Goal: Task Accomplishment & Management: Manage account settings

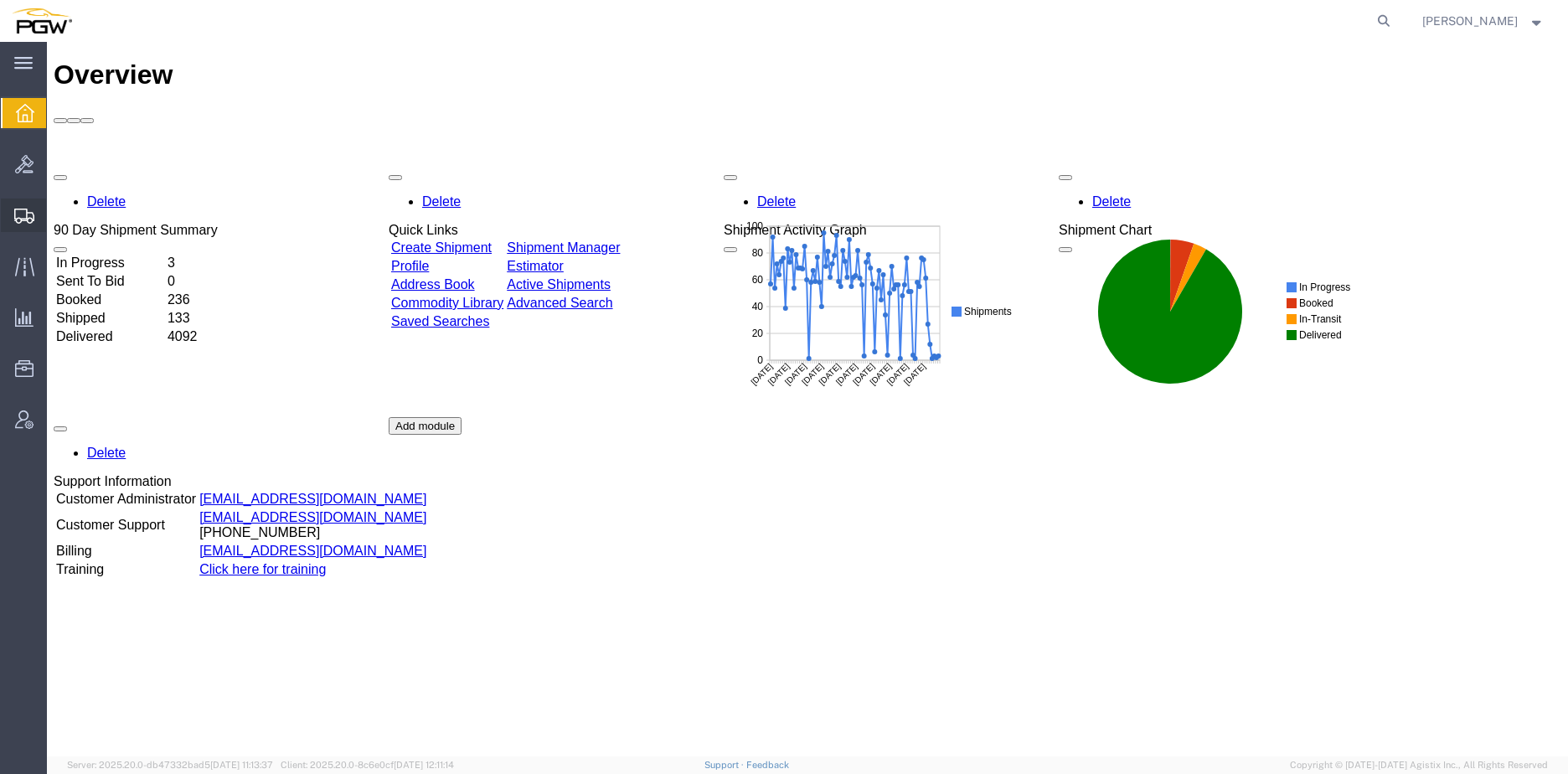
click at [0, 0] on span "Create from Template" at bounding box center [0, 0] width 0 height 0
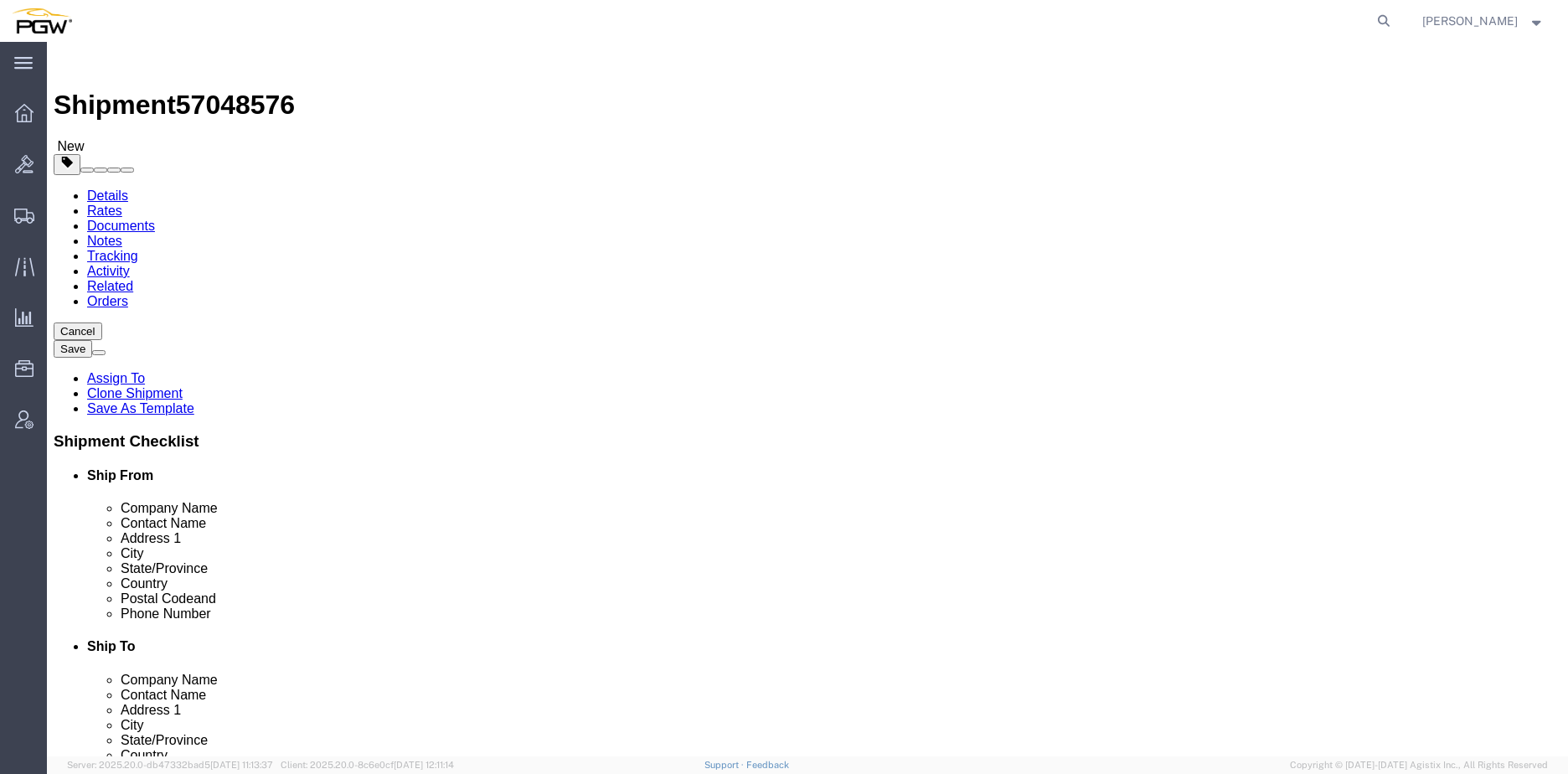
select select "28281"
select select "28253"
type input "reg"
select select "28521"
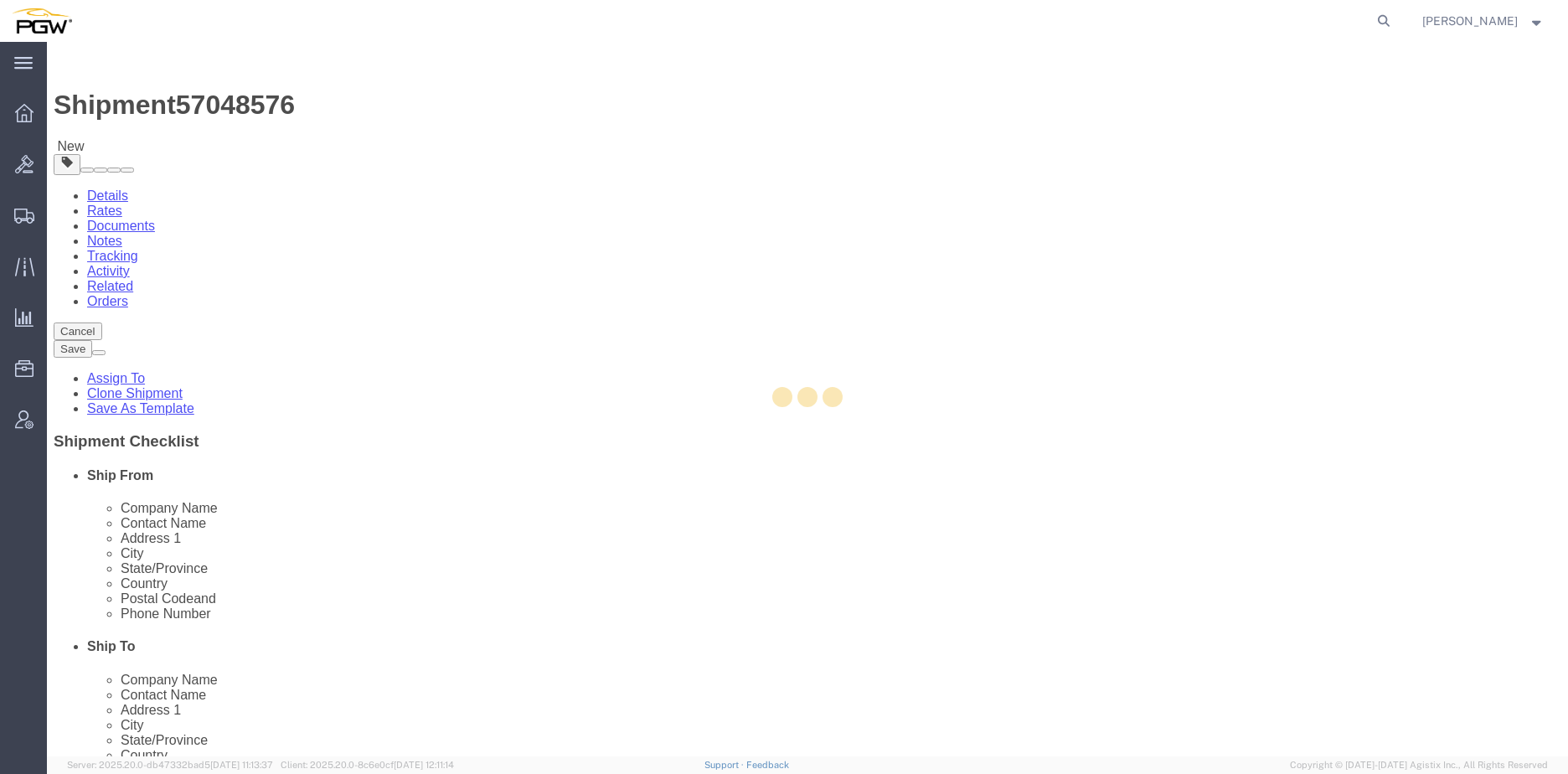
type input "5942"
type input "5942 Branch Manager"
type input "#10 [STREET_ADDRESS]"
type input "[PERSON_NAME]"
select select "SK"
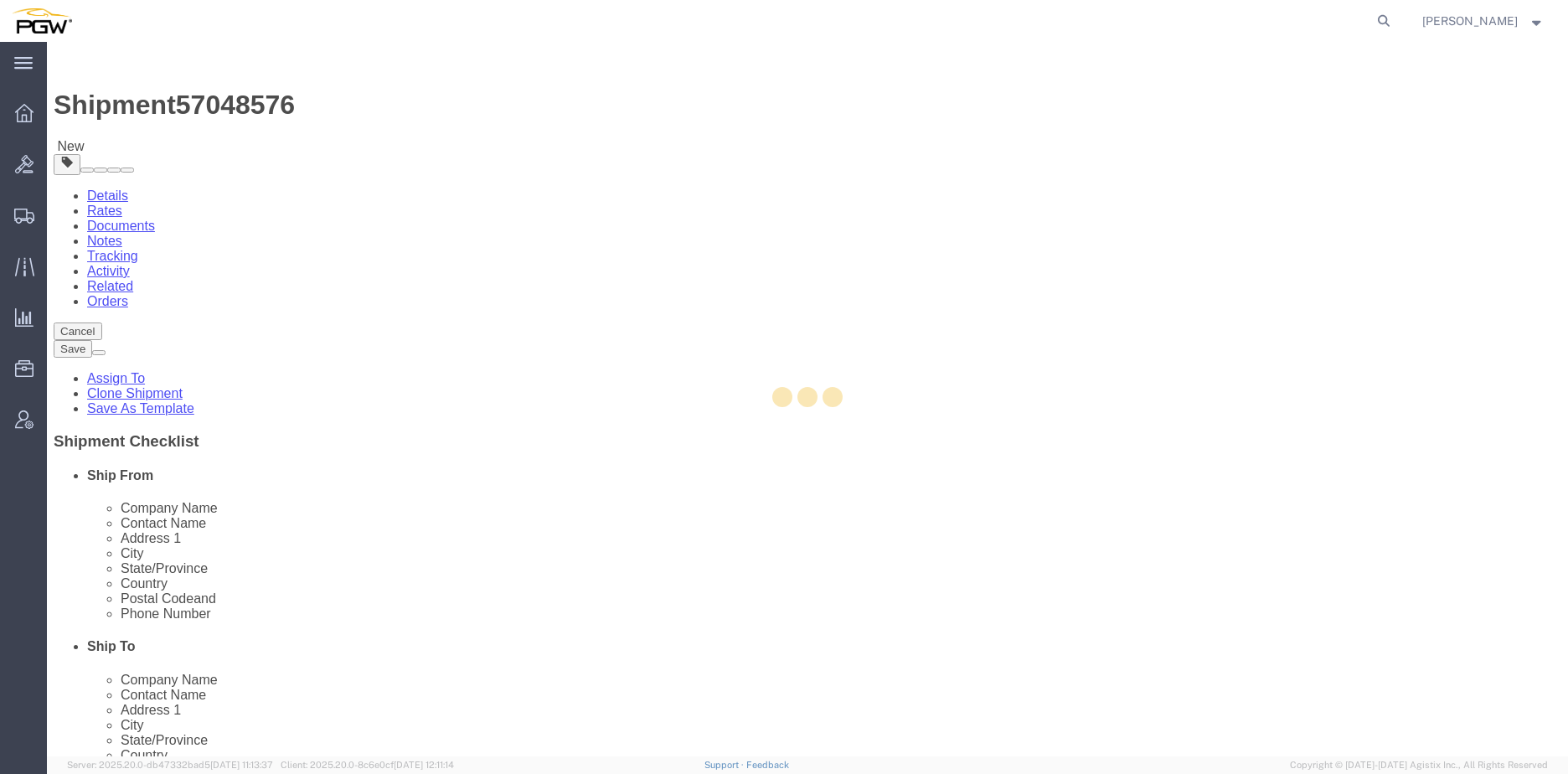
select select "CA"
type input "S4N4N7"
type input "[PHONE_NUMBER]"
type input "[EMAIL_ADDRESS][DOMAIN_NAME]"
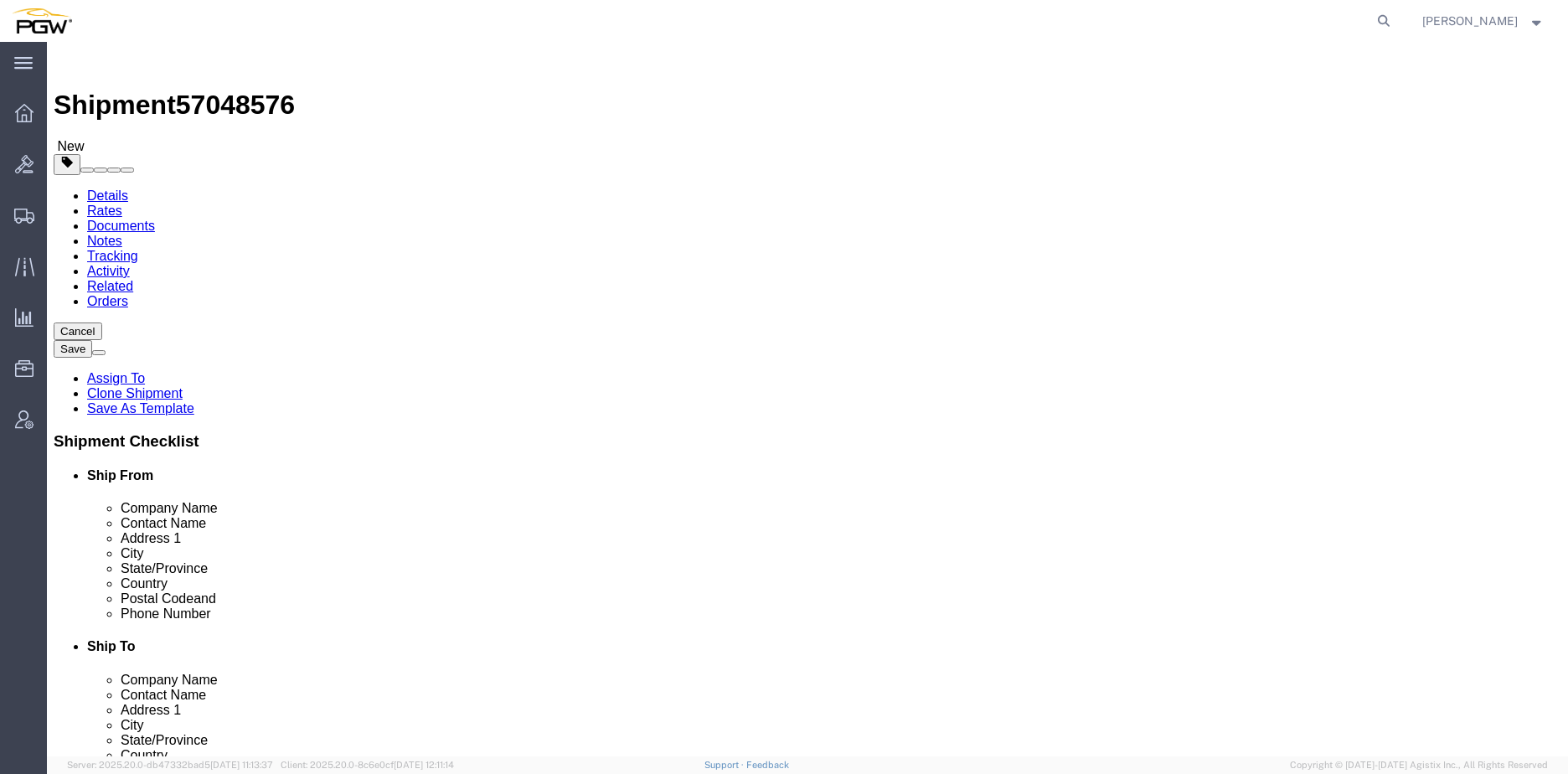
type input "952"
select select "28525"
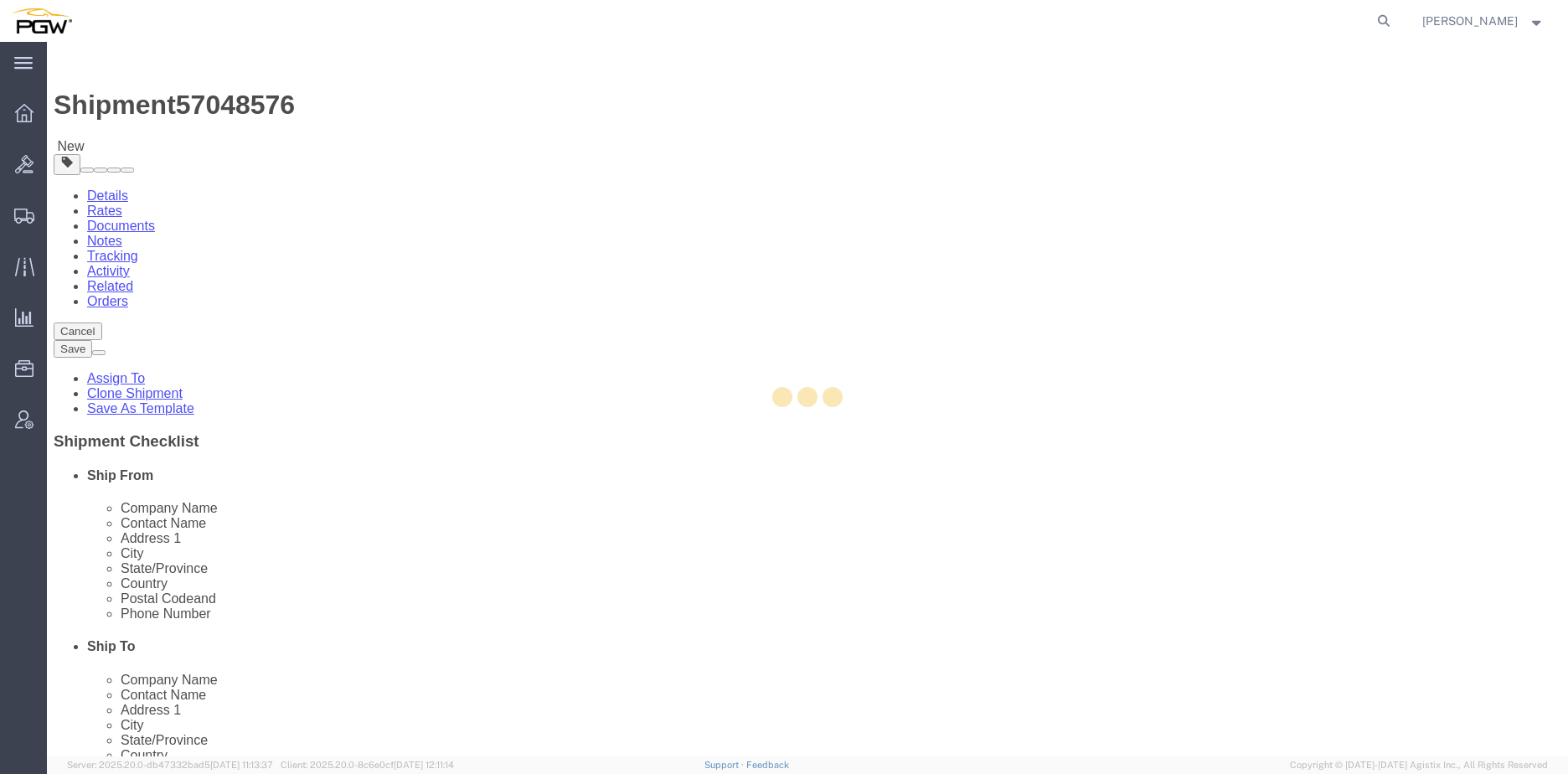
type input "5952"
type input "5952 Branch Manager"
type input "[STREET_ADDRESS]"
type input "Suite 3135"
type input "[GEOGRAPHIC_DATA]"
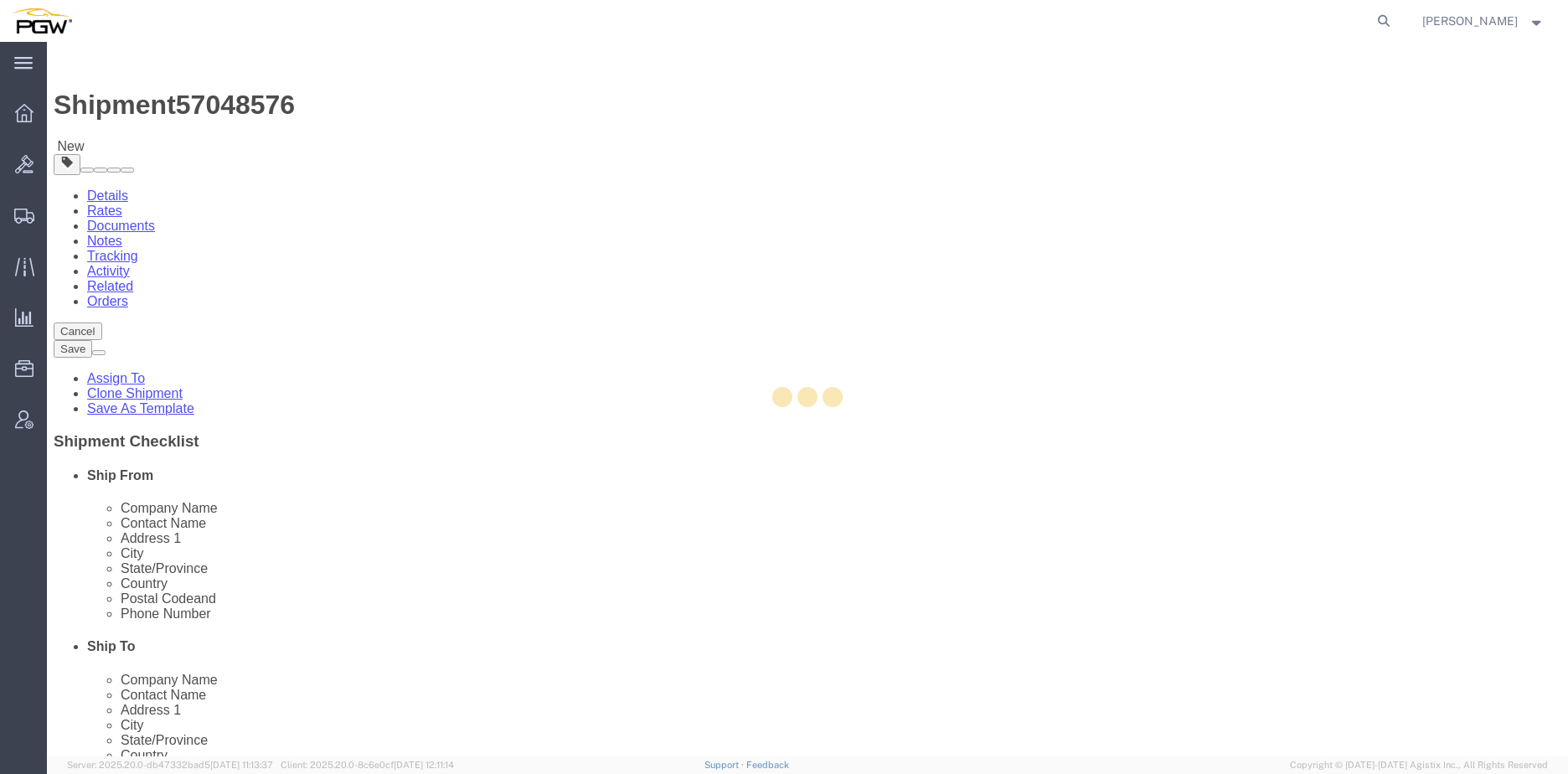
select select "CA"
type input "V3B0M3"
type input "[PHONE_NUMBER]"
type input "22"
type input "[EMAIL_ADDRESS][DOMAIN_NAME]"
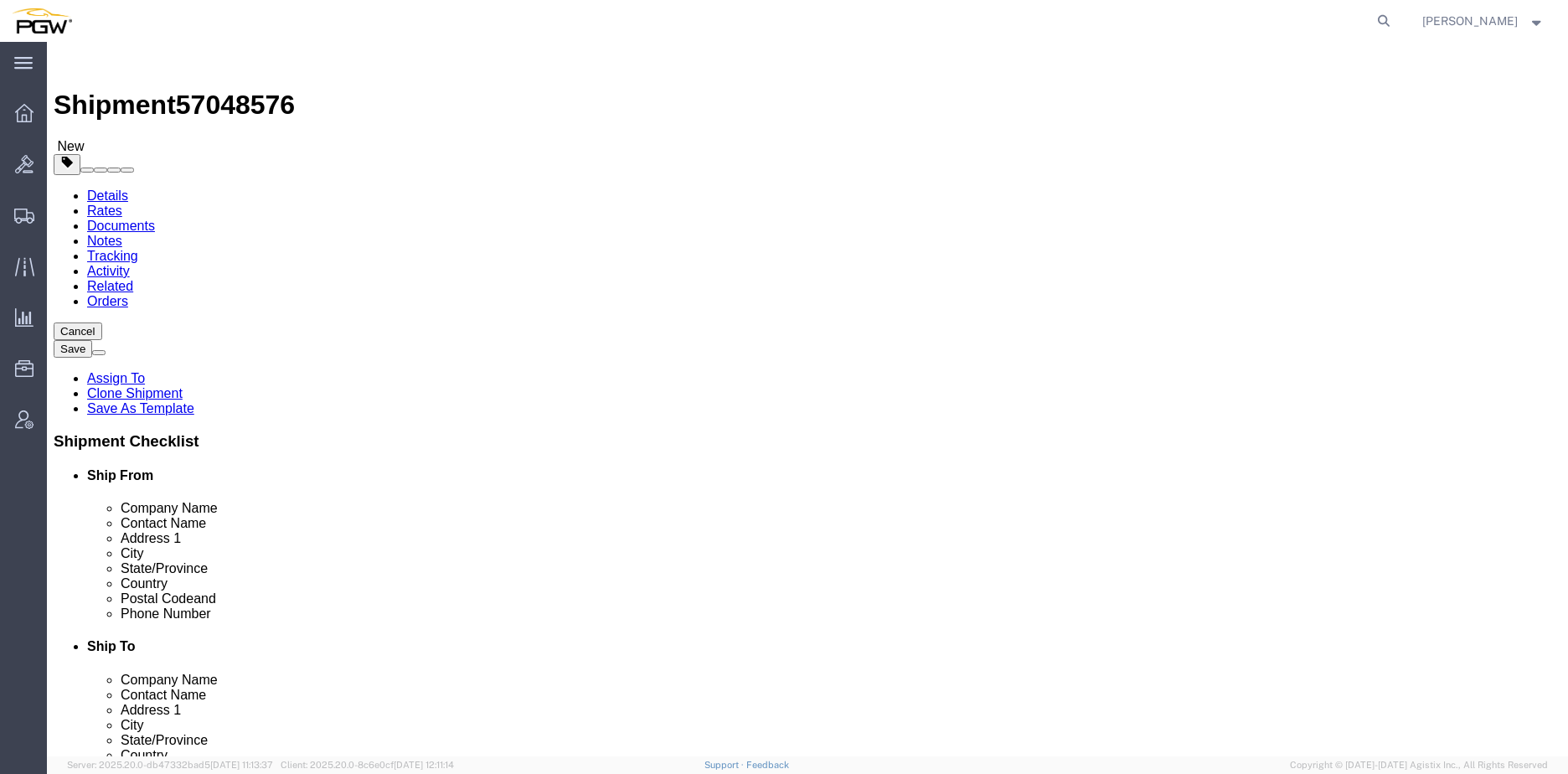
select select "BC"
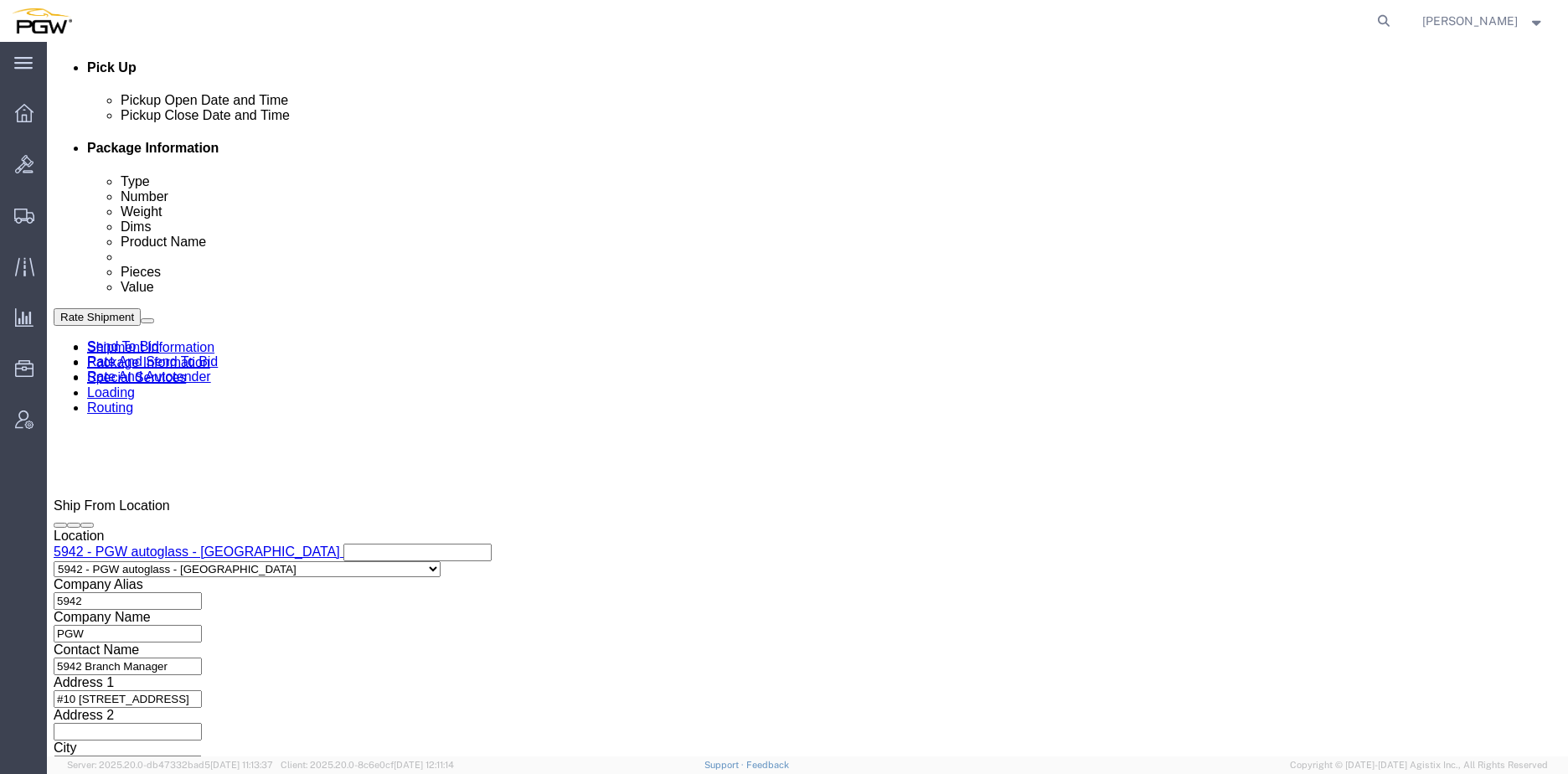
scroll to position [754, 0]
click div "[DATE] 7:30 AM"
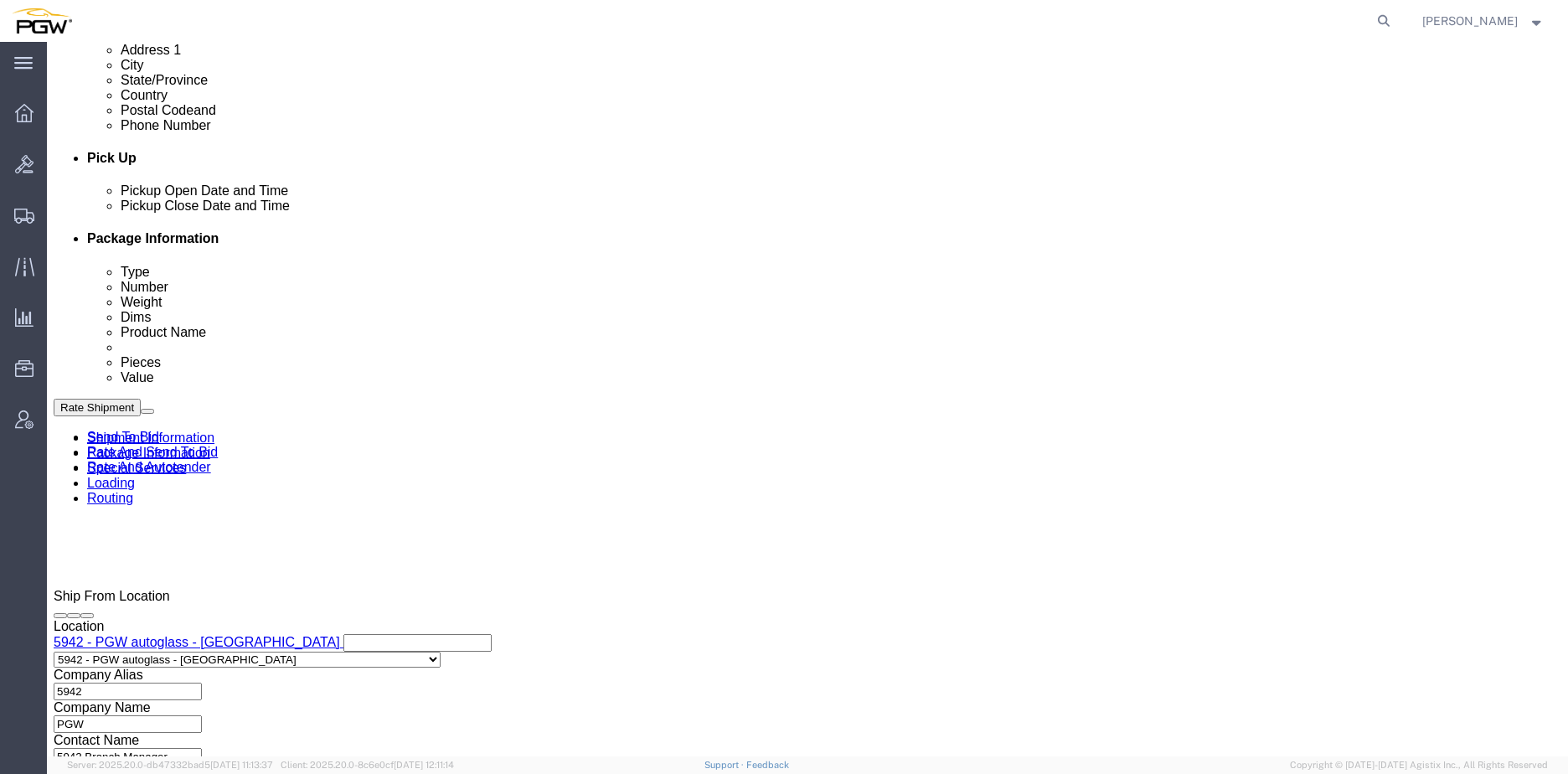
scroll to position [419, 0]
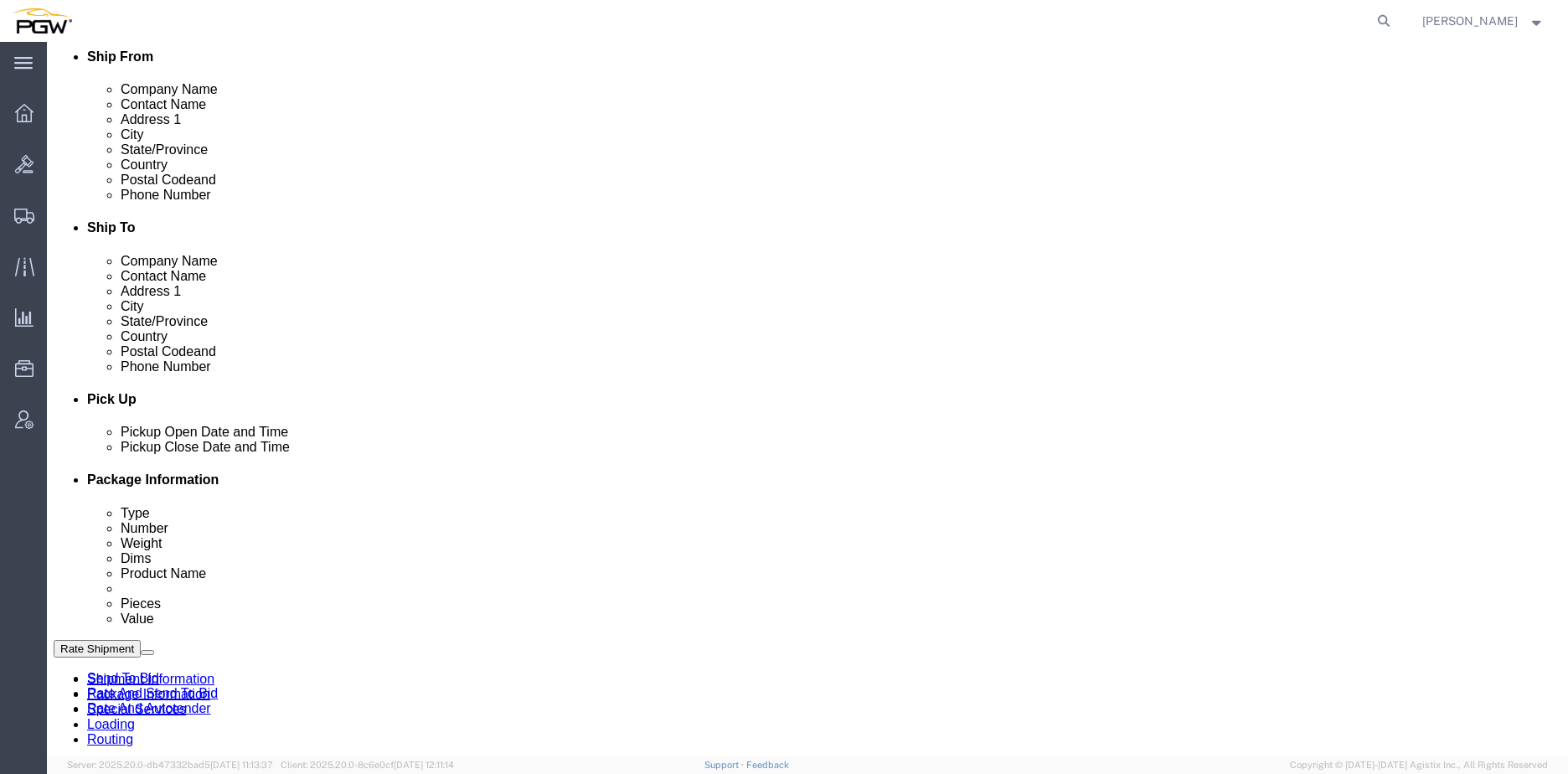
click link "Edit"
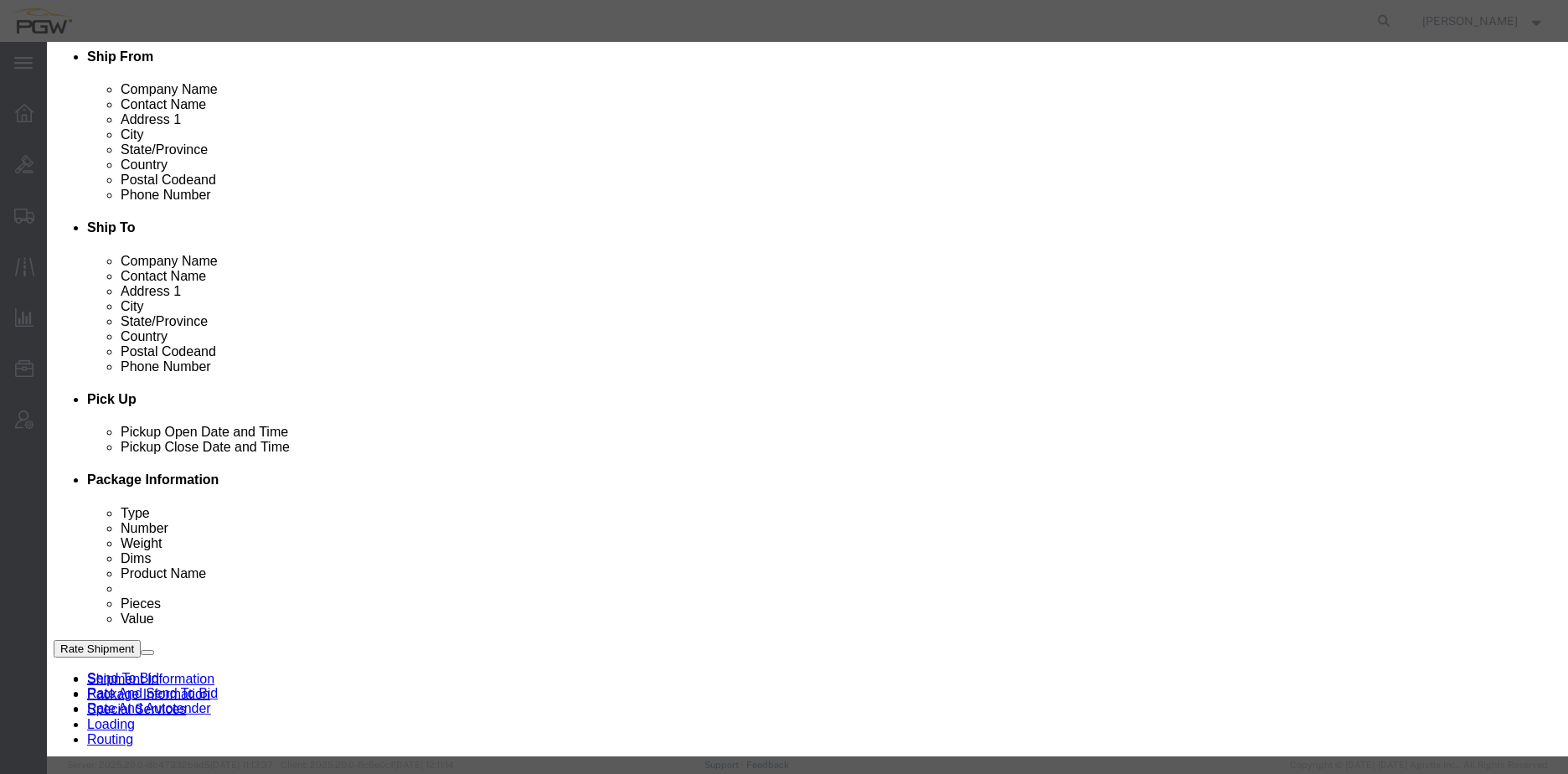
type input "942"
select select "28521"
type input "5942"
type input "5942 Branch Manager"
type input "#10 [STREET_ADDRESS]"
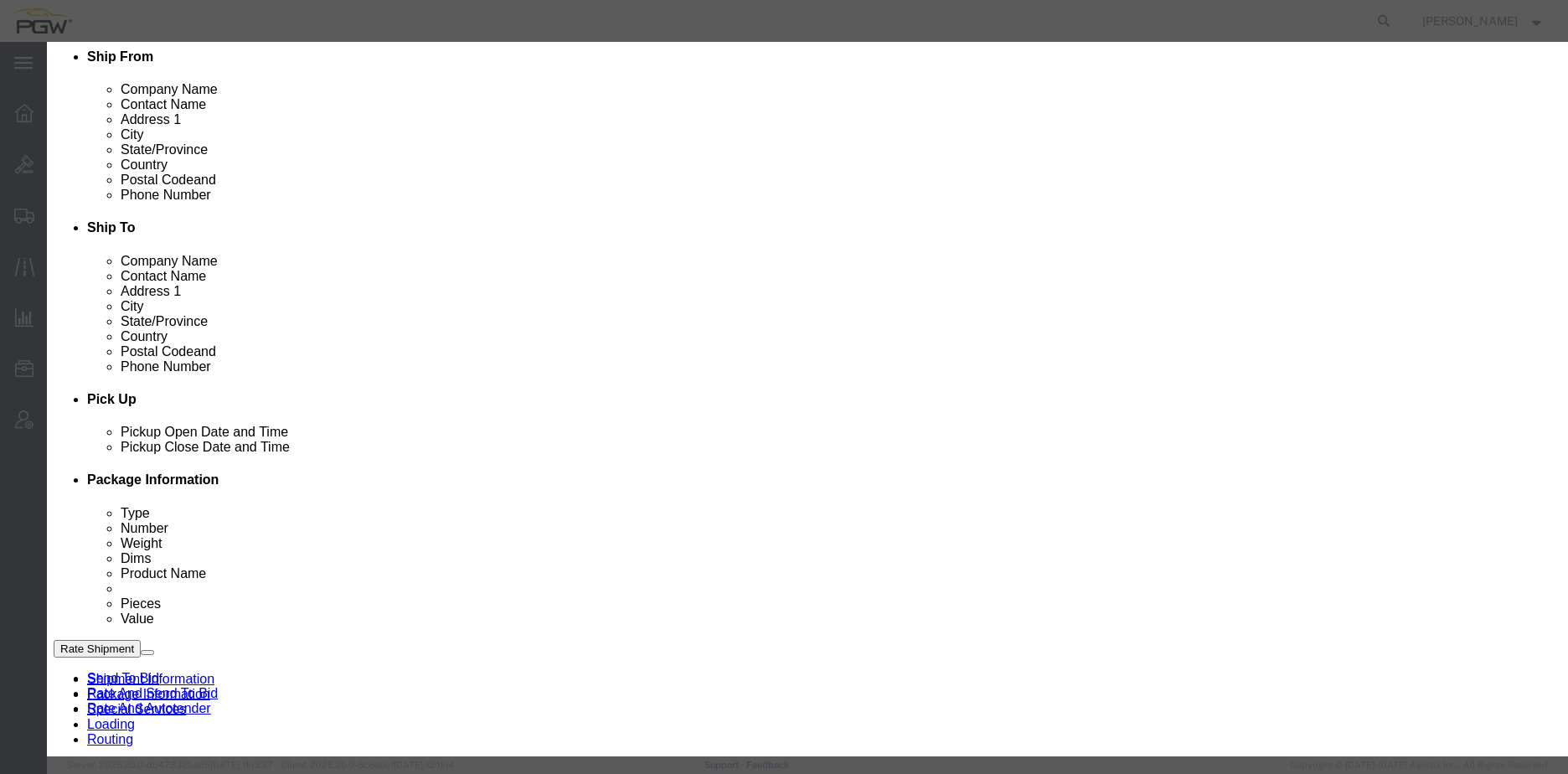
type input "[PERSON_NAME]"
select select "CA"
type input "S4N4N7"
type input "[PHONE_NUMBER]"
type input "[EMAIL_ADDRESS][DOMAIN_NAME]"
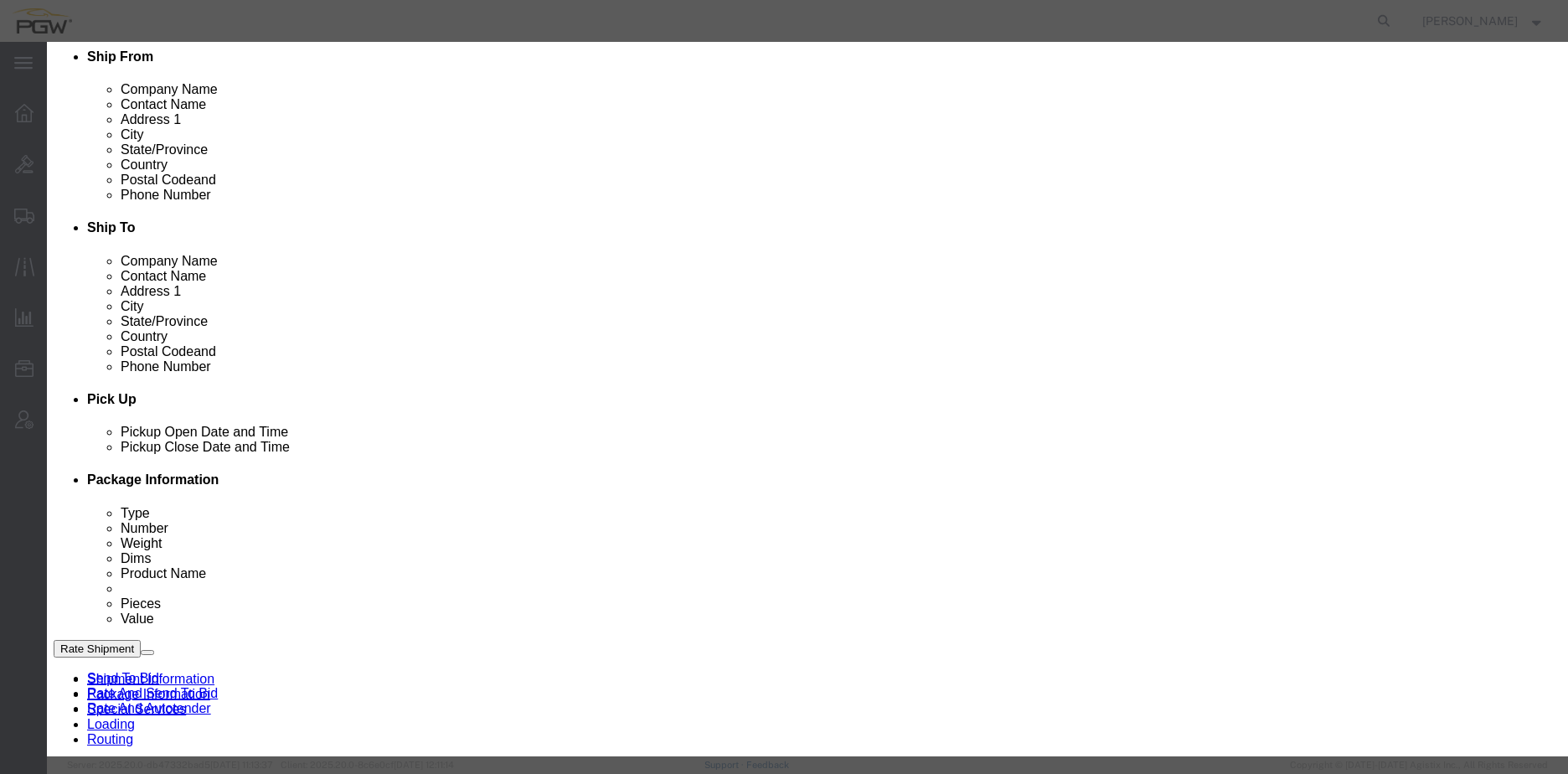
select select "SK"
click div "[DATE] 10:00 AM"
click input "10:00 AM"
type input "8:00 AM"
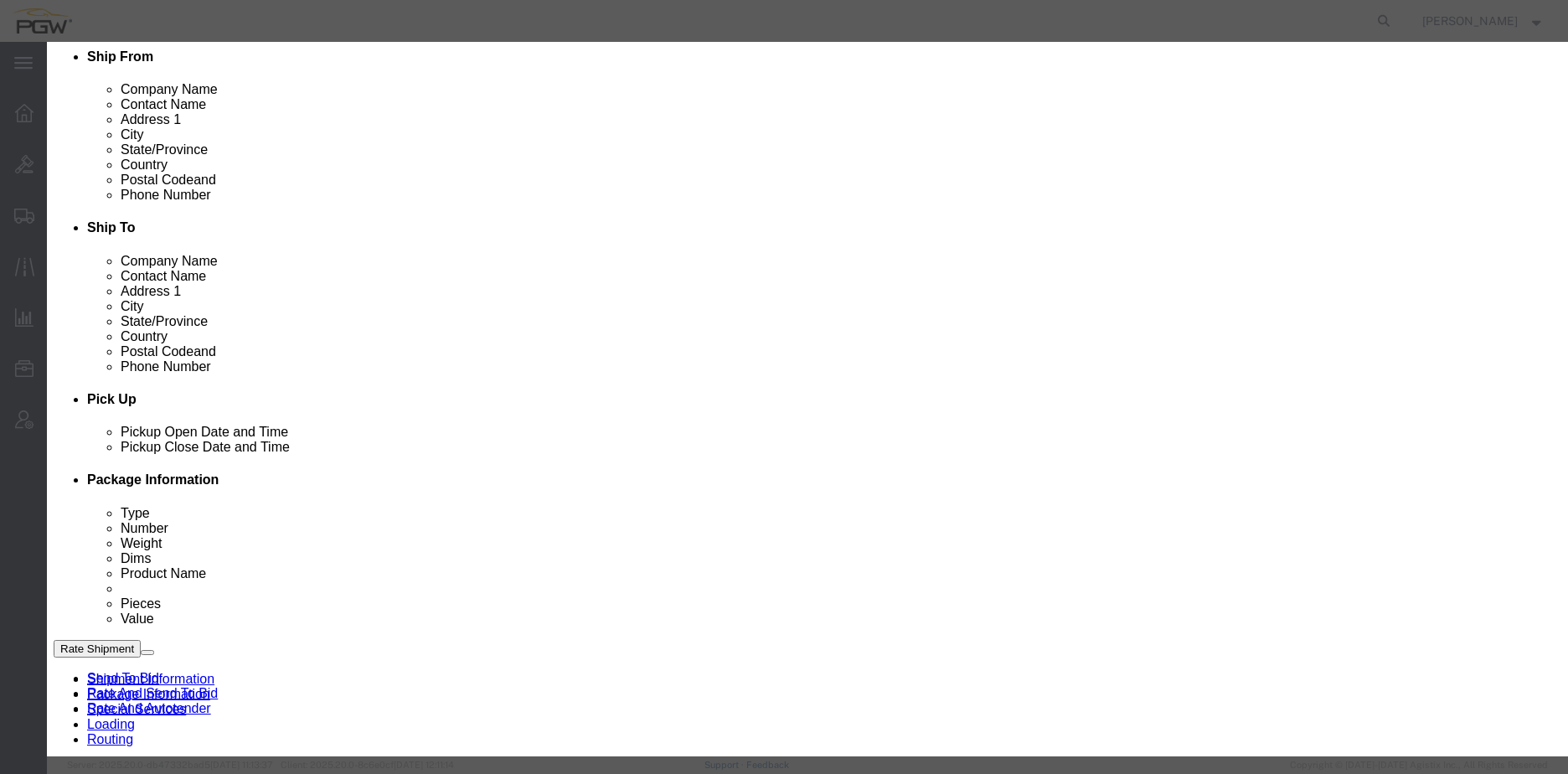
click button "Apply"
click button "Save"
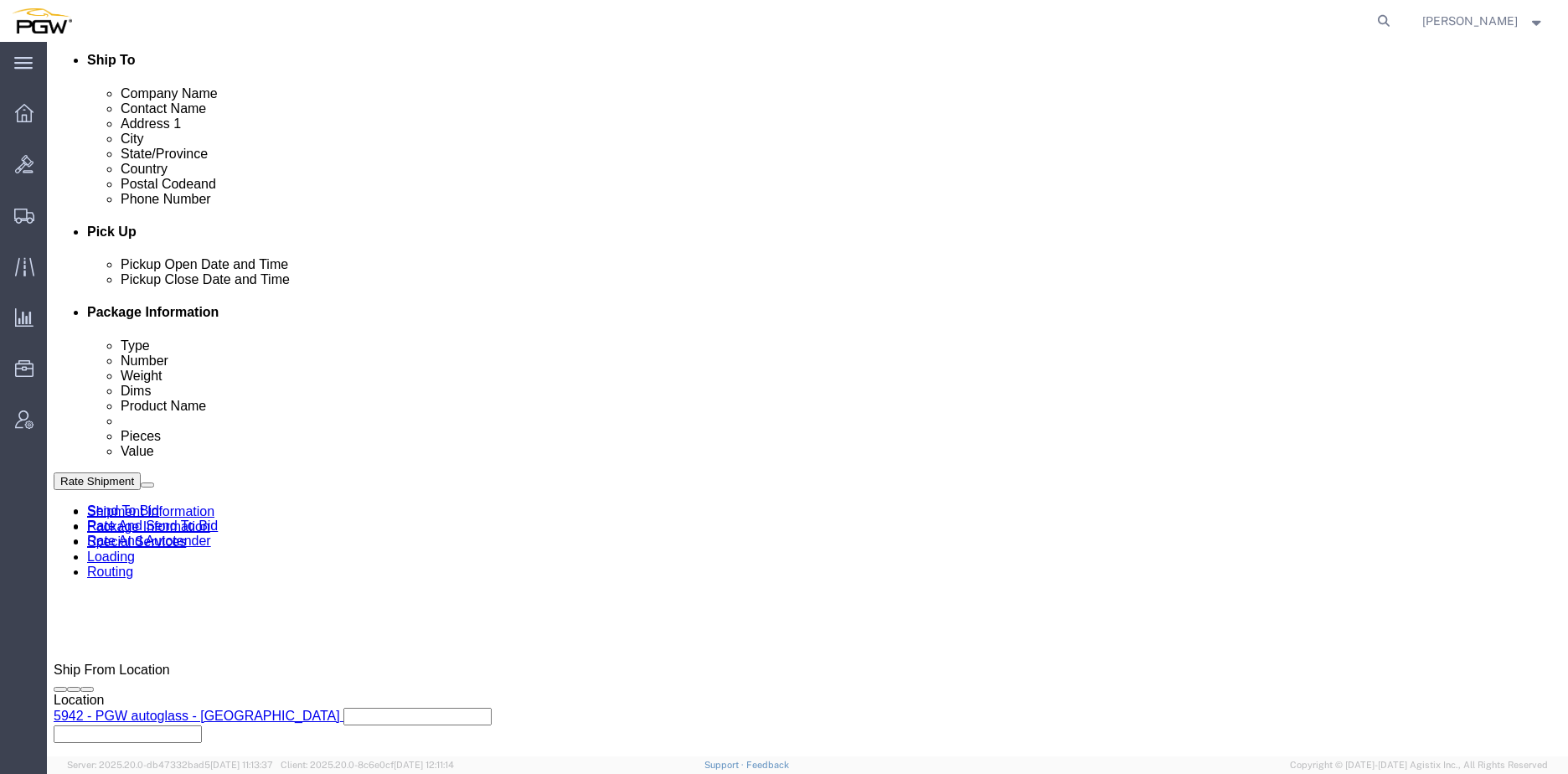
click div "[DATE] 7:30 AM"
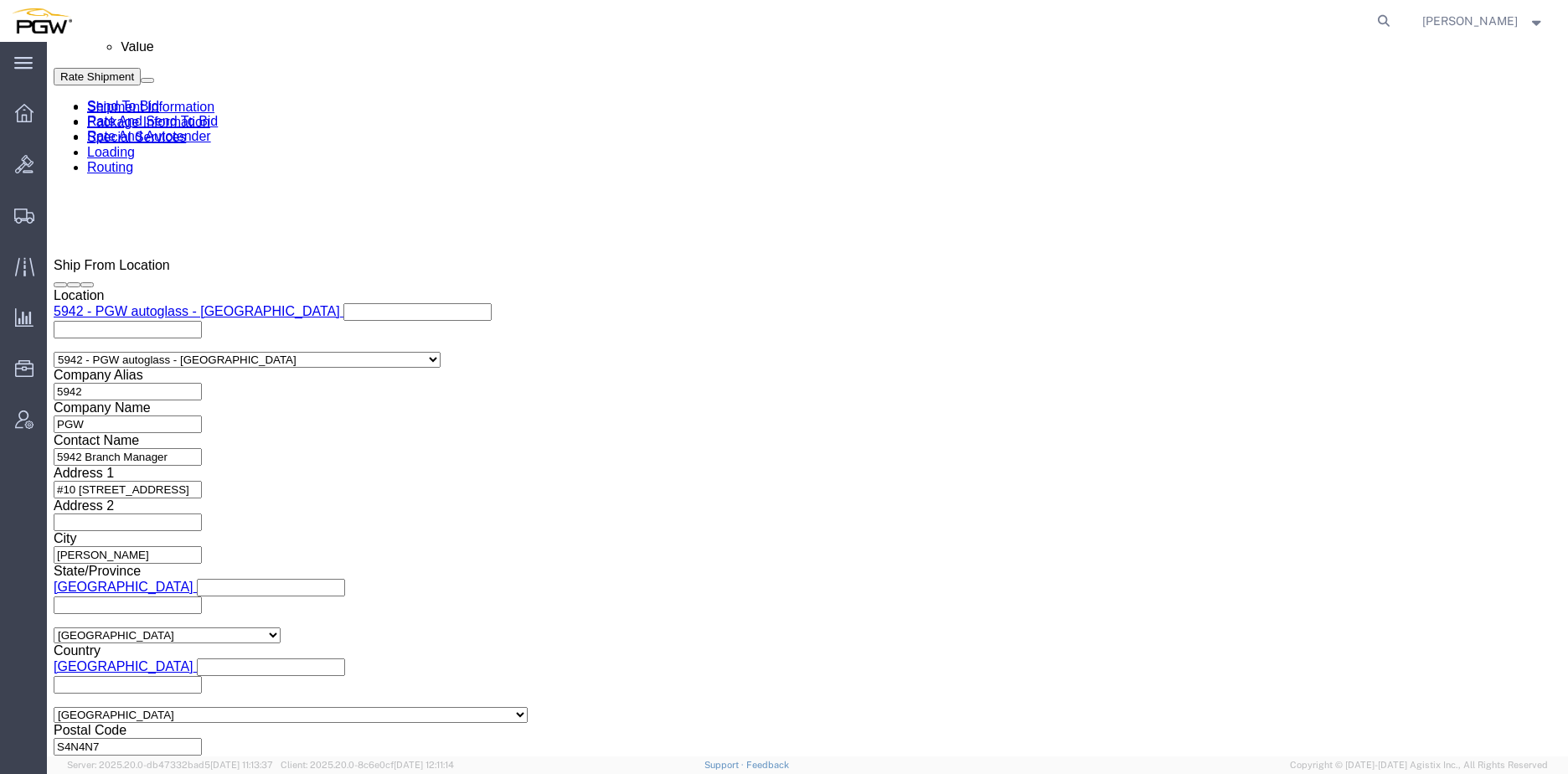
click input "10:00 AM"
type input "8:00 AM"
click button "Apply"
click span "57048576"
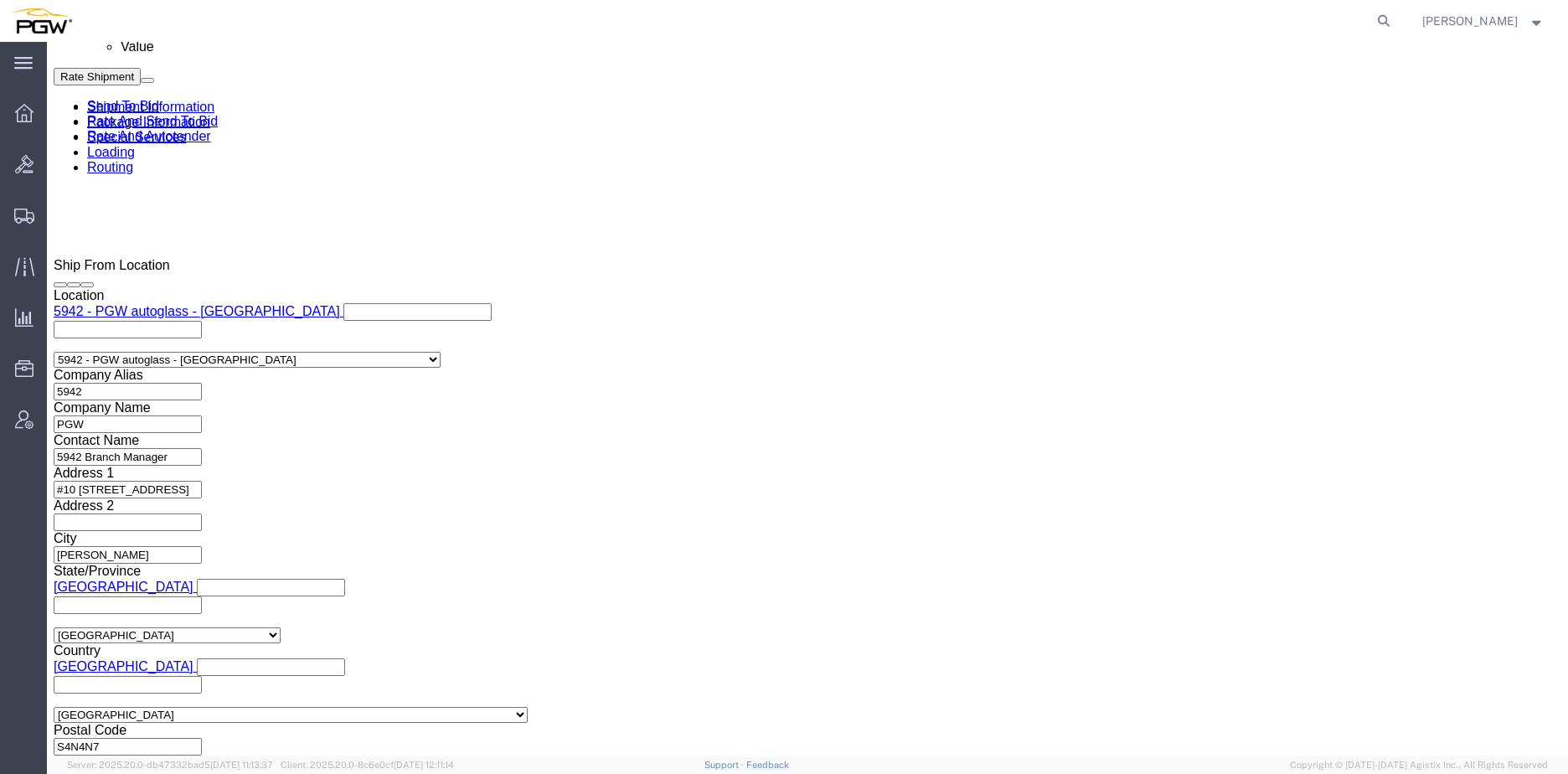
copy span "57048576"
click input "54833650"
drag, startPoint x: 309, startPoint y: 311, endPoint x: 70, endPoint y: 306, distance: 239.1
click div "Select Account Type Activity ID Airline Appointment Number ASN Batch Request # …"
paste input "7048576"
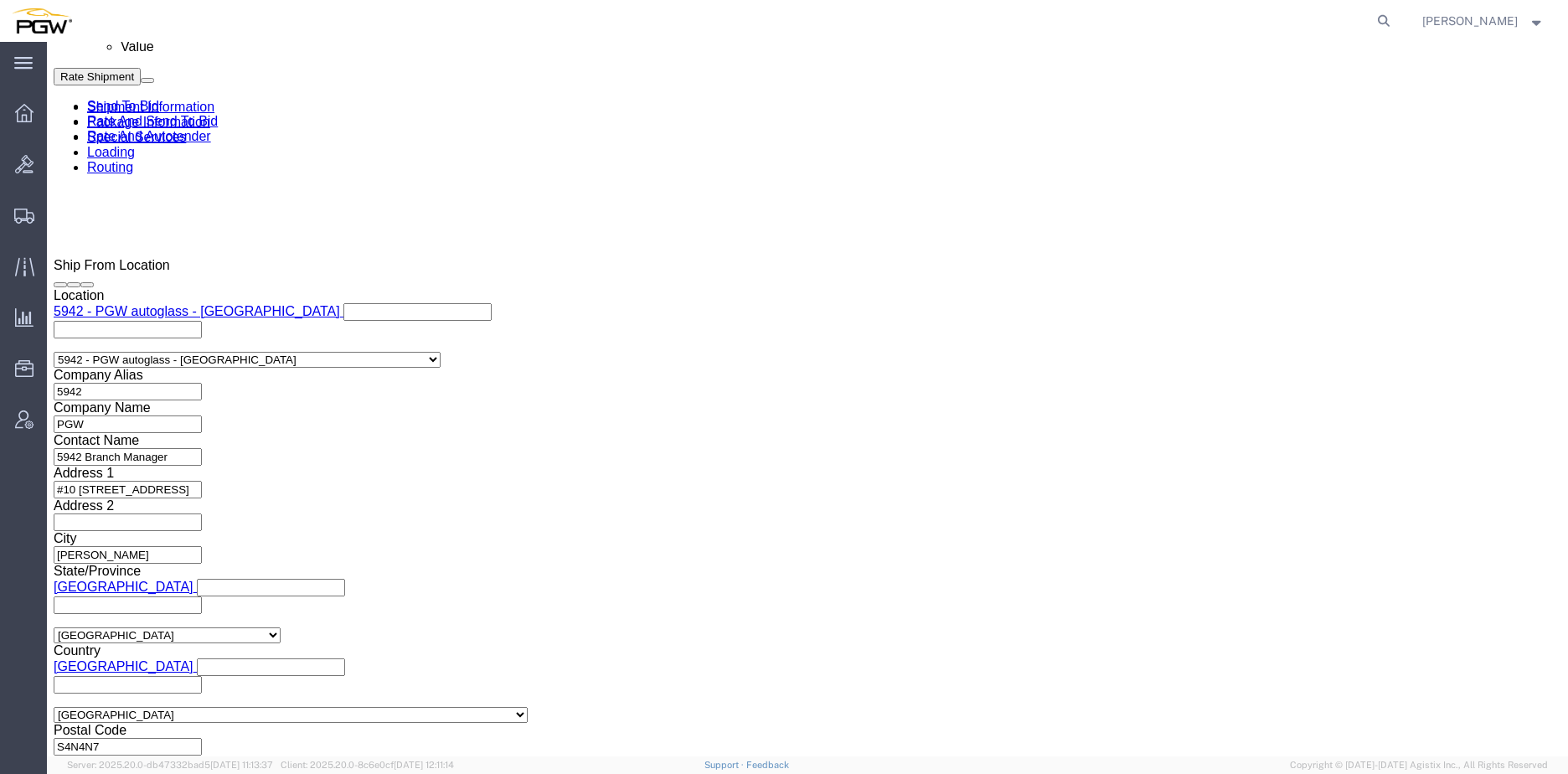
click input "57048576"
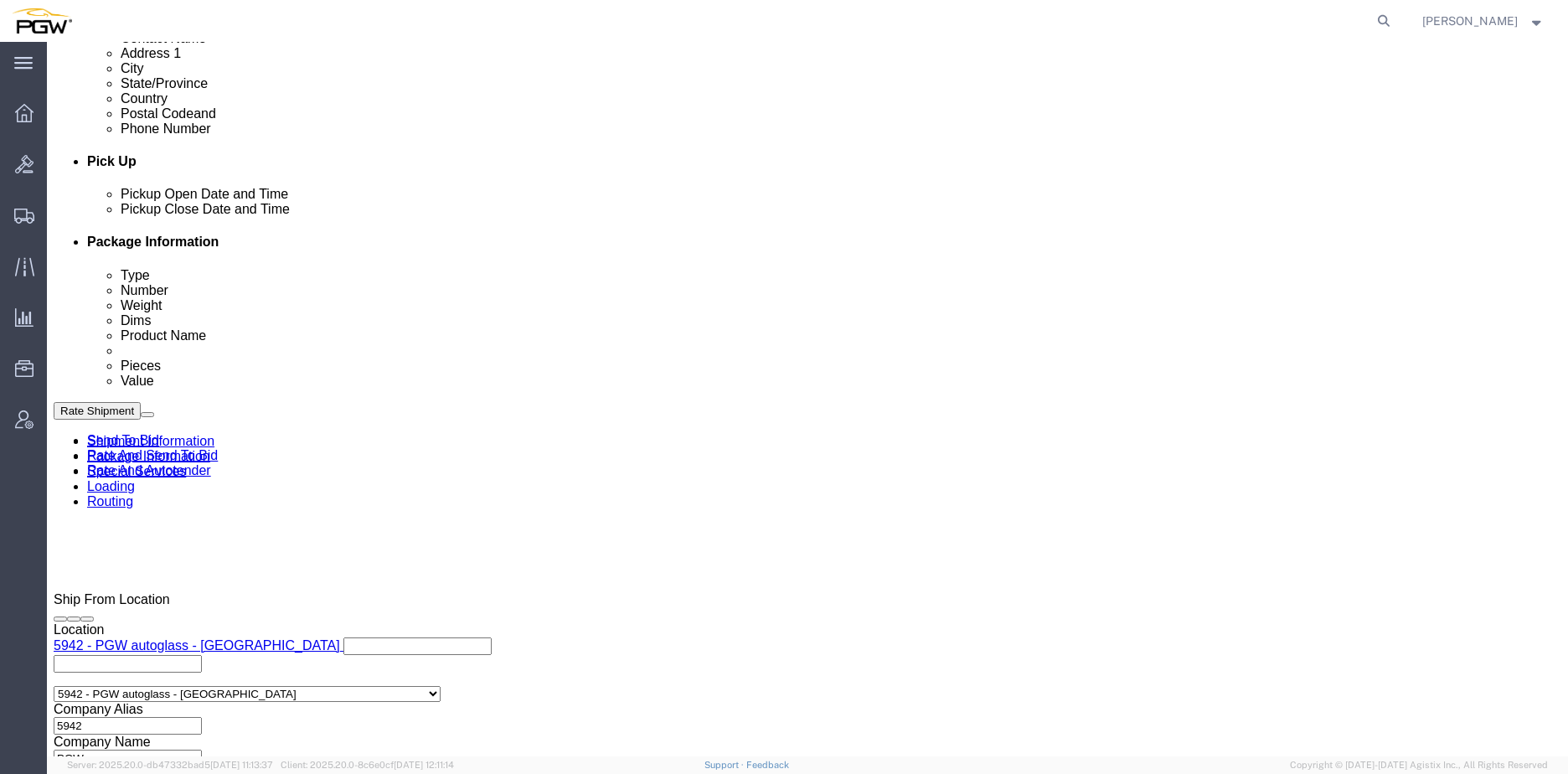
scroll to position [656, 0]
type input "57048576"
click div
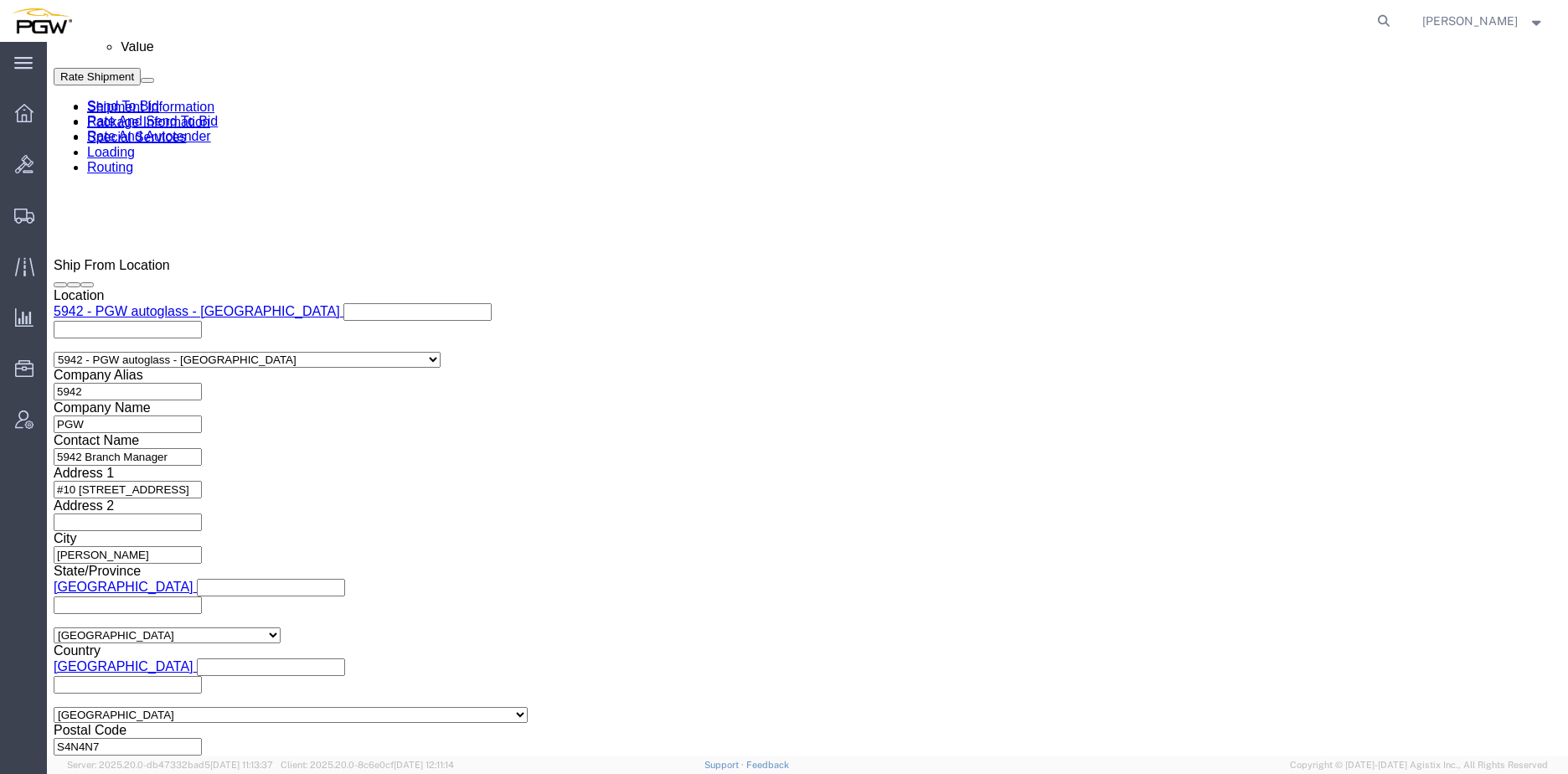
click input "10:00 AM"
type input "12:00 PM"
click button "Apply"
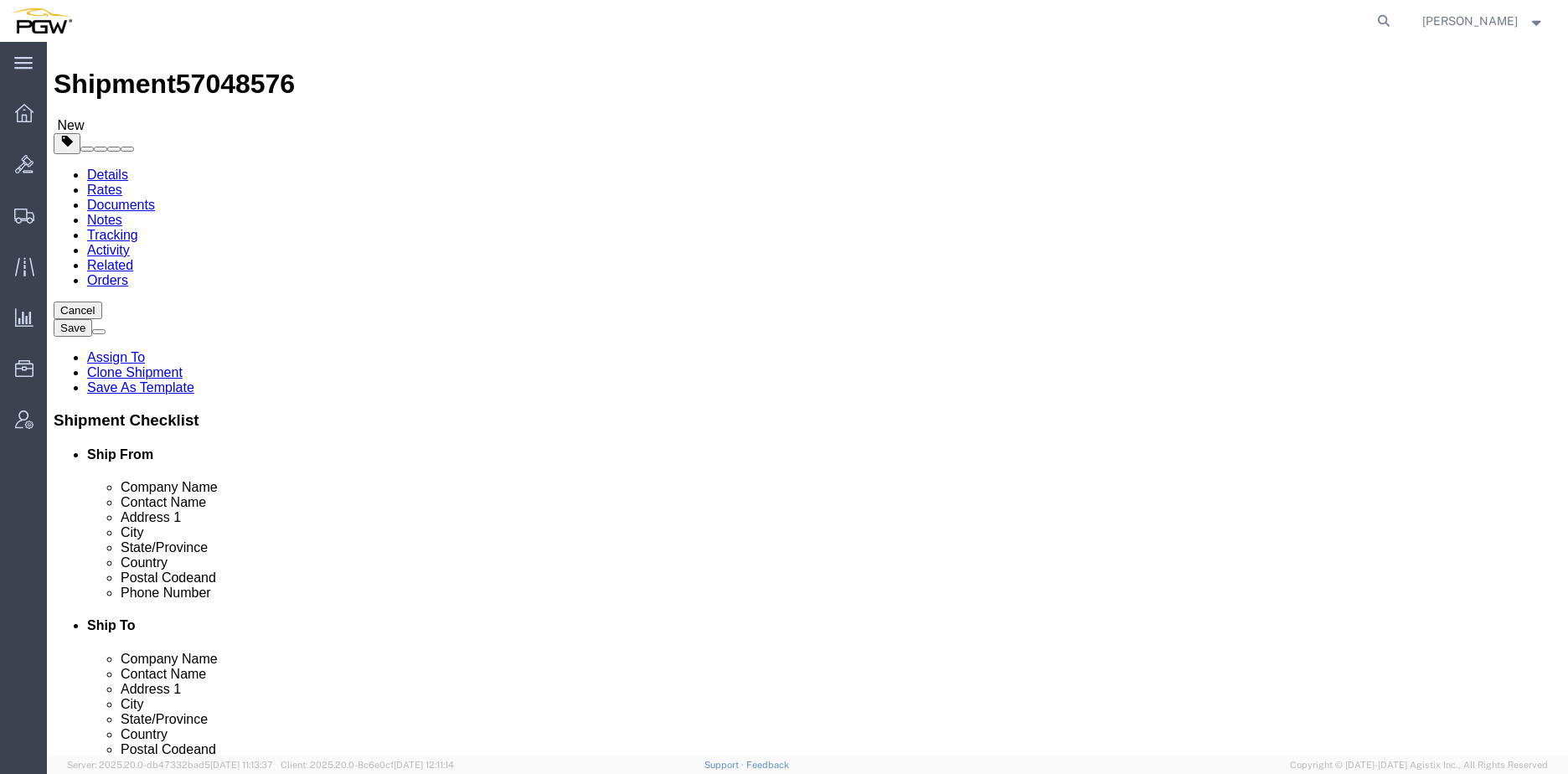
scroll to position [0, 0]
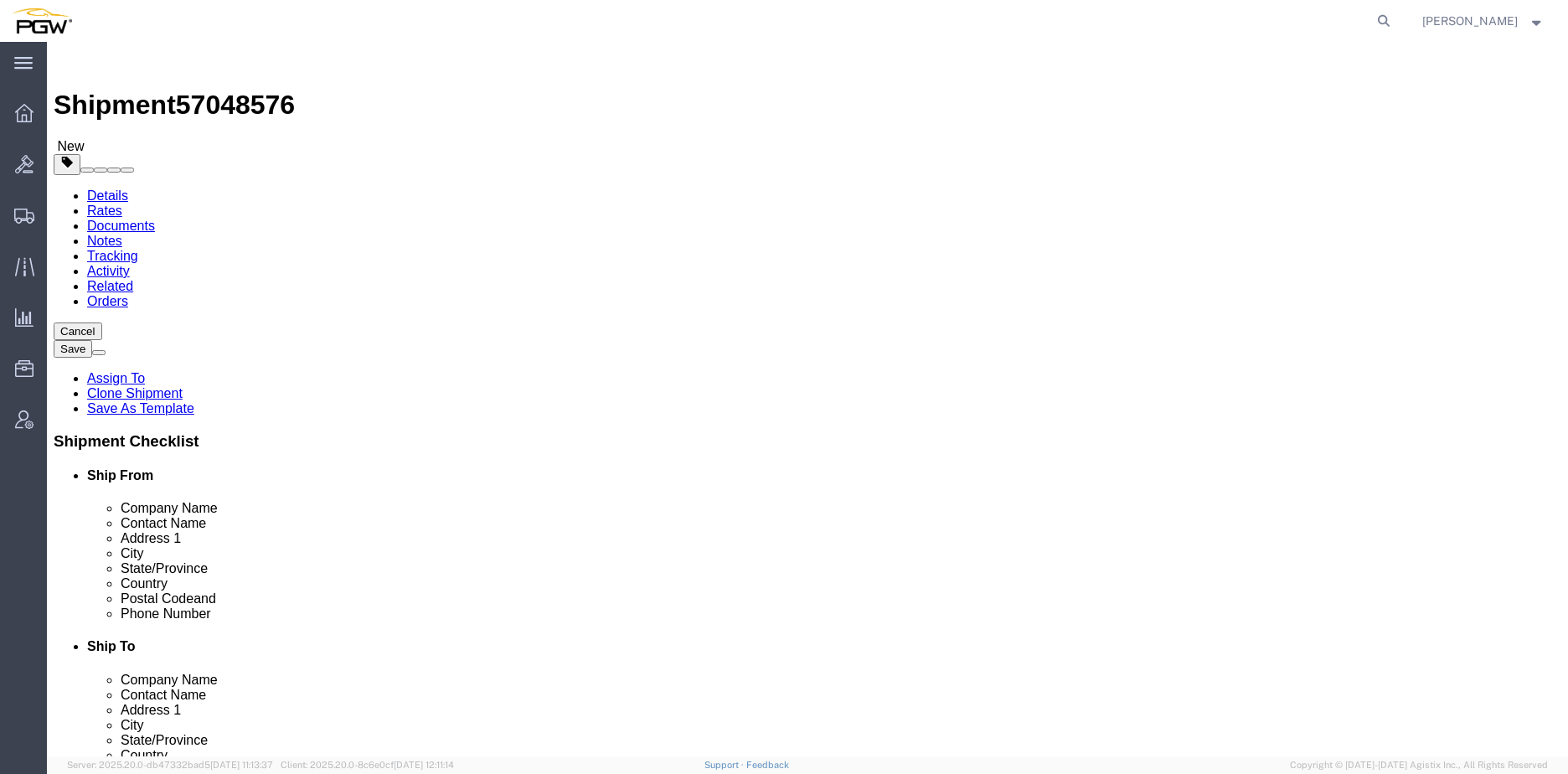
click icon
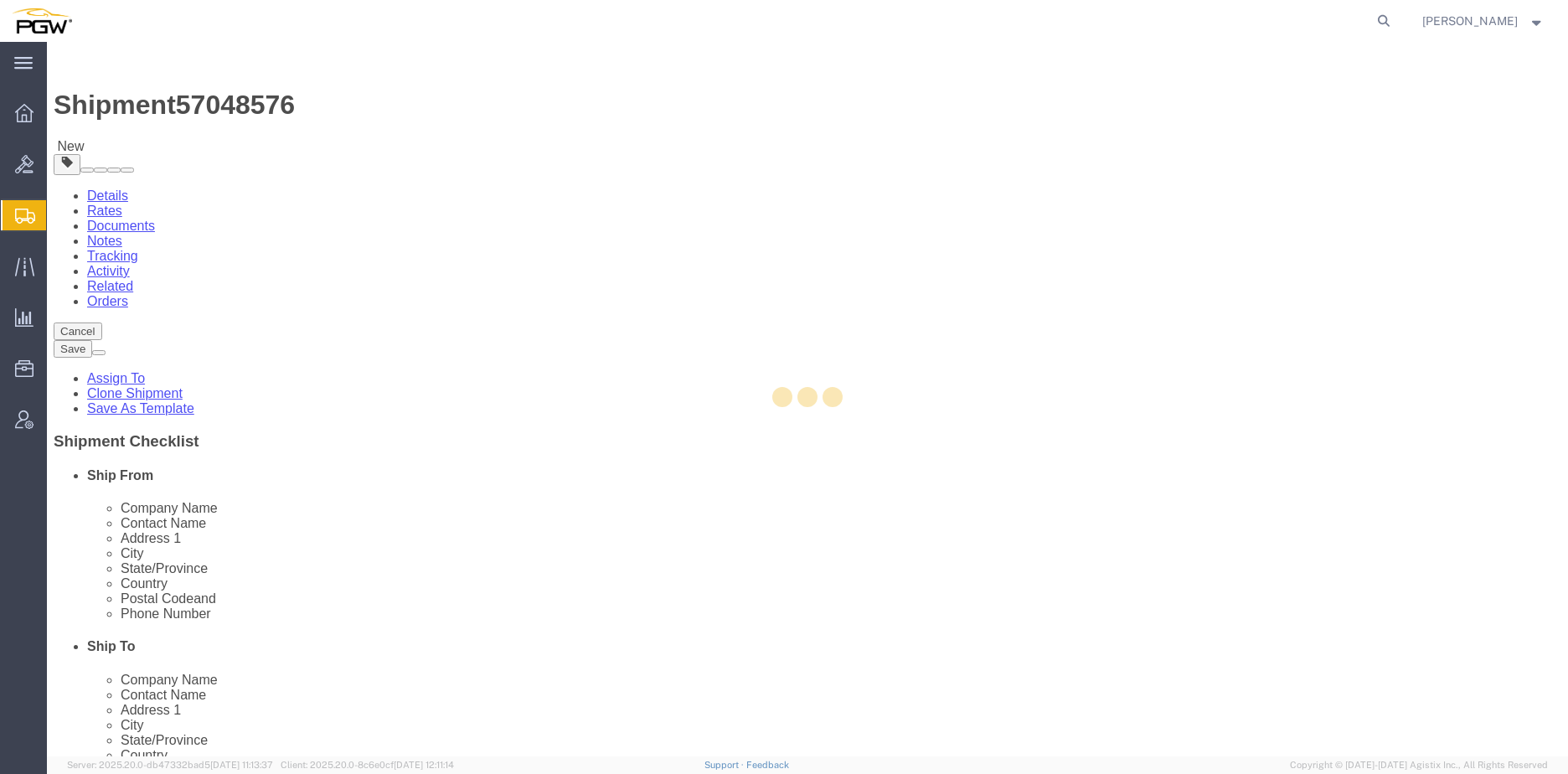
select select
select select "COSTCENTER"
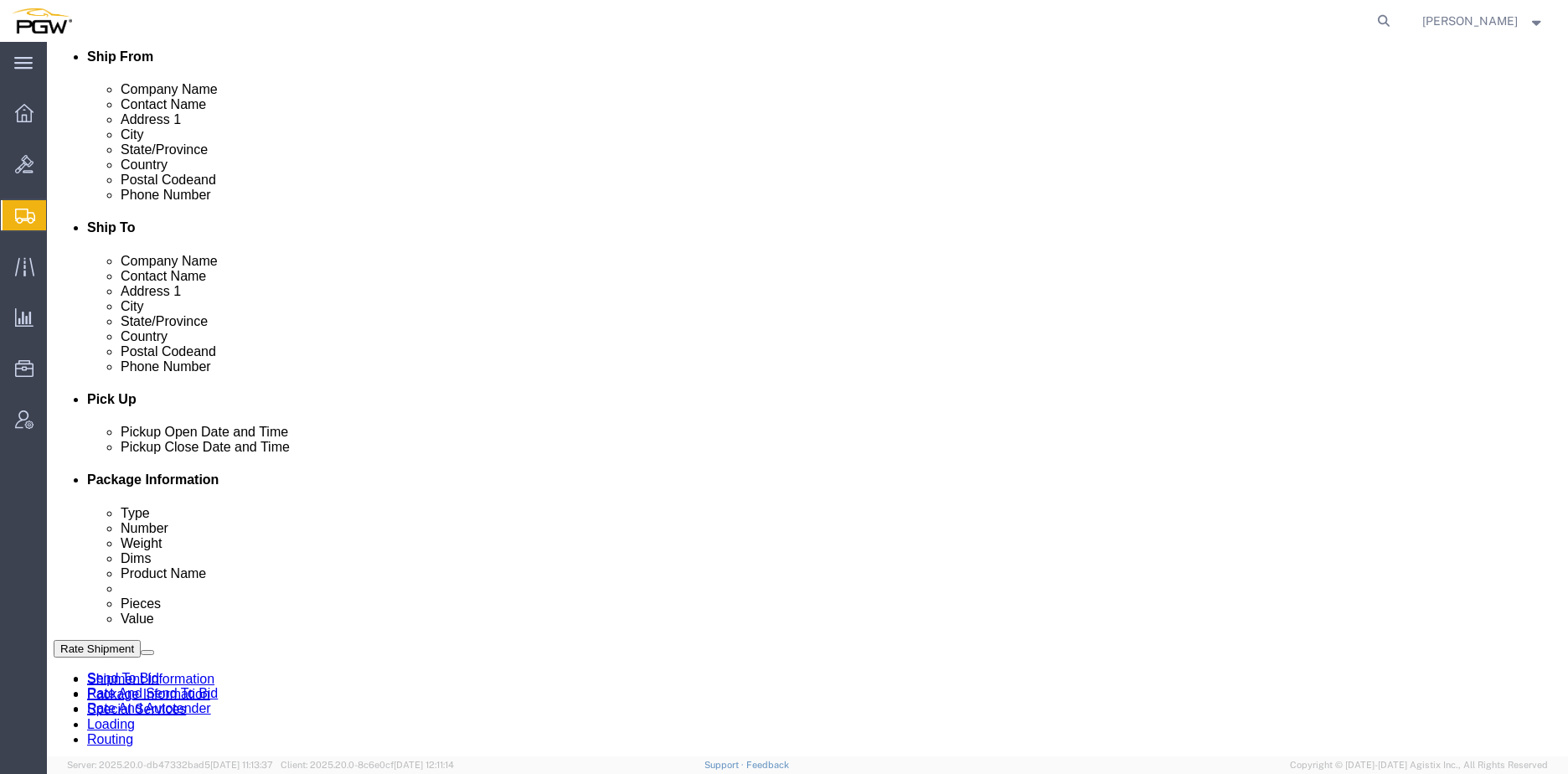
scroll to position [503, 0]
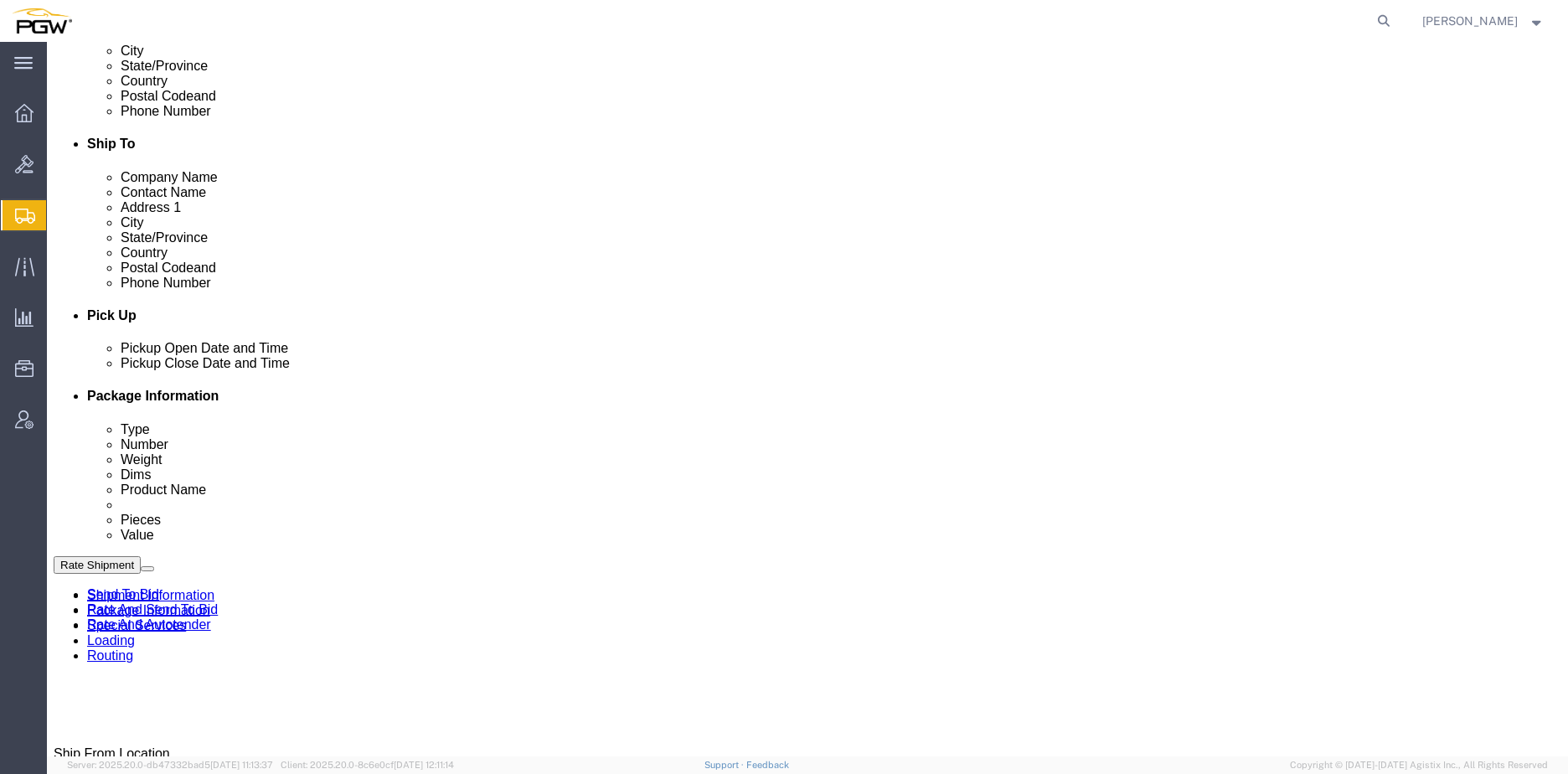
type input "5952"
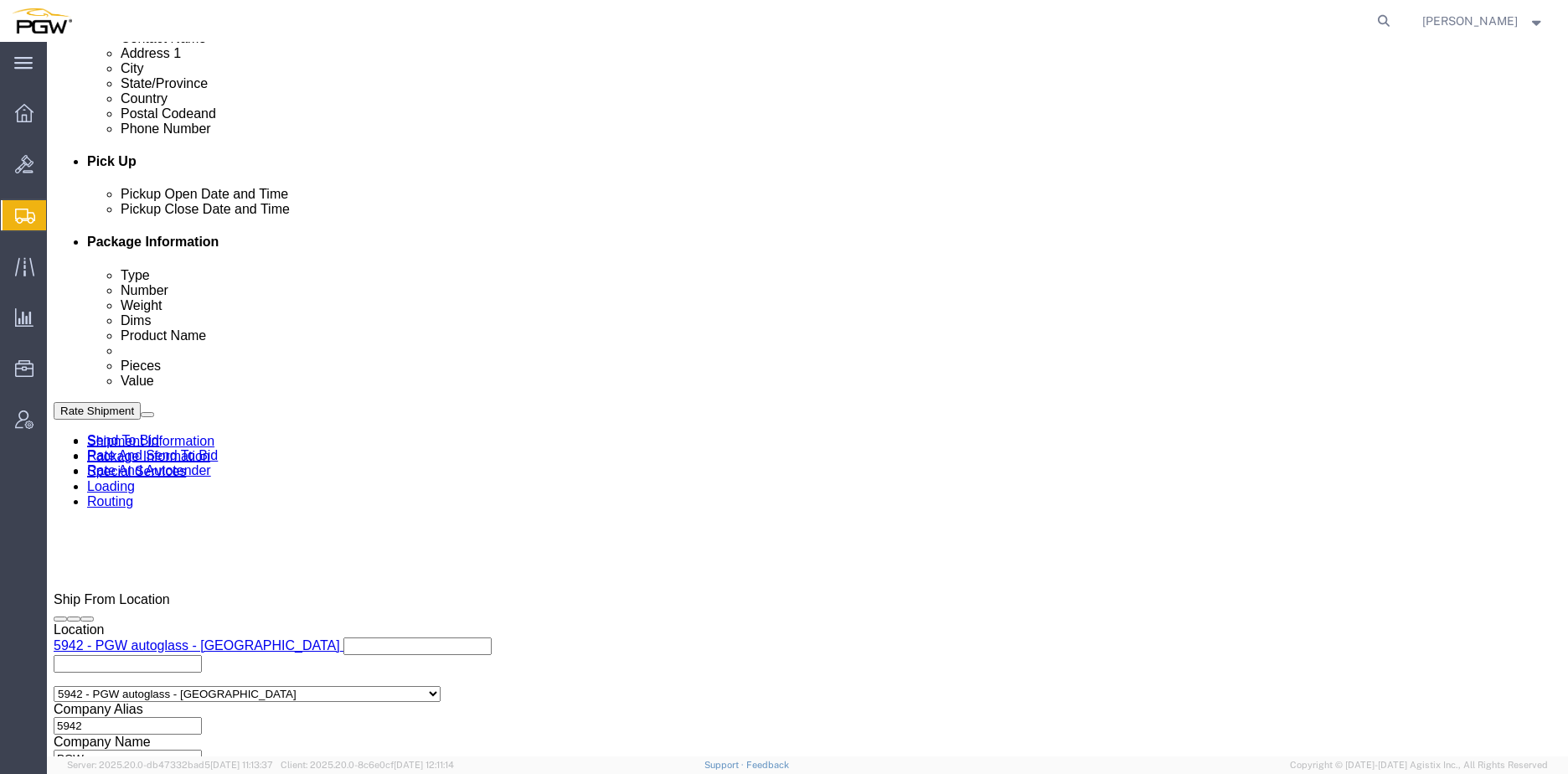
scroll to position [670, 0]
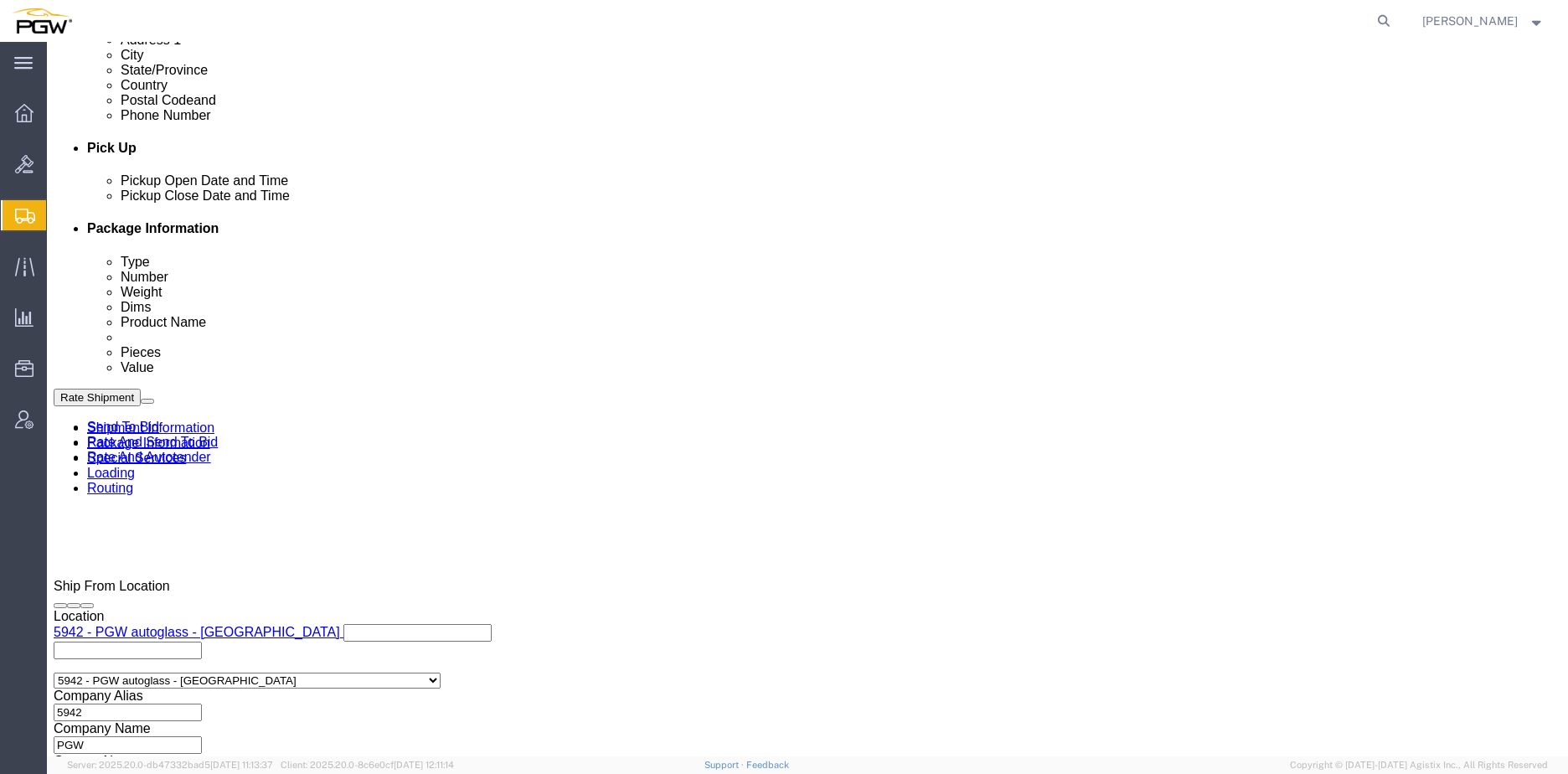
drag, startPoint x: 261, startPoint y: 506, endPoint x: 283, endPoint y: 502, distance: 22.4
click input "5329"
drag, startPoint x: 289, startPoint y: 501, endPoint x: -117, endPoint y: 512, distance: 406.1
click html "Shipment 57048576 New Details Rates Documents Notes Tracking Activity Related O…"
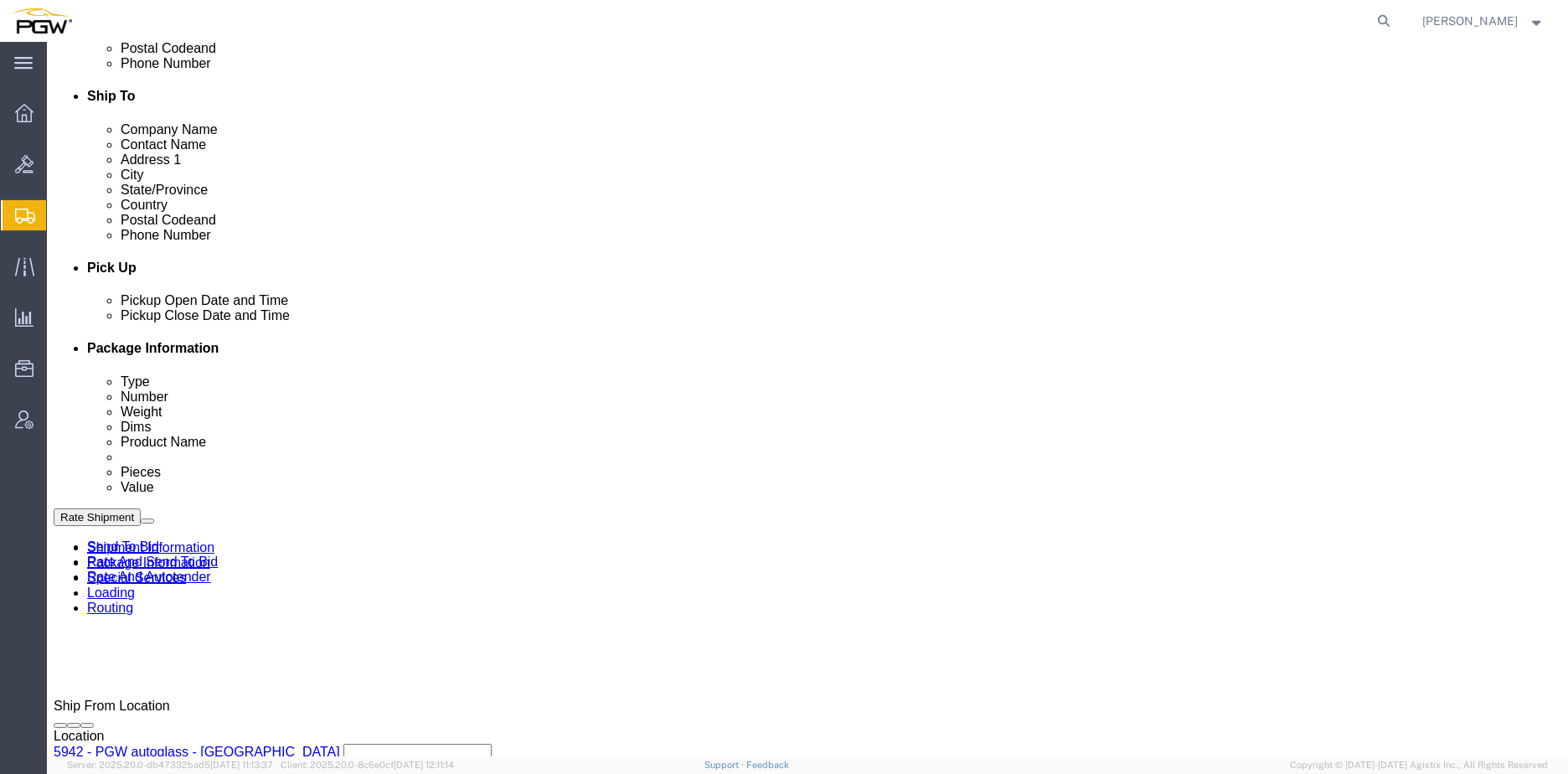
scroll to position [503, 0]
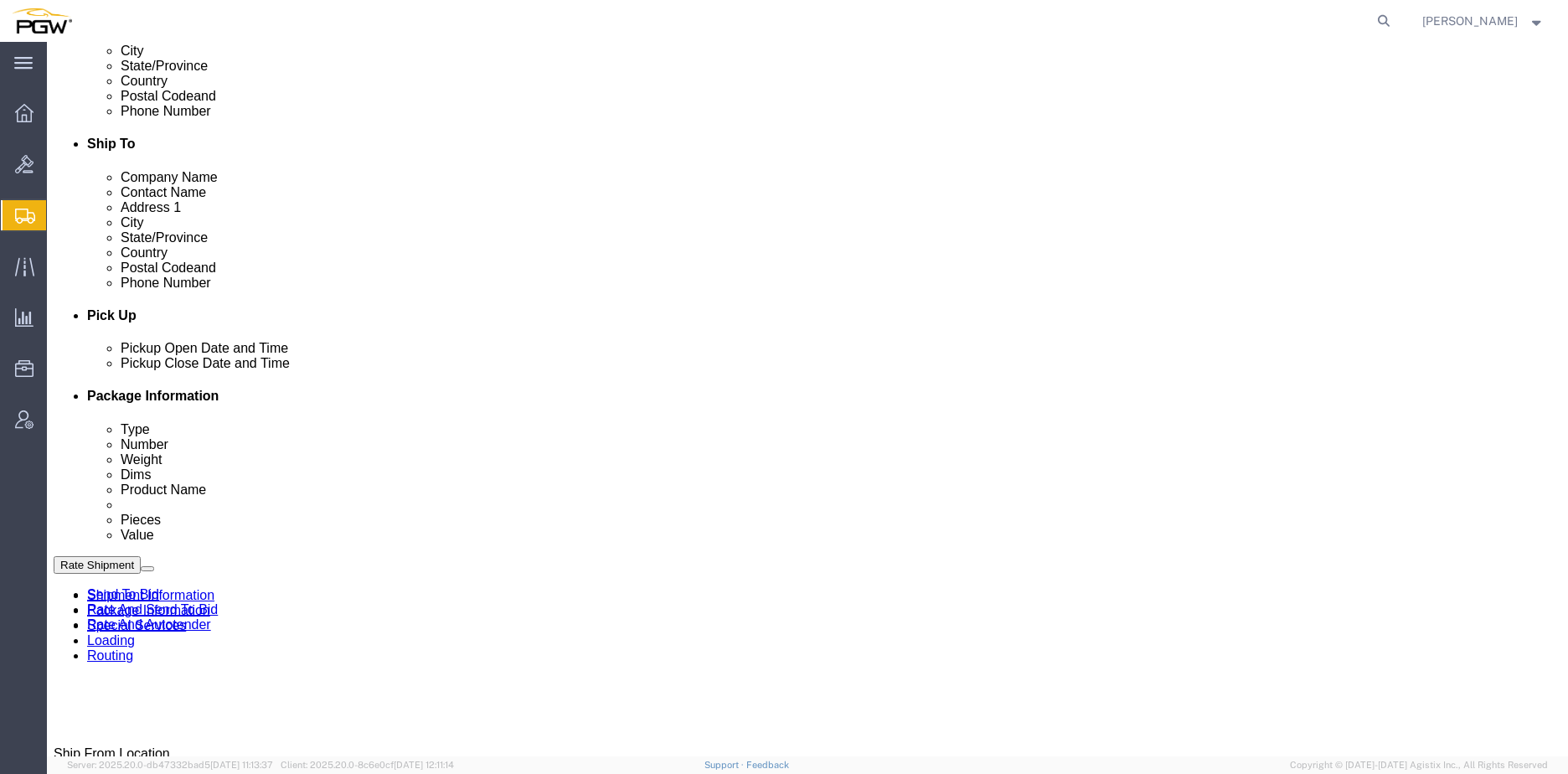
type input "5952"
click link "Send To Bid"
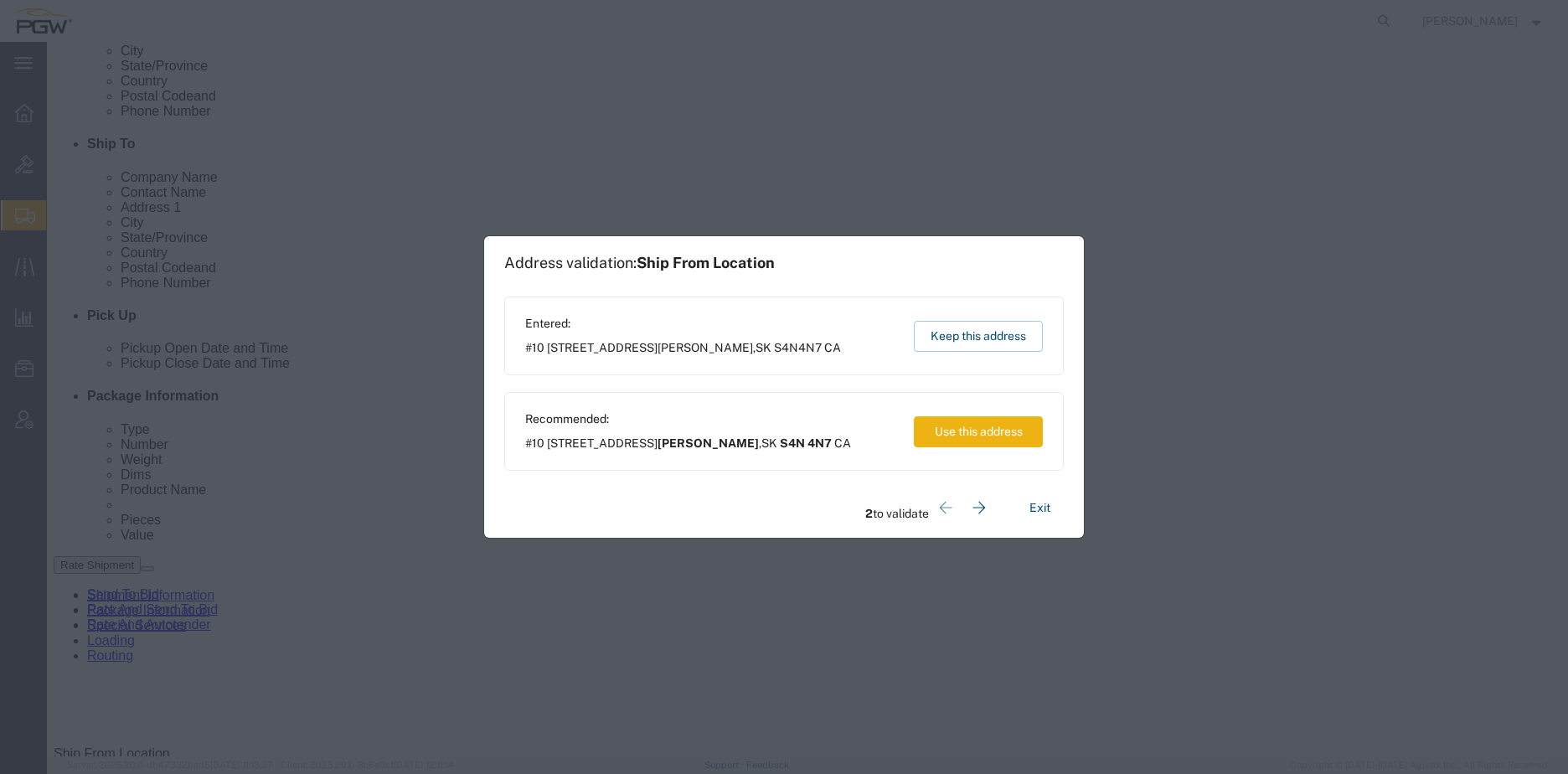
click at [970, 430] on button "Use this address" at bounding box center [978, 431] width 129 height 31
click at [955, 424] on button "Use this address" at bounding box center [978, 431] width 129 height 31
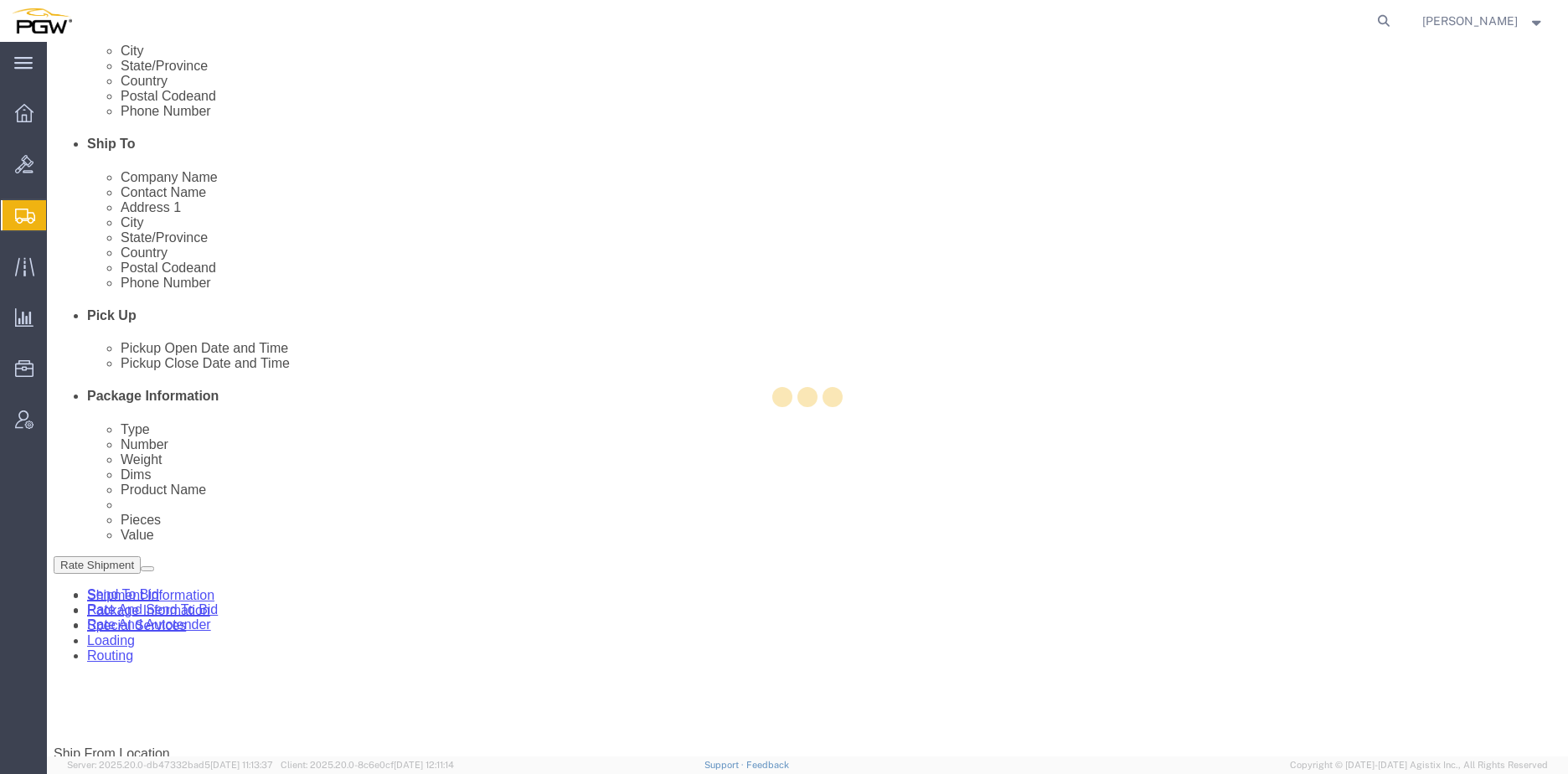
select select "COSTCENTER"
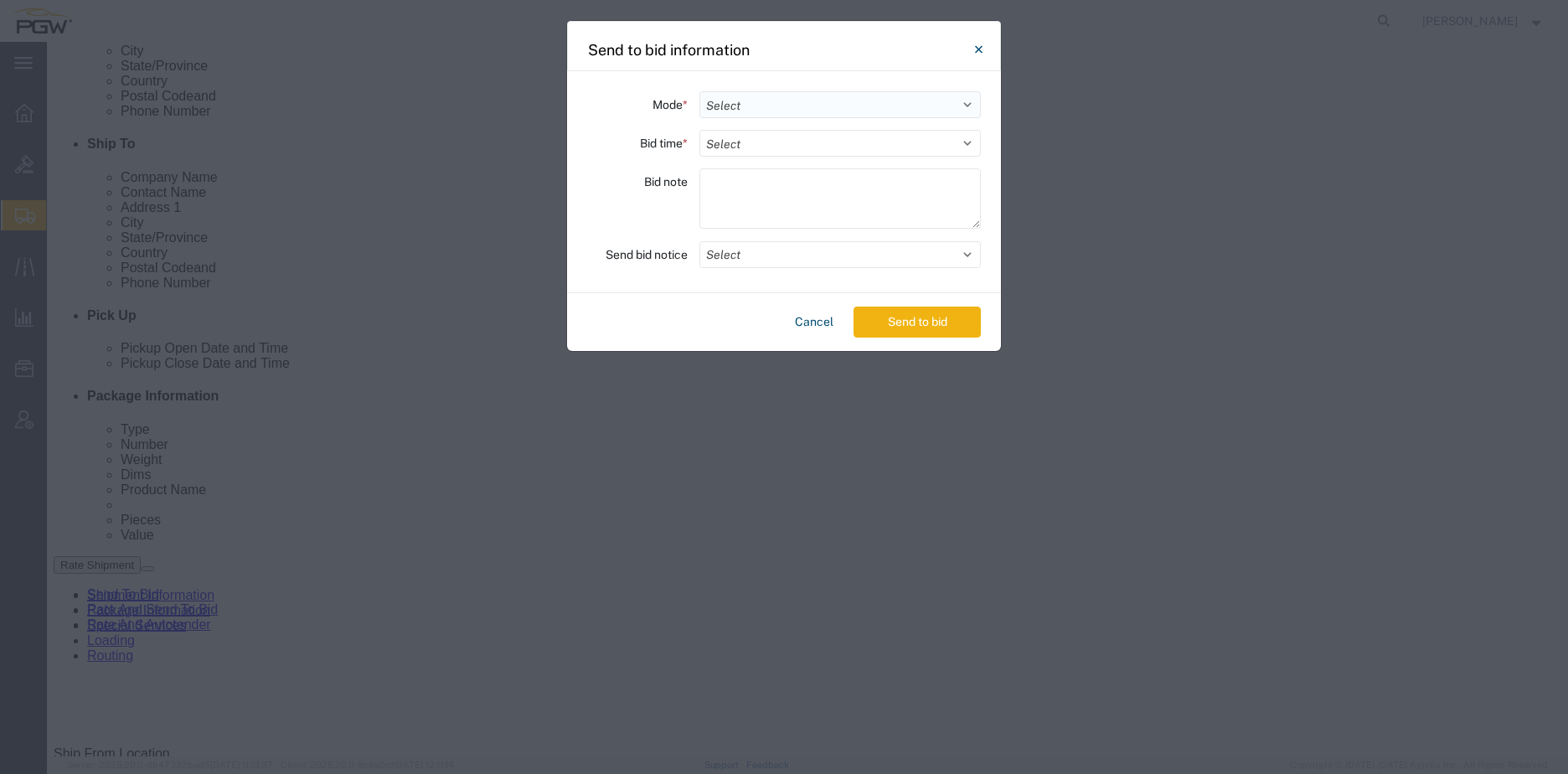
click at [736, 109] on select "Select Small Parcel Truckload Air Rail Less than Truckload Ocean Freight Multi-…" at bounding box center [841, 104] width 282 height 27
select select "TL"
click at [700, 91] on select "Select Small Parcel Truckload Air Rail Less than Truckload Ocean Freight Multi-…" at bounding box center [841, 104] width 282 height 27
click at [769, 141] on select "Select 30 Min (Rush) 1 Hour (Rush) 2 Hours (Rush) 4 Hours (Rush) 8 Hours (Rush)…" at bounding box center [841, 143] width 282 height 27
select select "24"
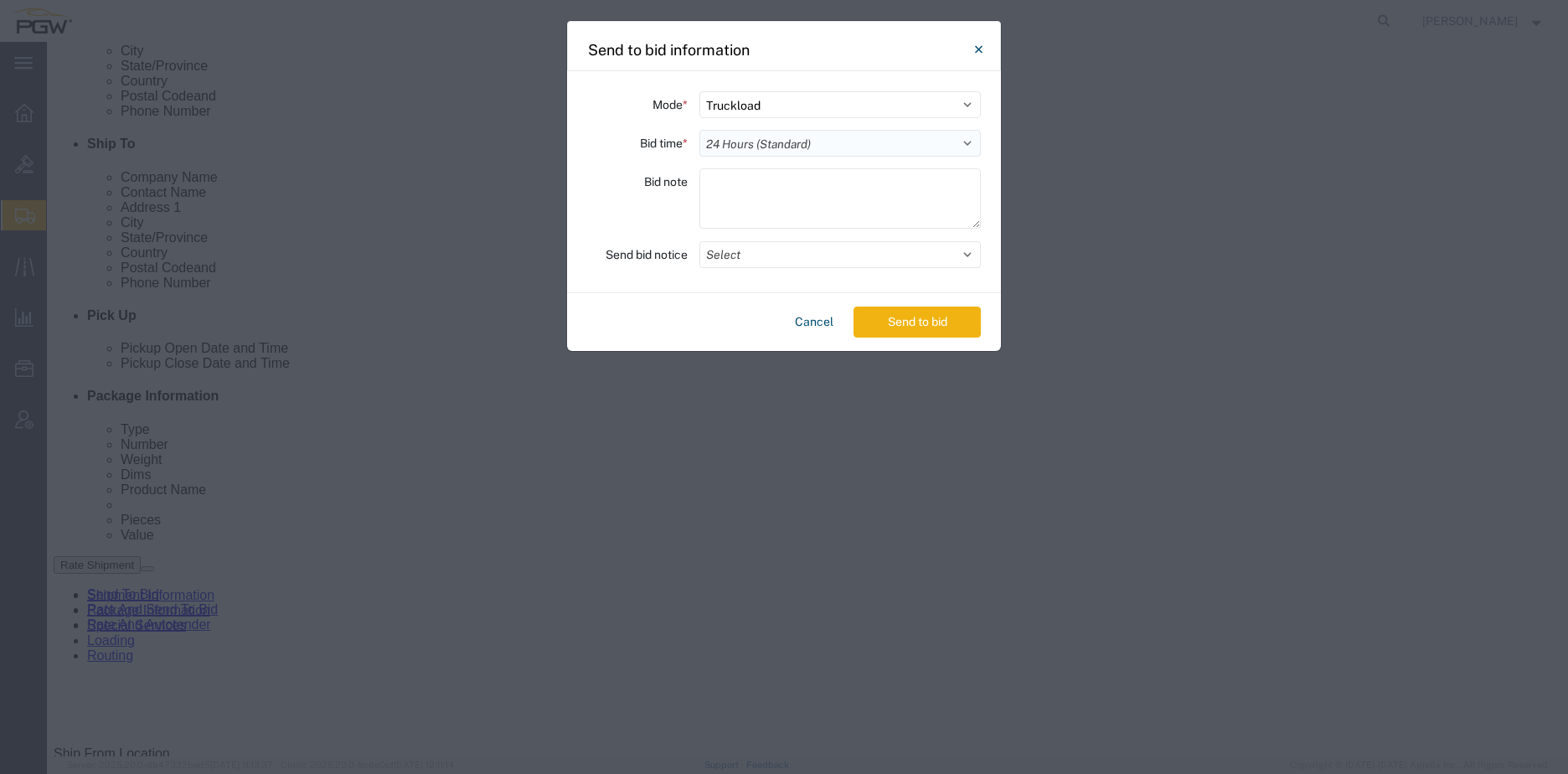
click at [700, 130] on select "Select 30 Min (Rush) 1 Hour (Rush) 2 Hours (Rush) 4 Hours (Rush) 8 Hours (Rush)…" at bounding box center [841, 143] width 282 height 27
click at [893, 317] on button "Send to bid" at bounding box center [918, 321] width 128 height 31
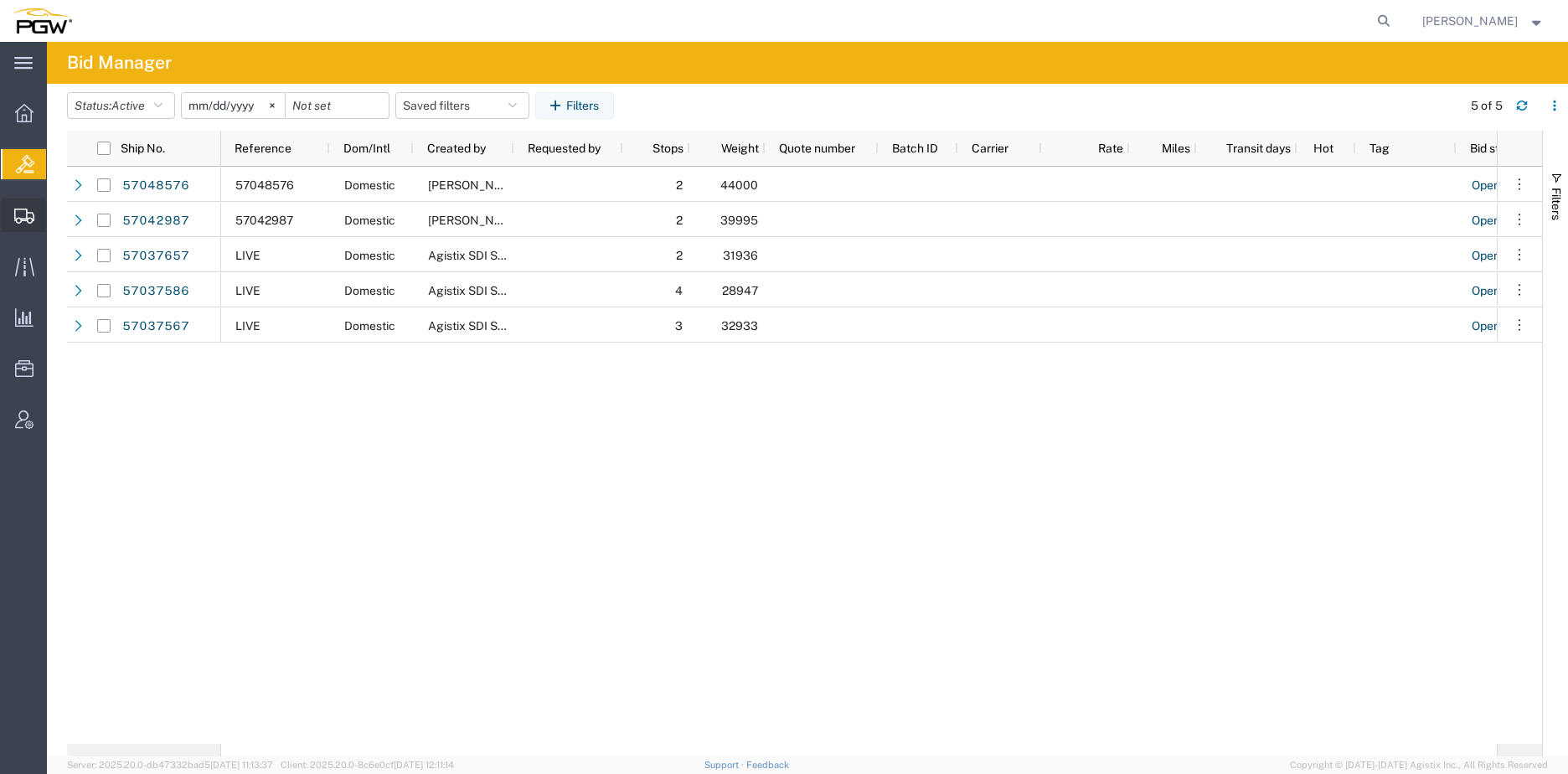
click at [0, 0] on span "Create from Template" at bounding box center [0, 0] width 0 height 0
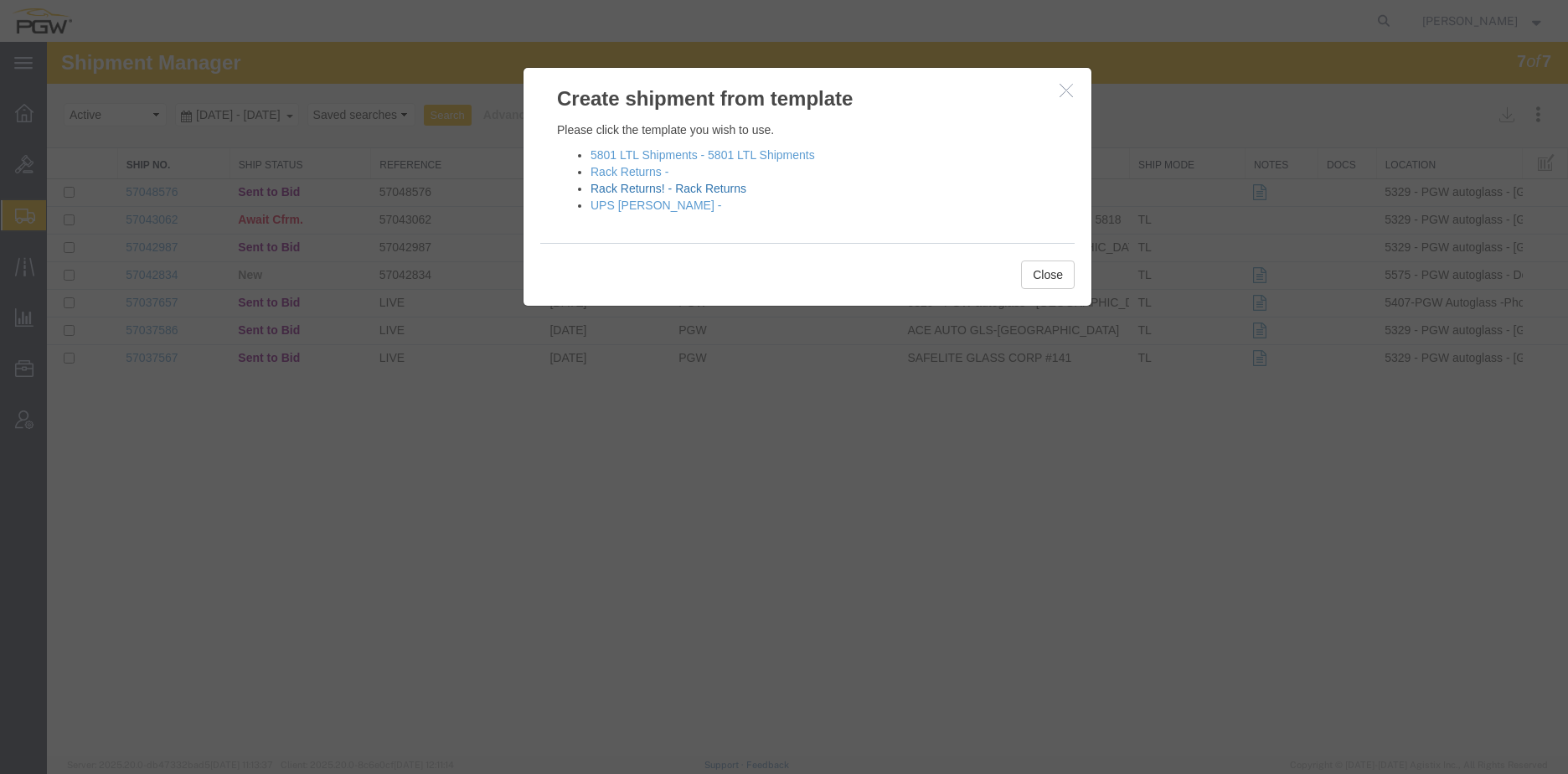
click at [610, 190] on link "Rack Returns! - Rack Returns" at bounding box center [669, 189] width 156 height 13
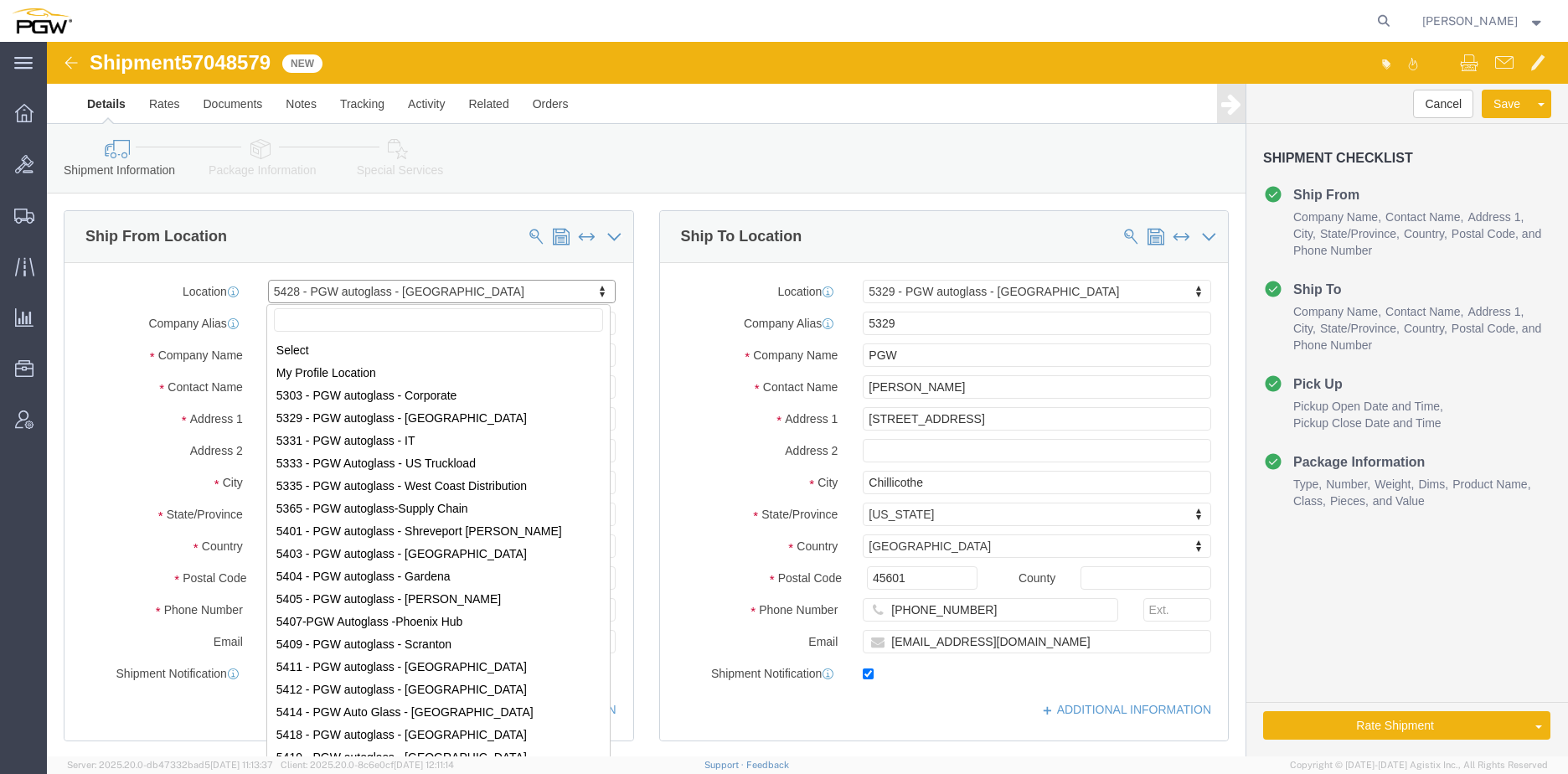
scroll to position [138, 0]
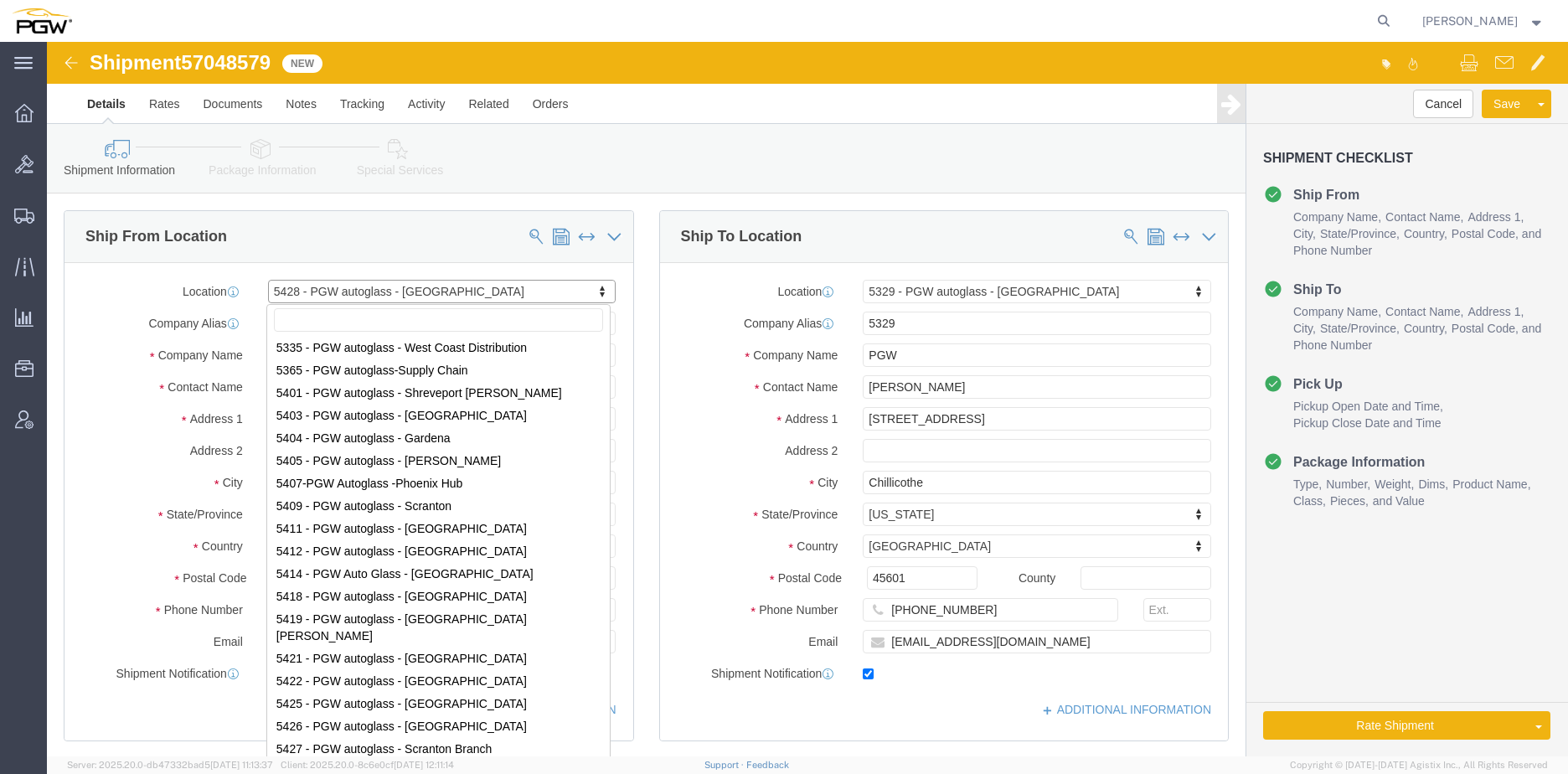
select select "28281"
select select "28253"
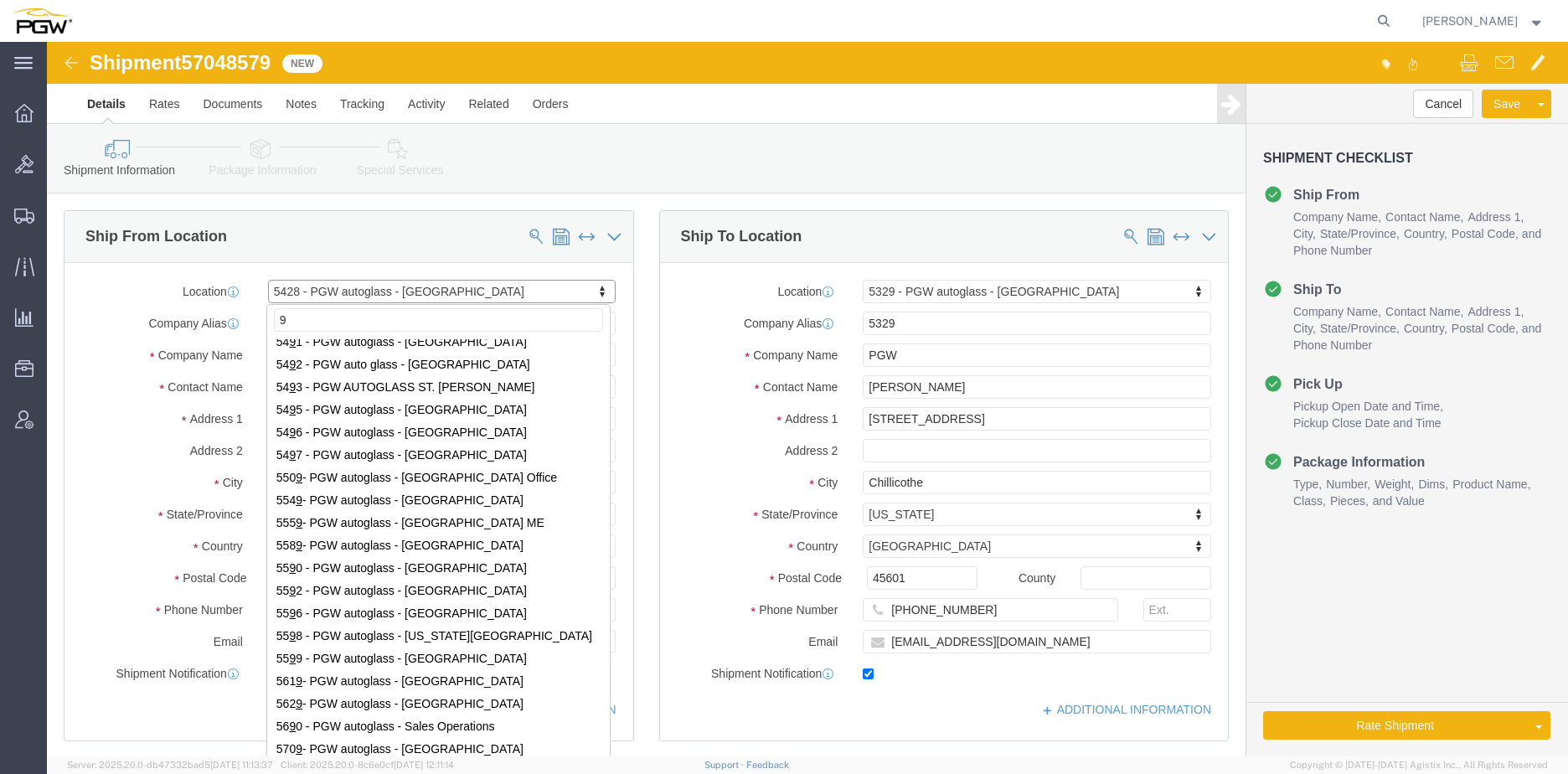
scroll to position [0, 0]
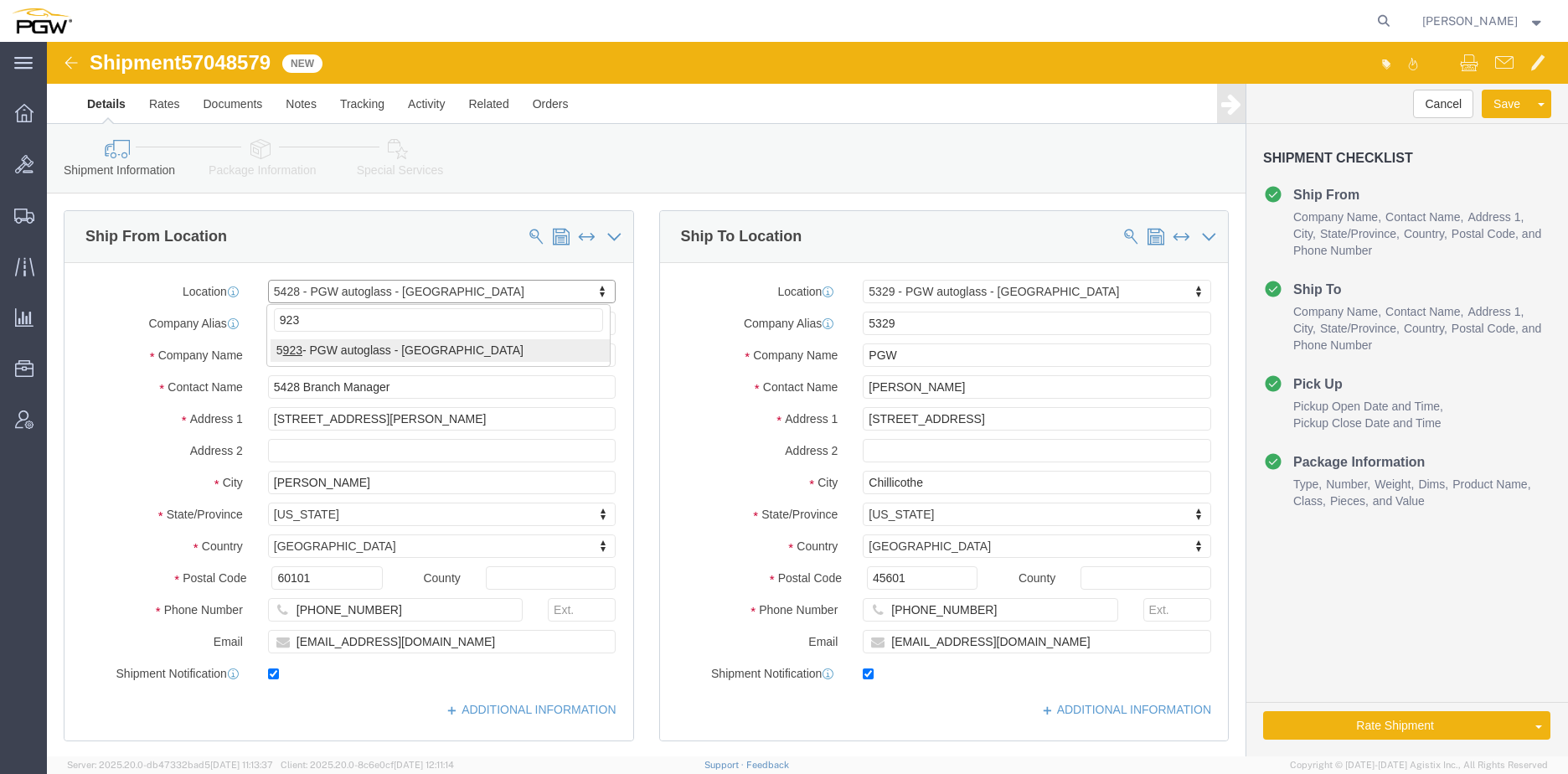
type input "923"
select select "28509"
type input "5923"
type input "5923 Branch Manager"
type input "[STREET_ADDRESS]"
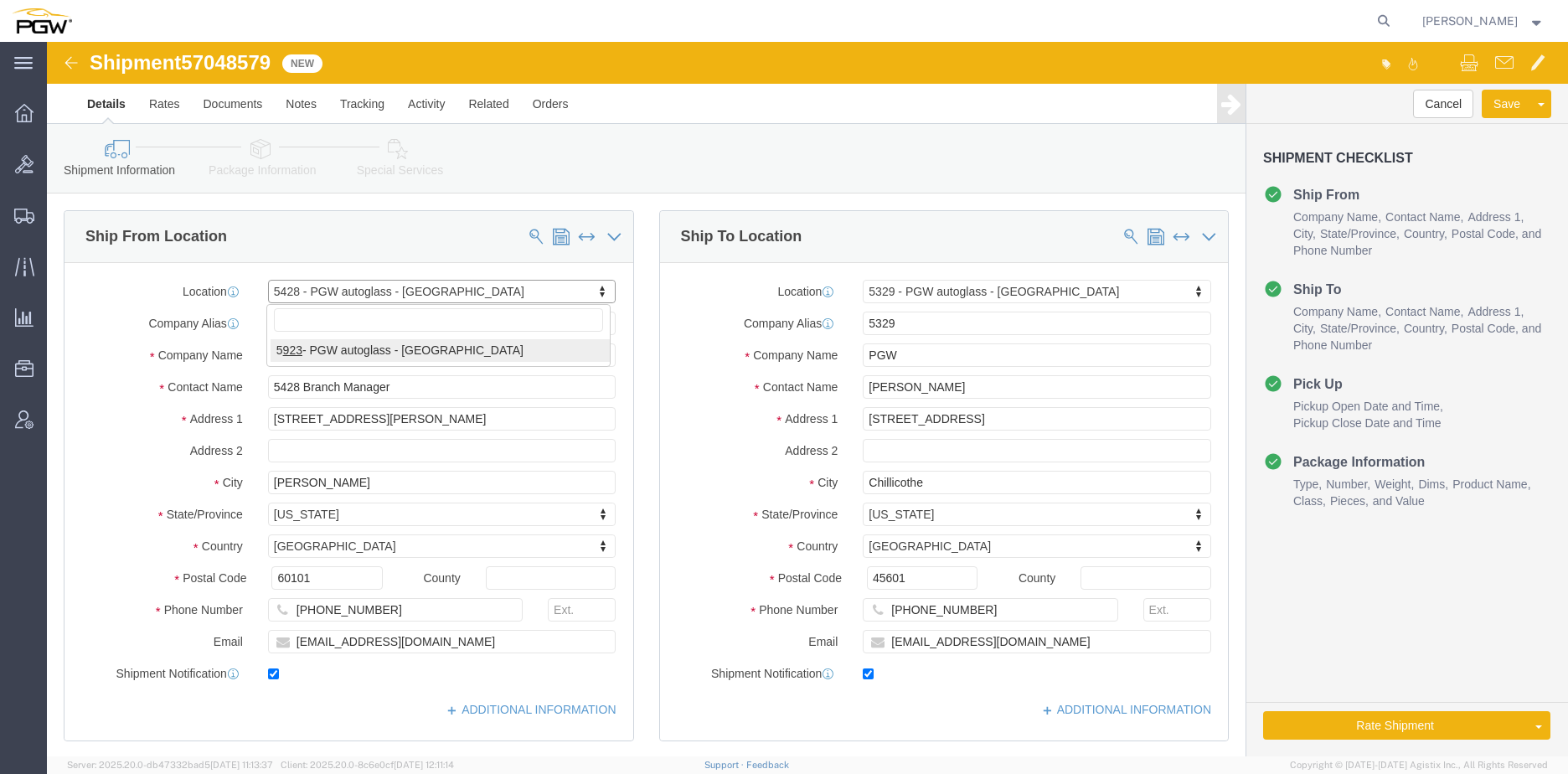
type input "Bay 1"
type input "[GEOGRAPHIC_DATA]"
select select "CA"
type input "T2C0J4"
type input "[PHONE_NUMBER]"
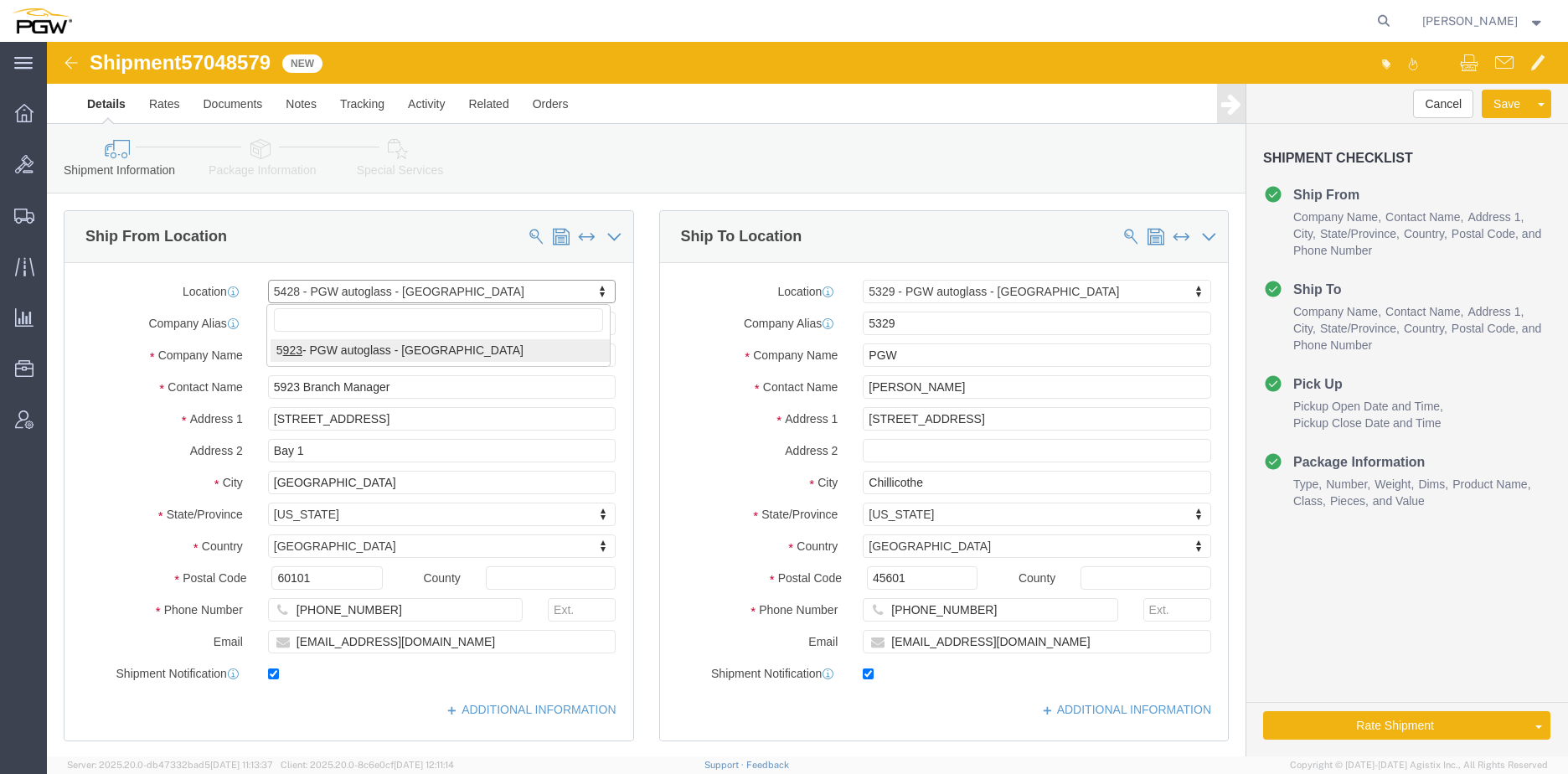
type input "[EMAIL_ADDRESS][DOMAIN_NAME]"
select select "AB"
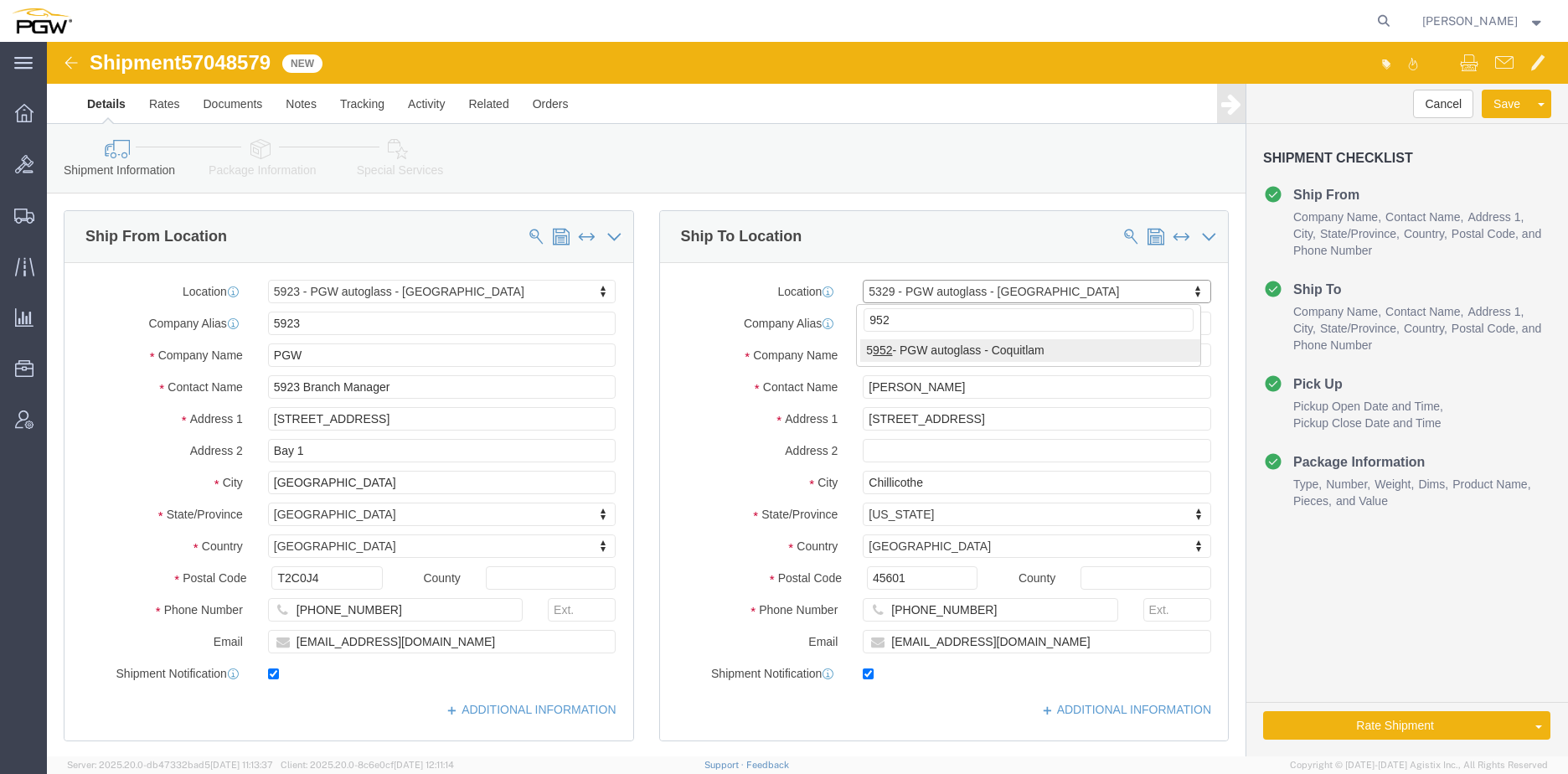
type input "952"
select select "28525"
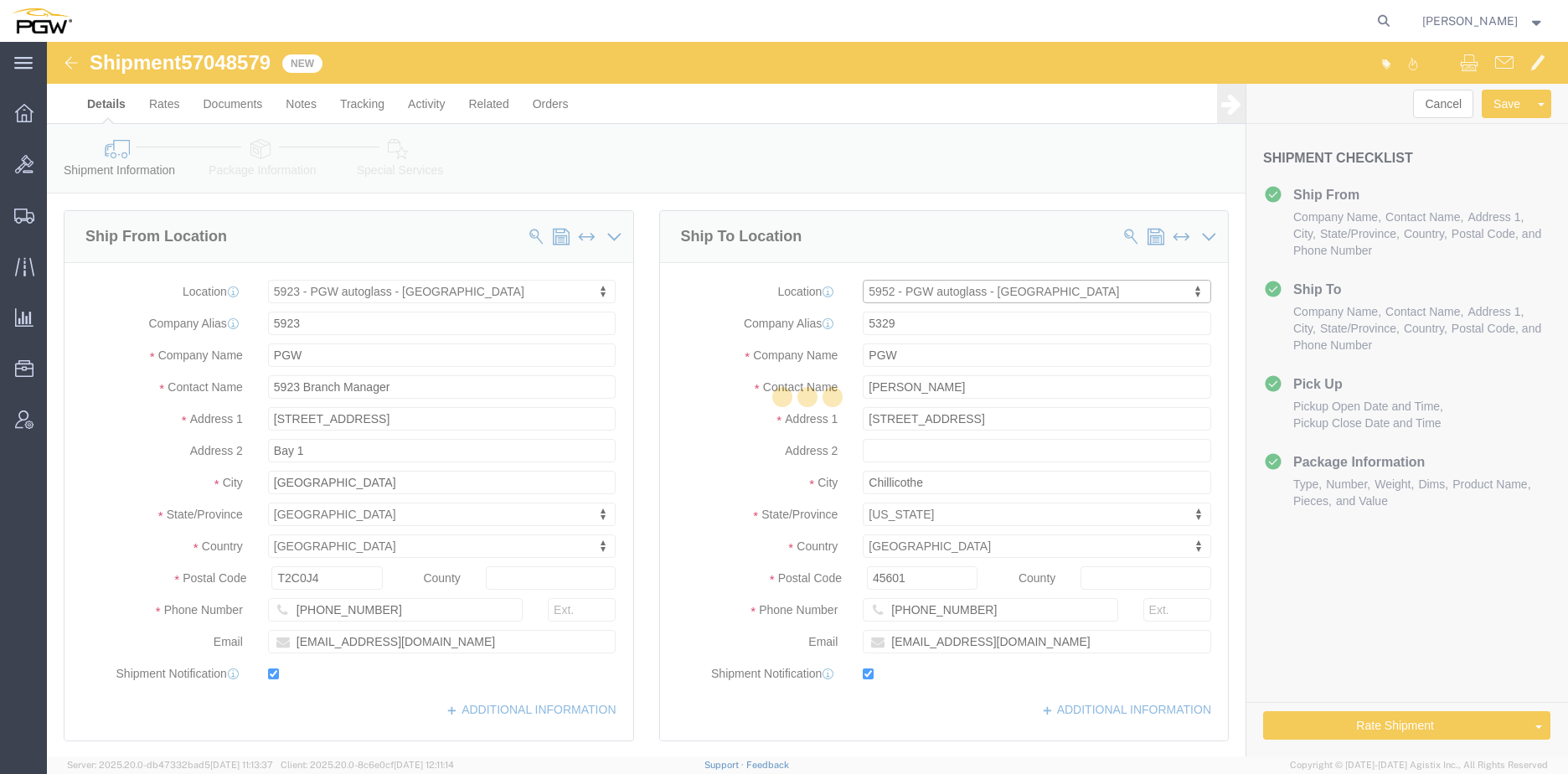
type input "5952"
type input "5952 Branch Manager"
type input "[STREET_ADDRESS]"
type input "Suite 3135"
type input "[GEOGRAPHIC_DATA]"
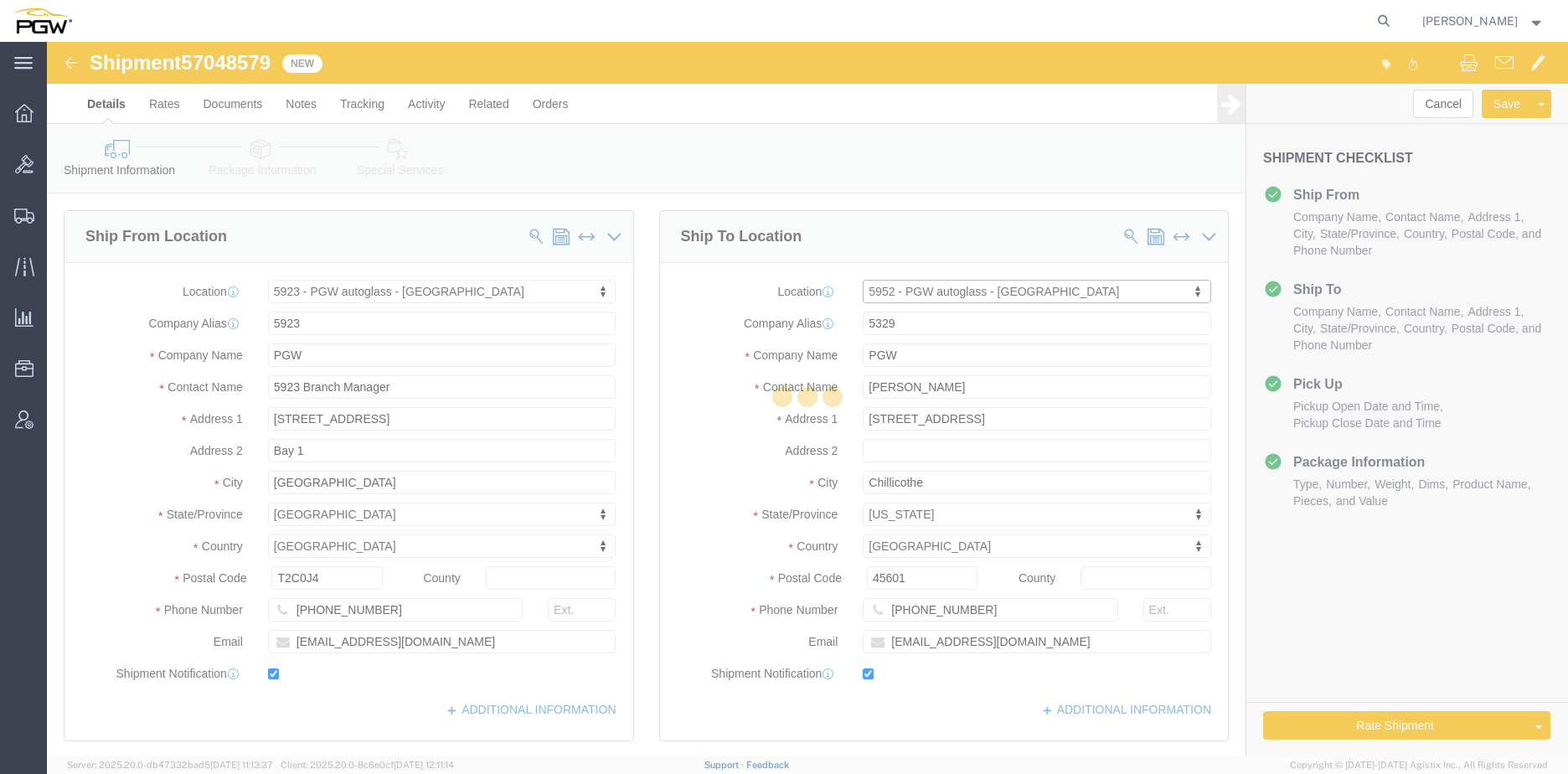
select select "CA"
type input "V3B0M3"
type input "[PHONE_NUMBER]"
type input "22"
type input "[EMAIL_ADDRESS][DOMAIN_NAME]"
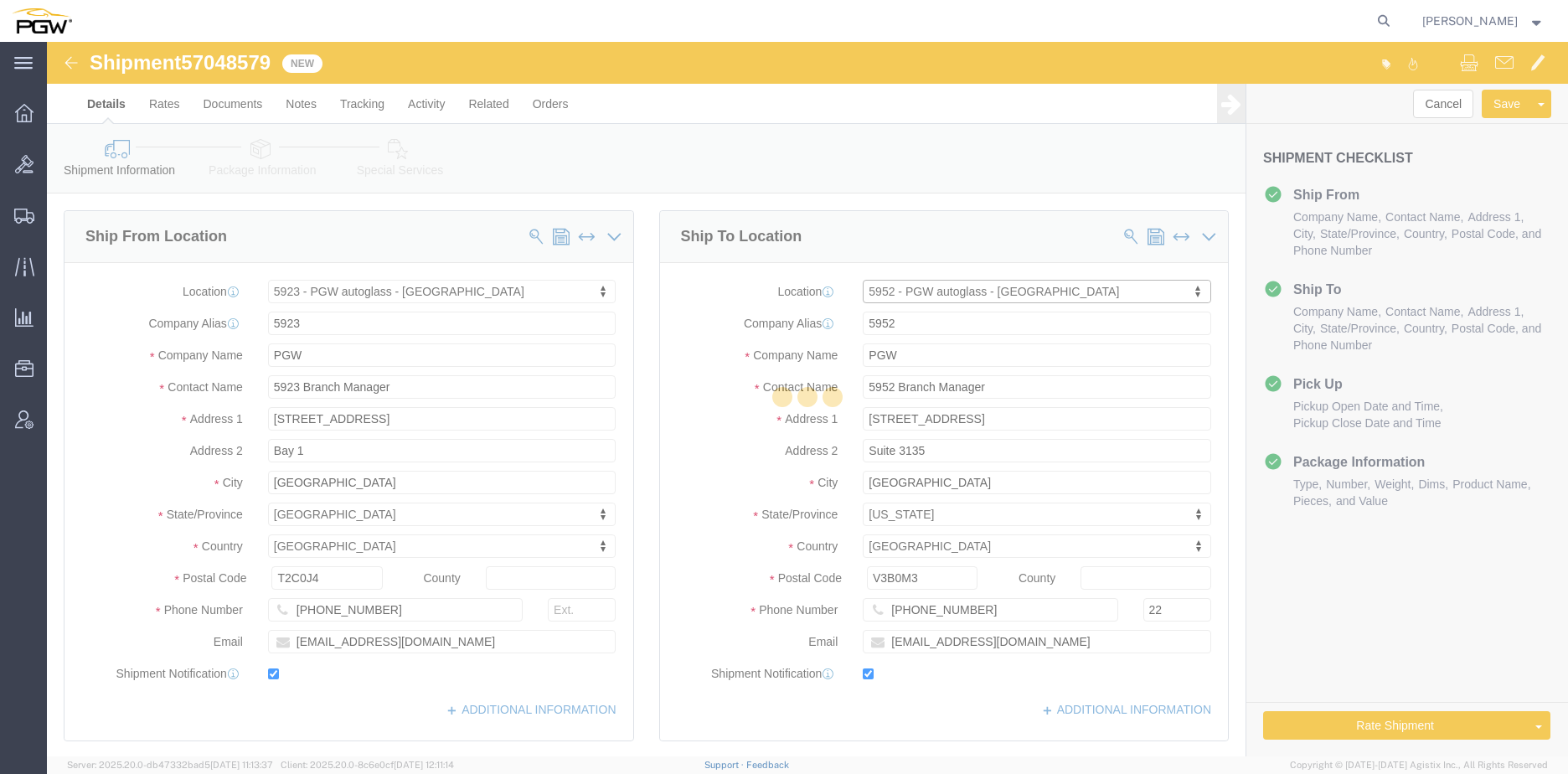
select select "BC"
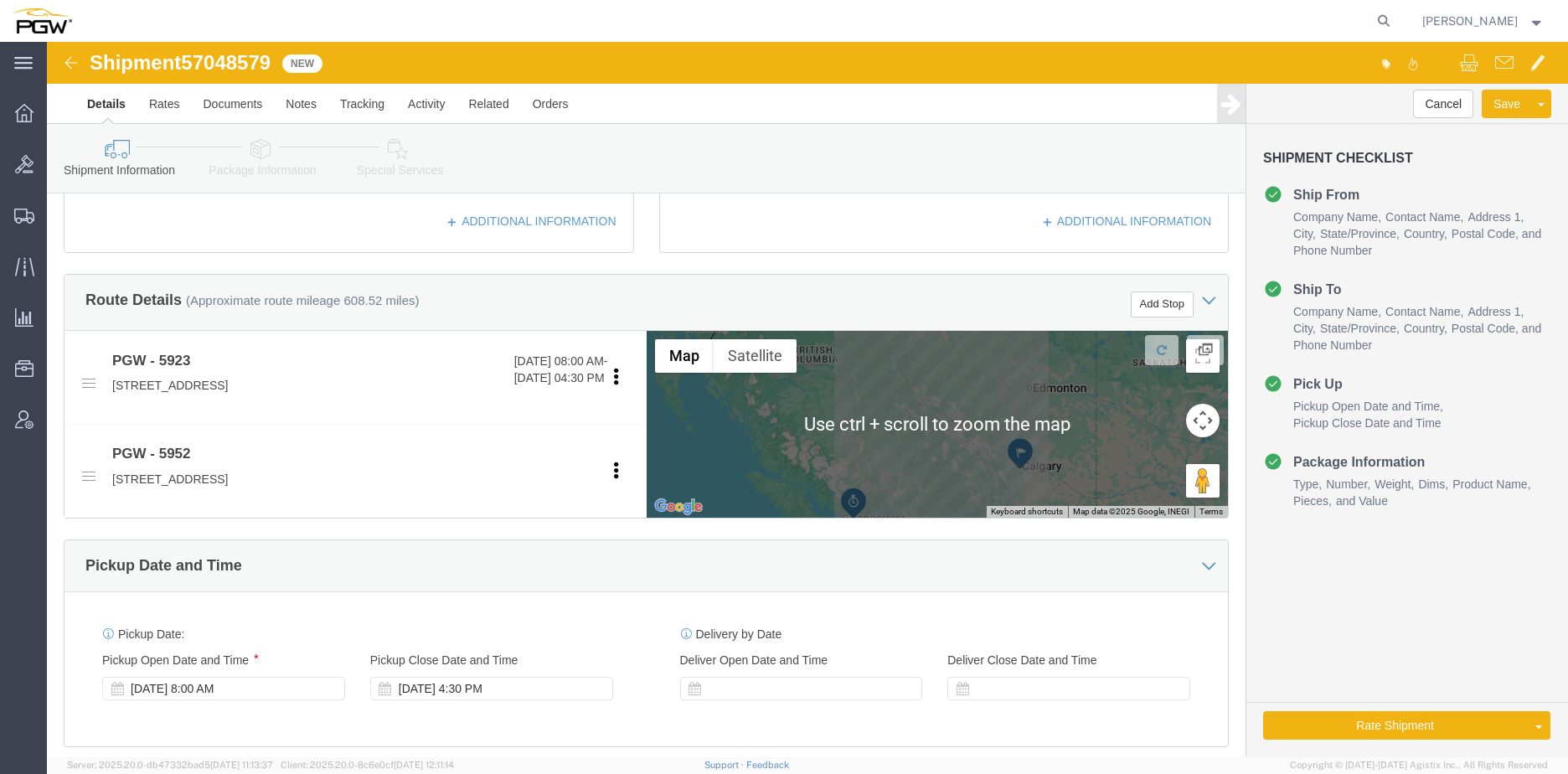
scroll to position [503, 0]
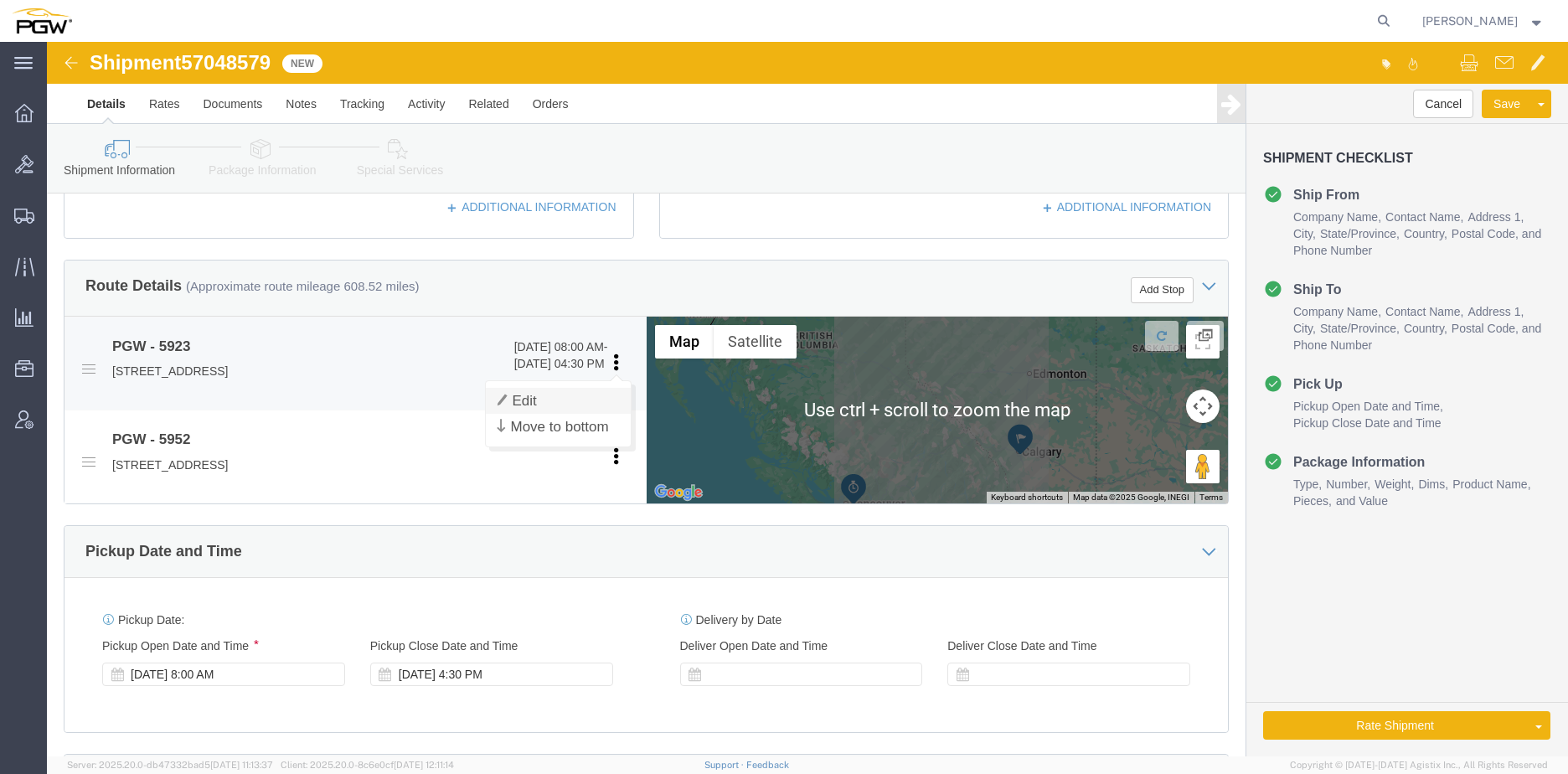
click link "Edit"
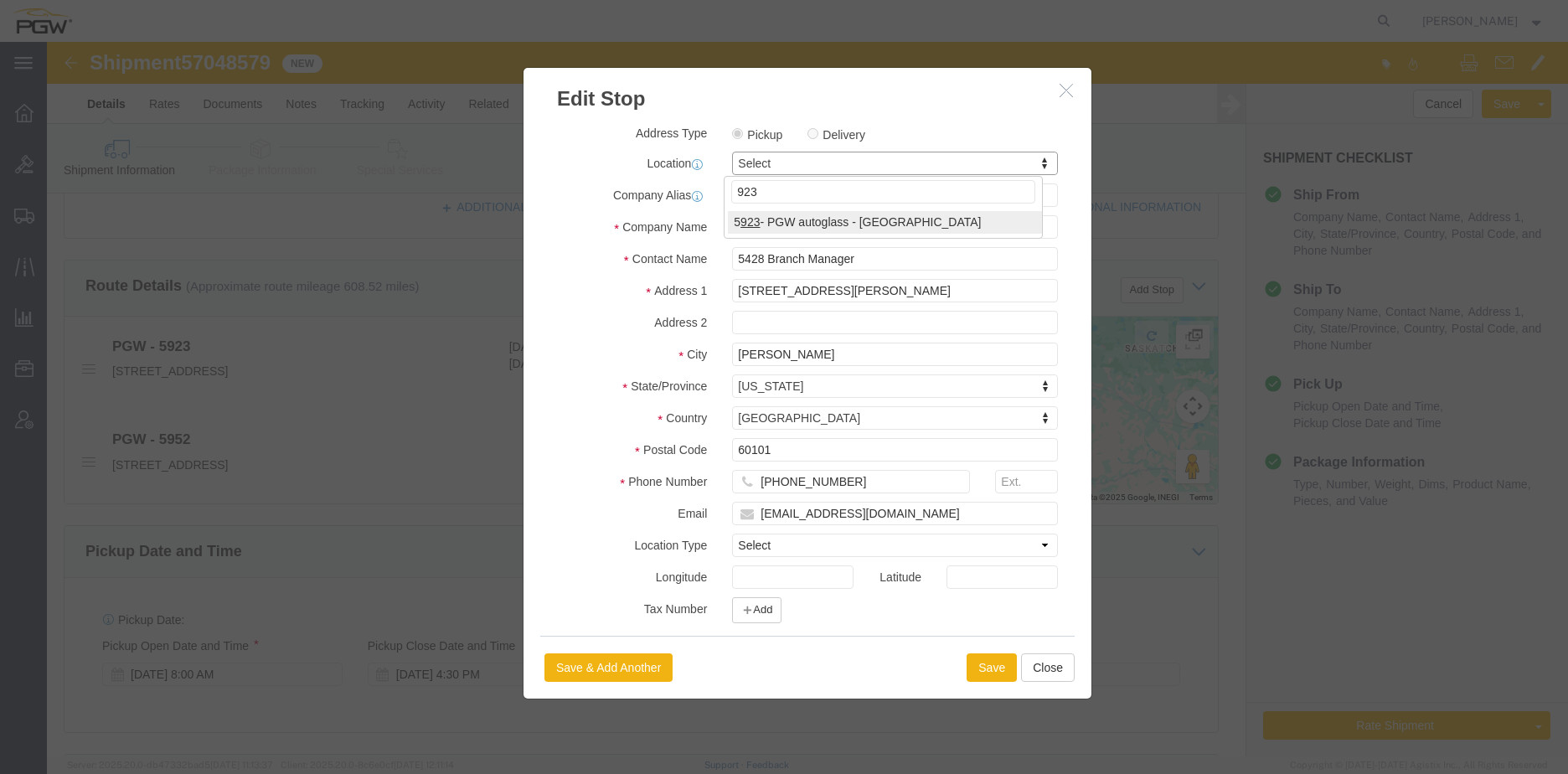
type input "923"
select select "28509"
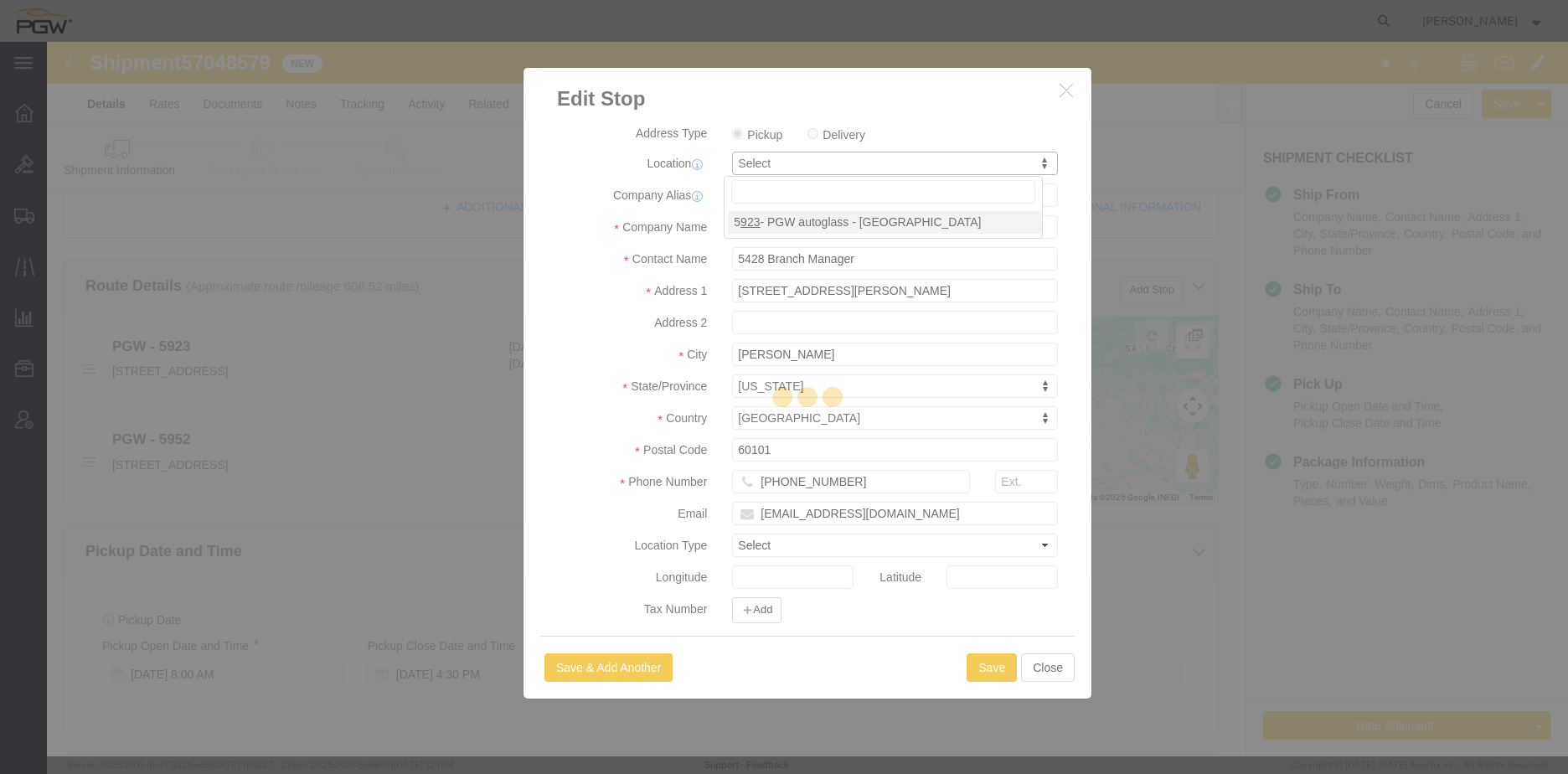
type input "5923"
type input "5923 Branch Manager"
type input "[STREET_ADDRESS]"
type input "Bay 1"
type input "[GEOGRAPHIC_DATA]"
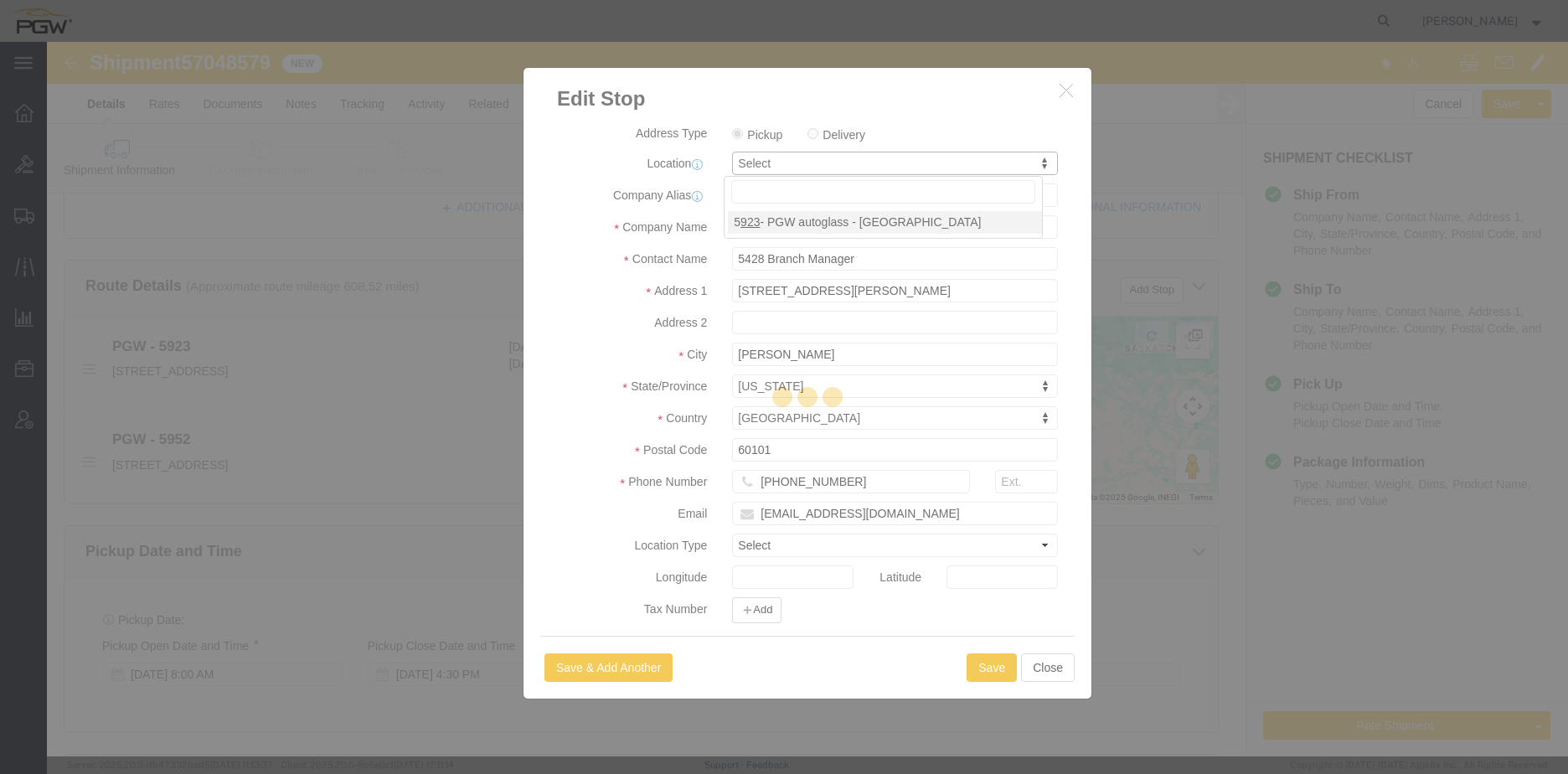
select select "CA"
type input "T2C0J4"
type input "[PHONE_NUMBER]"
type input "[EMAIL_ADDRESS][DOMAIN_NAME]"
select select "AB"
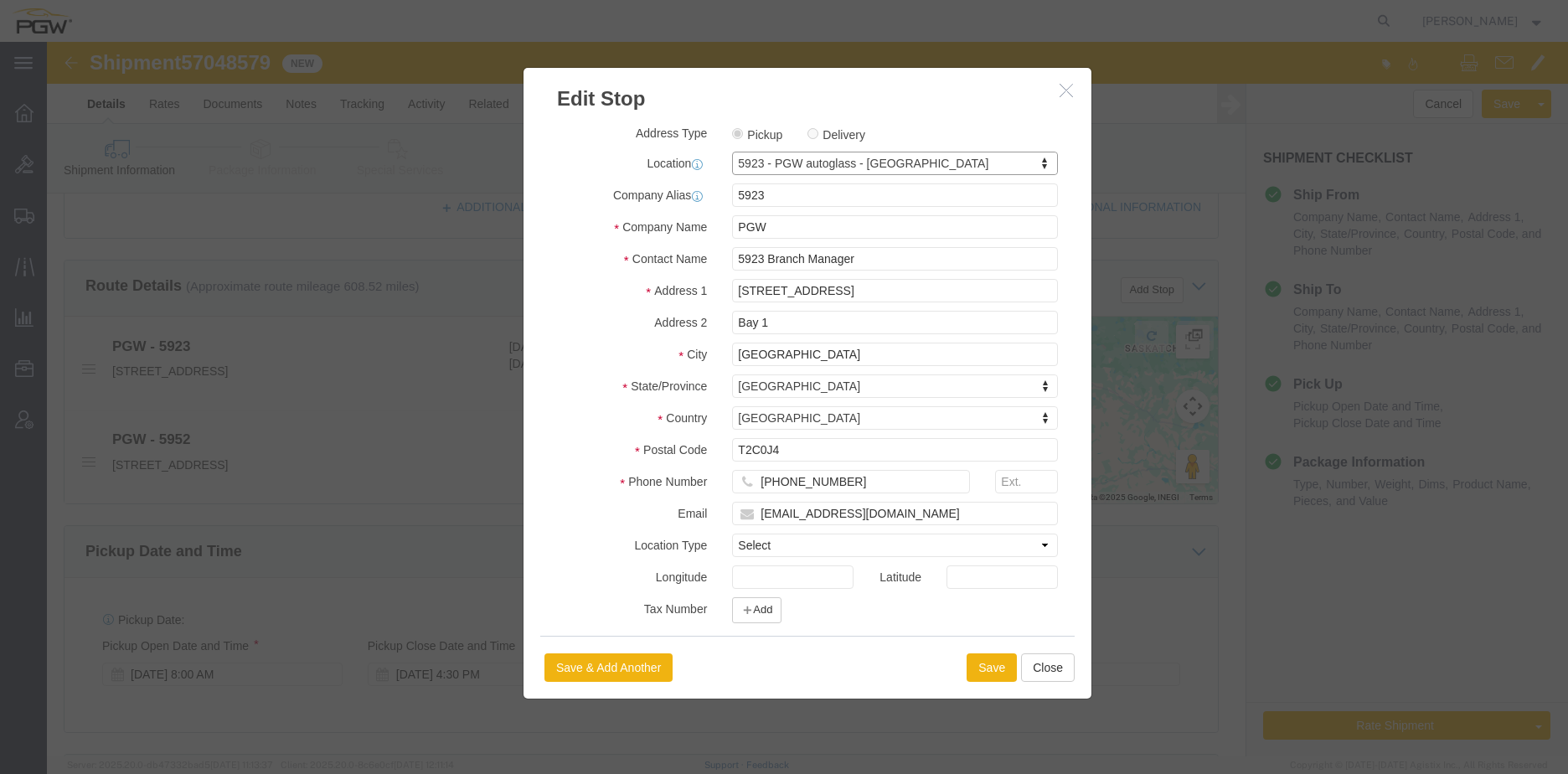
scroll to position [175, 0]
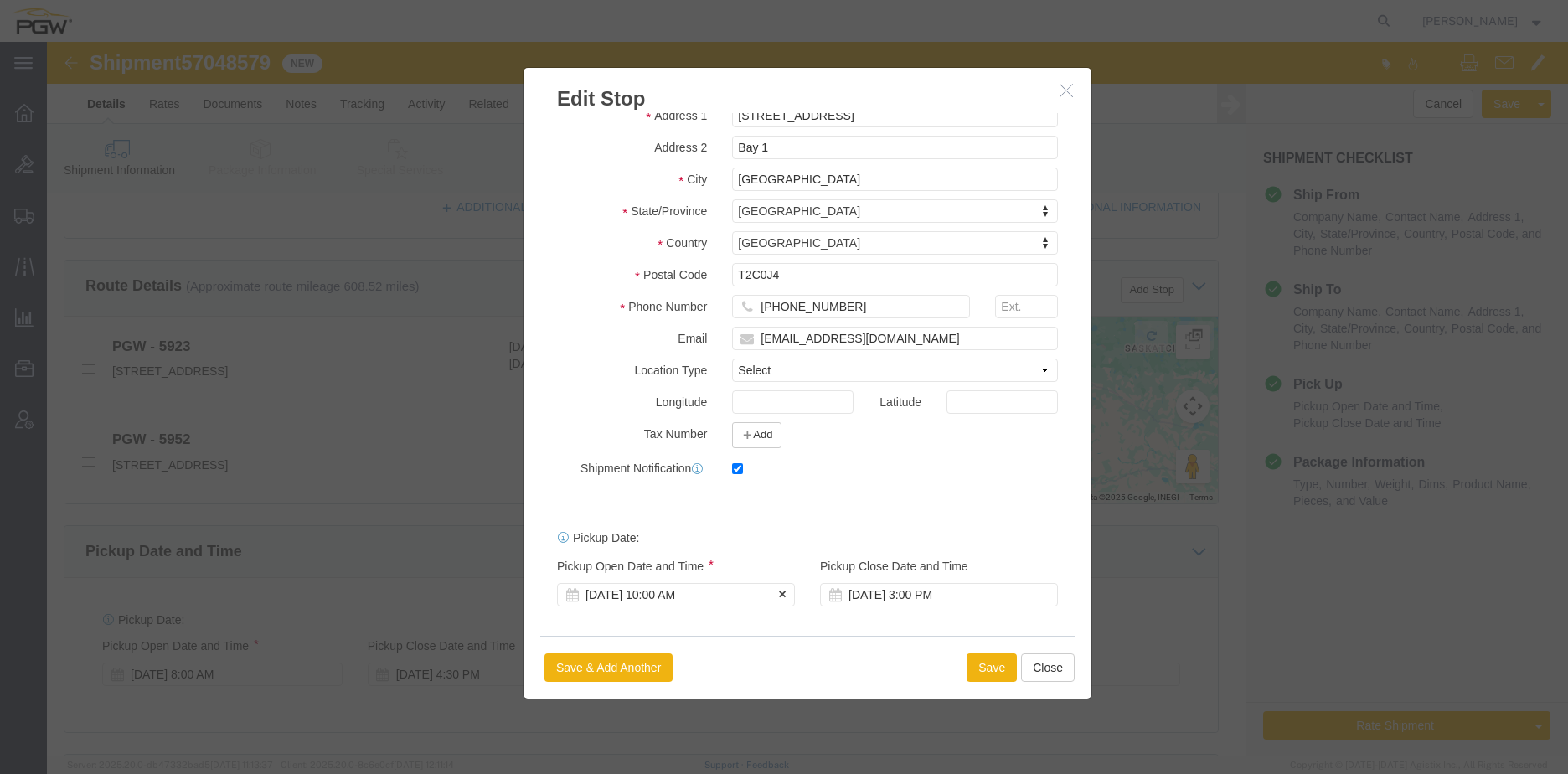
click div "[DATE] 10:00 AM"
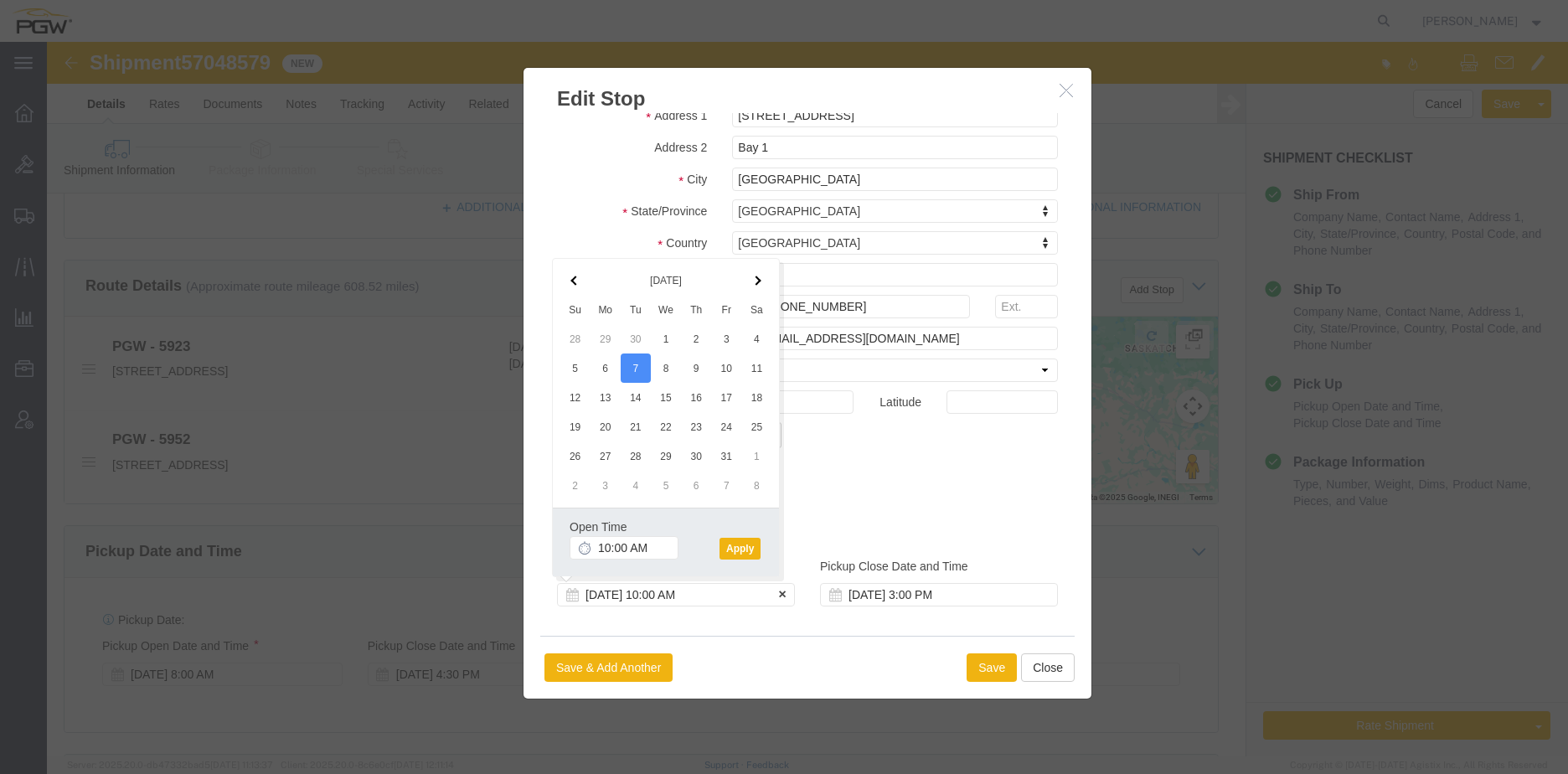
click div "[DATE] 10:00 AM"
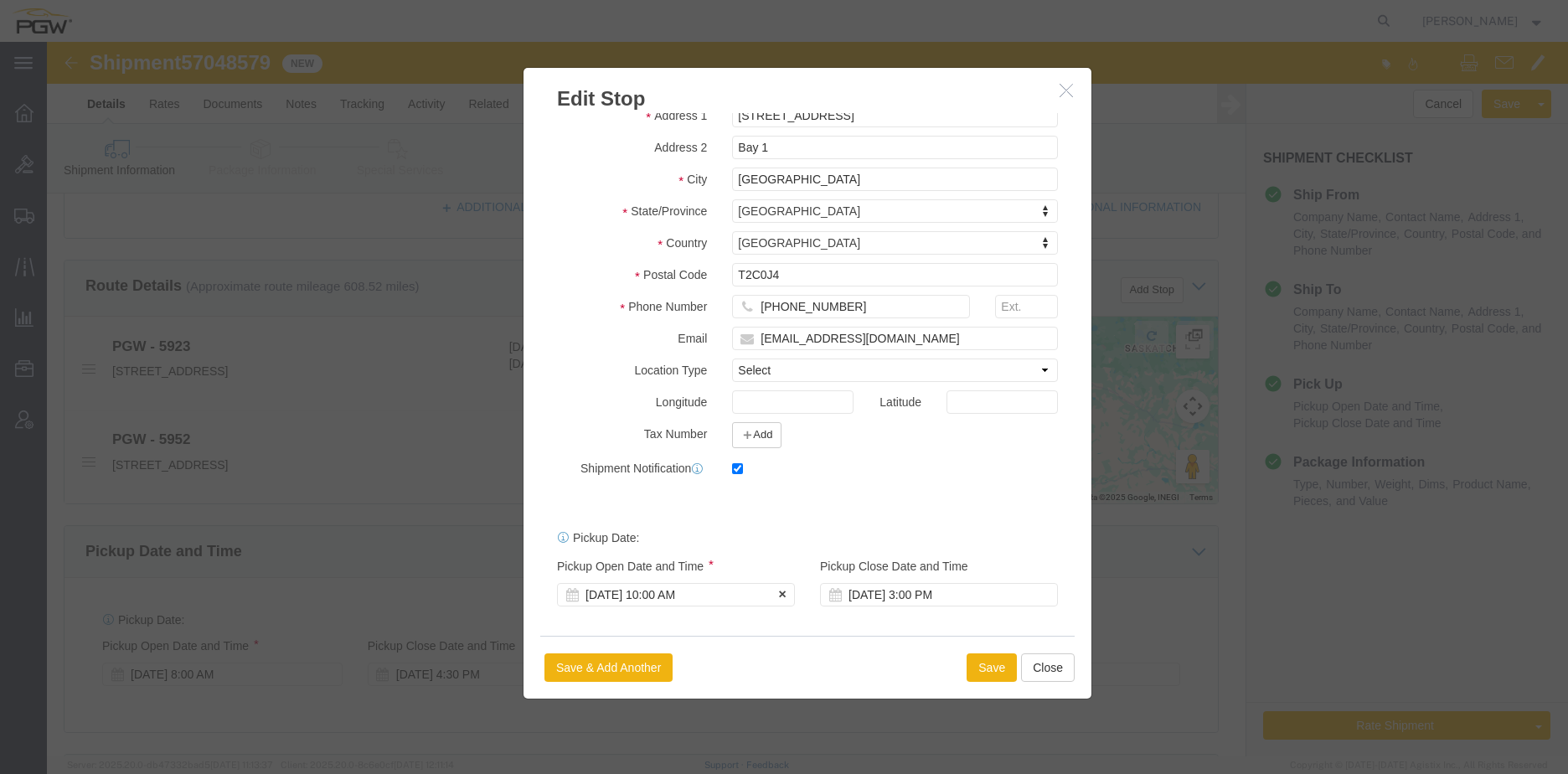
click div "[DATE] 10:00 AM"
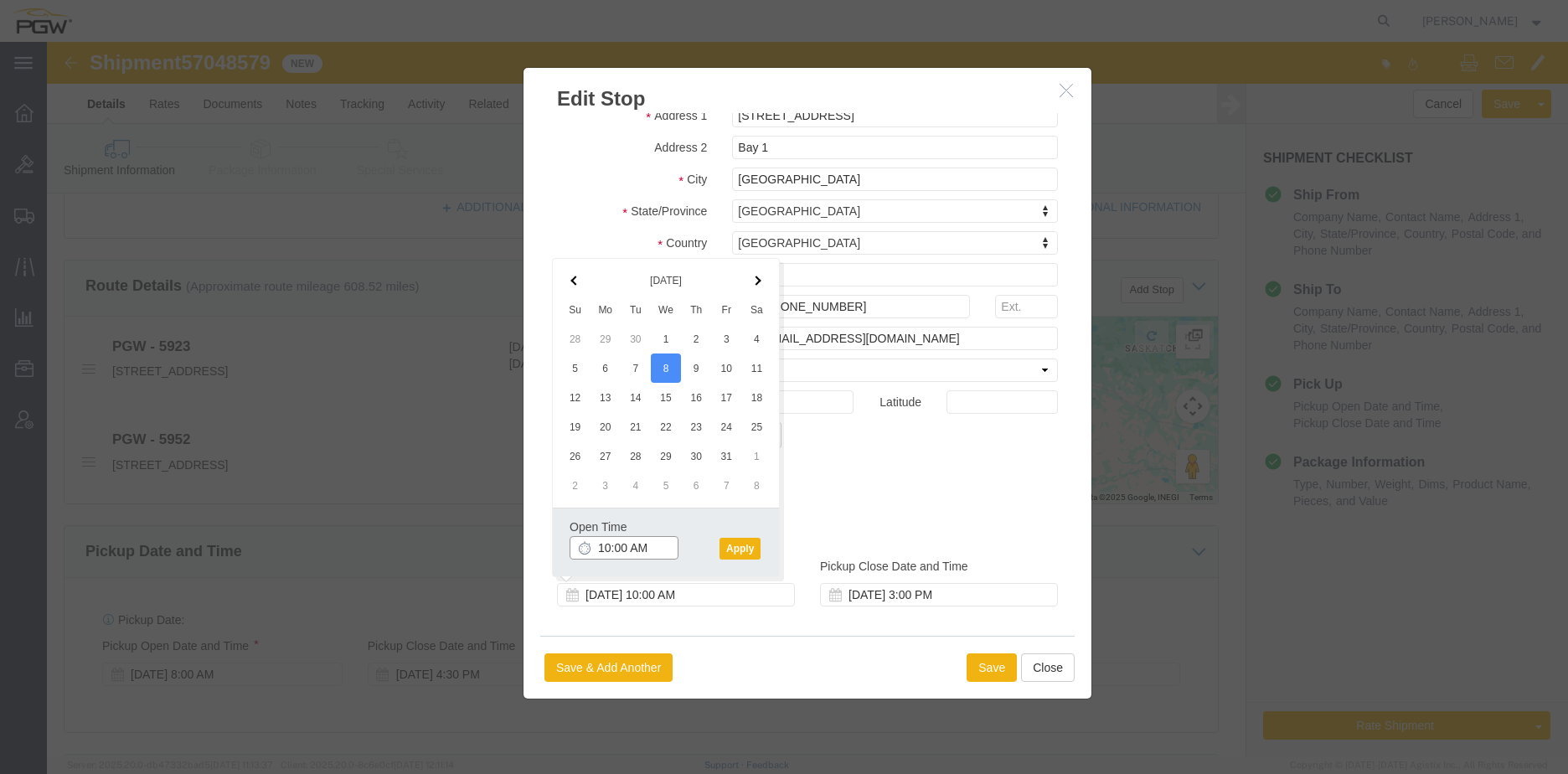
click input "10:00 AM"
type input "8:00 AM"
click button "Apply"
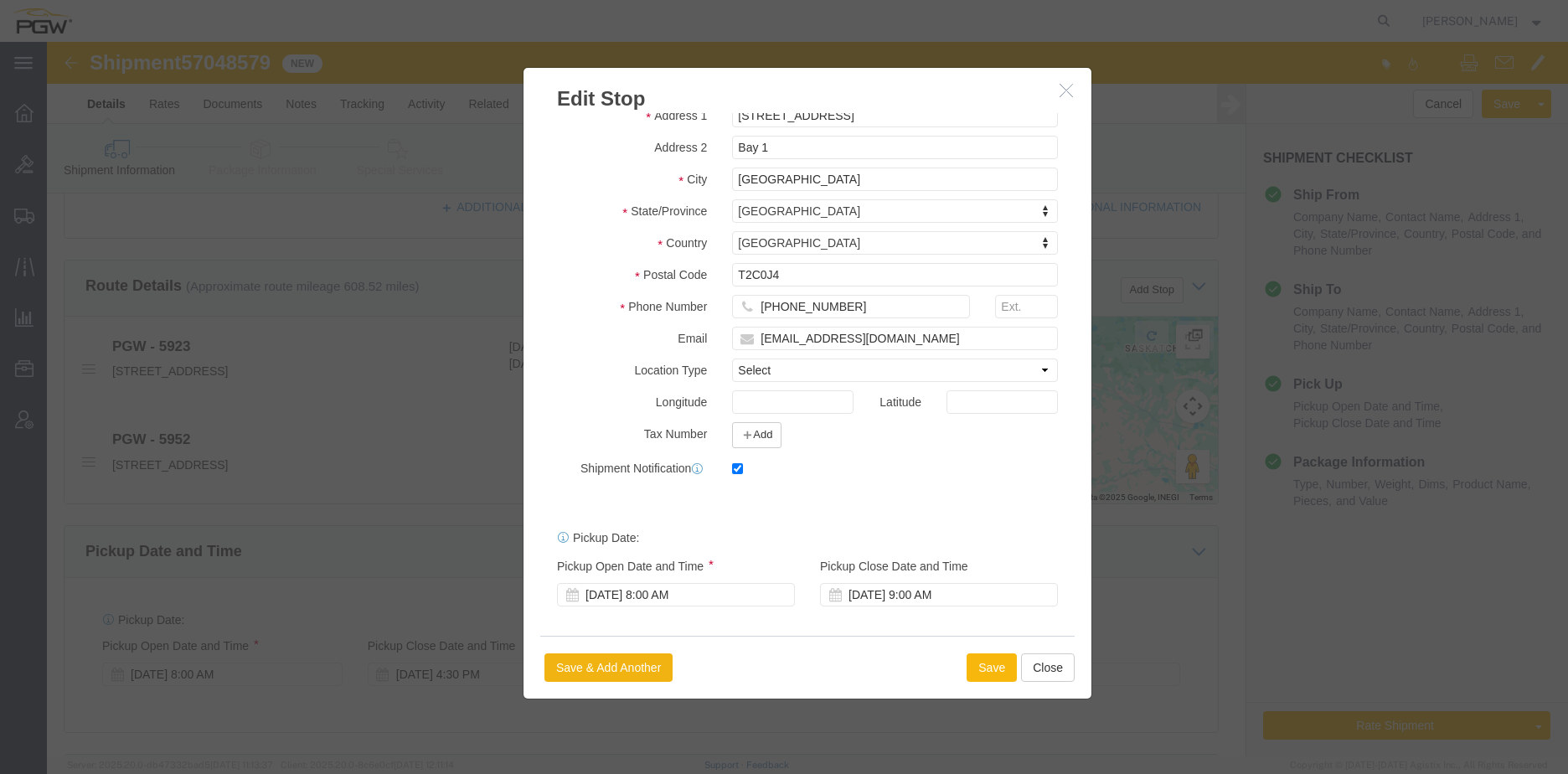
click button "Save"
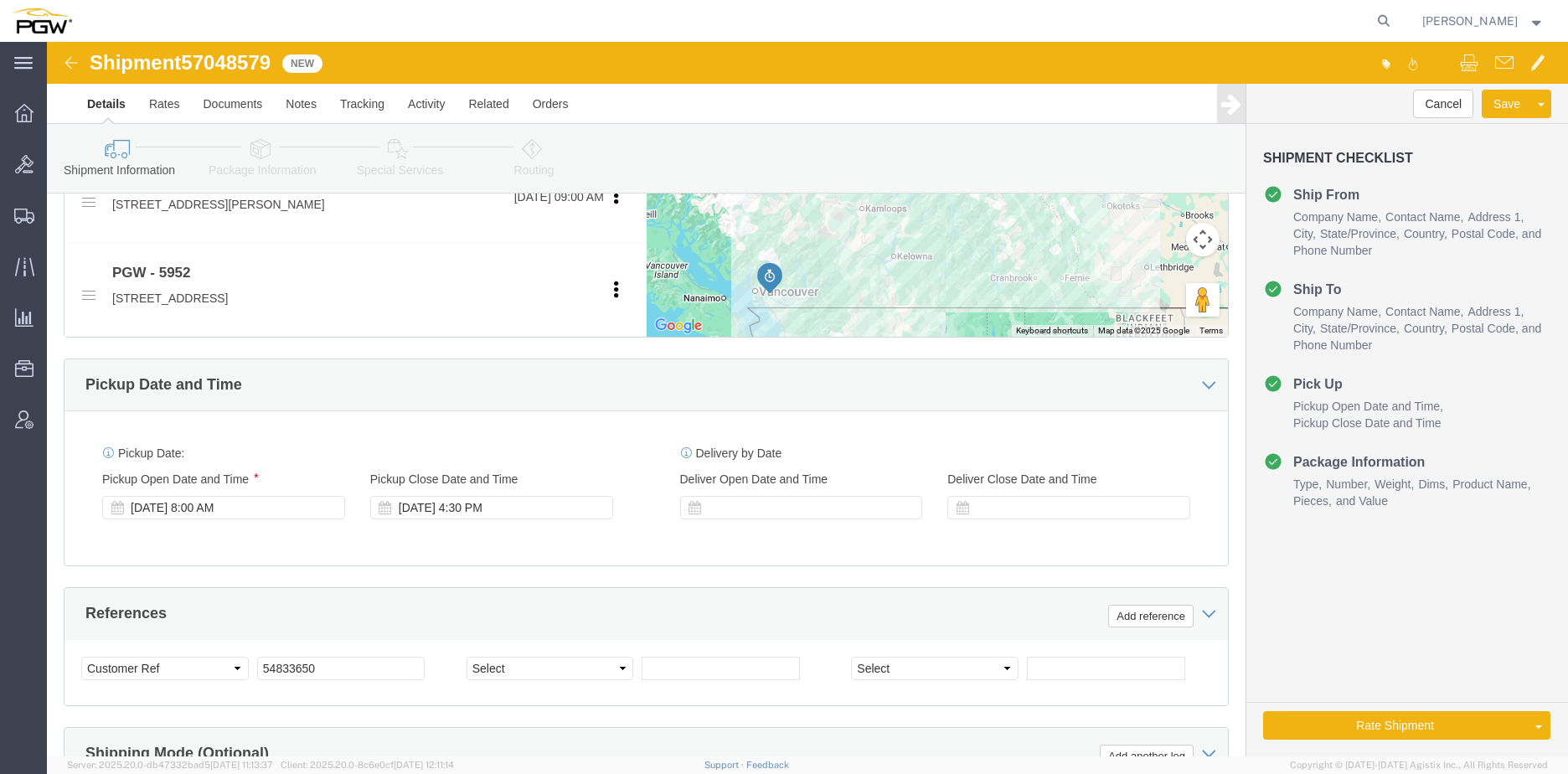
scroll to position [670, 0]
click div "[DATE] 8:00 AM"
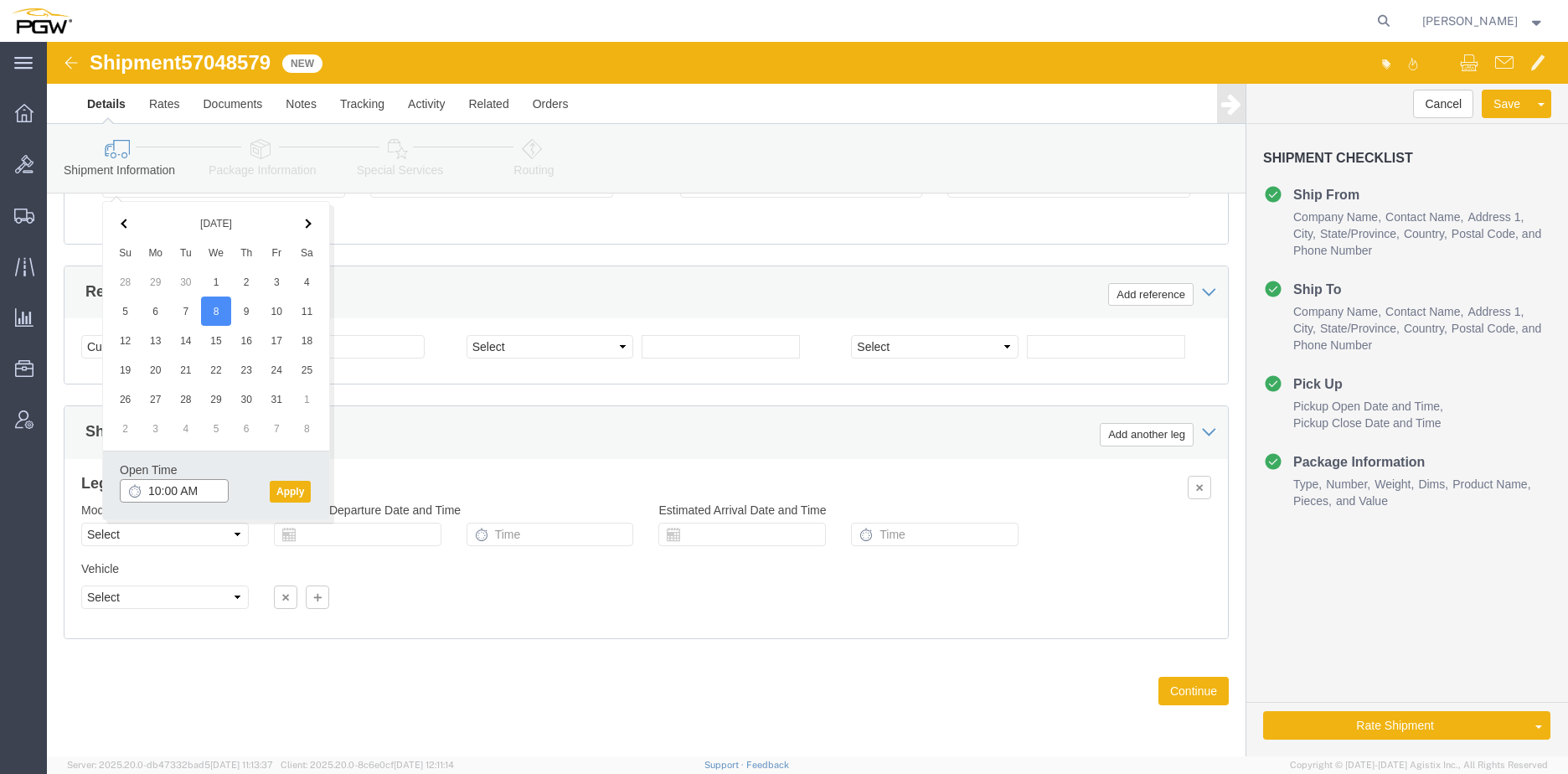
click input "10:00 AM"
type input "8:00 AM"
click button "Apply"
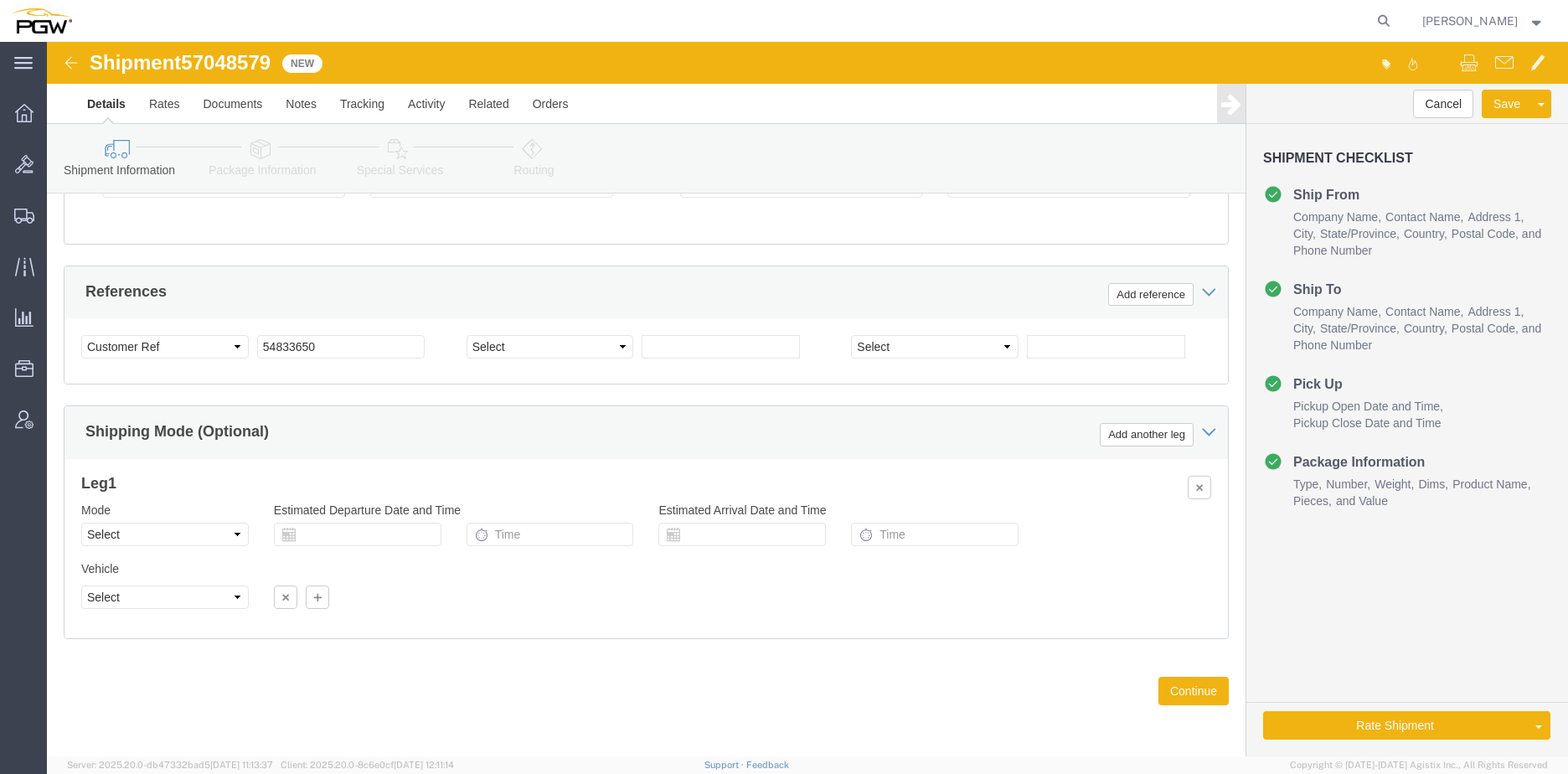
click div "Shipment 57048579 New Details Rates Documents Notes Tracking Activity Related O…"
click span "57048579"
copy span "57048579"
click input "54833650"
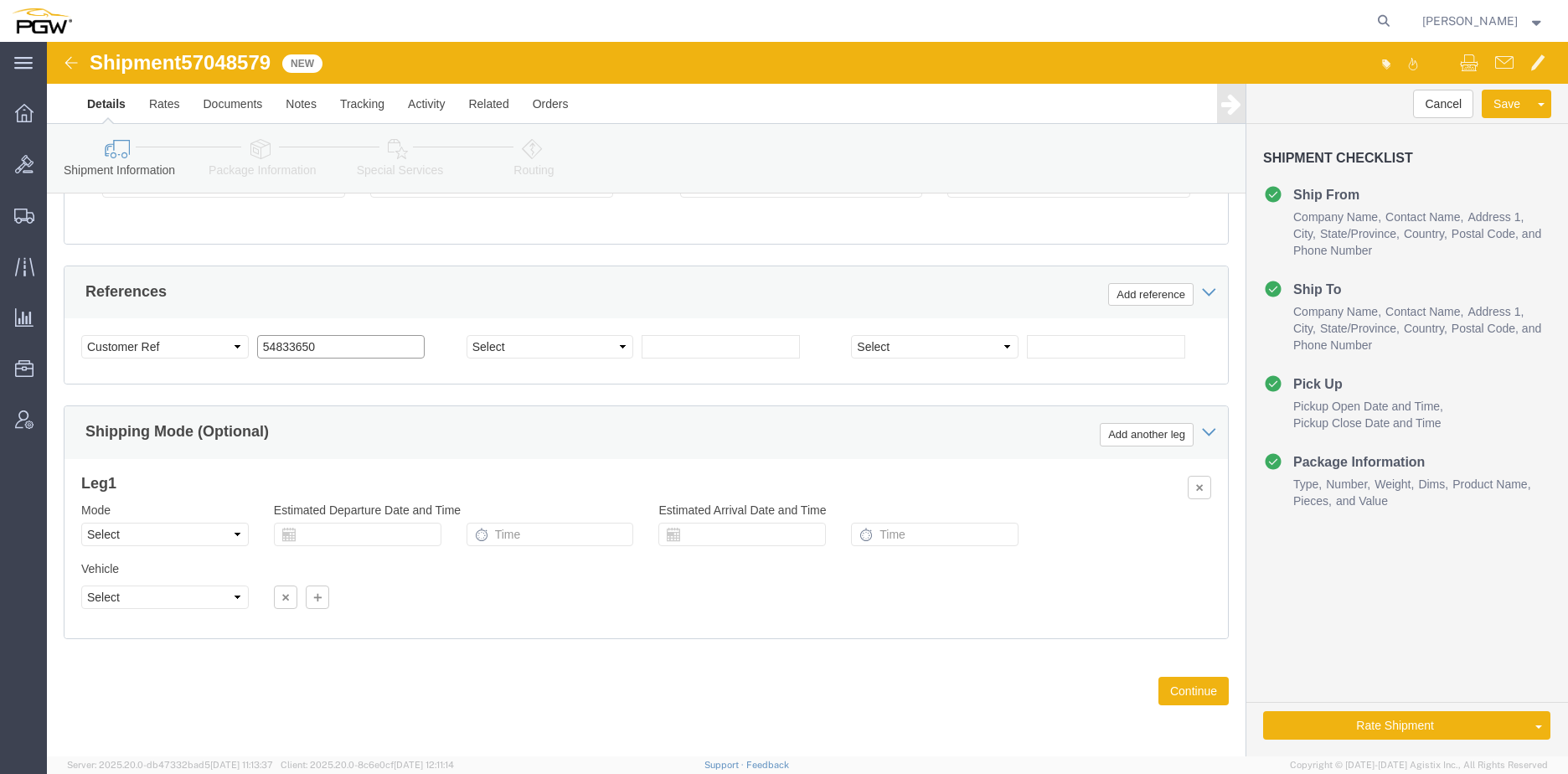
drag, startPoint x: 278, startPoint y: 303, endPoint x: 145, endPoint y: 306, distance: 133.0
click div "Select Account Type Activity ID Airline Appointment Number ASN Batch Request # …"
paste input "7048579"
click input "57048579"
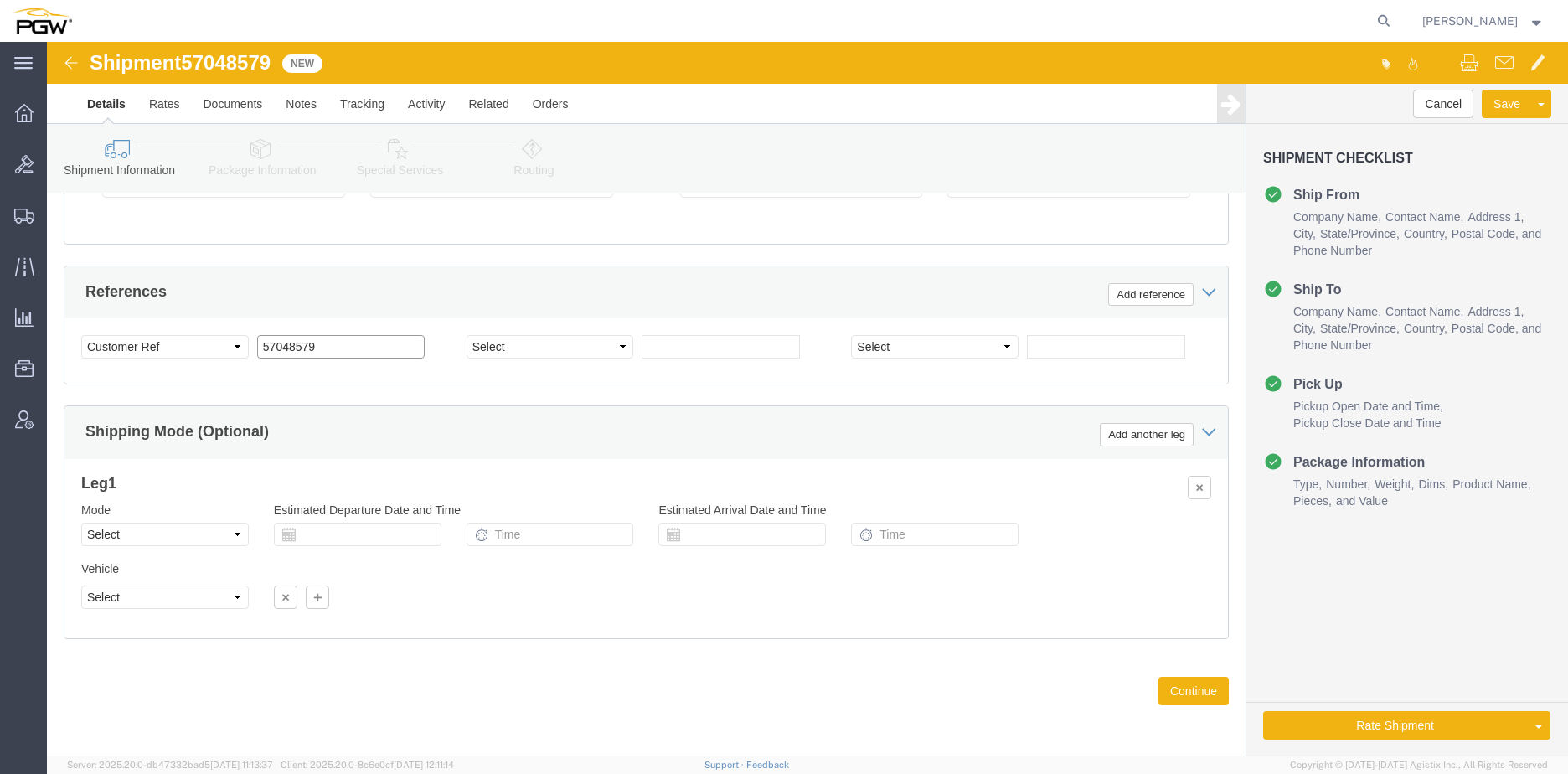
type input "57048579"
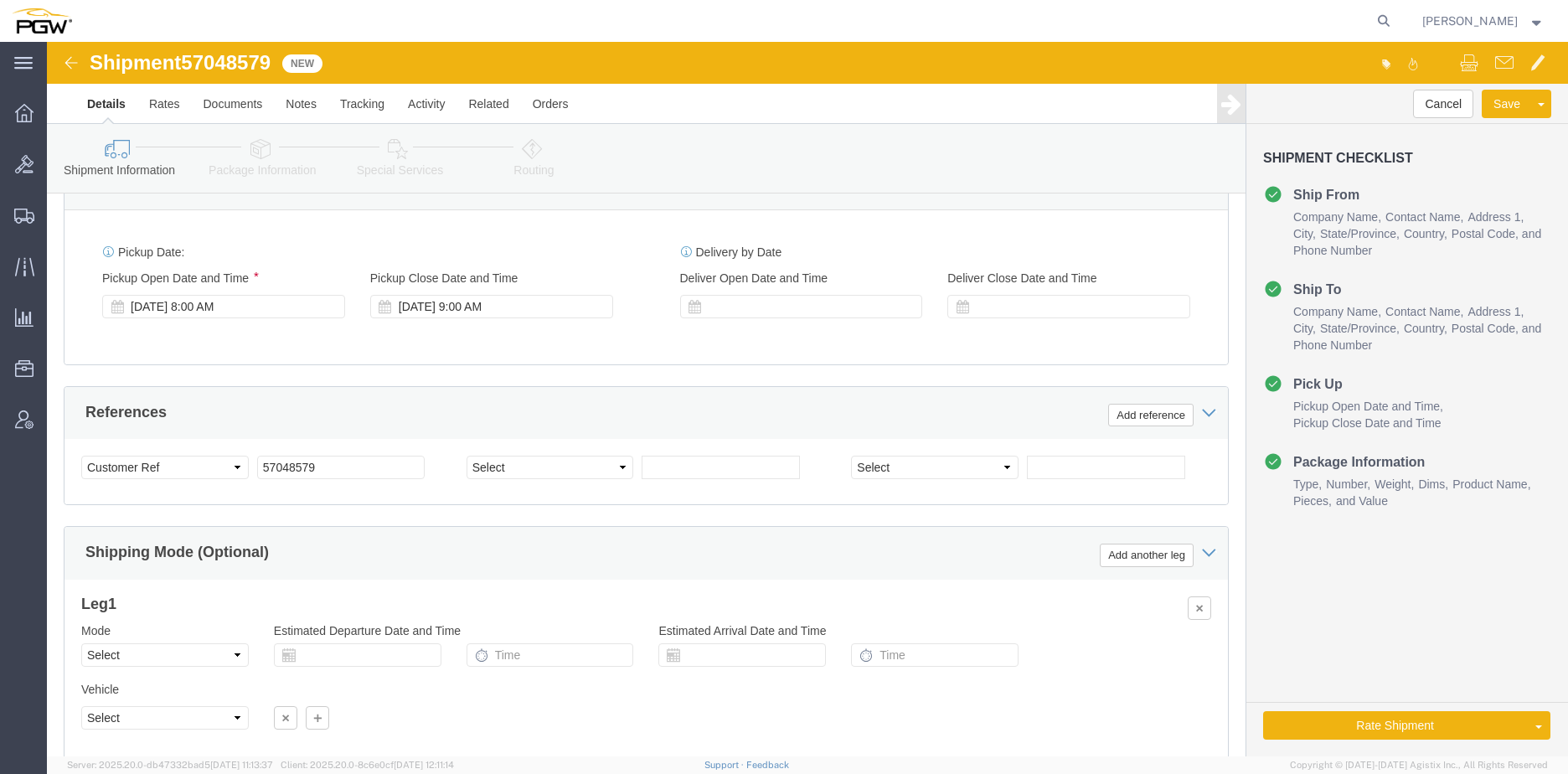
scroll to position [824, 0]
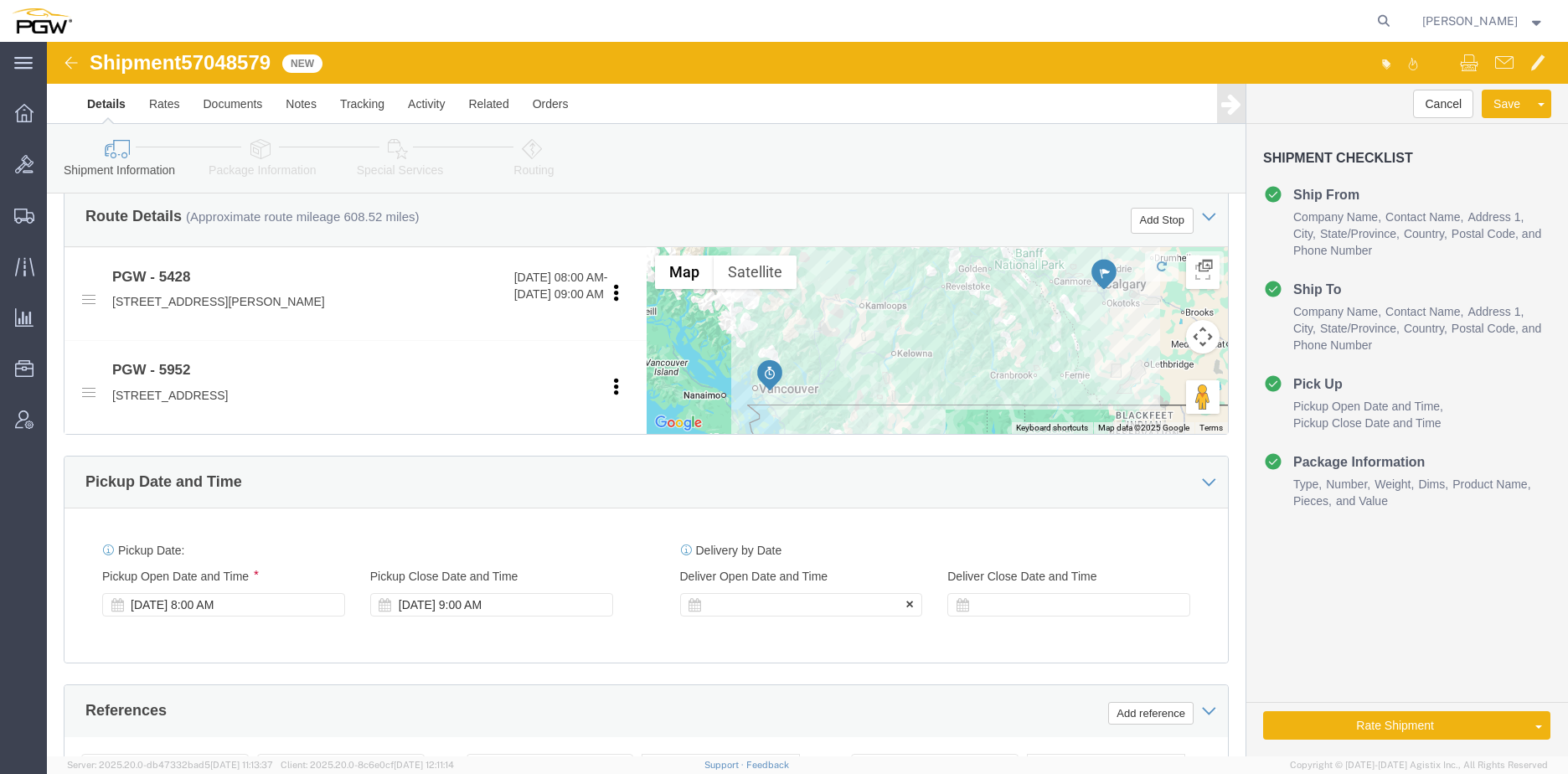
click div
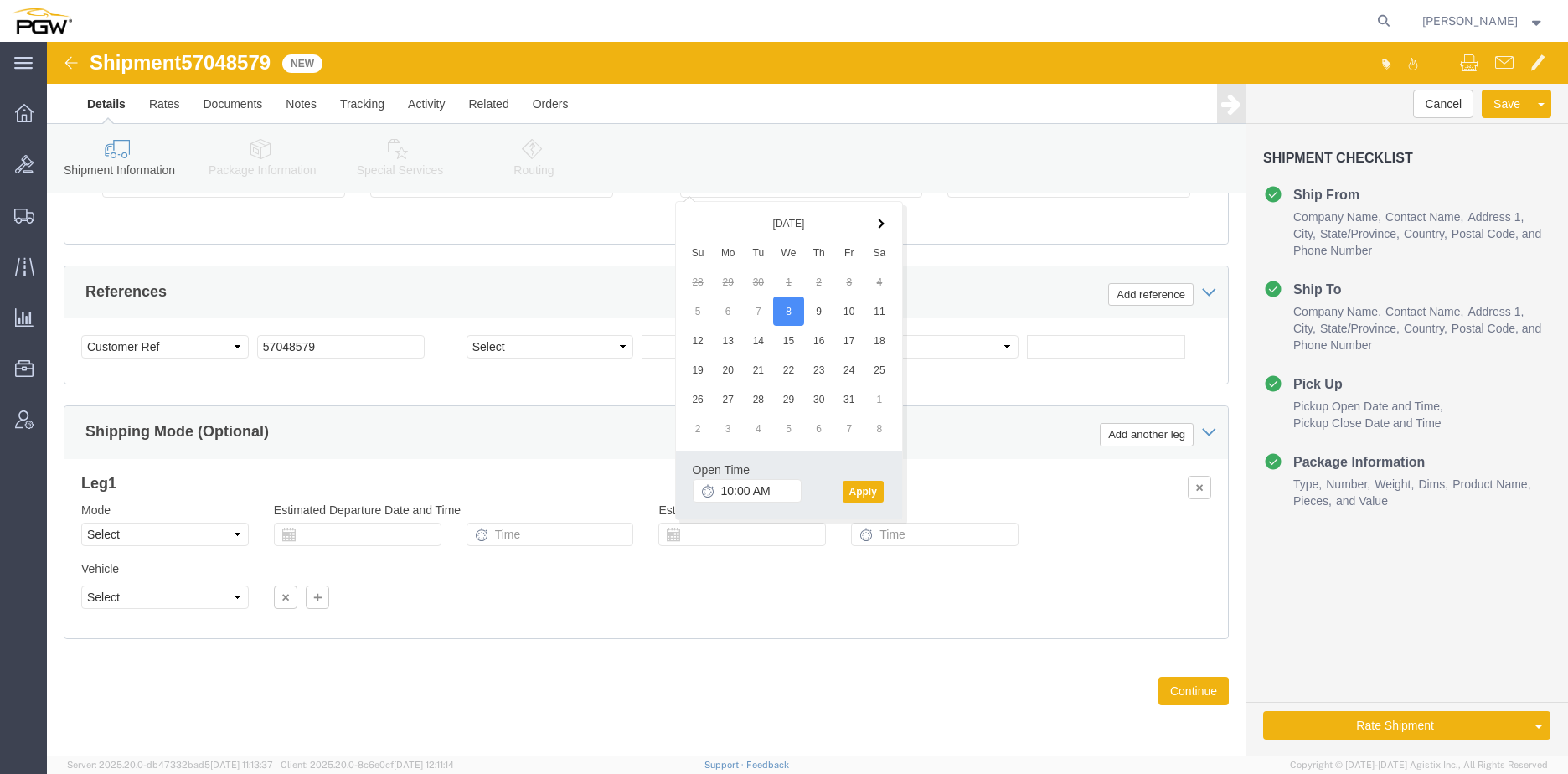
click h3 "Leg 1"
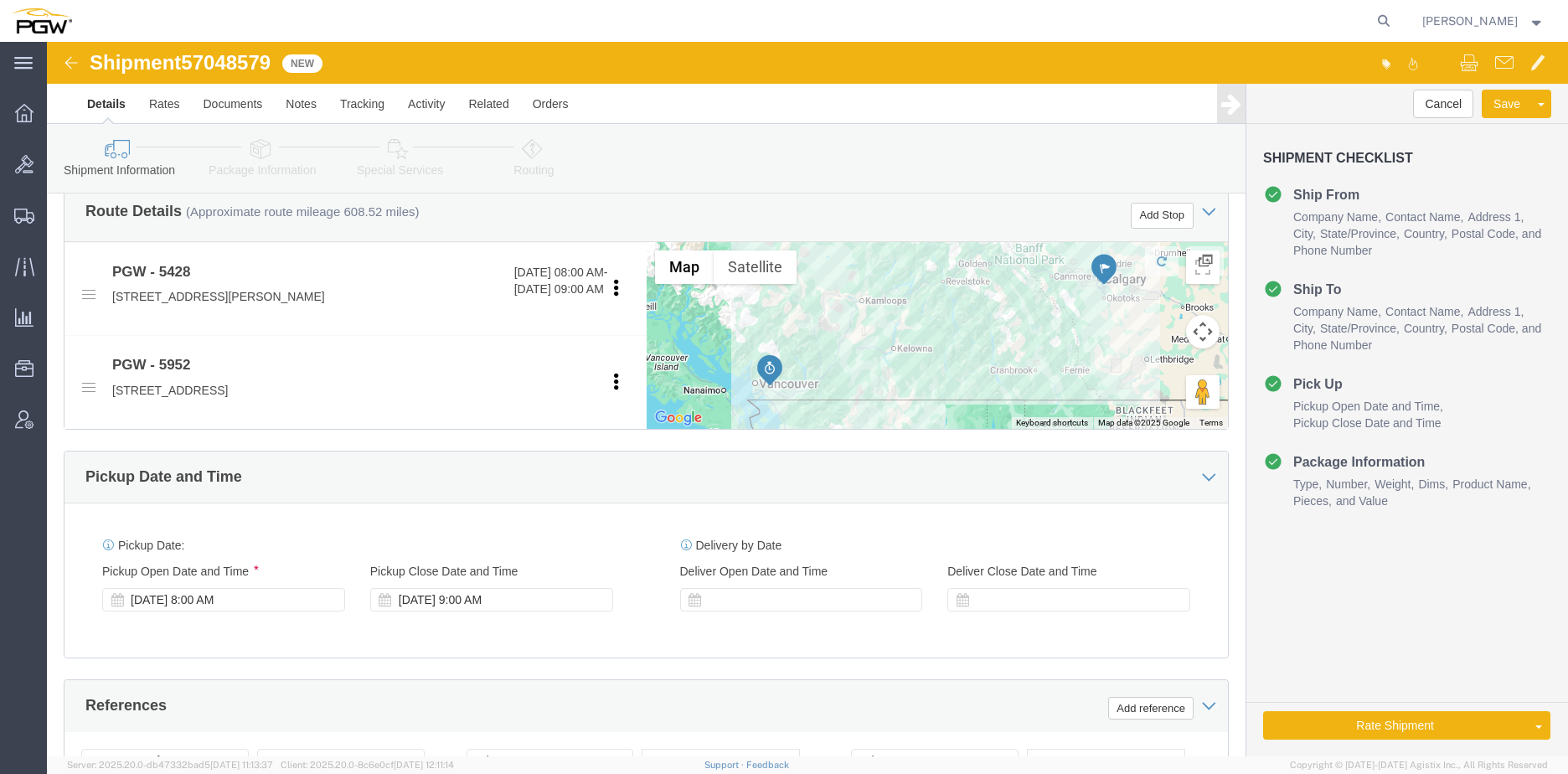
scroll to position [572, 0]
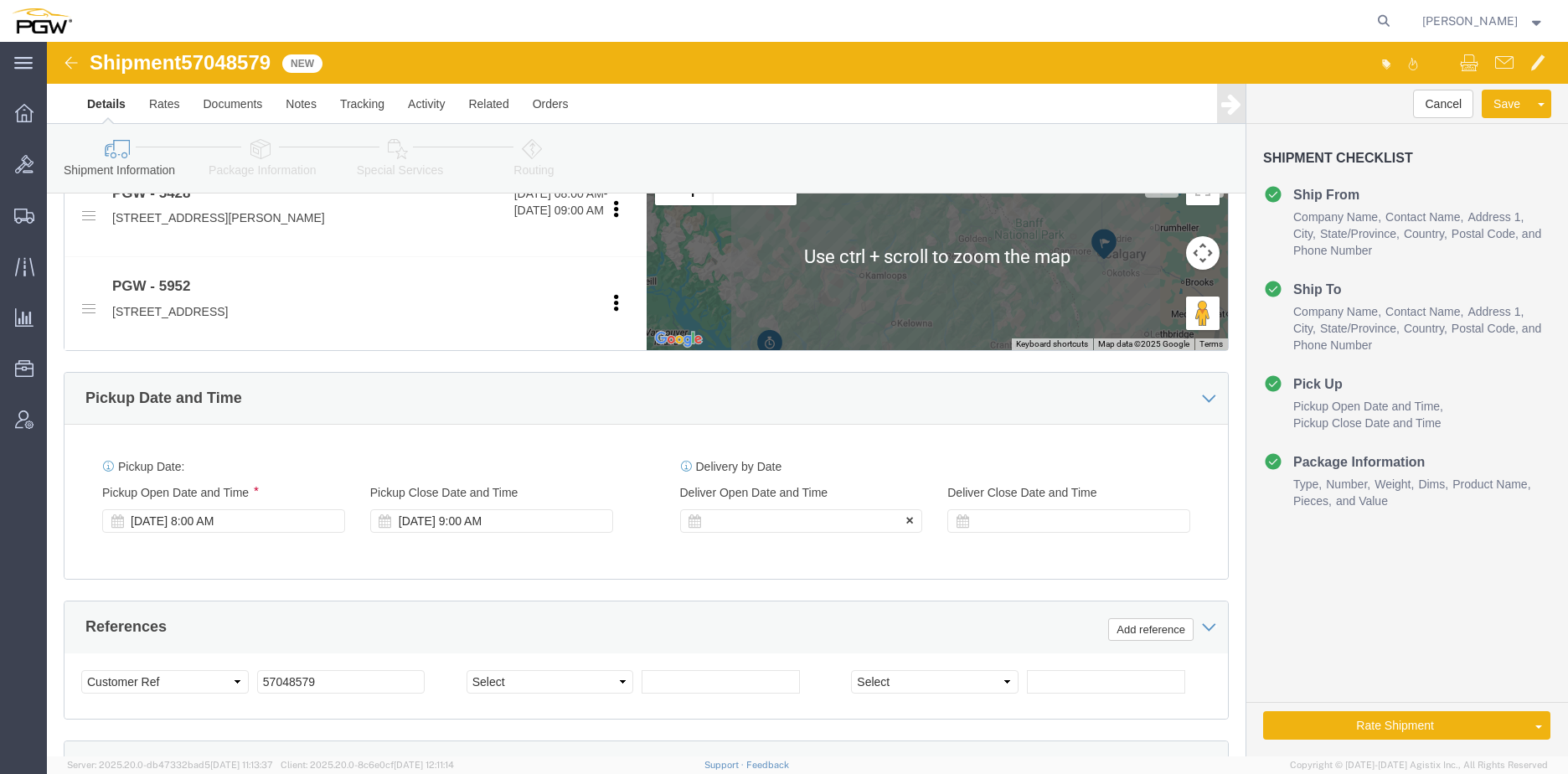
click div
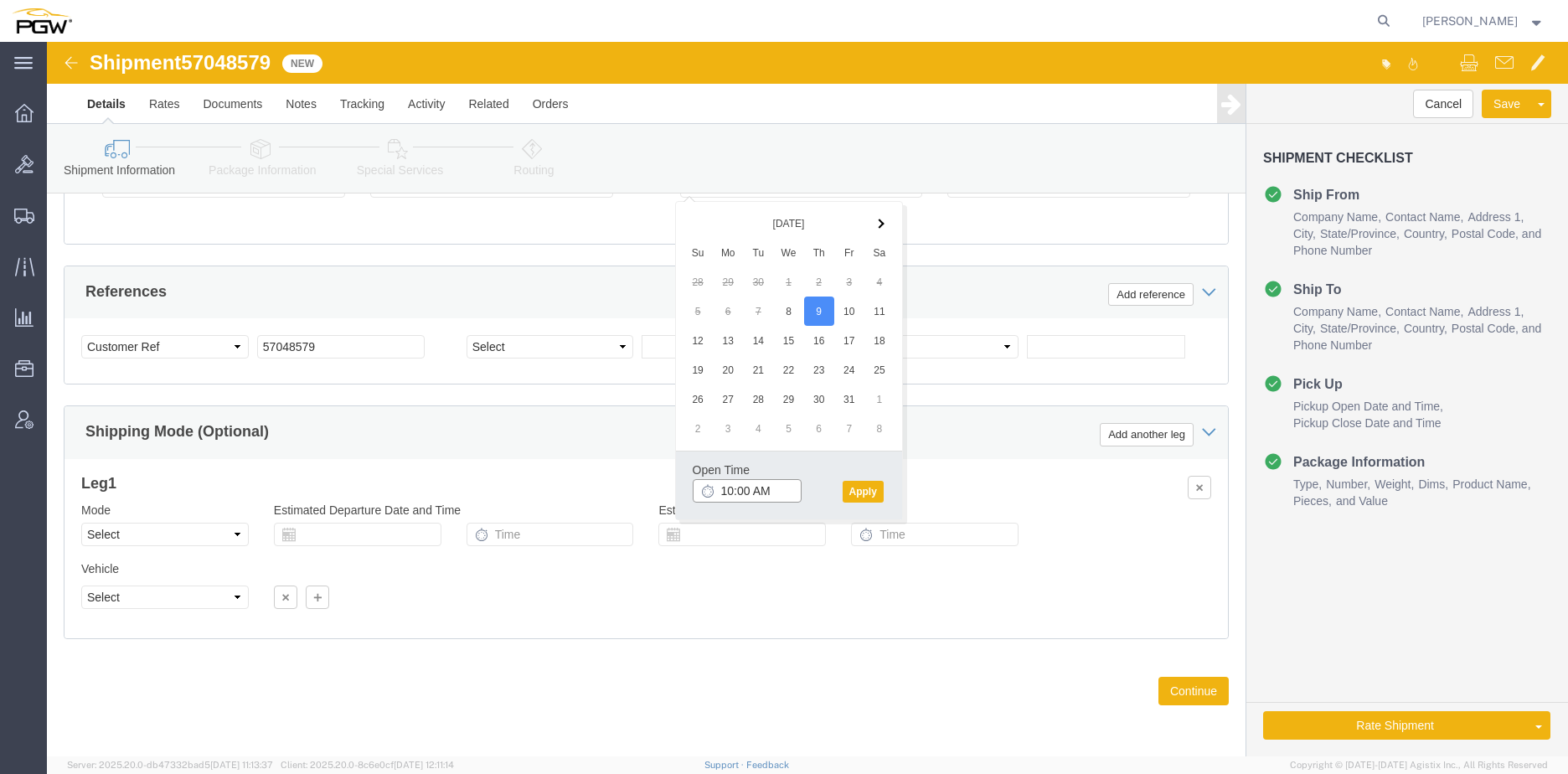
click input "10:00 AM"
type input "1:30 PM"
click button "Apply"
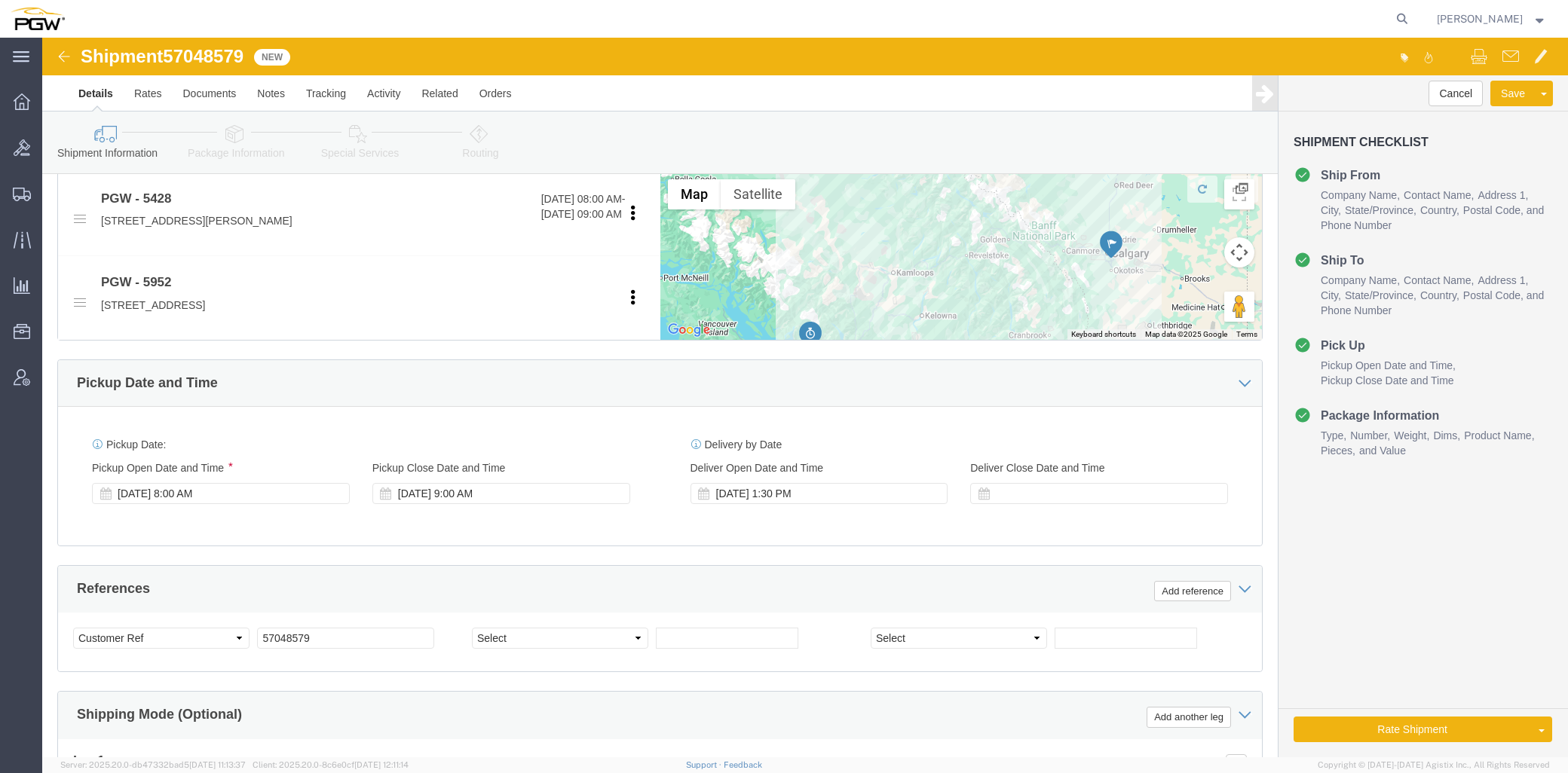
scroll to position [0, 0]
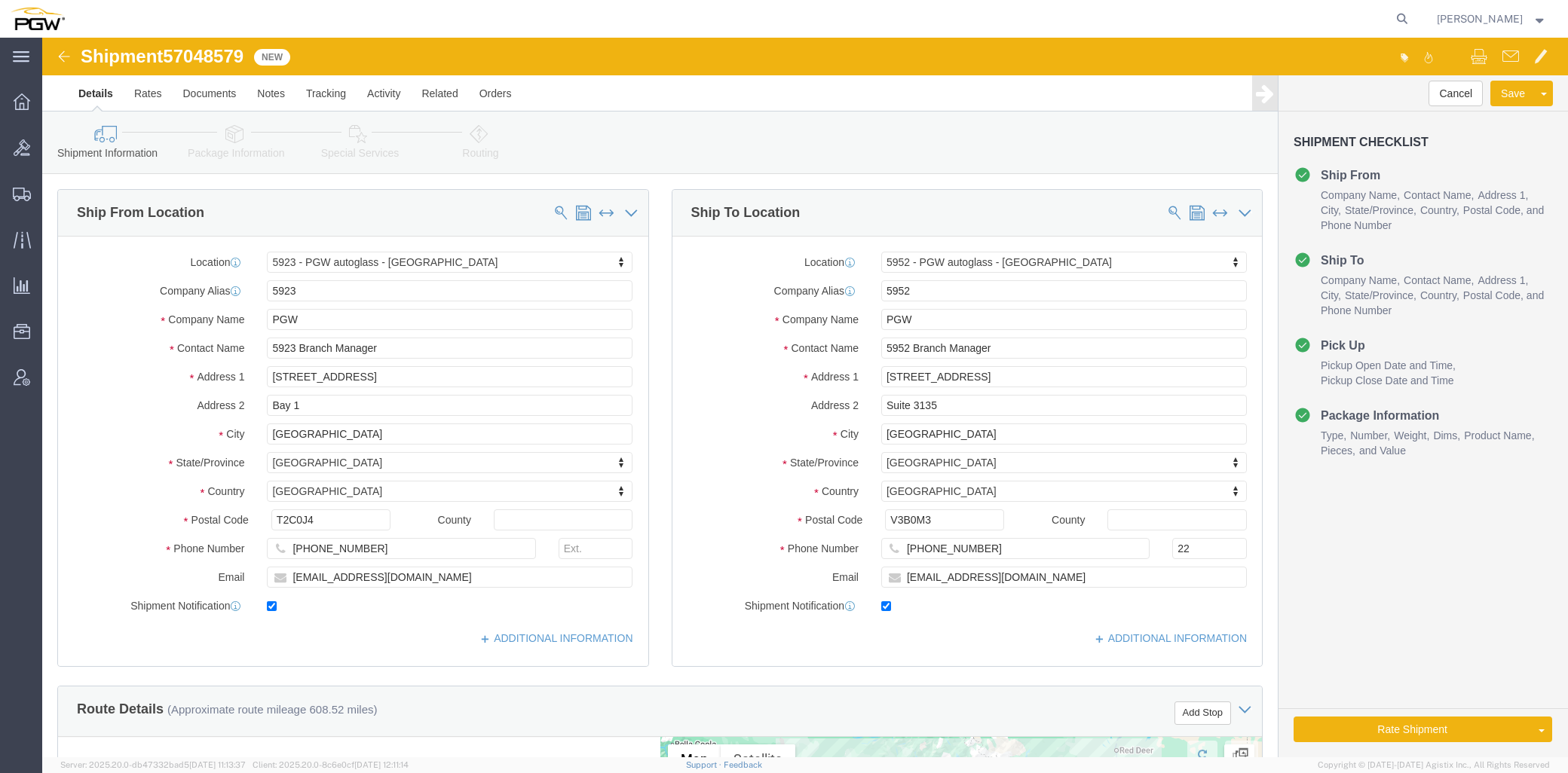
click icon
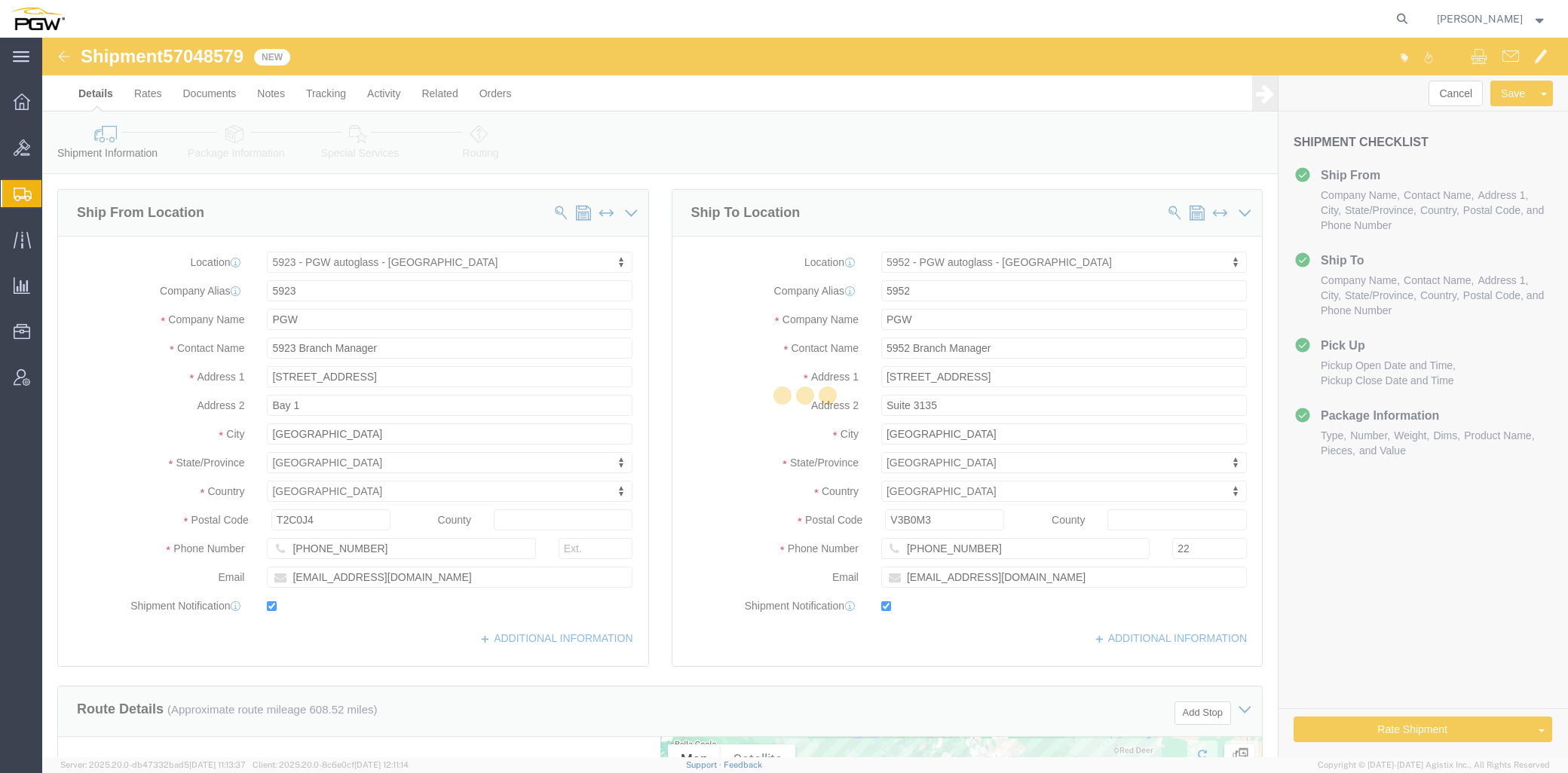
select select
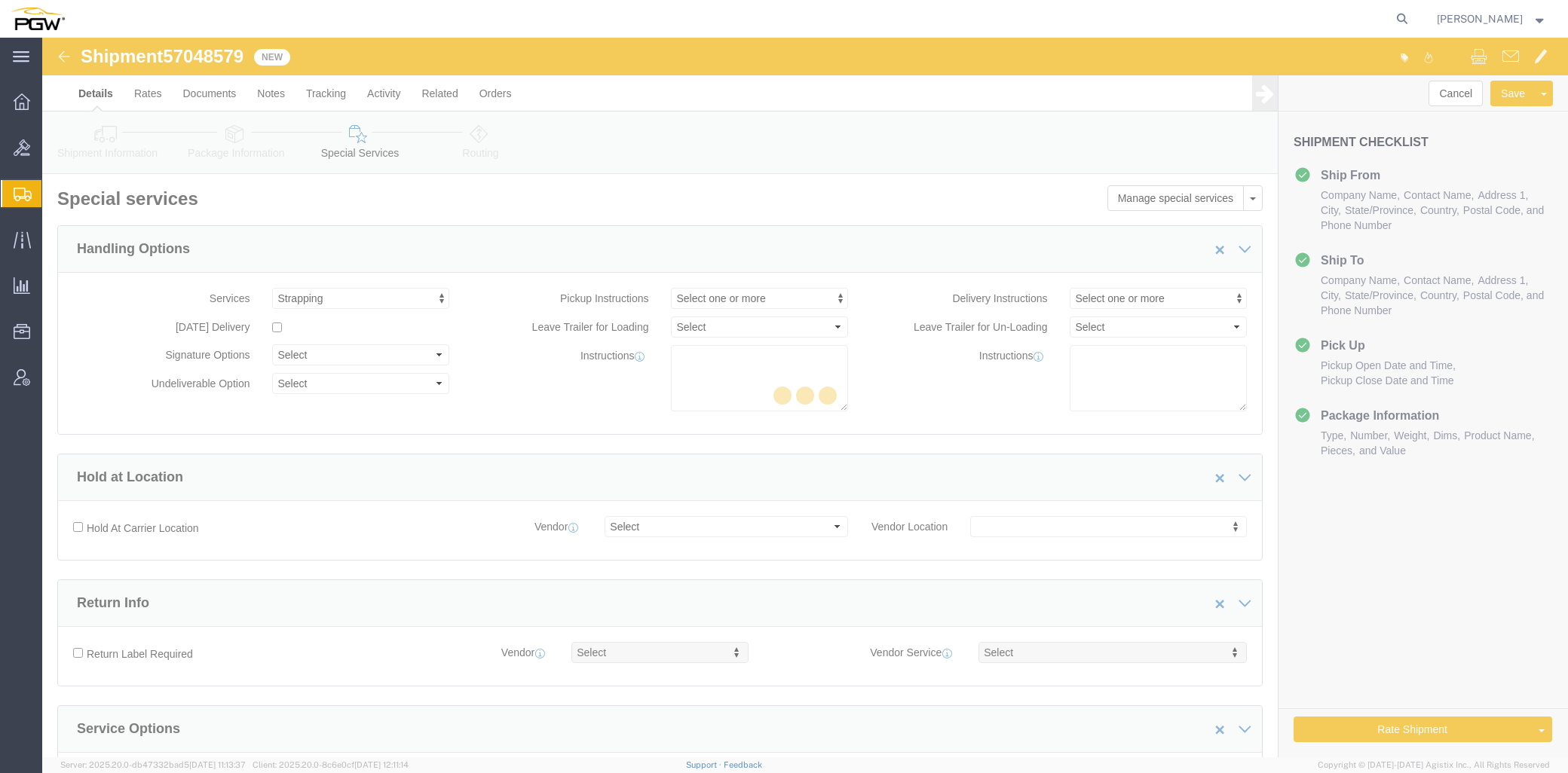
select select "COSTCENTER"
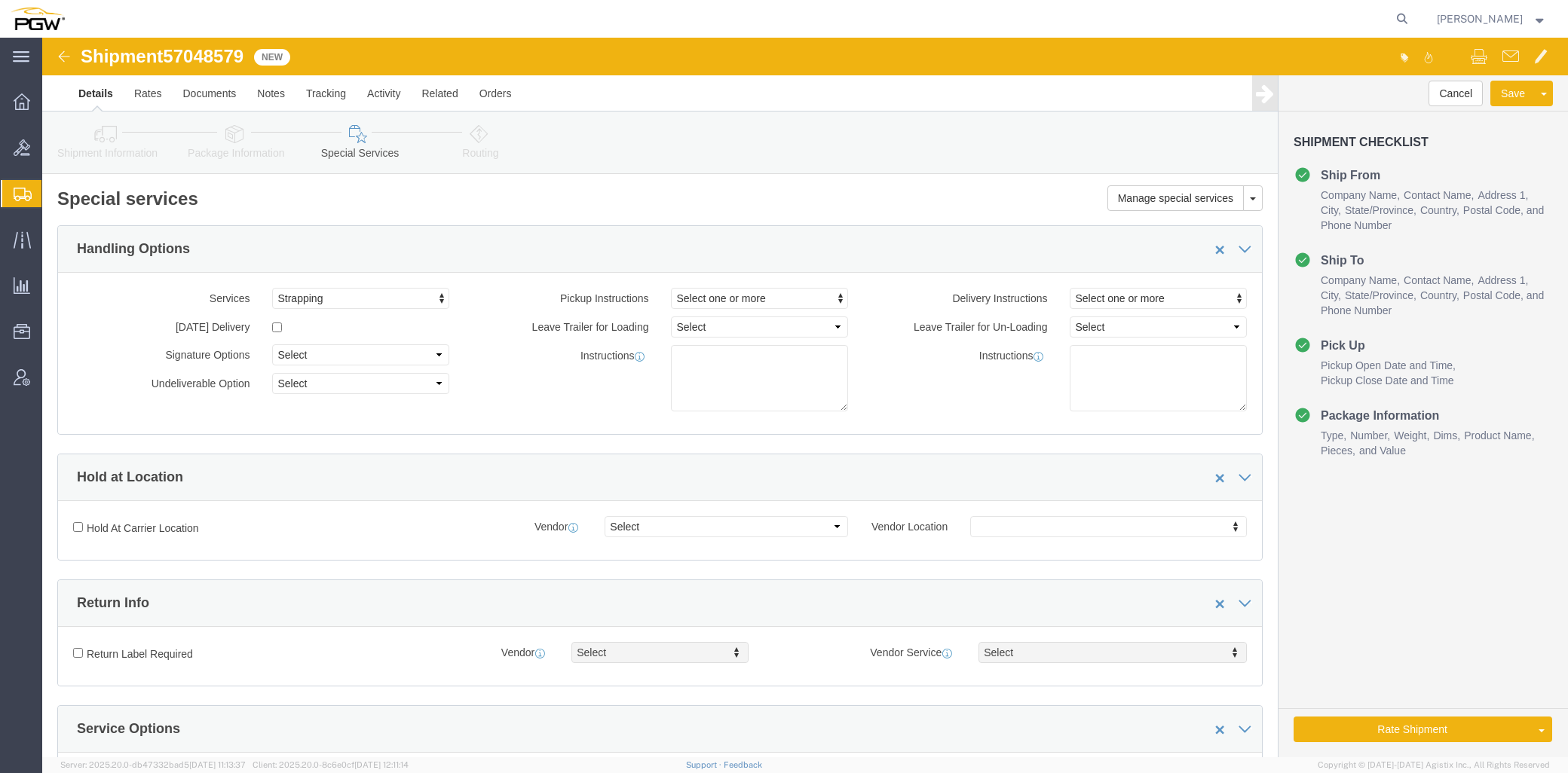
scroll to position [335, 0]
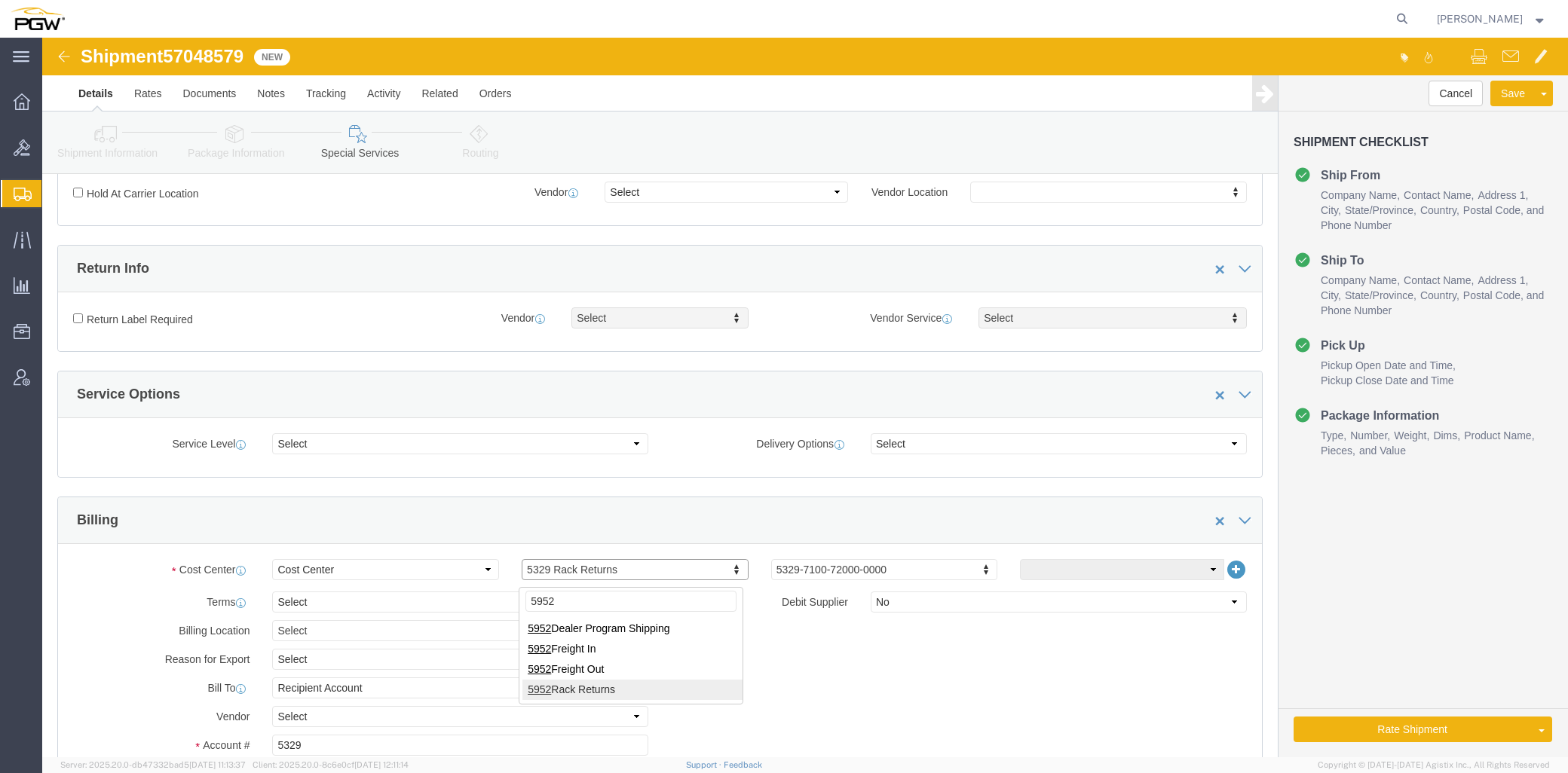
type input "5952"
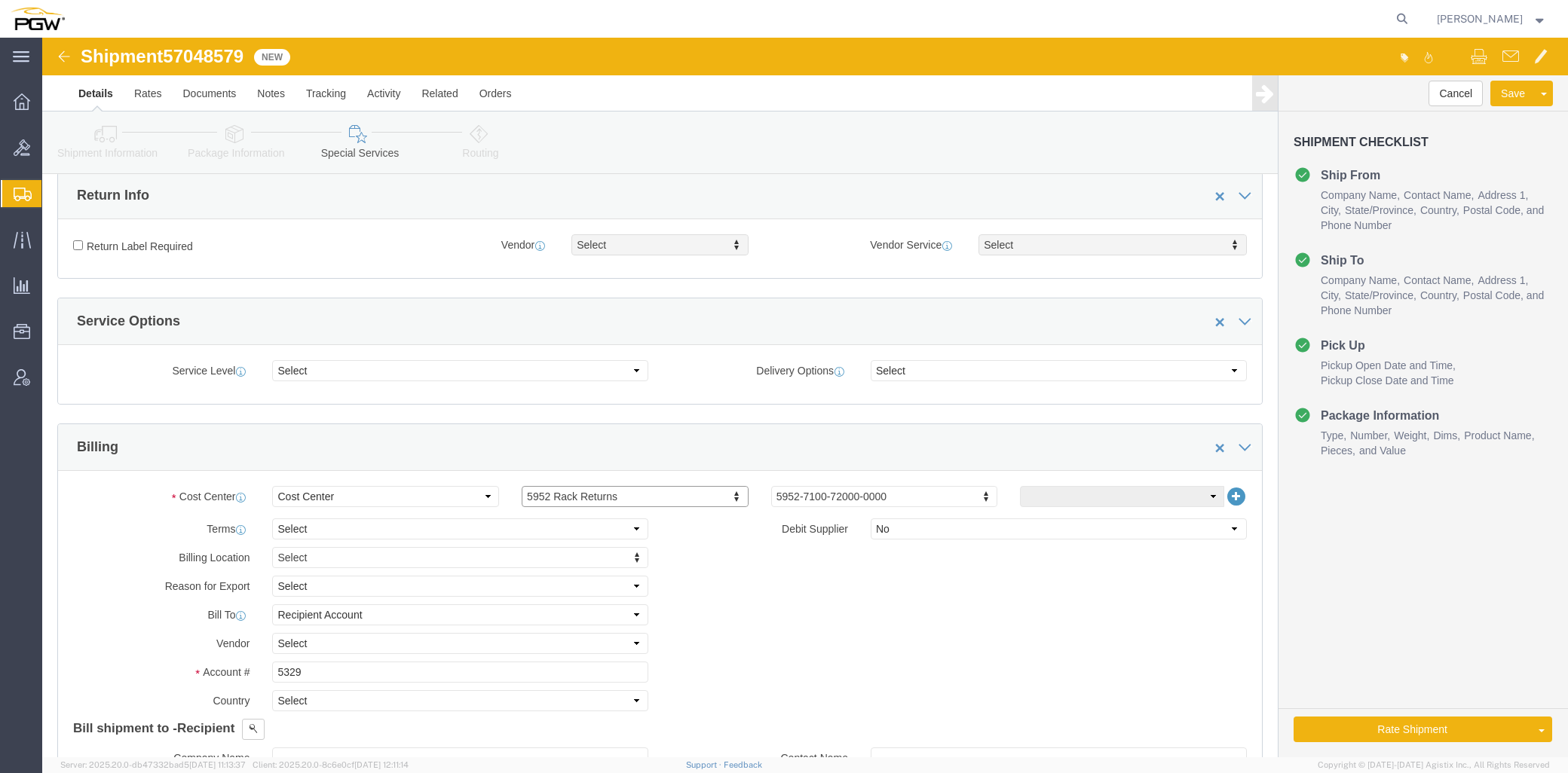
scroll to position [502, 0]
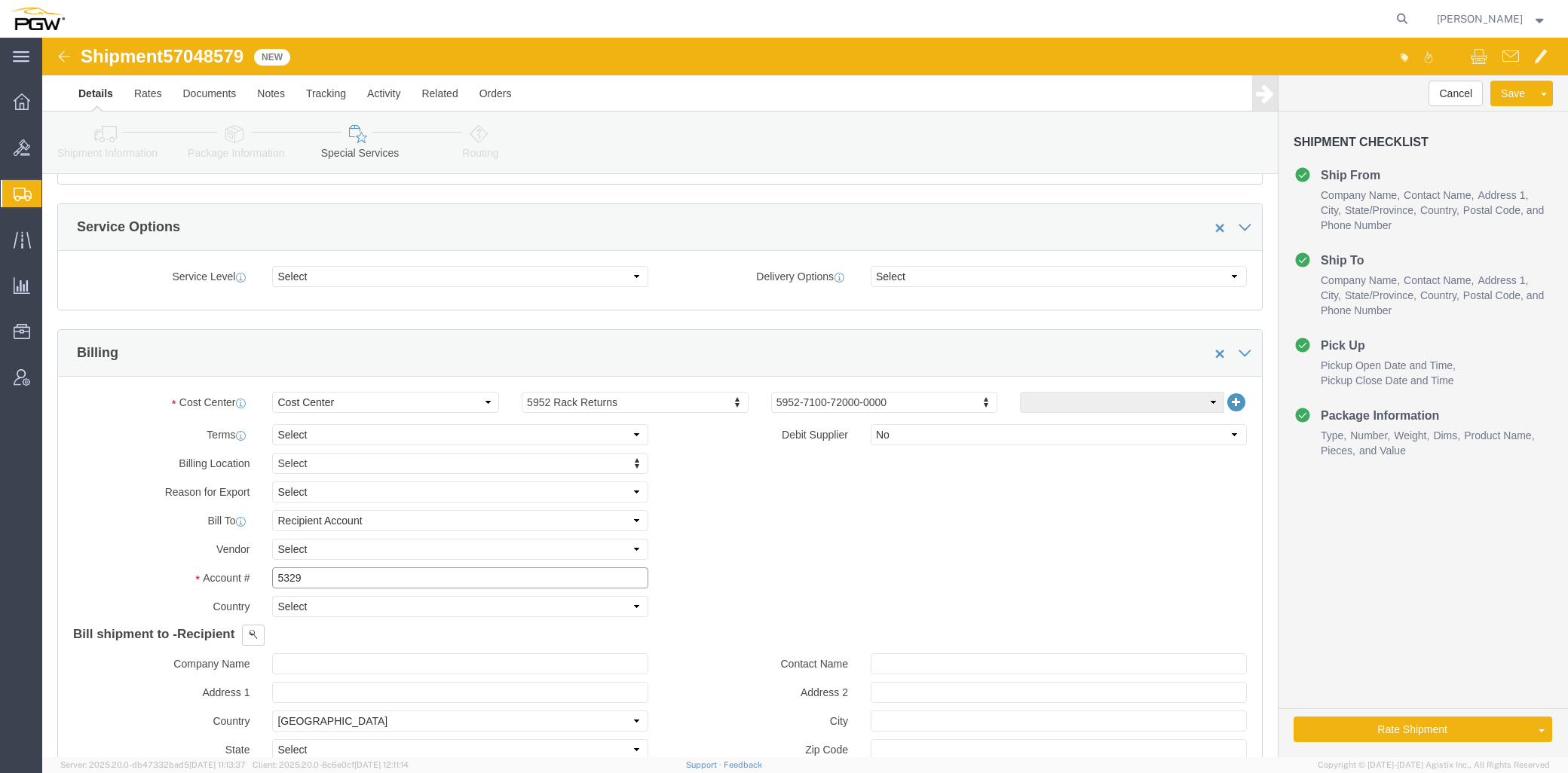
click input "5329"
drag, startPoint x: 54, startPoint y: 545, endPoint x: -107, endPoint y: 544, distance: 161.0
click html "Shipment 57048579 New Details Rates Documents Notes Tracking Activity Related O…"
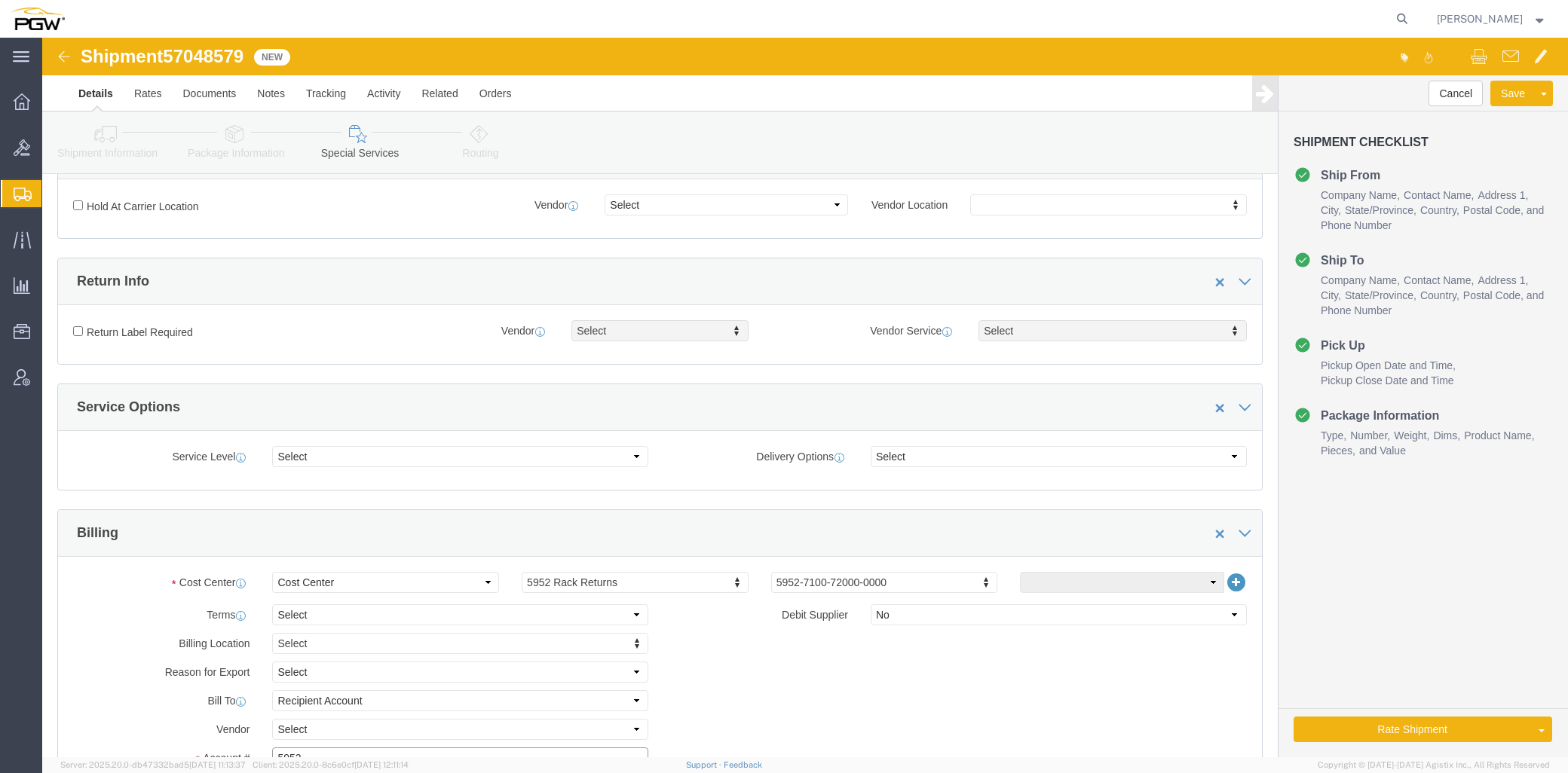
scroll to position [251, 0]
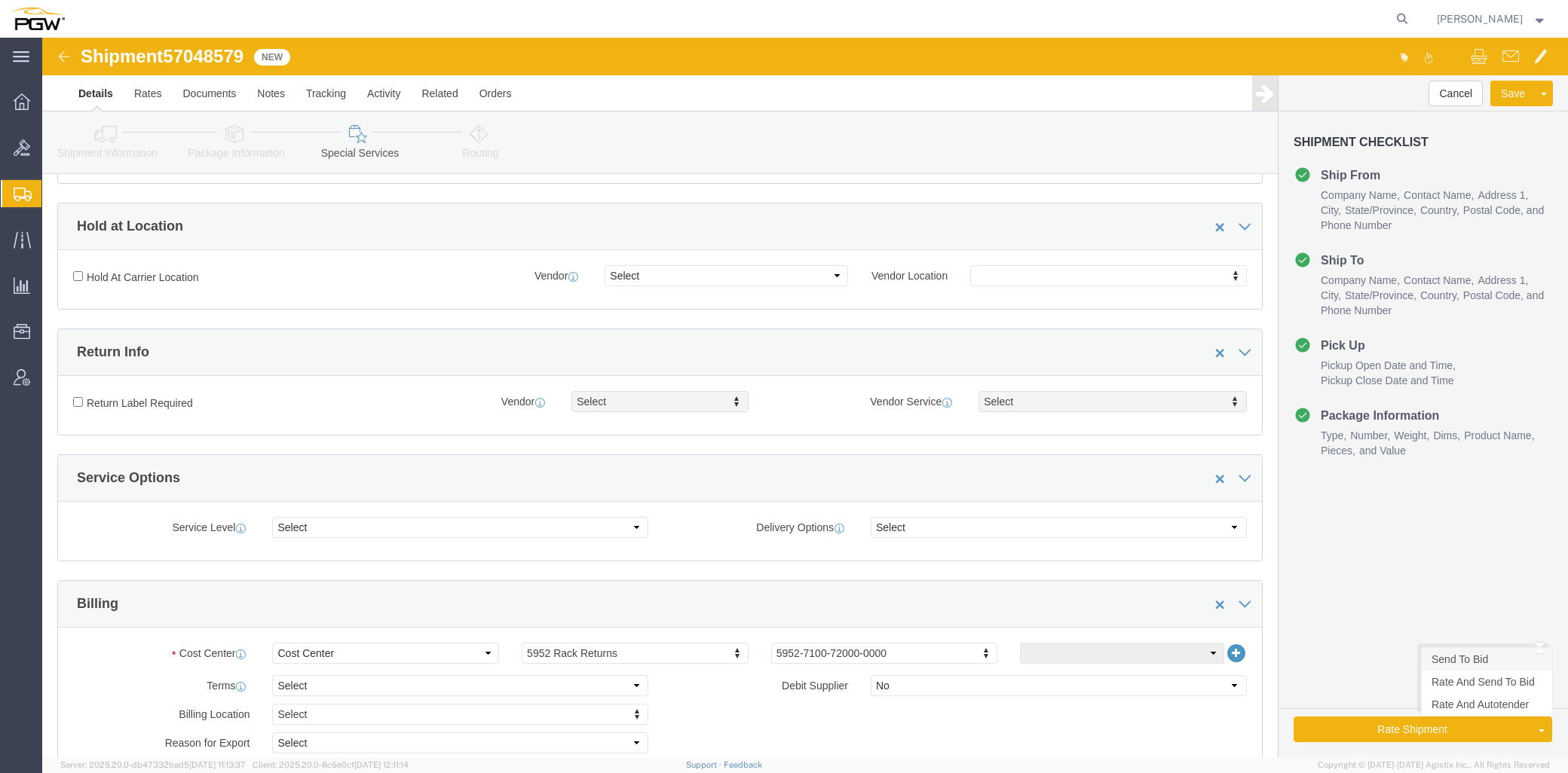
type input "5952"
click link "Send To Bid"
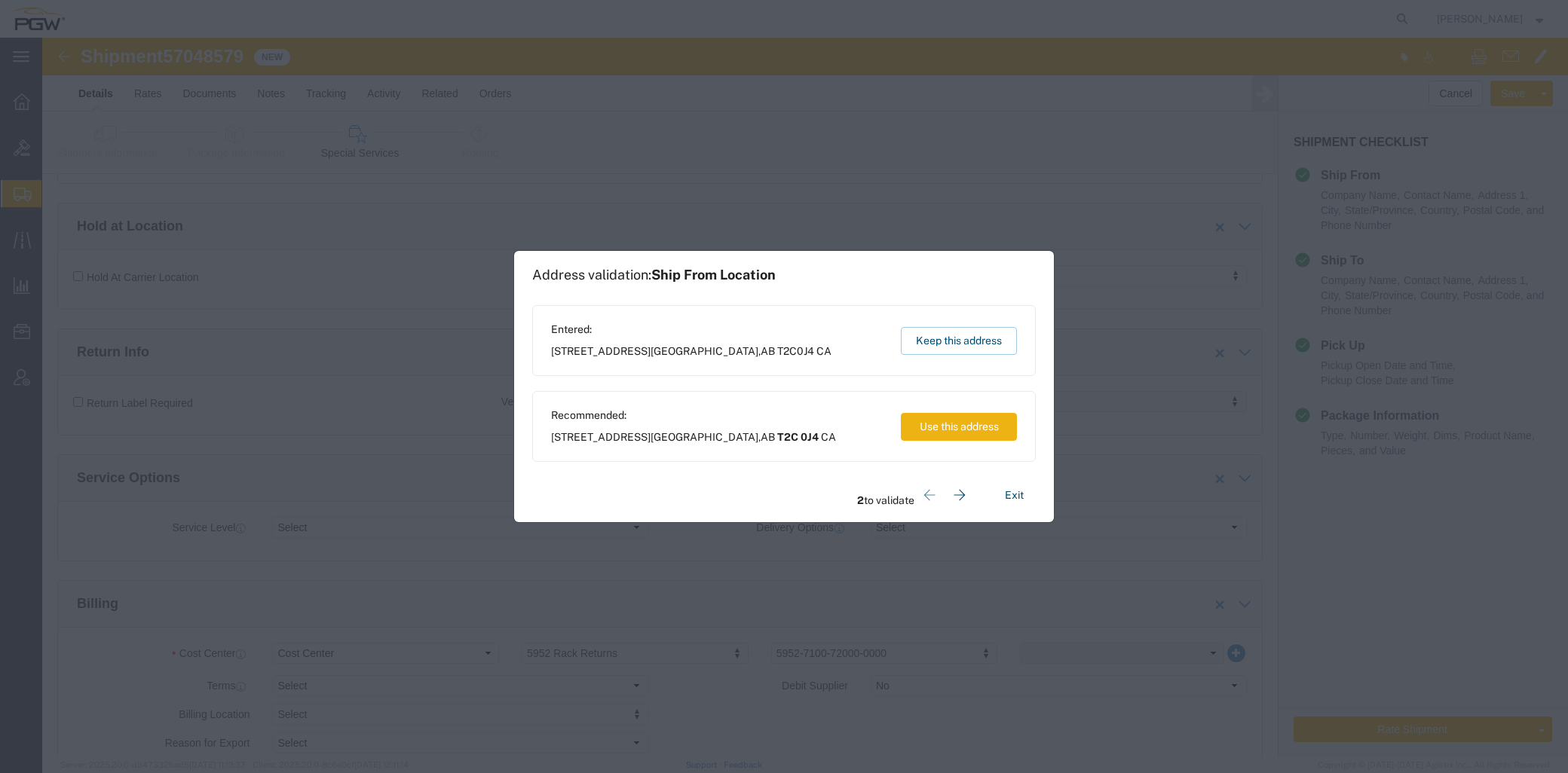
click at [932, 431] on button "Use this address" at bounding box center [959, 427] width 116 height 28
click at [931, 427] on button "Use this address" at bounding box center [959, 427] width 116 height 28
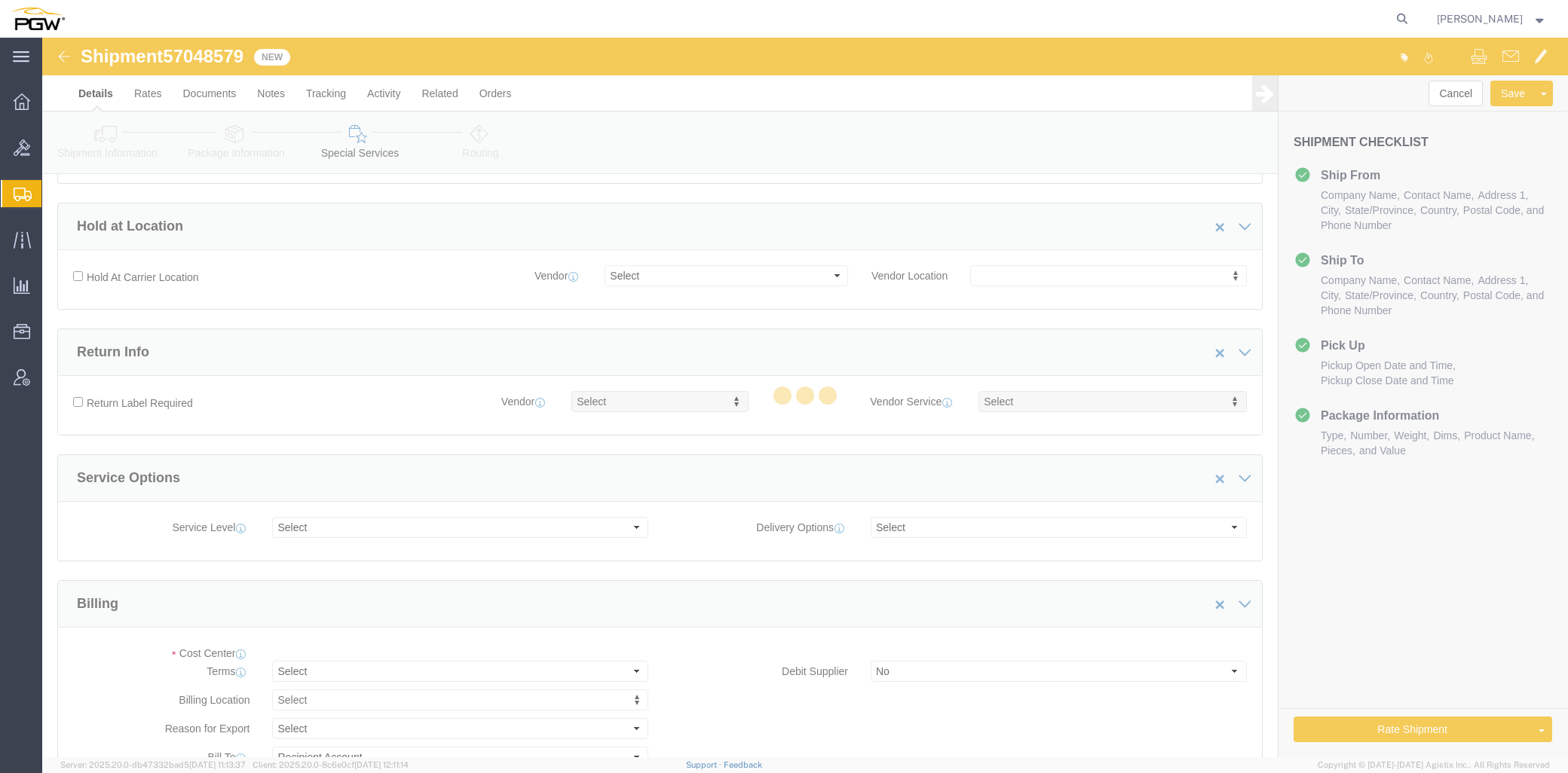
select select "COSTCENTER"
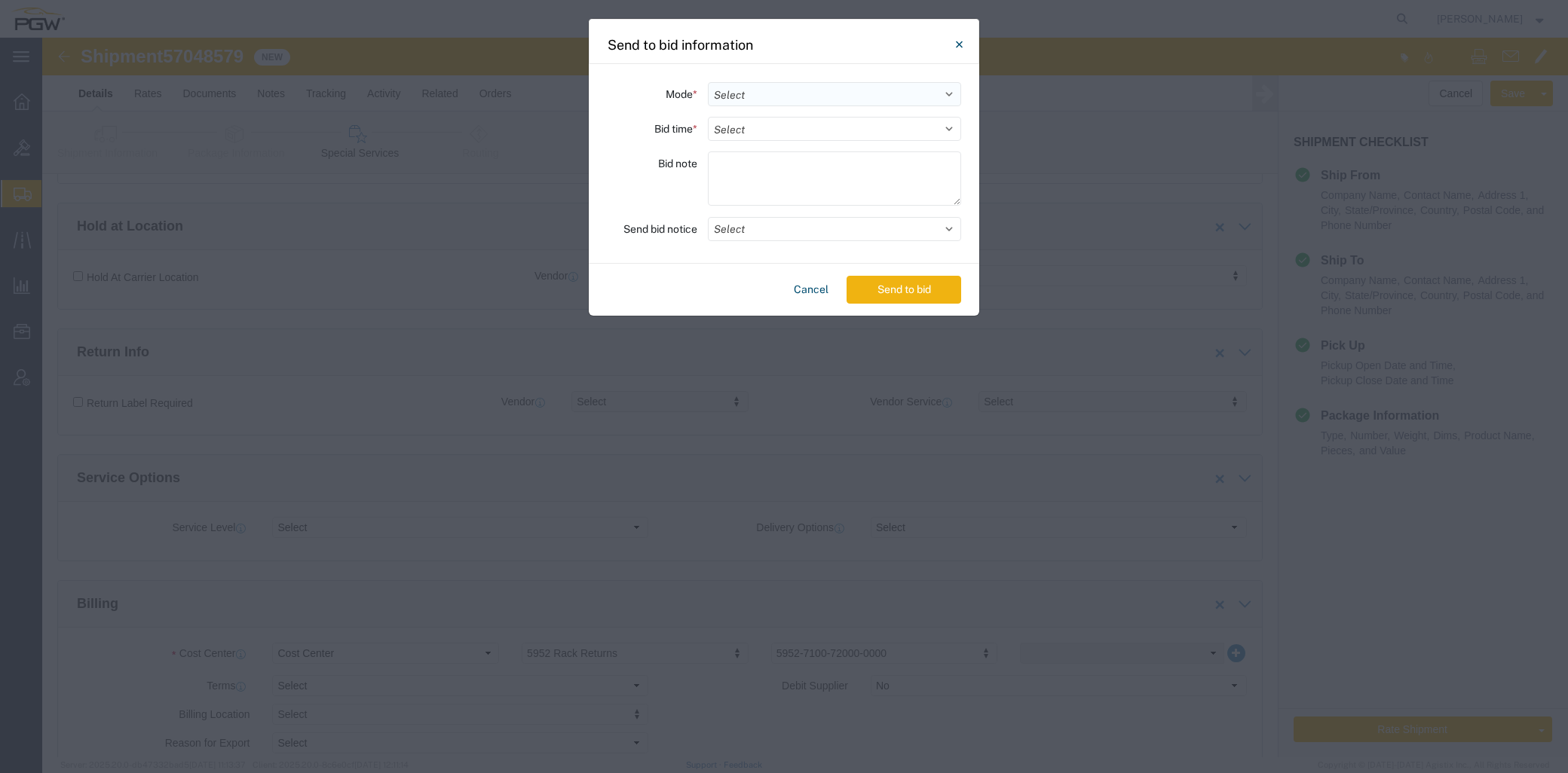
click at [758, 86] on select "Select Small Parcel Truckload Air Rail Less than Truckload Ocean Freight Multi-…" at bounding box center [834, 94] width 254 height 24
select select "TL"
click at [708, 82] on select "Select Small Parcel Truckload Air Rail Less than Truckload Ocean Freight Multi-…" at bounding box center [834, 94] width 254 height 24
click at [789, 128] on select "Select 30 Min (Rush) 1 Hour (Rush) 2 Hours (Rush) 4 Hours (Rush) 8 Hours (Rush)…" at bounding box center [834, 128] width 254 height 24
select select "24"
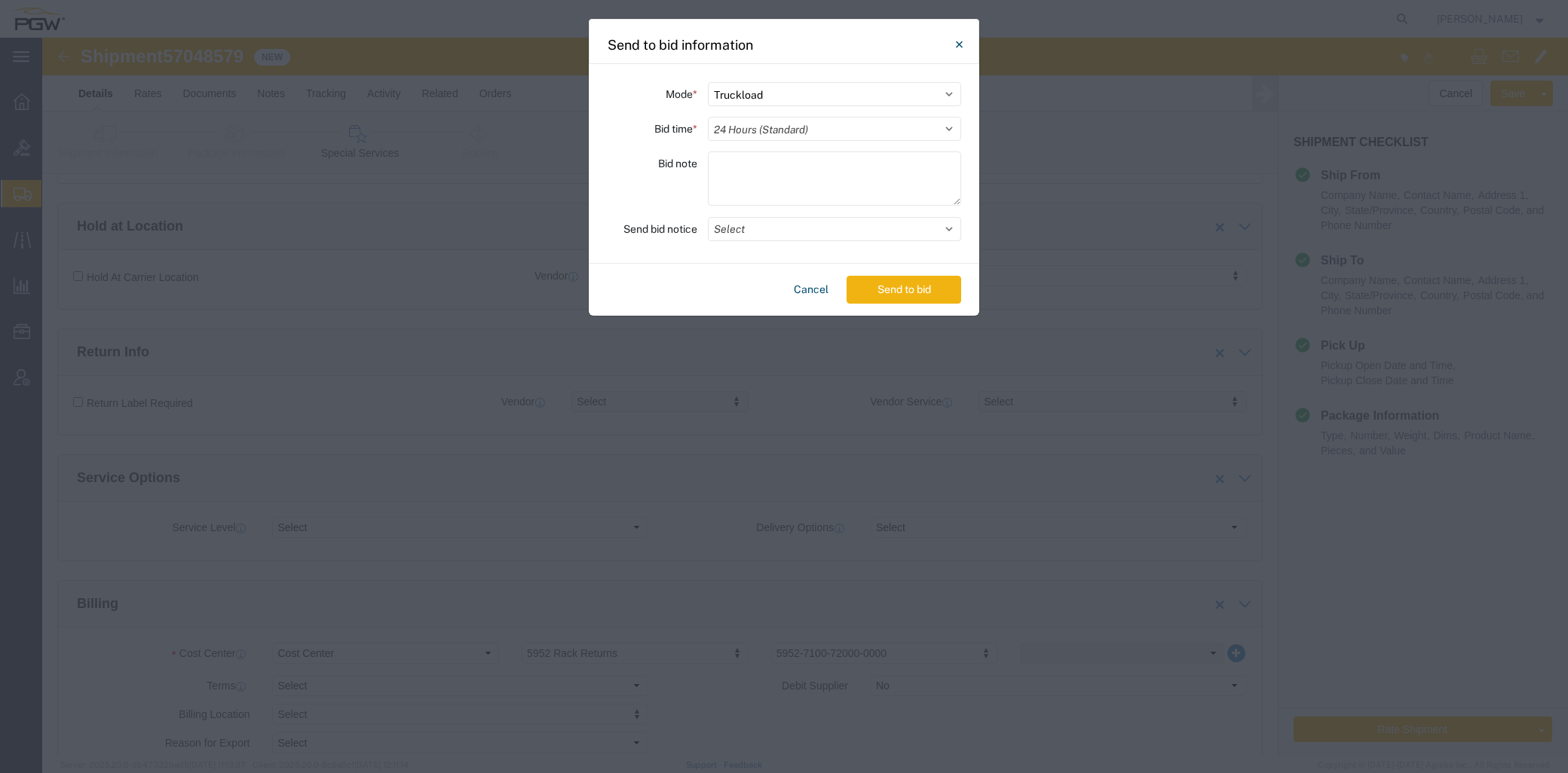
click at [708, 117] on select "Select 30 Min (Rush) 1 Hour (Rush) 2 Hours (Rush) 4 Hours (Rush) 8 Hours (Rush)…" at bounding box center [834, 128] width 254 height 24
click at [884, 288] on button "Send to bid" at bounding box center [904, 289] width 115 height 28
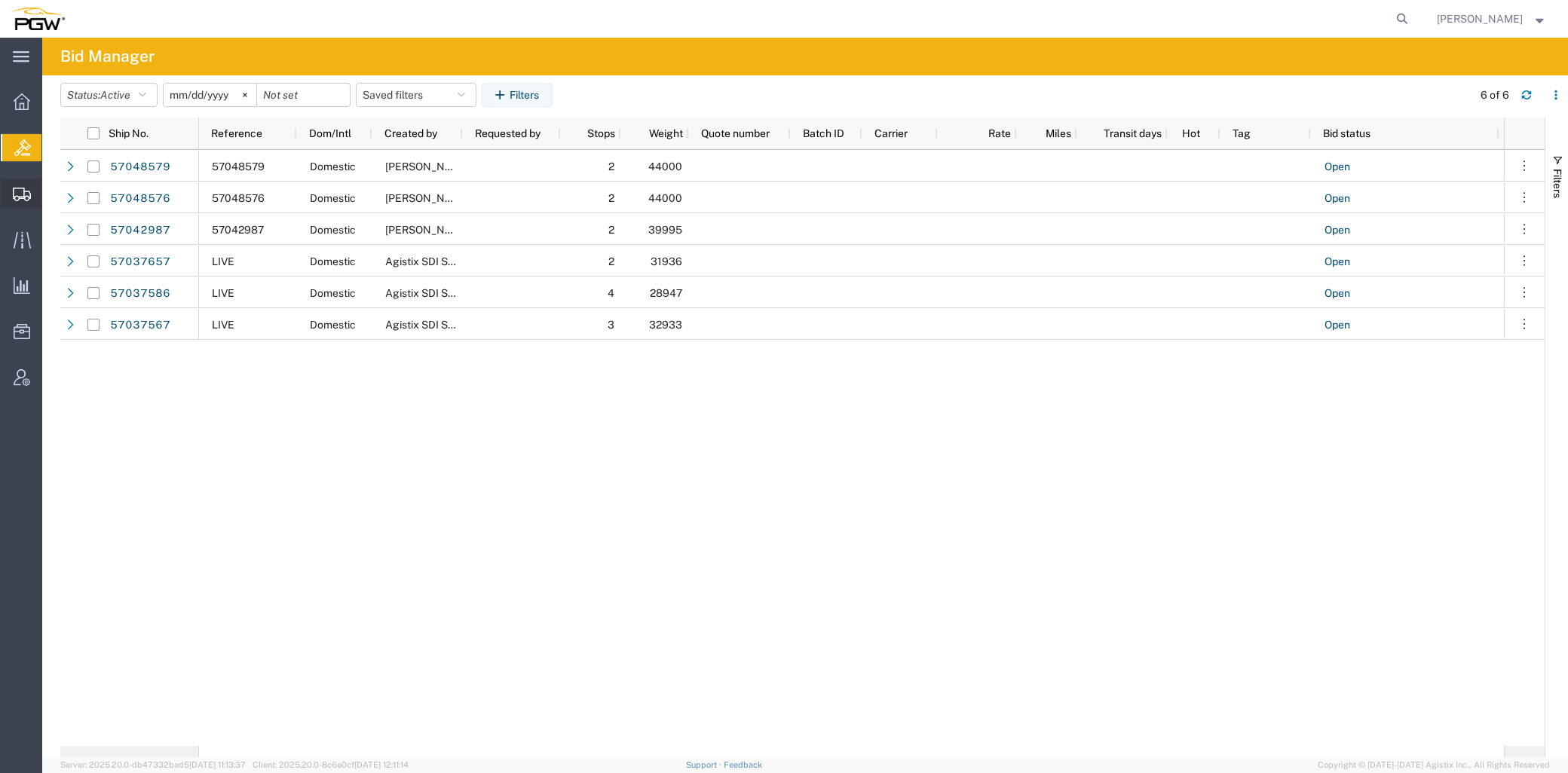
click at [0, 0] on span "Create from Template" at bounding box center [0, 0] width 0 height 0
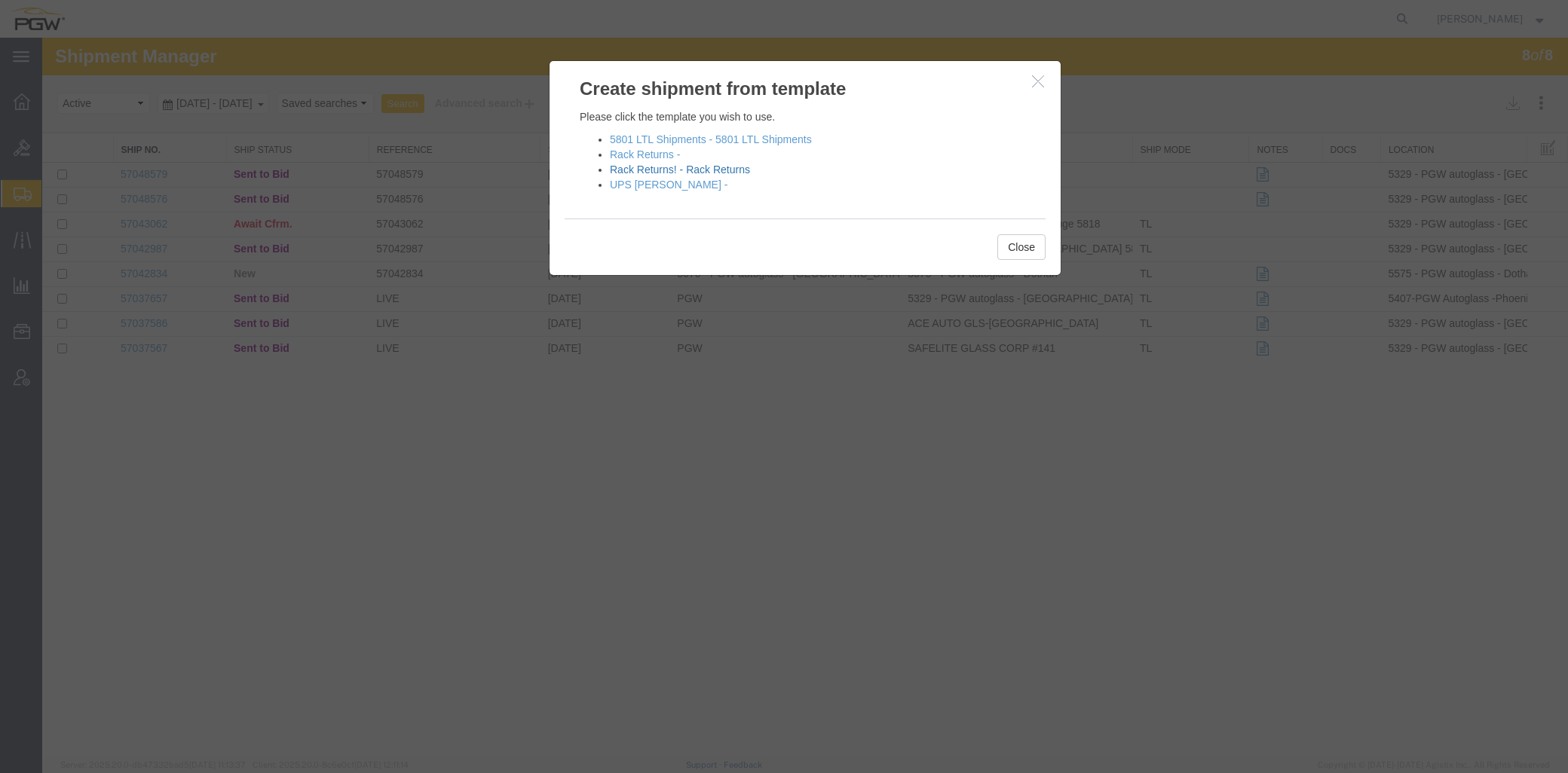
click at [720, 174] on link "Rack Returns! - Rack Returns" at bounding box center [680, 170] width 140 height 12
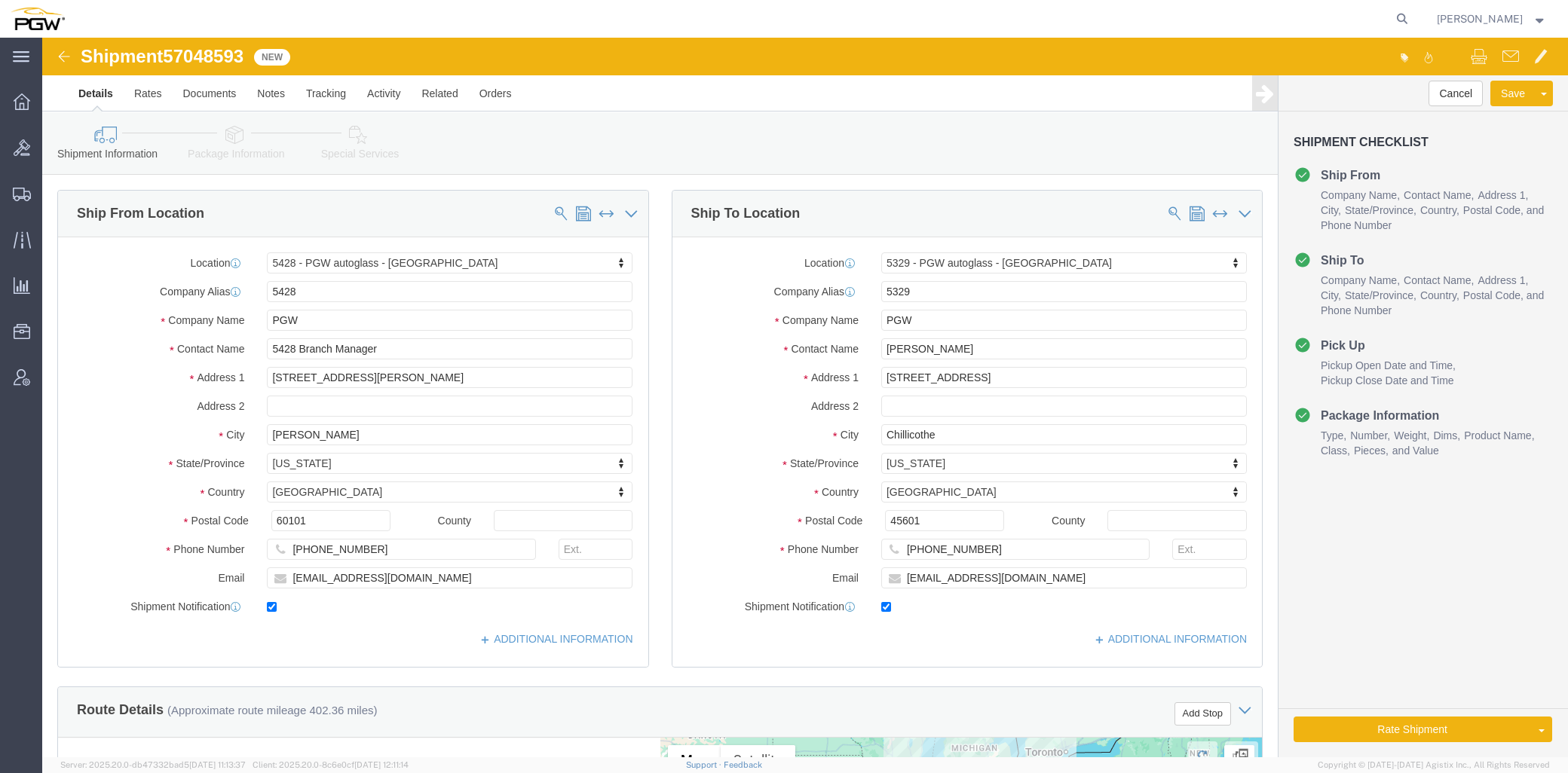
scroll to position [123, 0]
select select "28281"
select select "28253"
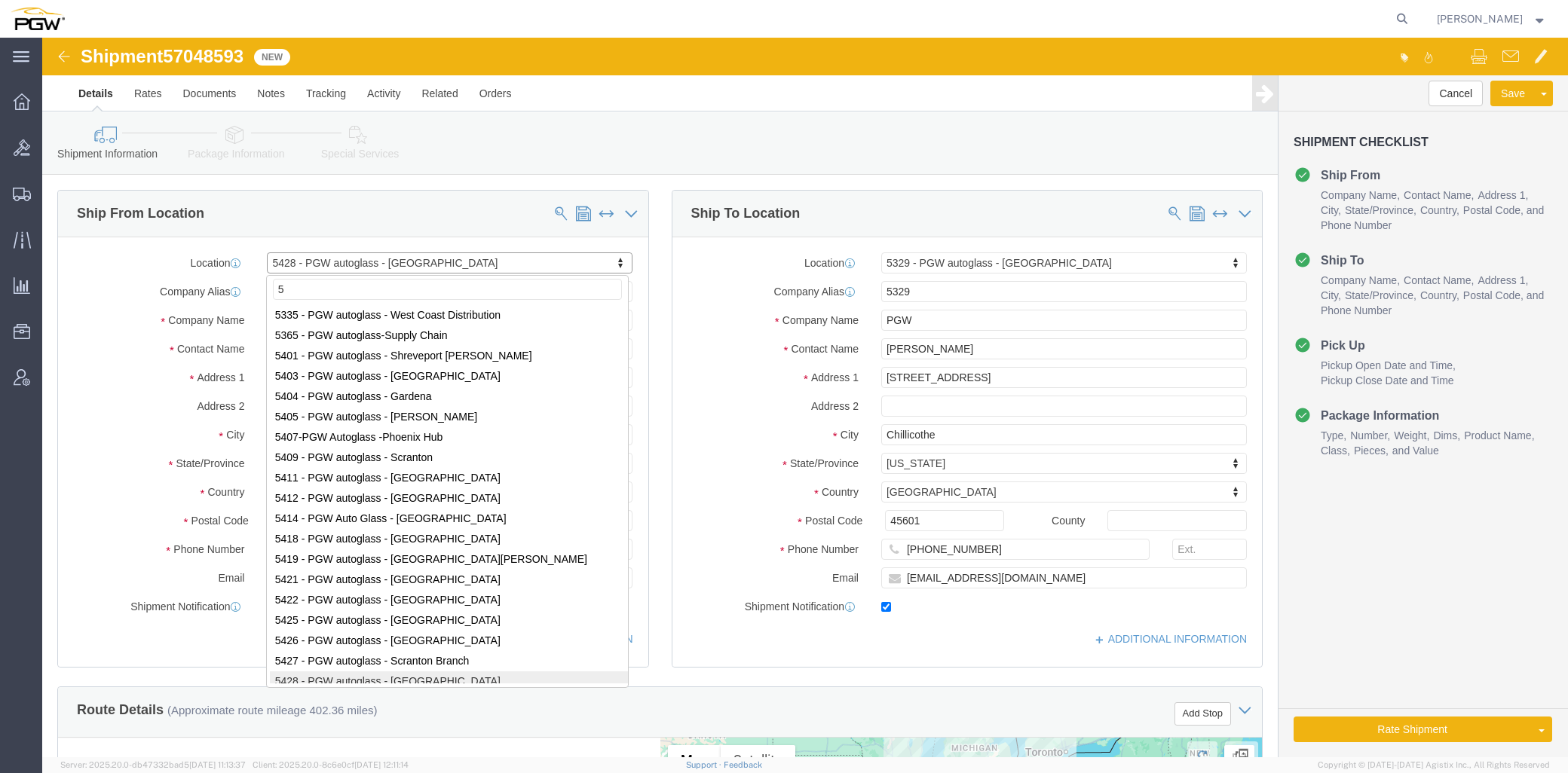
scroll to position [0, 0]
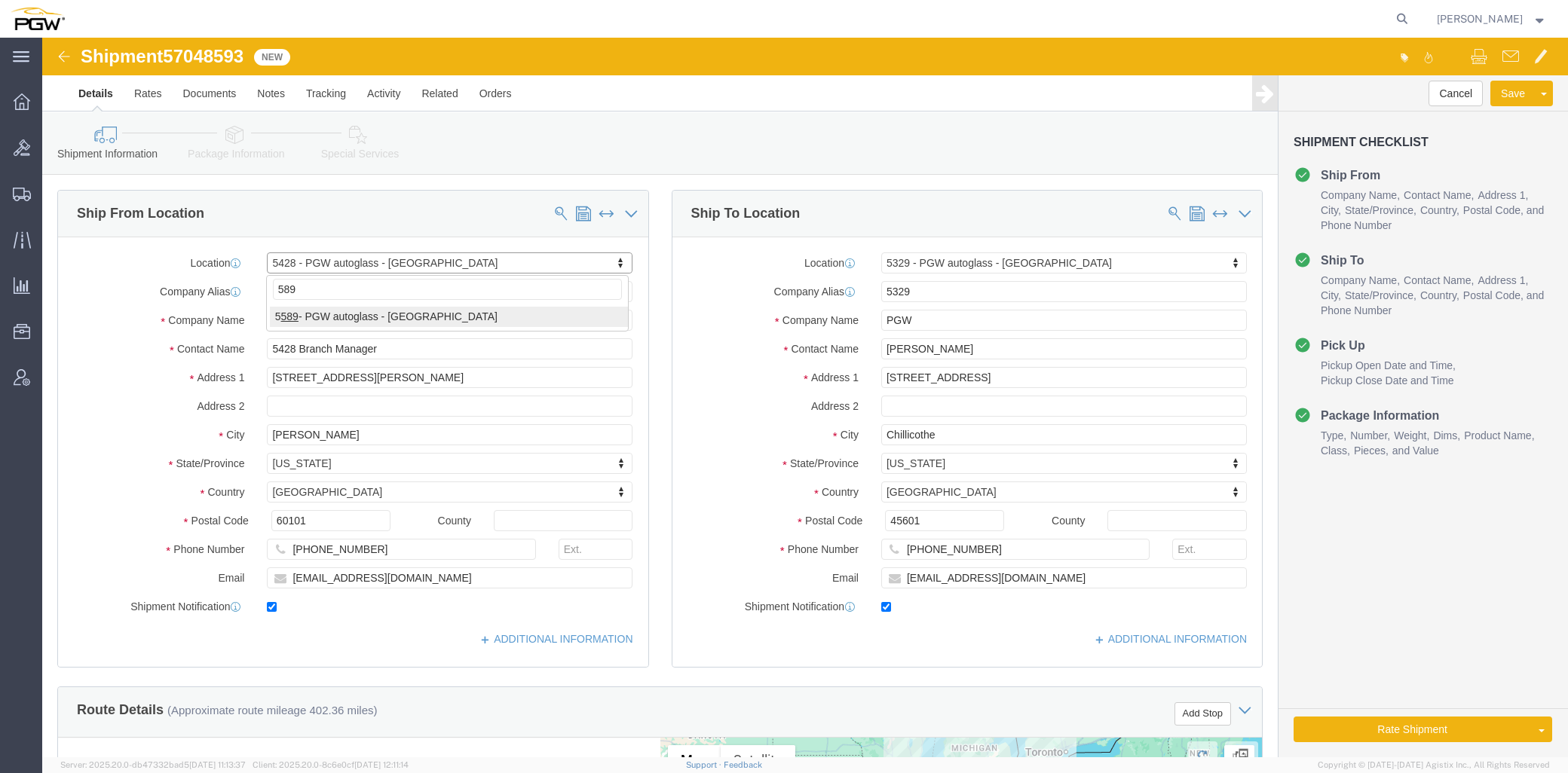
type input "589"
select select "28393"
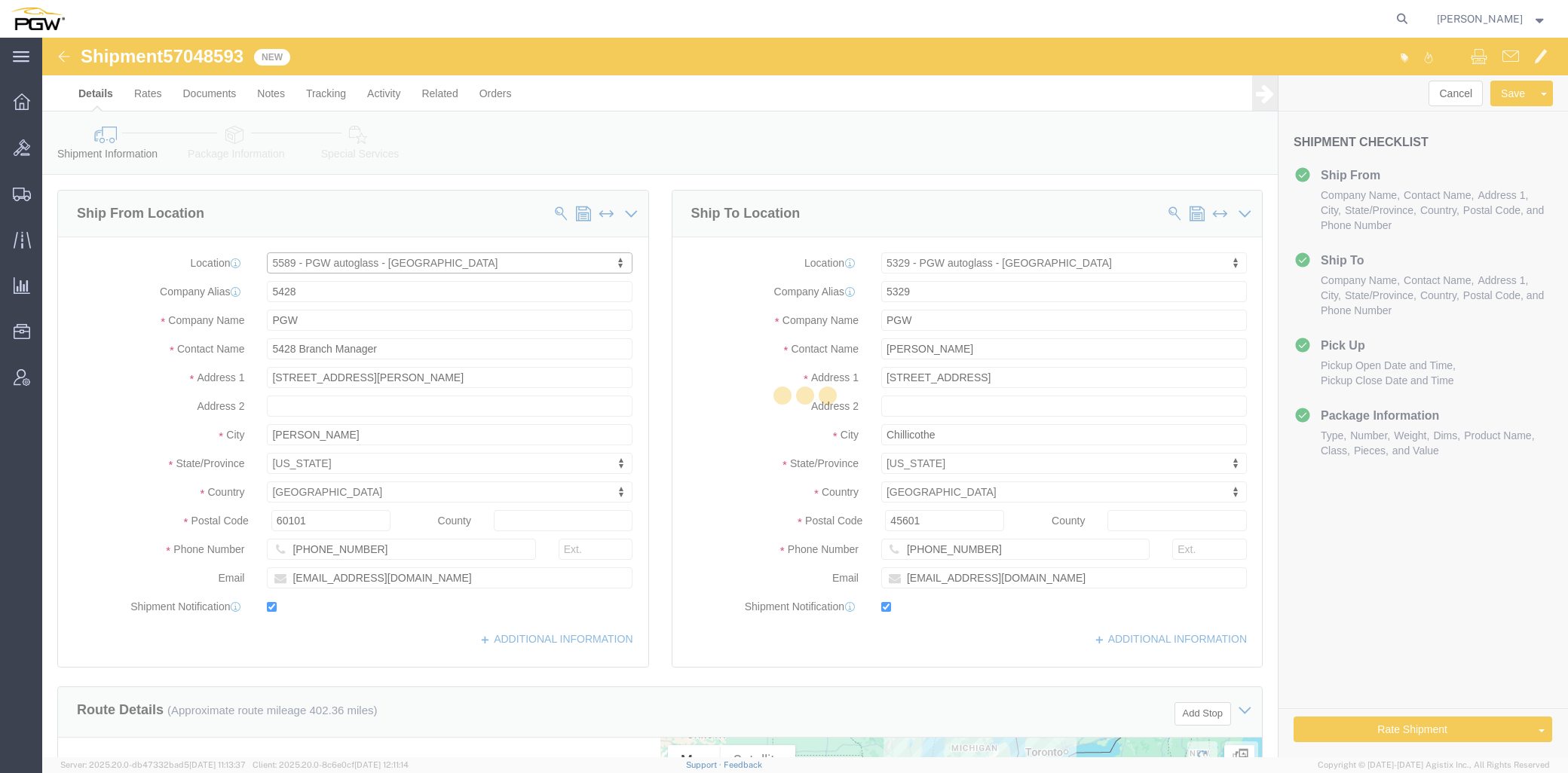
type input "5589"
type input "5589 Branch Manager"
type input "[STREET_ADDRESS]"
type input "[PERSON_NAME]"
type input "52806"
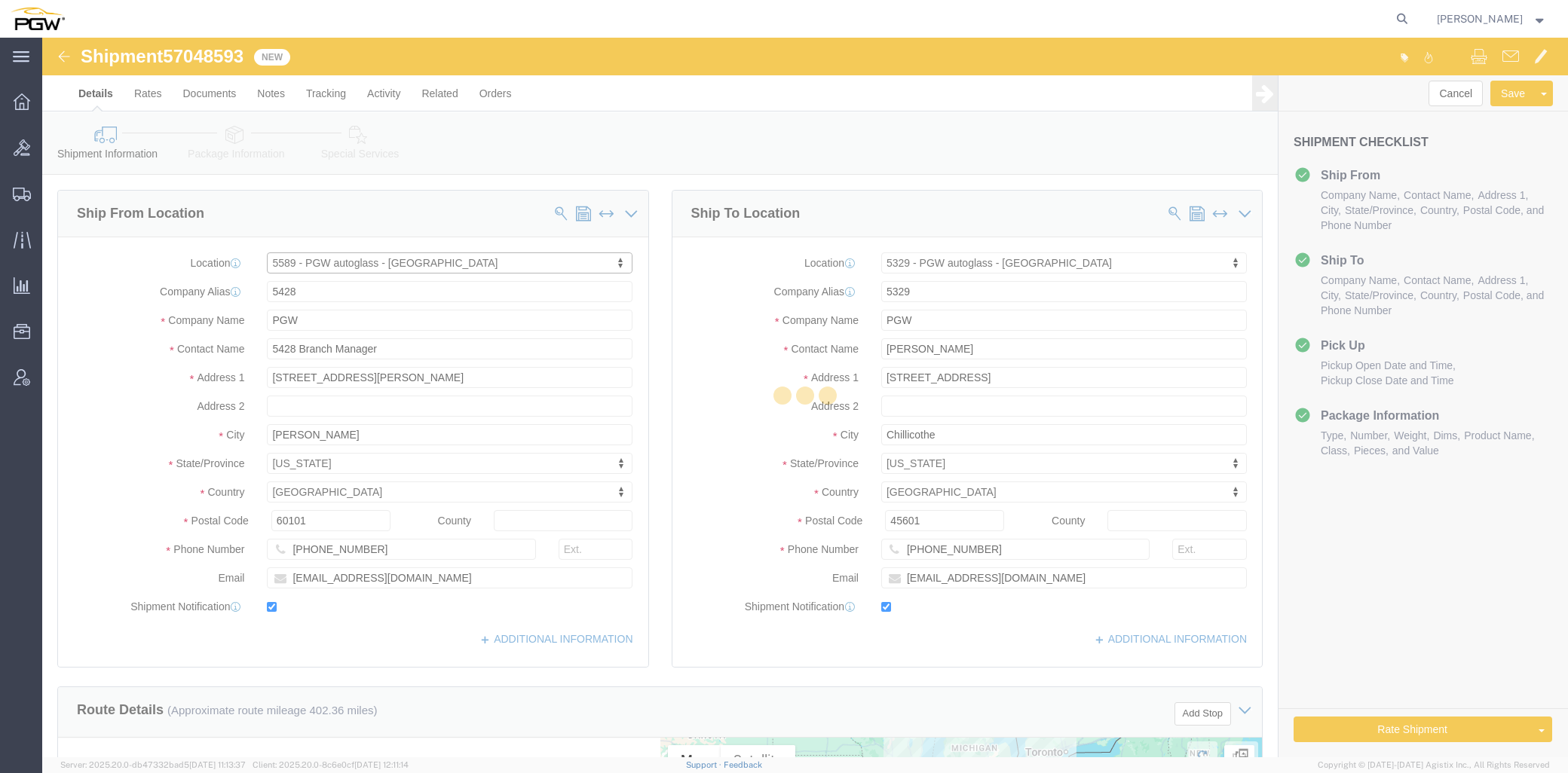
type input "[PHONE_NUMBER]"
type input "[EMAIL_ADDRESS][DOMAIN_NAME]"
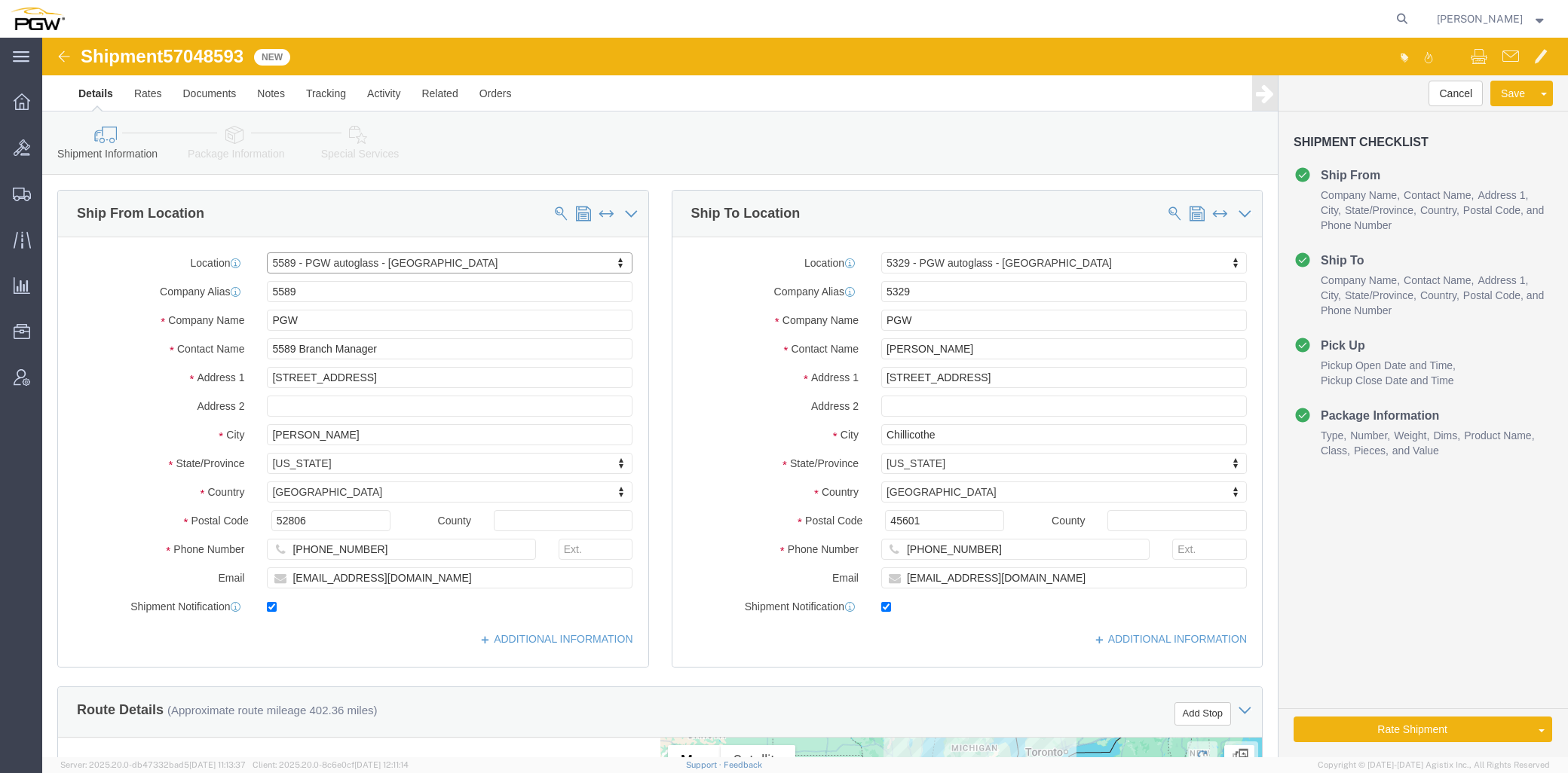
select select "IA"
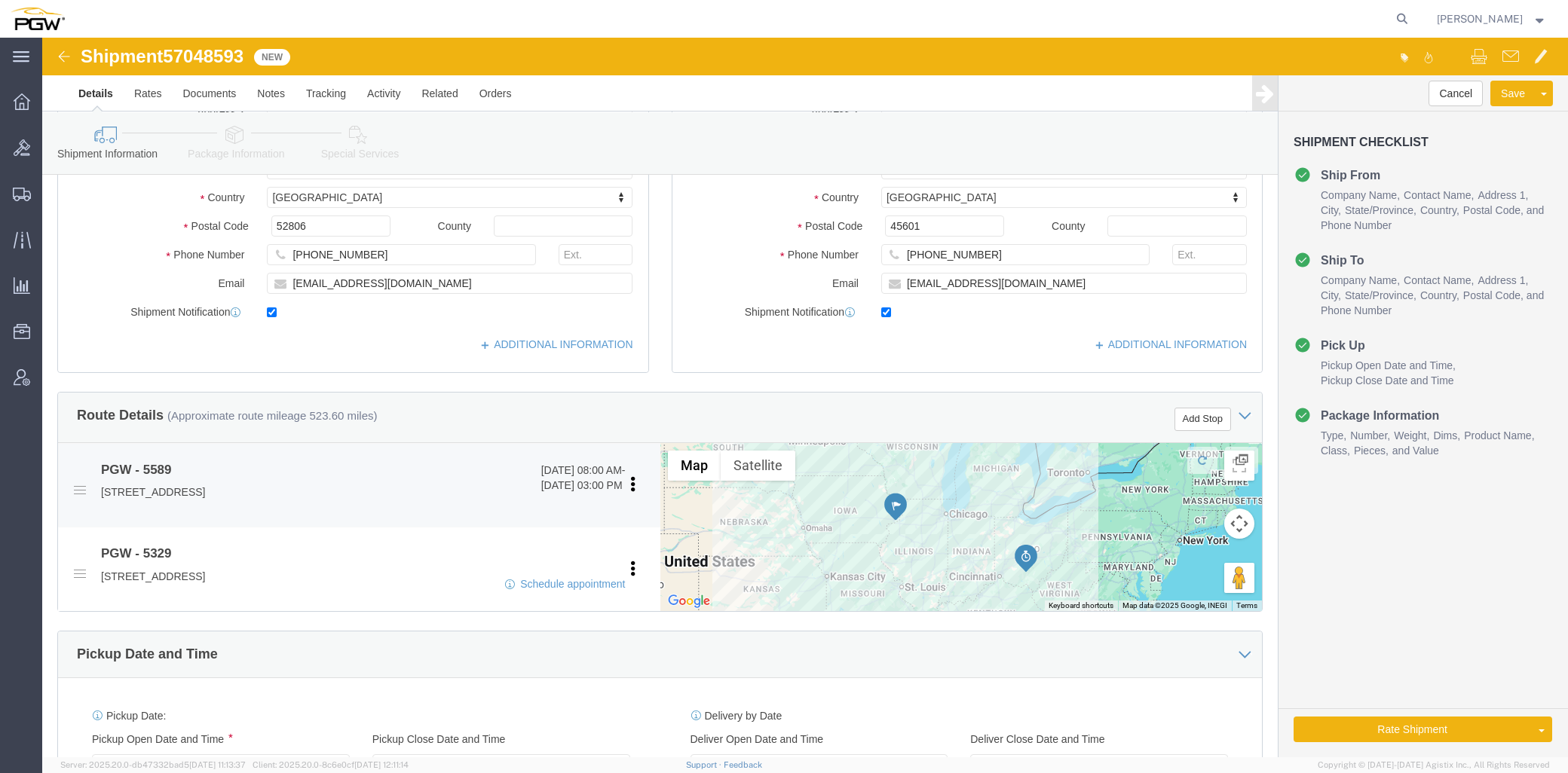
scroll to position [335, 0]
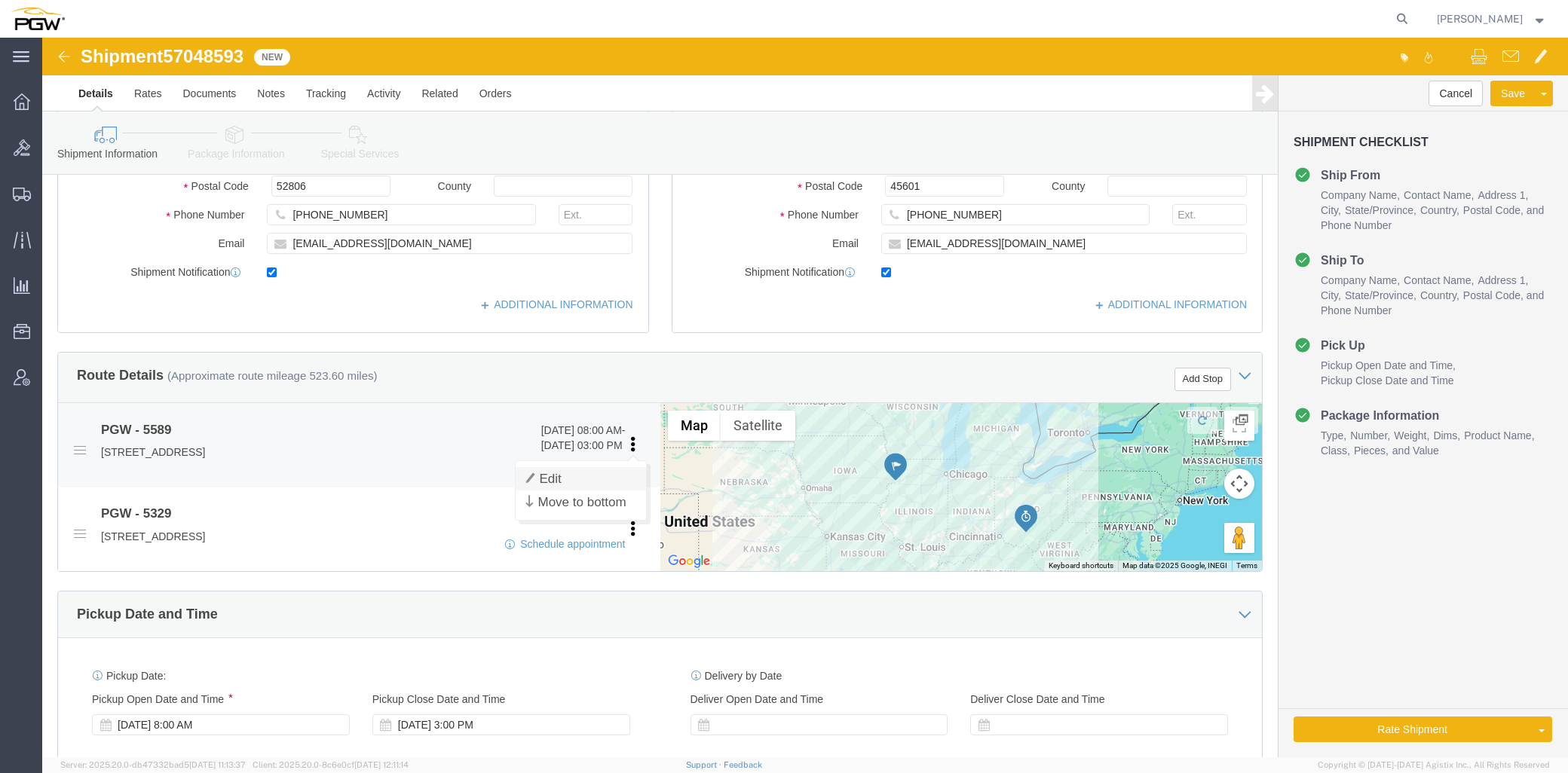
click link "Edit"
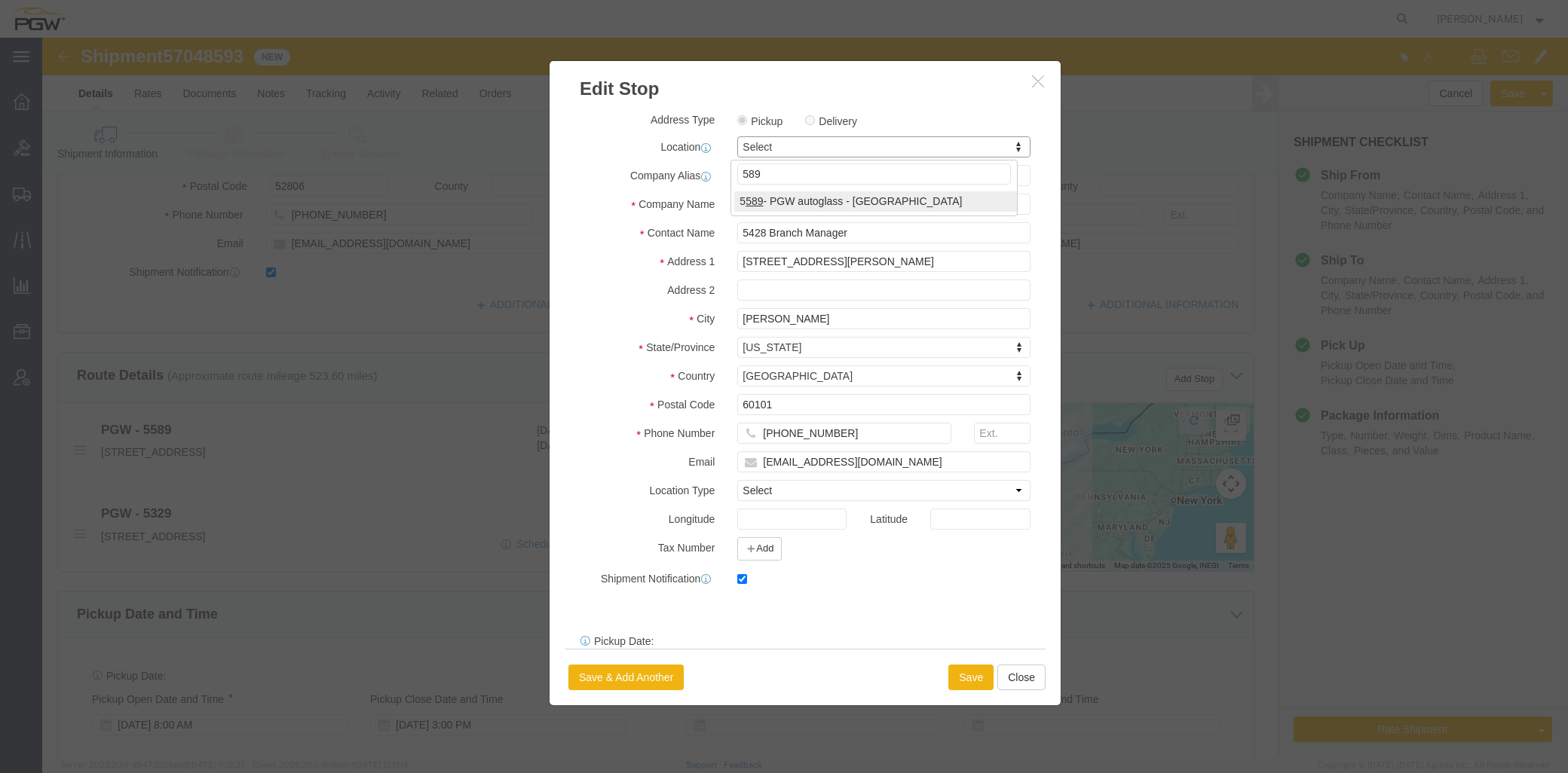
type input "589"
select select "28393"
type input "5589"
type input "5589 Branch Manager"
type input "[STREET_ADDRESS]"
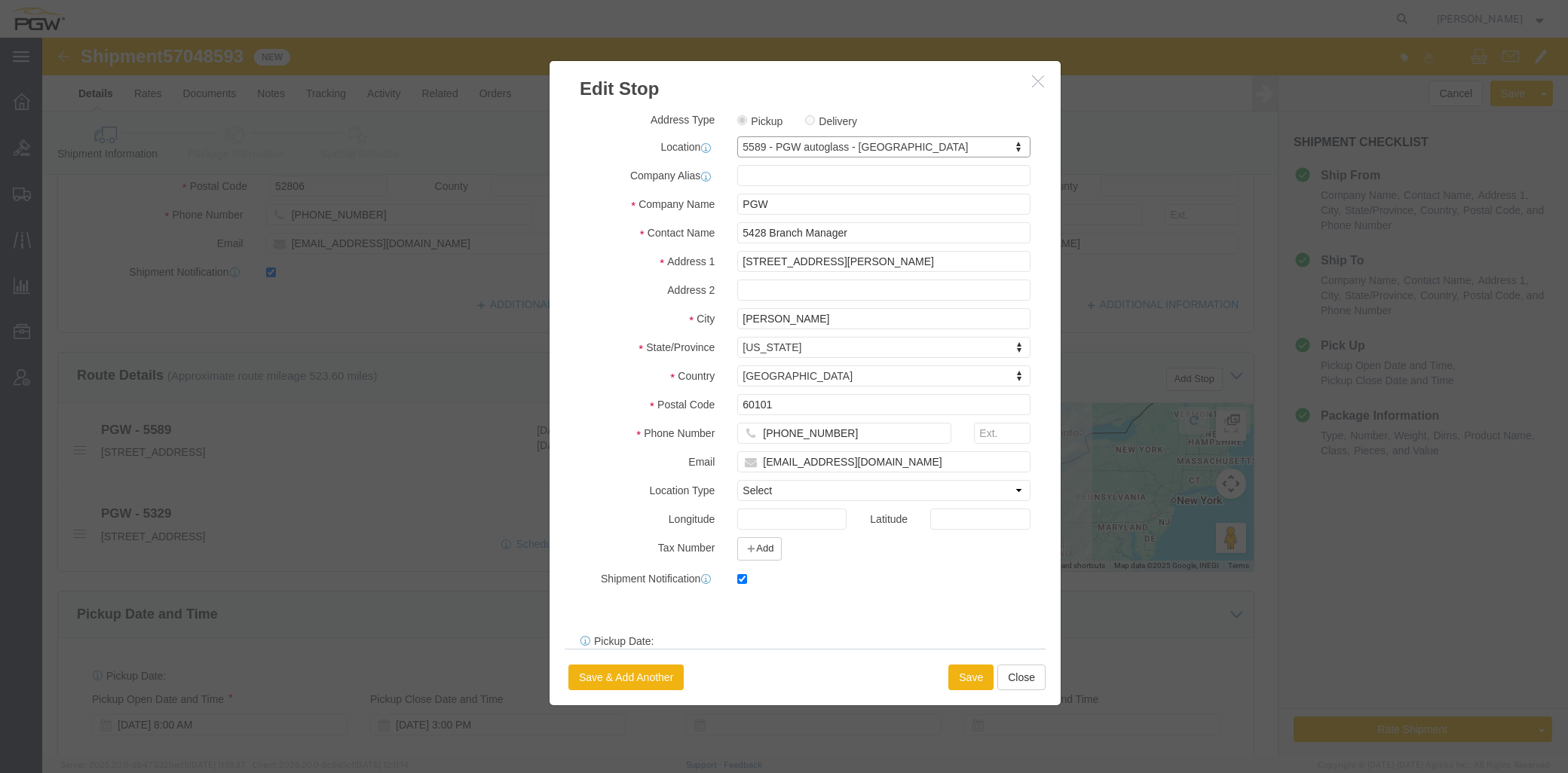
type input "[PERSON_NAME]"
type input "52806"
type input "[PHONE_NUMBER]"
type input "[EMAIL_ADDRESS][DOMAIN_NAME]"
select select "IA"
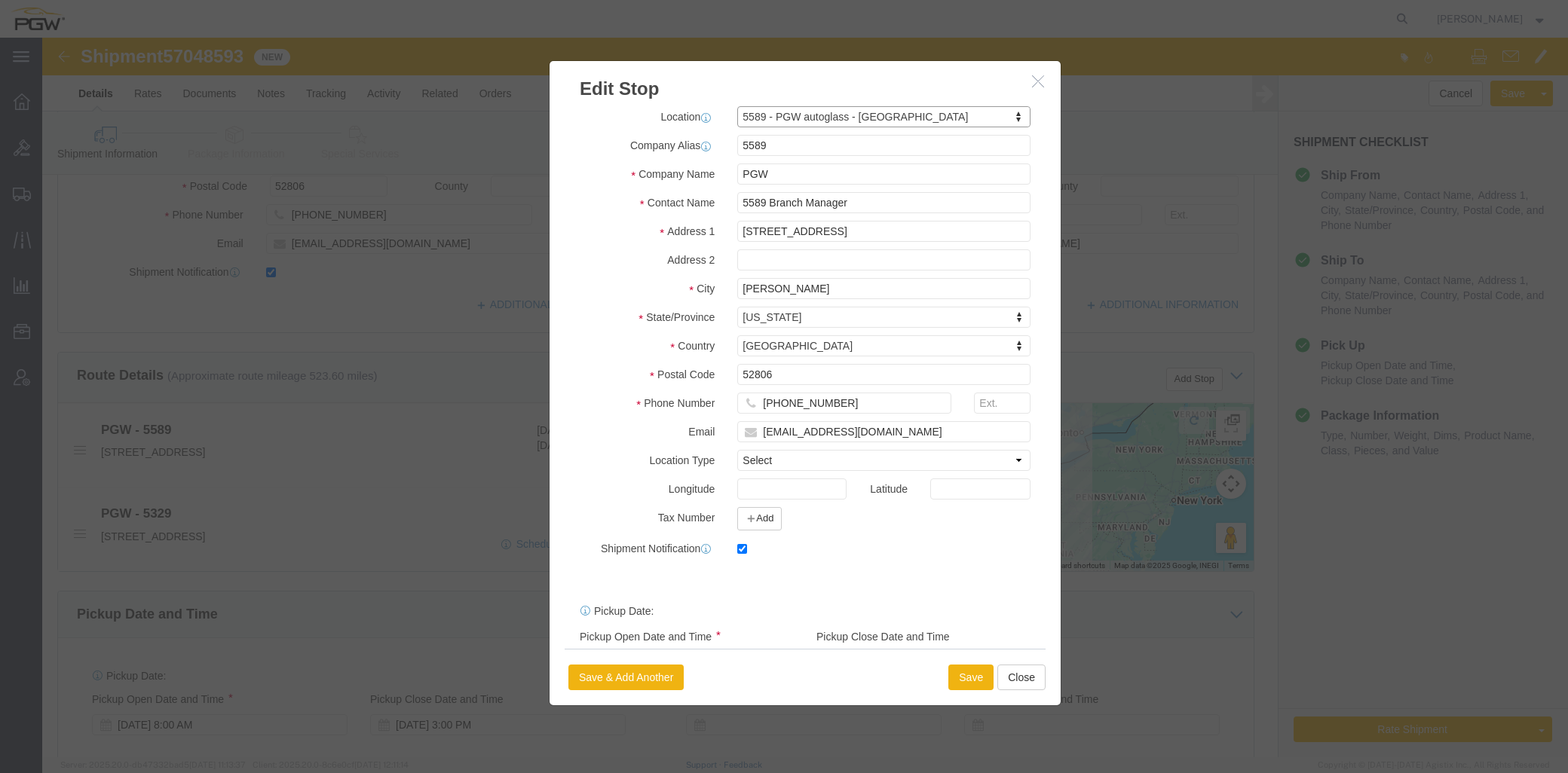
scroll to position [81, 0]
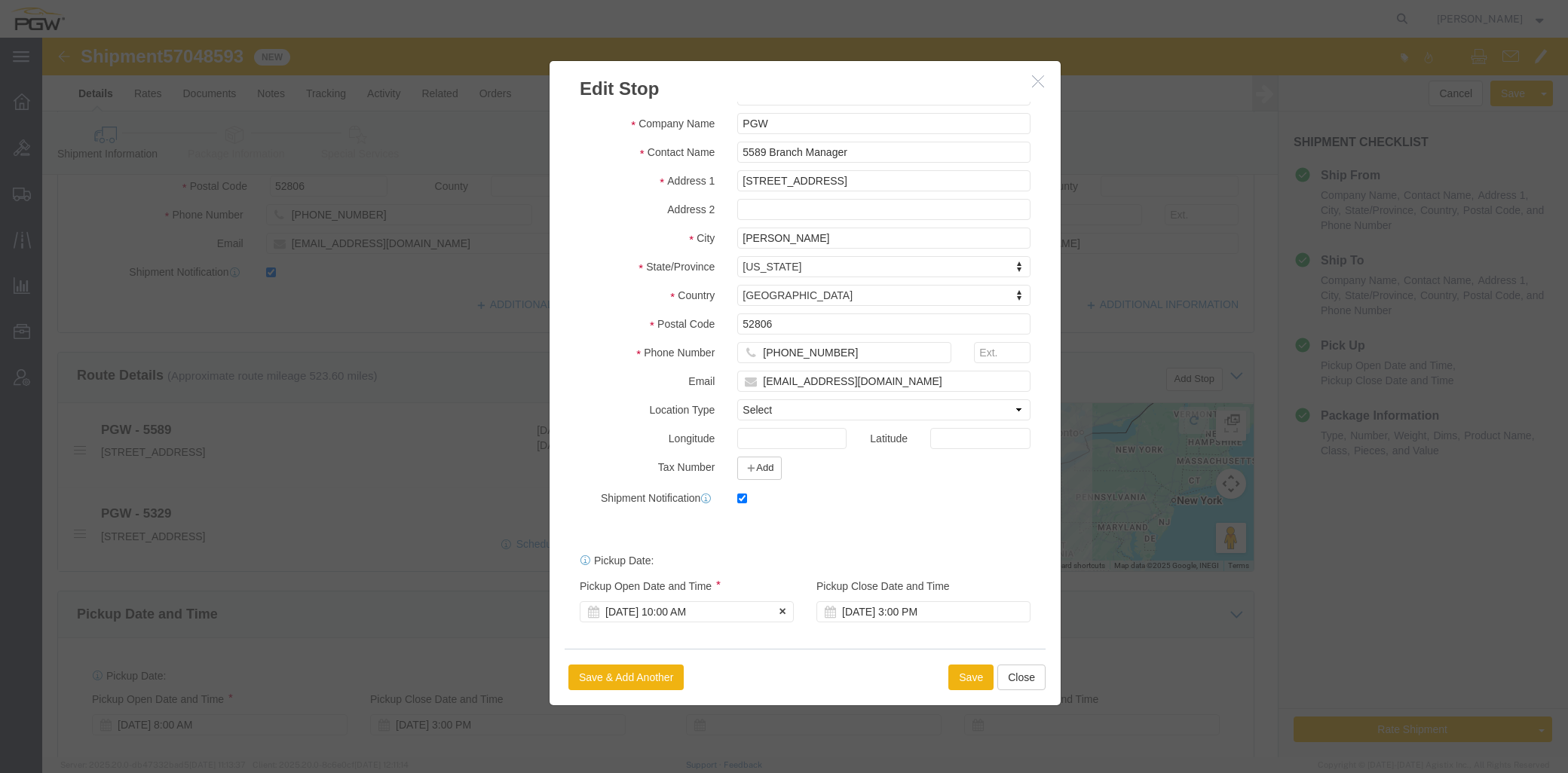
click div "[DATE] 10:00 AM"
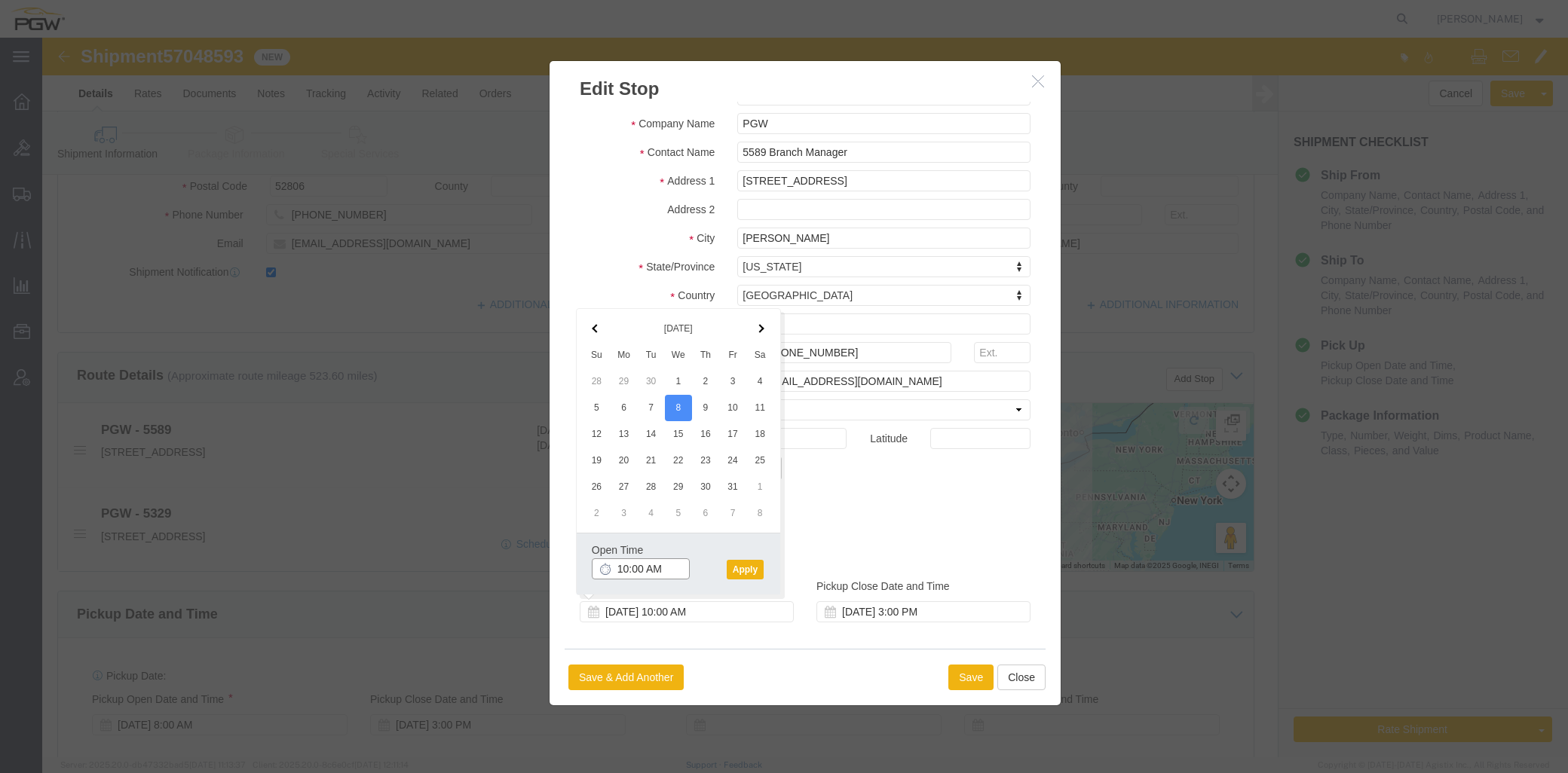
click input "10:00 AM"
type input "8:00 AM"
click button "Apply"
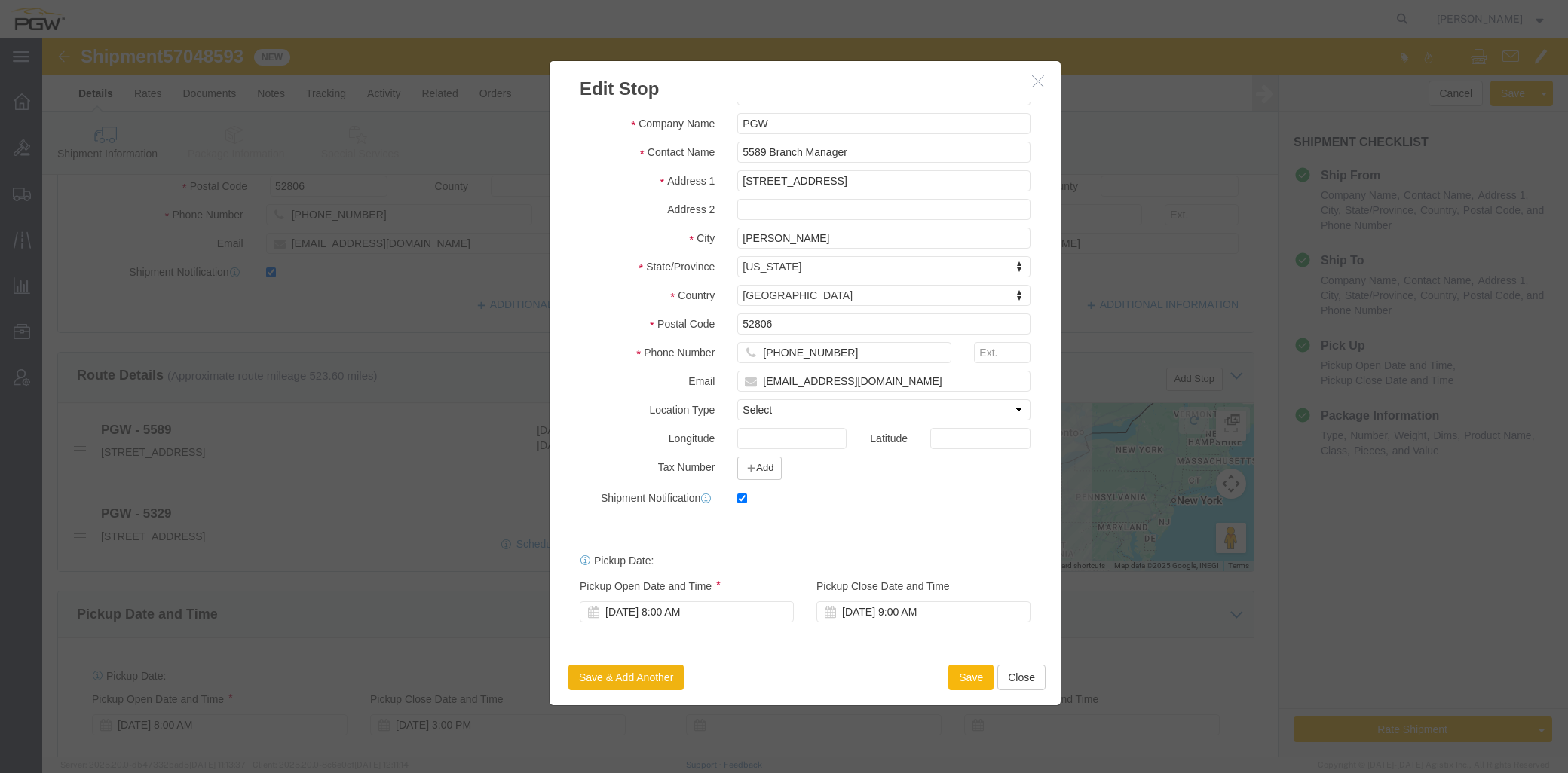
click button "Save"
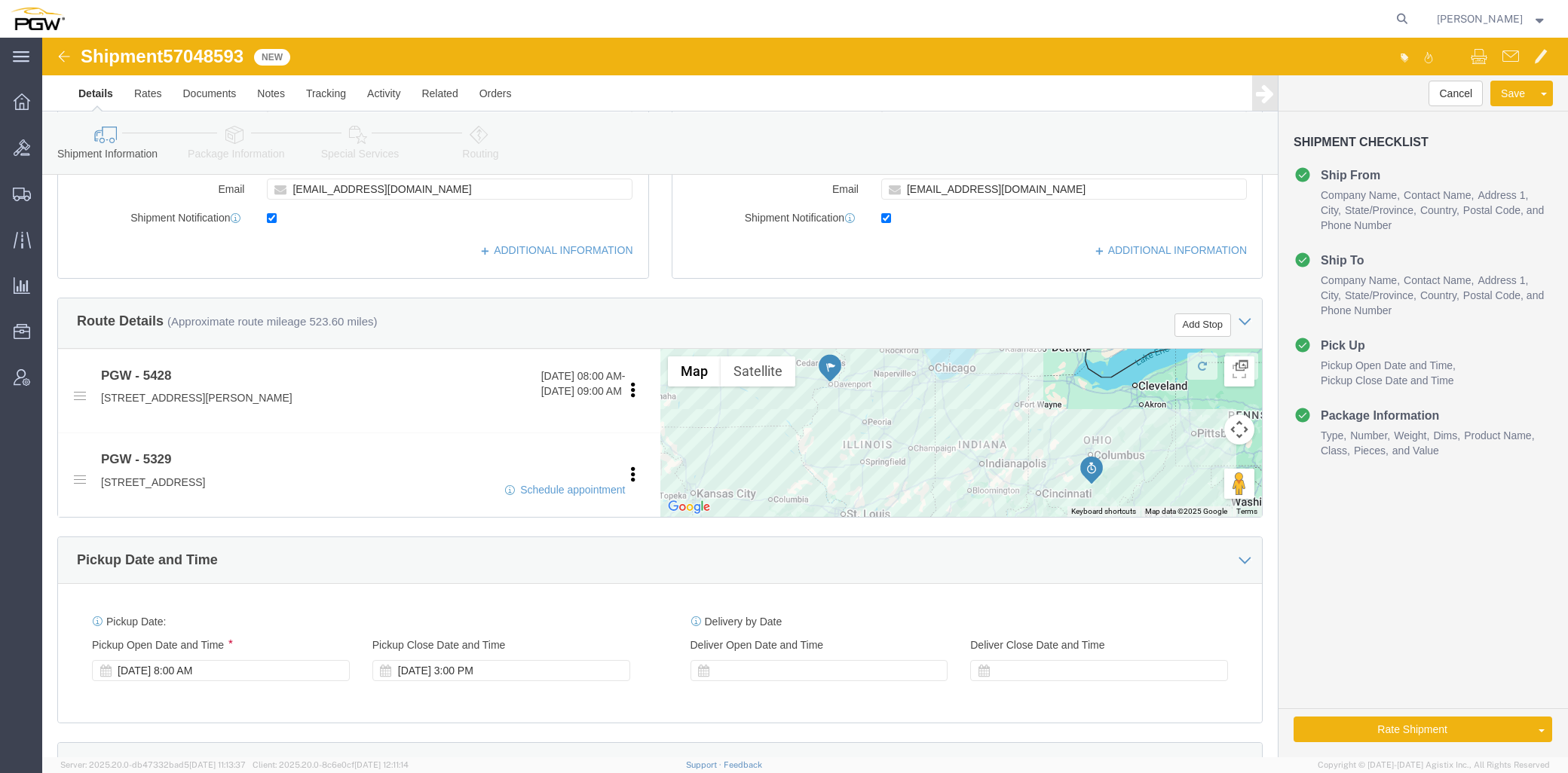
scroll to position [418, 0]
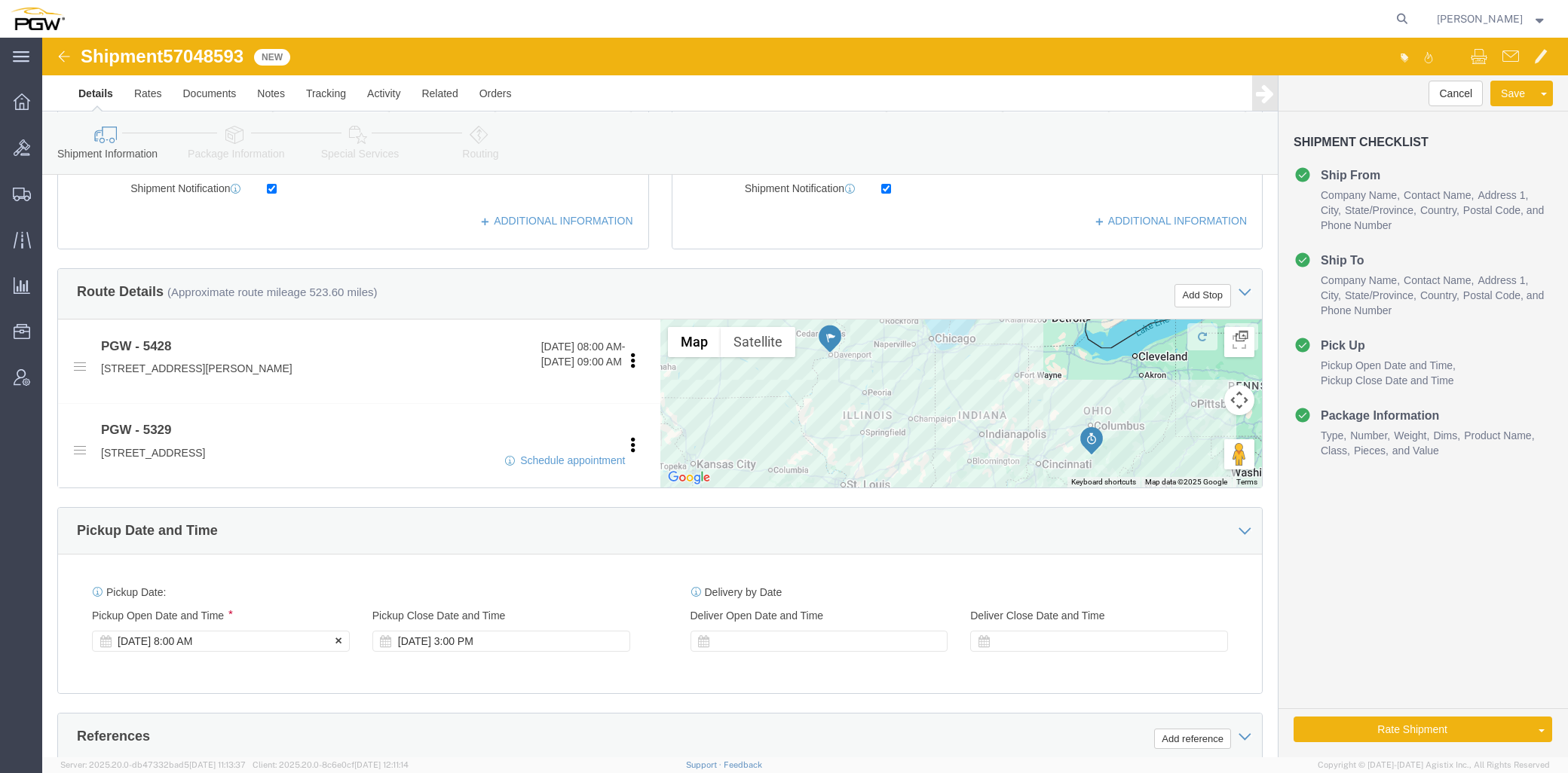
click div "[DATE] 8:00 AM"
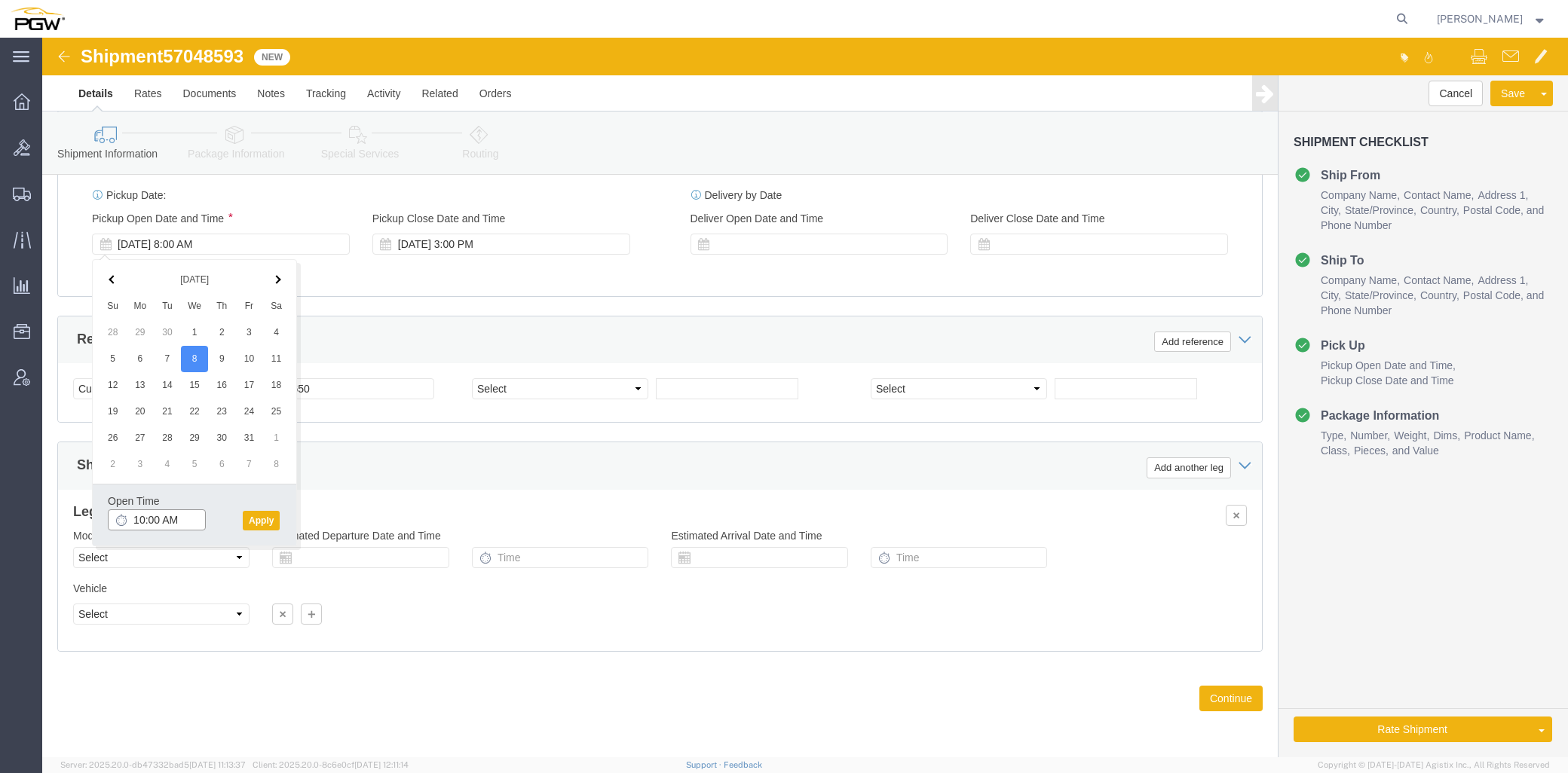
click input "10:00 AM"
type input "8:00 AM"
drag, startPoint x: 221, startPoint y: 470, endPoint x: 218, endPoint y: 481, distance: 11.4
click div "Open Time 8:00 AM [DATE] 10:00 AM - [DATE] 10:00 AM Cancel Apply"
click button "Apply"
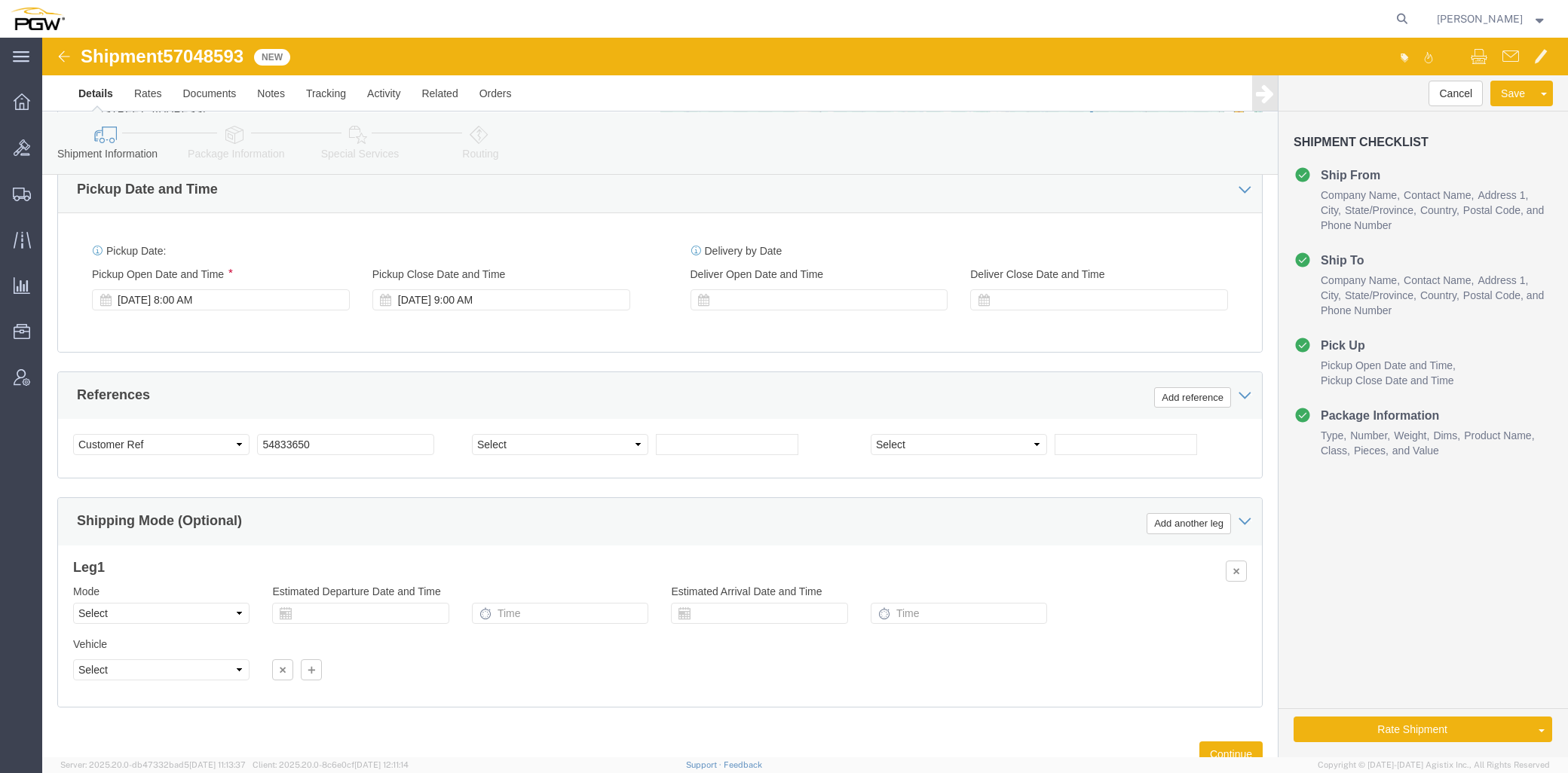
scroll to position [734, 0]
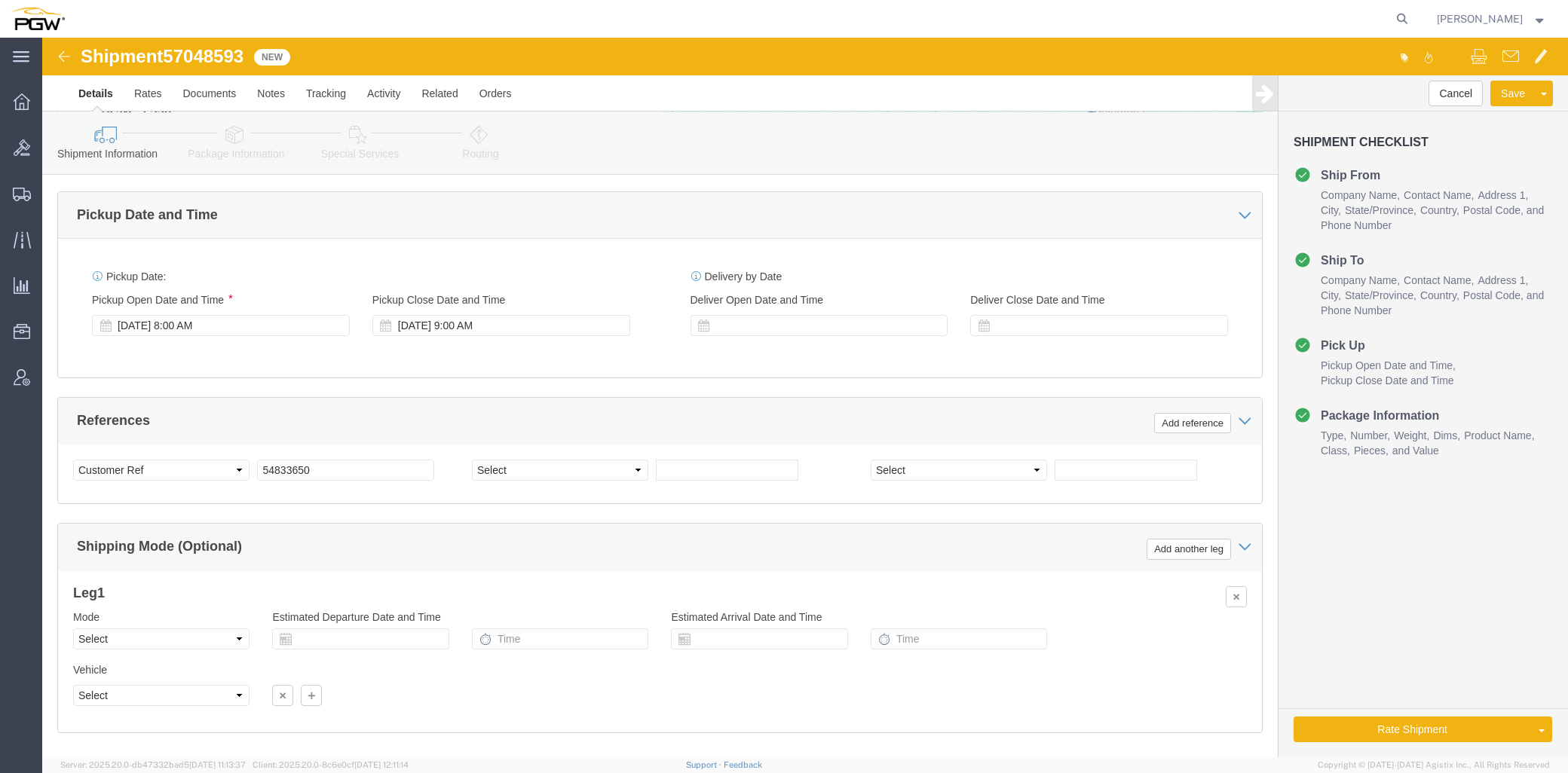
click span "57048593"
copy span "57048593"
click input "54833650"
drag, startPoint x: 299, startPoint y: 431, endPoint x: 73, endPoint y: 431, distance: 226.0
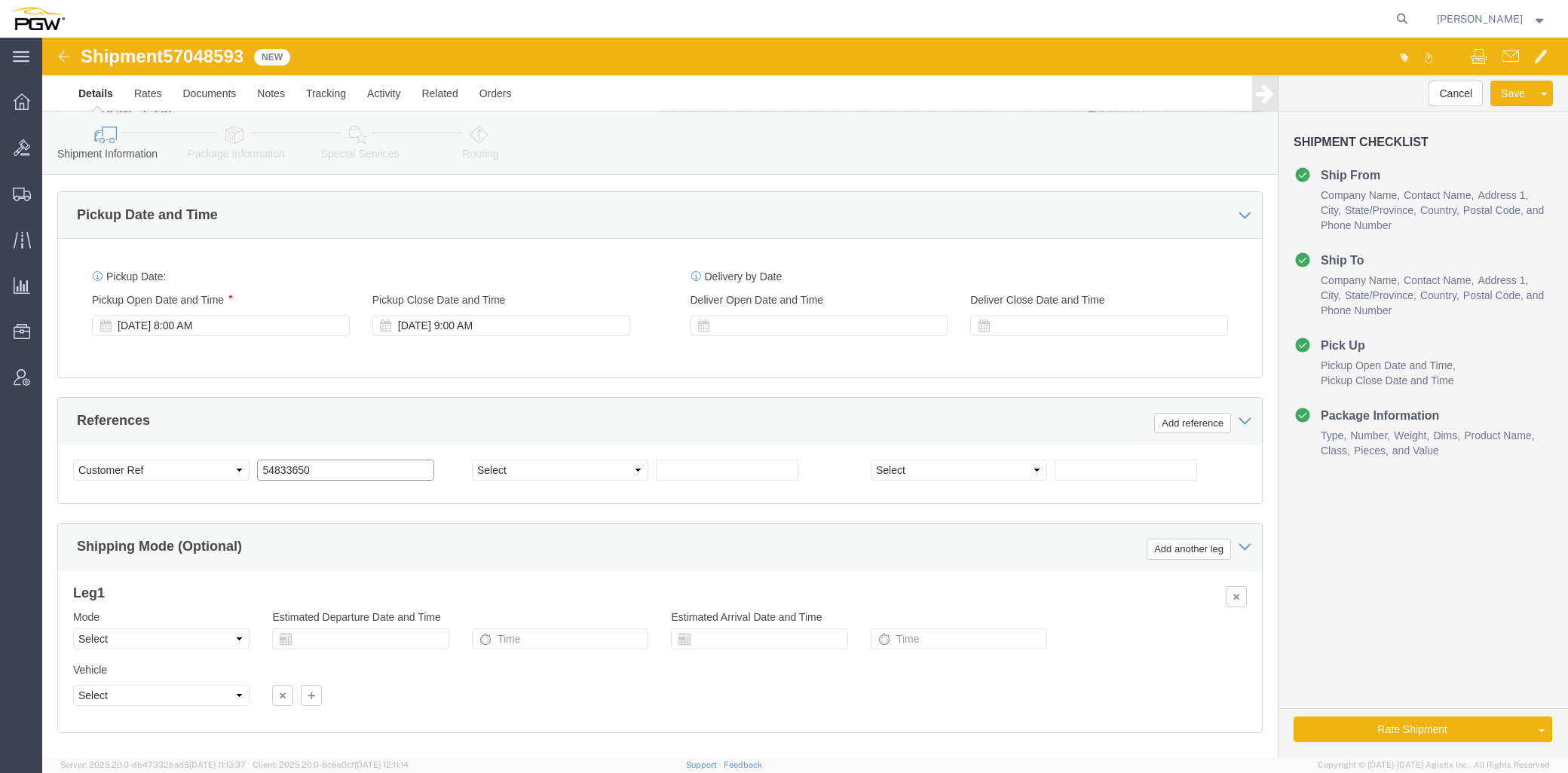
click div "Select Account Type Activity ID Airline Appointment Number ASN Batch Request # …"
paste input "7048593"
click input "57048593"
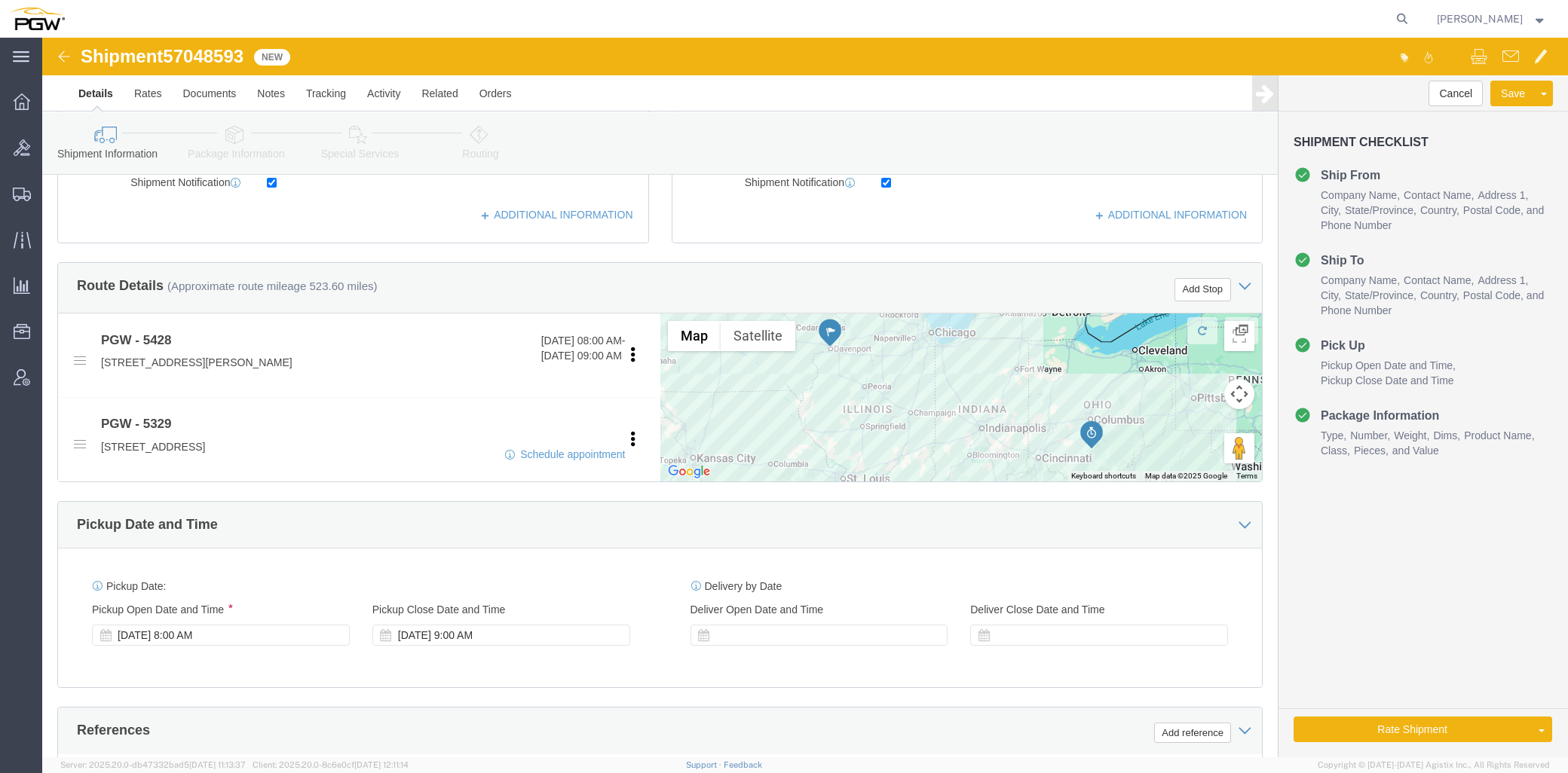
scroll to position [400, 0]
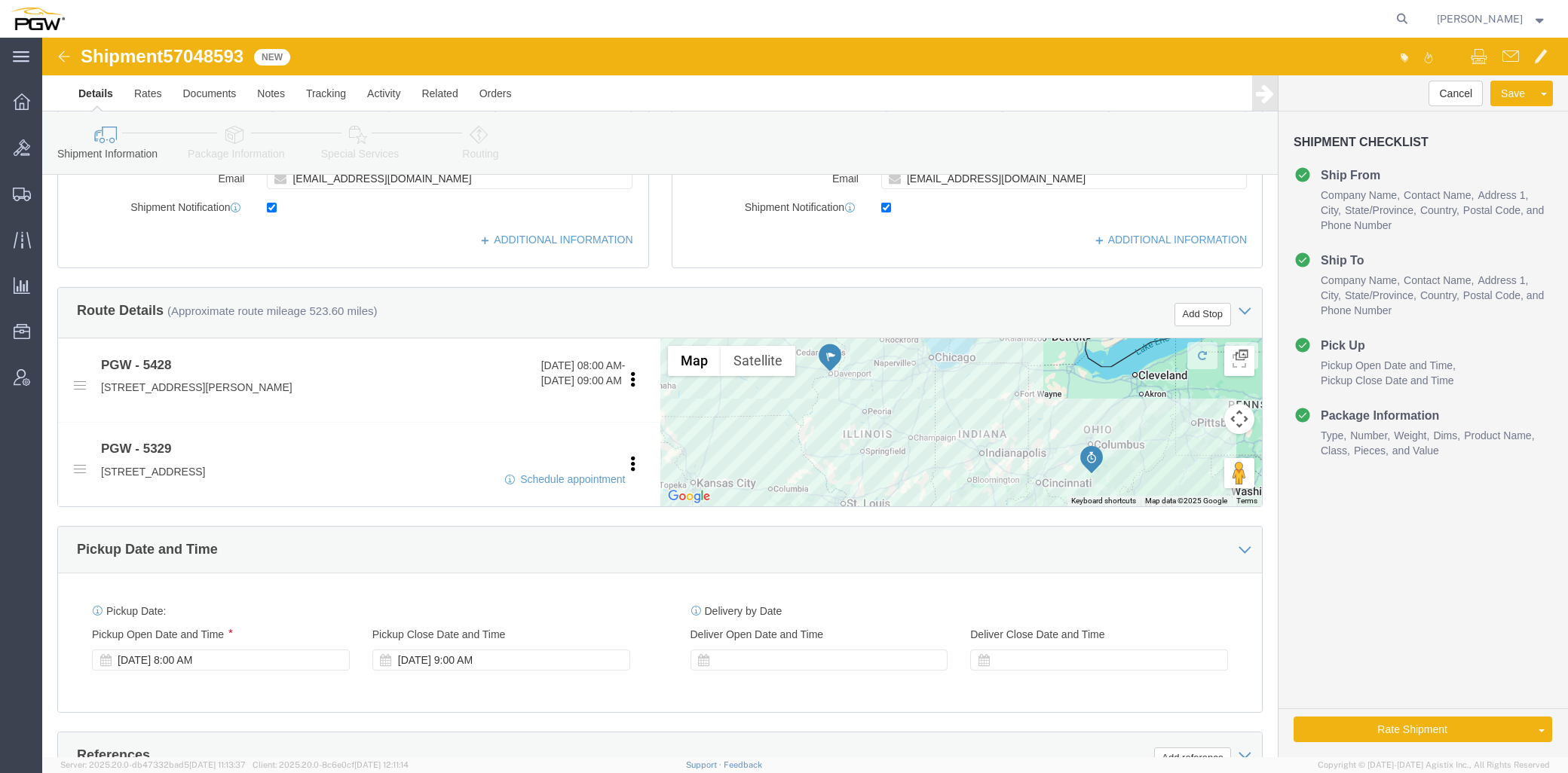
type input "57048593"
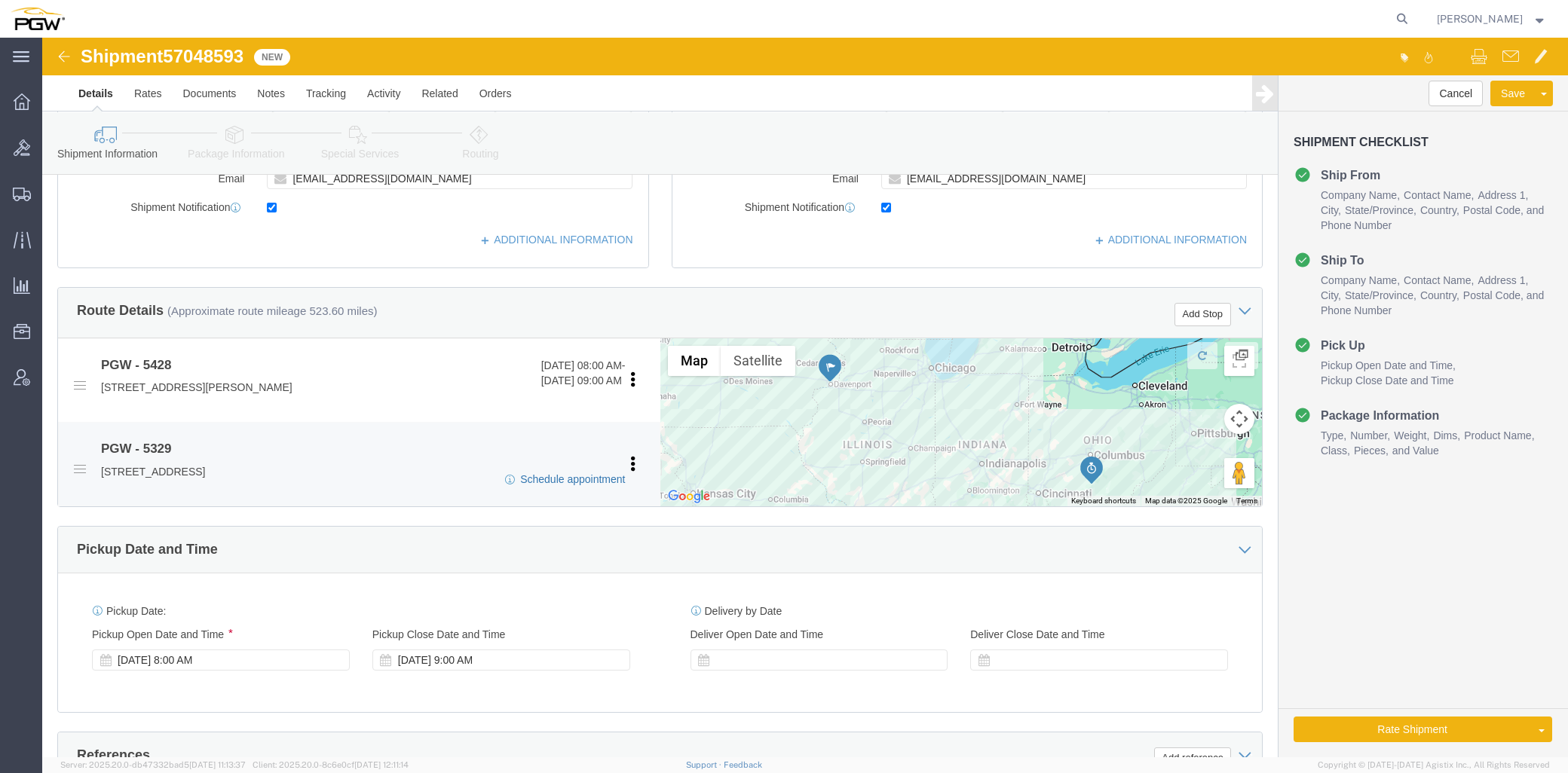
click link "Schedule appointment"
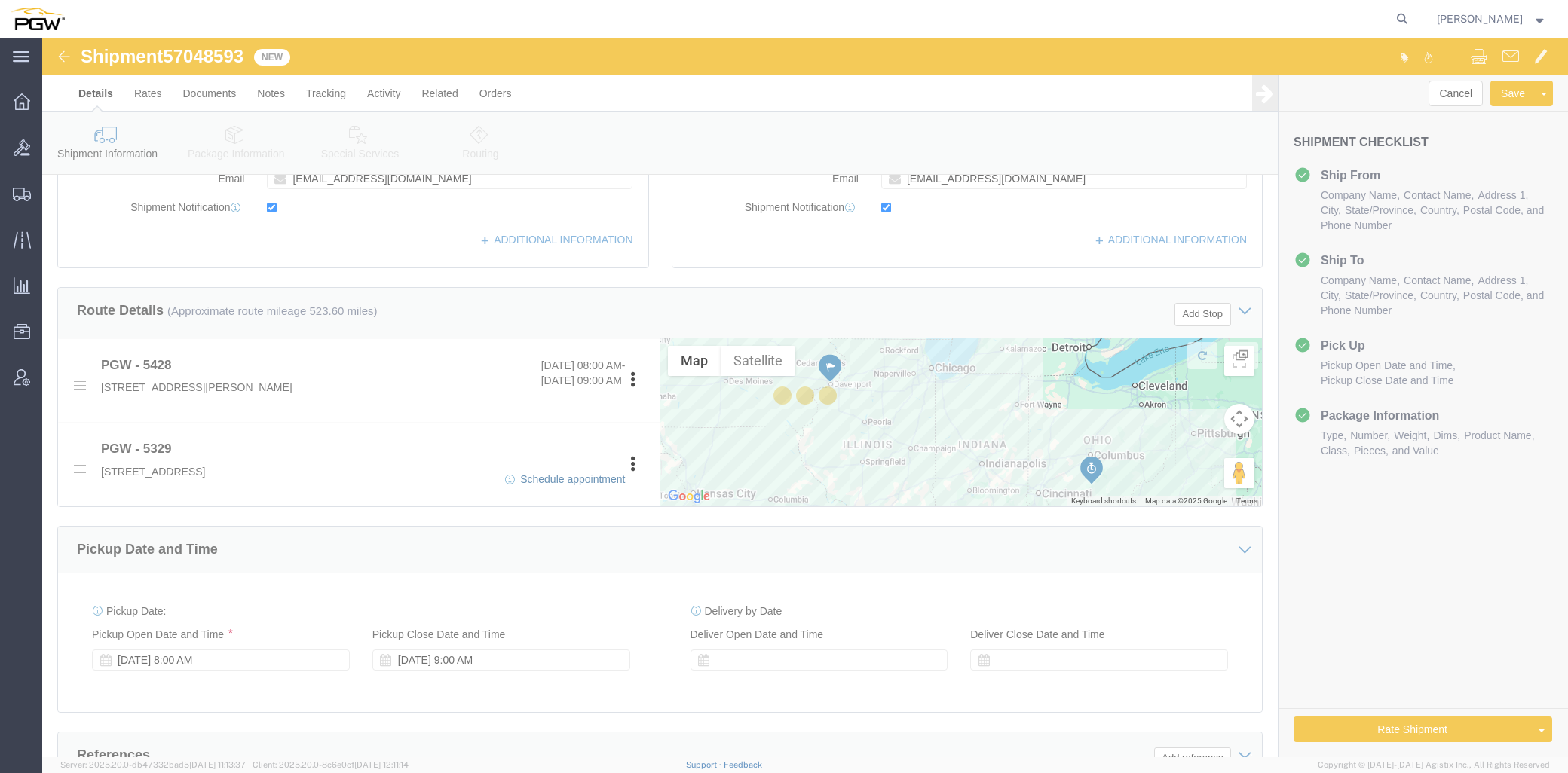
select select
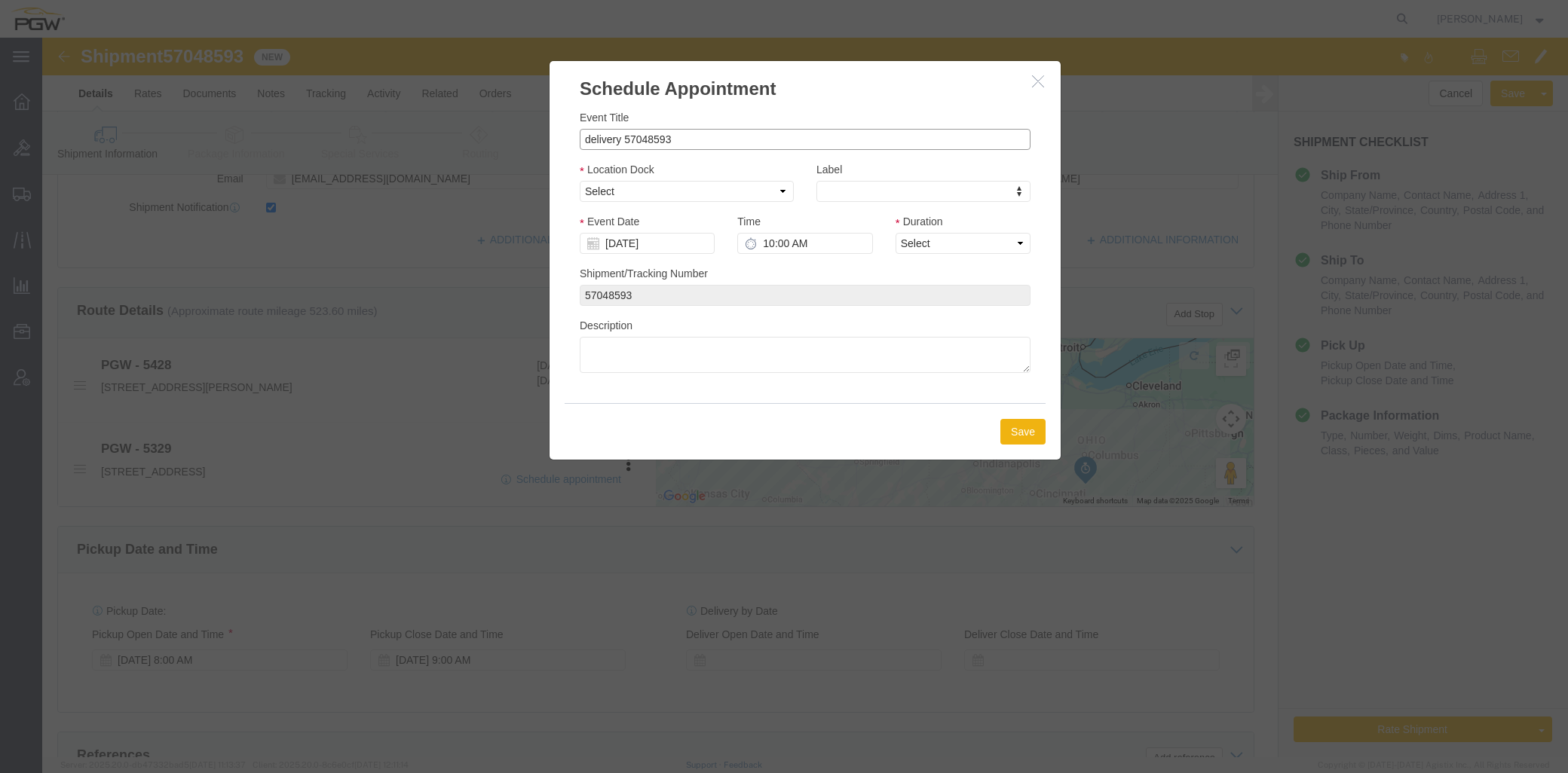
drag, startPoint x: 581, startPoint y: 101, endPoint x: 478, endPoint y: 101, distance: 103.0
click div "Schedule Appointment Event Title delivery 57048593 Location Dock Select Glass L…"
drag, startPoint x: 580, startPoint y: 101, endPoint x: 488, endPoint y: 98, distance: 92.0
click div "Schedule Appointment Event Title delivery 57048593 Location Dock Select Glass L…"
click input "\57048593"
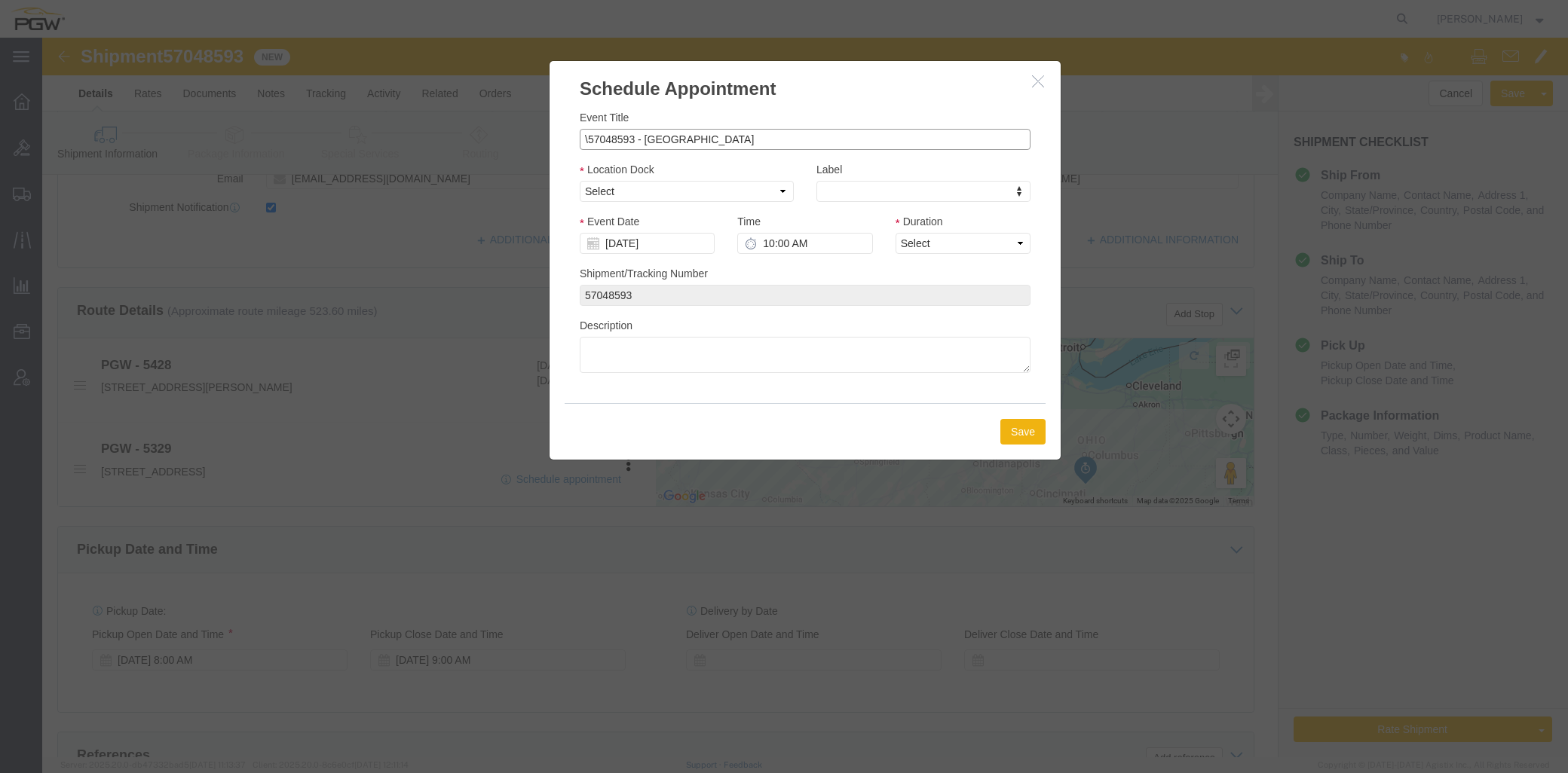
type input "\57048593 - [GEOGRAPHIC_DATA]"
click div "Location Dock Select Glass LTL Sundries Outbound Racks"
click select "Select Glass LTL Sundries Outbound Racks"
select select "3"
click select "Select Glass LTL Sundries Outbound Racks"
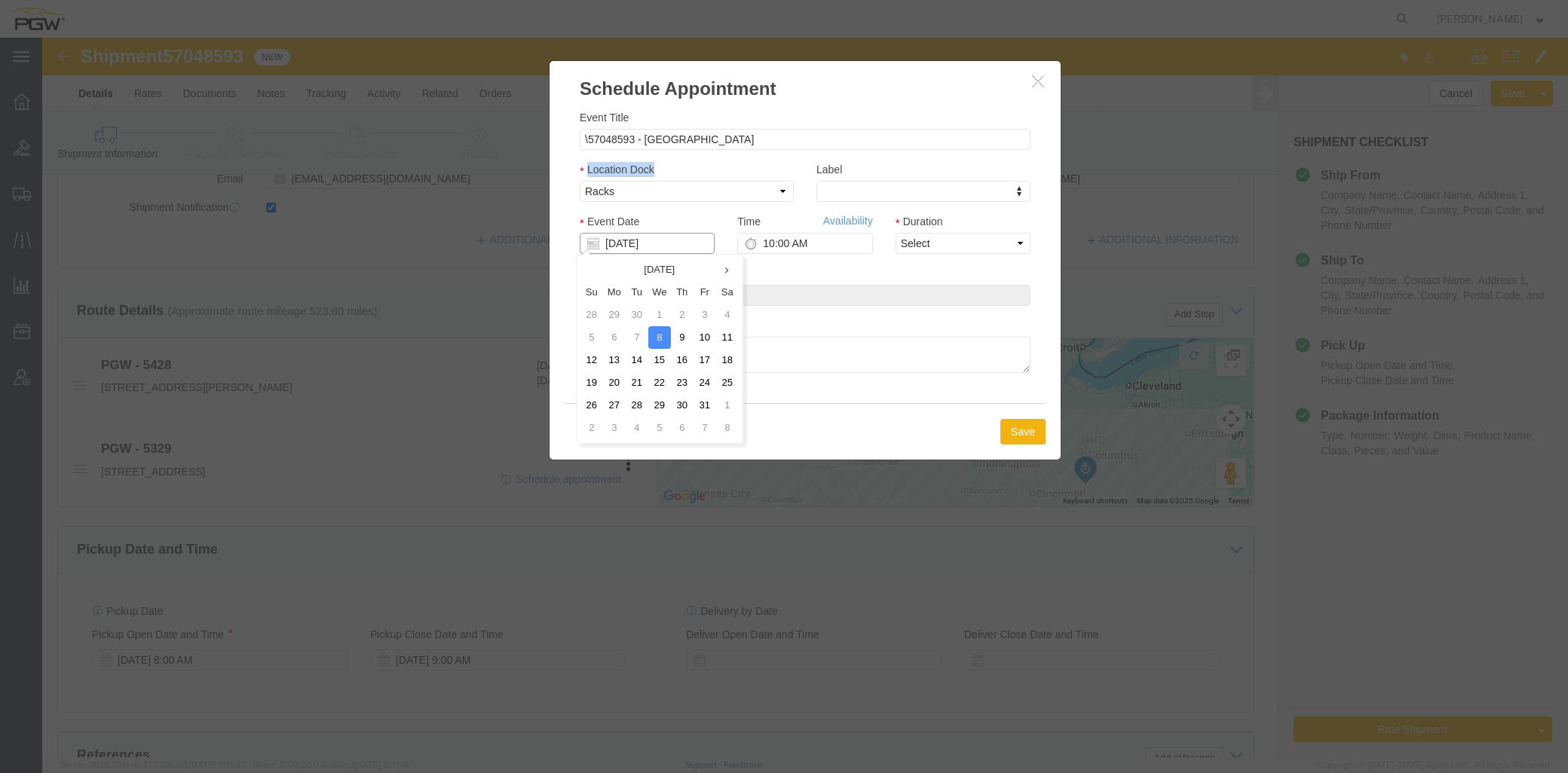
click input "[DATE]"
click td "9"
type input "[DATE]"
click input "10:00 AM"
drag, startPoint x: 752, startPoint y: 204, endPoint x: 762, endPoint y: 208, distance: 10.8
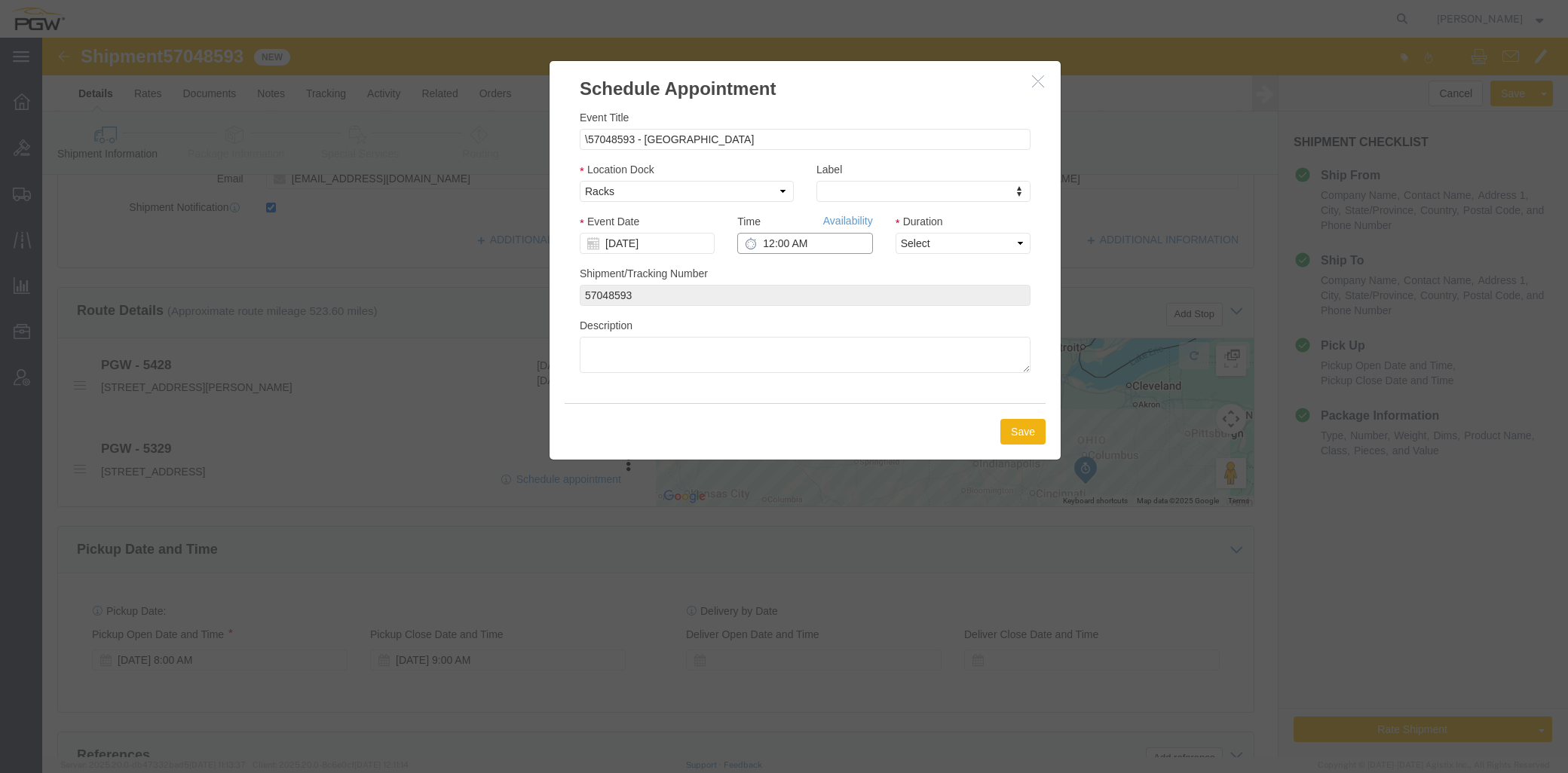
click input "12:00 AM"
type input "12:00 PM"
click select "Select 15 min 30 min 45 min 1 hr 2 hr 3 hr 4 hr"
select select "60"
click select "Select 15 min 30 min 45 min 1 hr 2 hr 3 hr 4 hr"
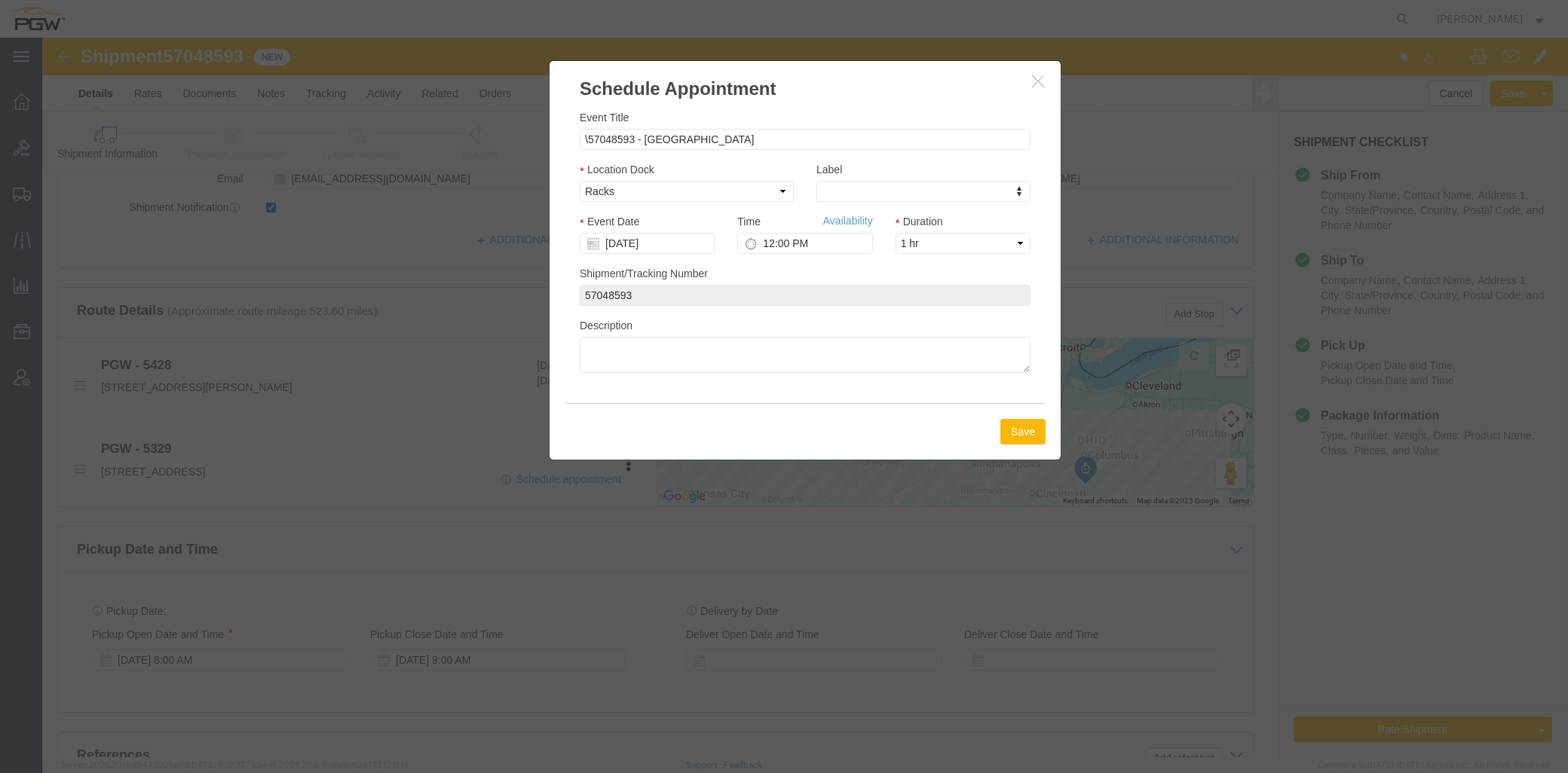
click button "Save"
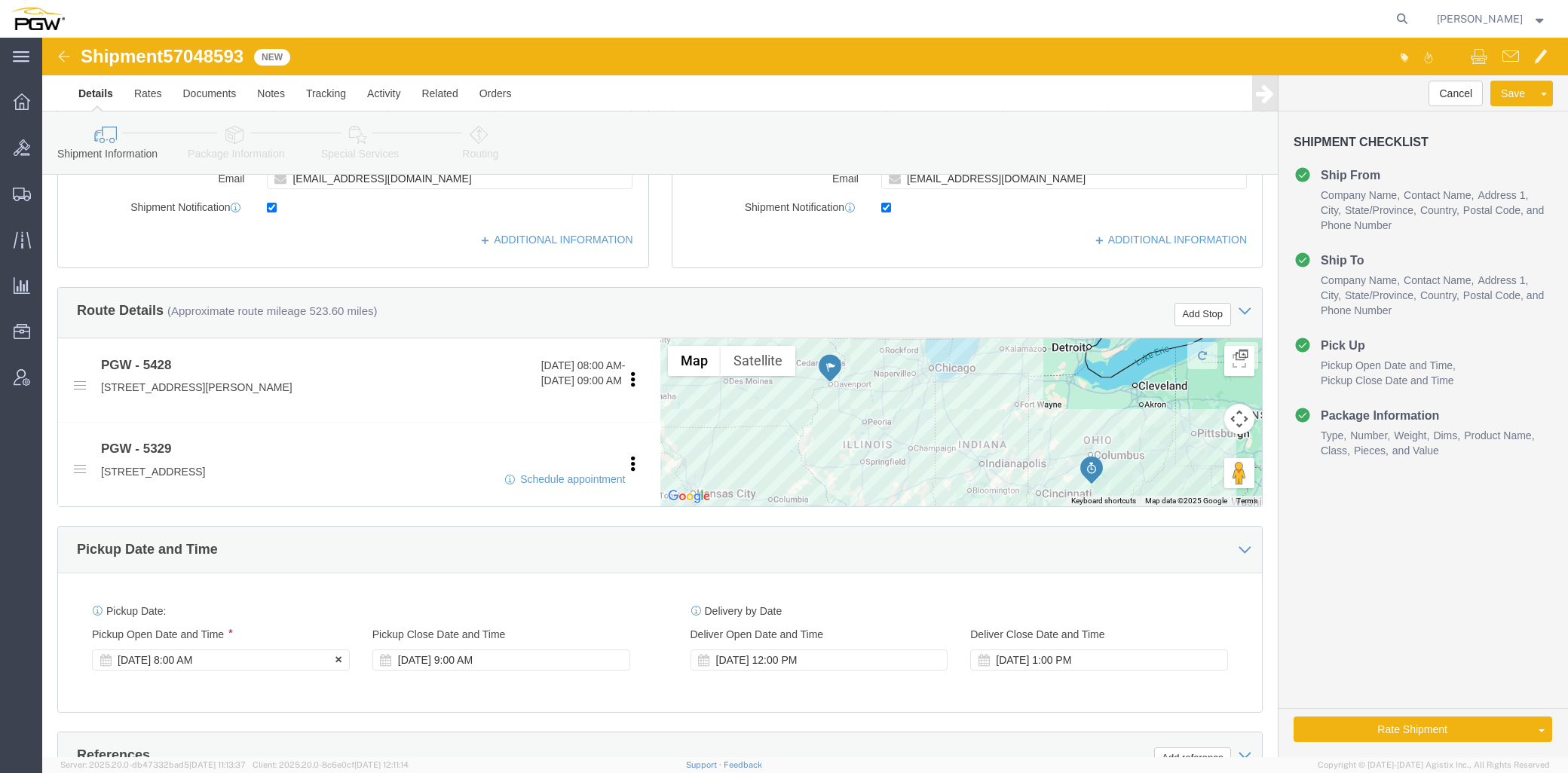
click div "[DATE] 8:00 AM"
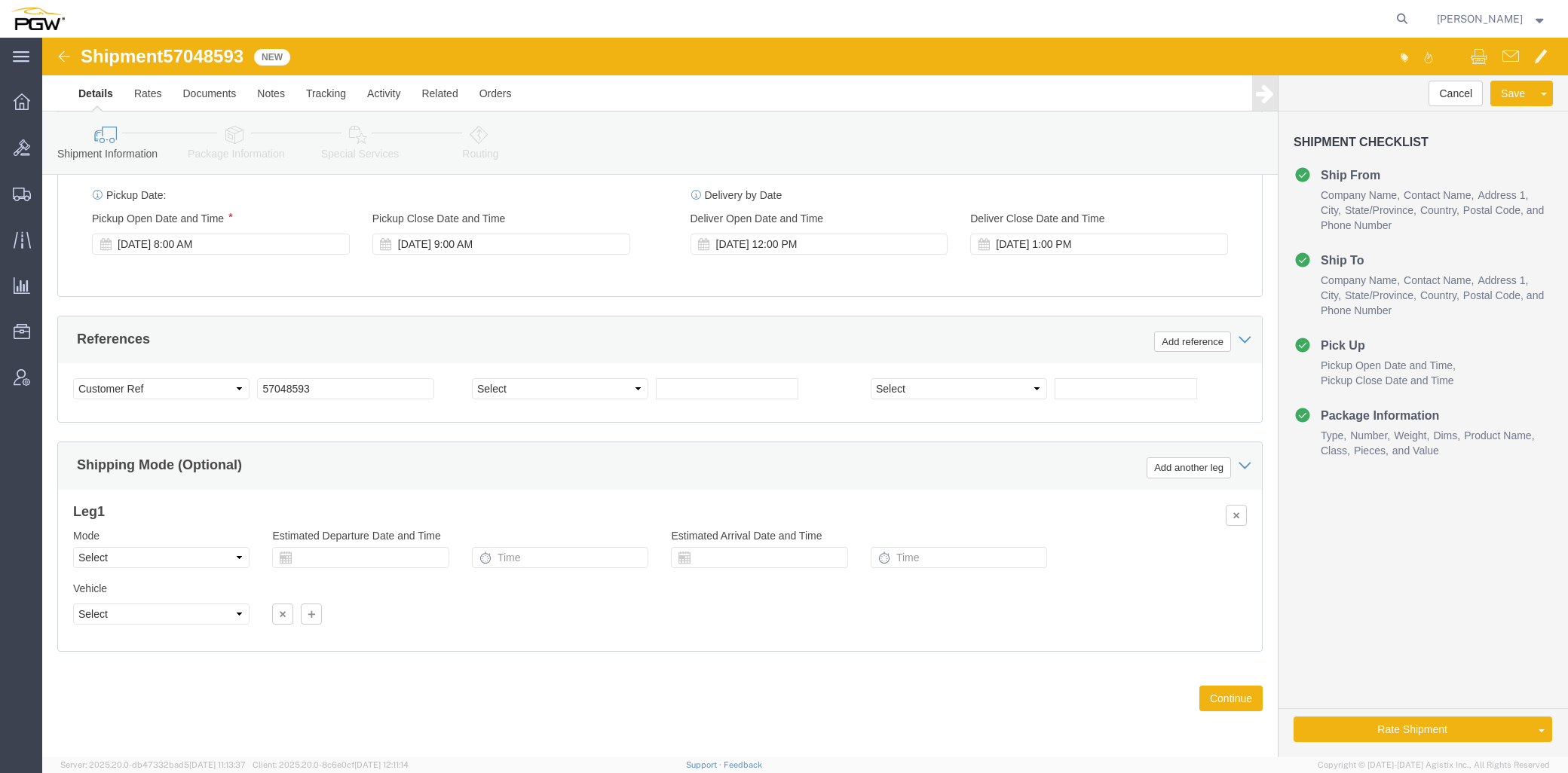
click div "References Add reference Select Account Type Activity ID Airline Appointment Nu…"
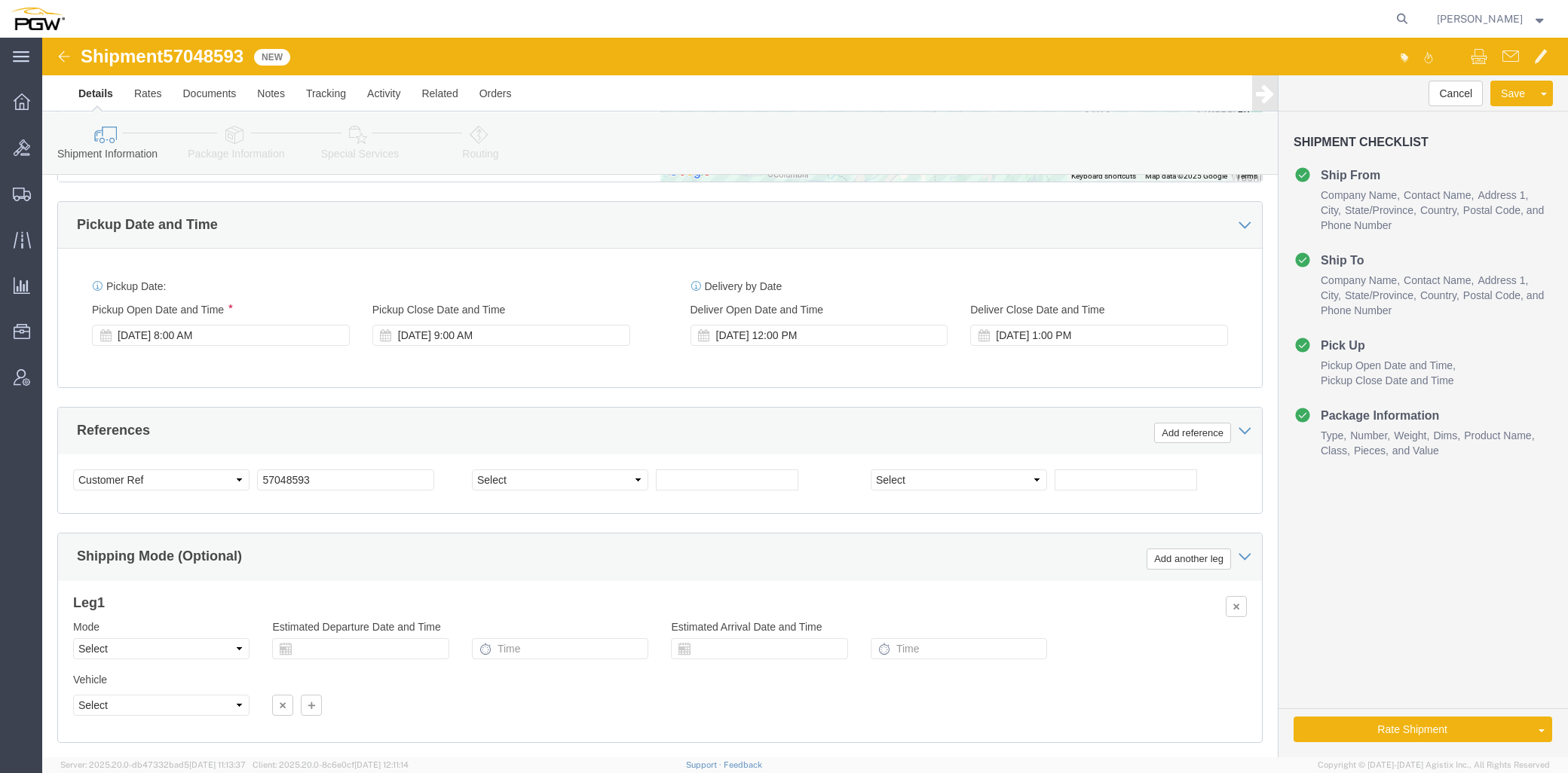
scroll to position [734, 0]
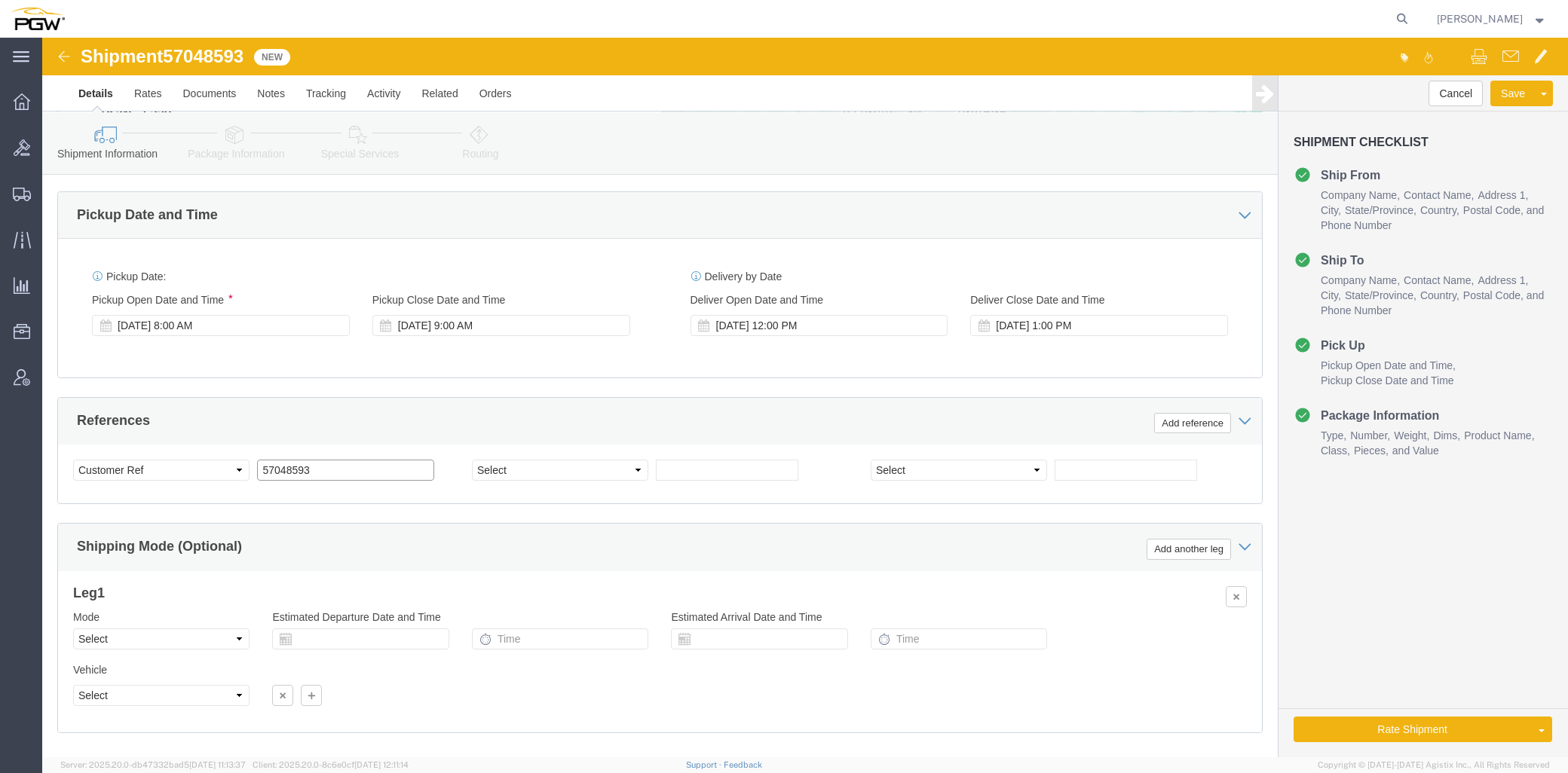
click input "57048593"
click div "Select Account Type Activity ID Airline Appointment Number ASN Batch Request # …"
drag, startPoint x: 275, startPoint y: 439, endPoint x: 43, endPoint y: 422, distance: 232.6
click div "Select Account Type Activity ID Airline Appointment Number ASN Batch Request # …"
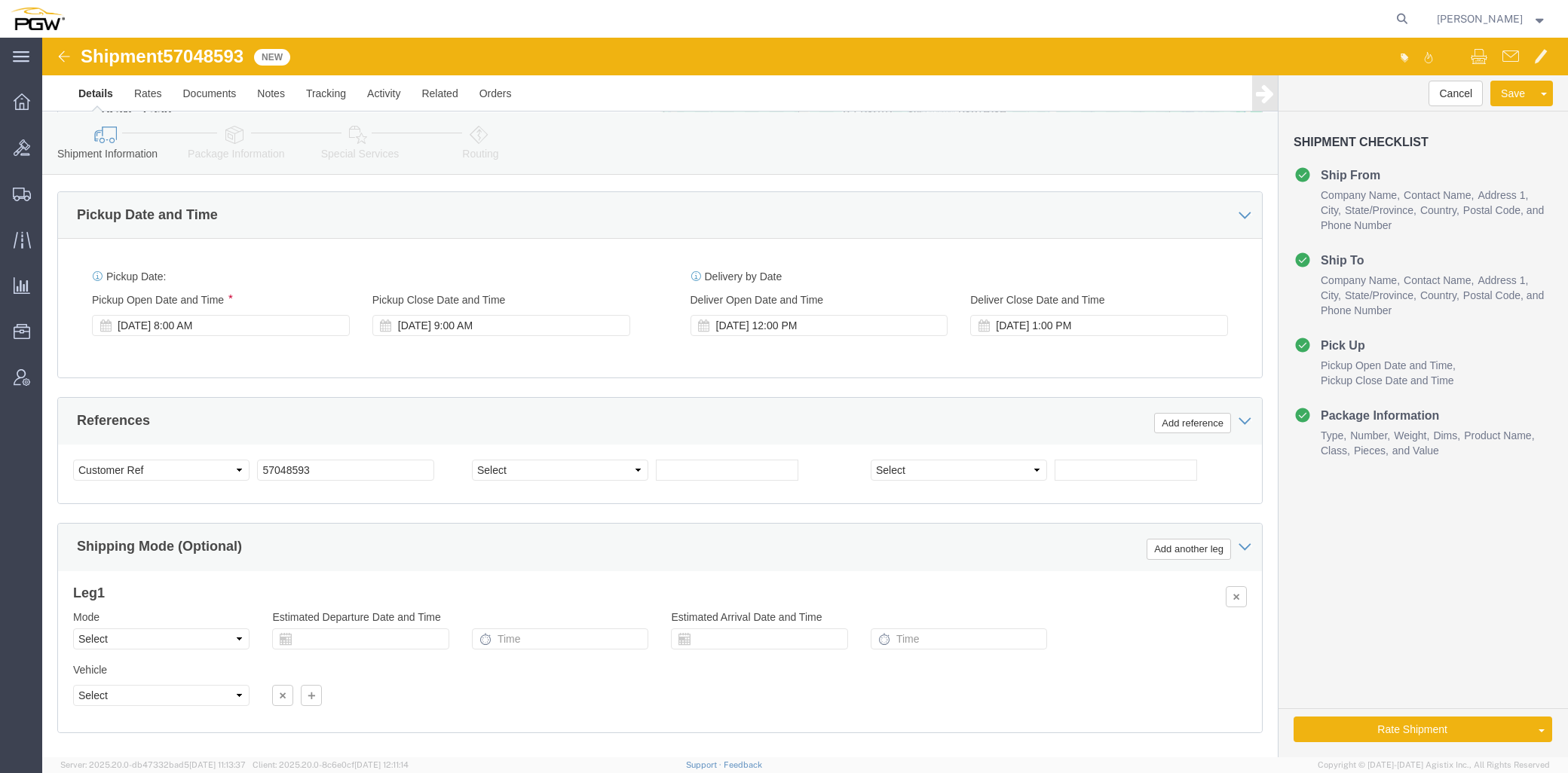
click div "Pickup Date: Pickup Start Date Pickup Start Time Pickup Open Date and Time [DAT…"
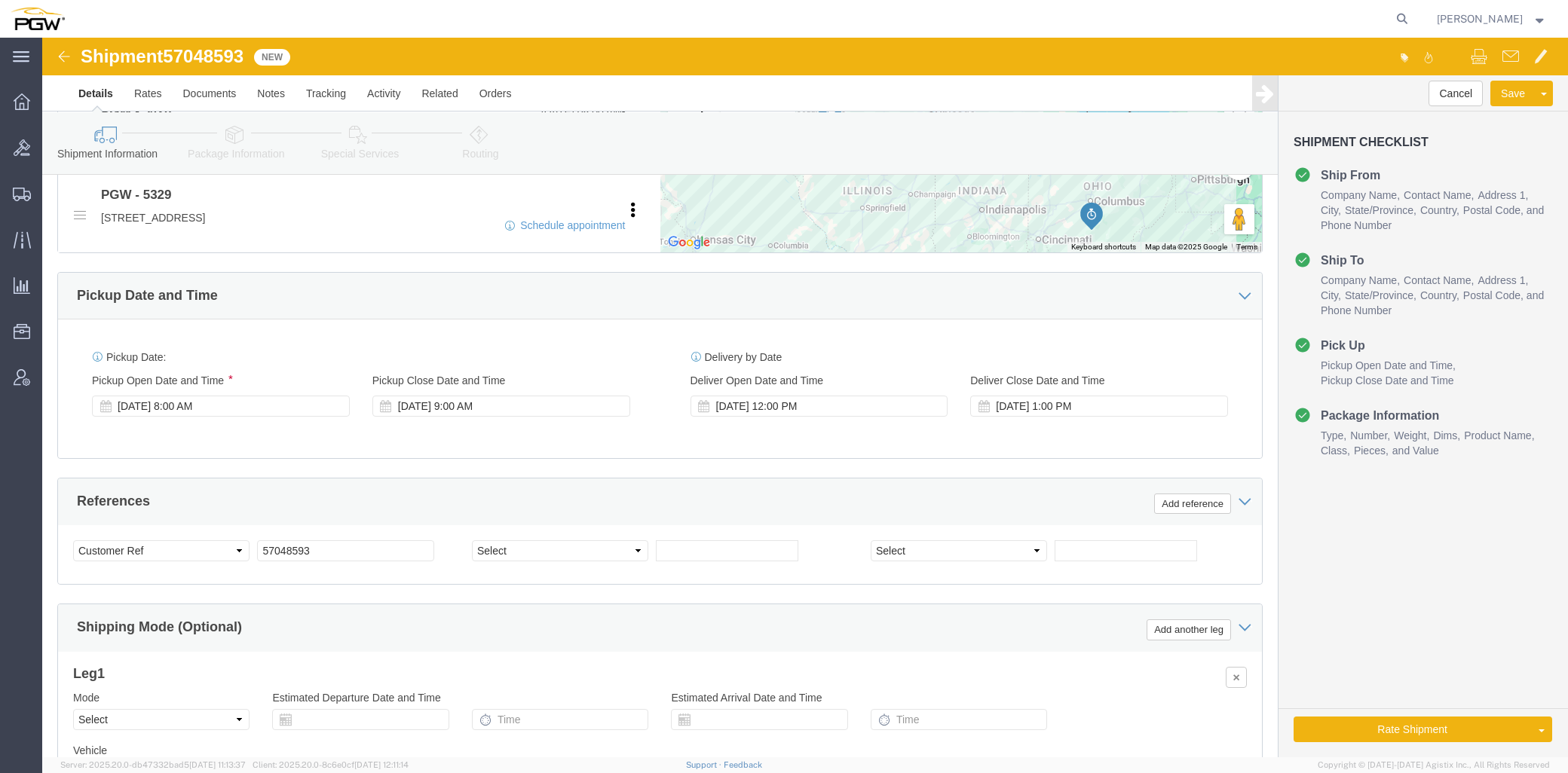
scroll to position [669, 0]
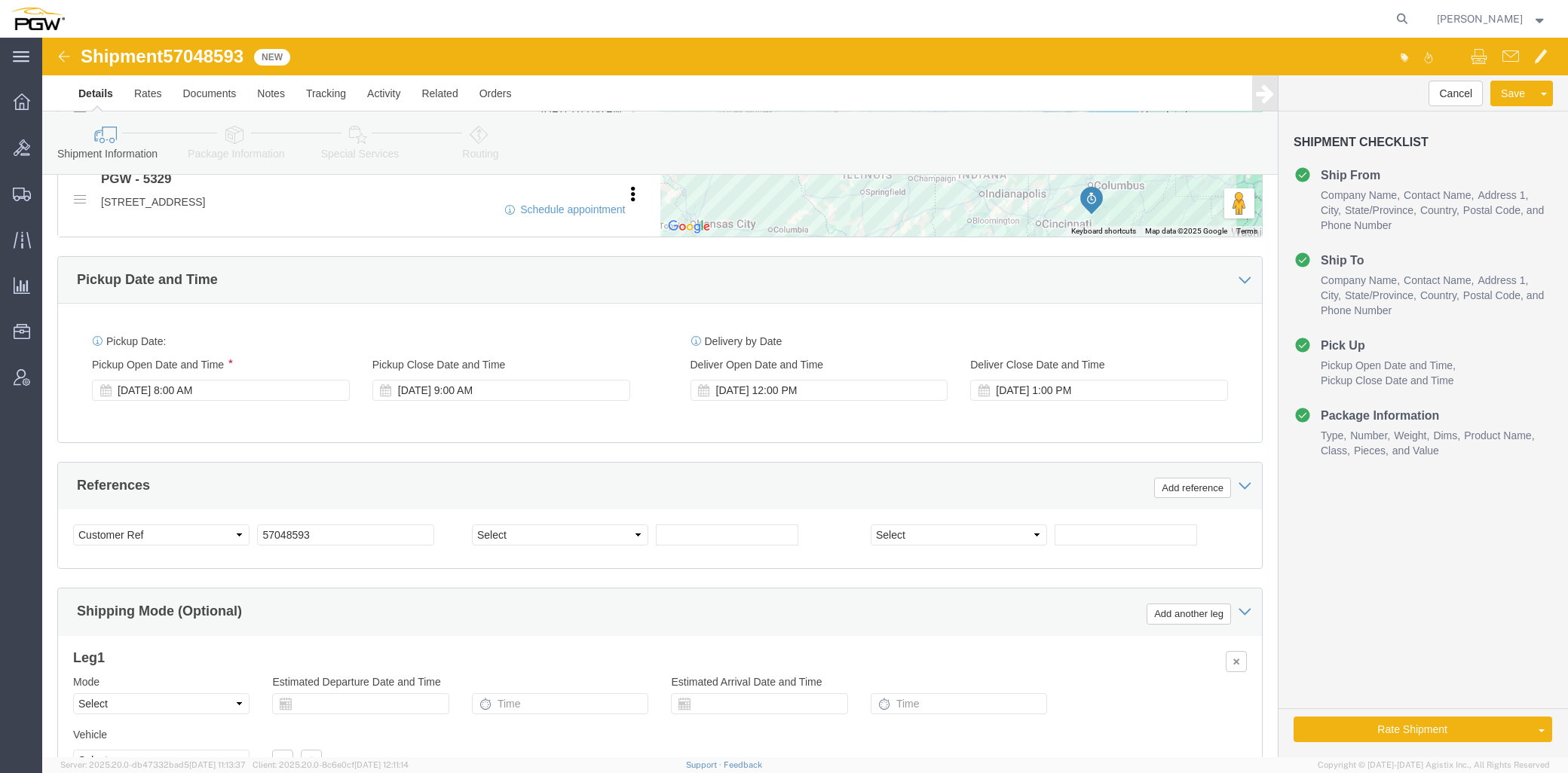
drag, startPoint x: 778, startPoint y: 554, endPoint x: 743, endPoint y: 574, distance: 40.3
click div "Shipping Mode (Optional) Add another leg"
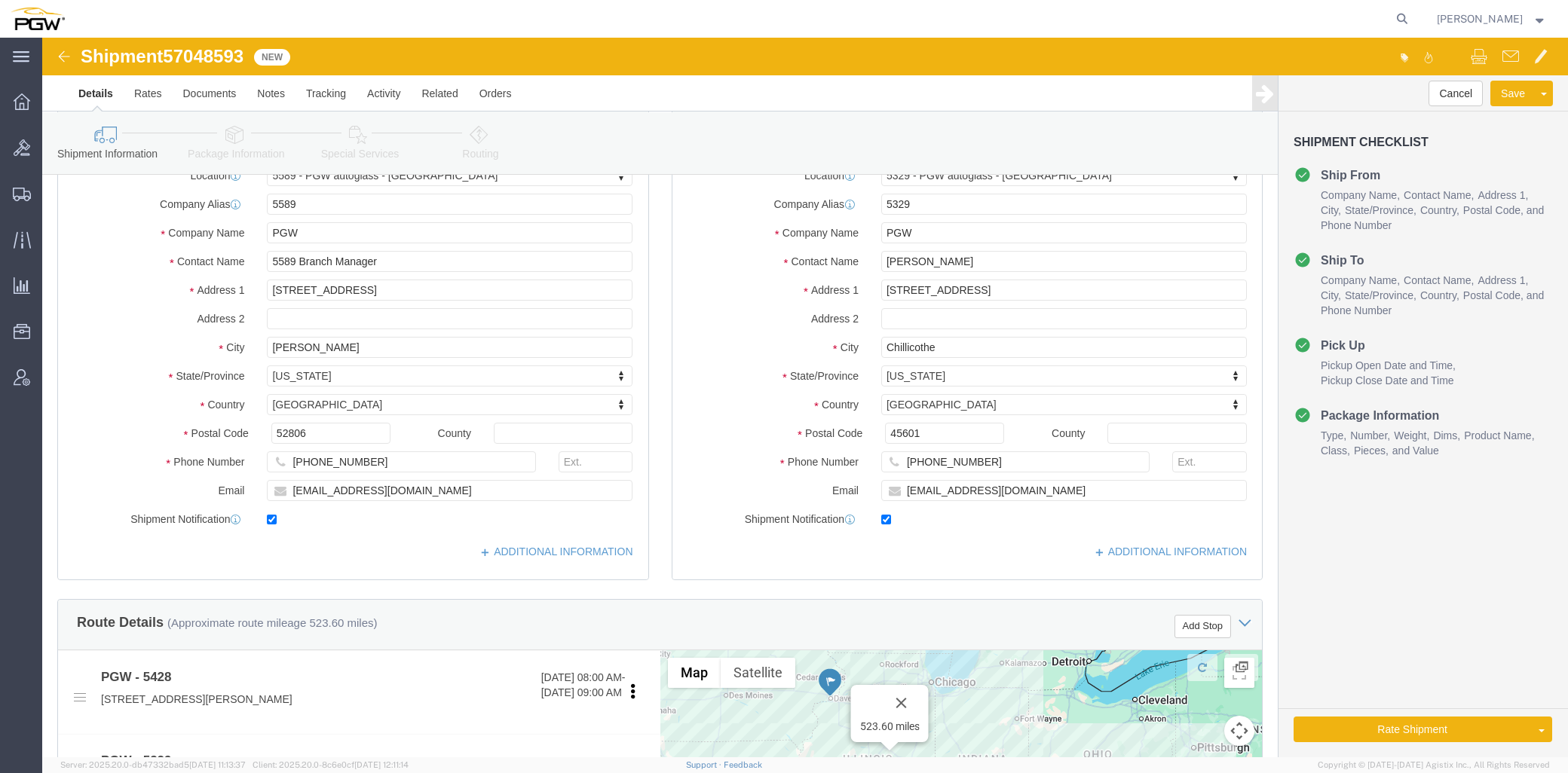
scroll to position [64, 0]
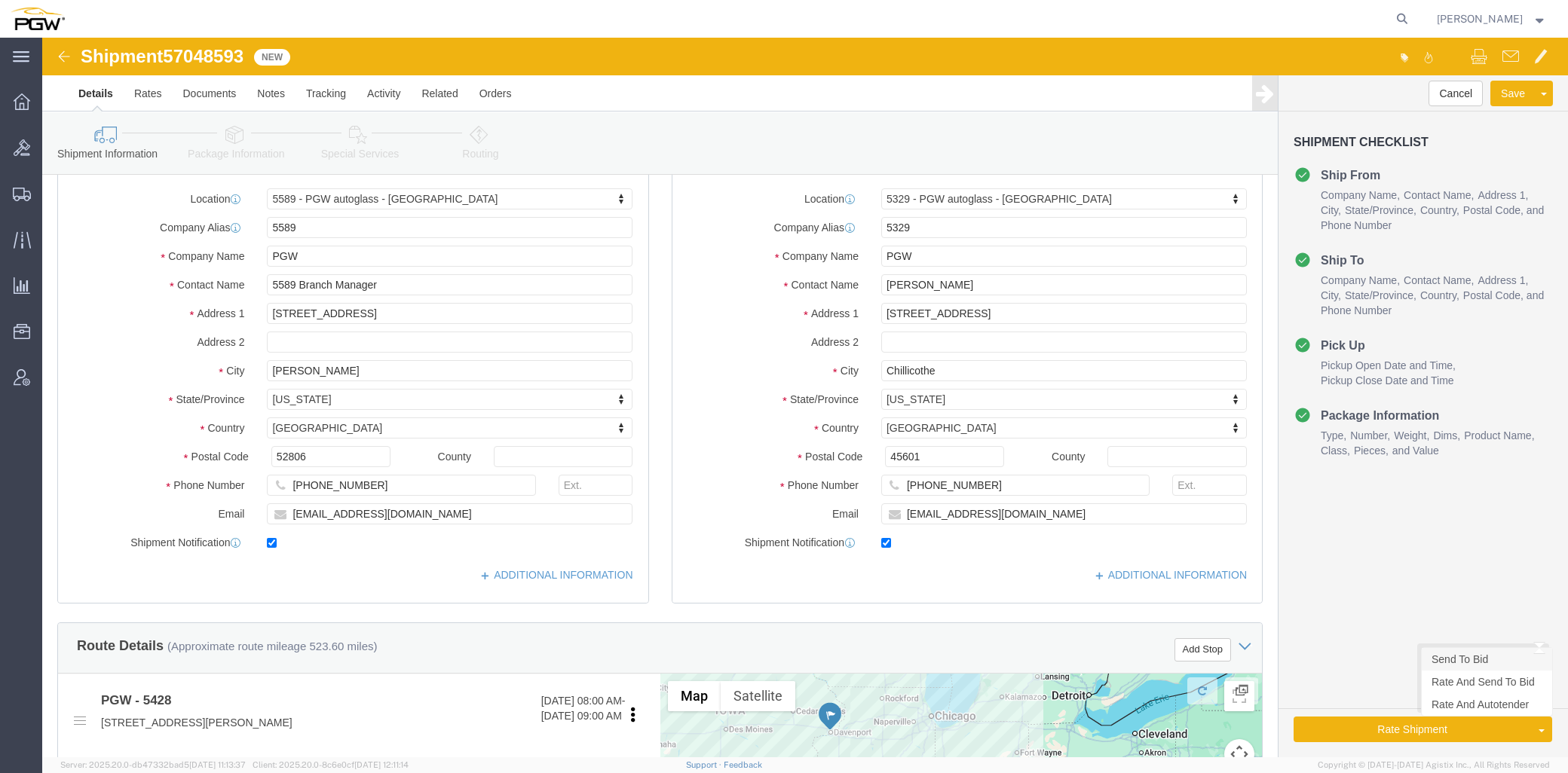
click link "Send To Bid"
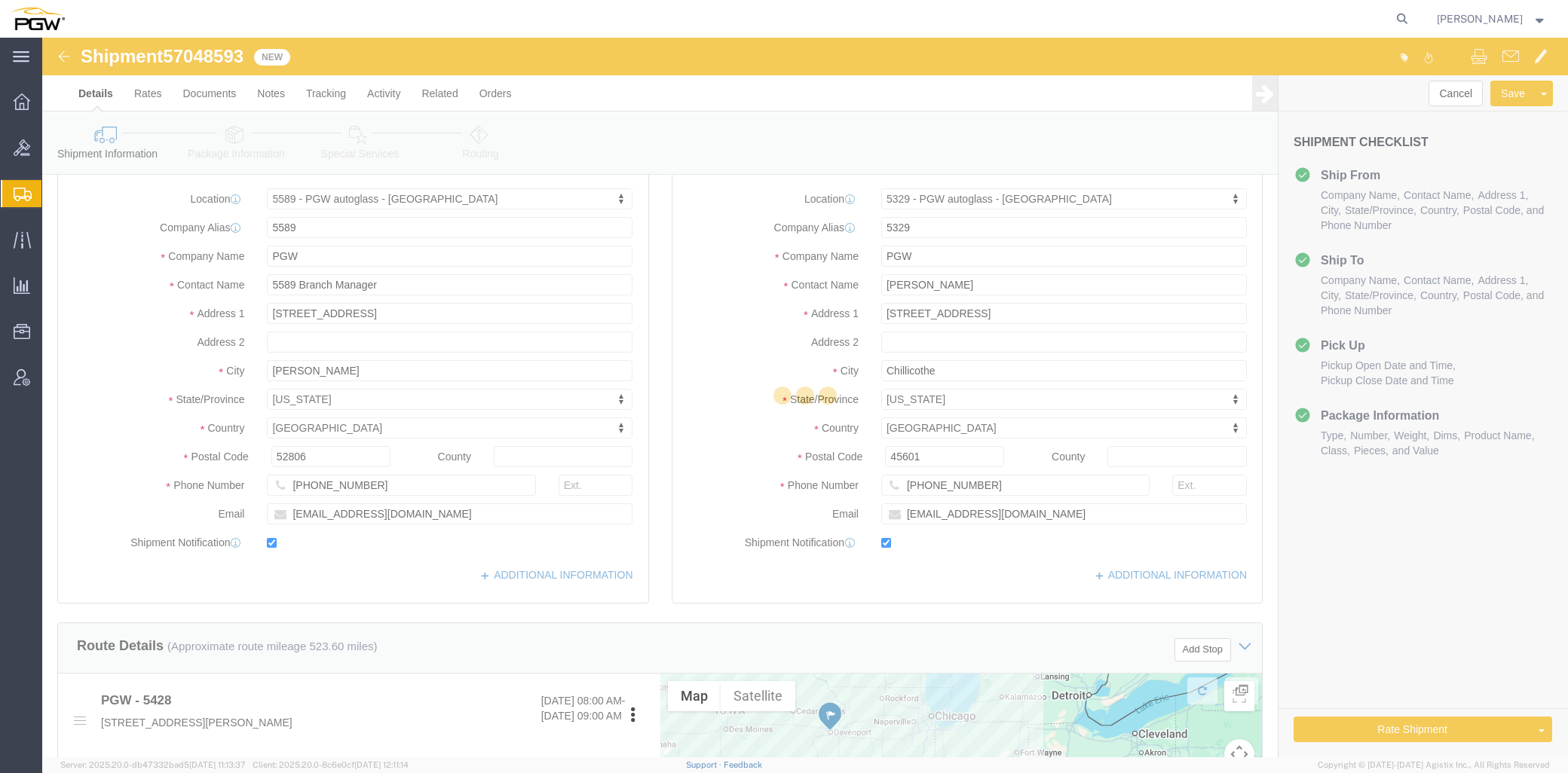
select select "28393"
select select "28253"
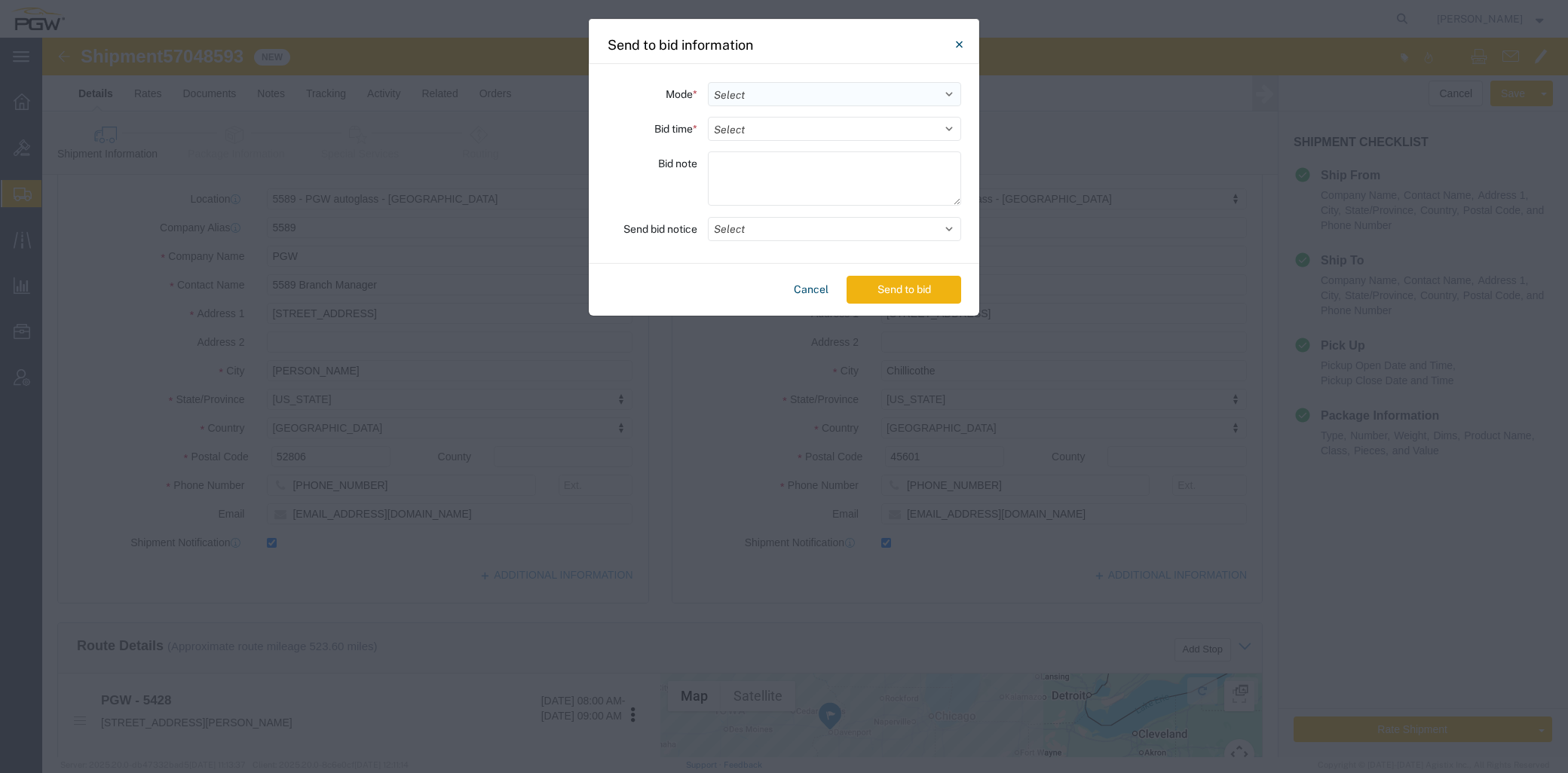
click at [749, 93] on select "Select Small Parcel Truckload Air Rail Less than Truckload Ocean Freight Multi-…" at bounding box center [834, 94] width 254 height 24
select select "TL"
click at [708, 82] on select "Select Small Parcel Truckload Air Rail Less than Truckload Ocean Freight Multi-…" at bounding box center [834, 94] width 254 height 24
click at [748, 130] on select "Select 30 Min (Rush) 1 Hour (Rush) 2 Hours (Rush) 4 Hours (Rush) 8 Hours (Rush)…" at bounding box center [834, 128] width 254 height 24
select select "24"
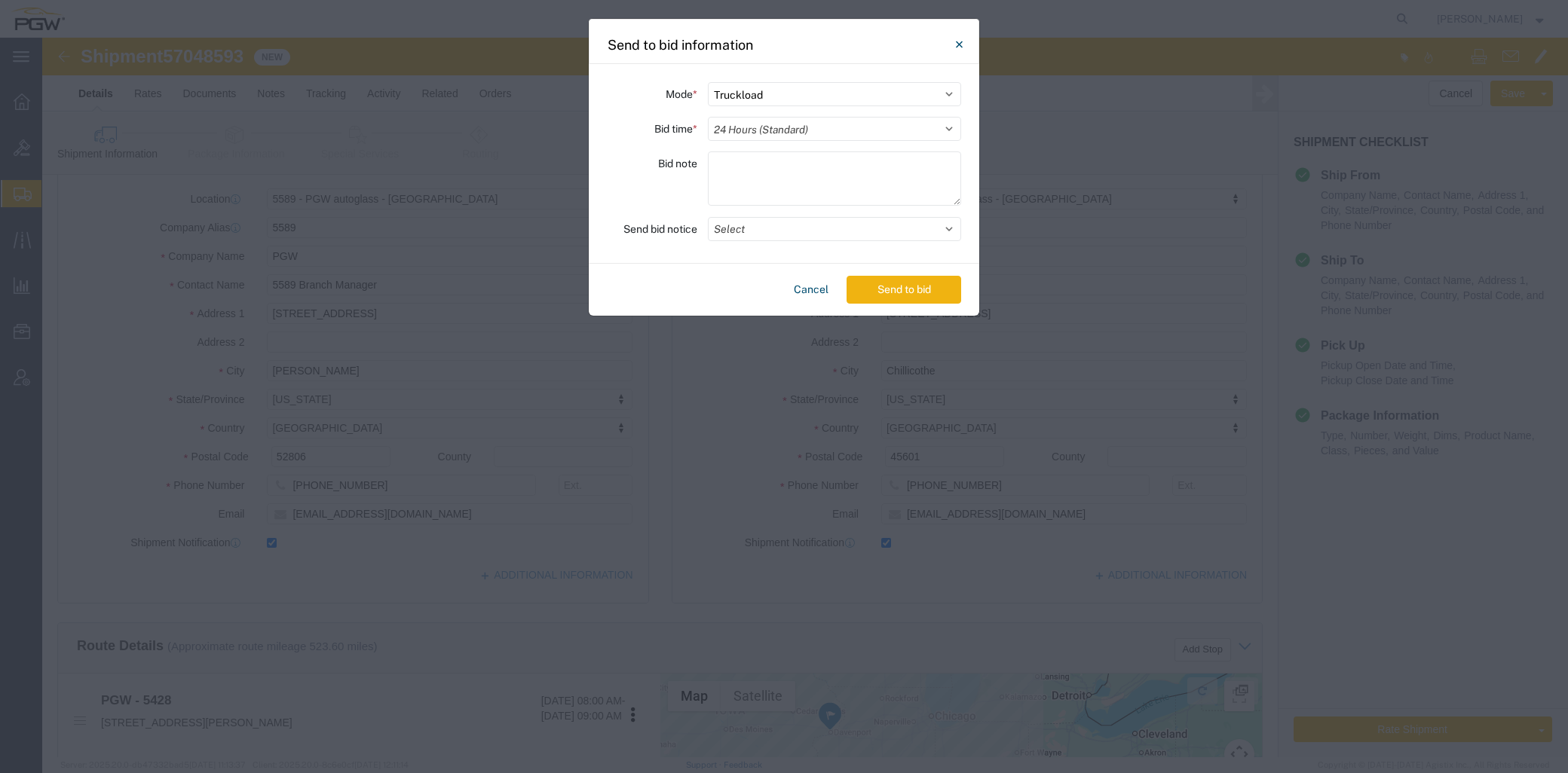
click at [708, 117] on select "Select 30 Min (Rush) 1 Hour (Rush) 2 Hours (Rush) 4 Hours (Rush) 8 Hours (Rush)…" at bounding box center [834, 128] width 254 height 24
click at [873, 294] on button "Send to bid" at bounding box center [904, 289] width 115 height 28
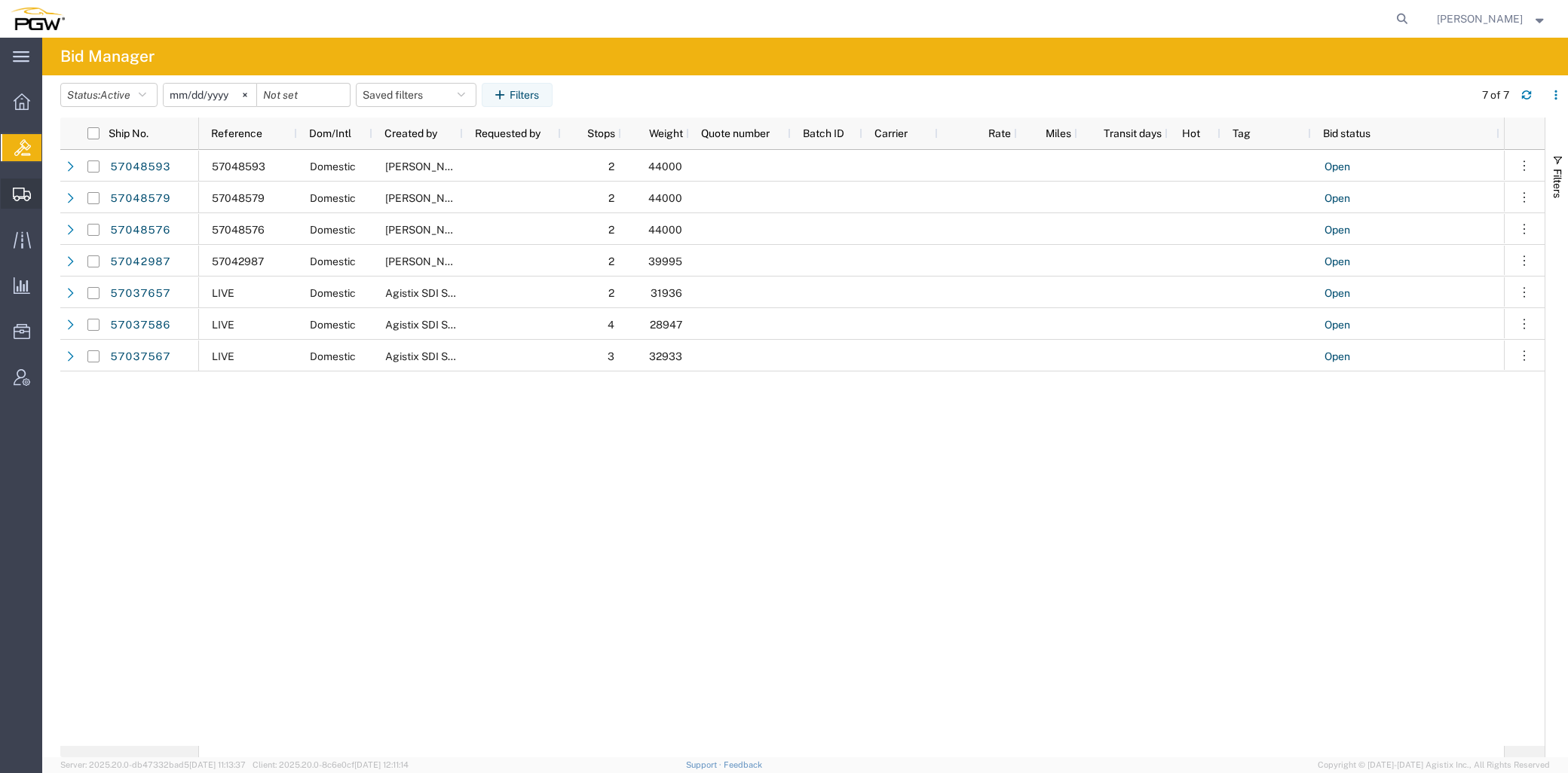
click at [0, 0] on span "Create from Template" at bounding box center [0, 0] width 0 height 0
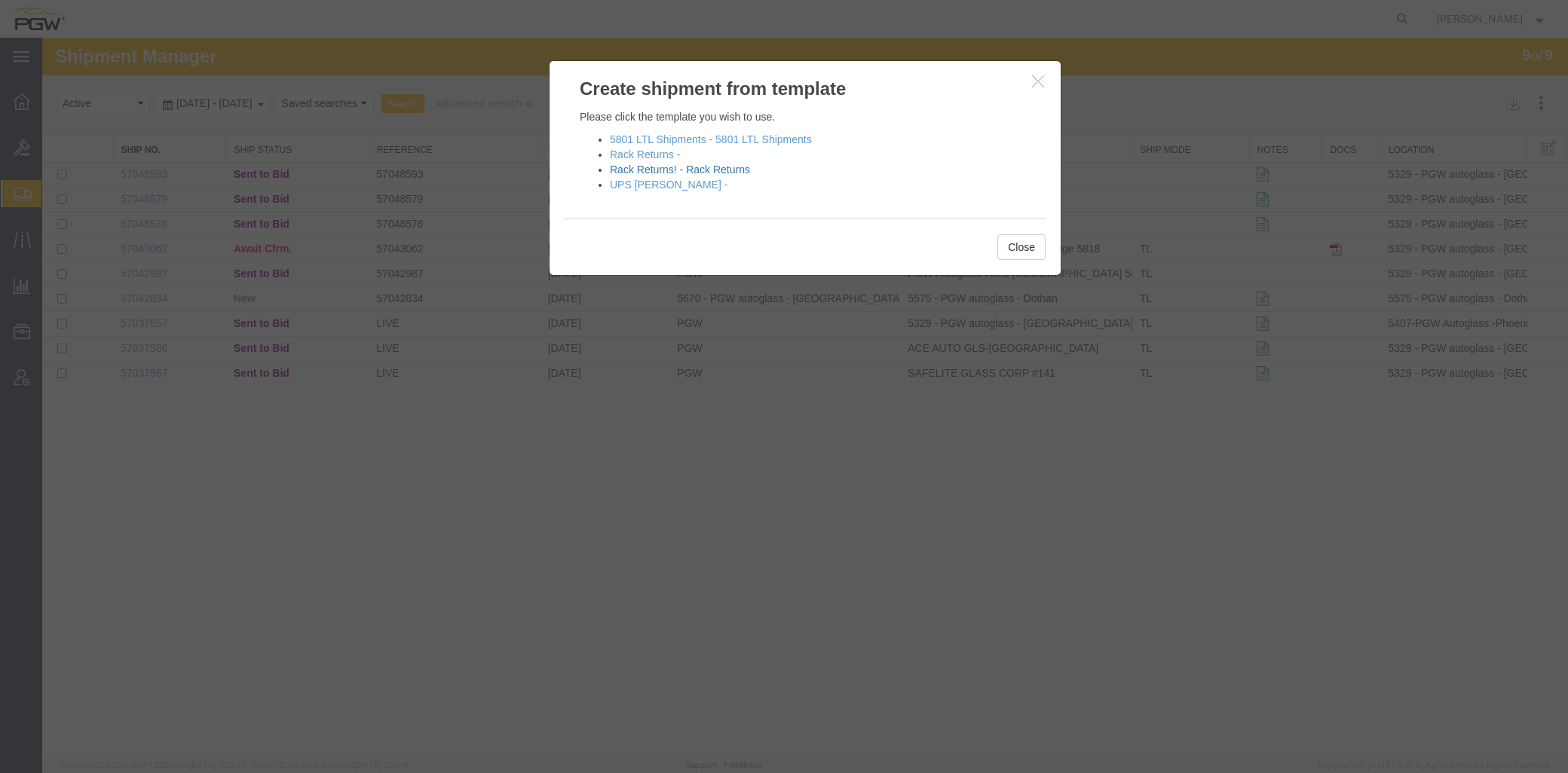
click at [638, 174] on link "Rack Returns! - Rack Returns" at bounding box center [680, 170] width 140 height 12
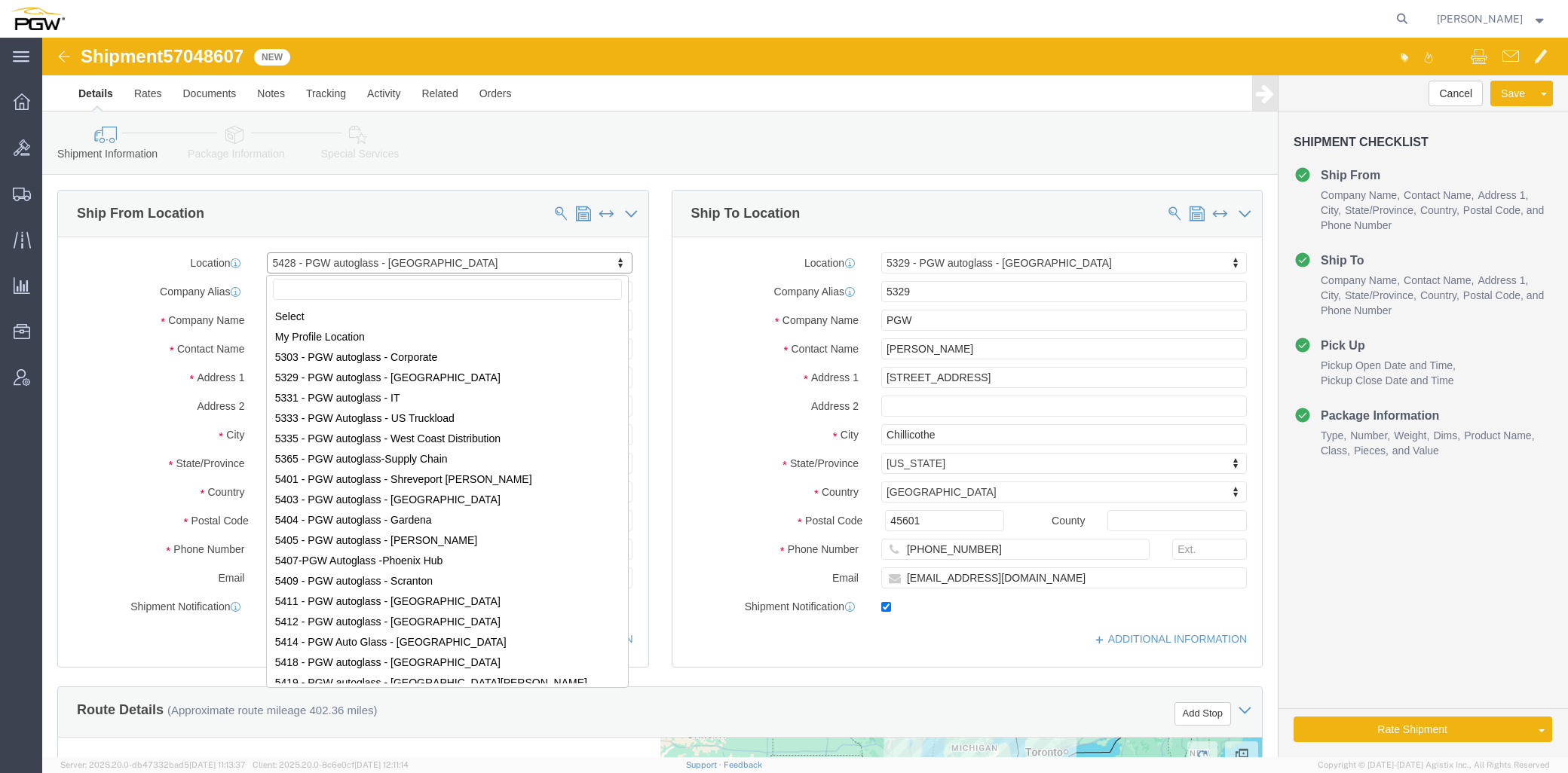
scroll to position [123, 0]
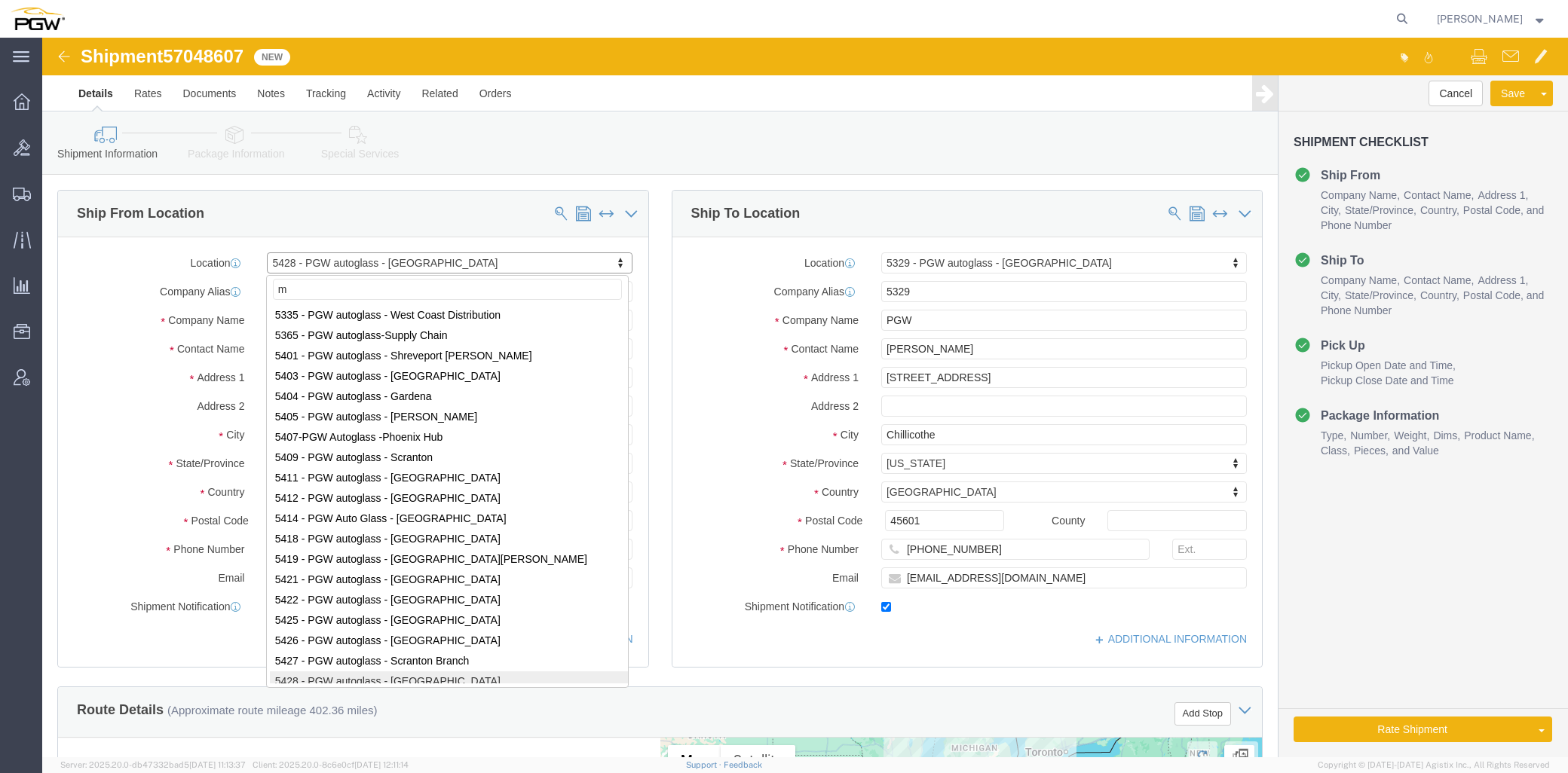
type input "me"
select select "28281"
select select "28253"
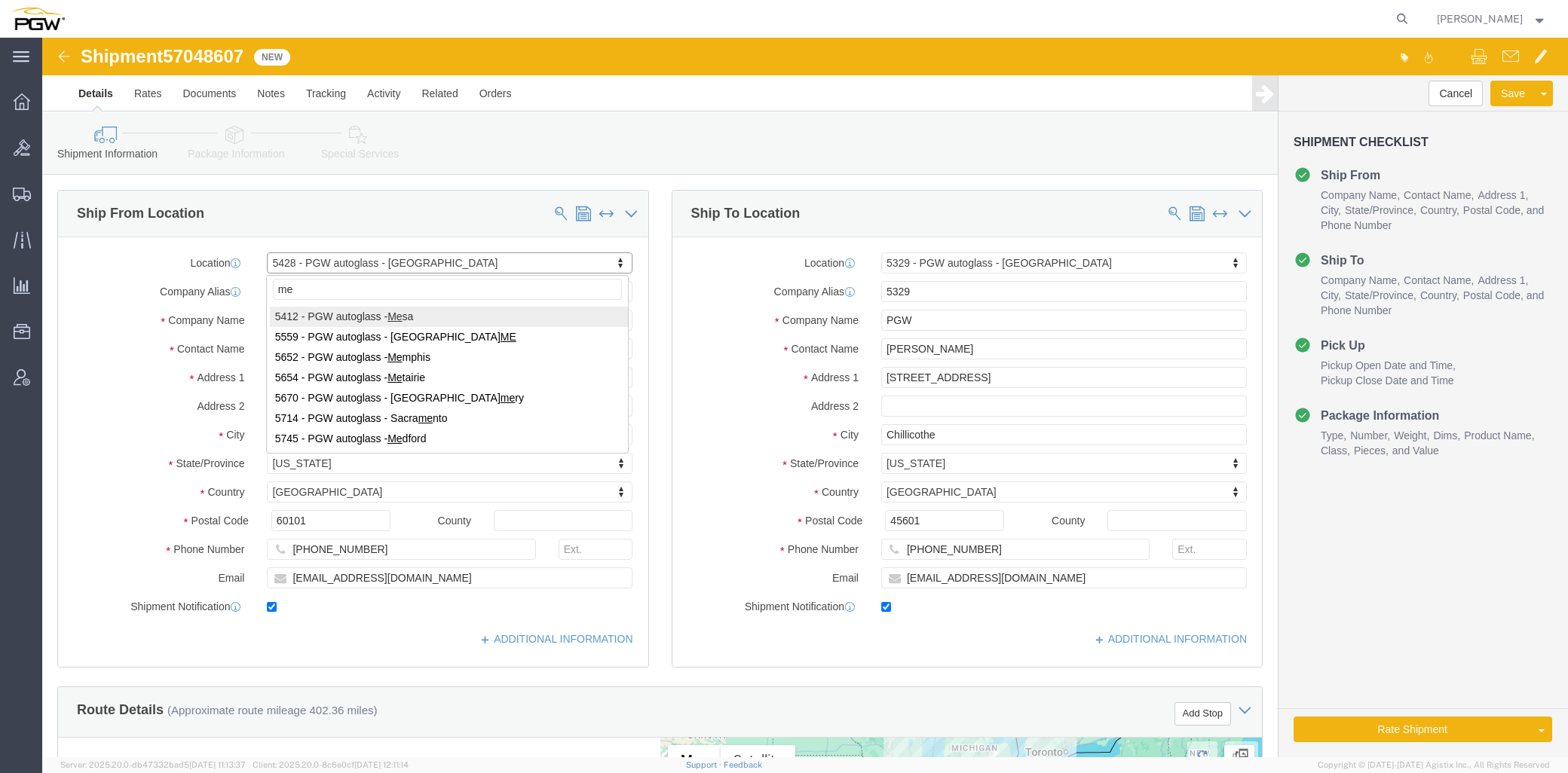
scroll to position [0, 0]
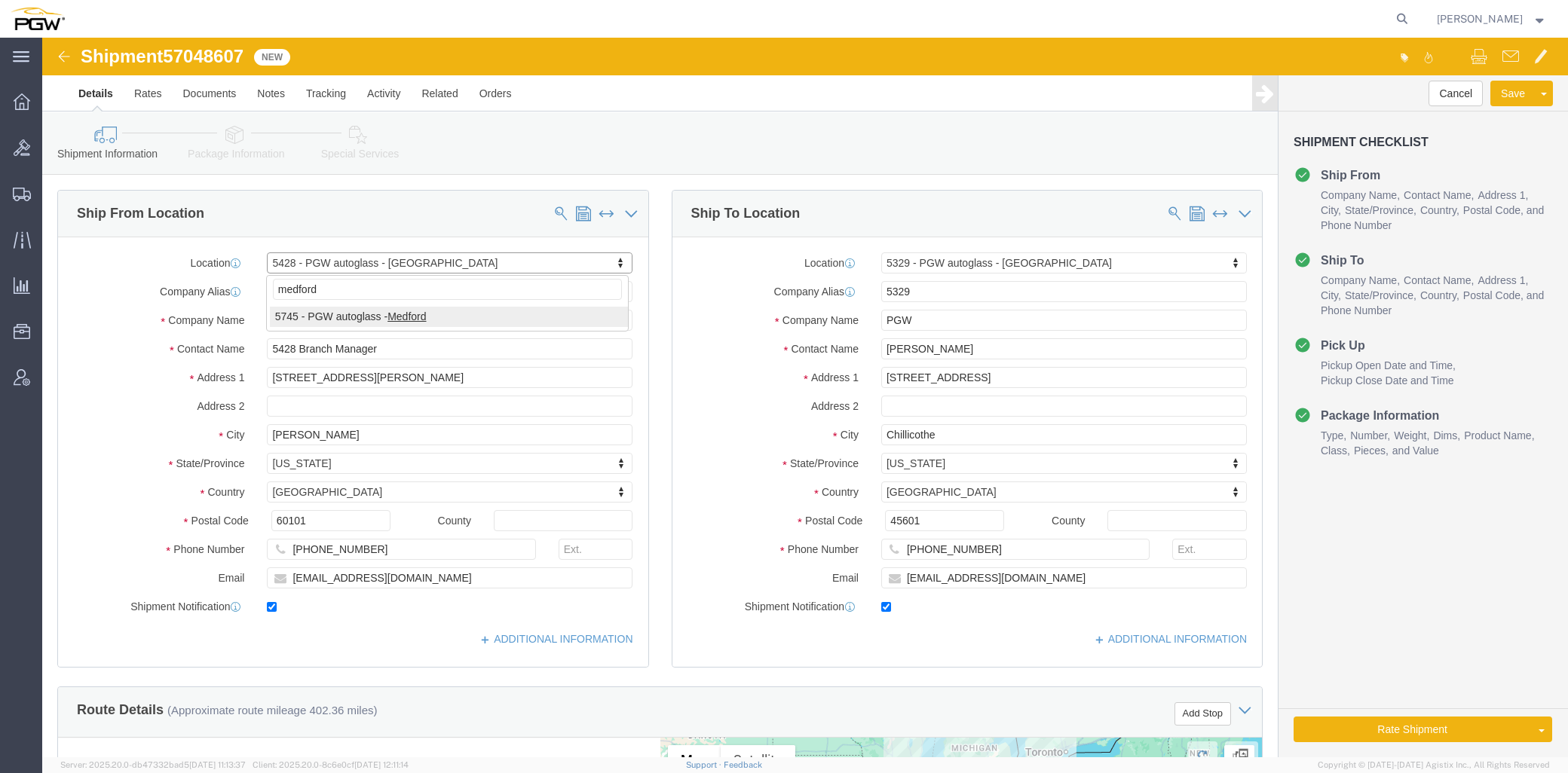
type input "medford"
select select "28493"
type input "5745"
type input "5745 Branch Manager"
type input "[STREET_ADDRESS][PERSON_NAME]"
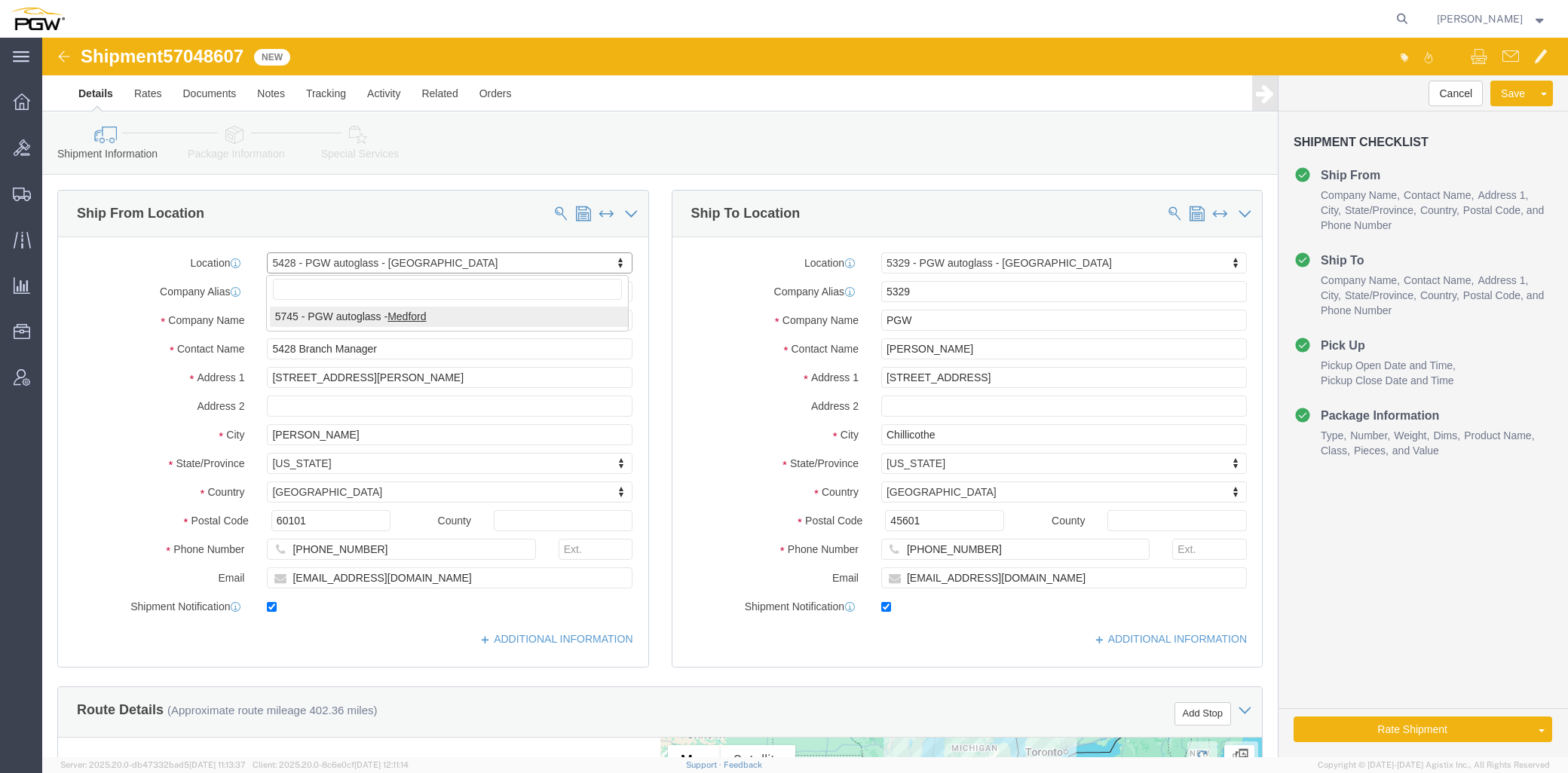
type input "Medford"
type input "97501"
type input "[PHONE_NUMBER]"
type input "[EMAIL_ADDRESS][DOMAIN_NAME]"
select select "OR"
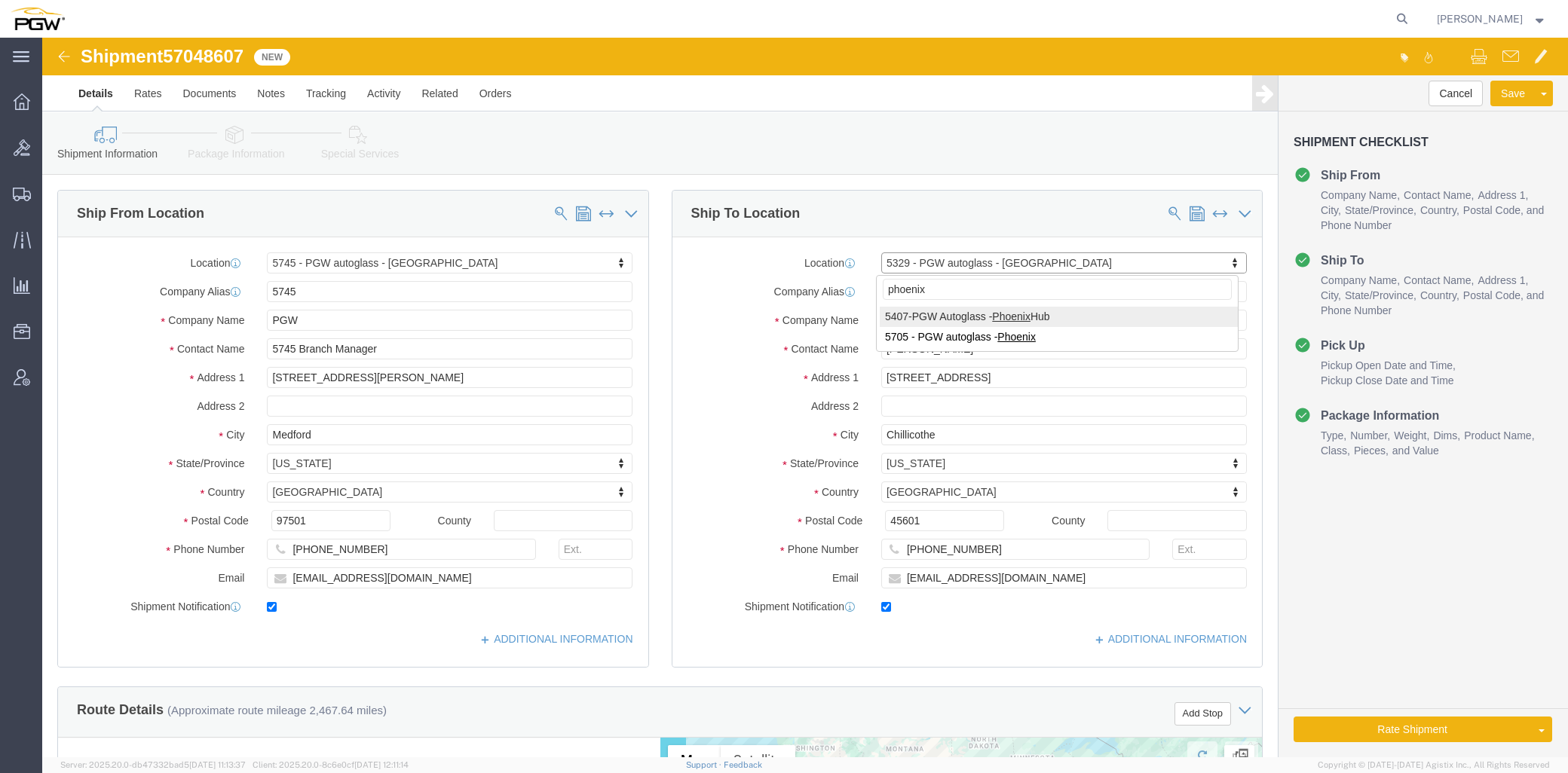
type input "phoenix"
select select "62351"
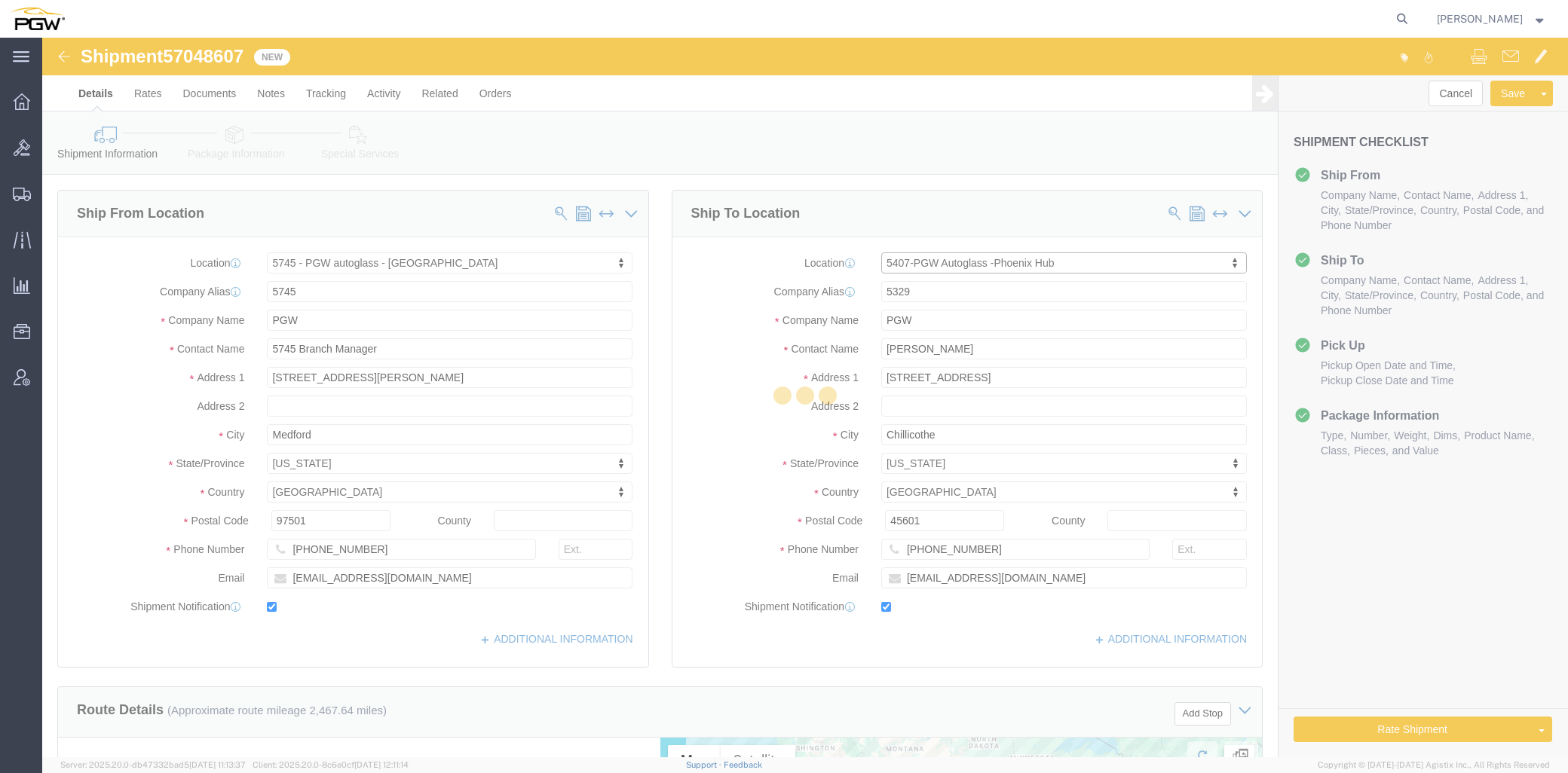
type input "5407"
type input "5407 Branch Manager"
type input "[STREET_ADDRESS]"
type input "[GEOGRAPHIC_DATA]"
type input "85307"
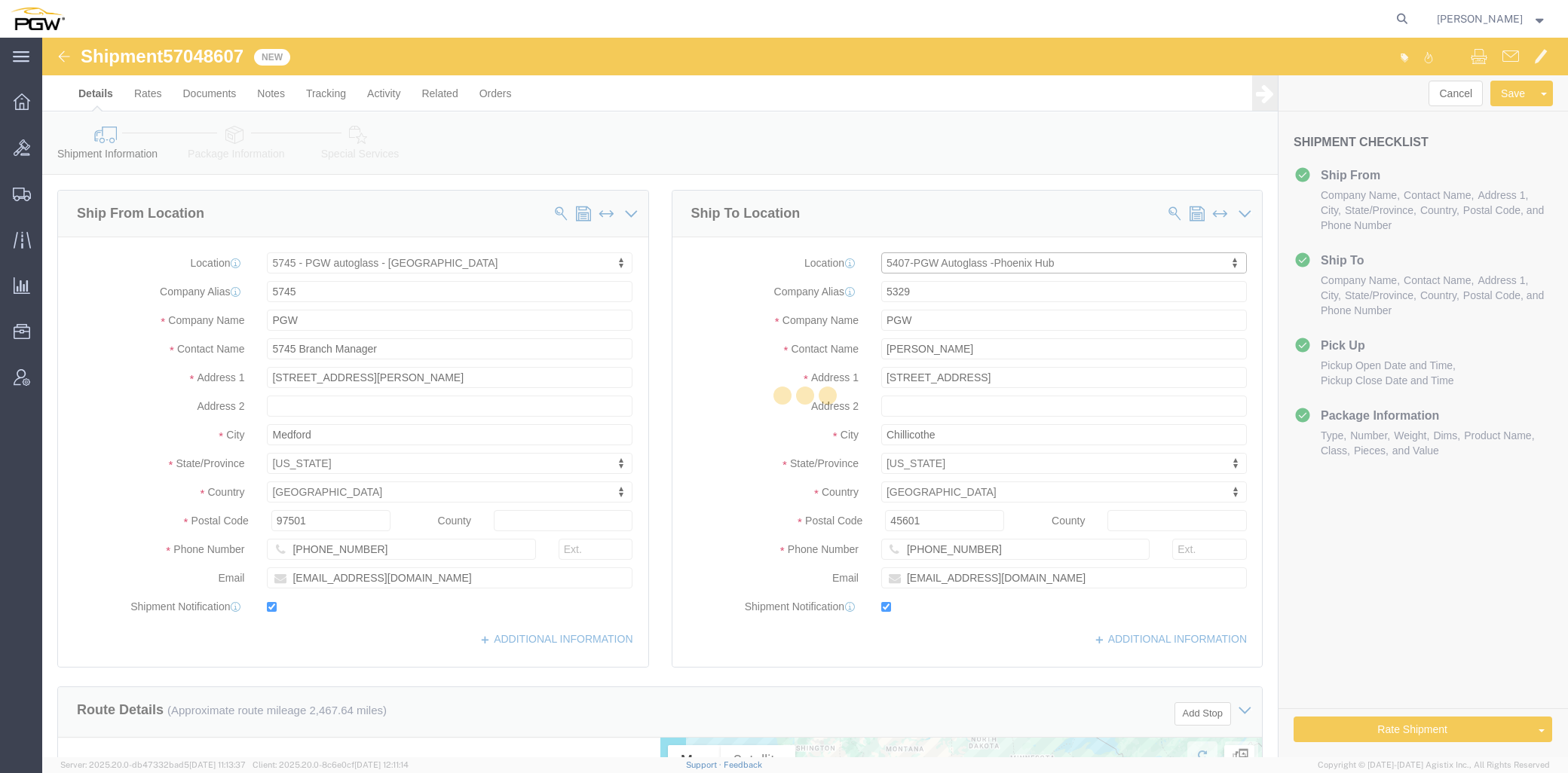
type input "[PHONE_NUMBER]"
type input "[EMAIL_ADDRESS][DOMAIN_NAME]"
select select "AZ"
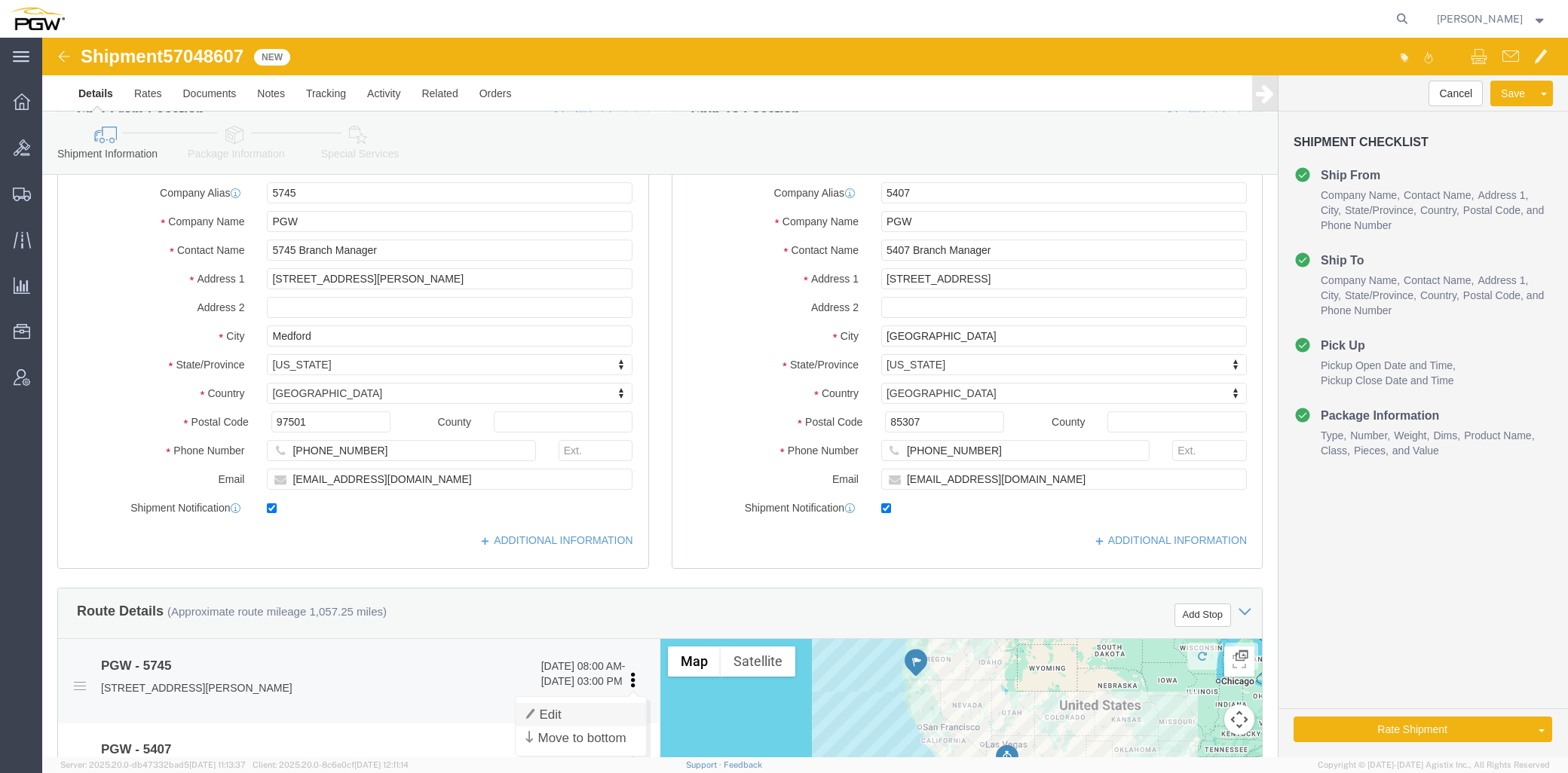
scroll to position [251, 0]
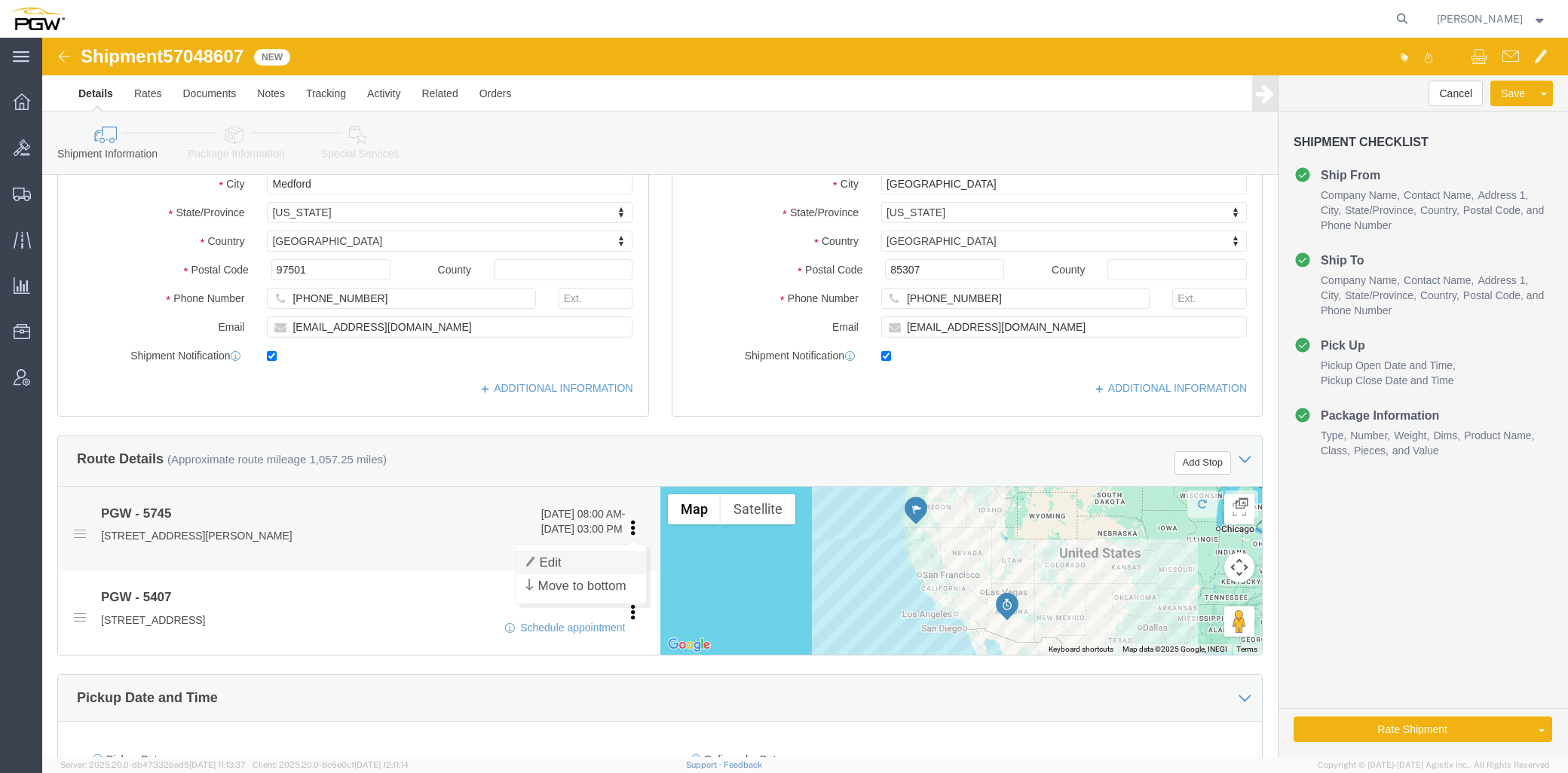
click link "Edit"
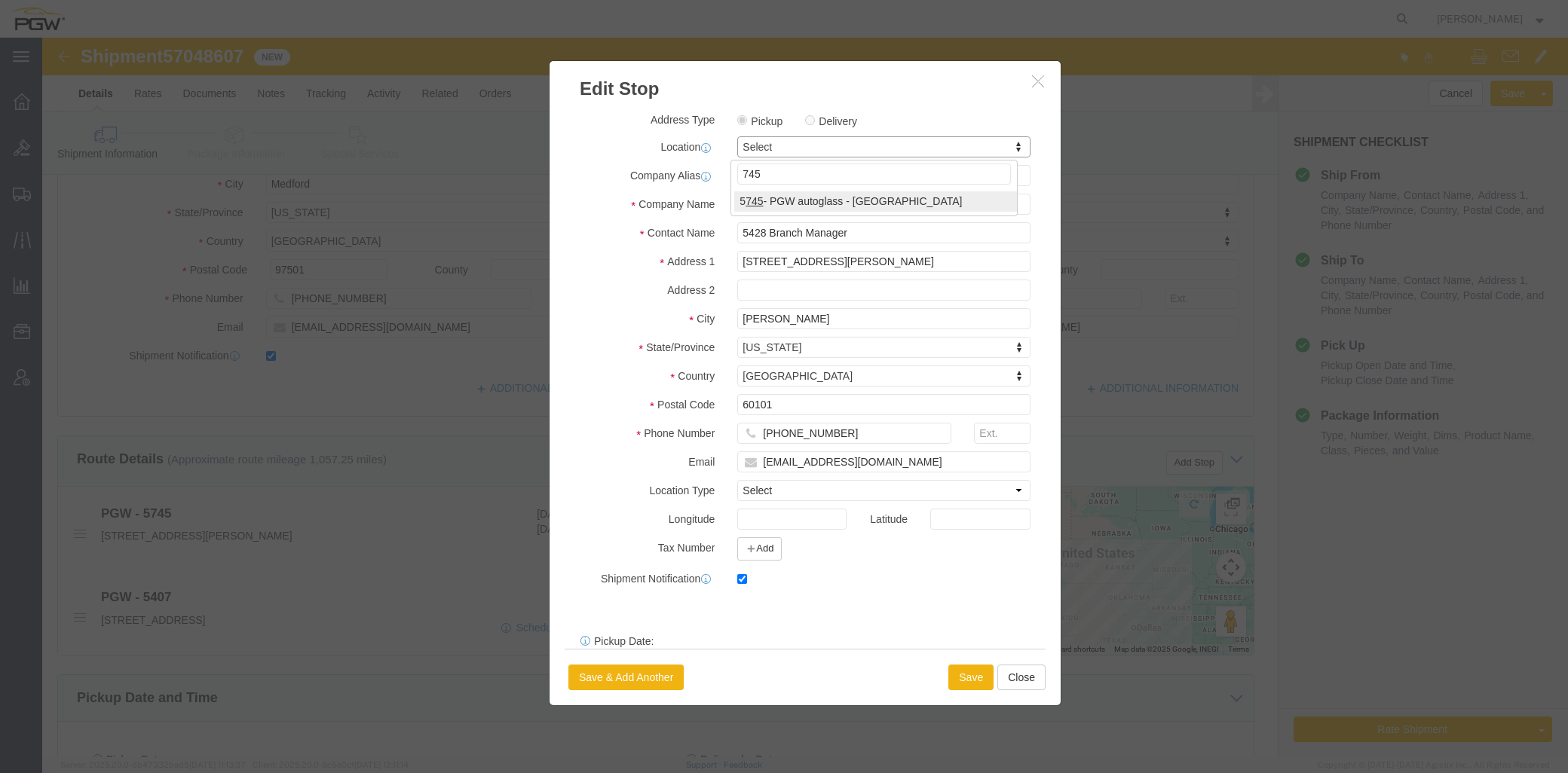
type input "745"
select select "28493"
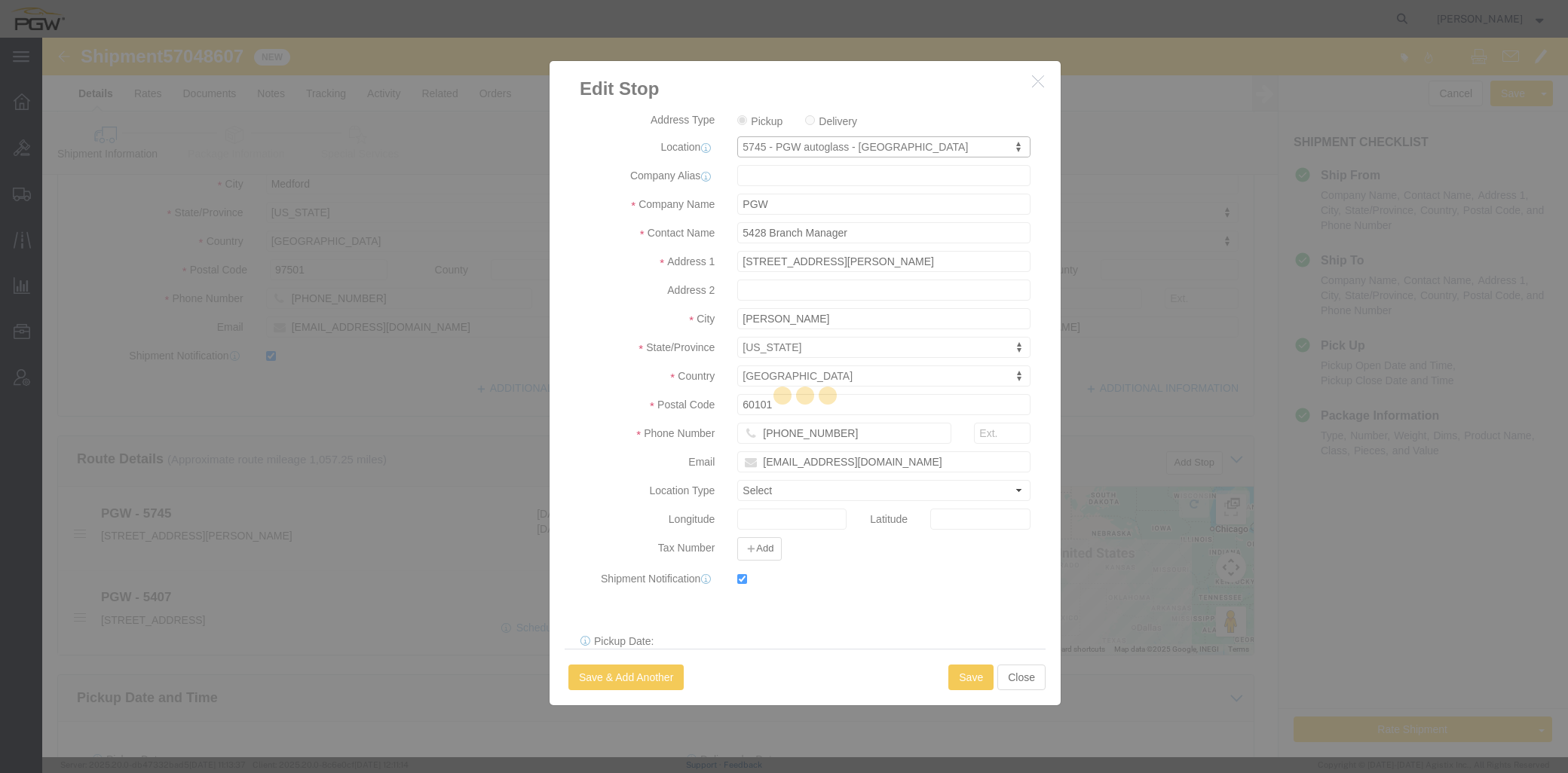
type input "5745"
type input "5745 Branch Manager"
type input "[STREET_ADDRESS][PERSON_NAME]"
type input "Medford"
type input "97501"
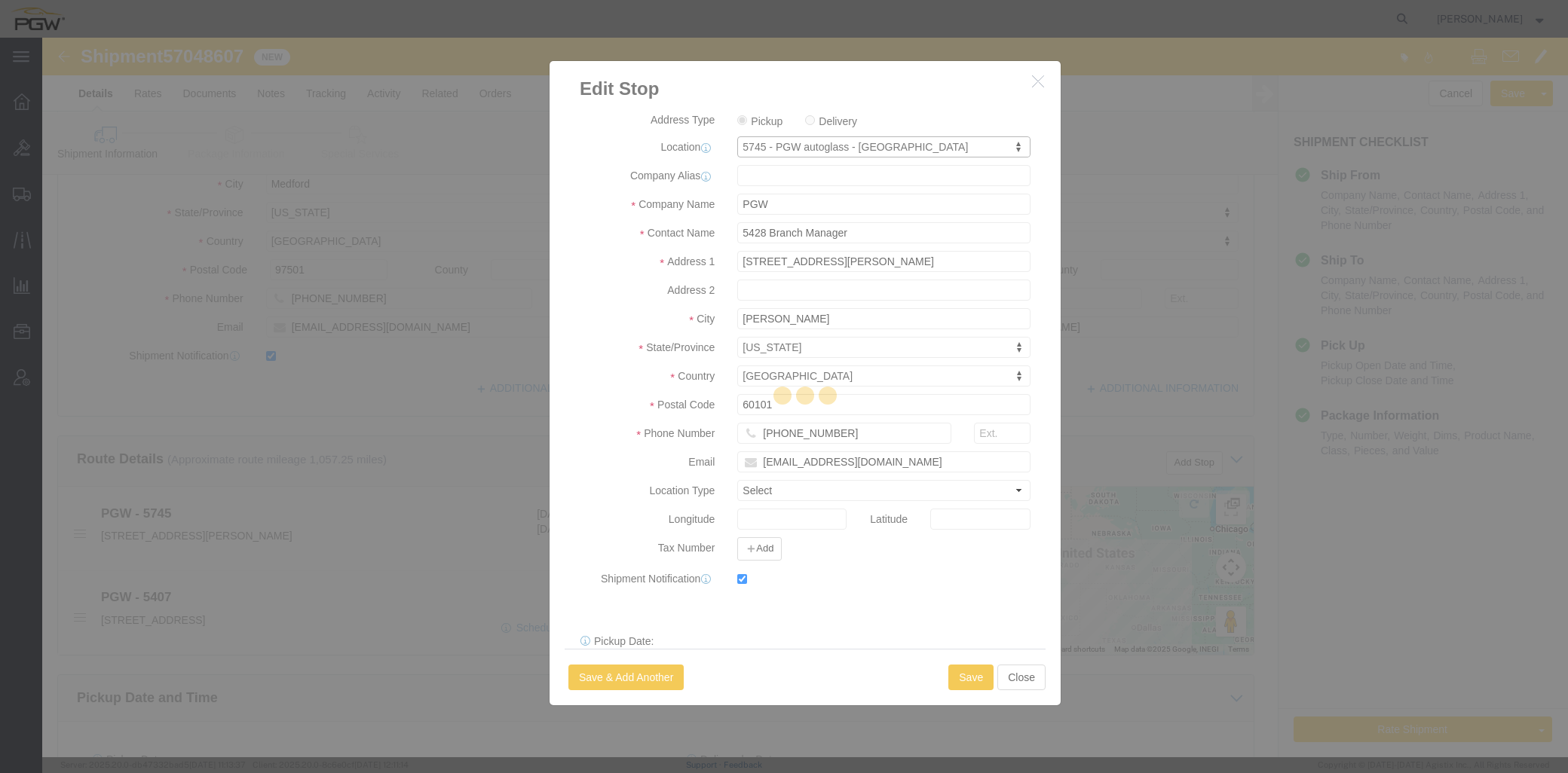
type input "[PHONE_NUMBER]"
type input "[EMAIL_ADDRESS][DOMAIN_NAME]"
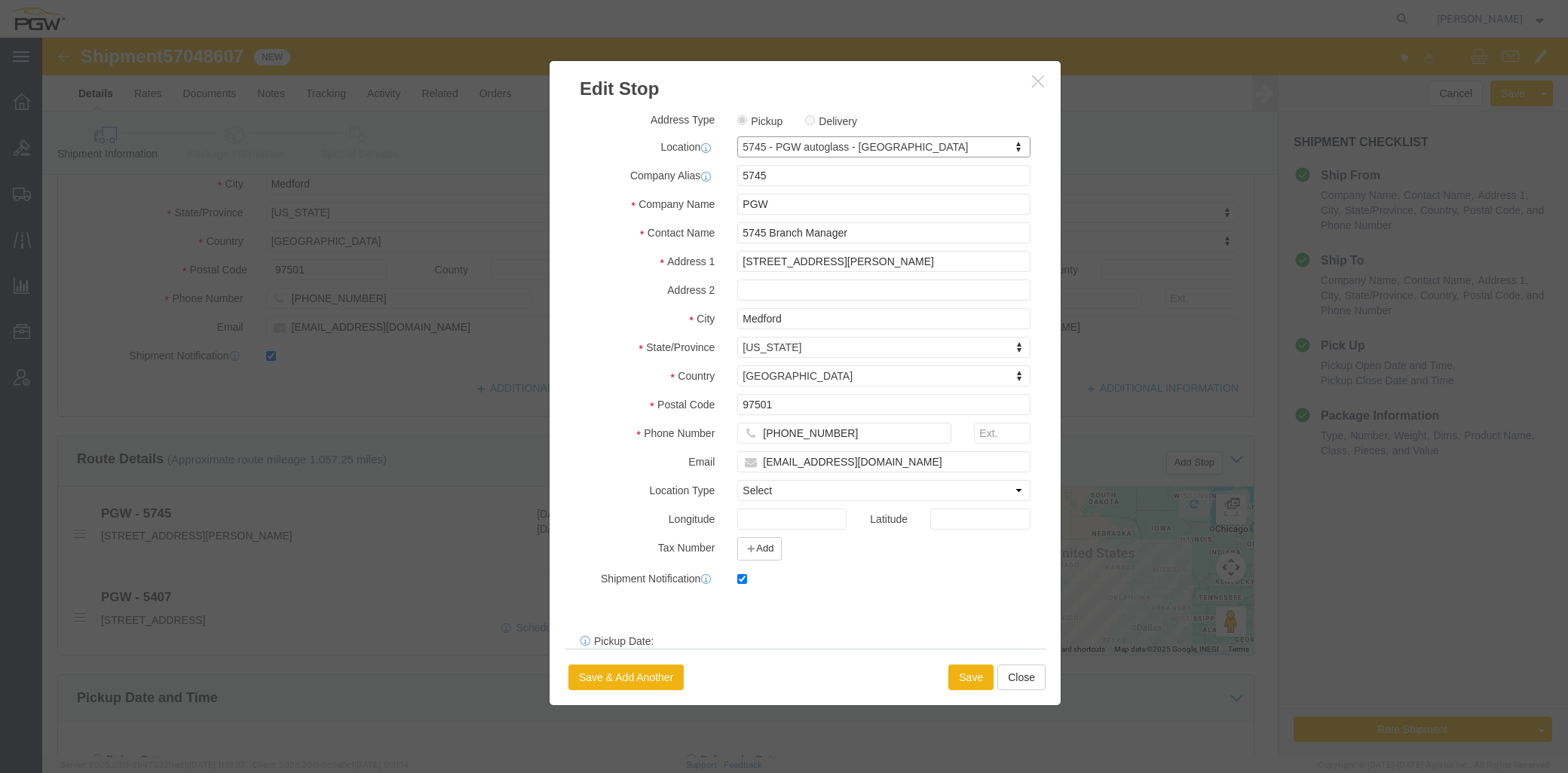
select select "OR"
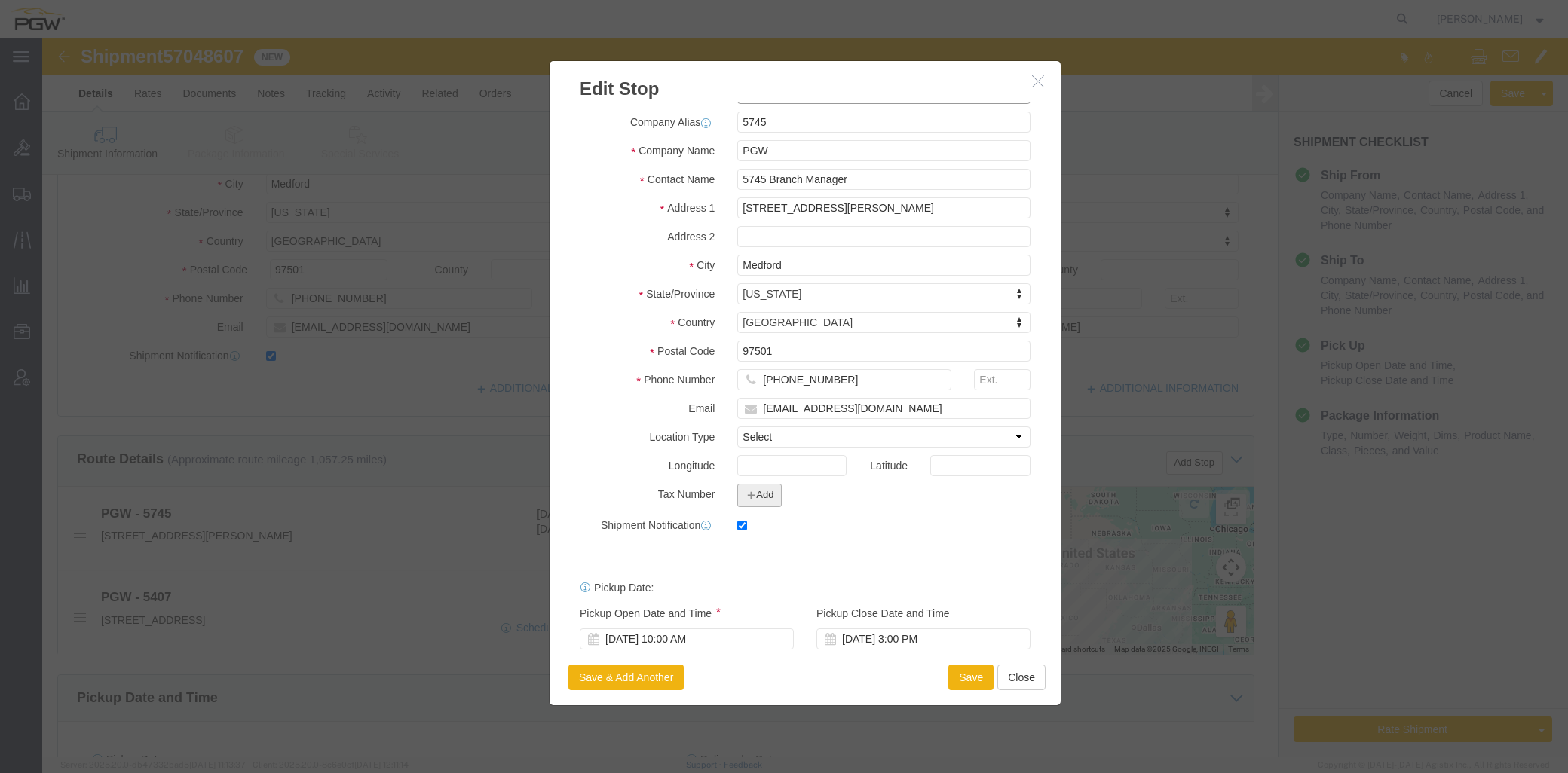
scroll to position [81, 0]
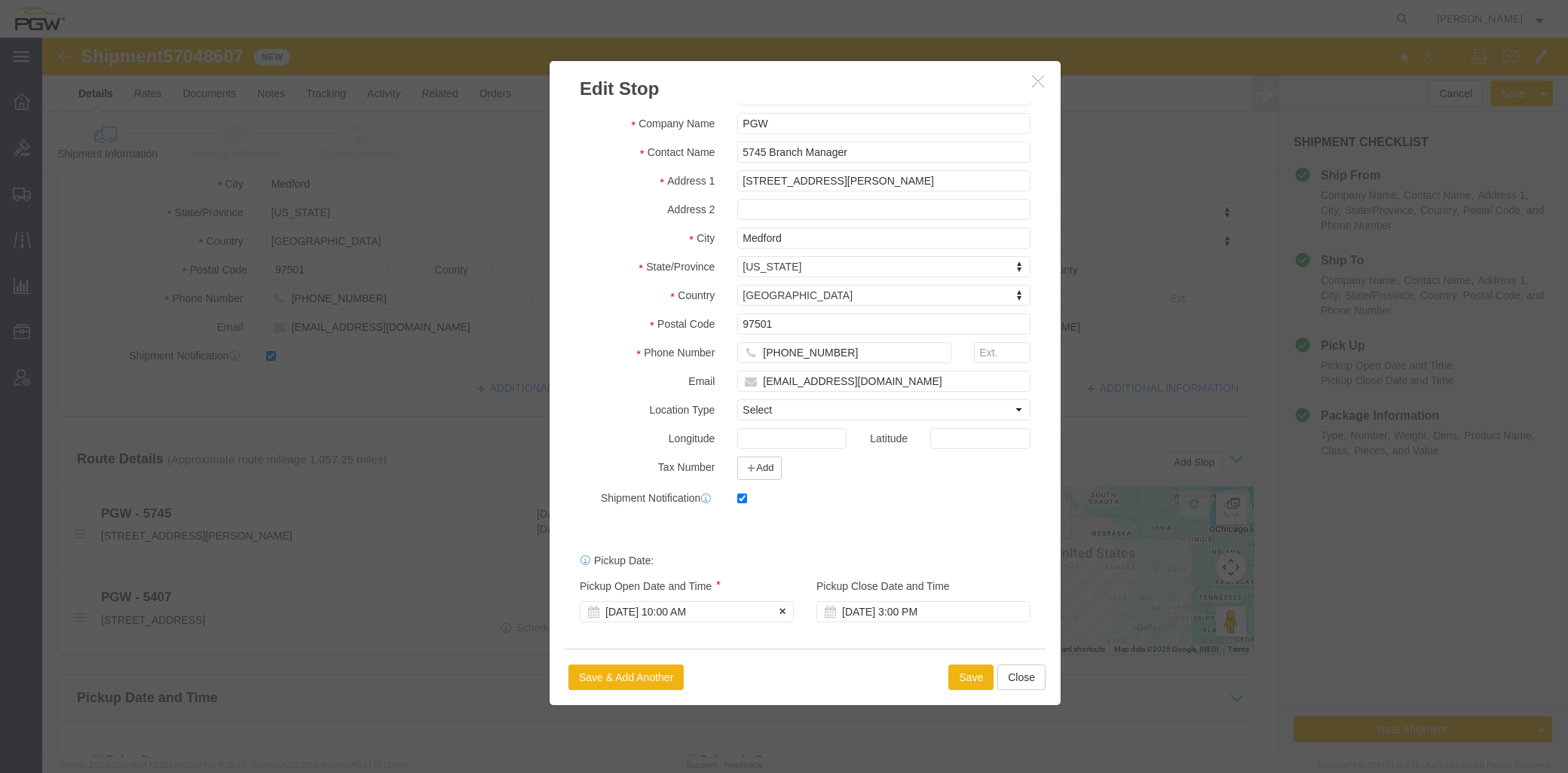
click div "[DATE] 10:00 AM"
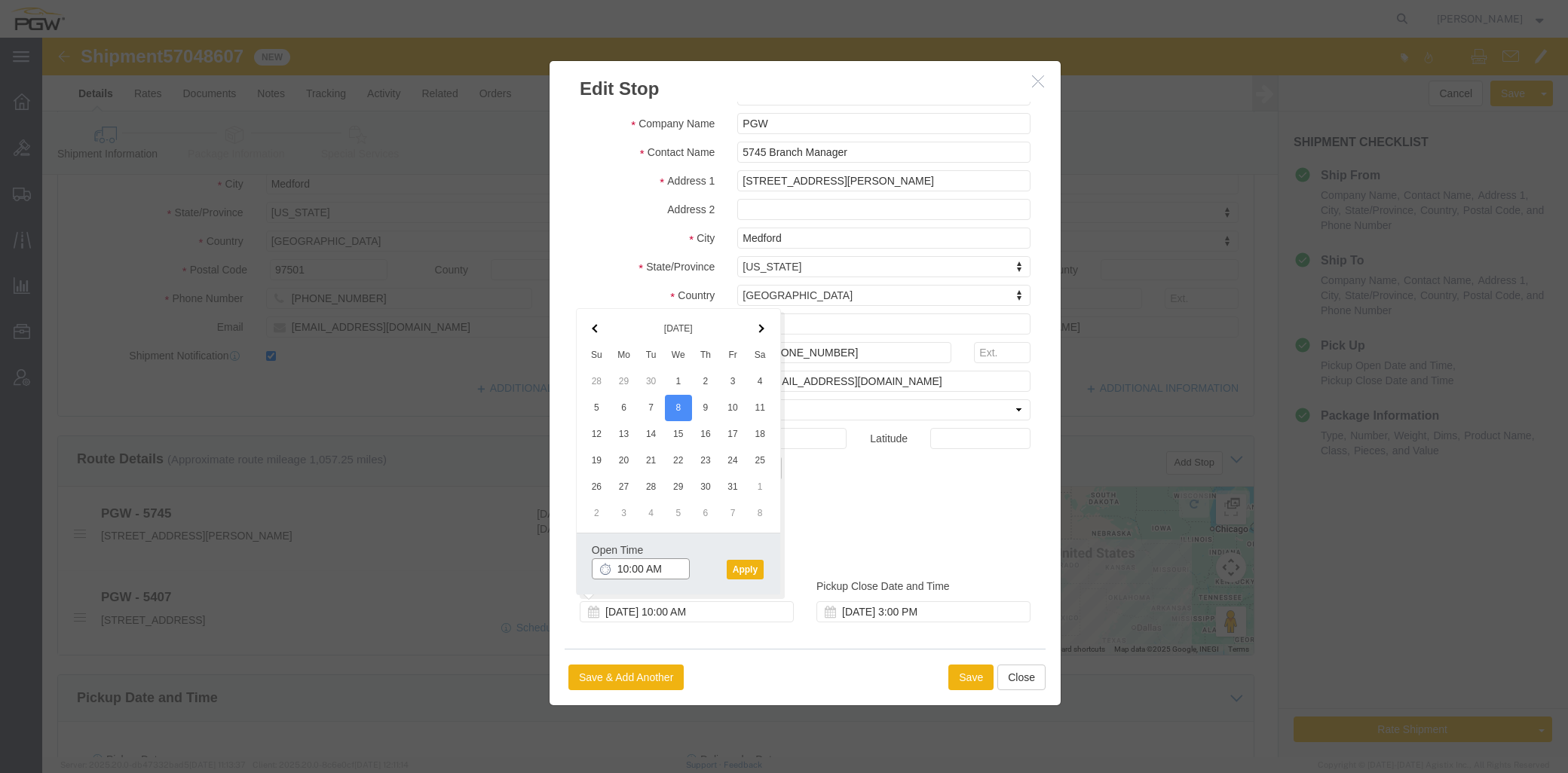
click input "10:00 AM"
type input "8:00 AM"
click button "Apply"
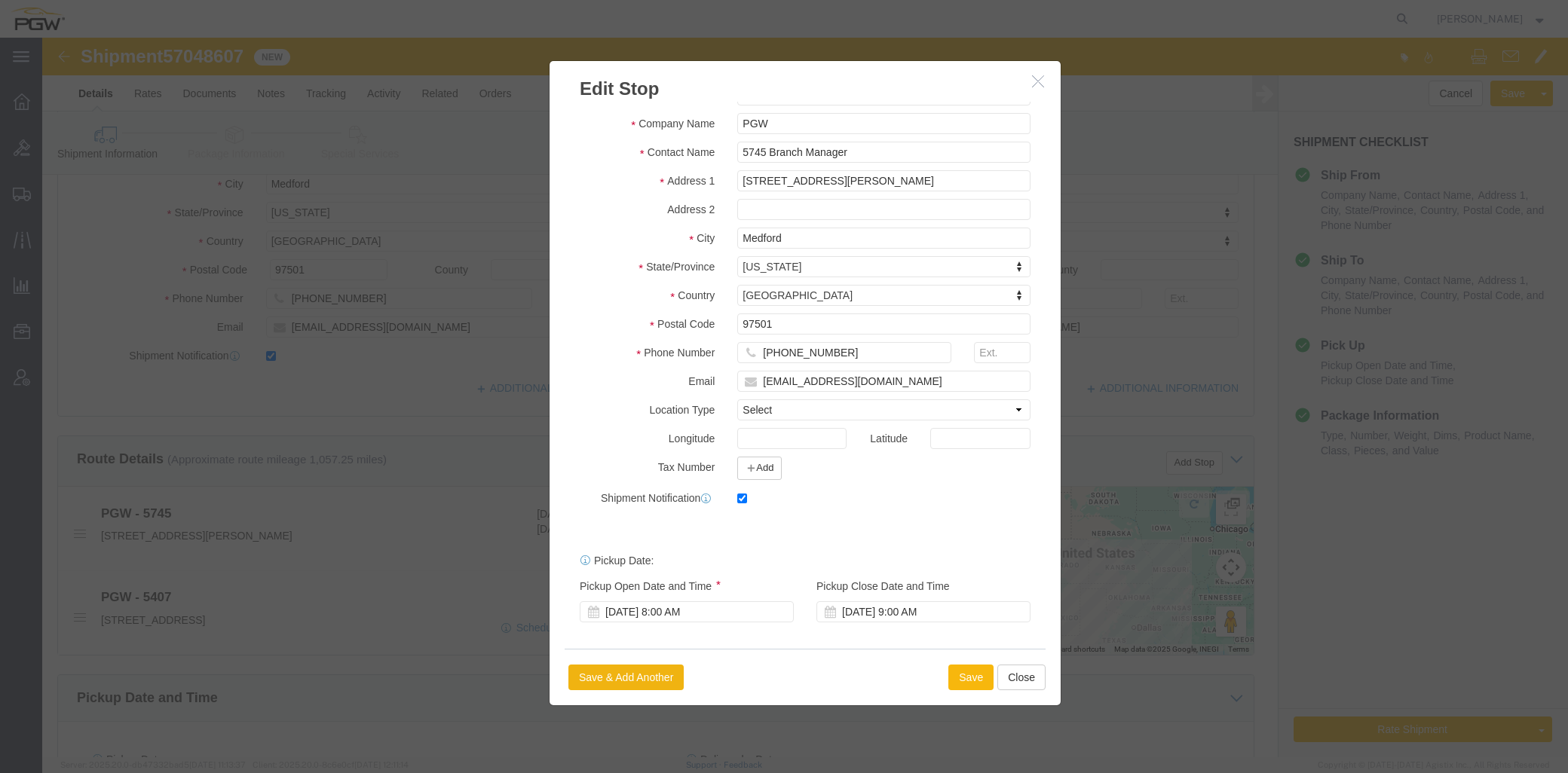
click button "Save"
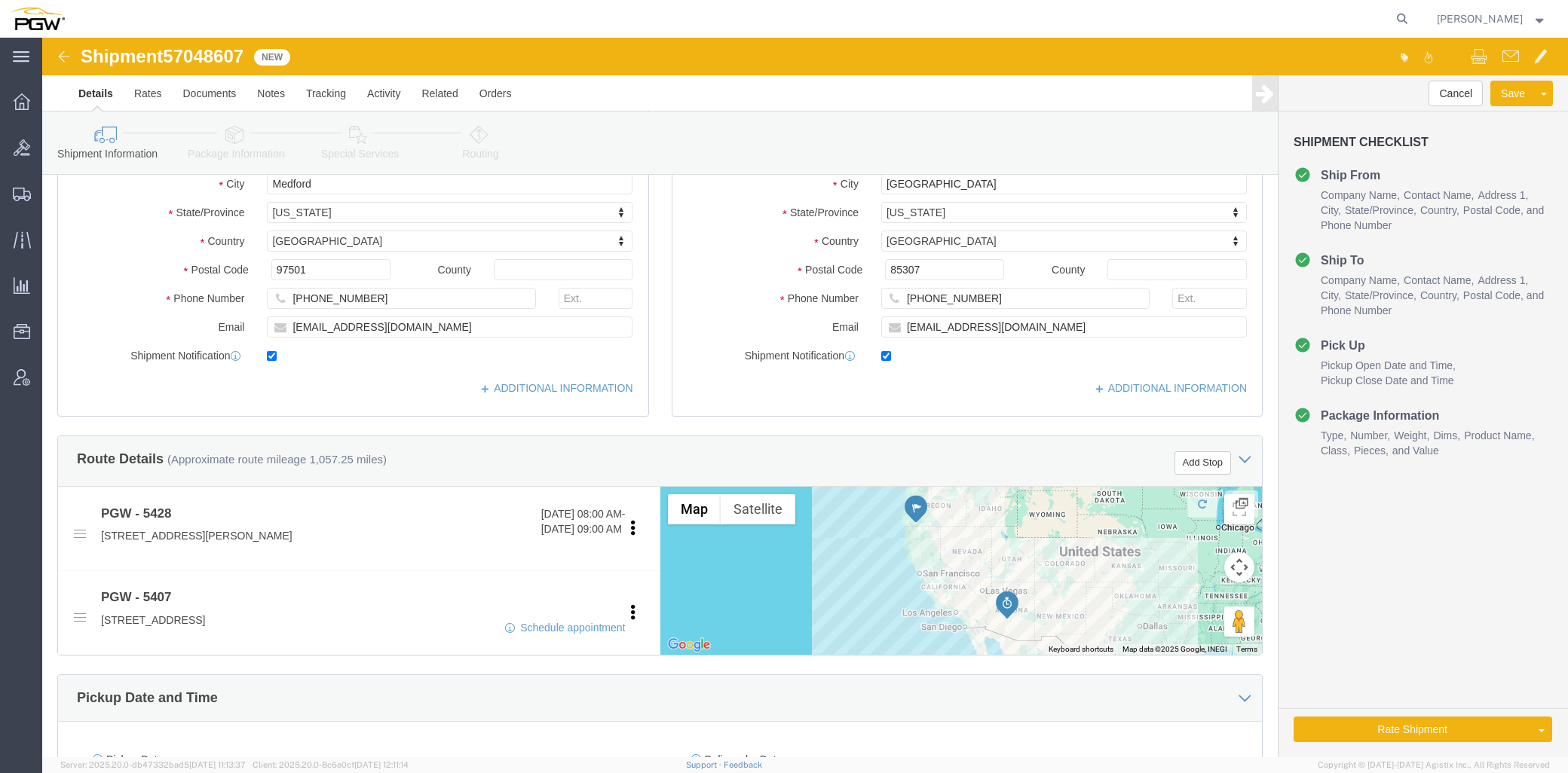
click span "57048607"
copy span "57048607"
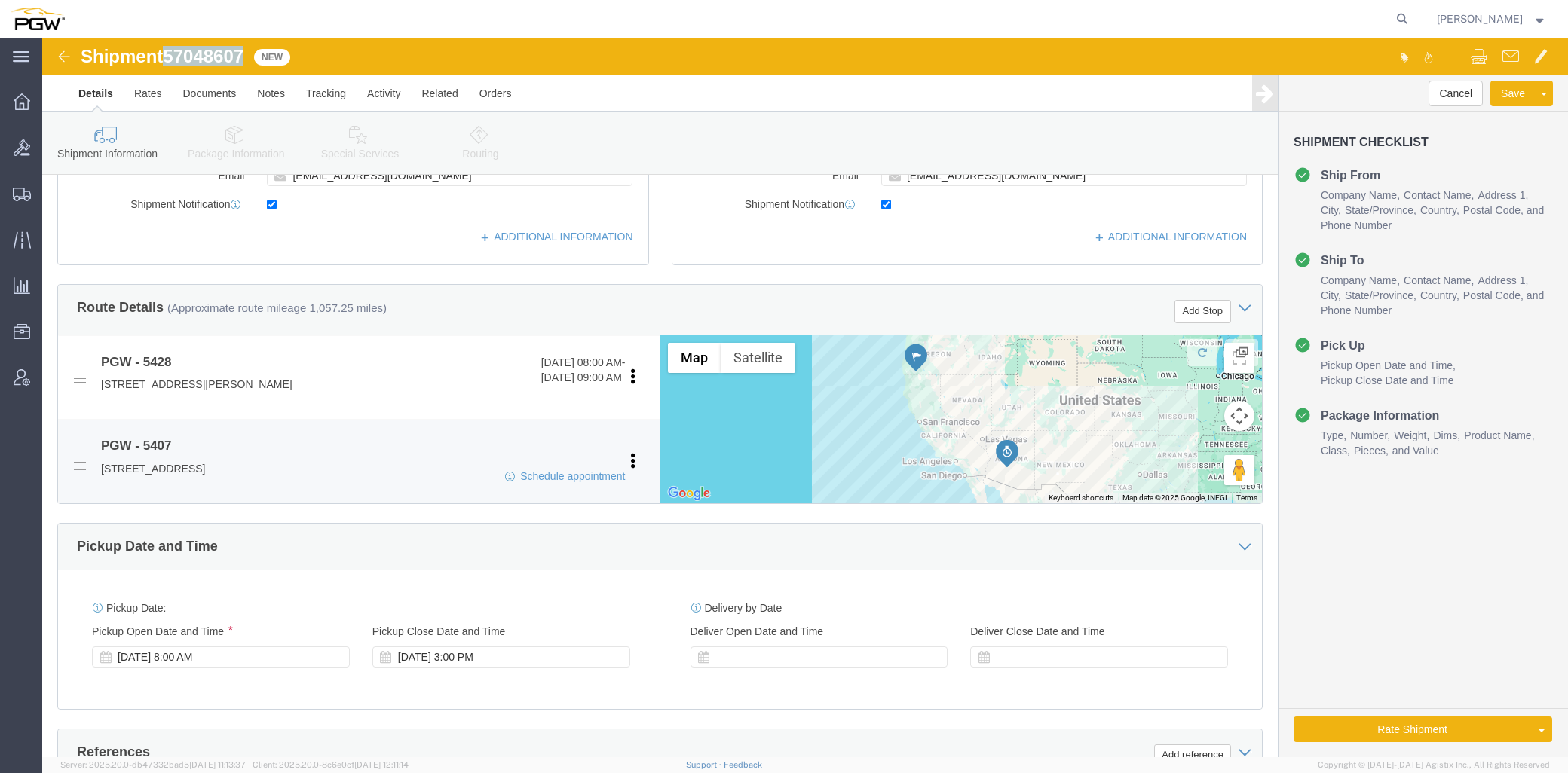
scroll to position [669, 0]
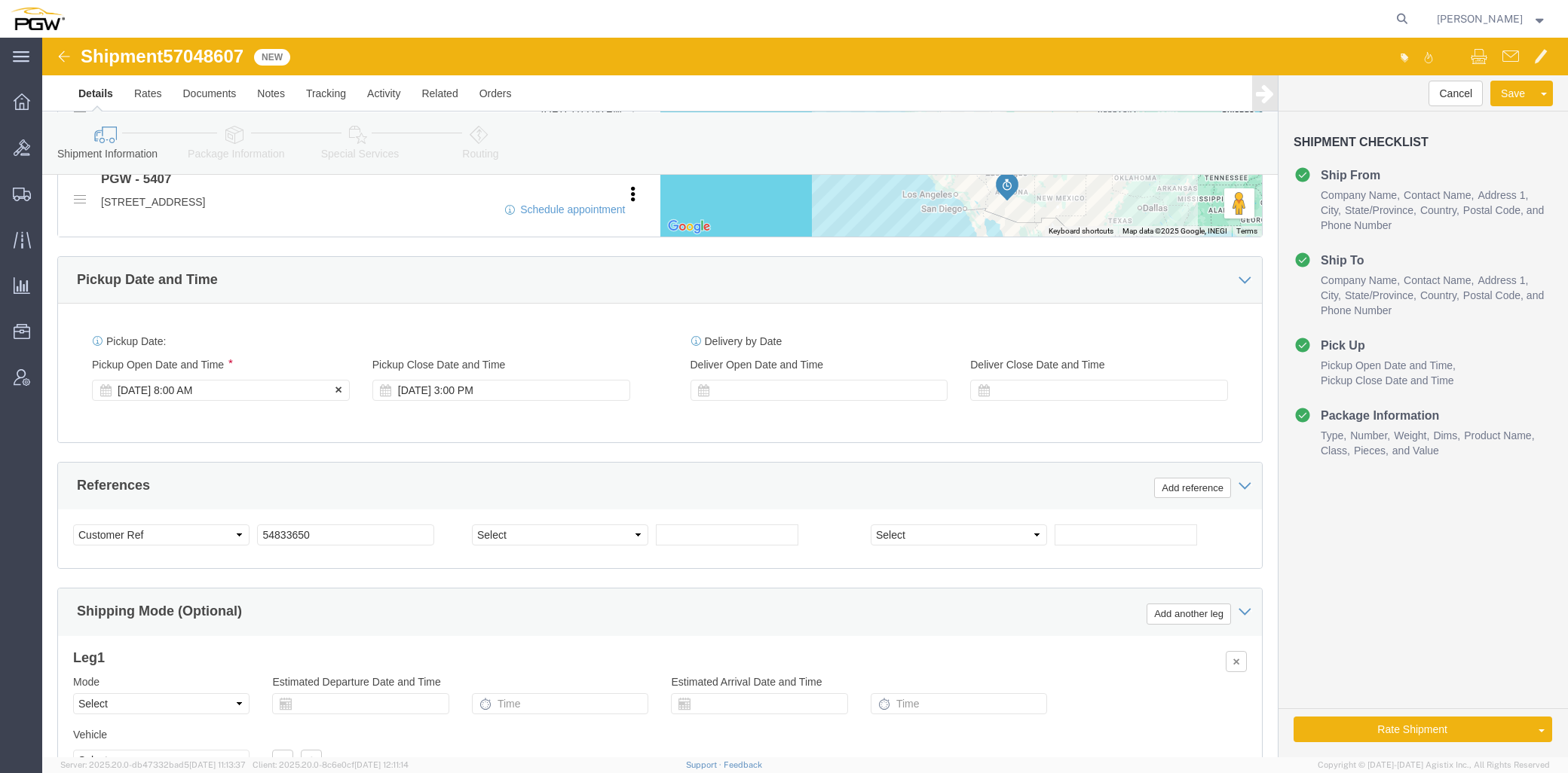
click div "[DATE] 8:00 AM"
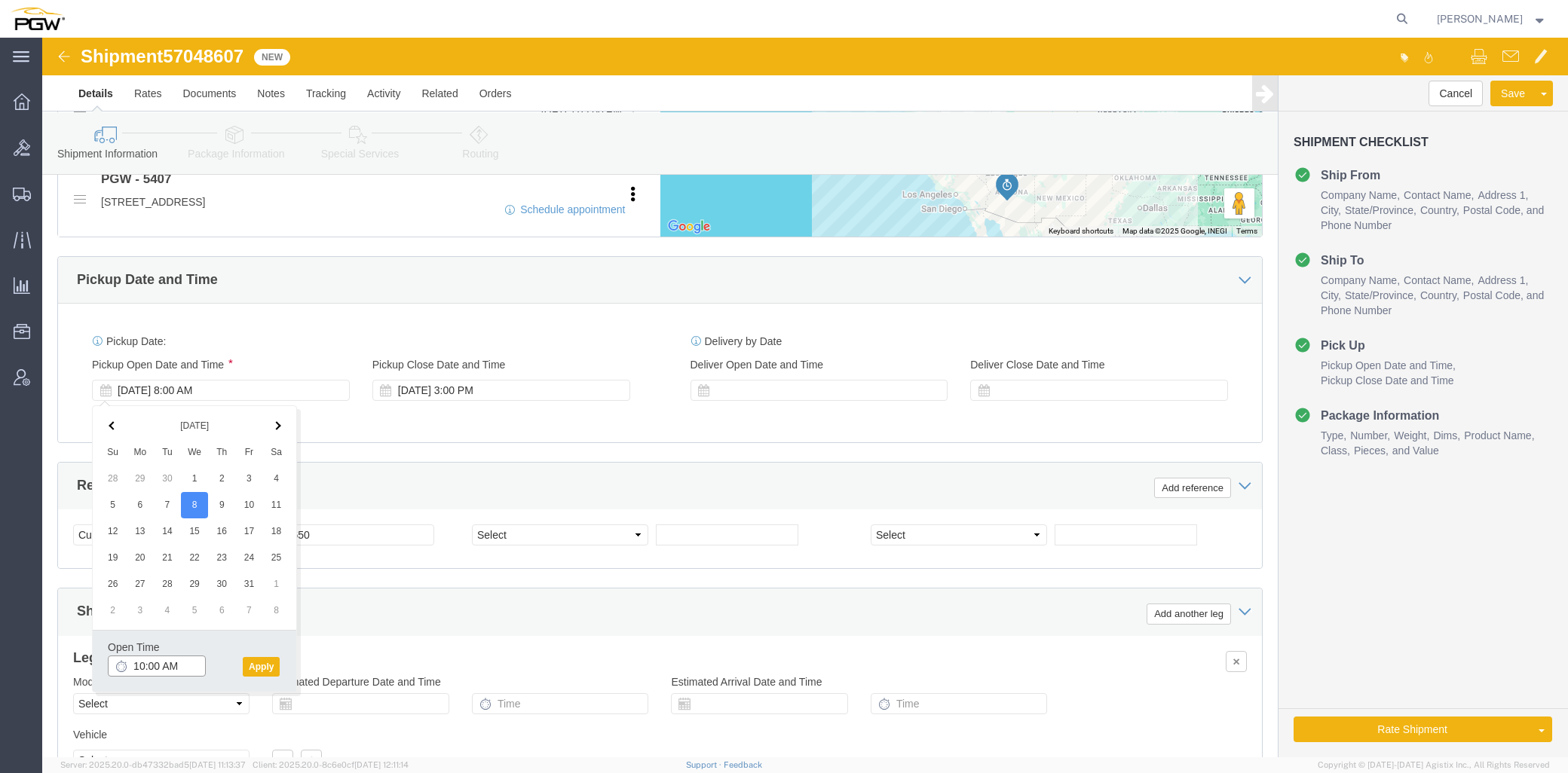
click input "10:00 AM"
type input "8:00 AM"
click button "Apply"
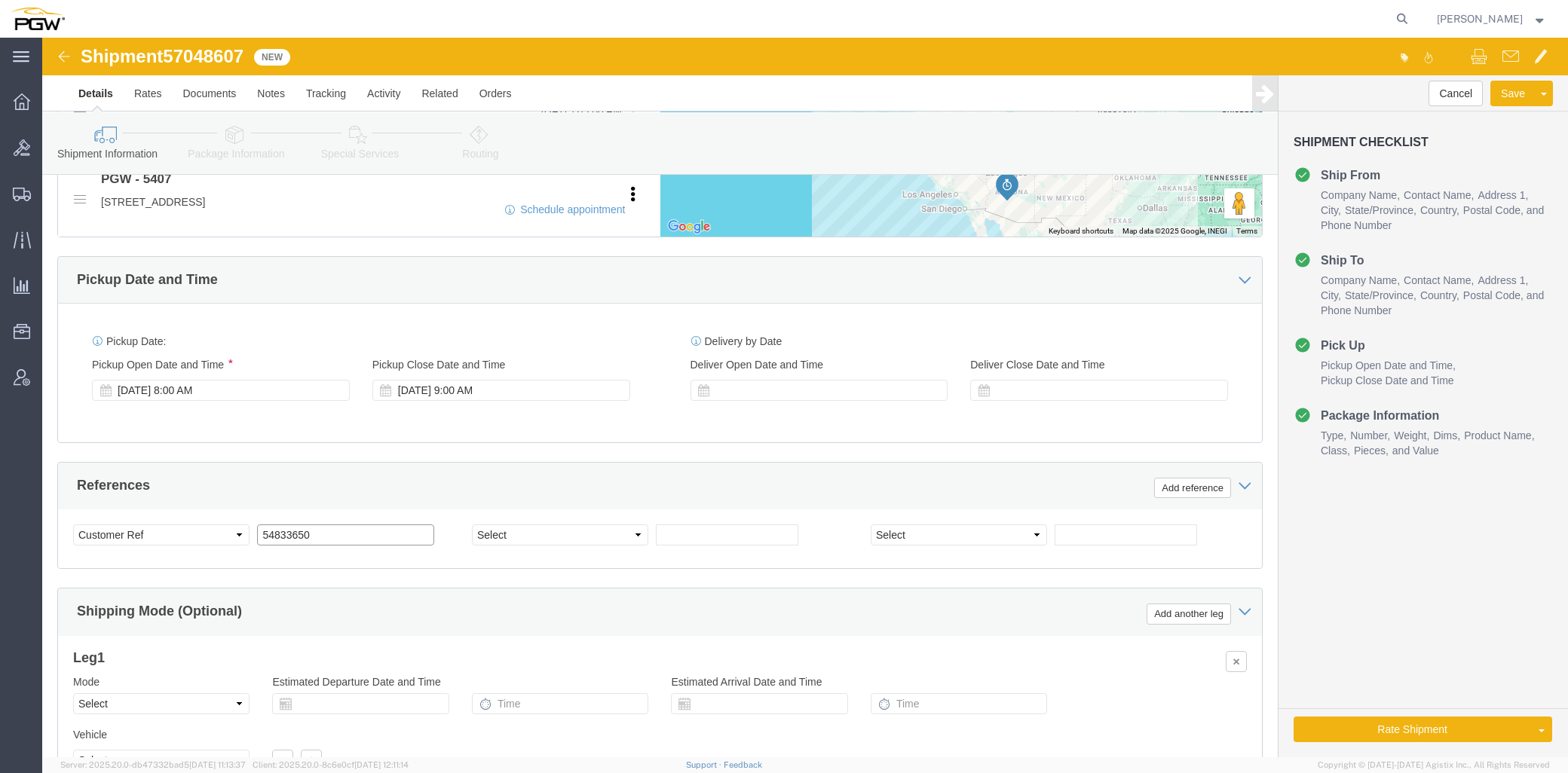
click input "54833650"
drag, startPoint x: 294, startPoint y: 498, endPoint x: 0, endPoint y: 505, distance: 294.1
click div "Please fix the following errors Ship From Location Location 5745 - PGW autoglas…"
paste input "7048607"
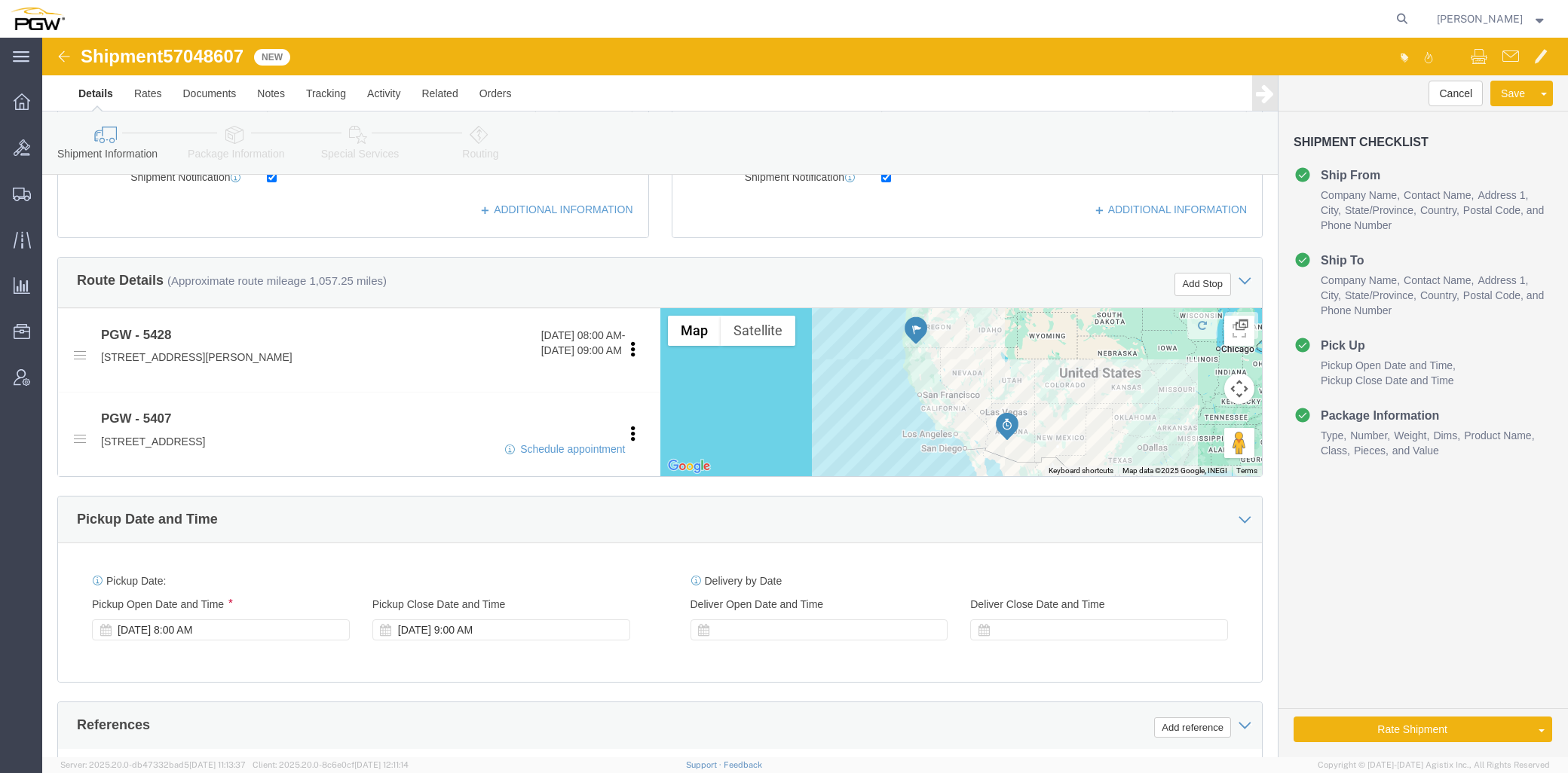
scroll to position [585, 0]
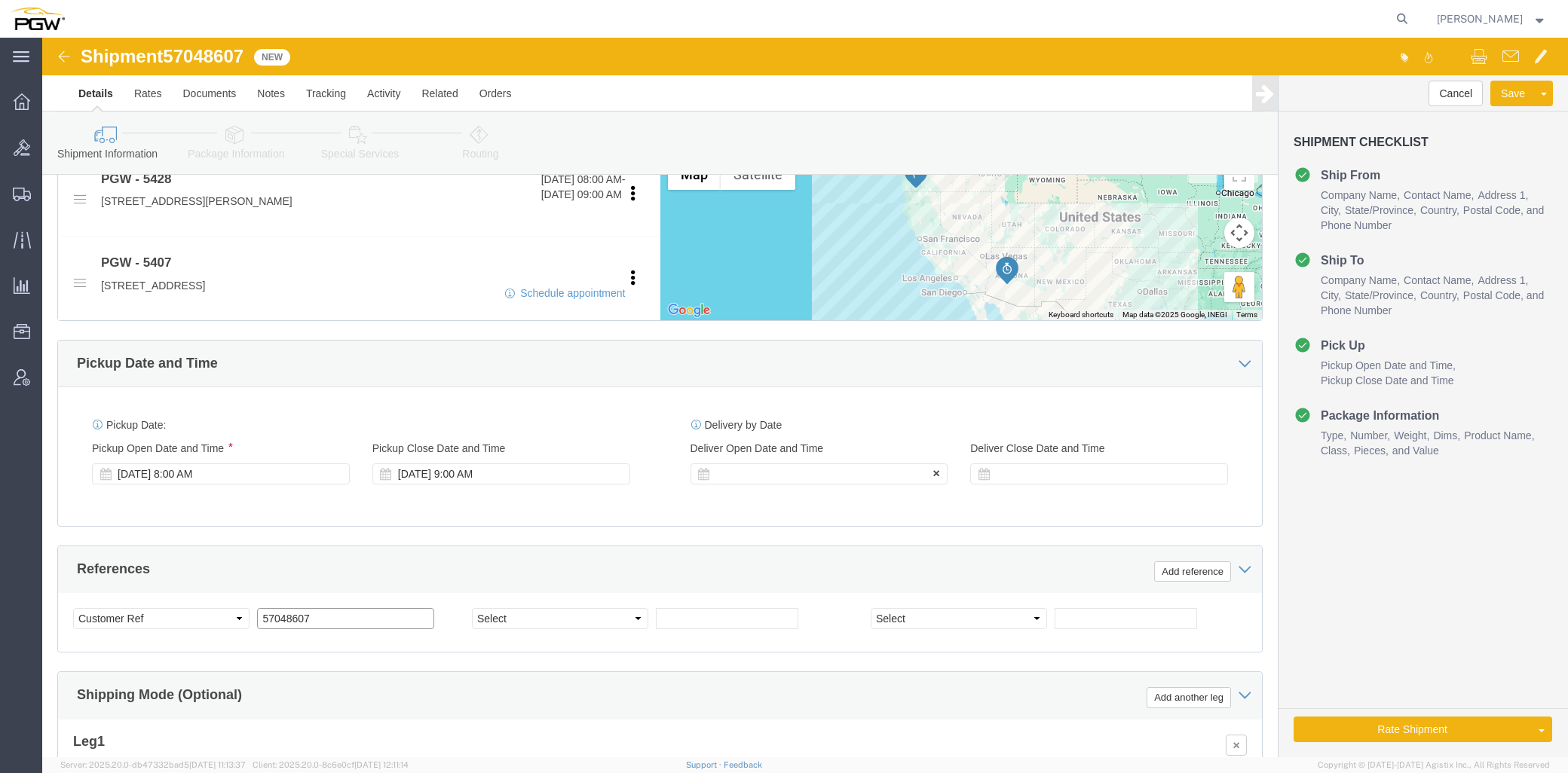
type input "57048607"
click div
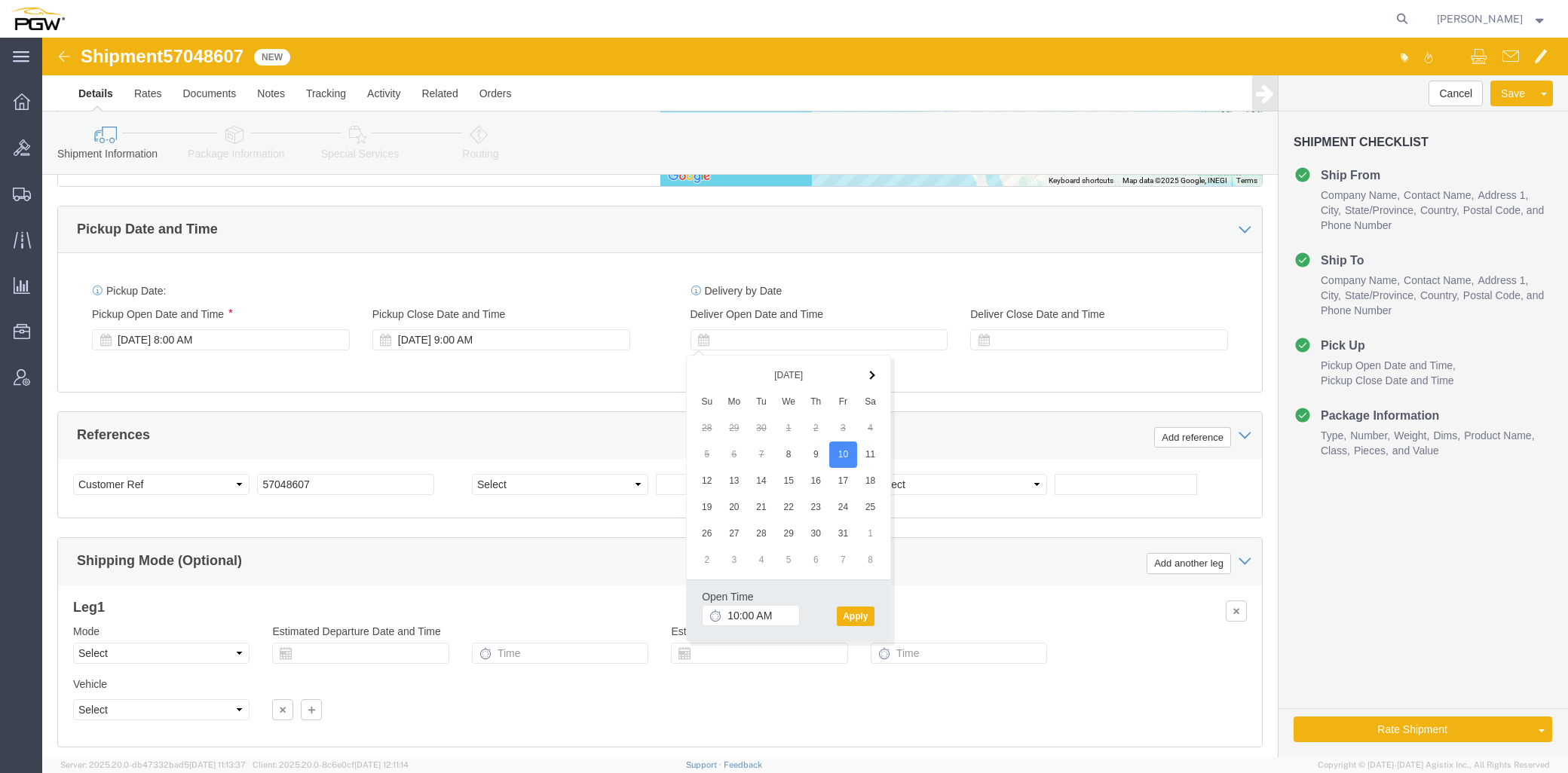
scroll to position [755, 0]
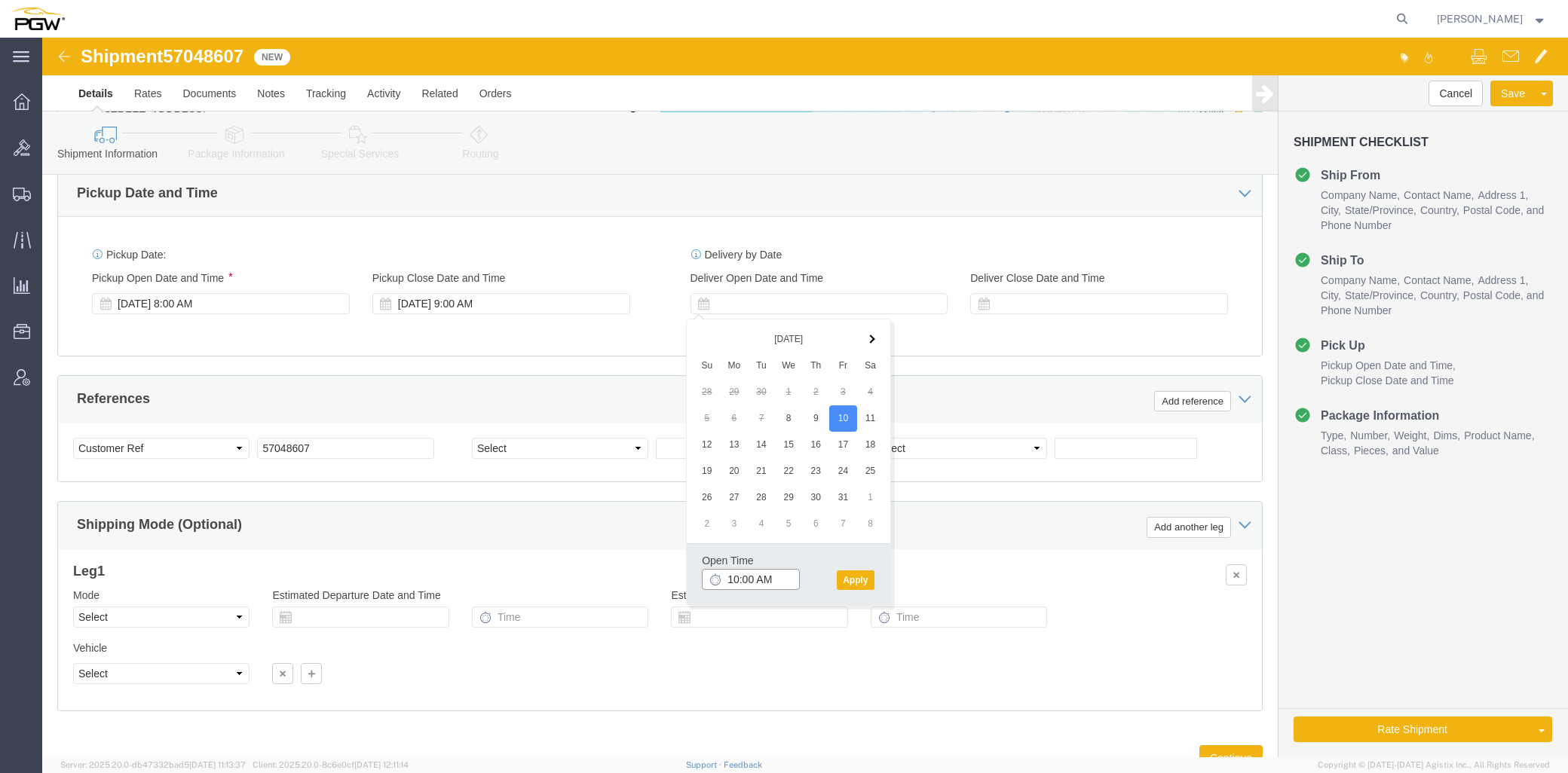
click input "10:00 AM"
drag, startPoint x: 836, startPoint y: 550, endPoint x: 828, endPoint y: 545, distance: 9.4
click div "Open Time 10:30 AM [DATE] 10:00 AM - [DATE] 10:00 AM Cancel Apply"
click button "Apply"
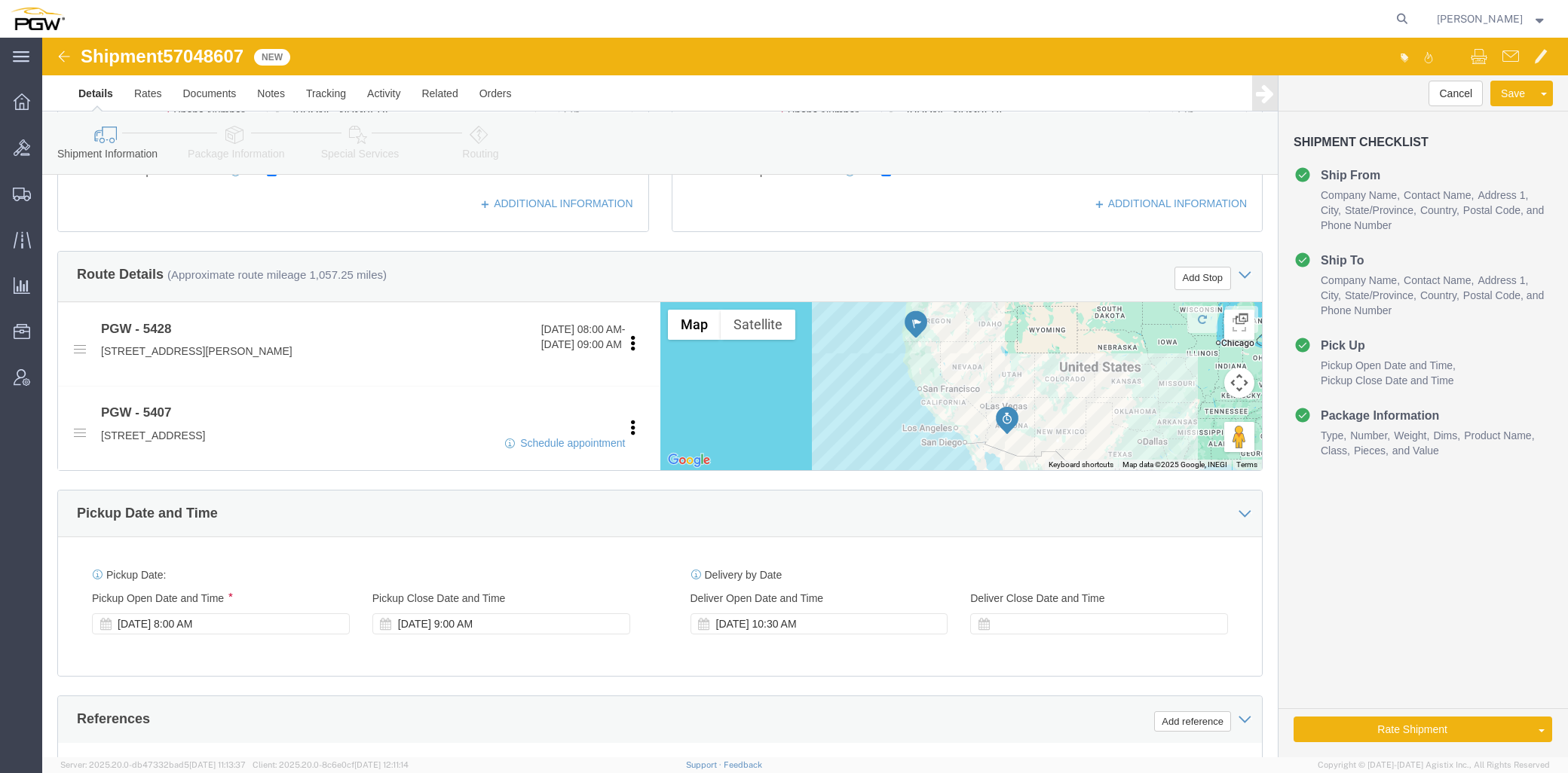
scroll to position [421, 0]
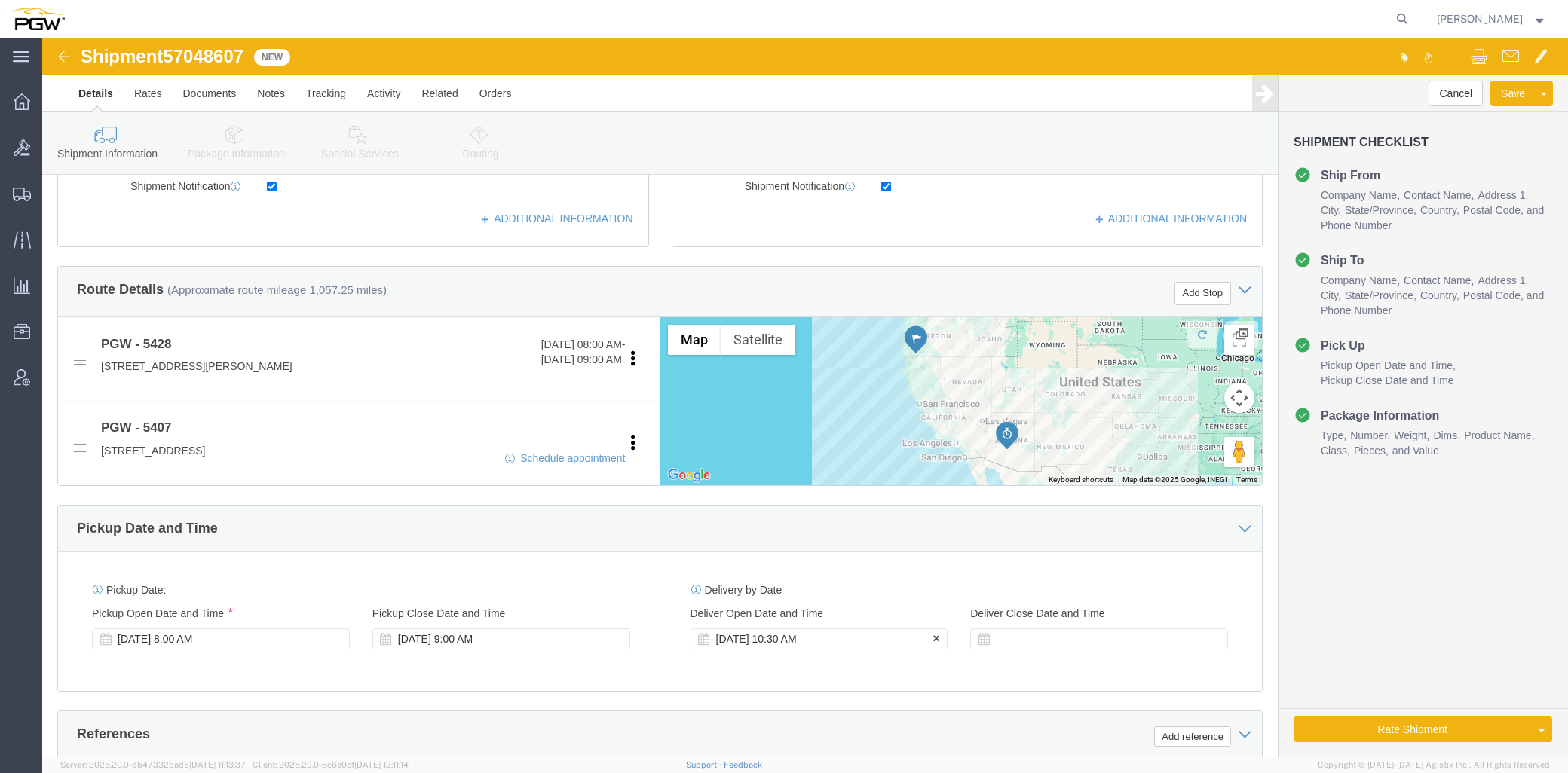
click div "[DATE] 10:30 AM"
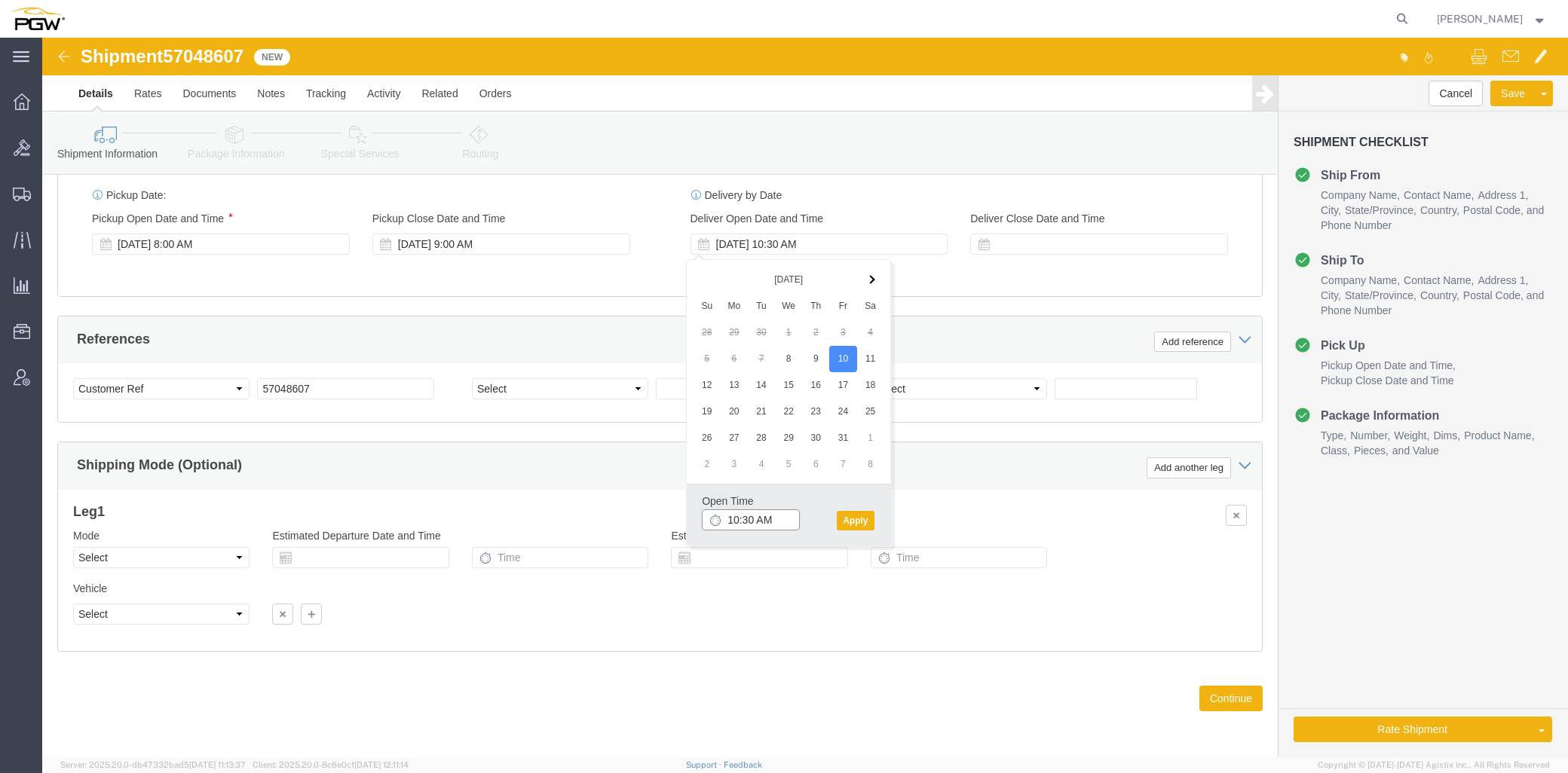
type input "8:30 AM"
click button "Apply"
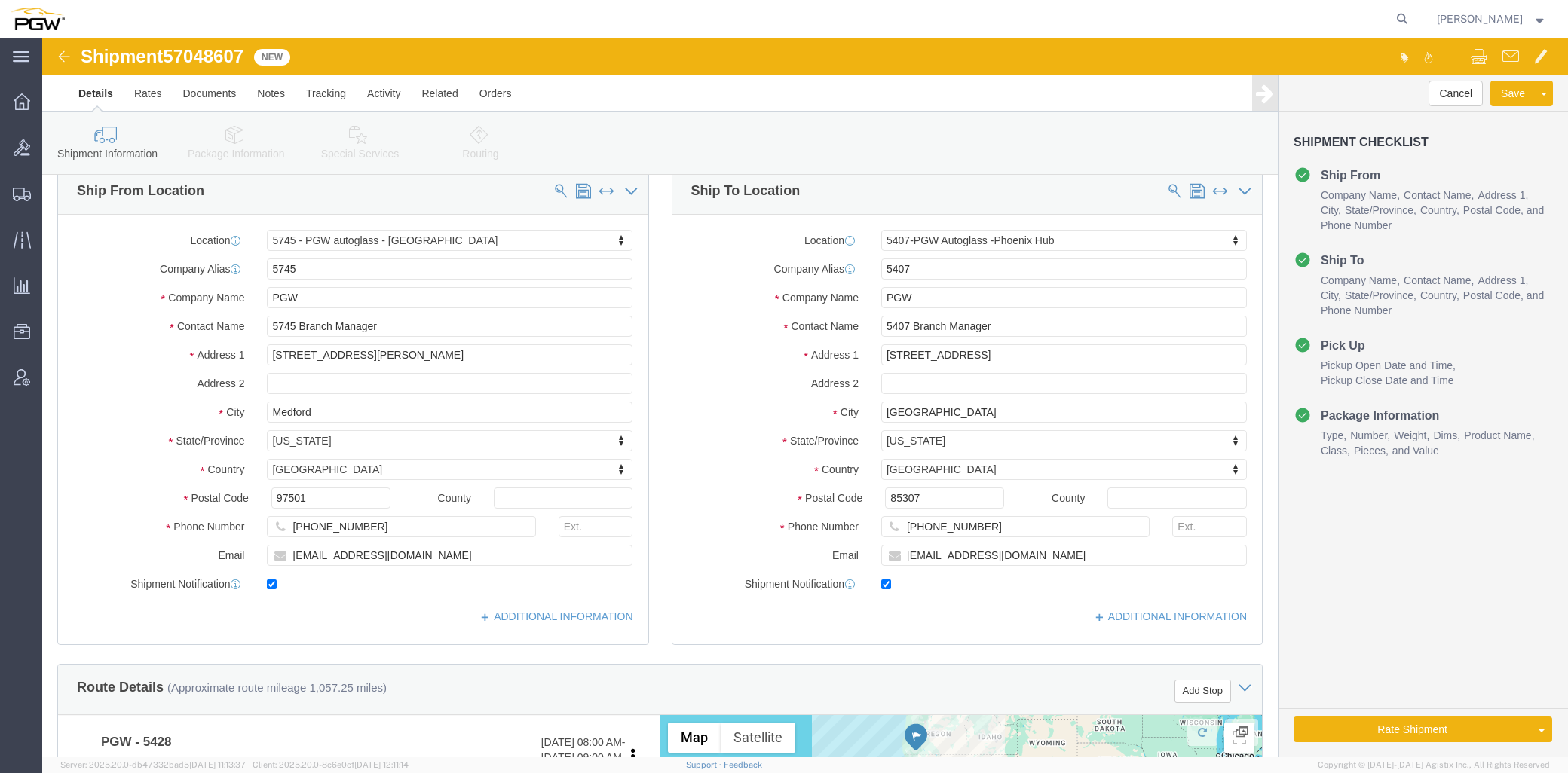
scroll to position [0, 0]
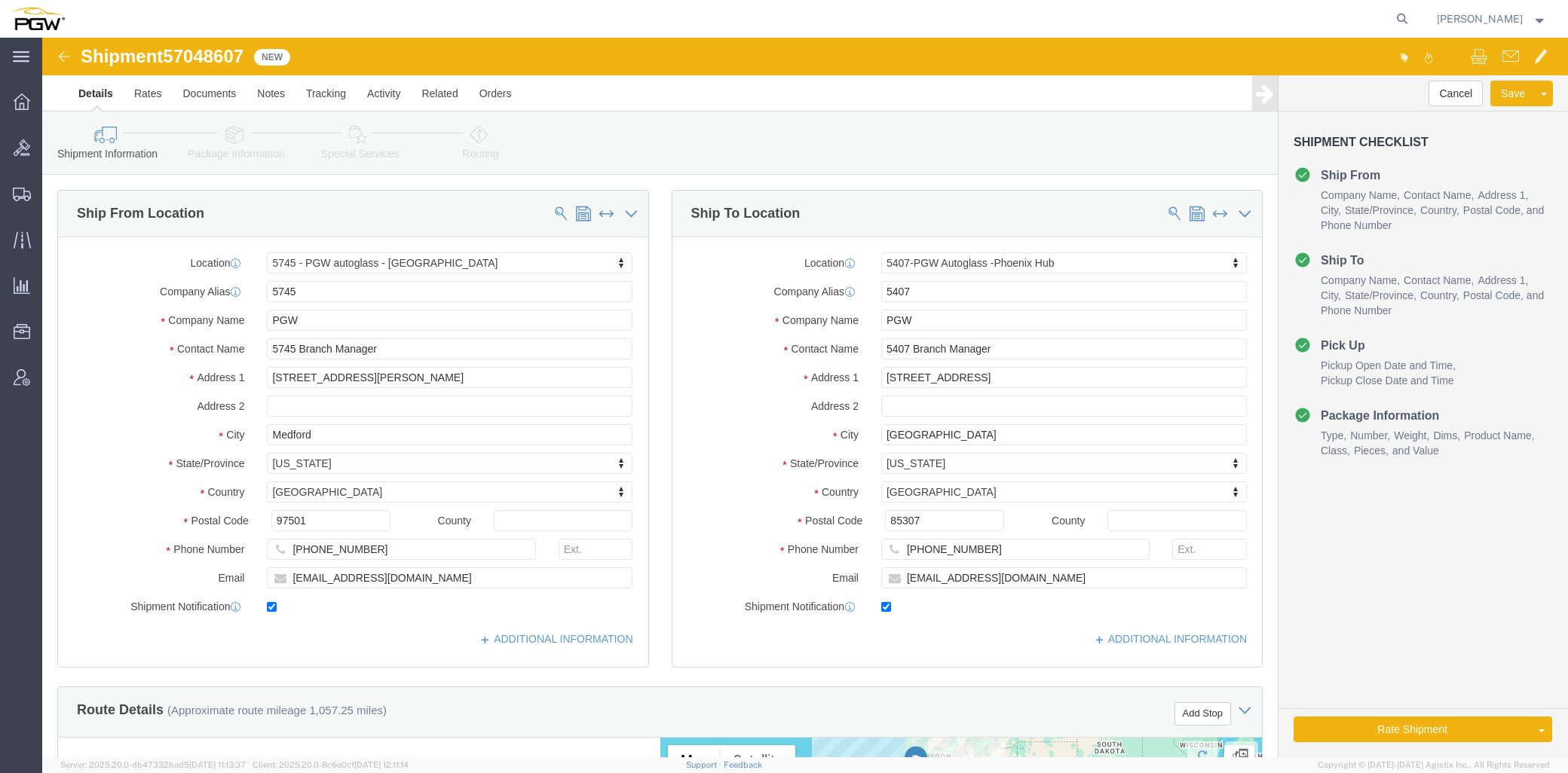
click icon
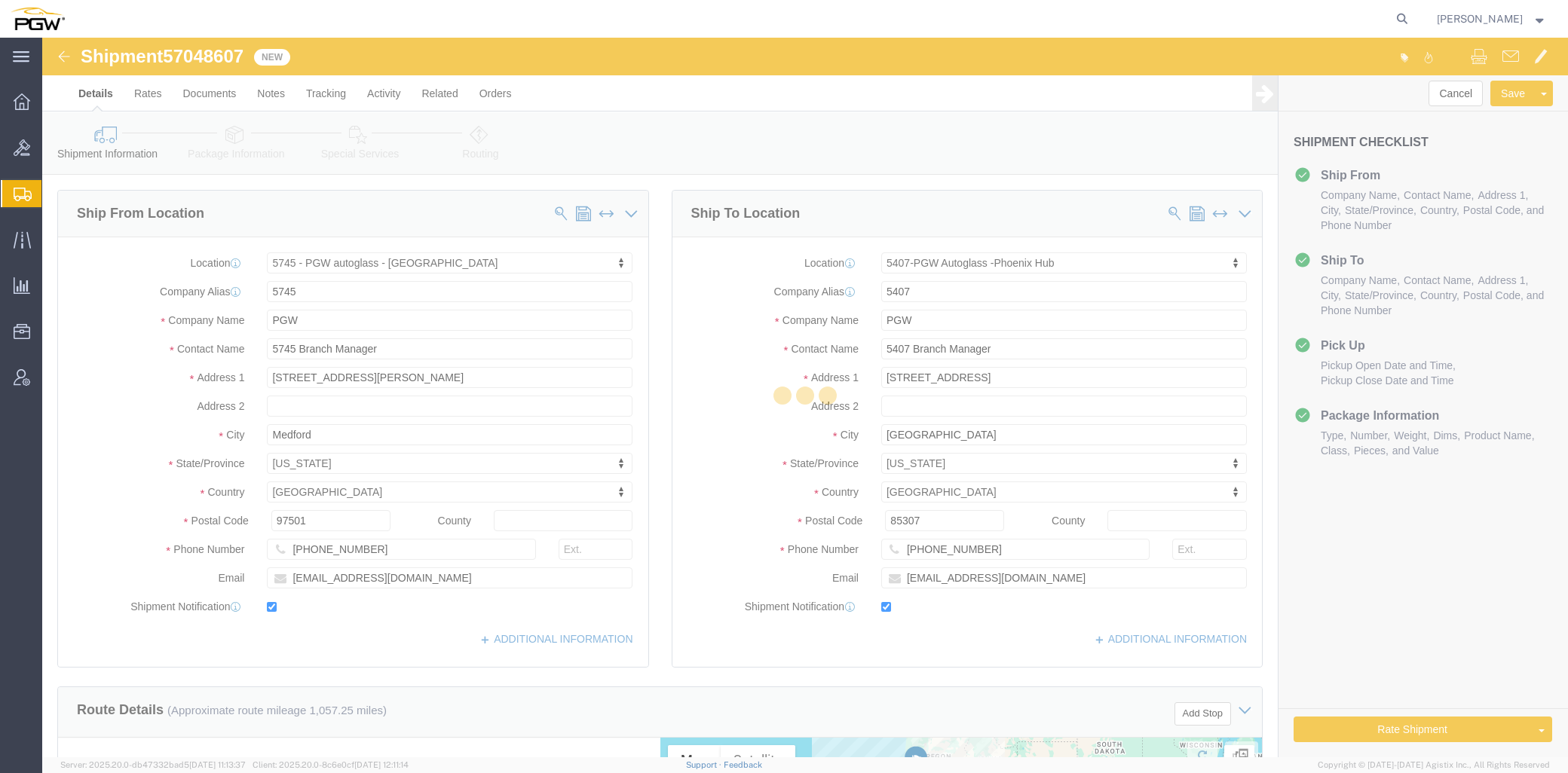
select select
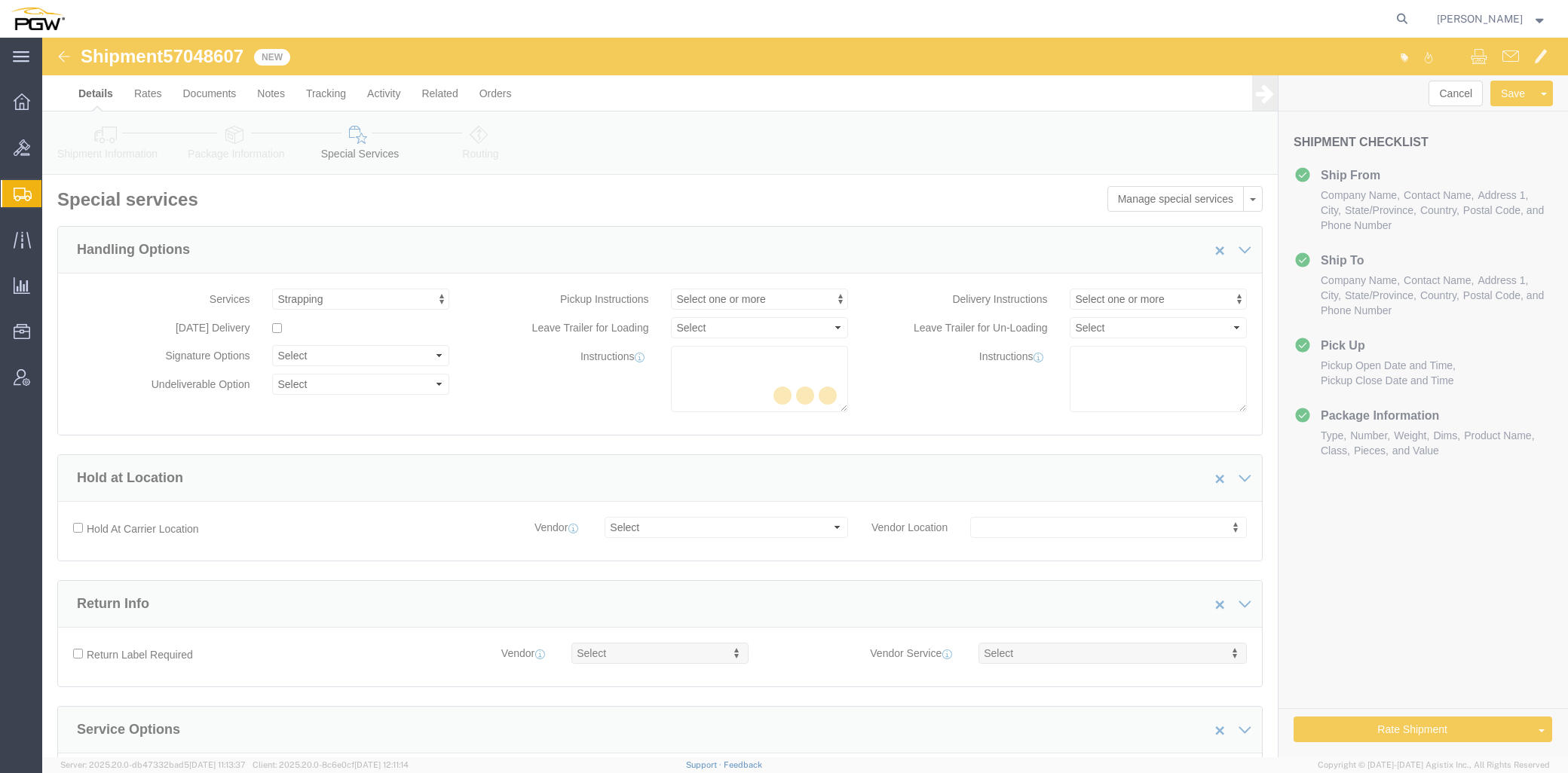
select select "COSTCENTER"
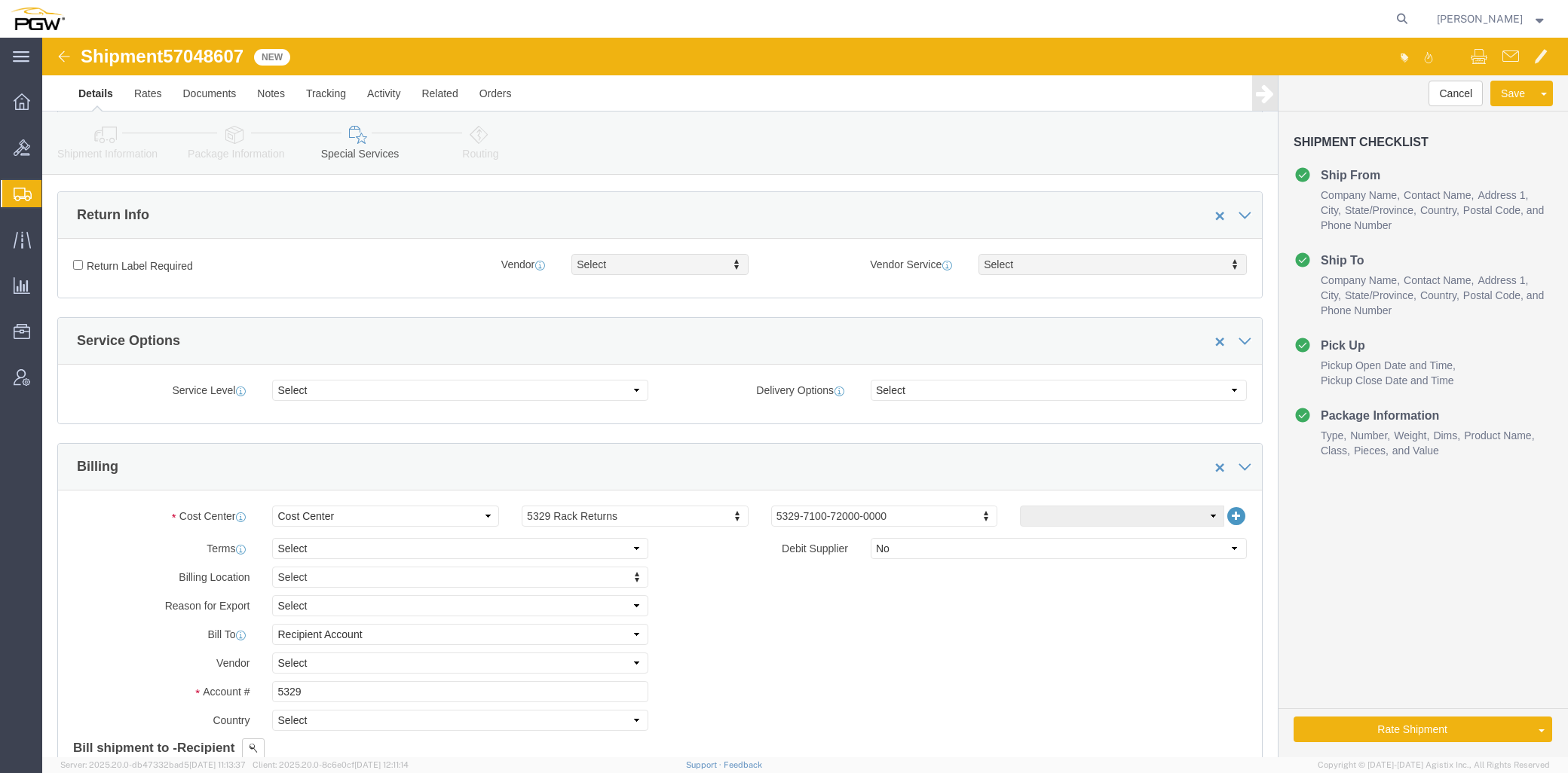
scroll to position [418, 0]
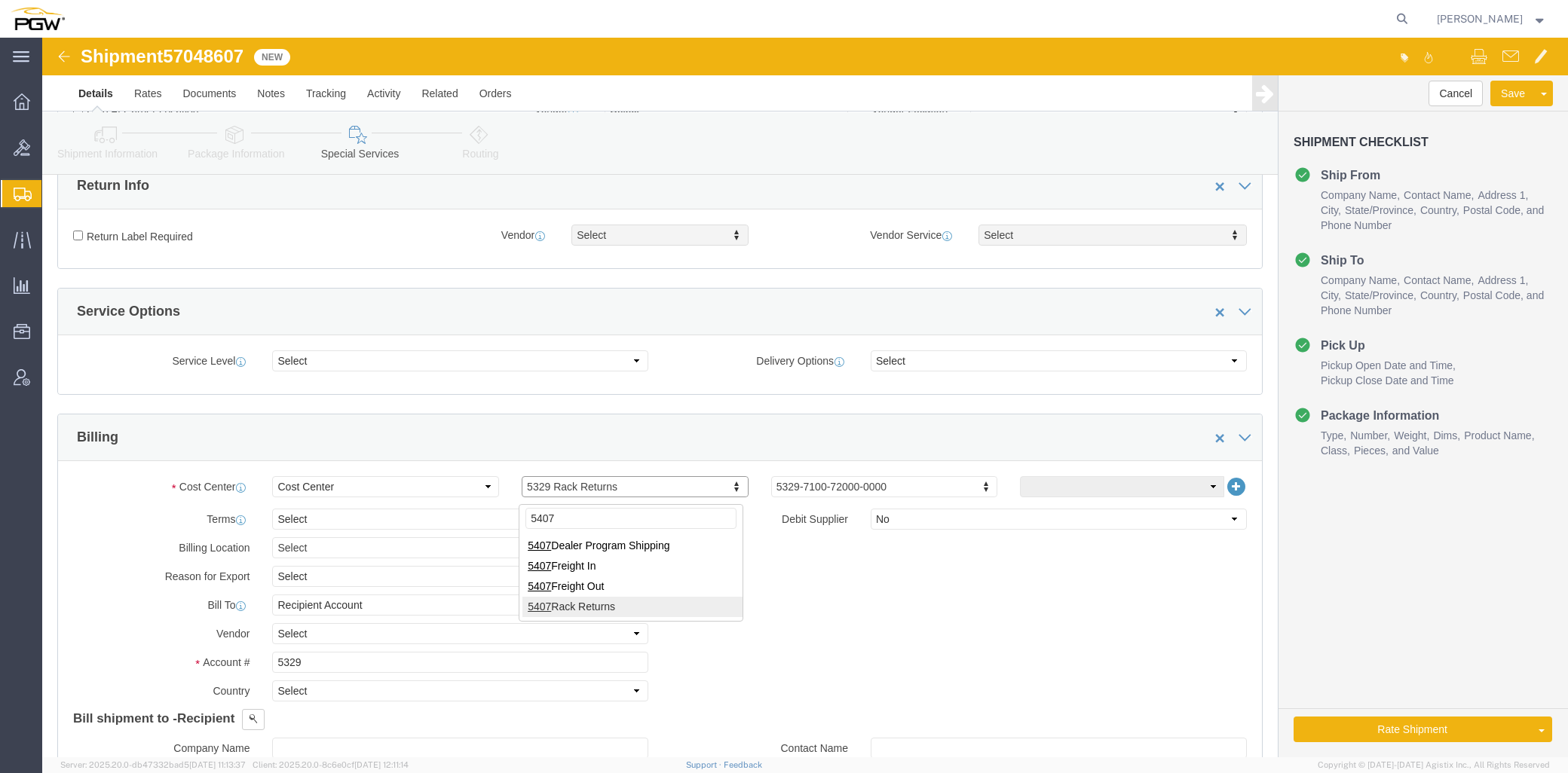
type input "5407"
click input "5329"
drag, startPoint x: 194, startPoint y: 631, endPoint x: -30, endPoint y: 601, distance: 226.0
click html "Shipment 57048607 New Details Rates Documents Notes Tracking Activity Related O…"
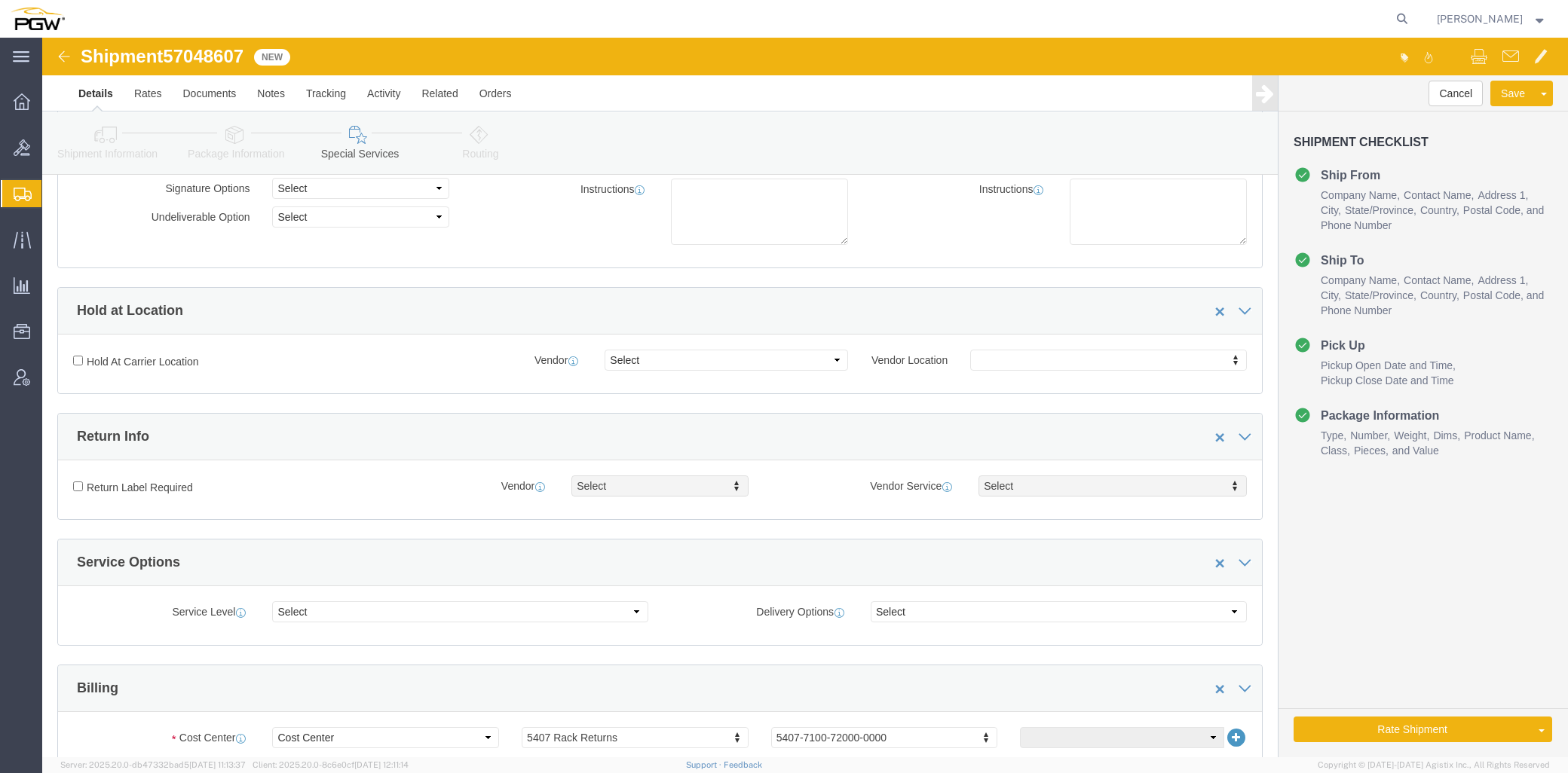
scroll to position [0, 0]
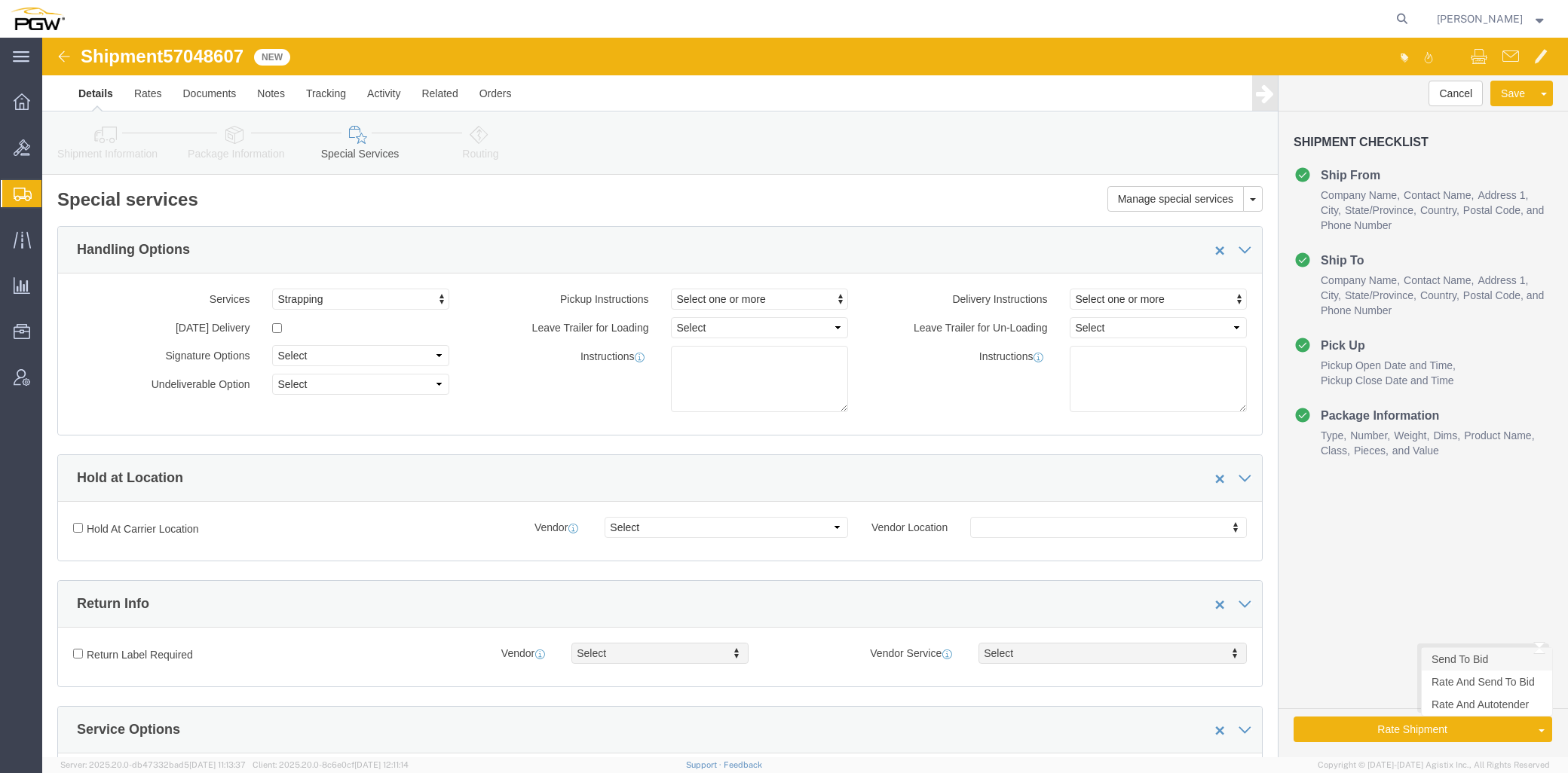
type input "5407"
click link "Send To Bid"
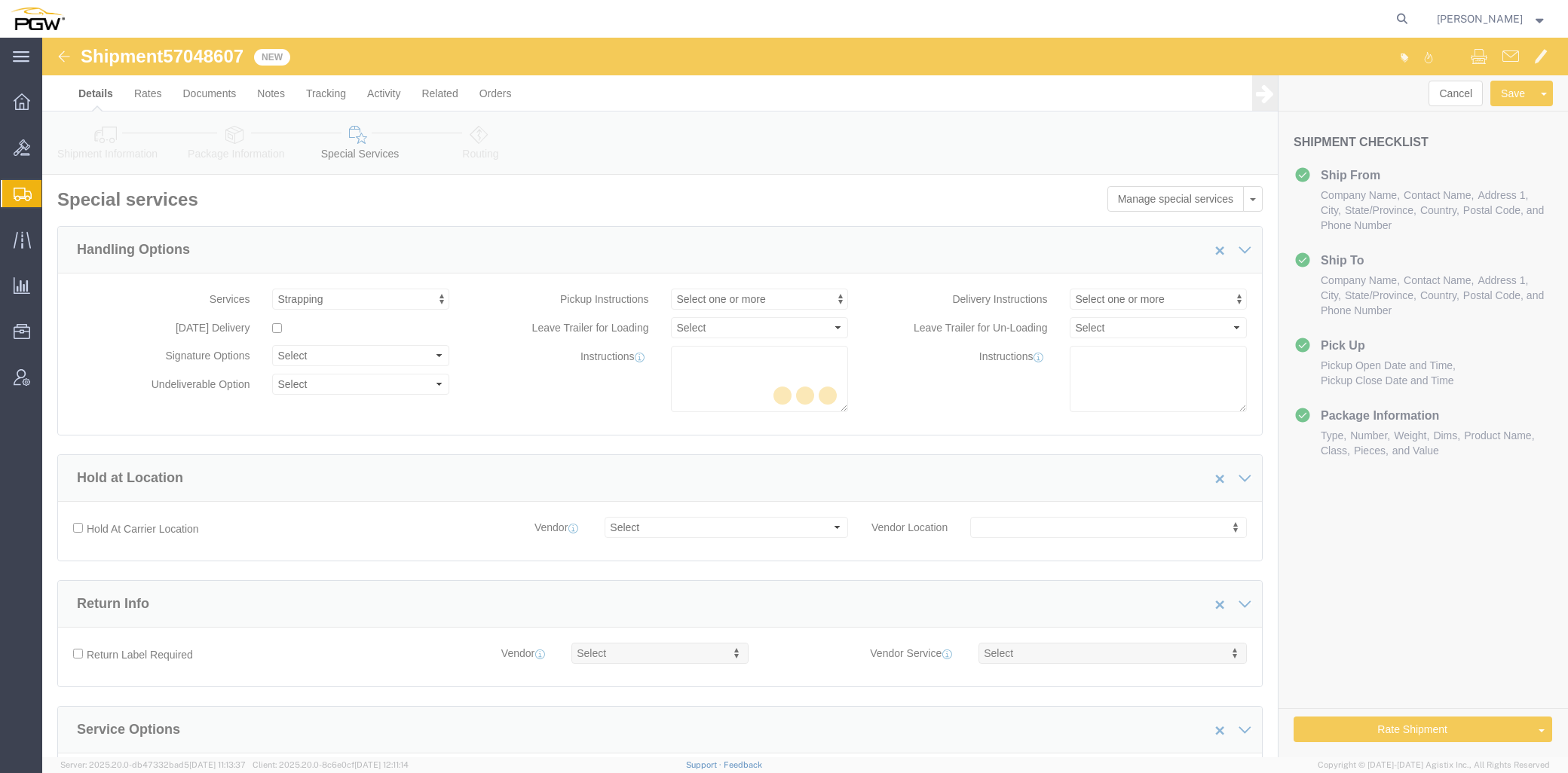
select select "COSTCENTER"
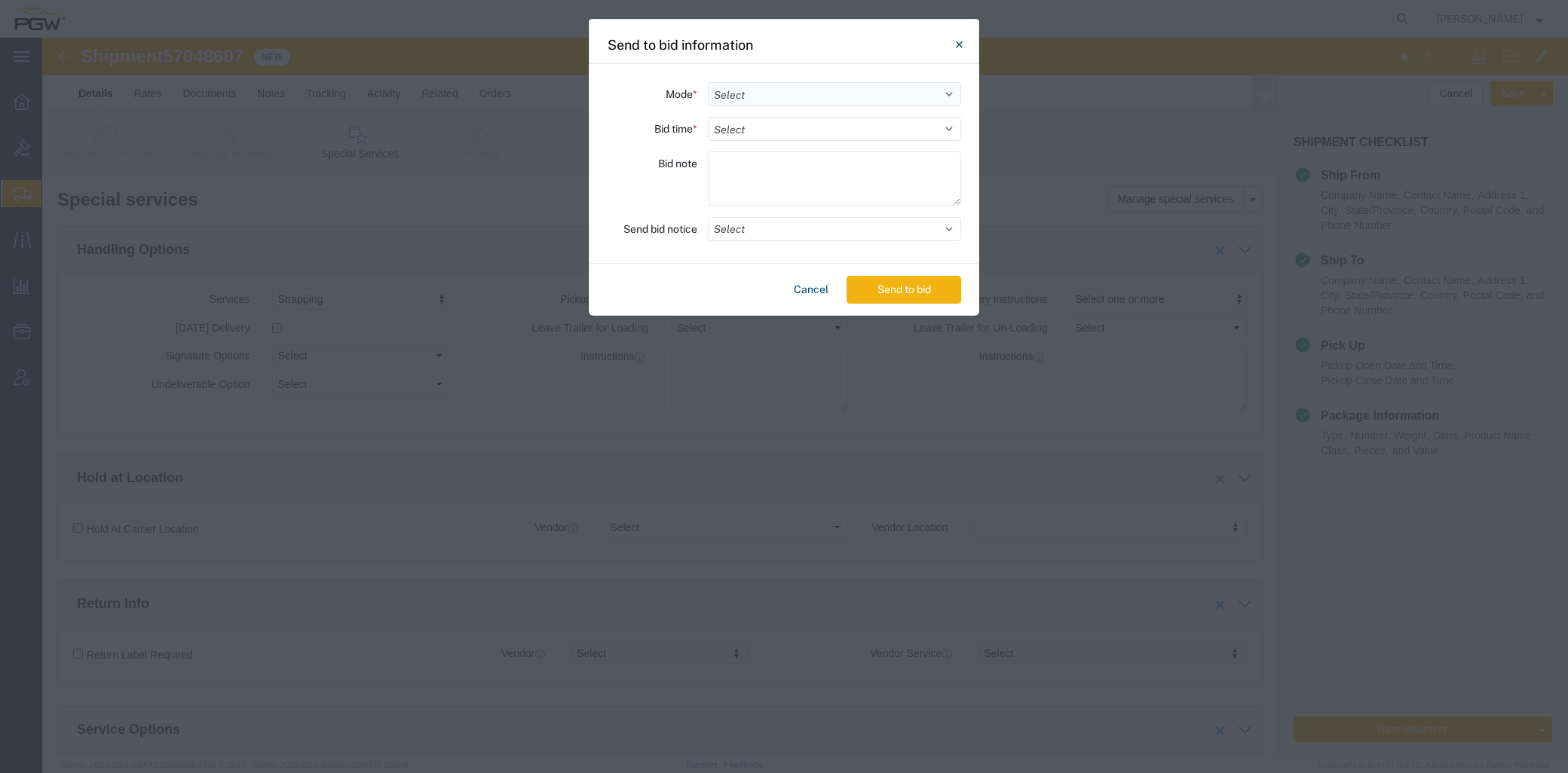
drag, startPoint x: 901, startPoint y: 90, endPoint x: 899, endPoint y: 106, distance: 16.1
click at [901, 90] on select "Select Small Parcel Truckload Air Rail Less than Truckload Ocean Freight Multi-…" at bounding box center [834, 94] width 254 height 24
select select "TL"
click at [708, 82] on select "Select Small Parcel Truckload Air Rail Less than Truckload Ocean Freight Multi-…" at bounding box center [834, 94] width 254 height 24
click at [771, 136] on select "Select 30 Min (Rush) 1 Hour (Rush) 2 Hours (Rush) 4 Hours (Rush) 8 Hours (Rush)…" at bounding box center [834, 128] width 254 height 24
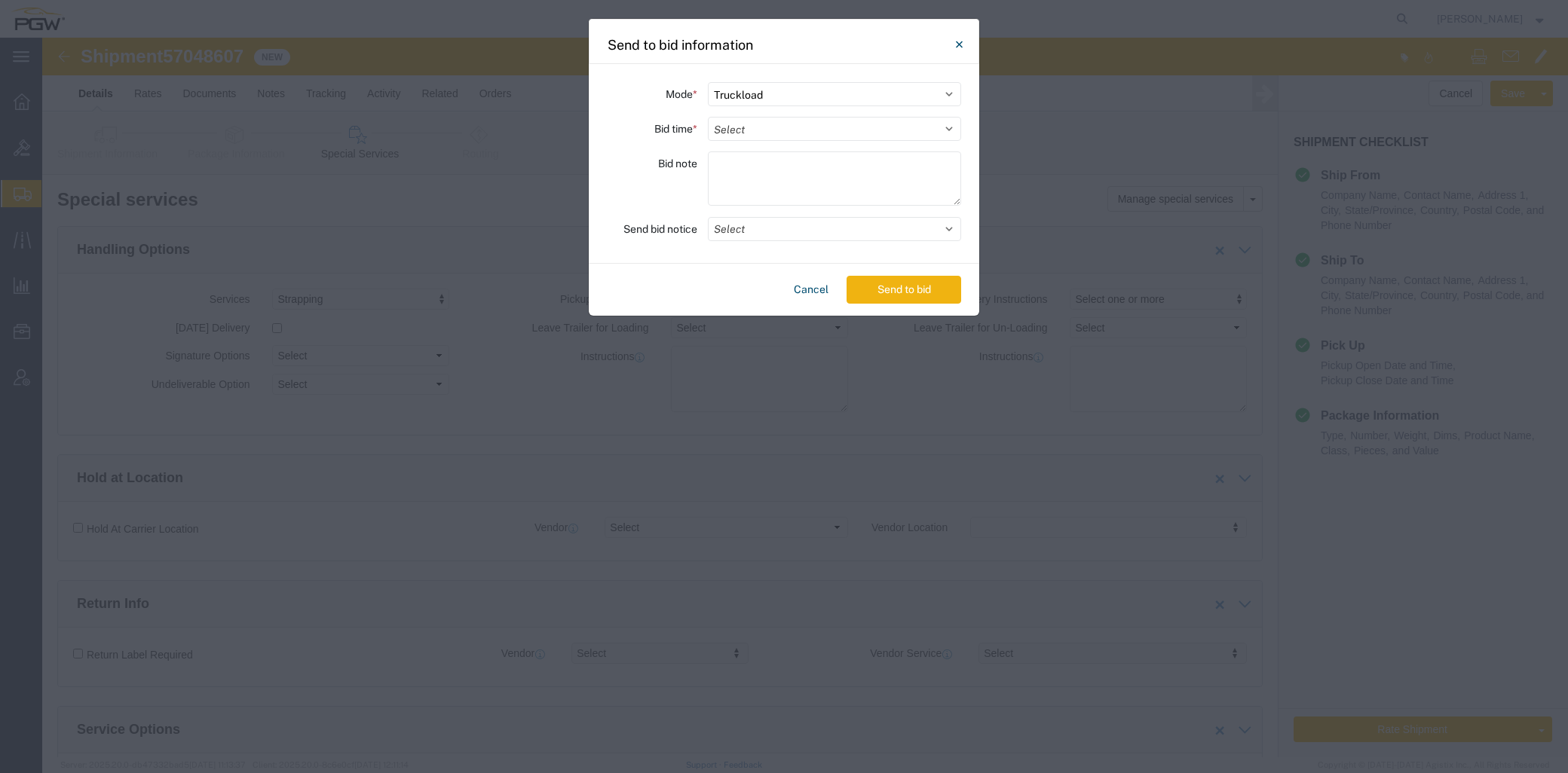
select select "24"
click at [708, 117] on select "Select 30 Min (Rush) 1 Hour (Rush) 2 Hours (Rush) 4 Hours (Rush) 8 Hours (Rush)…" at bounding box center [834, 128] width 254 height 24
click at [888, 288] on button "Send to bid" at bounding box center [904, 289] width 115 height 28
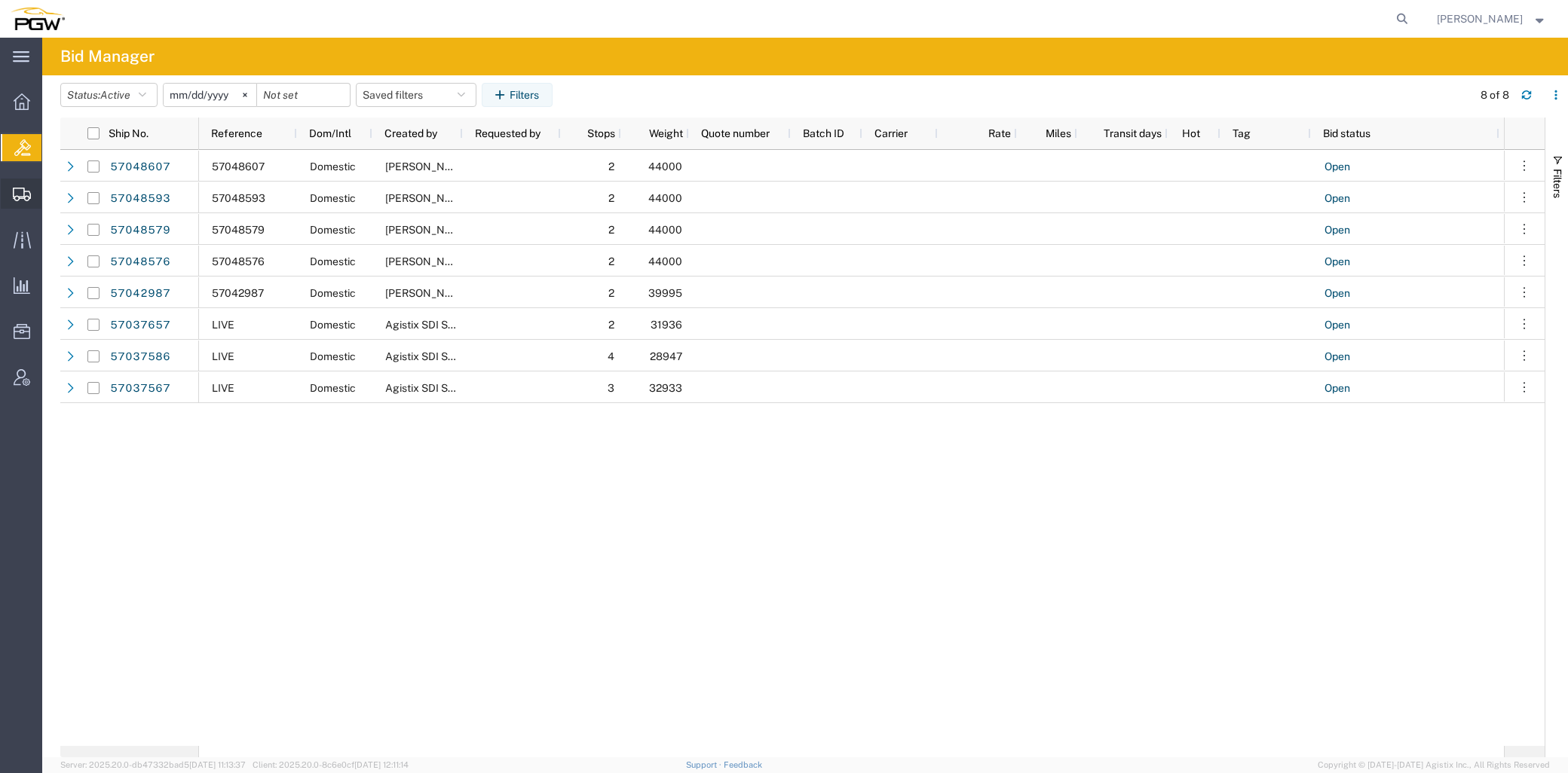
click at [0, 0] on span "Create from Template" at bounding box center [0, 0] width 0 height 0
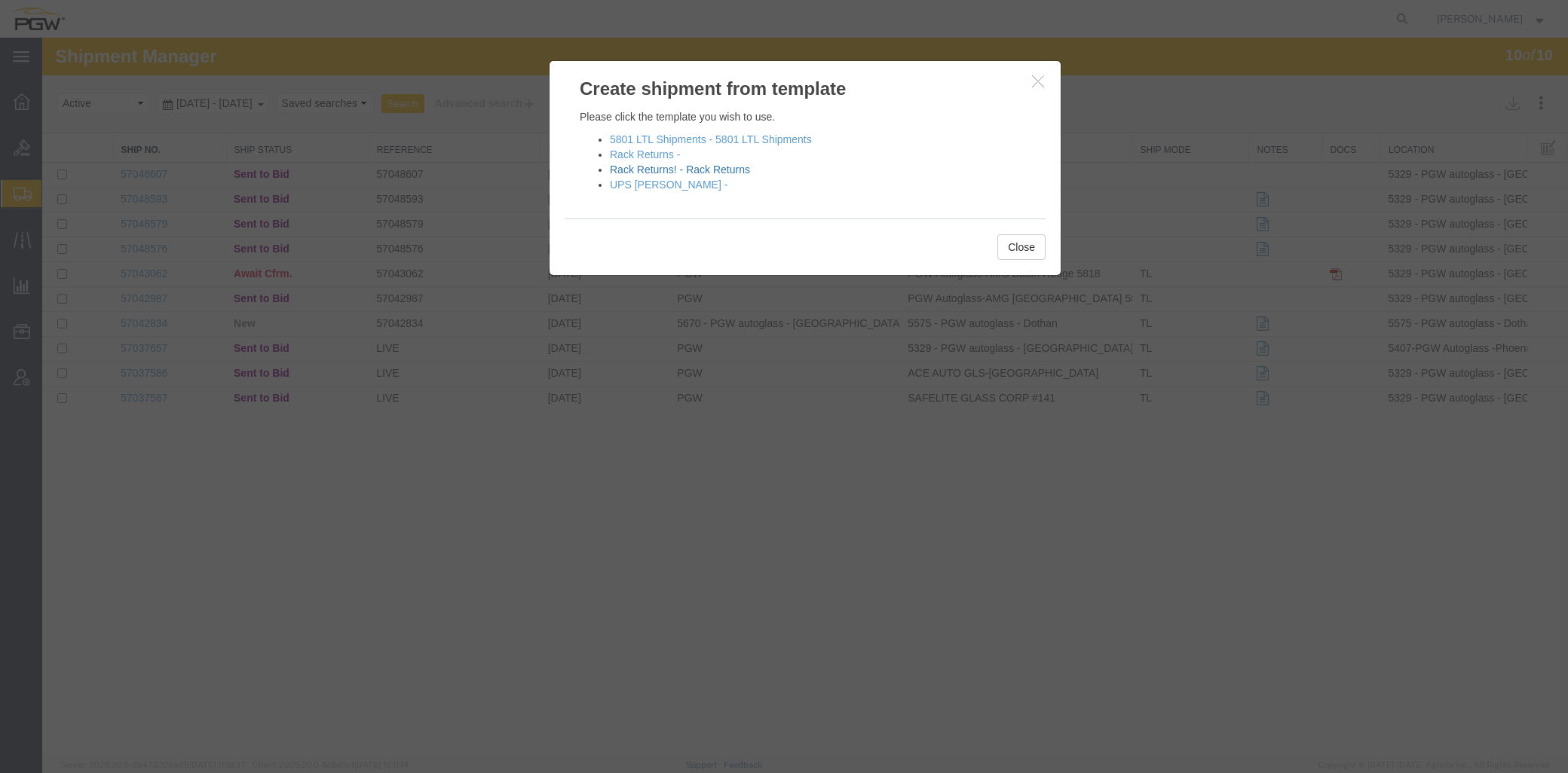
click at [689, 171] on link "Rack Returns! - Rack Returns" at bounding box center [680, 170] width 140 height 12
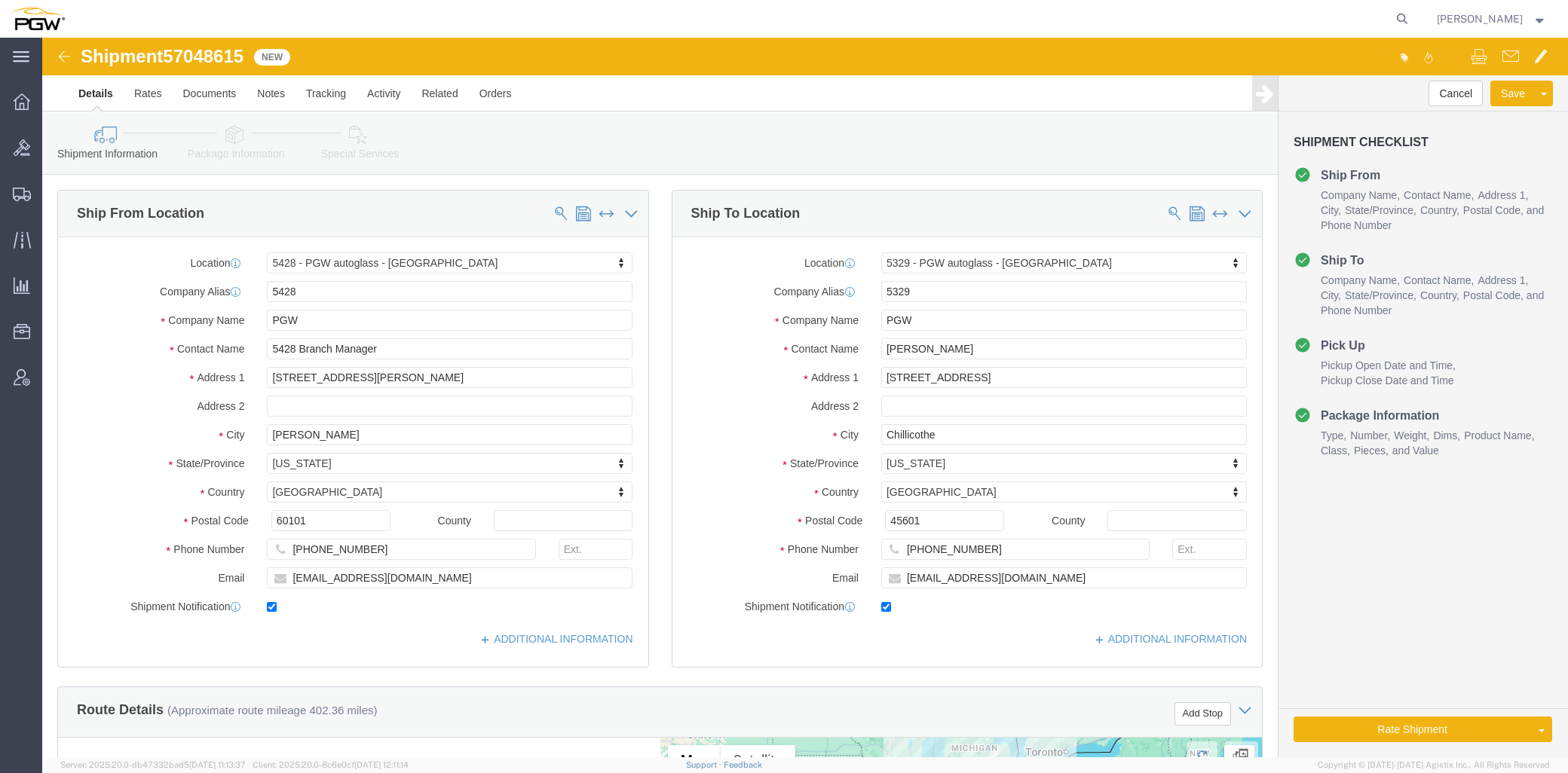
select select "28281"
select select "28253"
type input "491"
select select "34217"
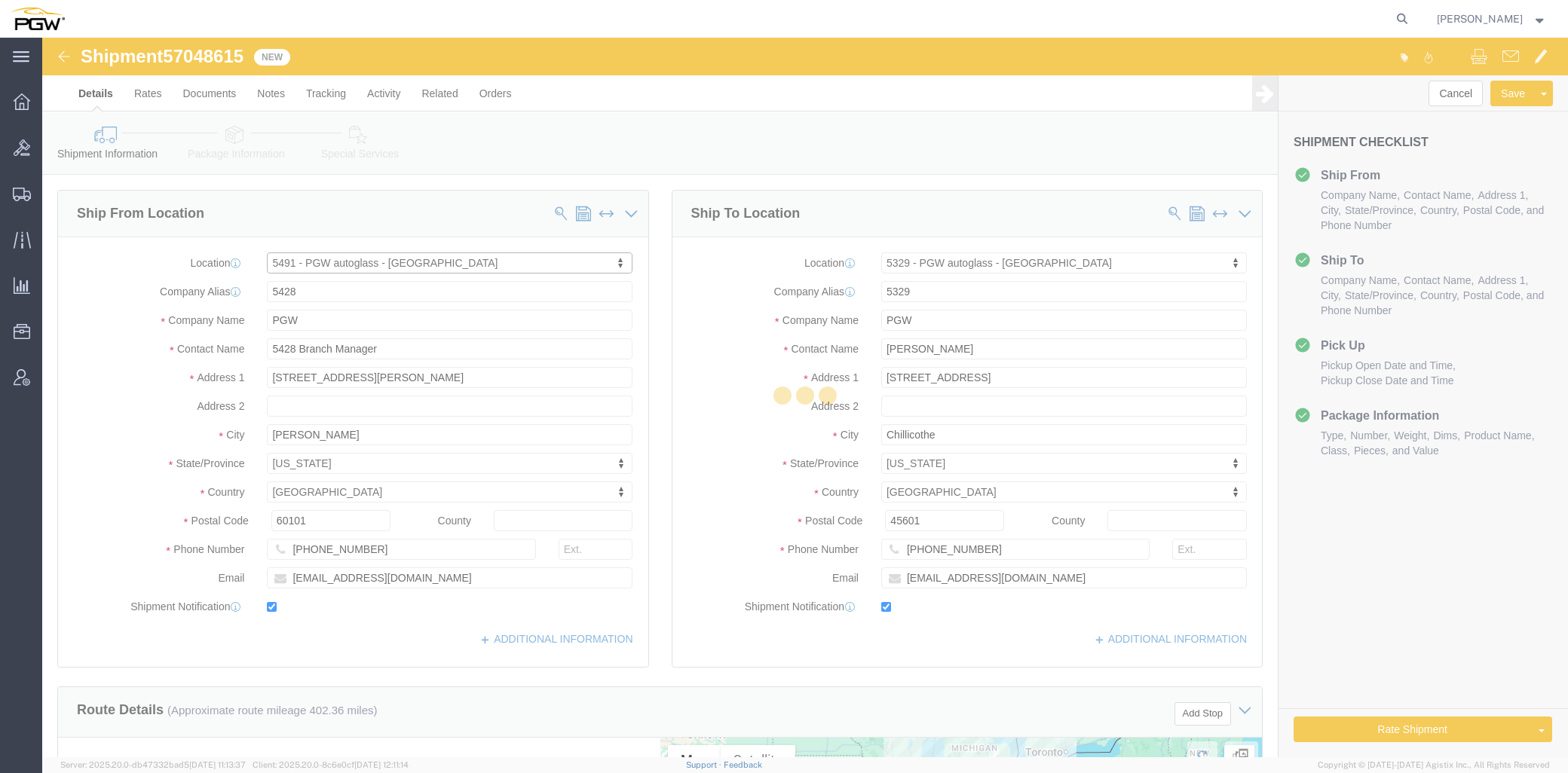
type input "5491"
type input "5491 Branch Manager"
type input "[STREET_ADDRESS]"
type input "Aurora"
type input "80011"
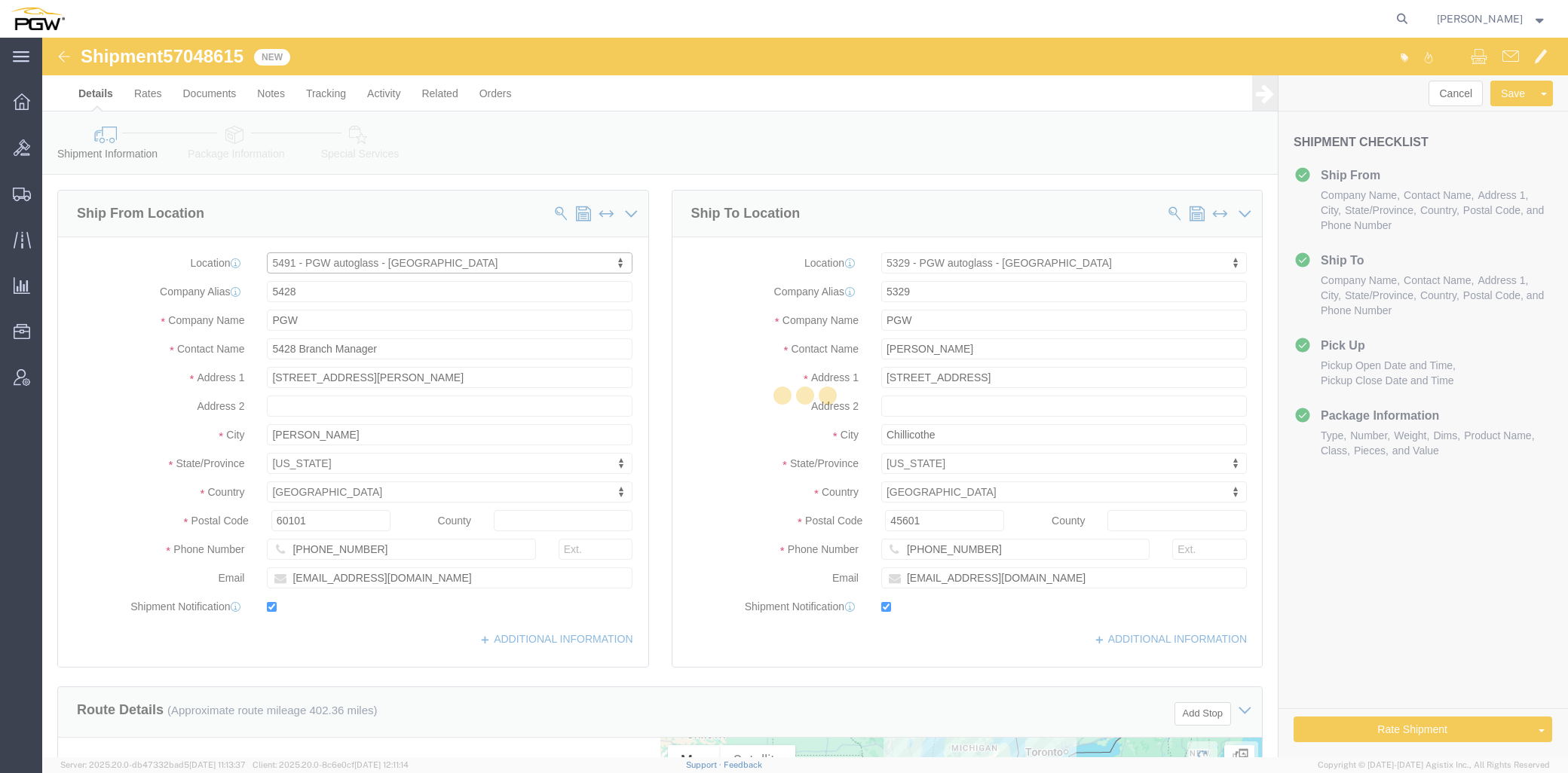
type input "[PHONE_NUMBER]"
type input "[EMAIL_ADDRESS][DOMAIN_NAME]"
select select "CO"
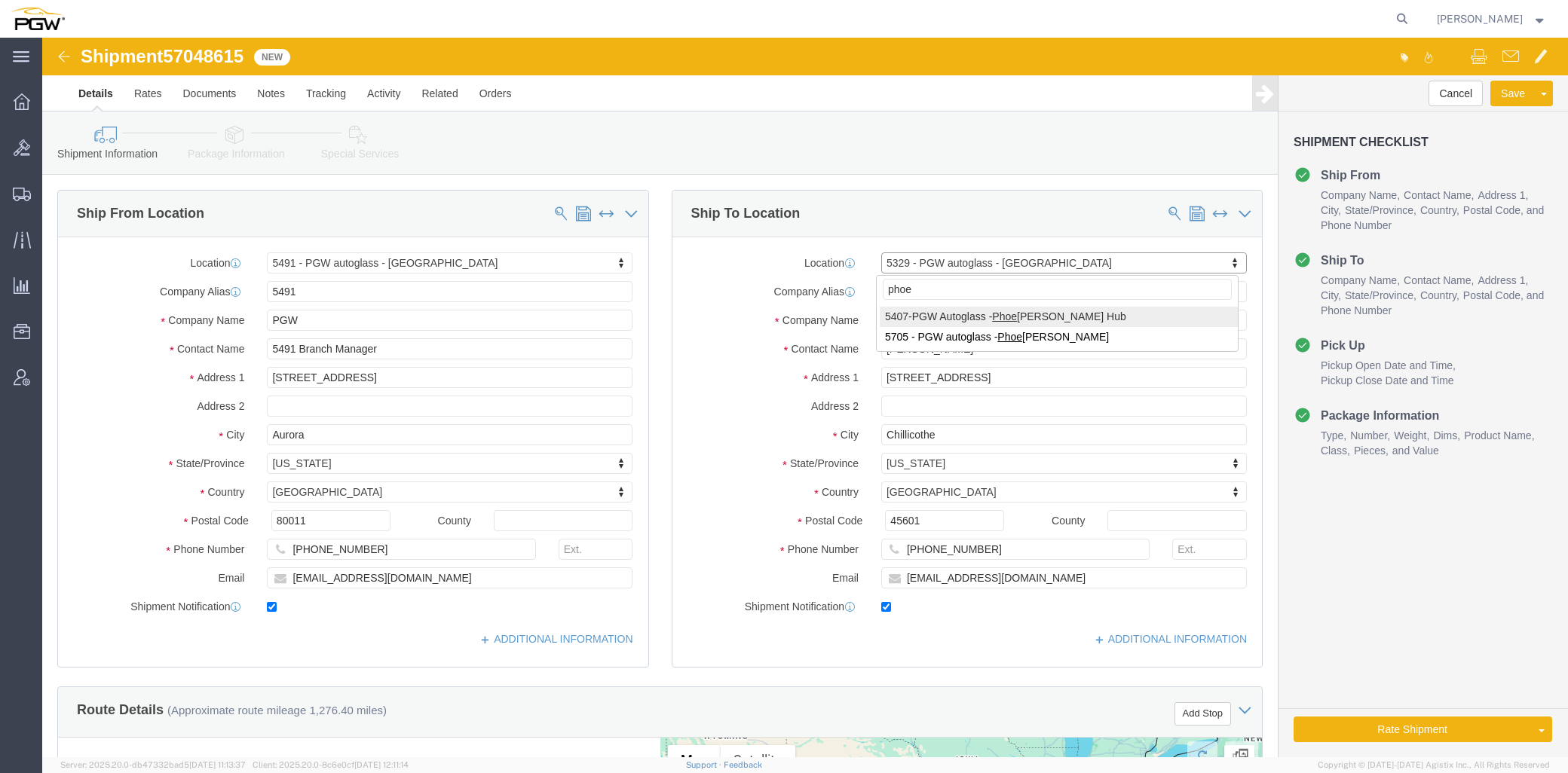
type input "phoe"
select select "62351"
type input "5407"
type input "5407 Branch Manager"
type input "[STREET_ADDRESS]"
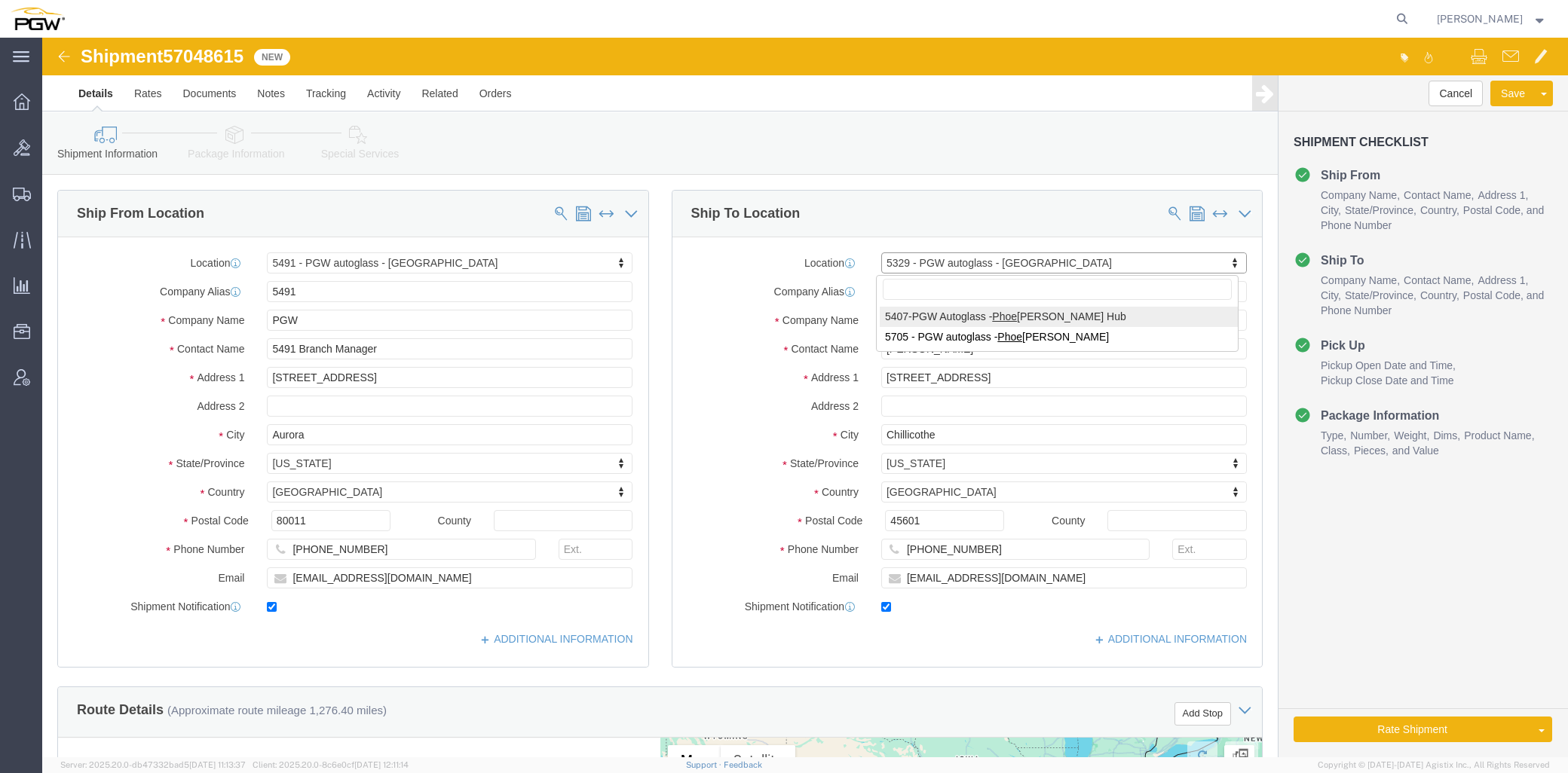
type input "[GEOGRAPHIC_DATA]"
type input "85307"
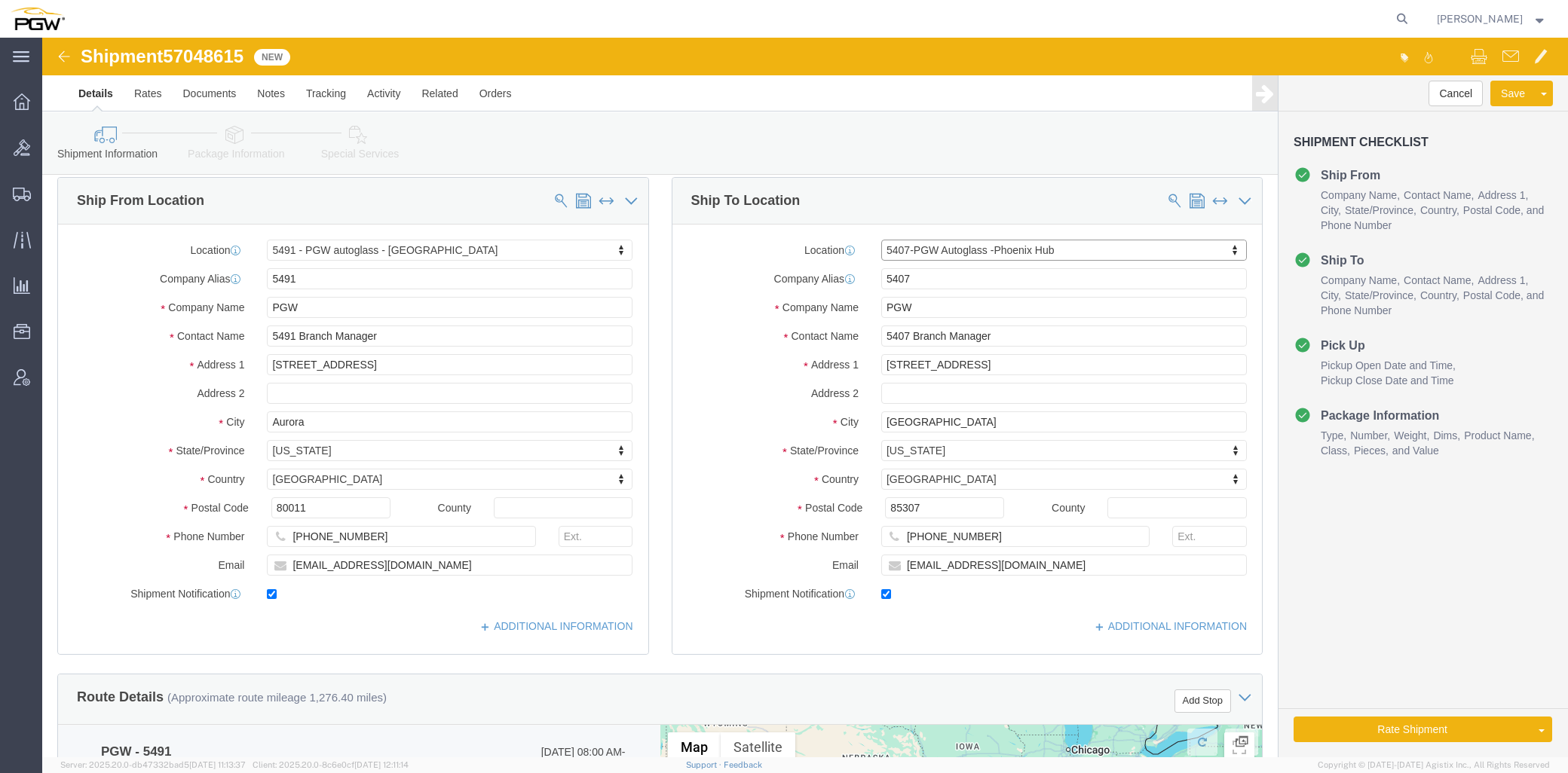
scroll to position [418, 0]
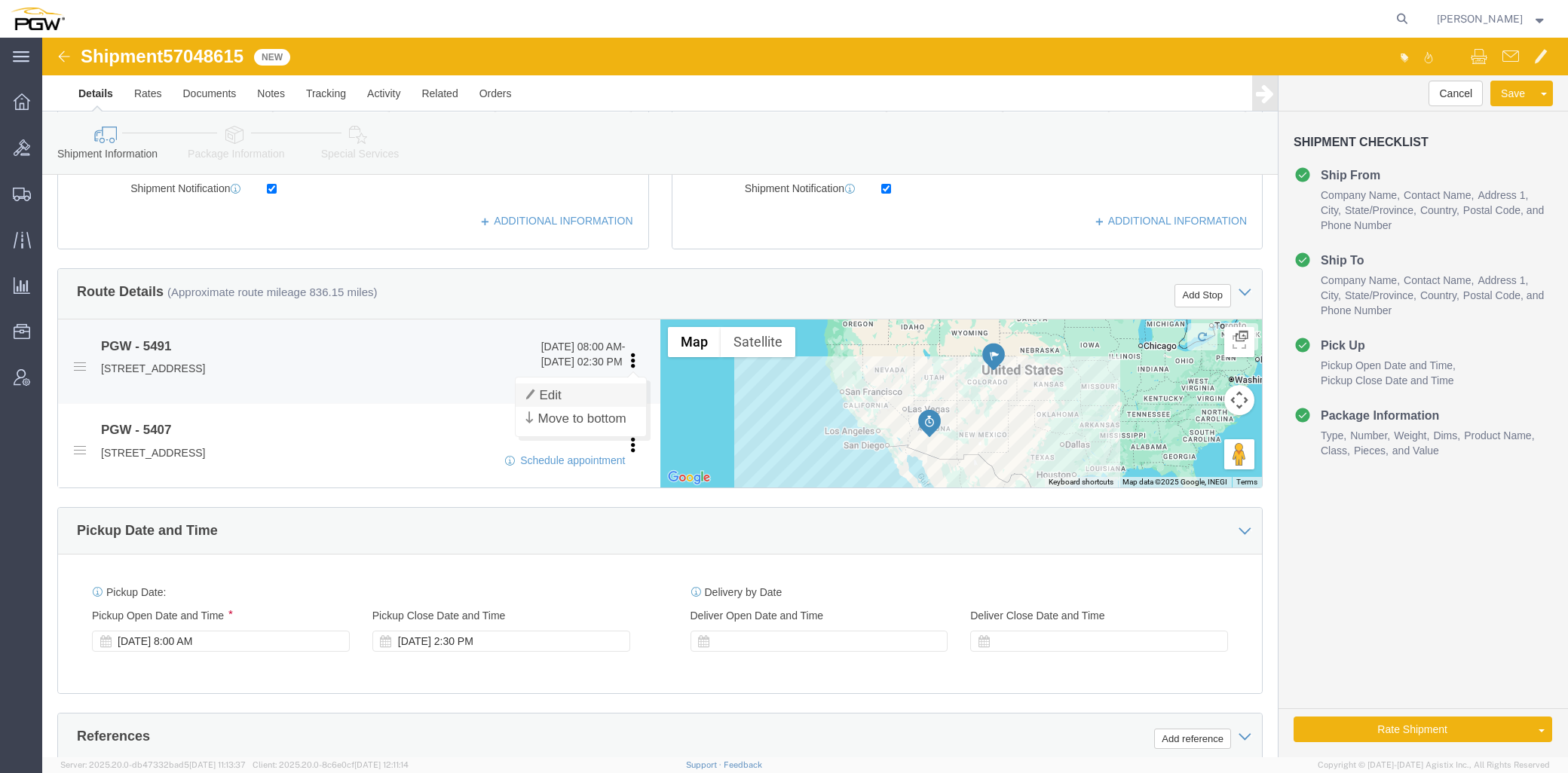
click link "Edit"
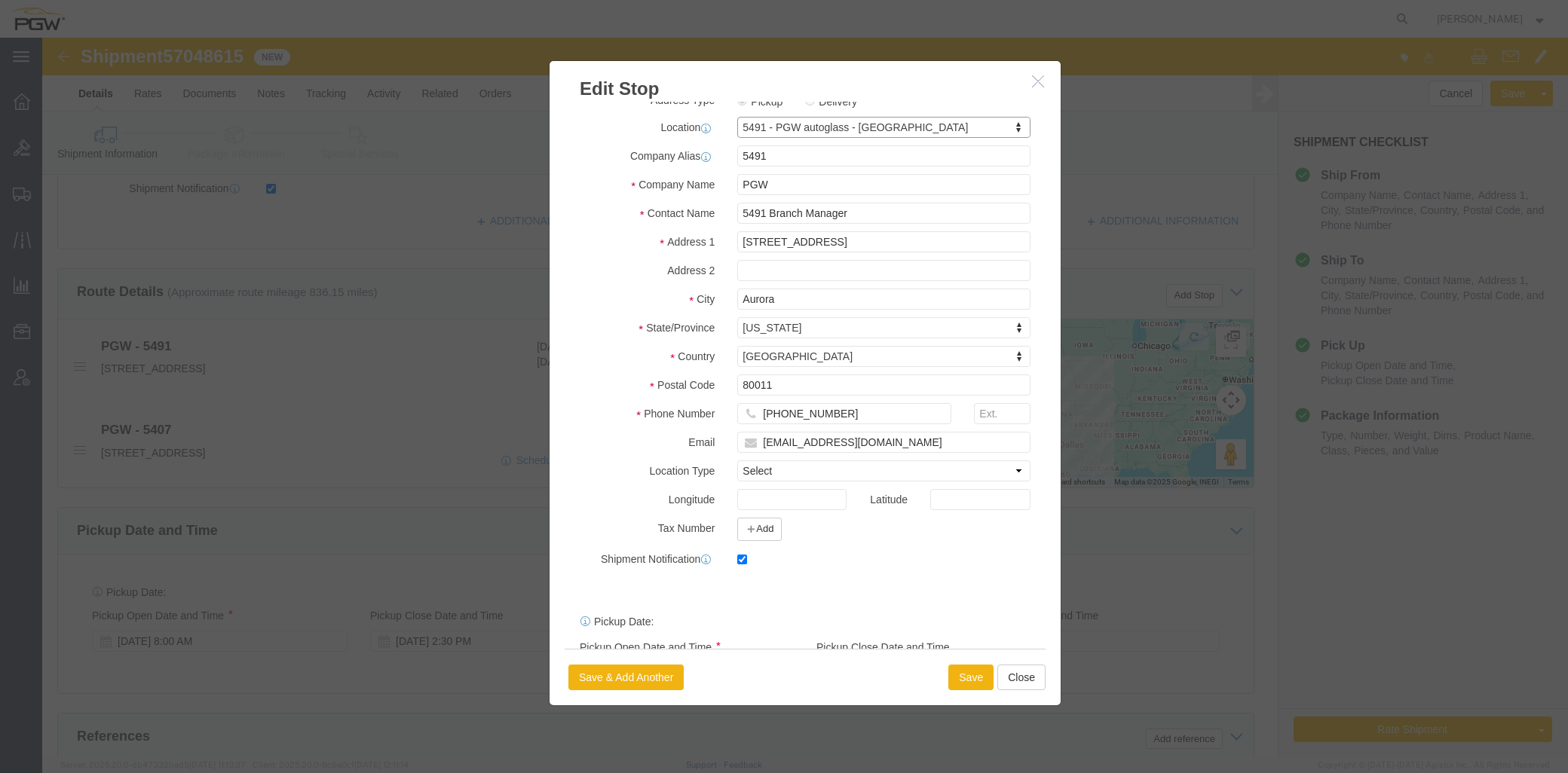
scroll to position [81, 0]
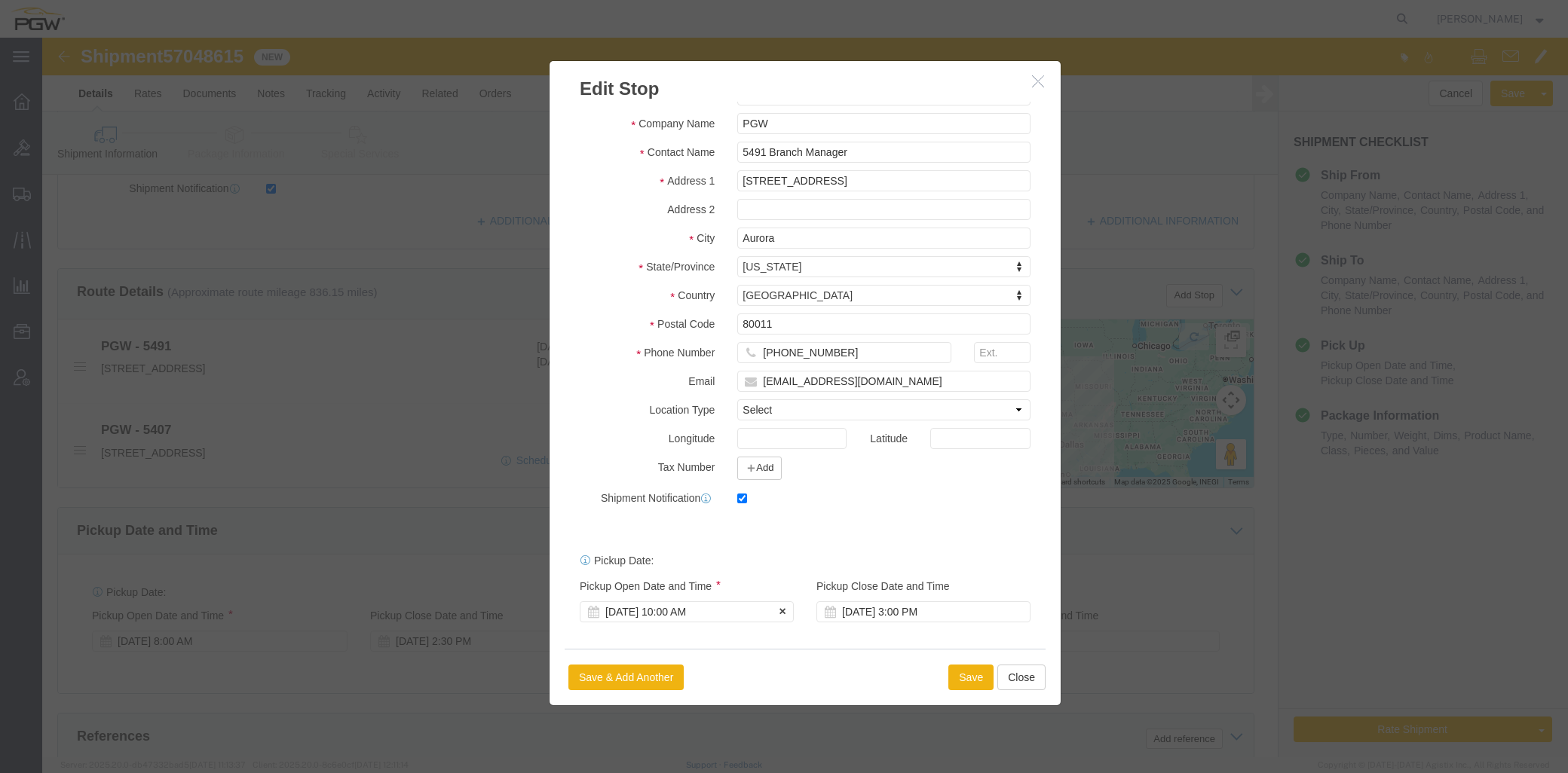
click div "[DATE] 10:00 AM"
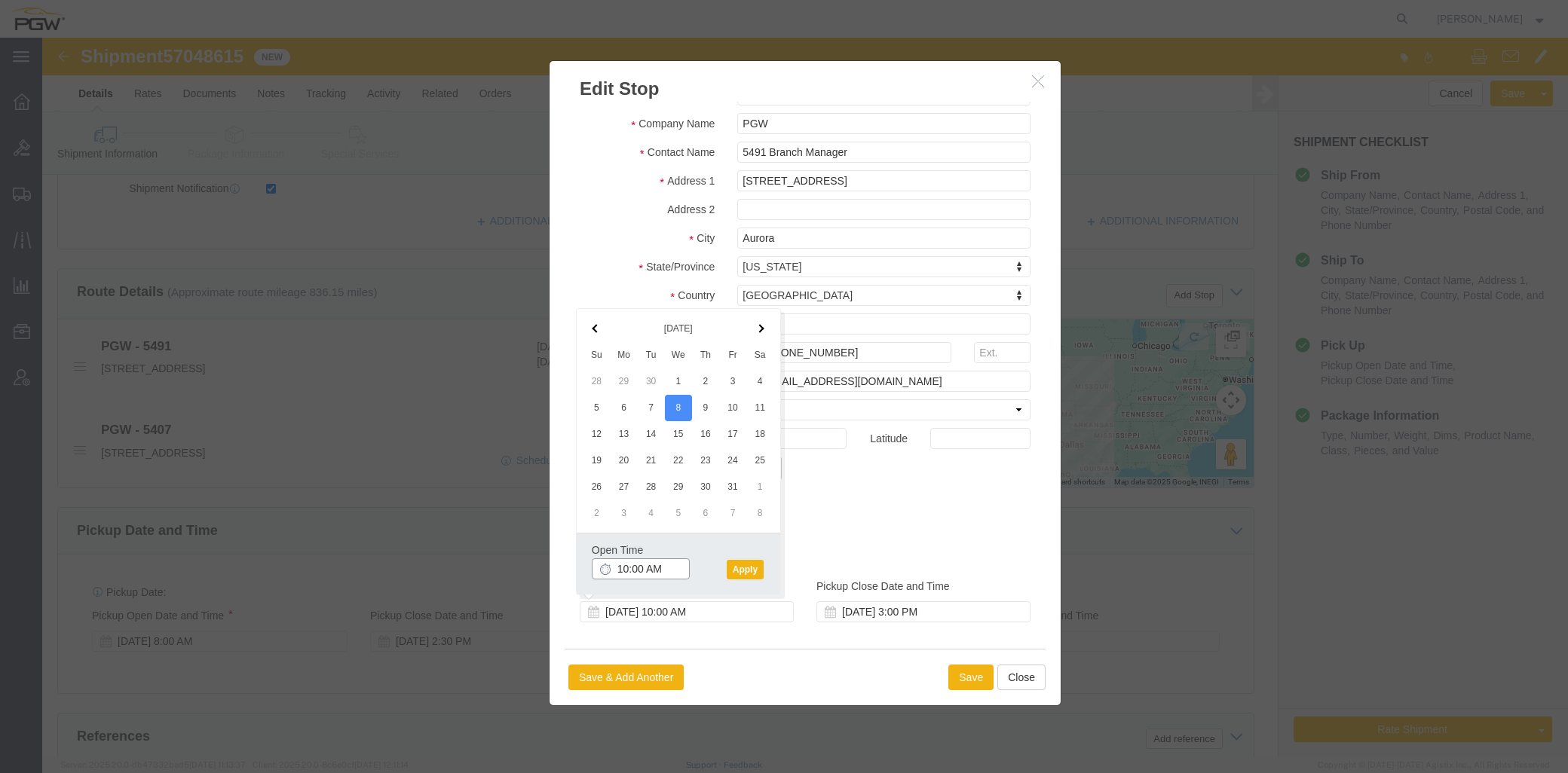
click input "10:00 AM"
click button "Apply"
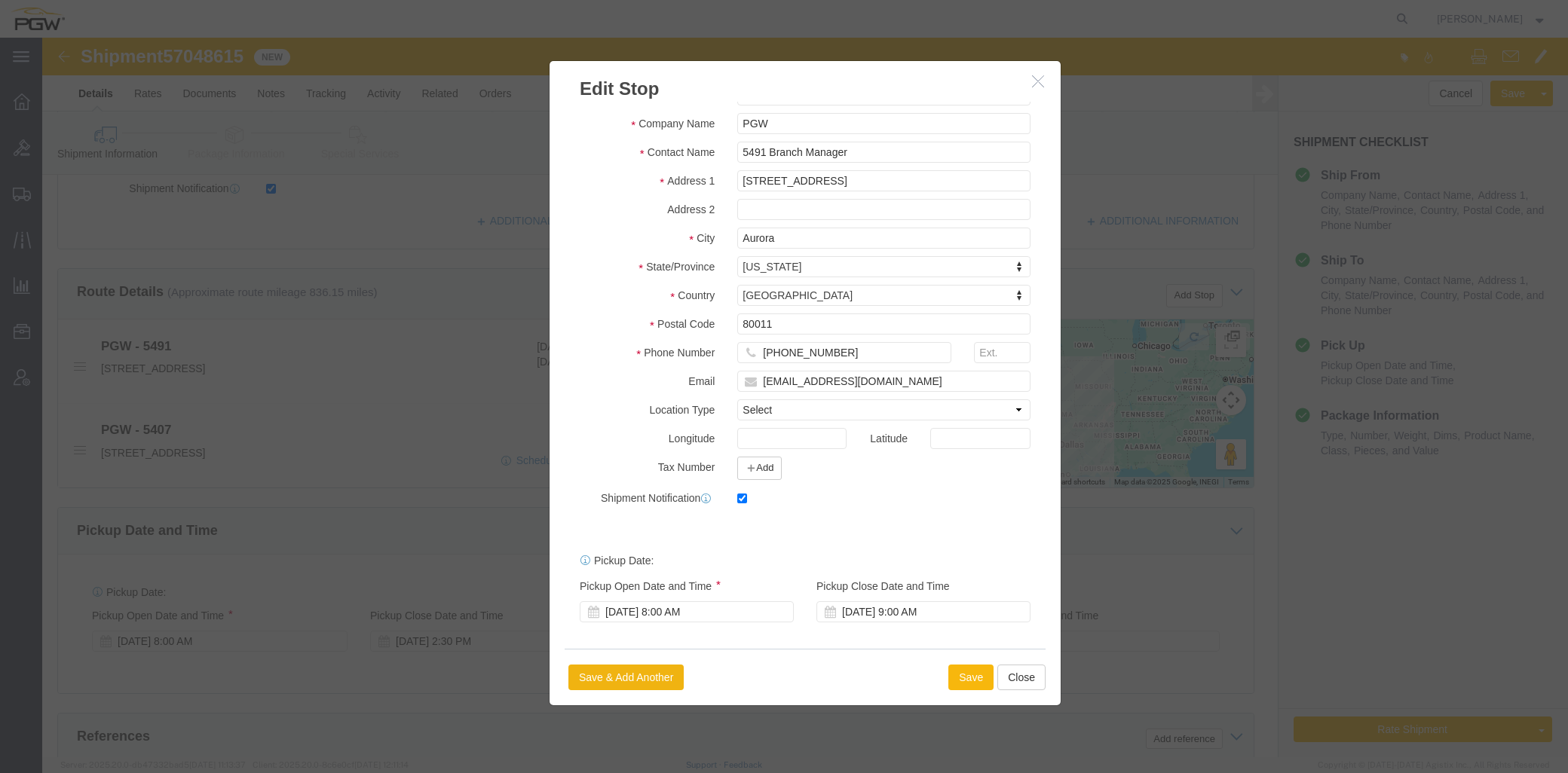
click button "Save"
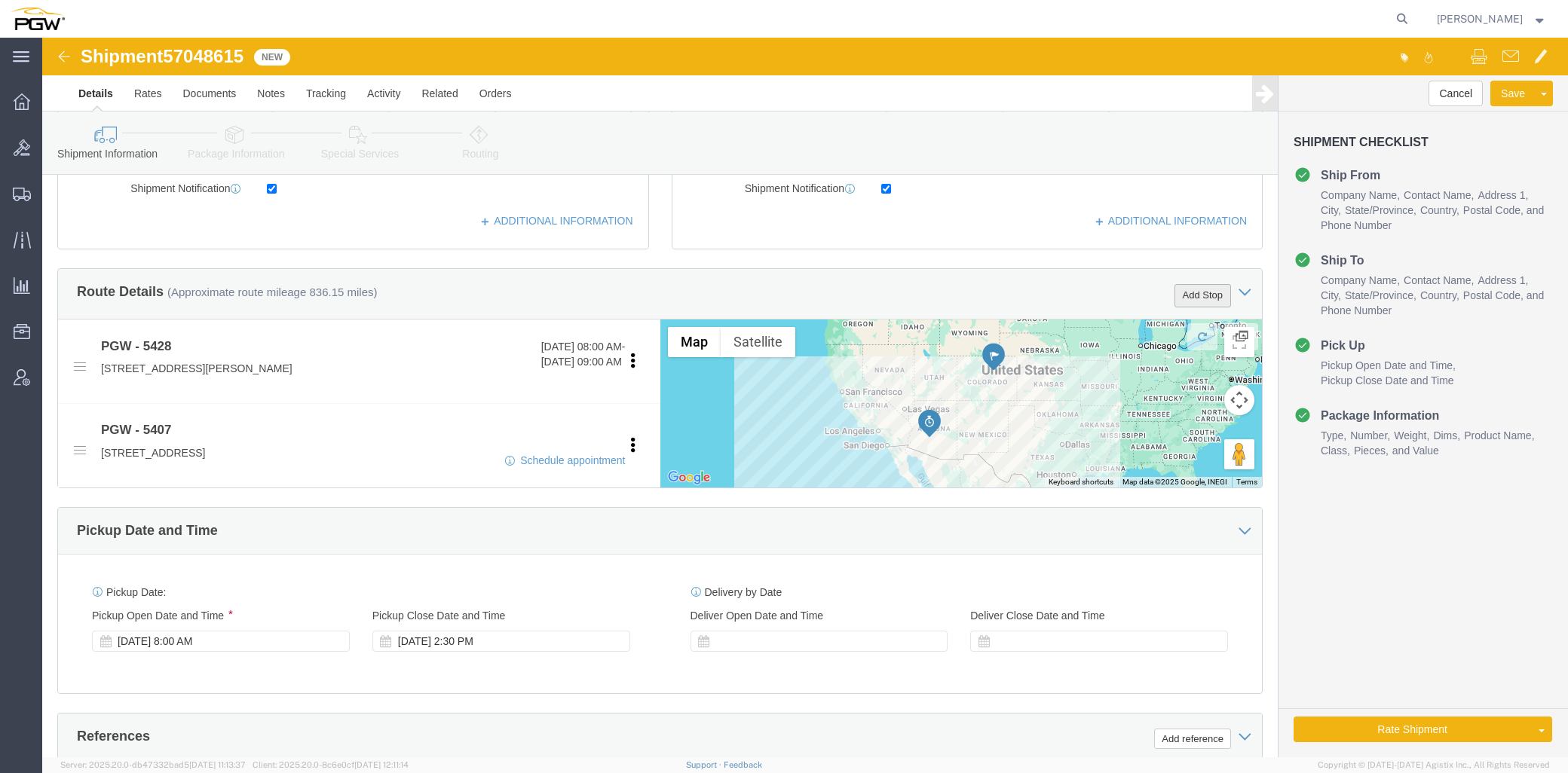
click button "Add Stop"
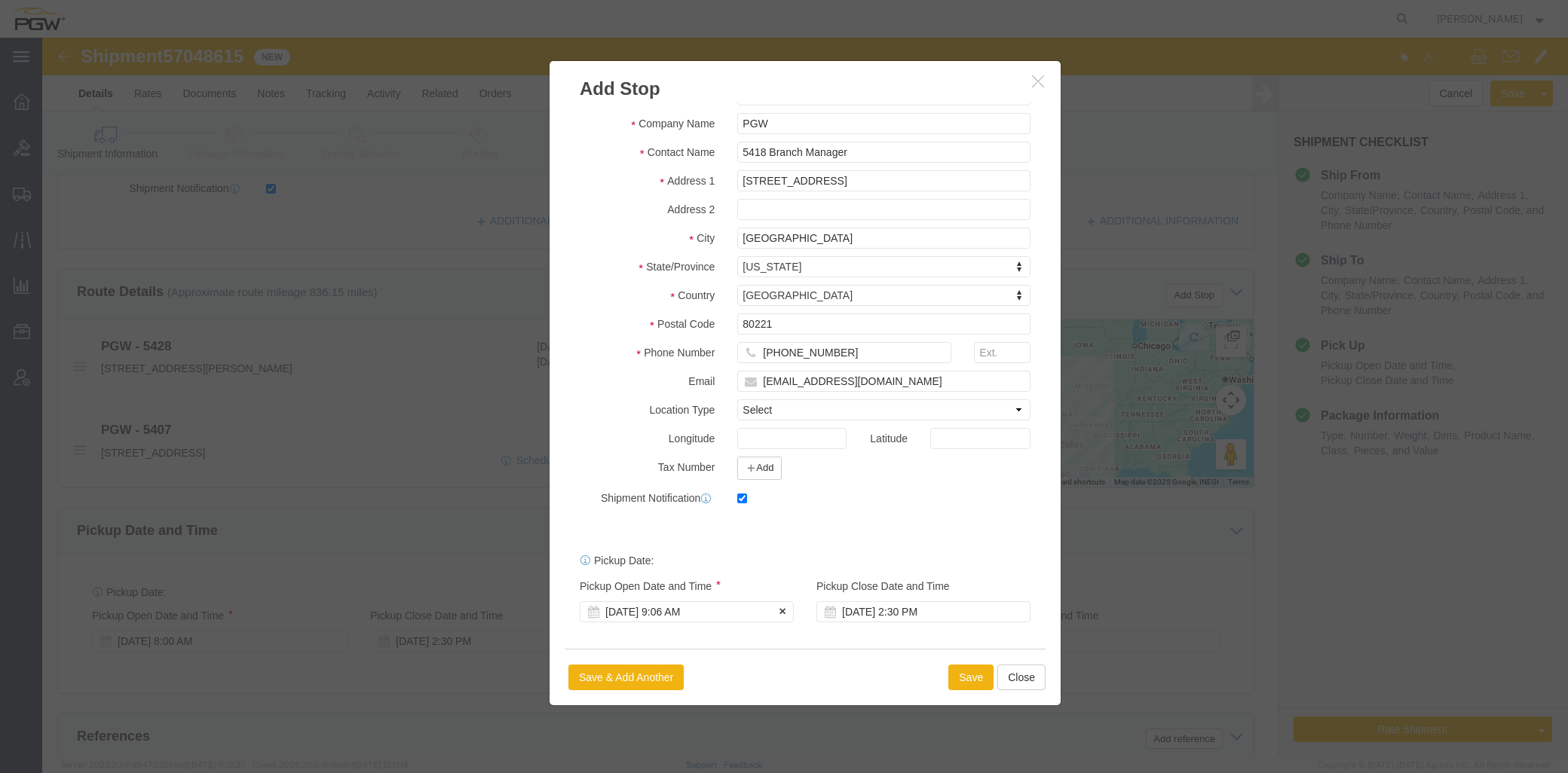
click div "[DATE] 9:06 AM"
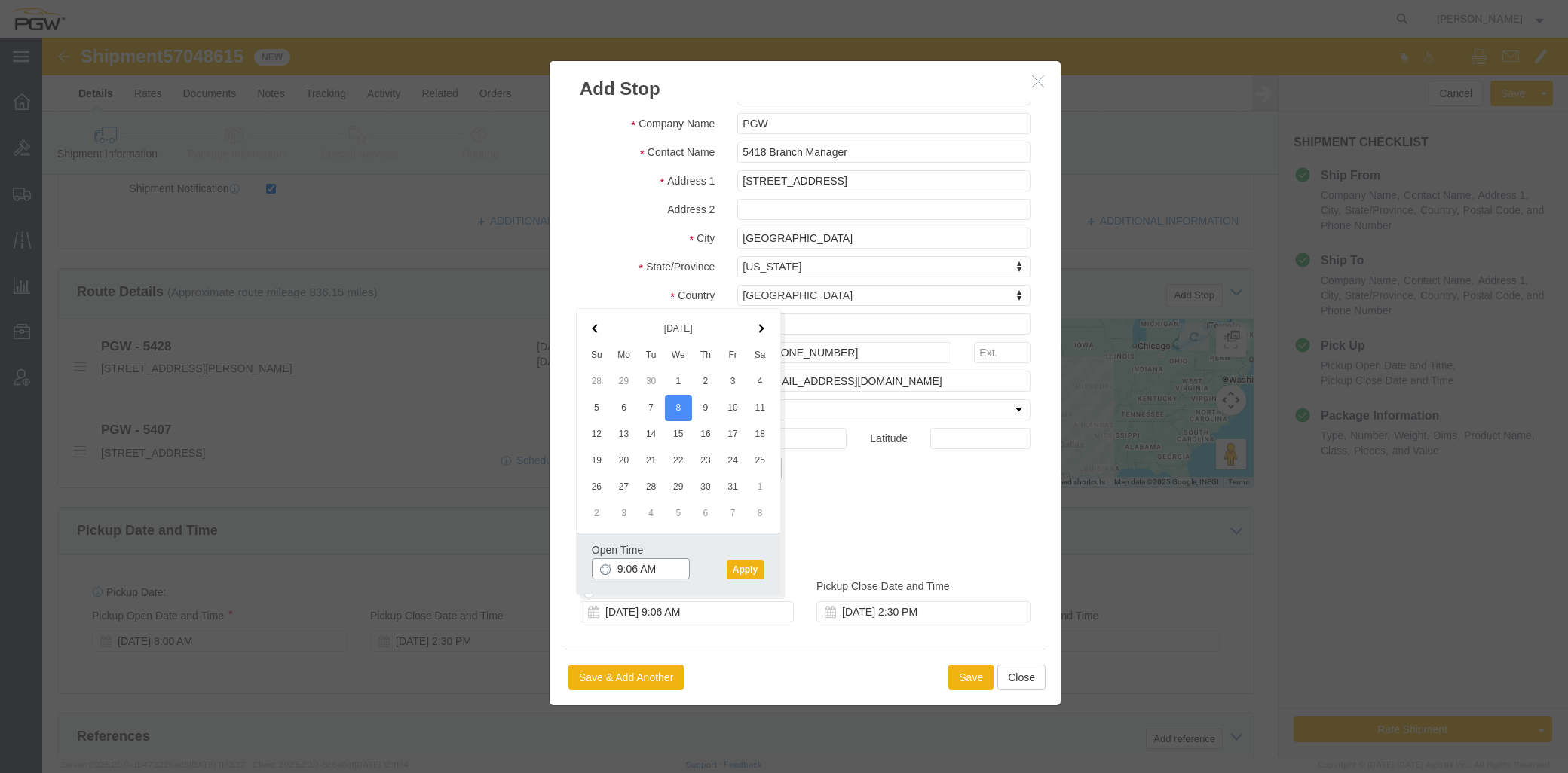
click input "9:06 AM"
click button "Apply"
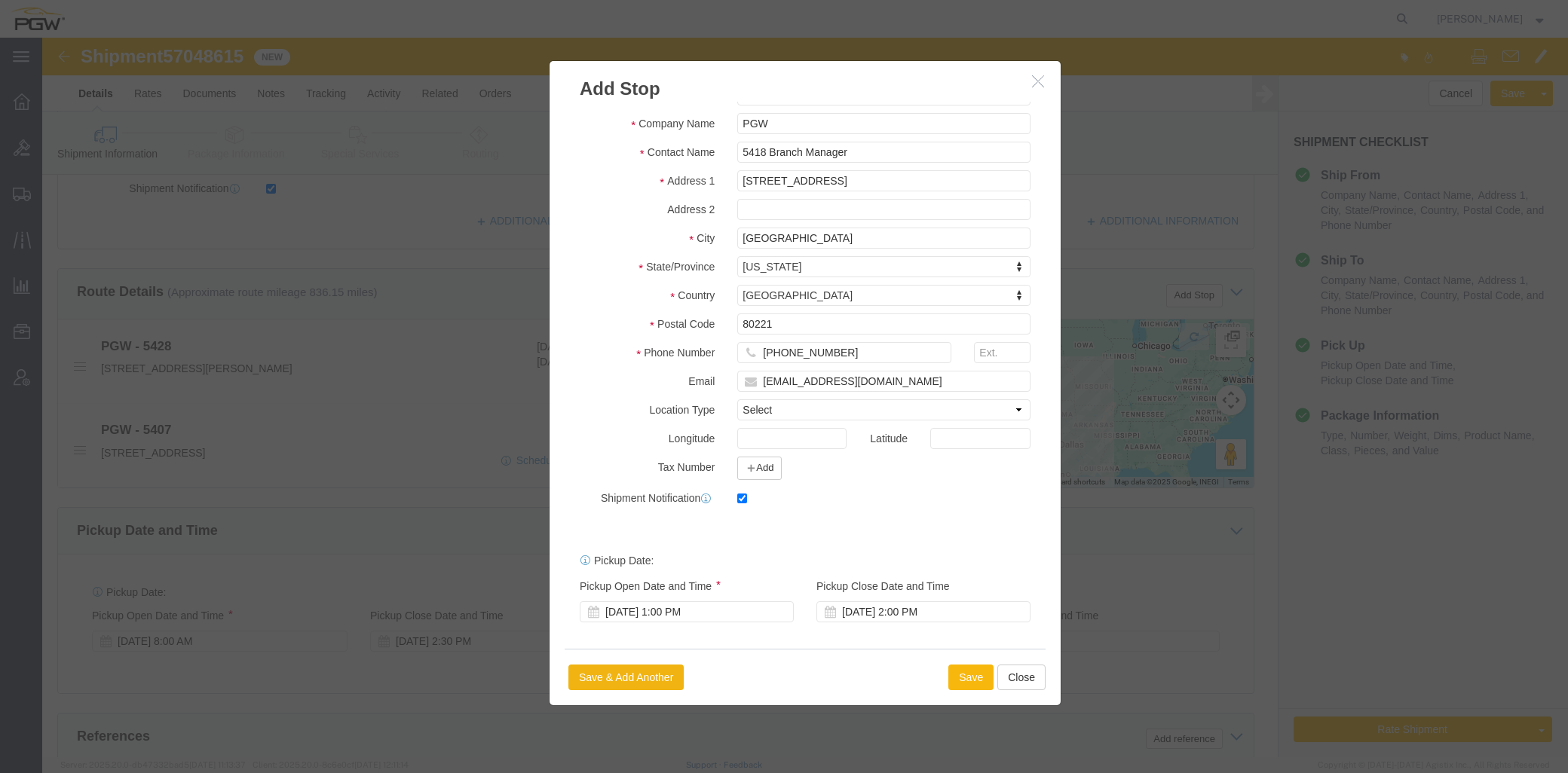
click button "Save"
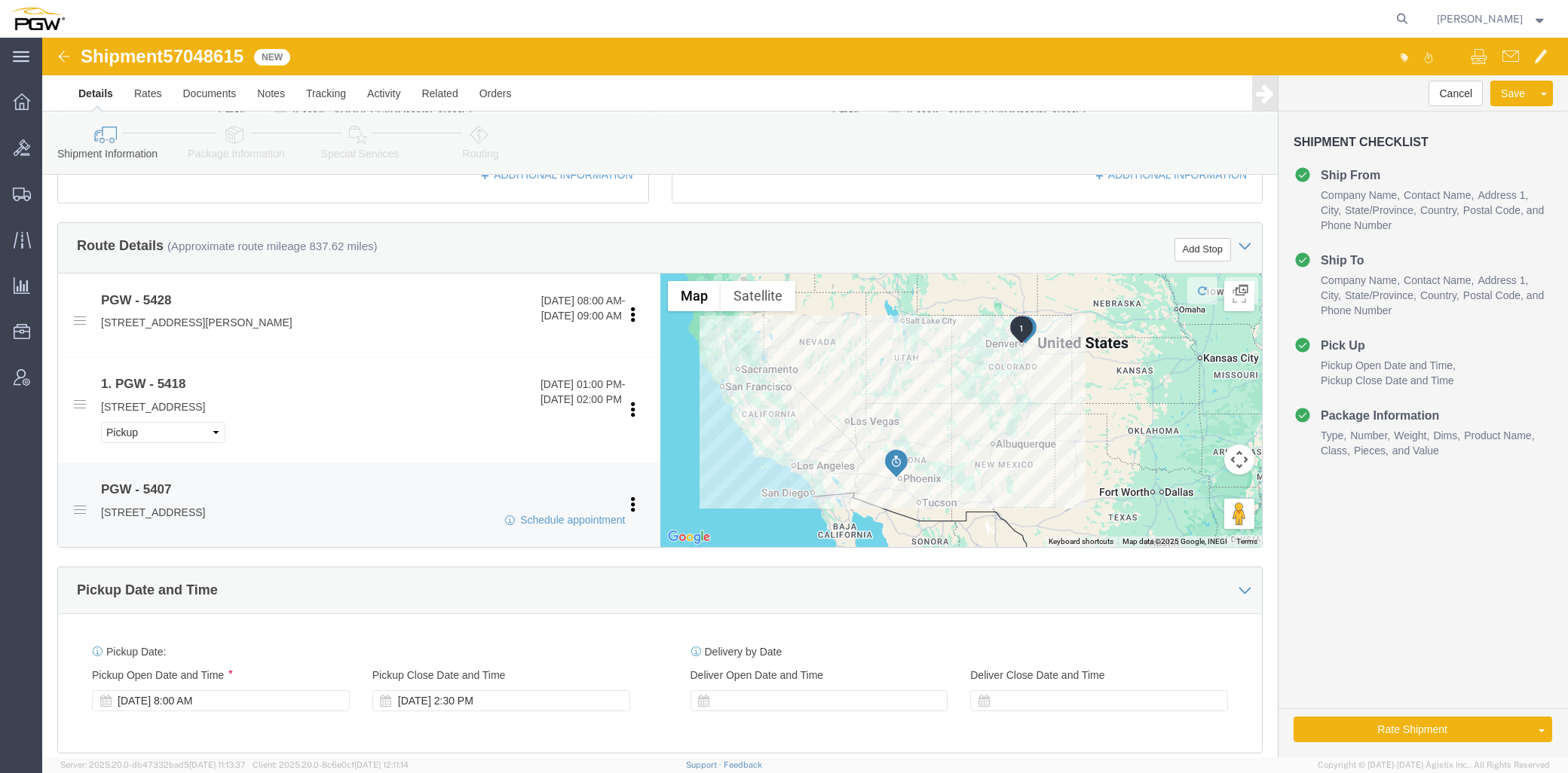
scroll to position [502, 0]
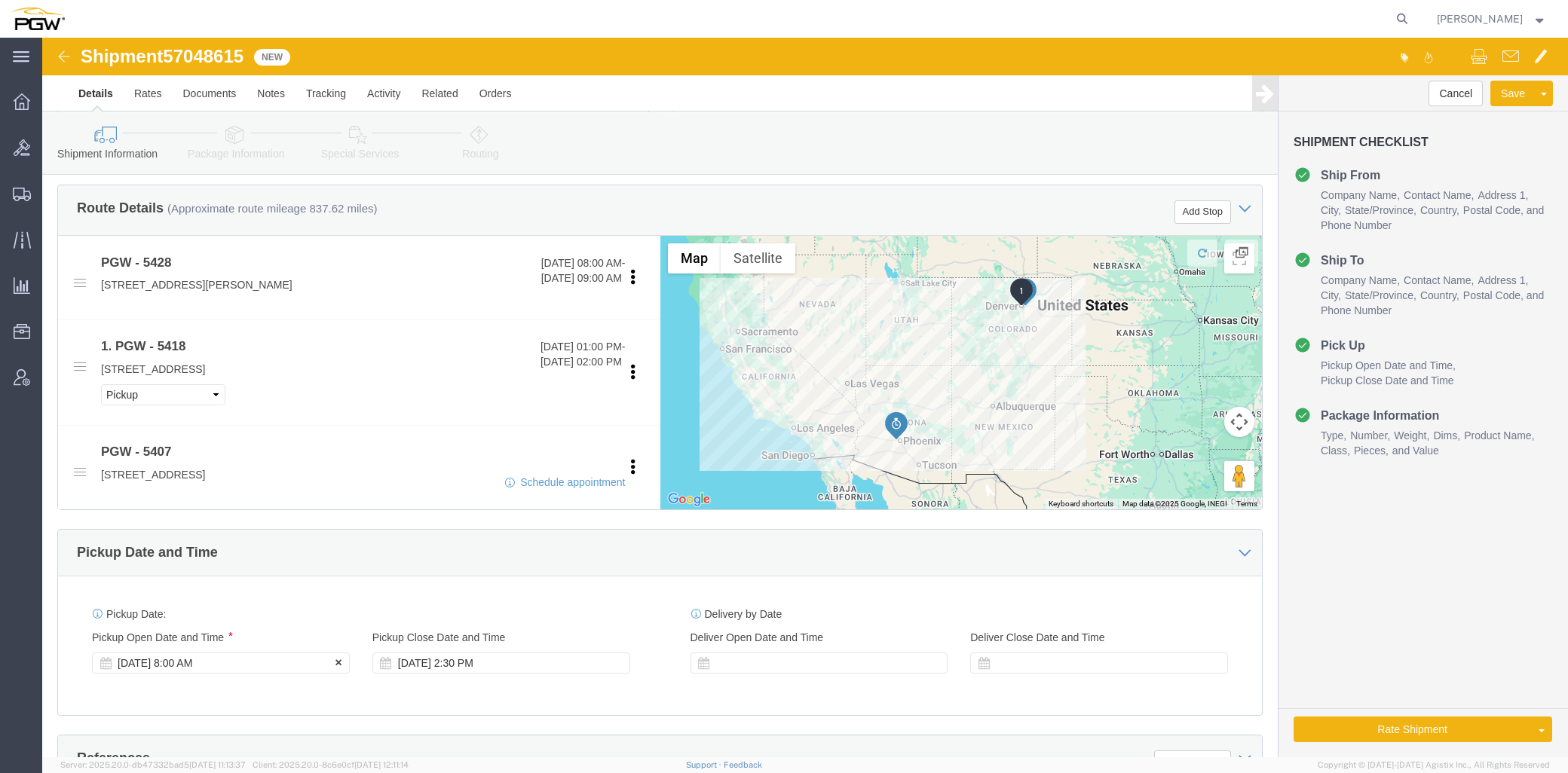
click div "[DATE] 8:00 AM"
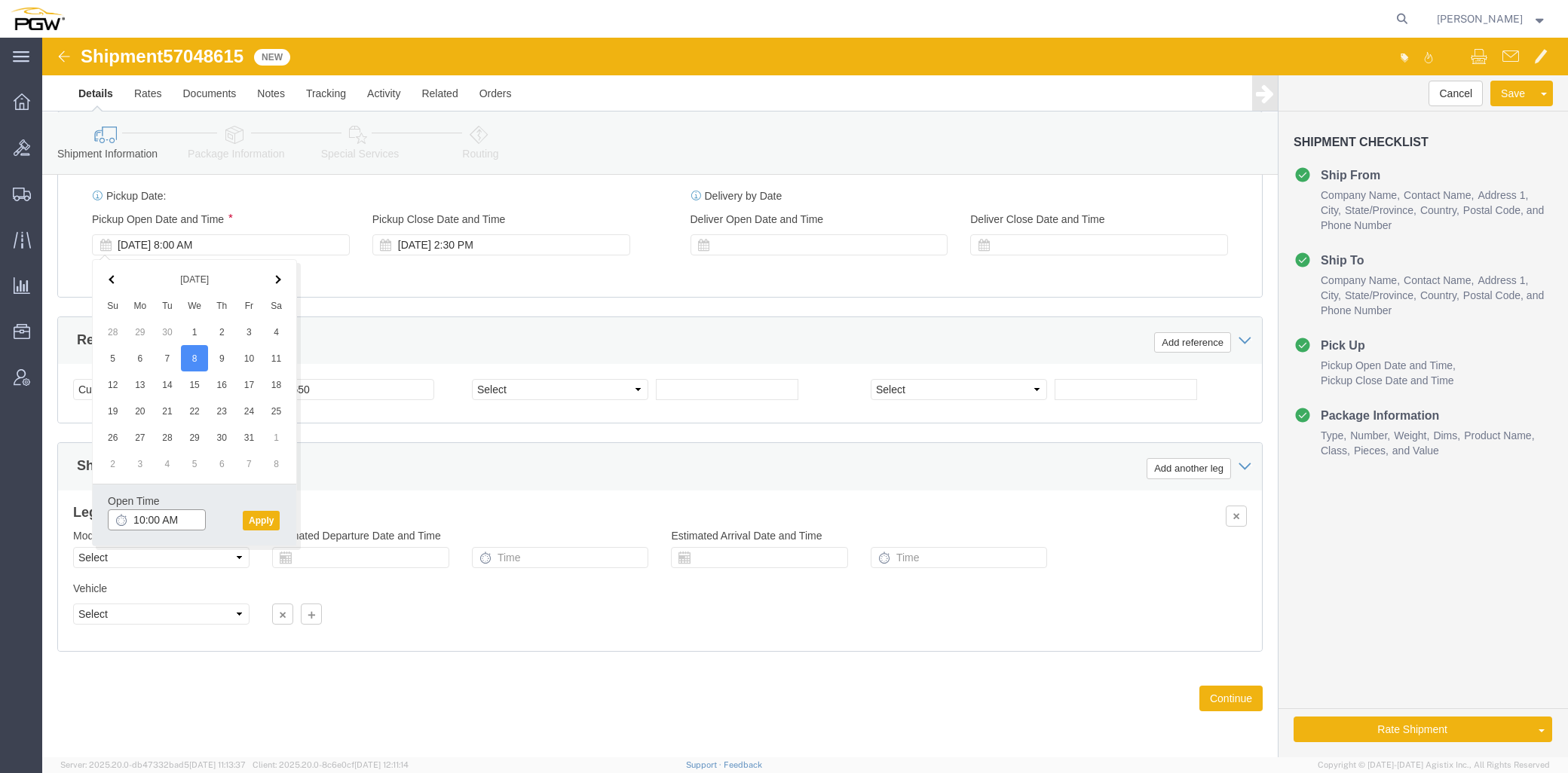
click input "10:00 AM"
click button "Apply"
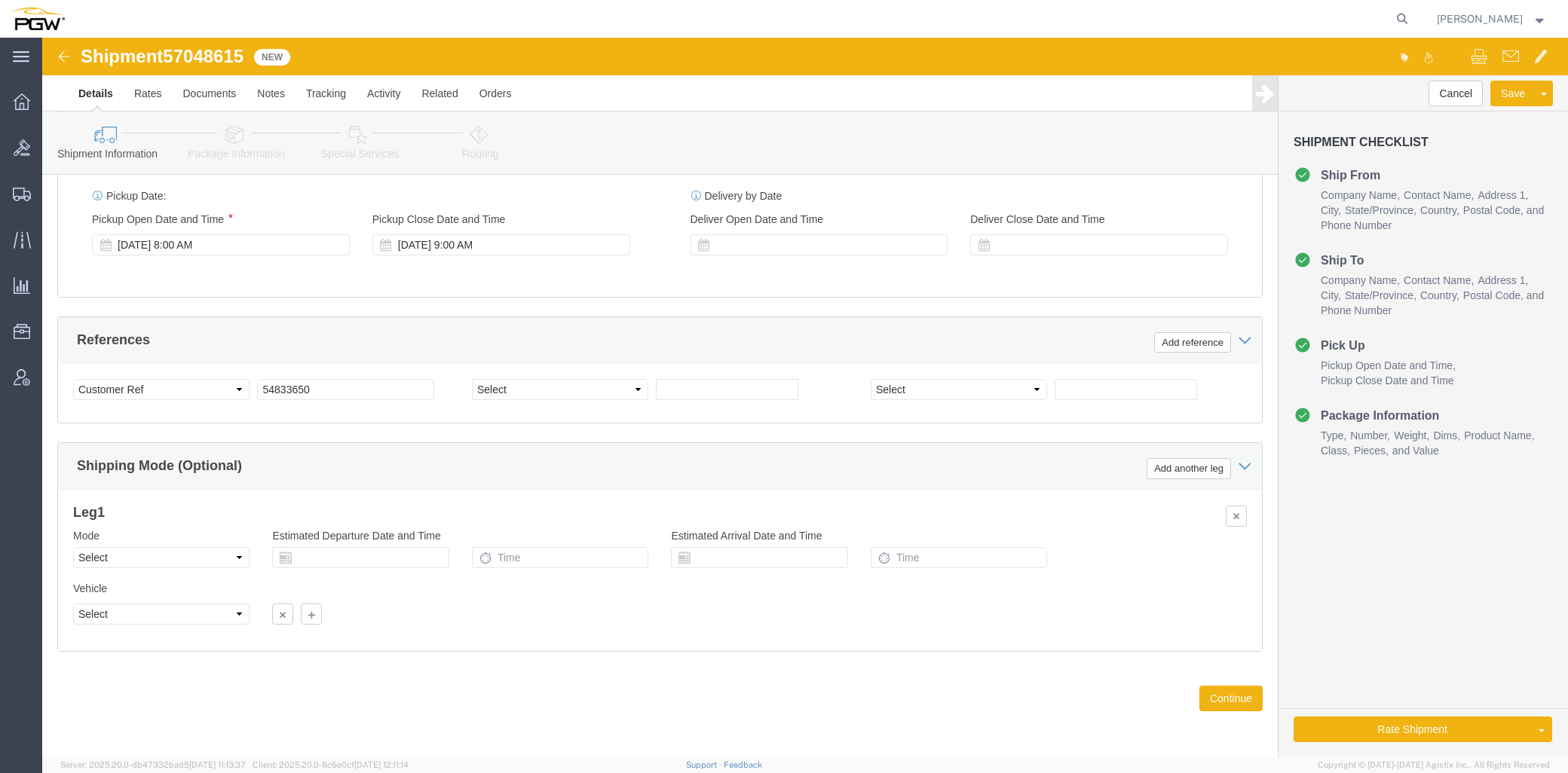
click span "57048615"
copy span "57048615"
drag, startPoint x: 292, startPoint y: 345, endPoint x: 302, endPoint y: 351, distance: 11.7
click input "54833650"
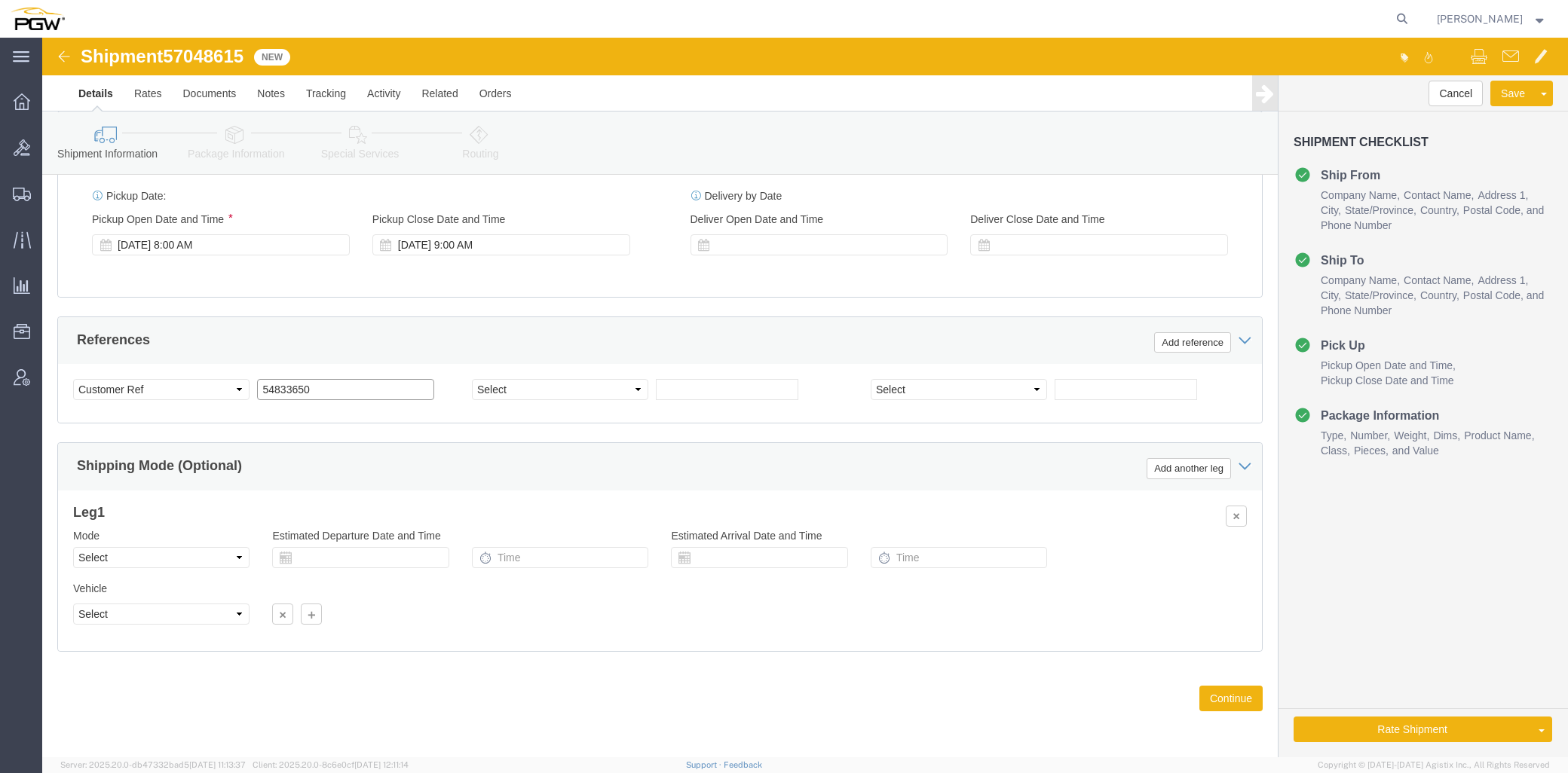
drag, startPoint x: 302, startPoint y: 351, endPoint x: 122, endPoint y: 351, distance: 180.0
click div "Select Account Type Activity ID Airline Appointment Number ASN Batch Request # …"
paste input "7048615"
click input "57048615"
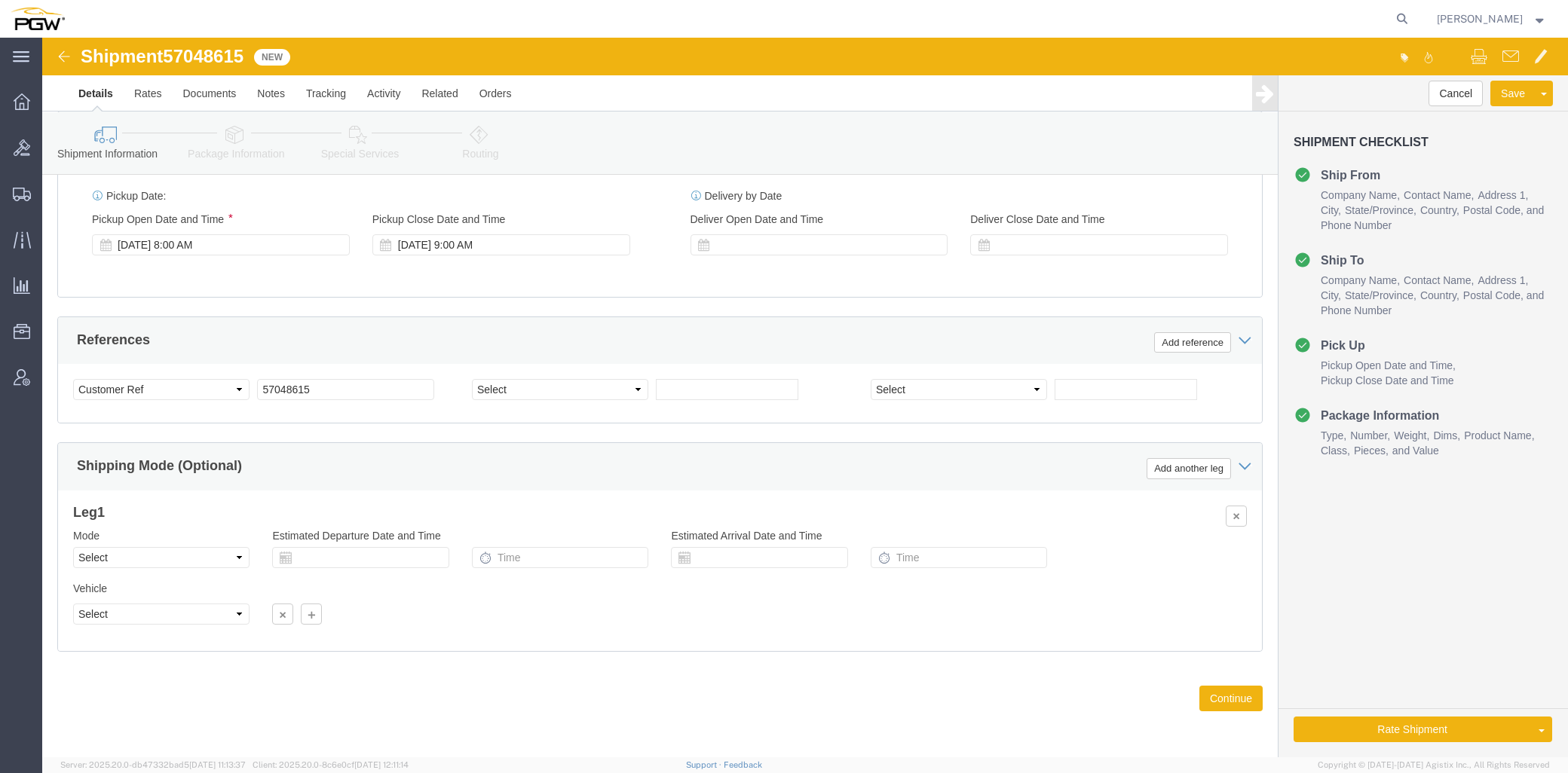
click div "Pickup Date: Pickup Start Date Pickup Start Time Pickup Open Date and Time [DAT…"
click link "Package Information"
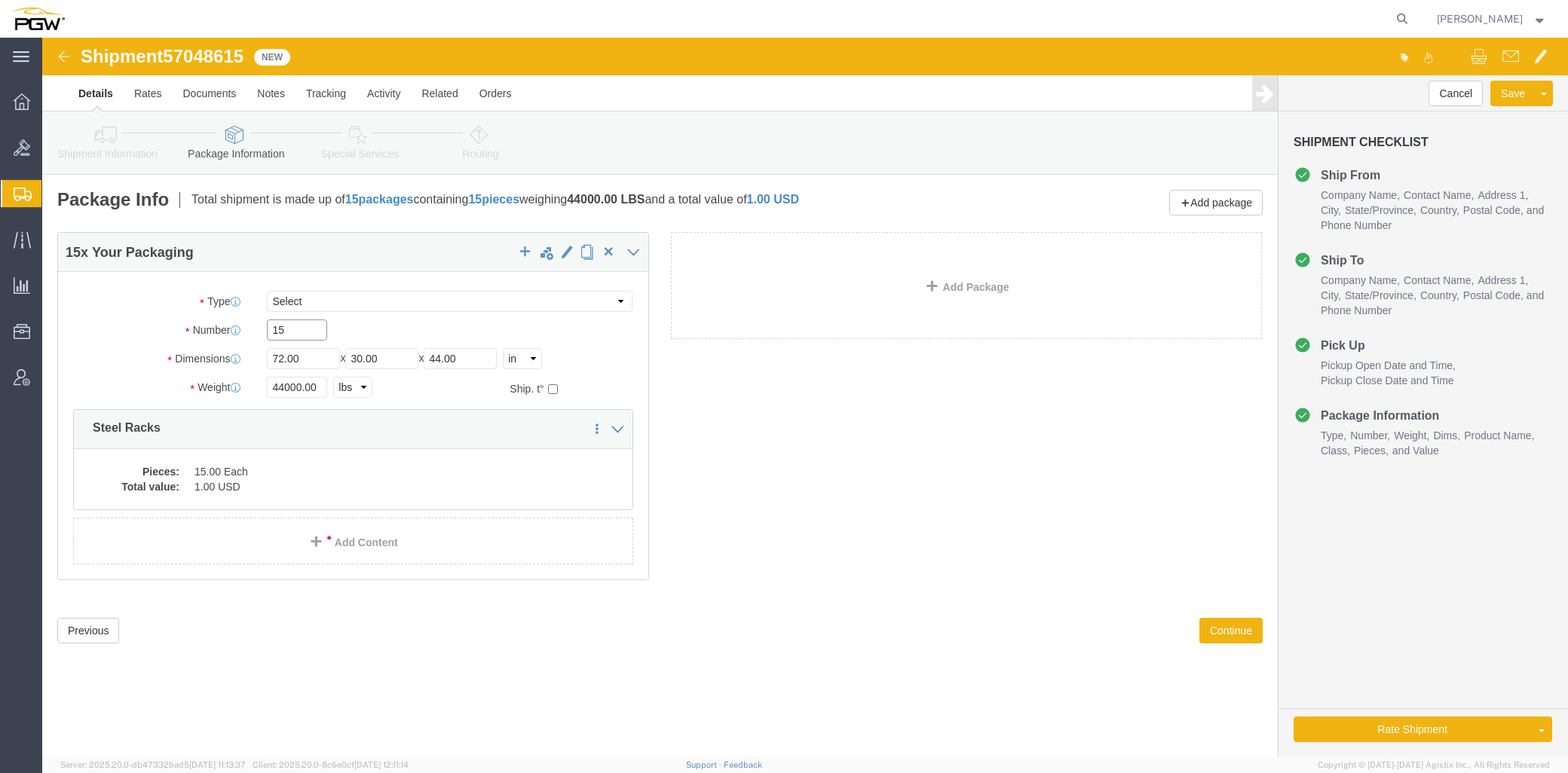
drag, startPoint x: 246, startPoint y: 296, endPoint x: 139, endPoint y: 298, distance: 107.0
click div "Number 15"
click input "44000.00"
drag, startPoint x: 284, startPoint y: 351, endPoint x: 31, endPoint y: 355, distance: 253.0
click div "Weight 44000.00 Select kgs lbs Ship. t°"
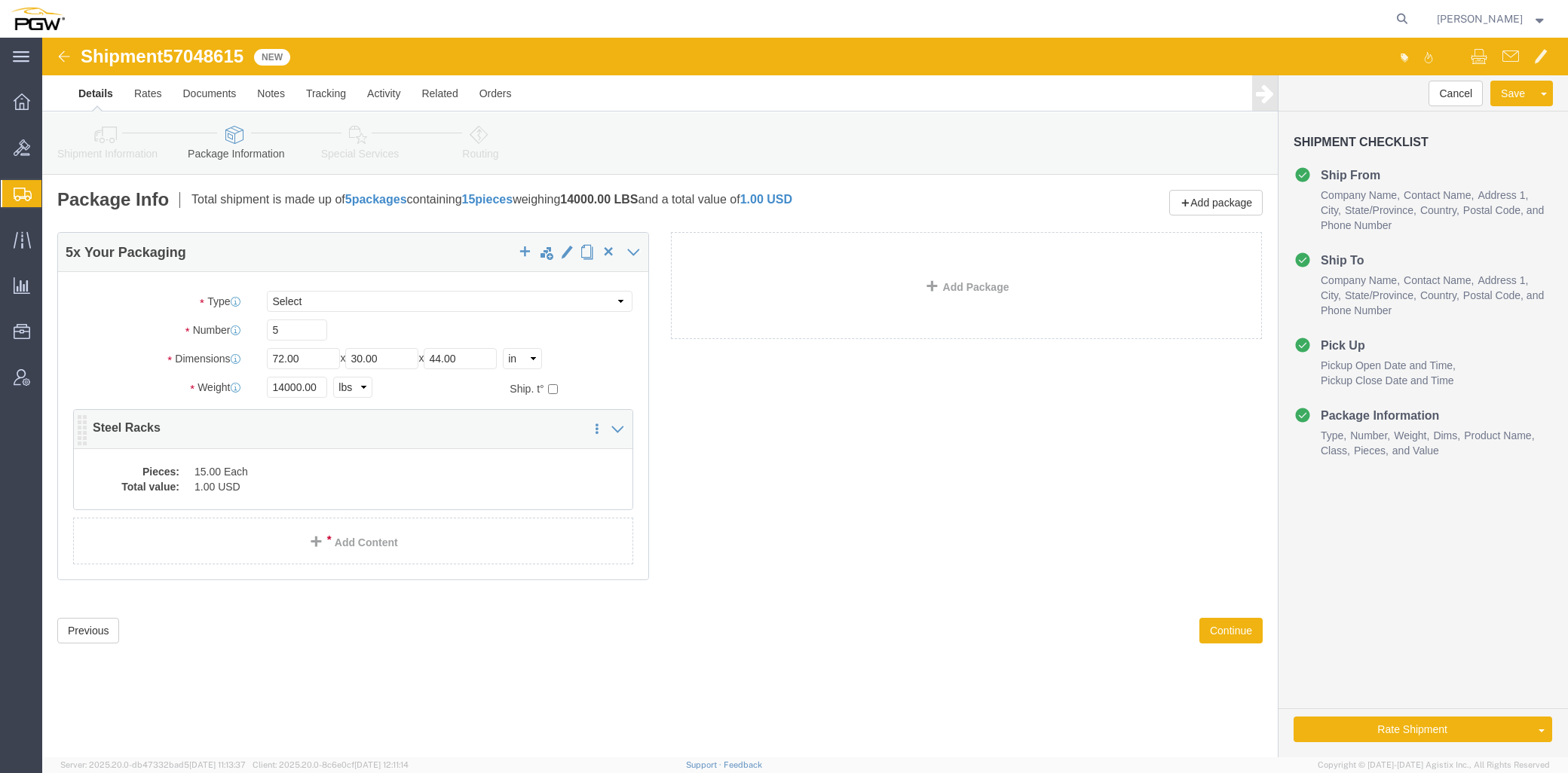
click dd "15.00 Each"
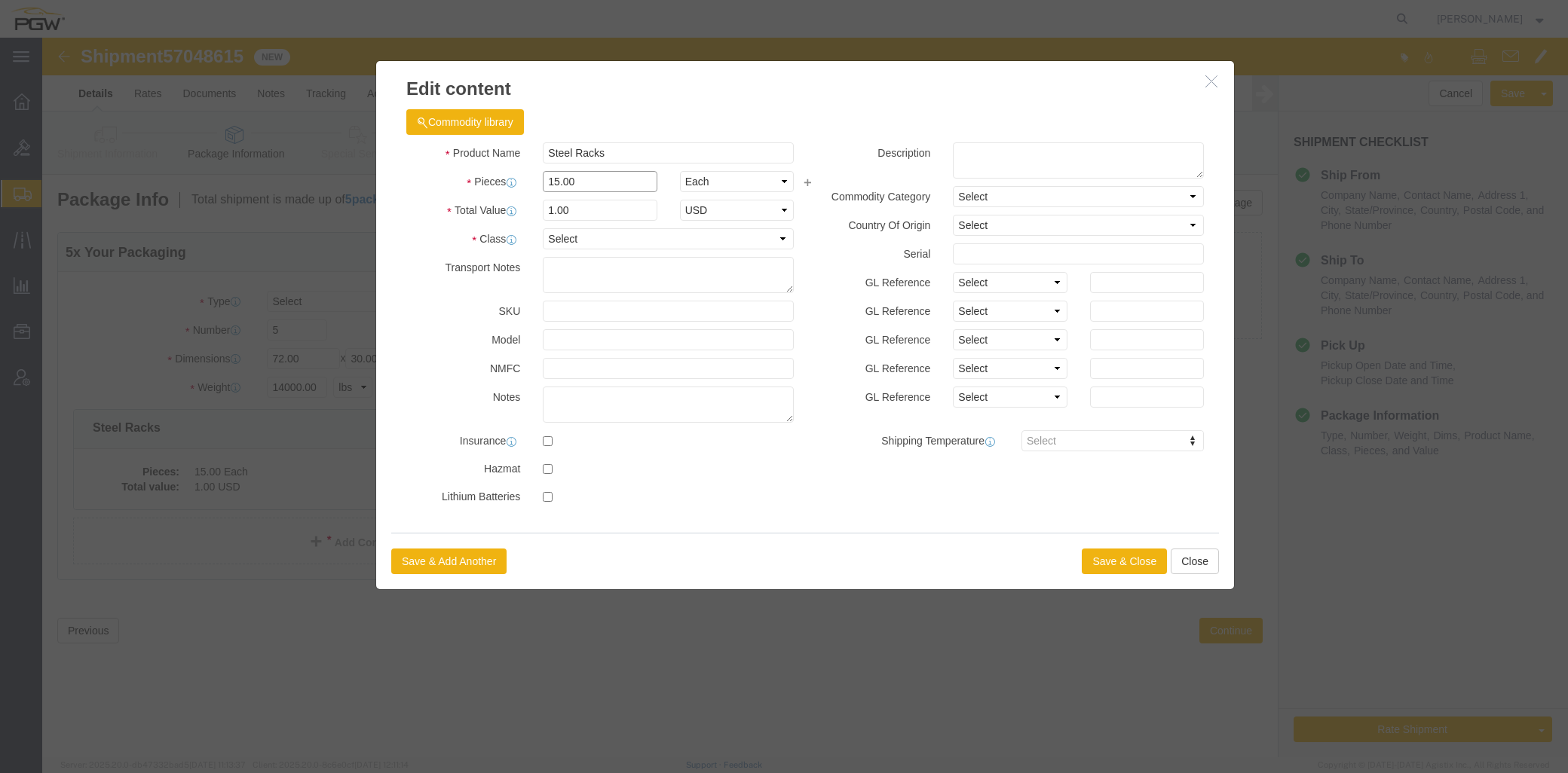
drag, startPoint x: 547, startPoint y: 145, endPoint x: 260, endPoint y: 164, distance: 287.6
click div "Edit content Commodity library Product Name Steel Racks Pieces 15.00 Select Bag…"
drag, startPoint x: 543, startPoint y: 167, endPoint x: 249, endPoint y: 174, distance: 294.1
click div "Edit content Commodity library Product Name Steel Racks Pieces 5.00 Select Bag …"
click div "Product Name Steel Racks Pieces 5.00 Select Bag Barrels 100Board Feet Bottle Bo…"
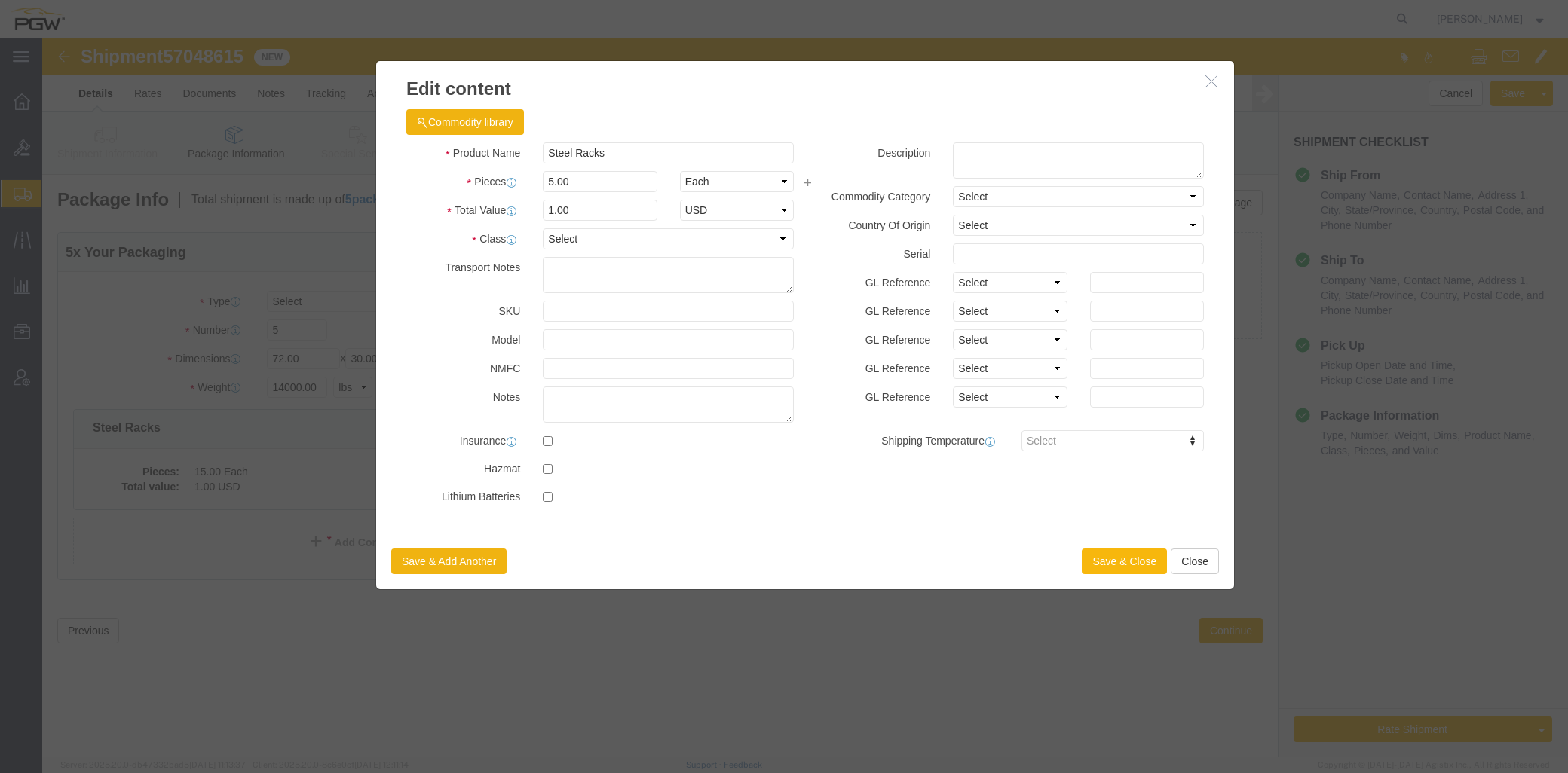
click button "Save & Close"
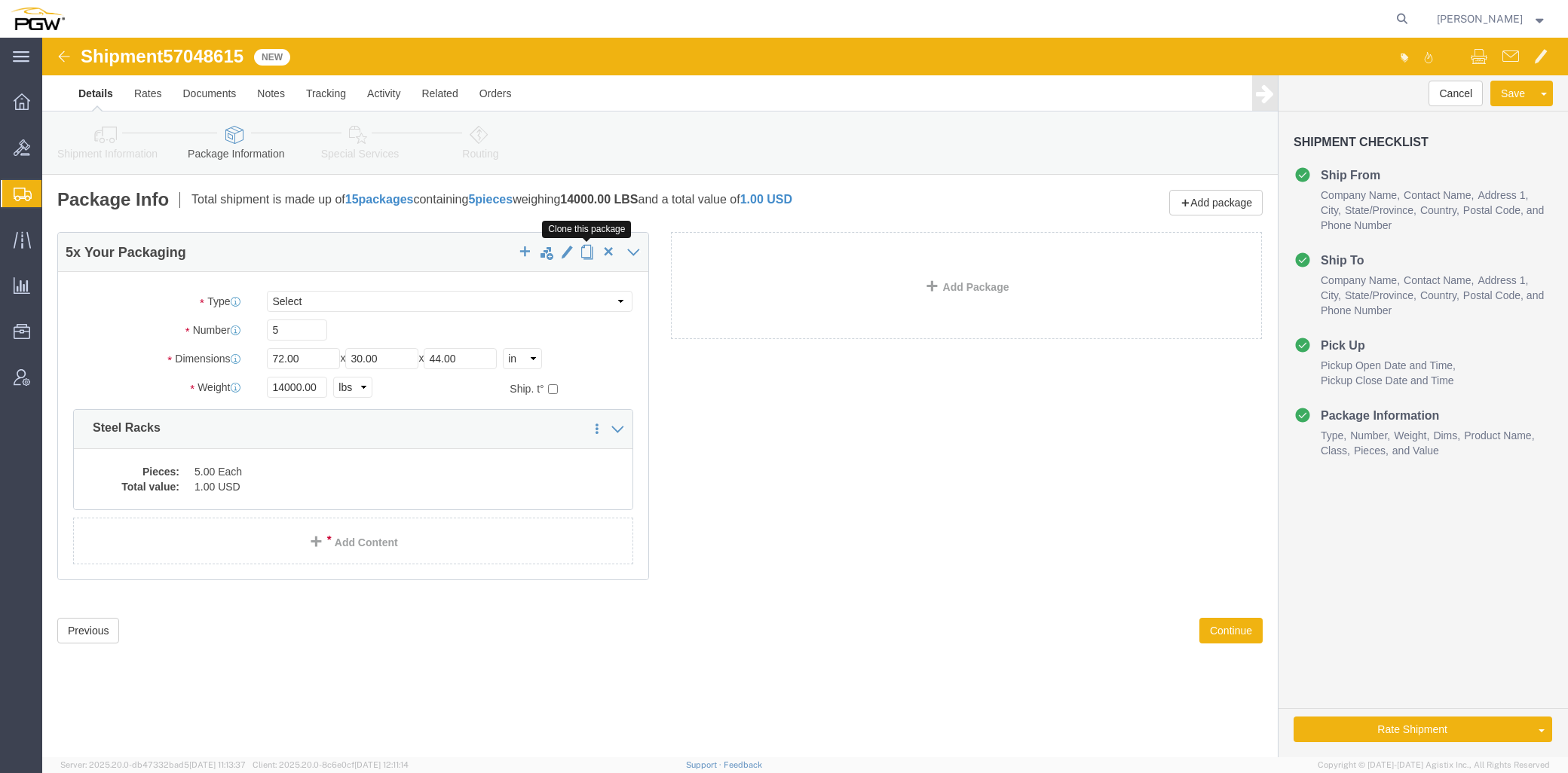
click span "button"
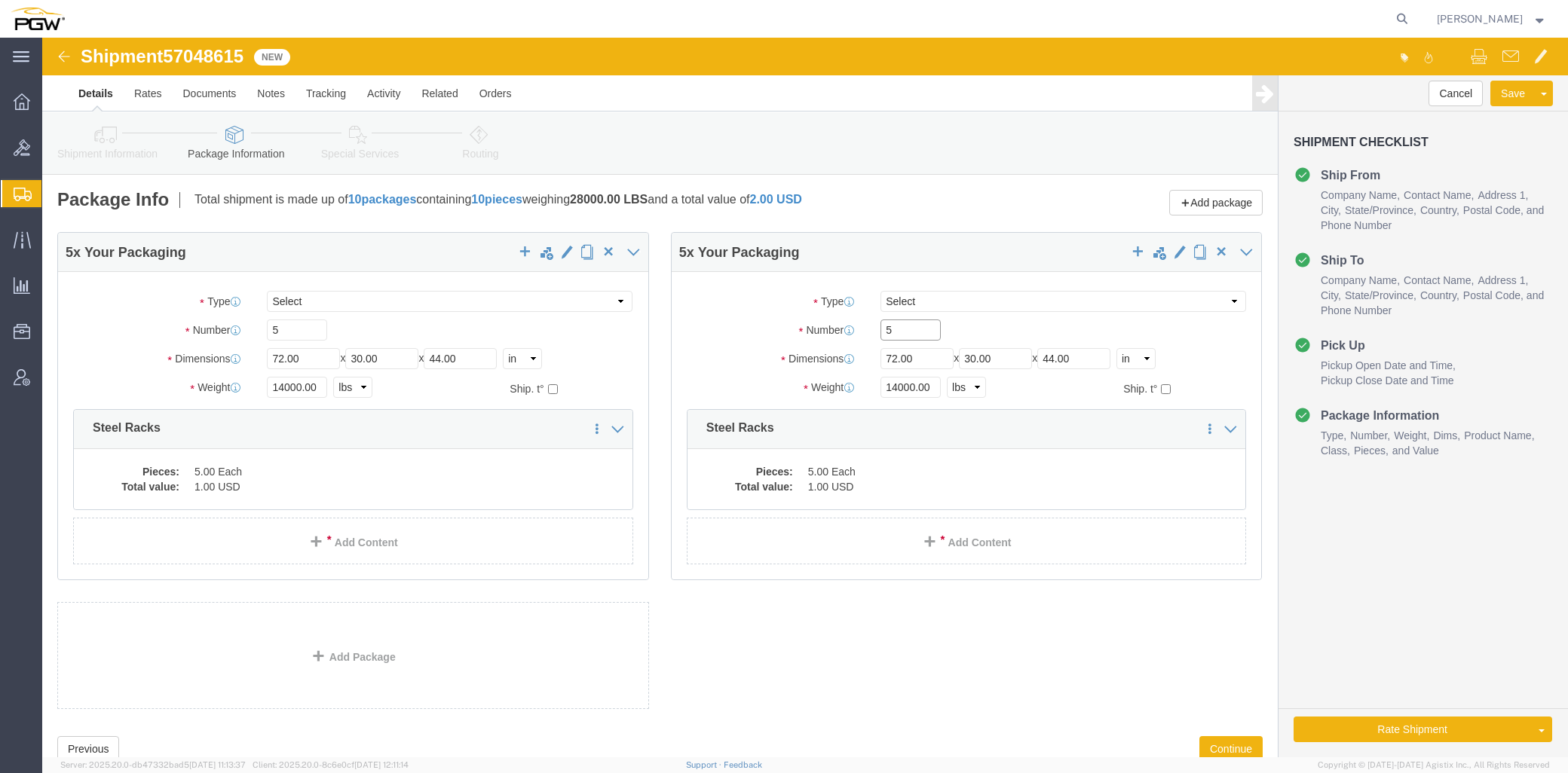
drag, startPoint x: 871, startPoint y: 296, endPoint x: 735, endPoint y: 307, distance: 136.4
click div "Number 5"
click input "14000.00"
drag, startPoint x: 753, startPoint y: 362, endPoint x: 571, endPoint y: 369, distance: 182.1
click div "Package Type Select Bale(s) Basket(s) Bolt(s) Bottle(s) Buckets Bulk Bundle(s) …"
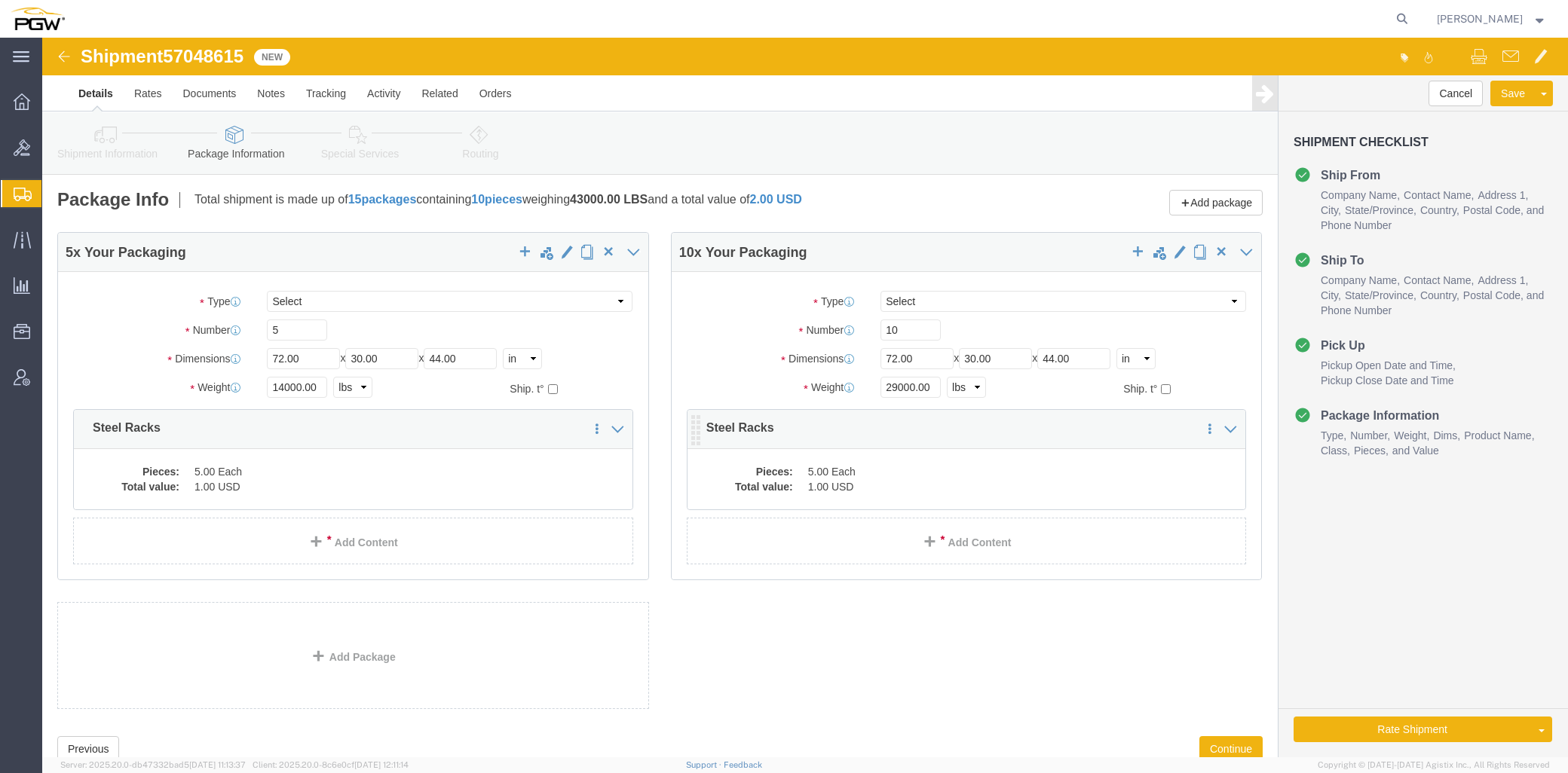
click dd "1.00 USD"
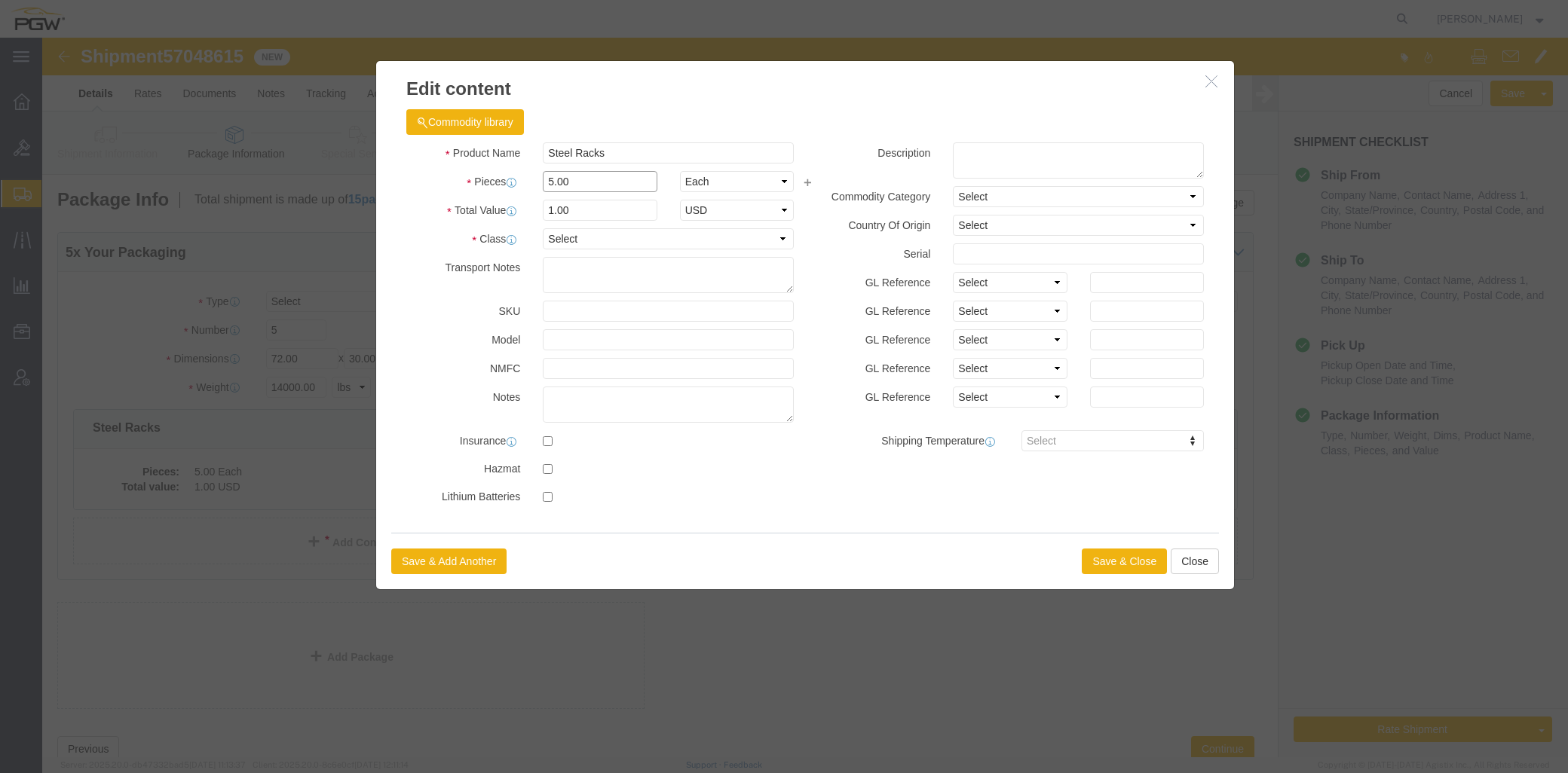
drag, startPoint x: 536, startPoint y: 145, endPoint x: 463, endPoint y: 150, distance: 73.2
click div "Pieces 5.00 Select Bag Barrels 100Board Feet Bottle Box Blister Pack Carats Can…"
click input "2"
drag, startPoint x: 401, startPoint y: 182, endPoint x: 309, endPoint y: 155, distance: 95.9
click div "Commodity library Product Name Steel Racks Pieces 10.00 Select Bag Barrels 100B…"
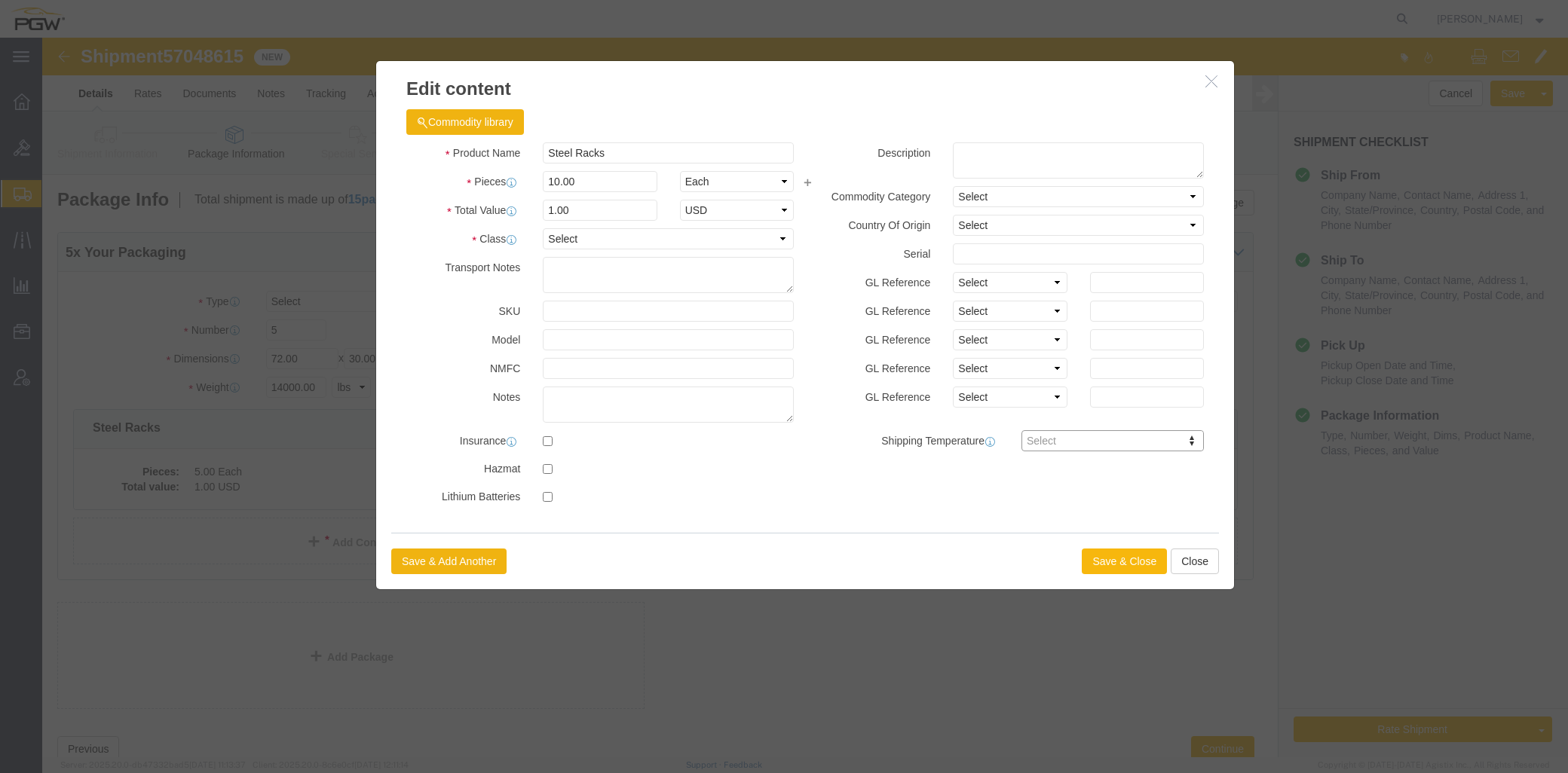
click button "Save & Close"
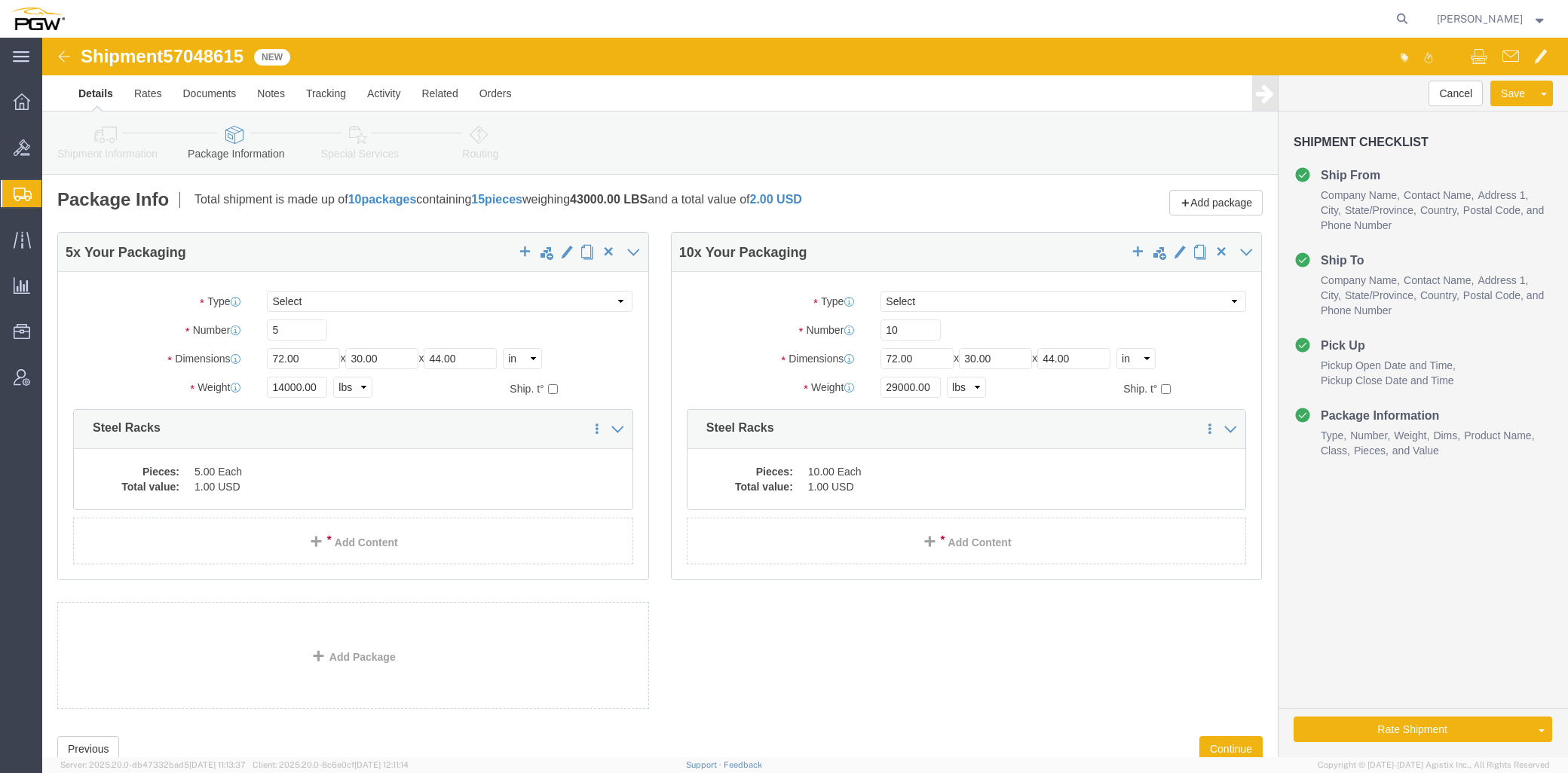
click icon
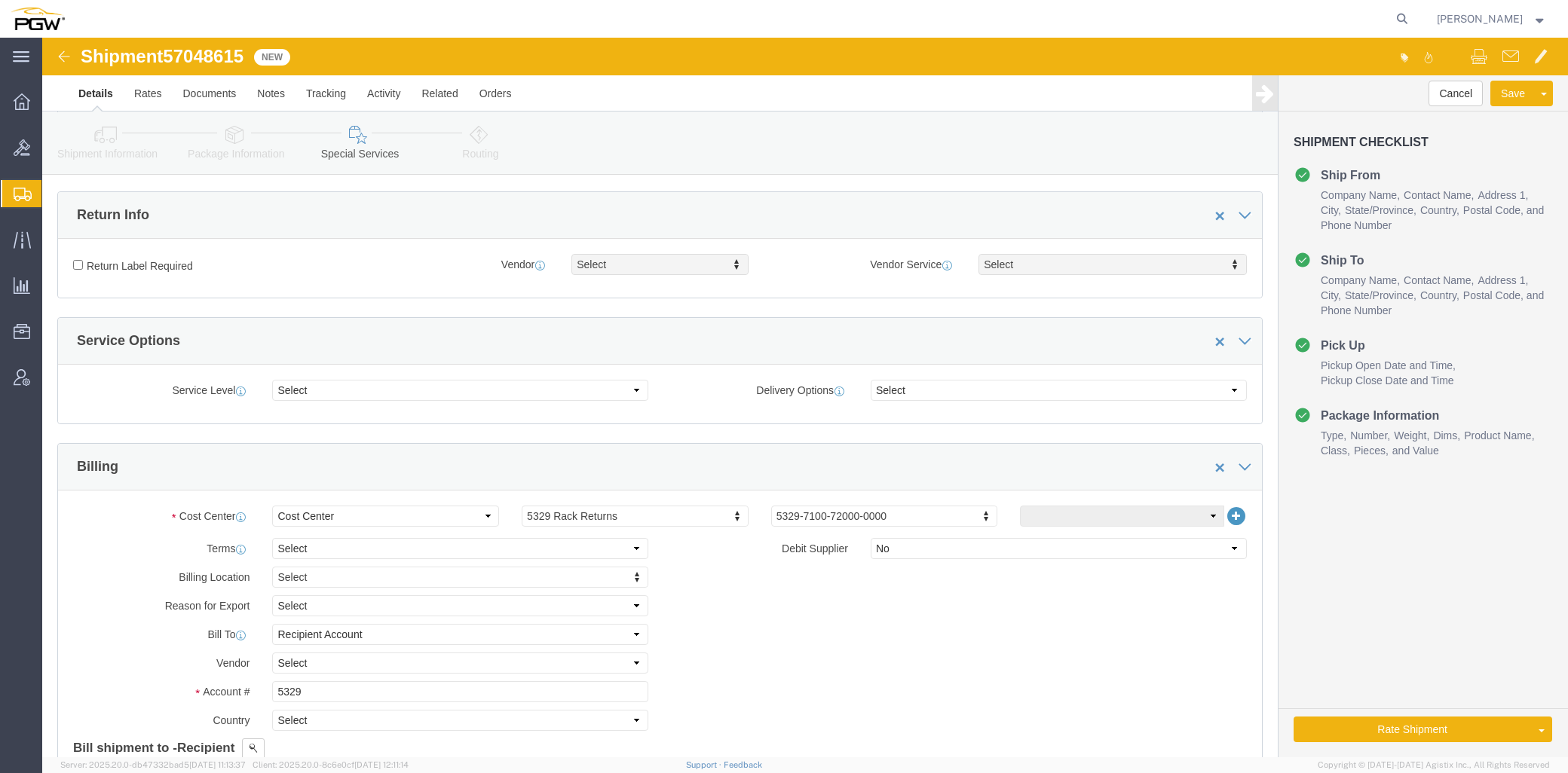
scroll to position [418, 0]
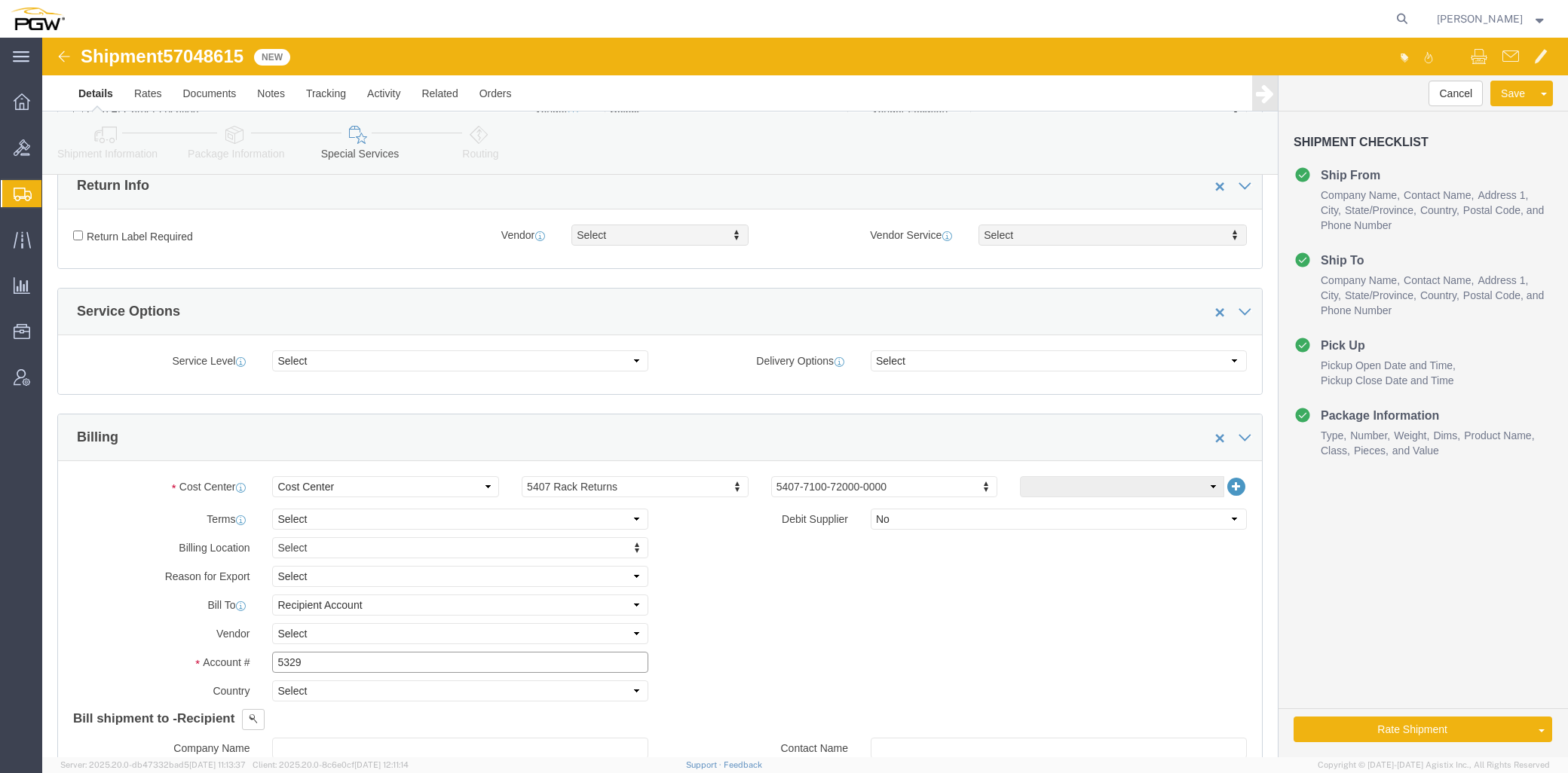
drag, startPoint x: 270, startPoint y: 633, endPoint x: -22, endPoint y: 618, distance: 292.4
click html "Shipment 57048615 New Details Rates Documents Notes Tracking Activity Related O…"
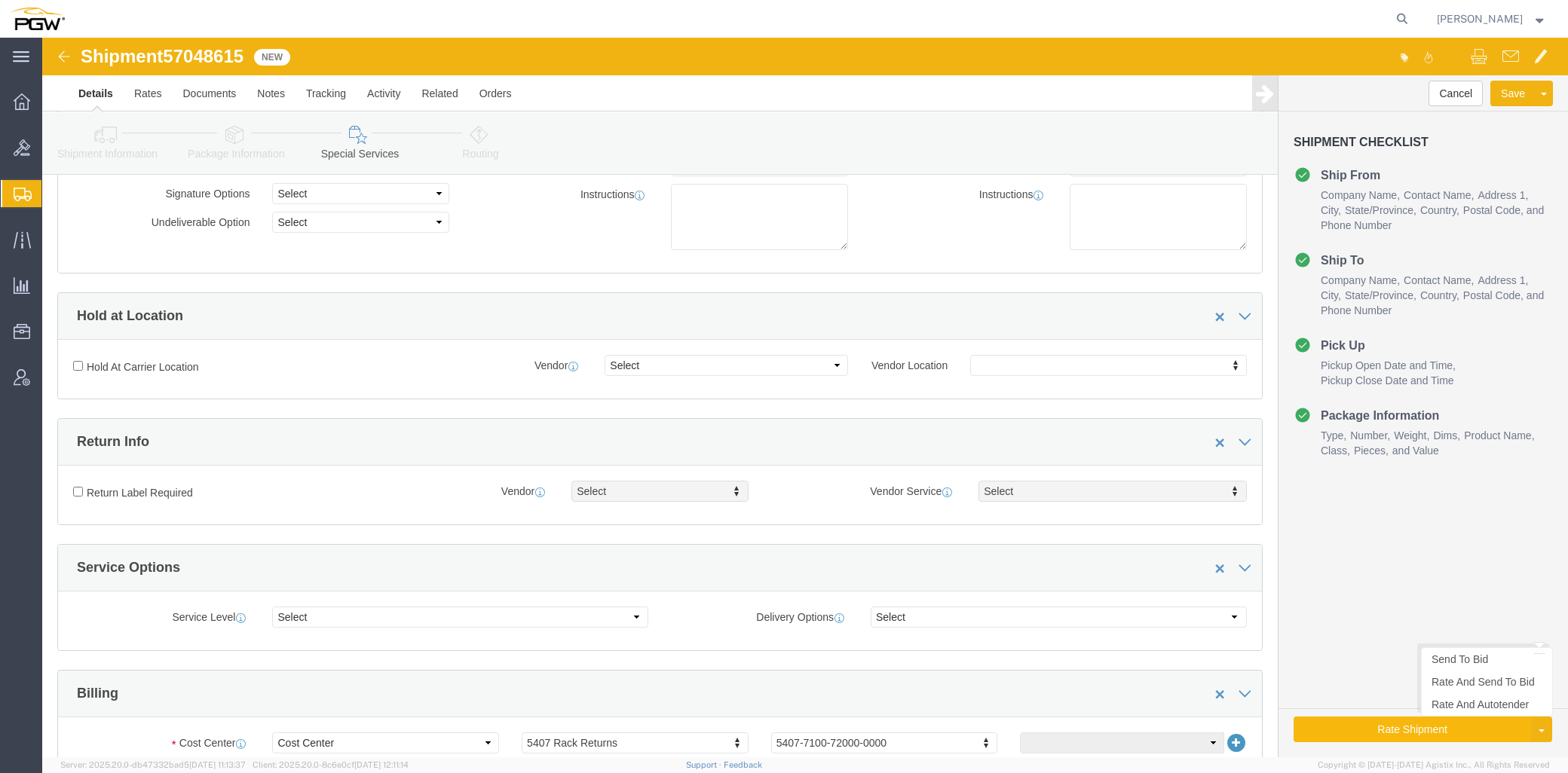
click button "Rate Shipment"
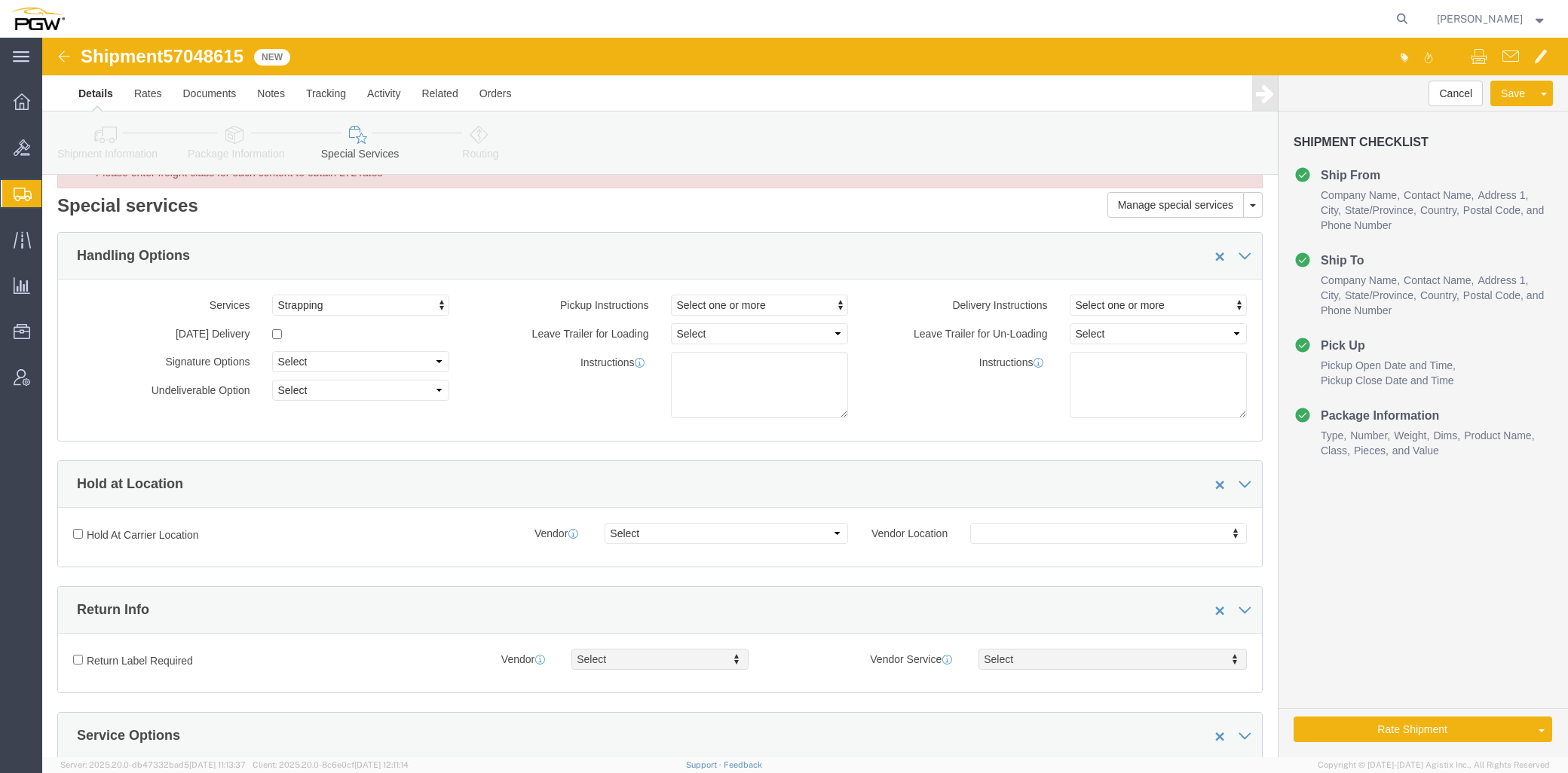
scroll to position [0, 0]
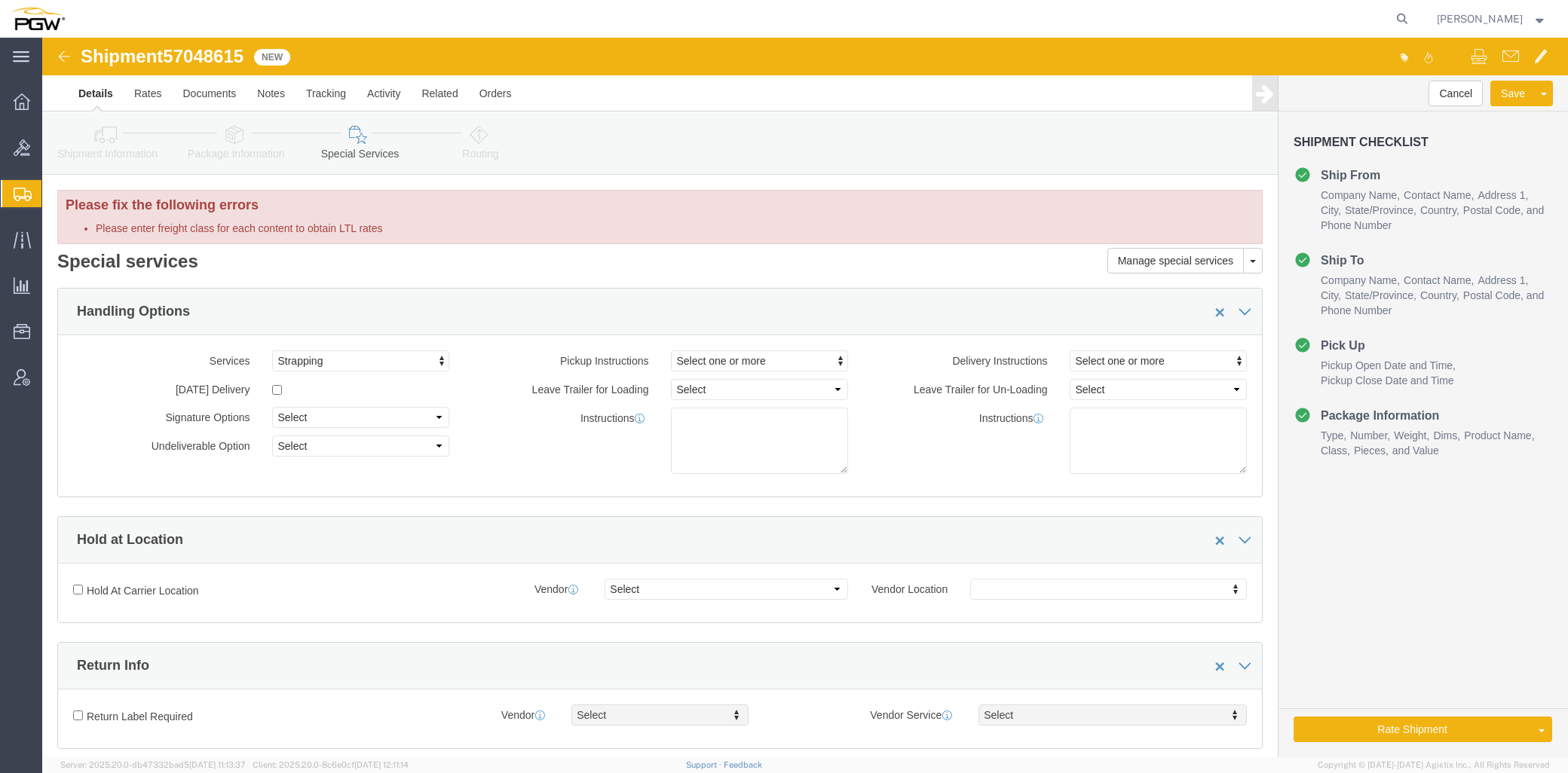
click icon
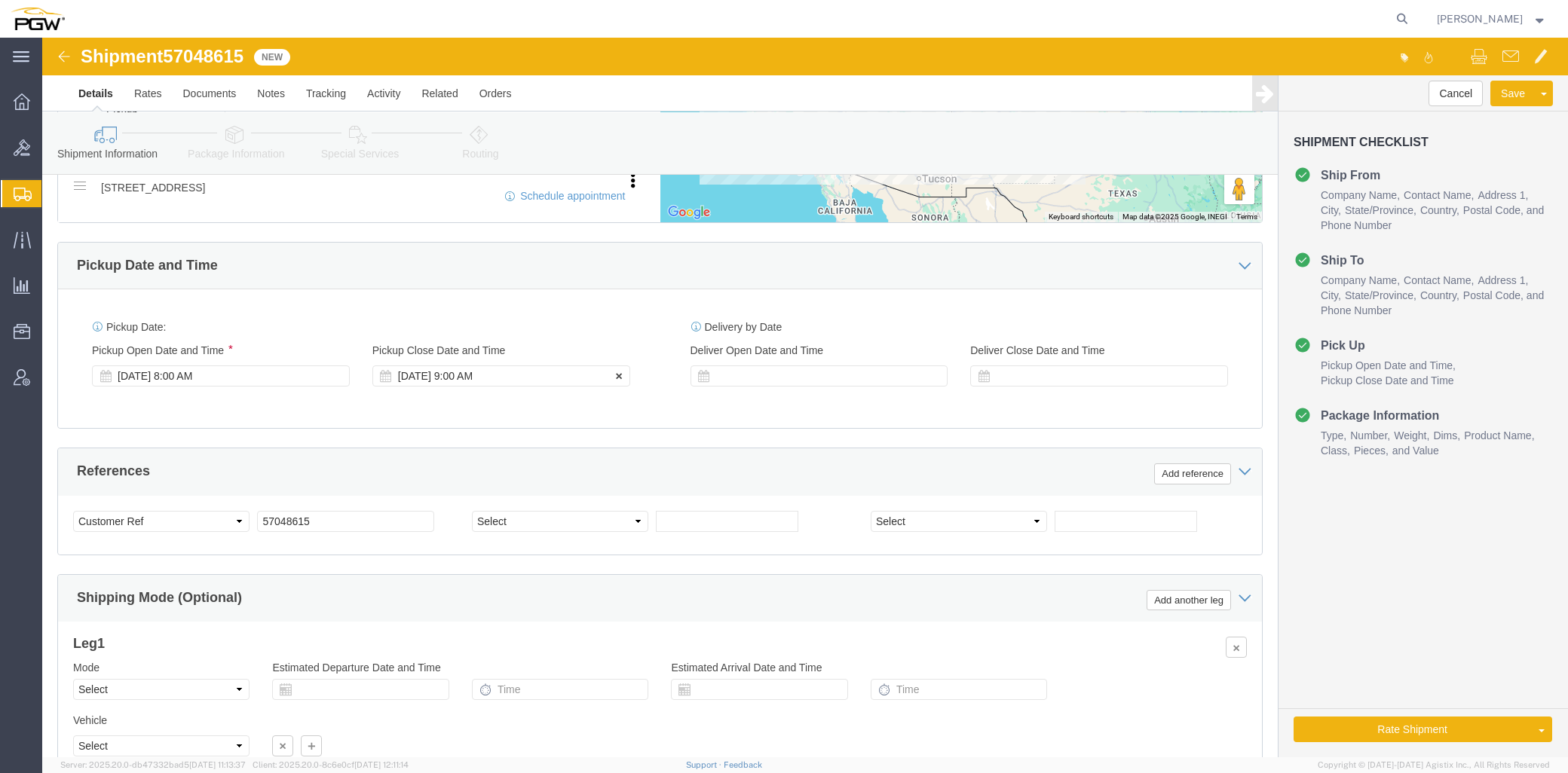
scroll to position [984, 0]
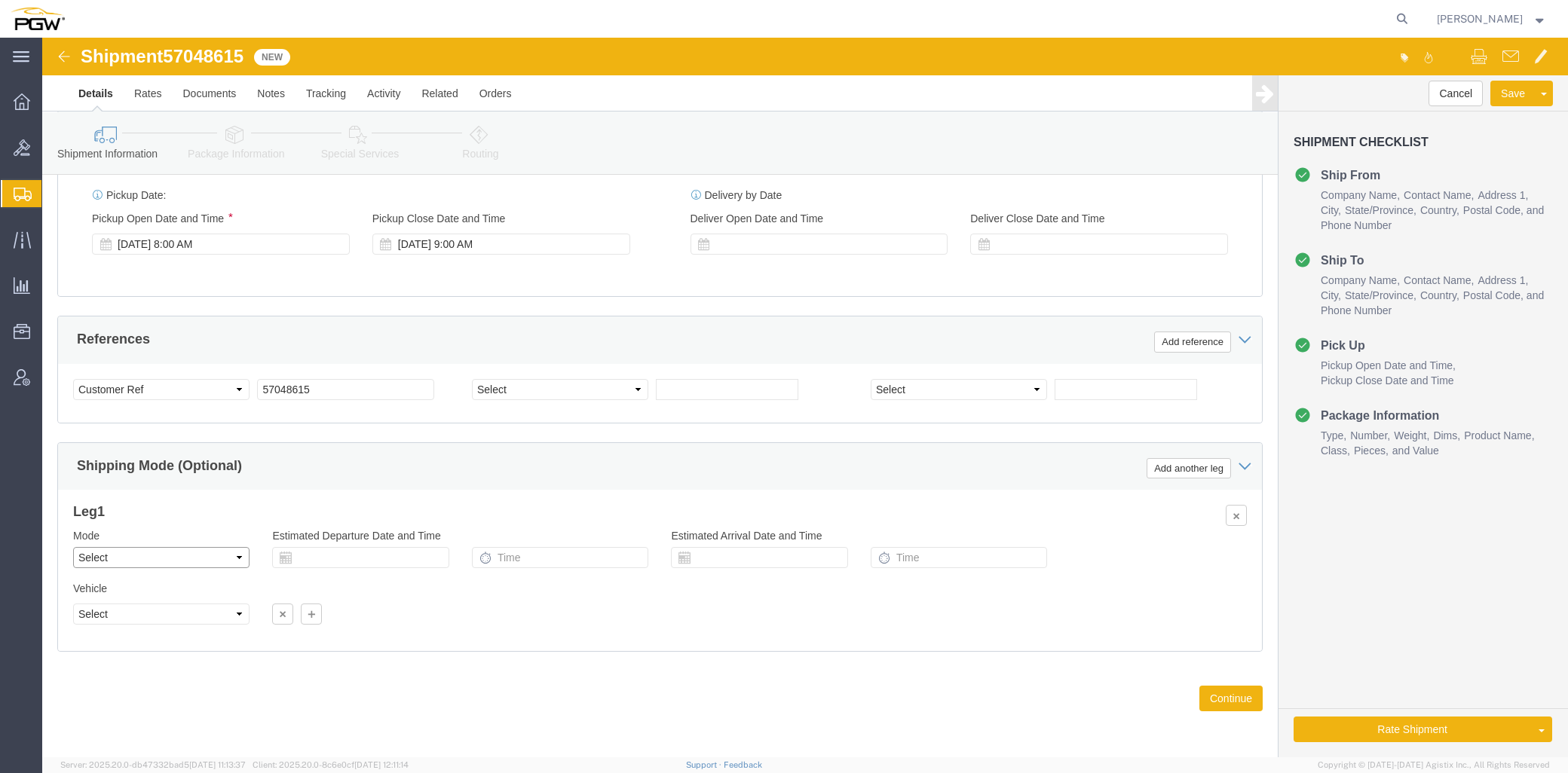
click select "Select Air Less than Truckload Multi-Leg Ocean Freight Rail Small Parcel Truckl…"
click button "Rate Shipment"
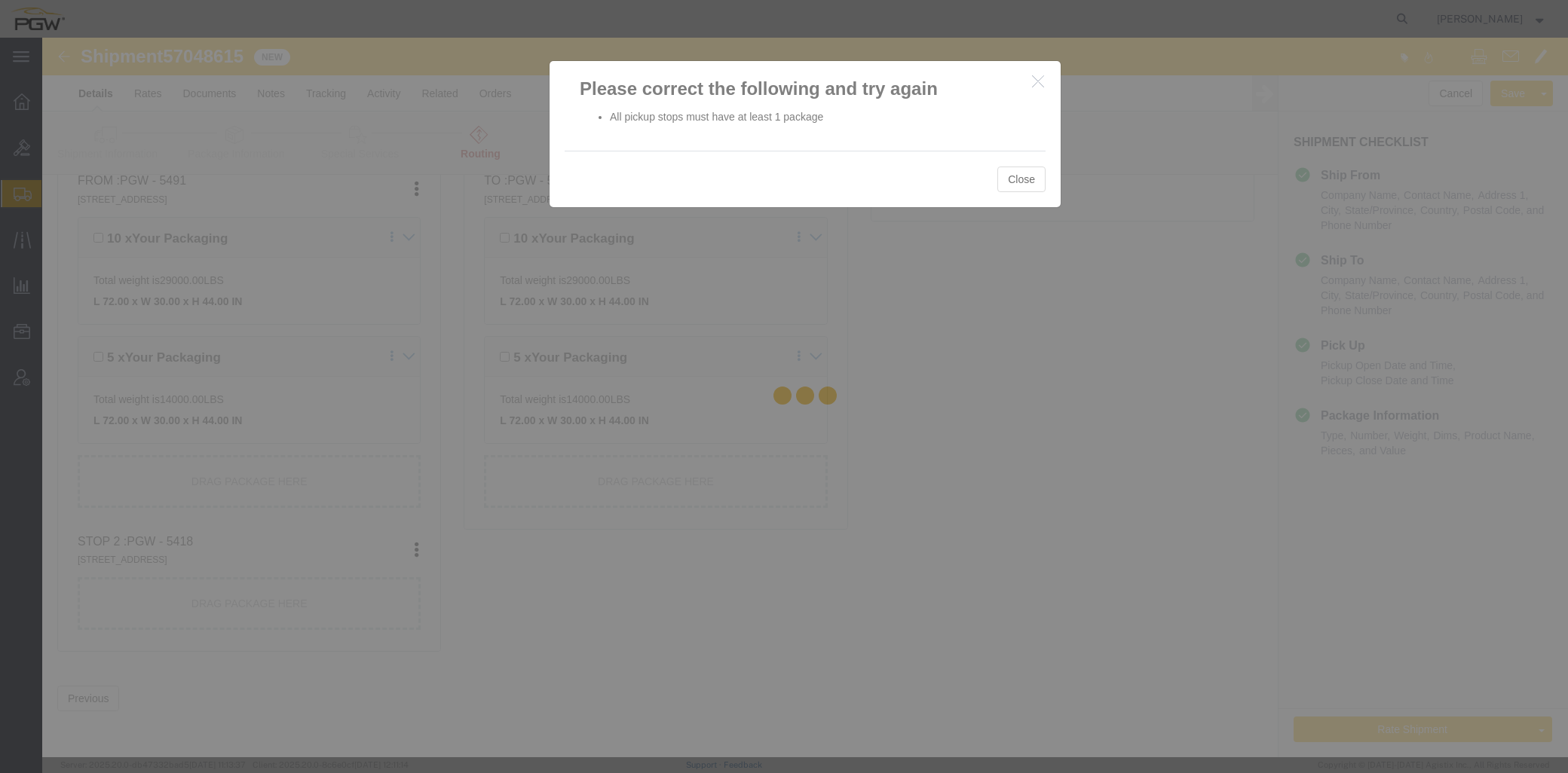
scroll to position [351, 0]
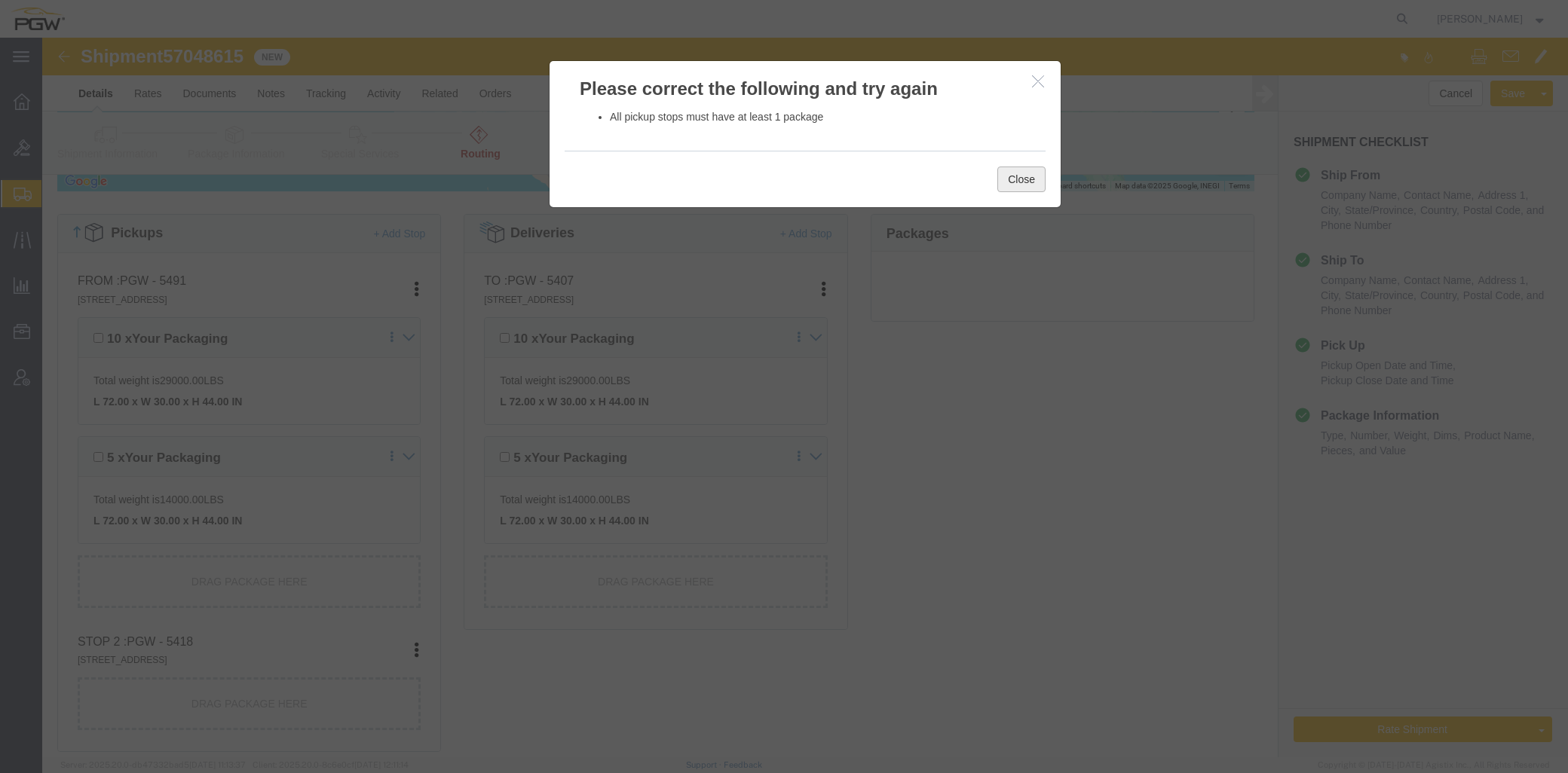
click button "Close"
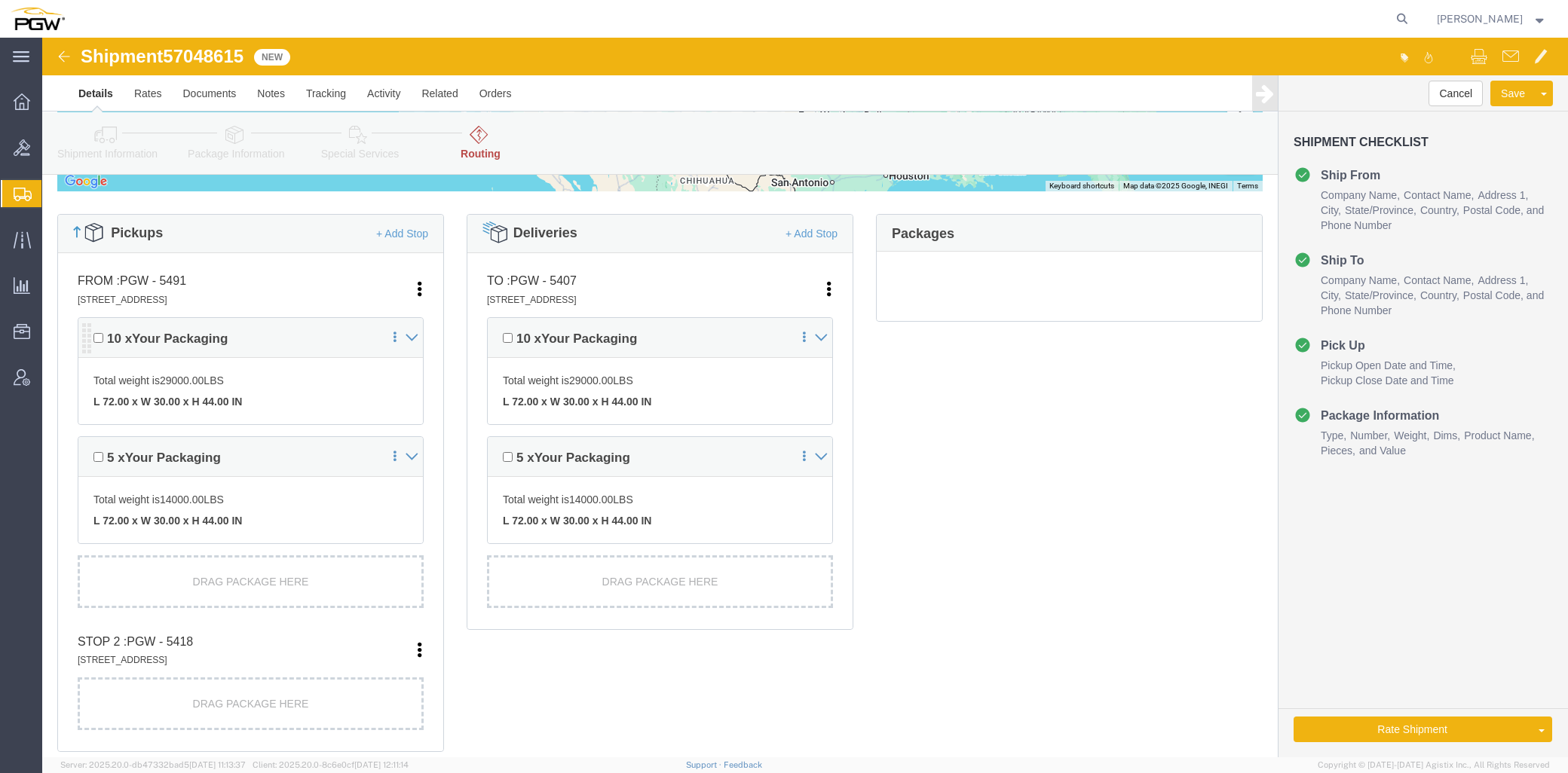
scroll to position [351, 0]
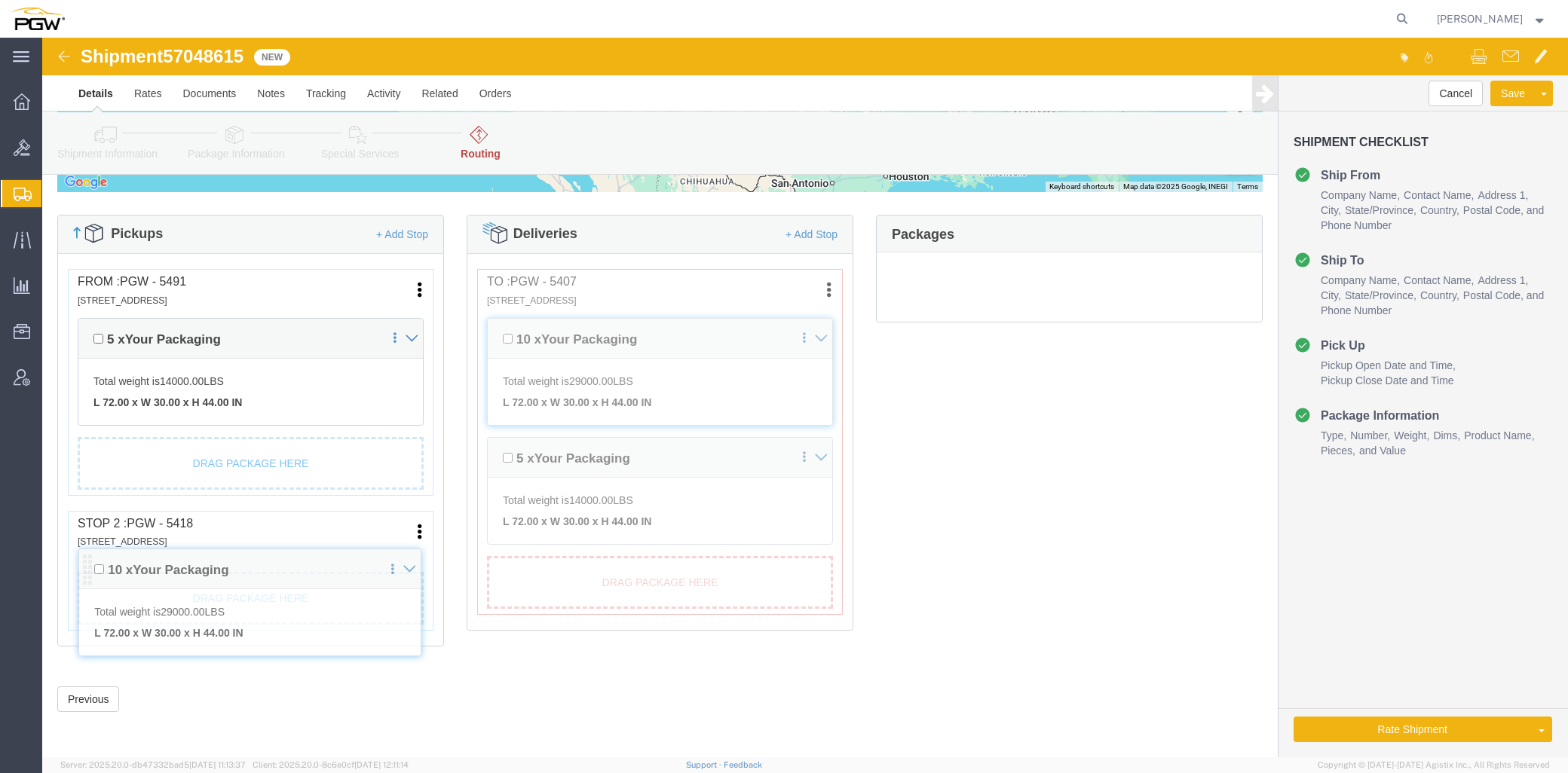
drag, startPoint x: 41, startPoint y: 303, endPoint x: 42, endPoint y: 536, distance: 233.0
click div "Pickups + Add Stop From : PGW - 5491 [STREET_ADDRESS] Edit Move to top Move to …"
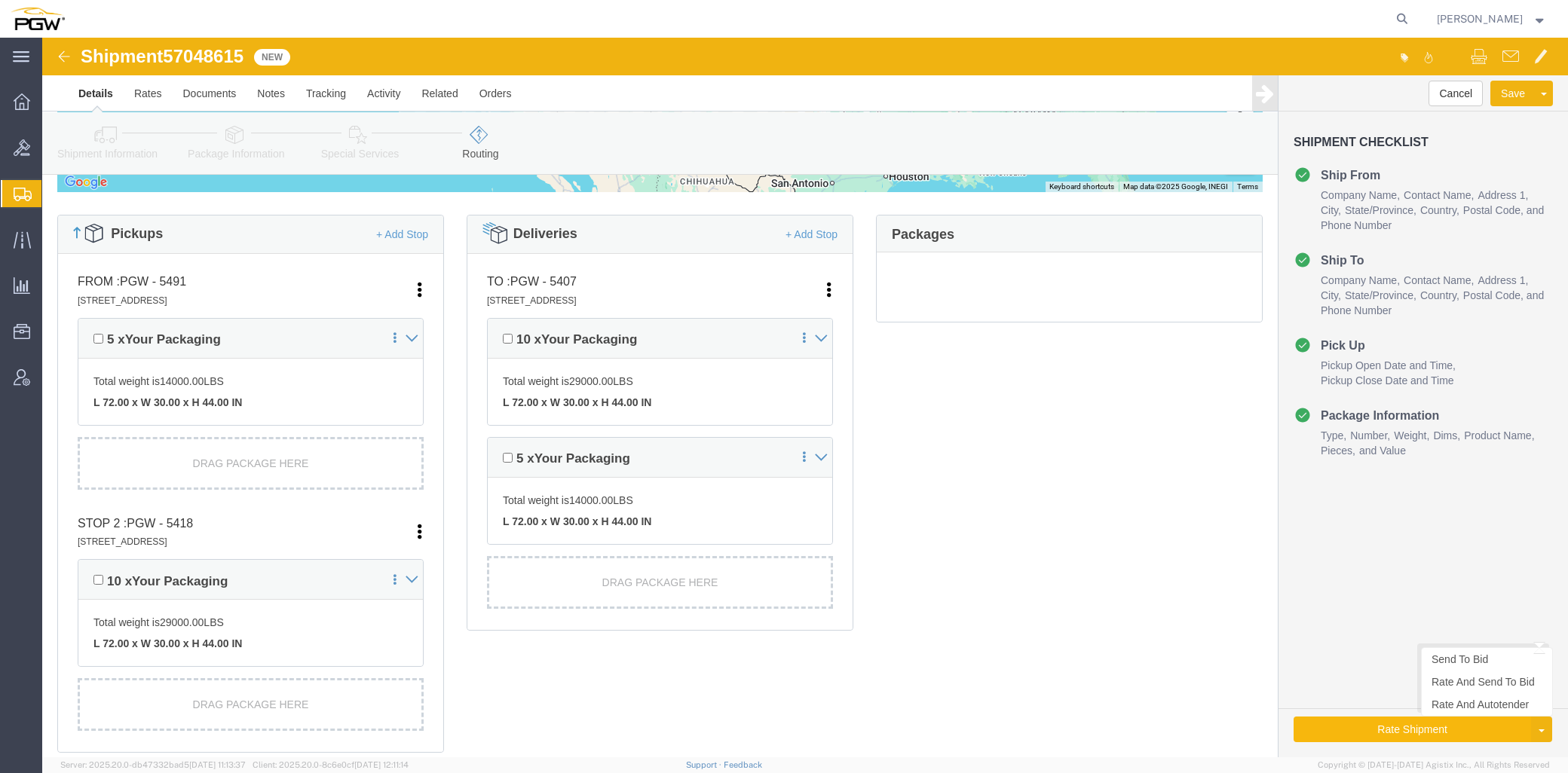
click button "Rate Shipment"
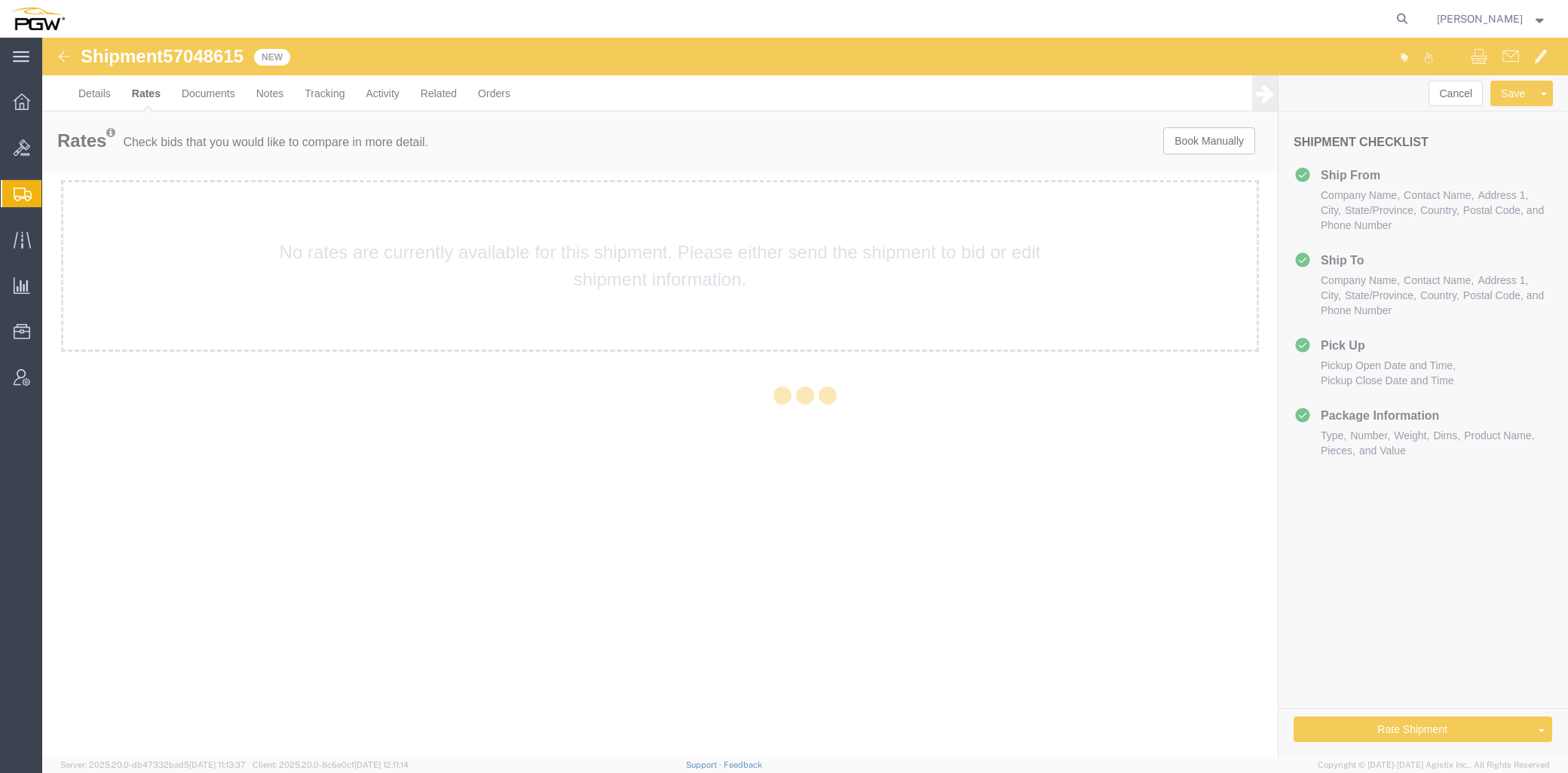
scroll to position [0, 0]
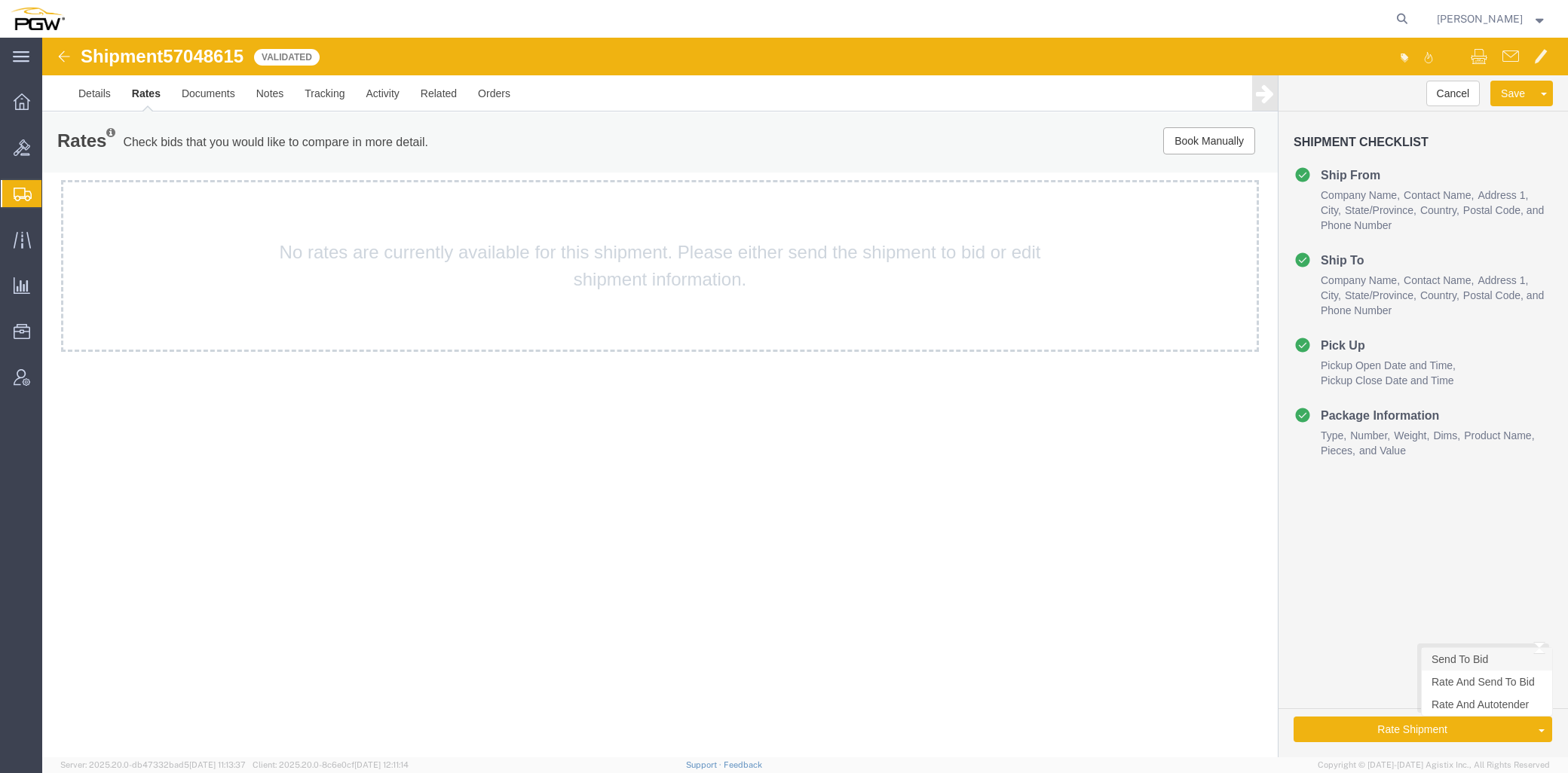
click at [1411, 658] on link "Send To Bid" at bounding box center [1487, 659] width 130 height 23
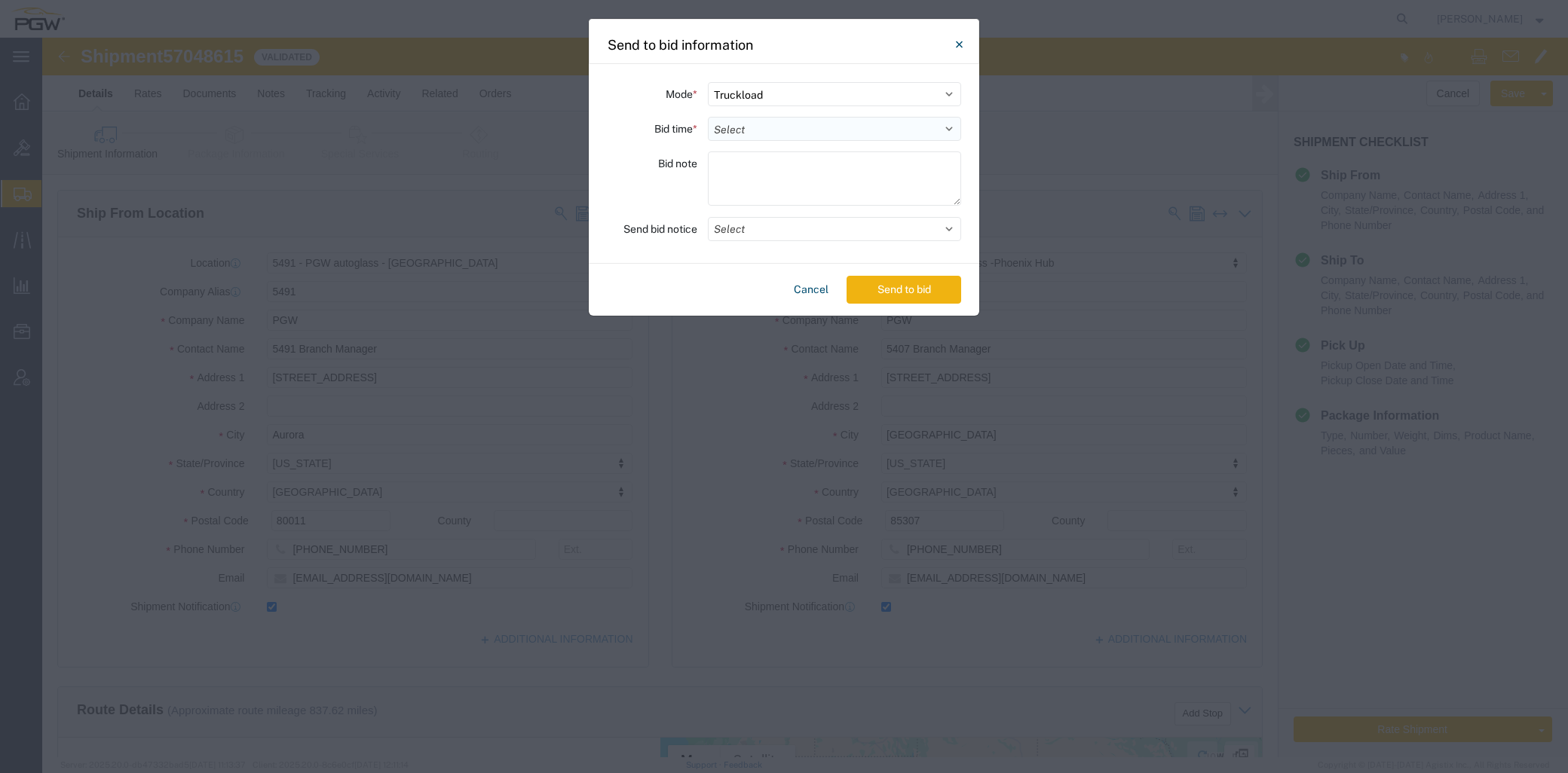
click at [790, 117] on select "Select 30 Min (Rush) 1 Hour (Rush) 2 Hours (Rush) 4 Hours (Rush) 8 Hours (Rush)…" at bounding box center [834, 128] width 254 height 24
click at [708, 117] on select "Select 30 Min (Rush) 1 Hour (Rush) 2 Hours (Rush) 4 Hours (Rush) 8 Hours (Rush)…" at bounding box center [834, 128] width 254 height 24
click at [880, 294] on button "Send to bid" at bounding box center [904, 289] width 115 height 28
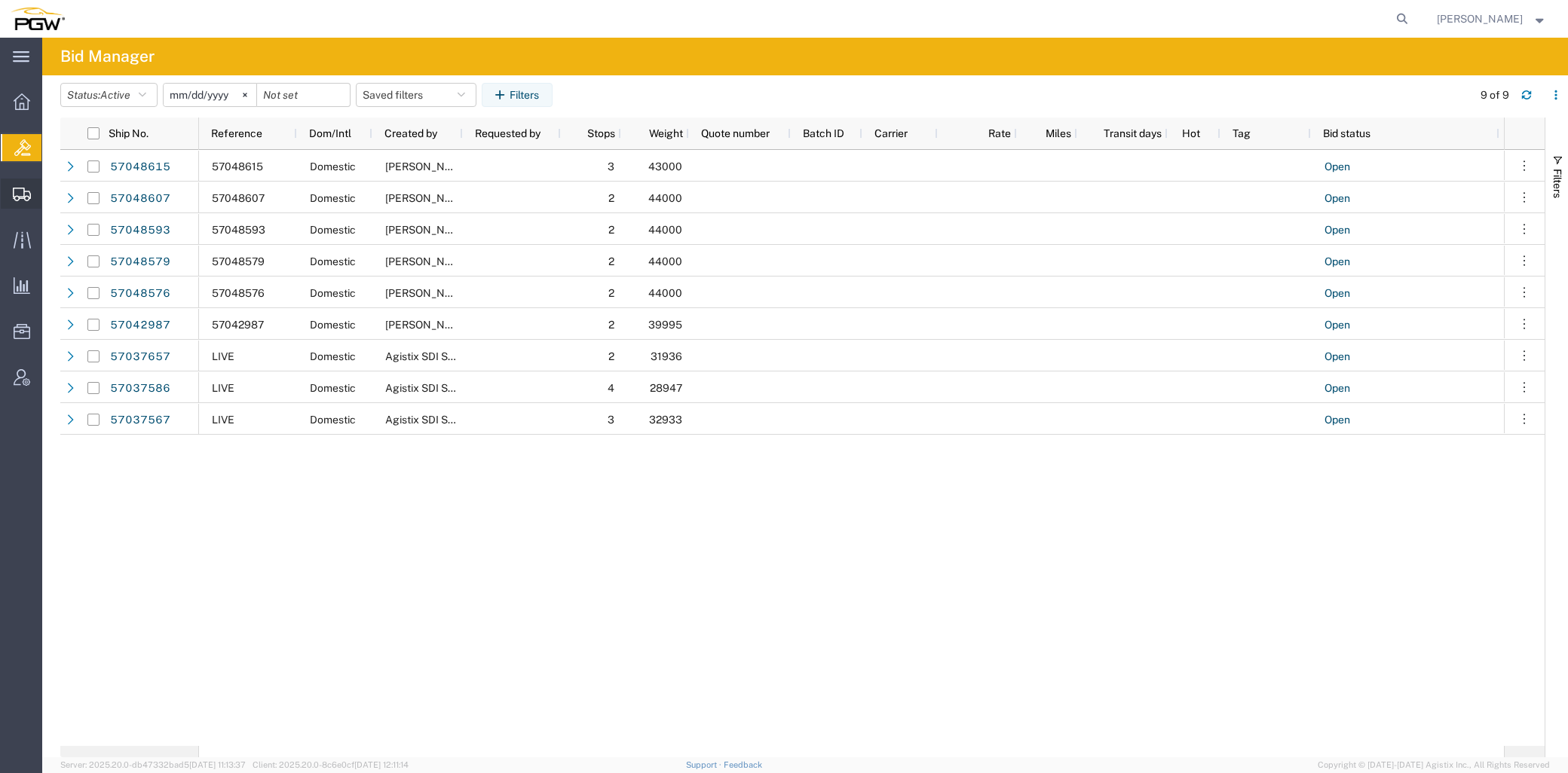
click at [0, 0] on span "Create from Template" at bounding box center [0, 0] width 0 height 0
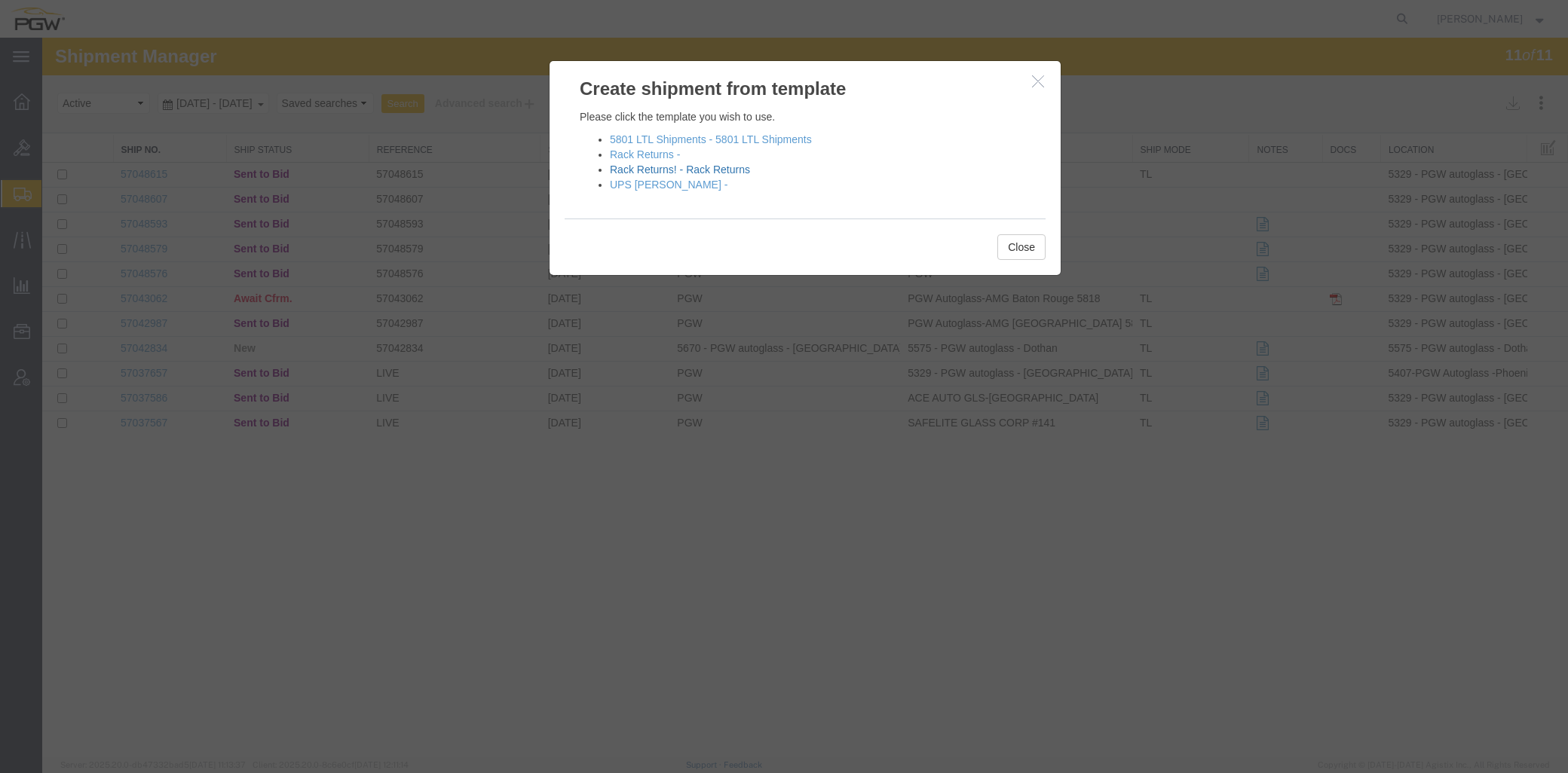
click at [696, 164] on link "Rack Returns! - Rack Returns" at bounding box center [680, 170] width 140 height 12
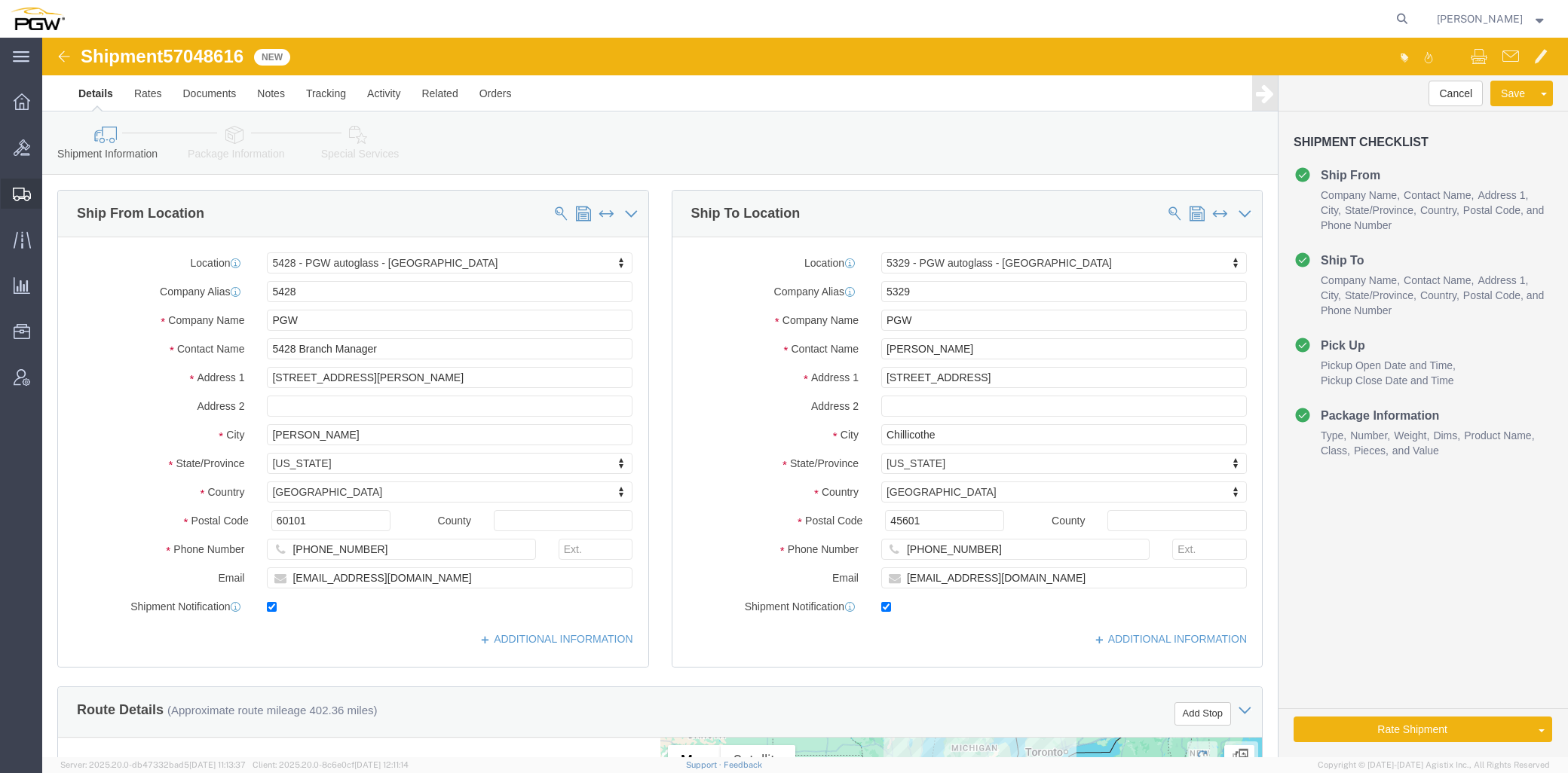
click at [0, 0] on span "Create from Template" at bounding box center [0, 0] width 0 height 0
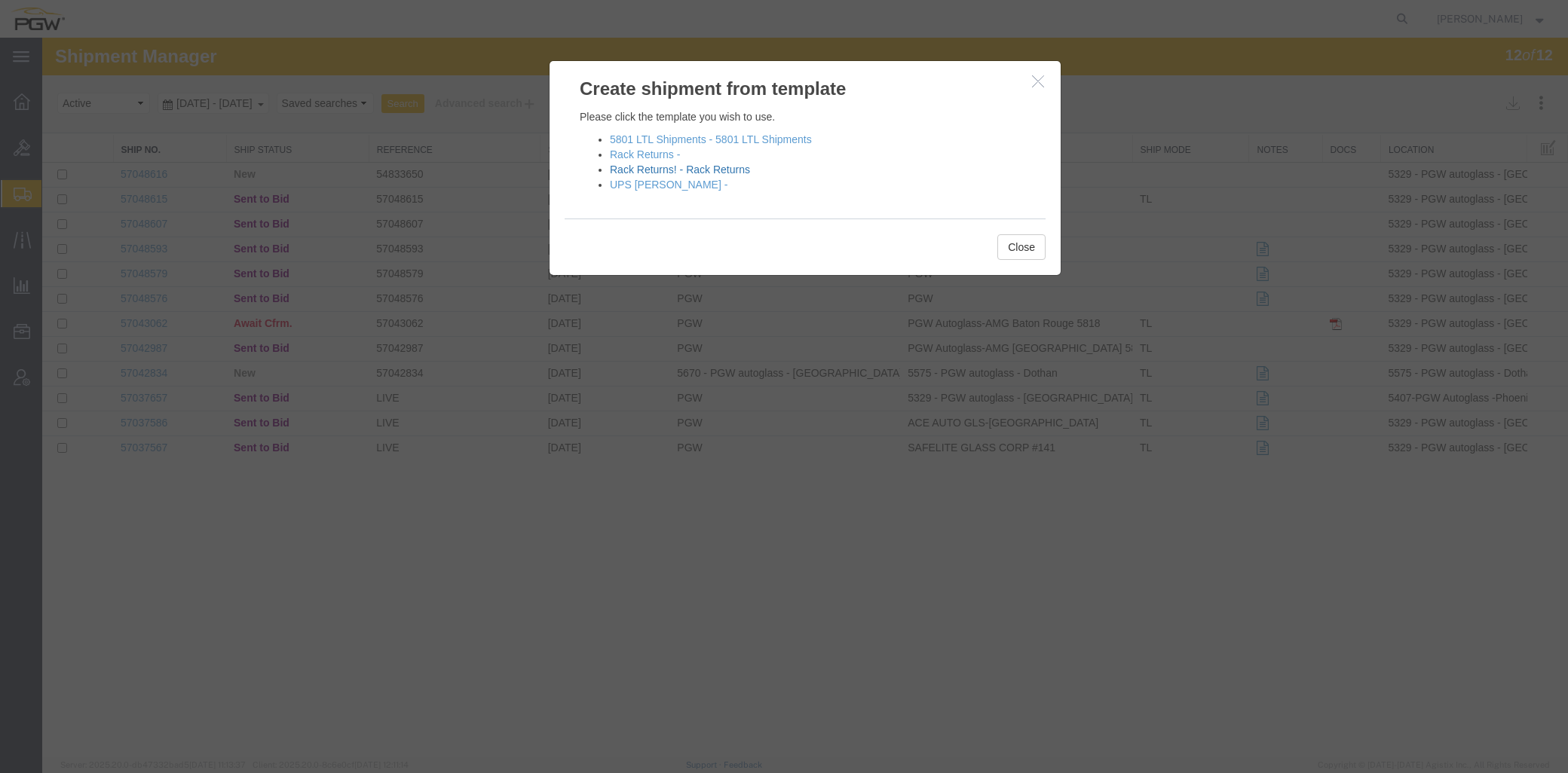
click at [653, 173] on link "Rack Returns! - Rack Returns" at bounding box center [680, 170] width 140 height 12
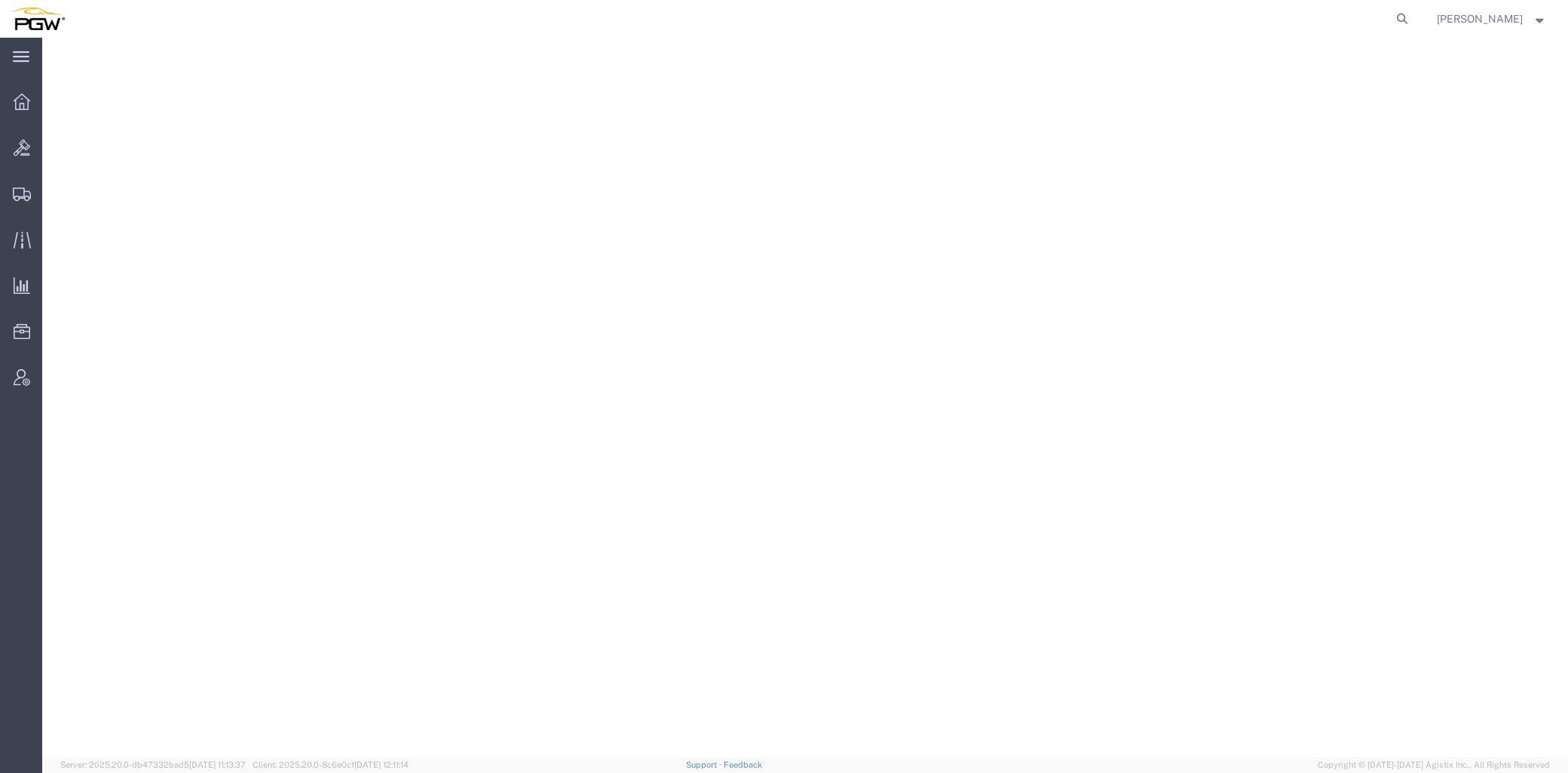
select select "28281"
select select "28253"
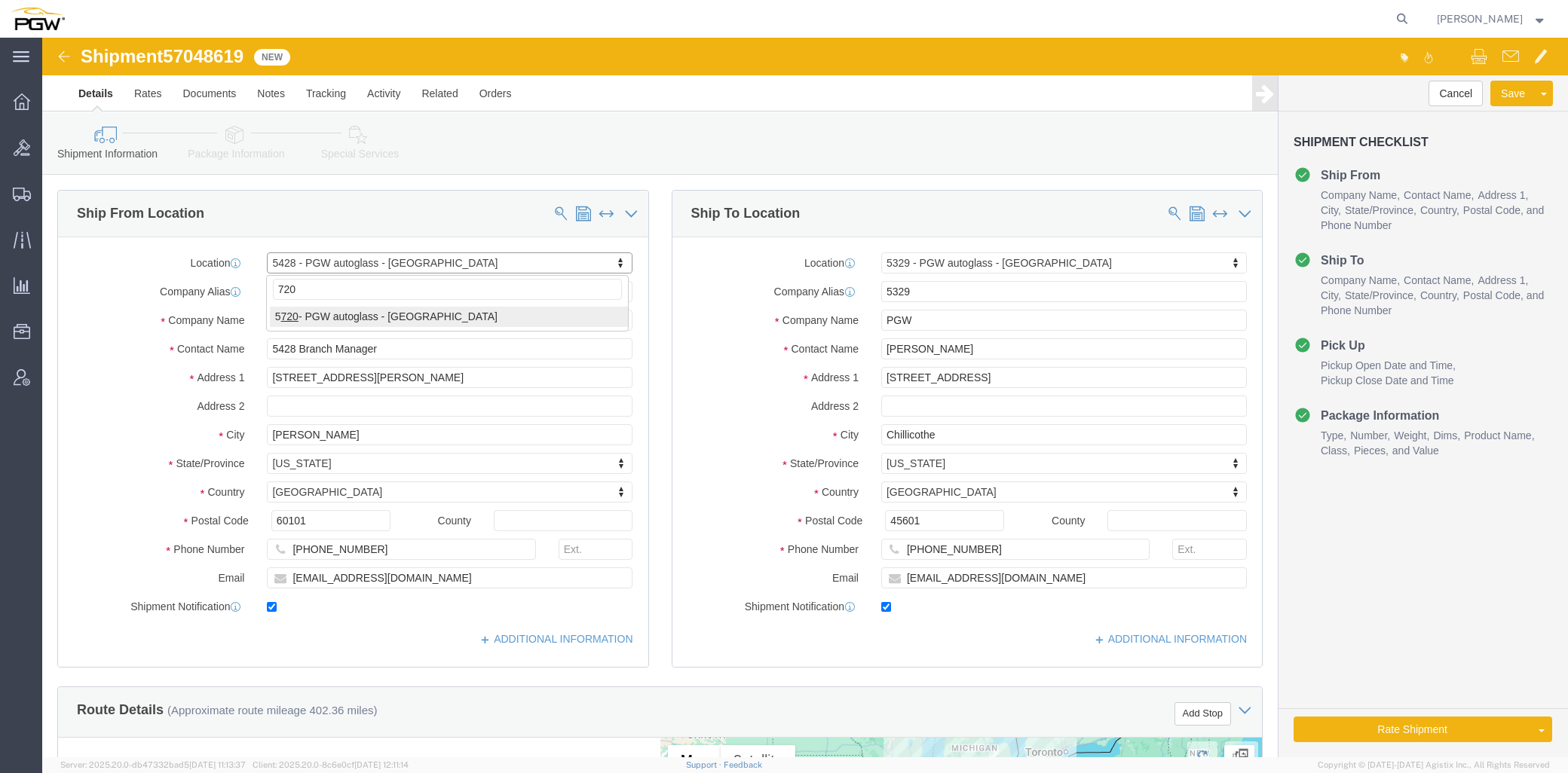
type input "720"
select select "28479"
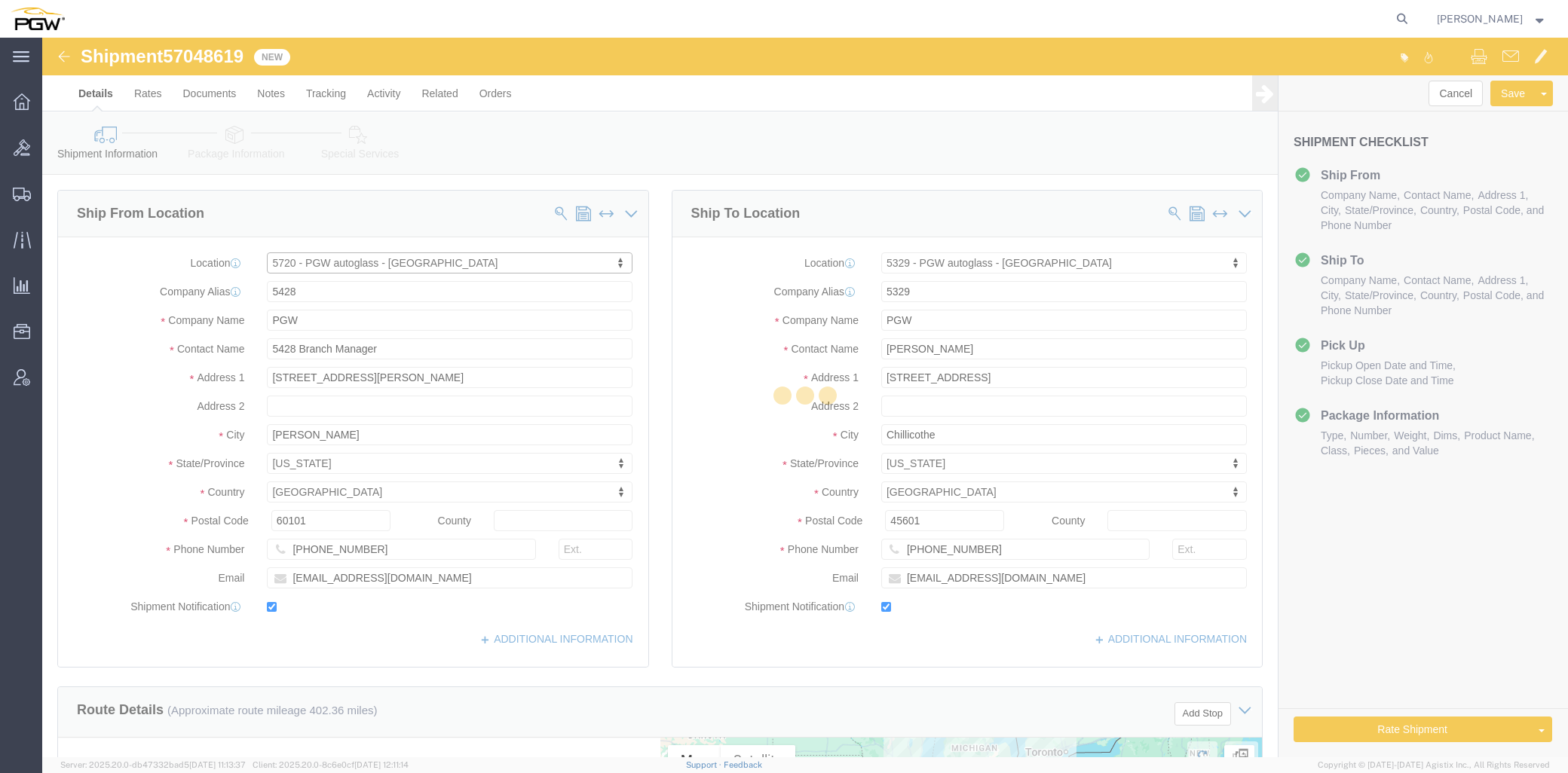
type input "5720"
type input "5720 Branch Manager"
type input "813 W Arrington St"
type input "Farmington"
type input "87401"
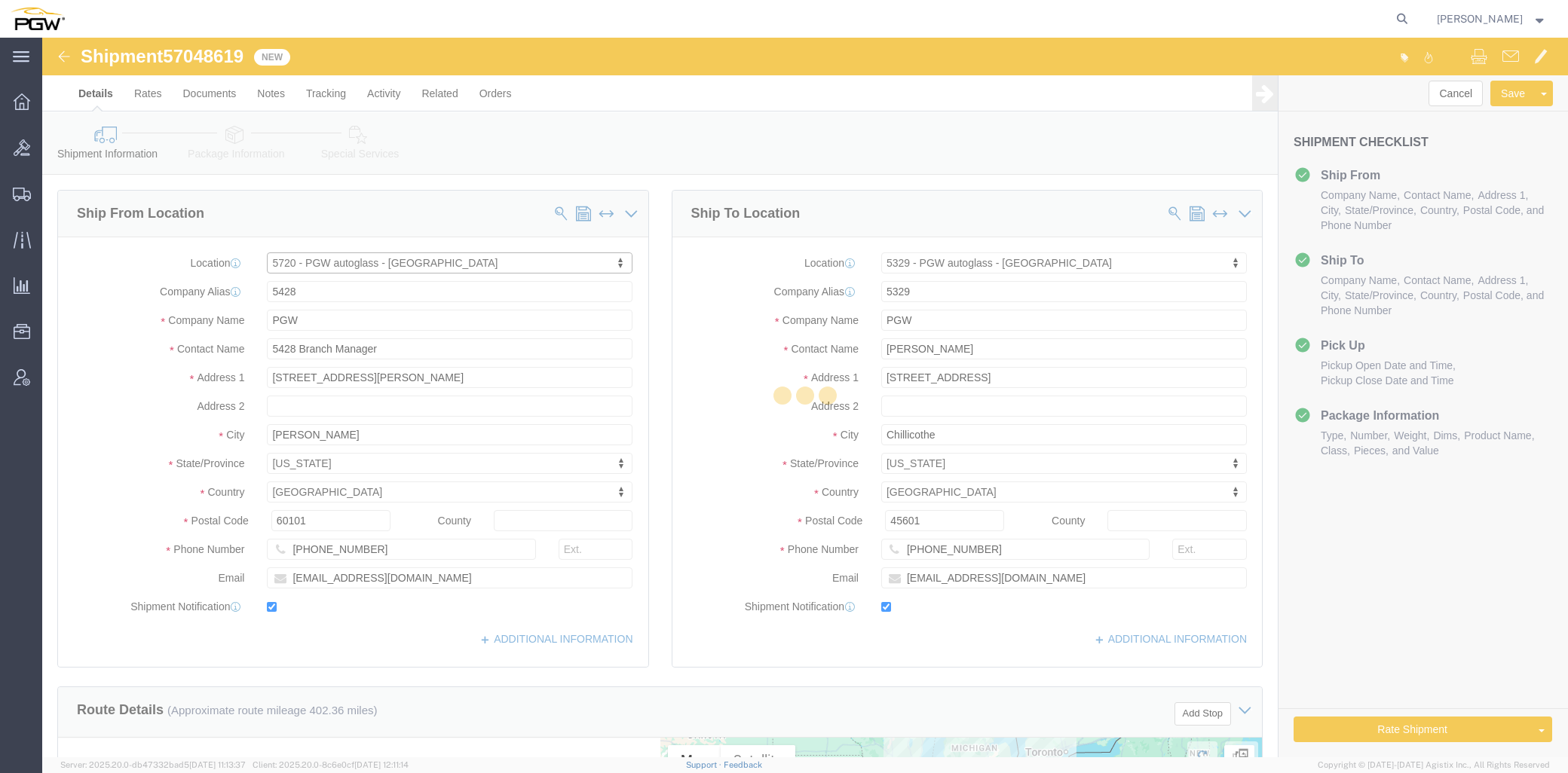
type input "505-327-9972"
type input "lkqsp_o_pm_5720@pgwag.com"
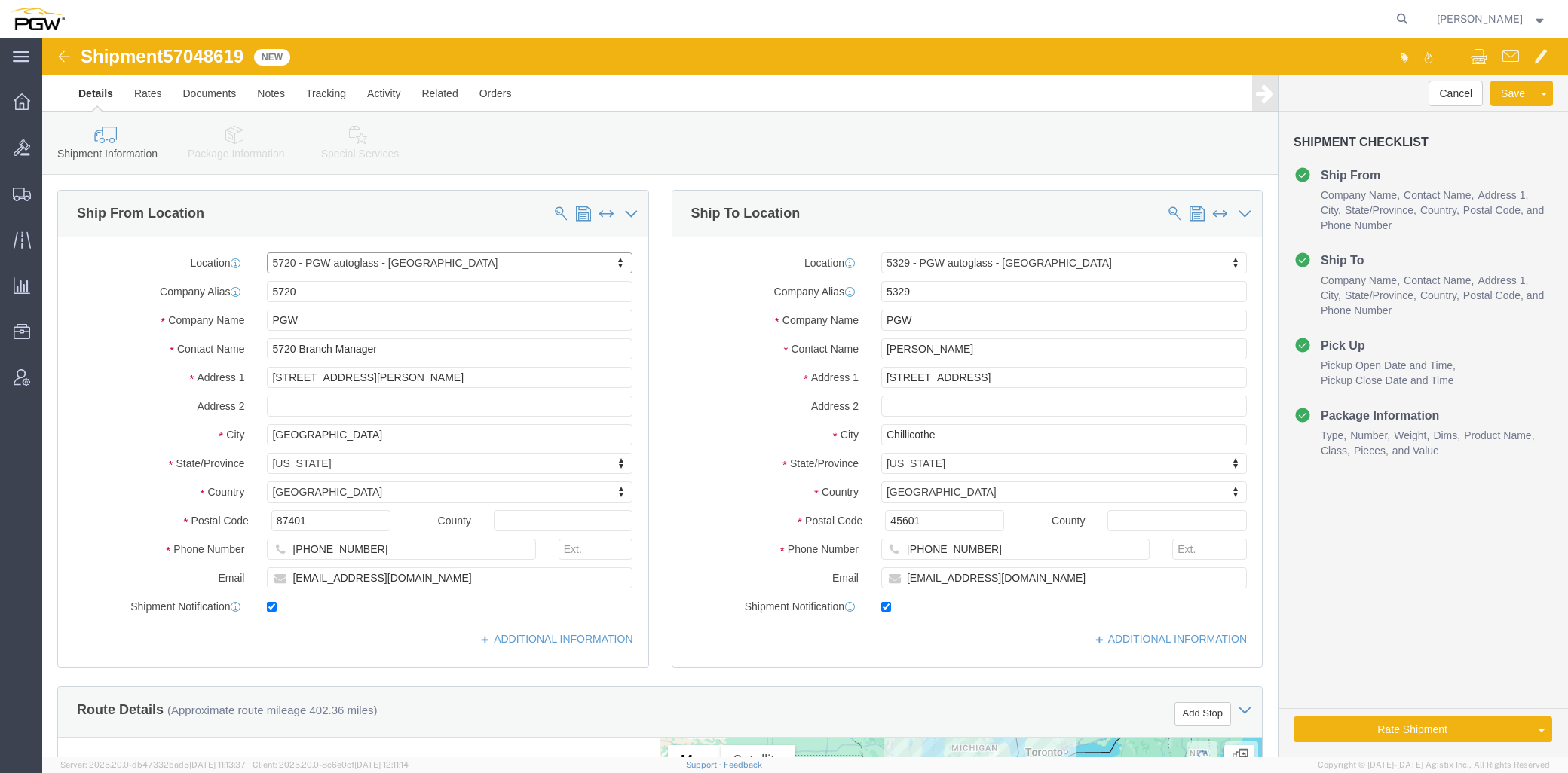
select select "NM"
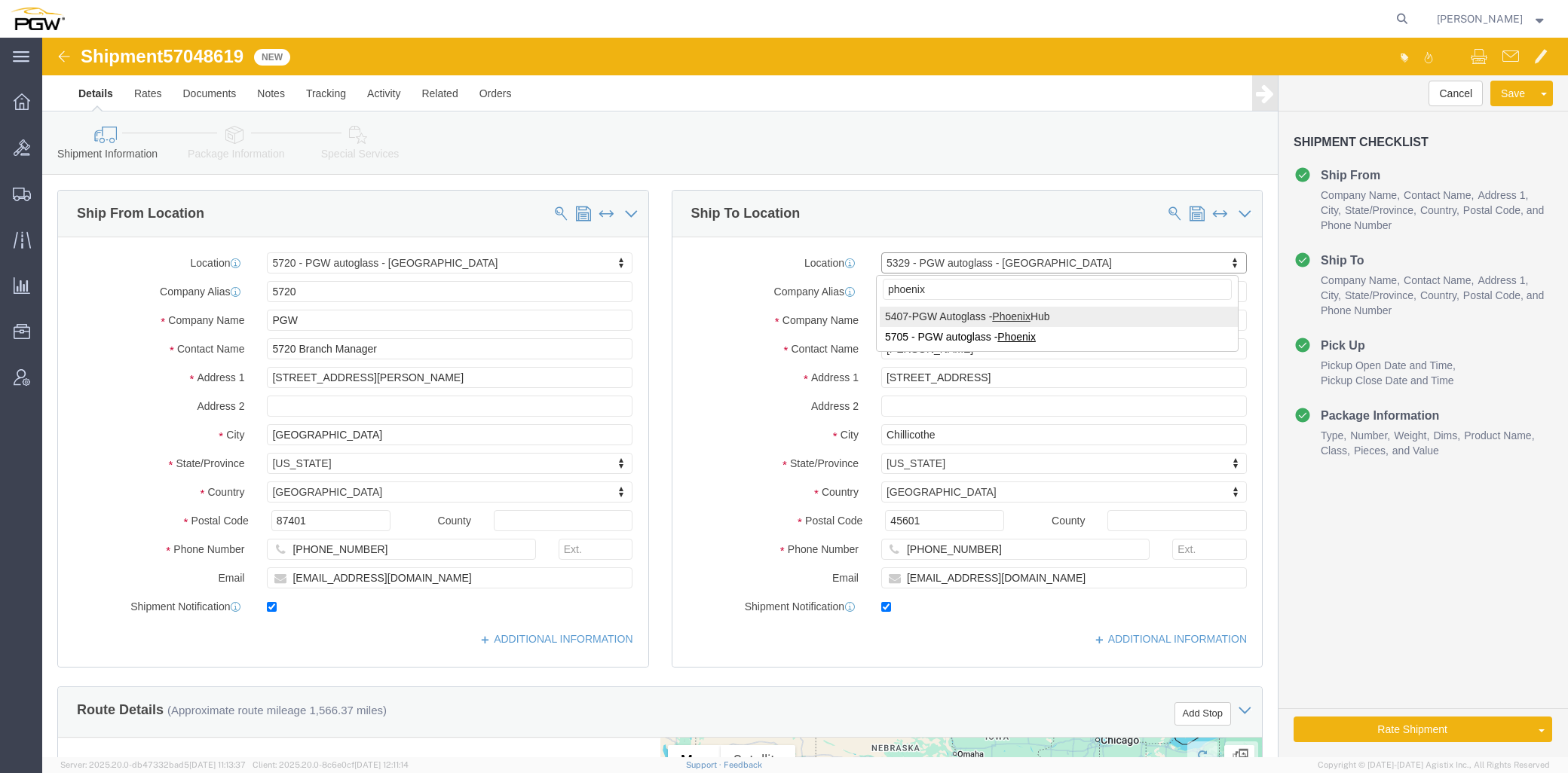
type input "phoenix"
select select "62351"
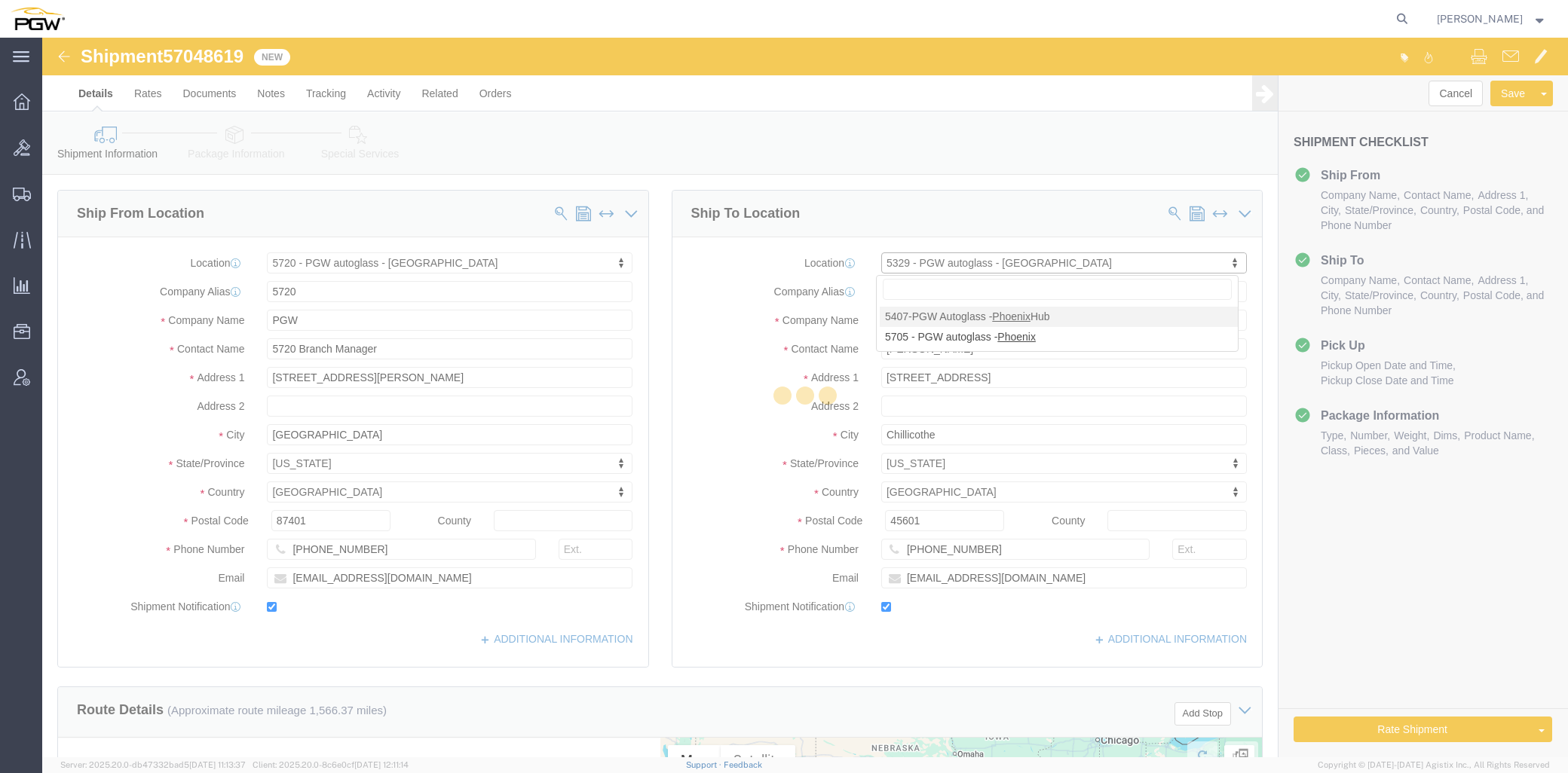
type input "5407"
type input "5407 Branch Manager"
type input "[STREET_ADDRESS]"
type input "[GEOGRAPHIC_DATA]"
type input "85307"
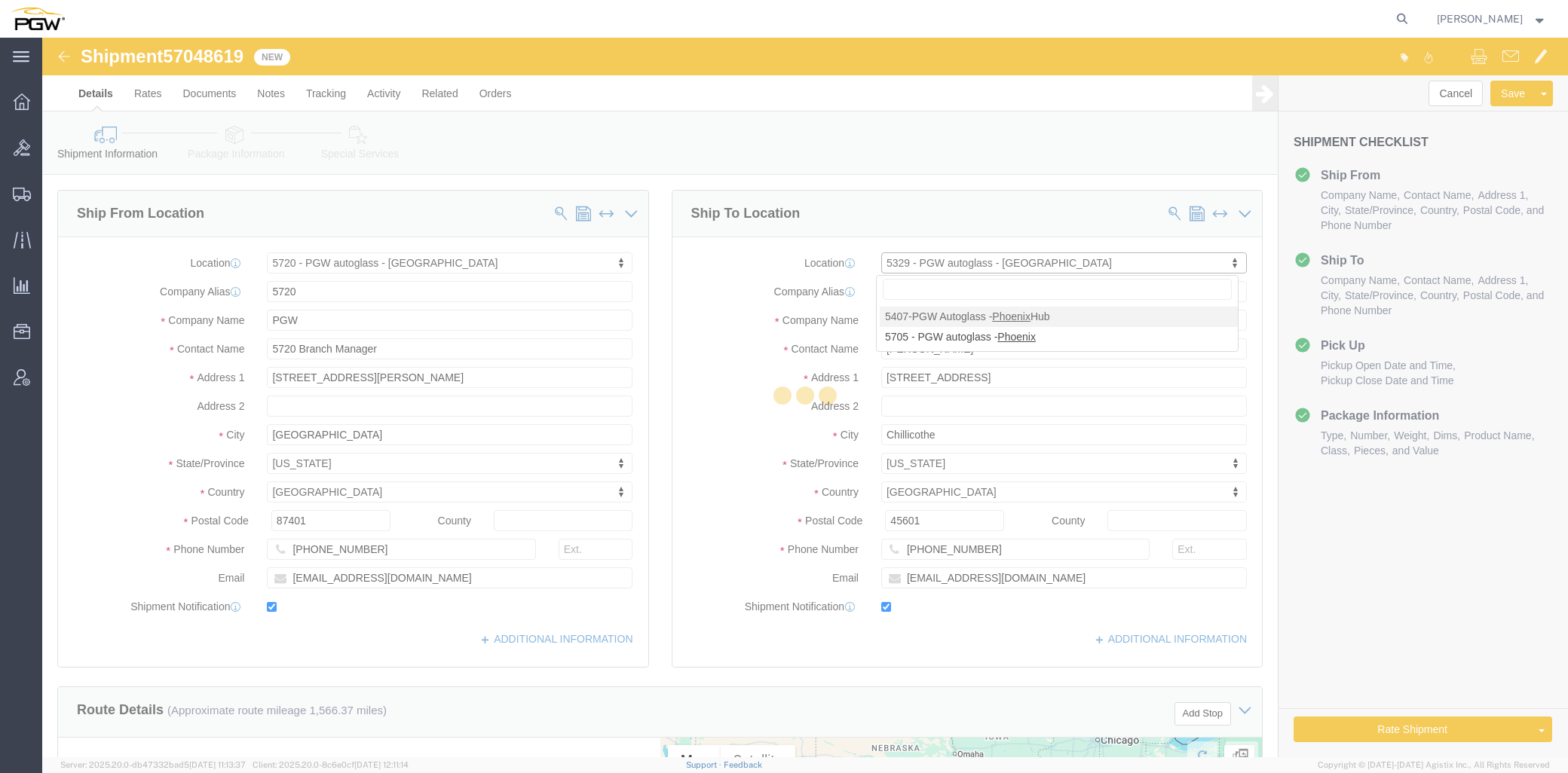
type input "[PHONE_NUMBER]"
type input "[EMAIL_ADDRESS][DOMAIN_NAME]"
select select "AZ"
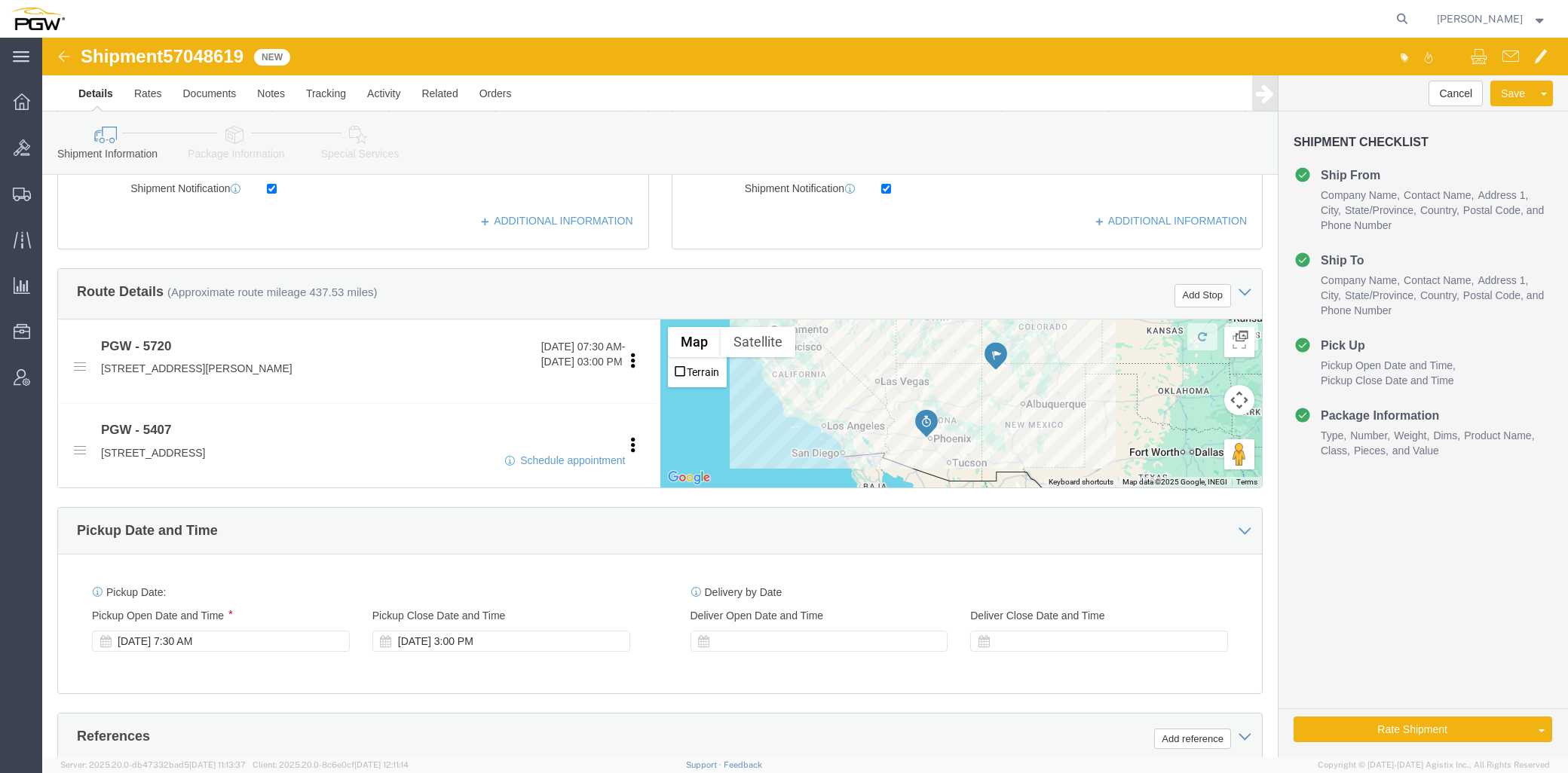
scroll to position [335, 0]
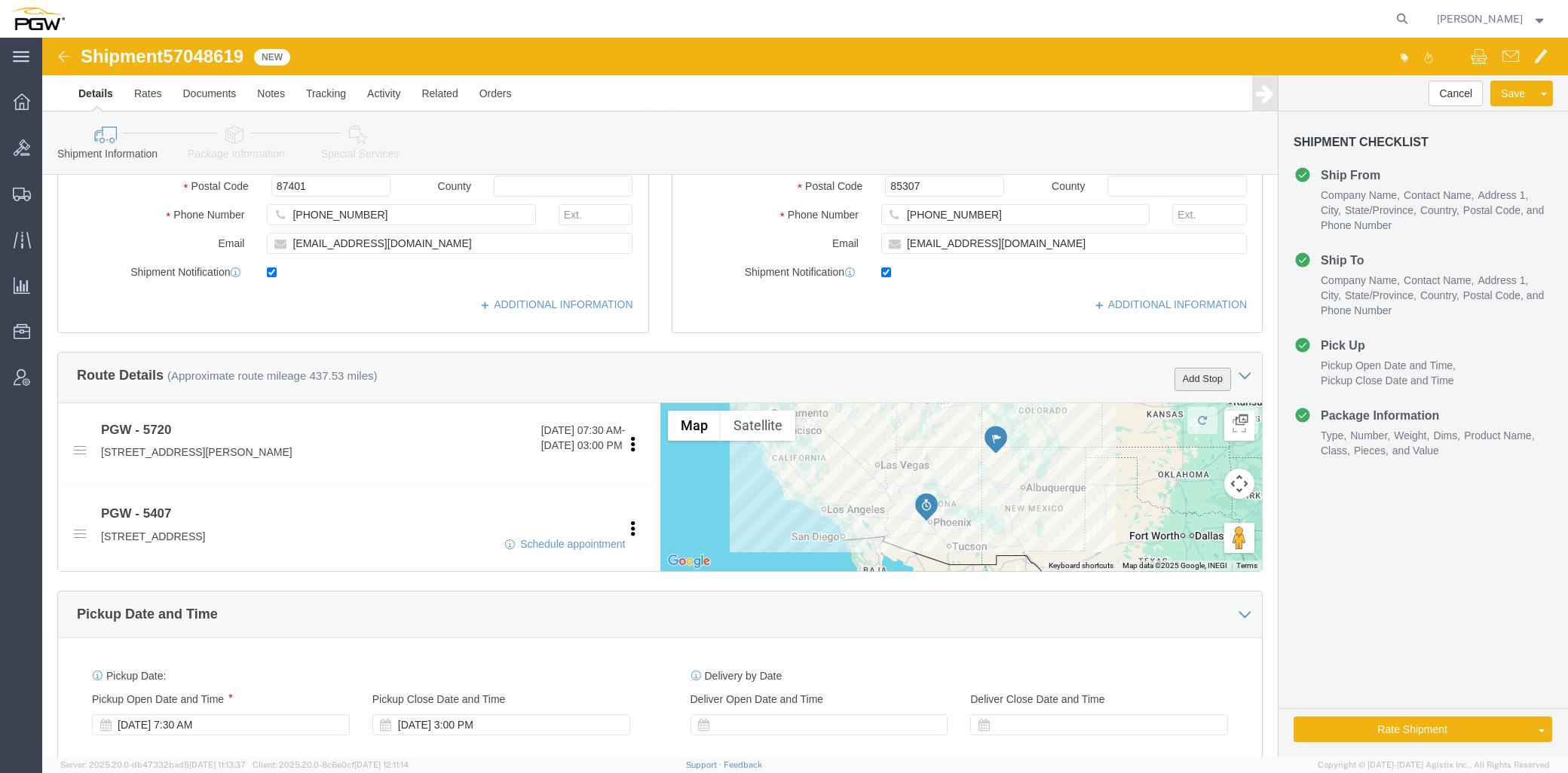
click button "Add Stop"
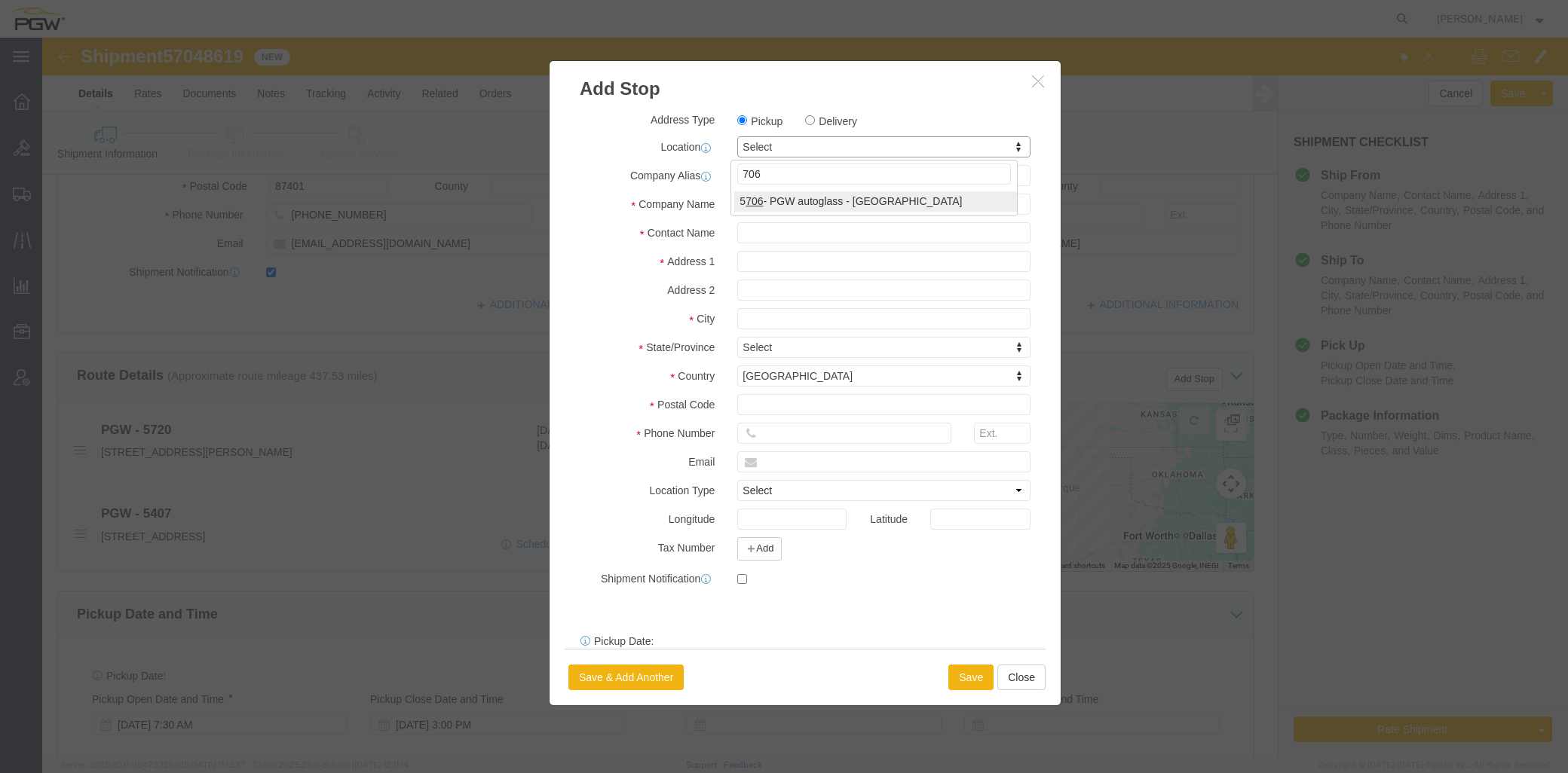
type input "706"
select select "28463"
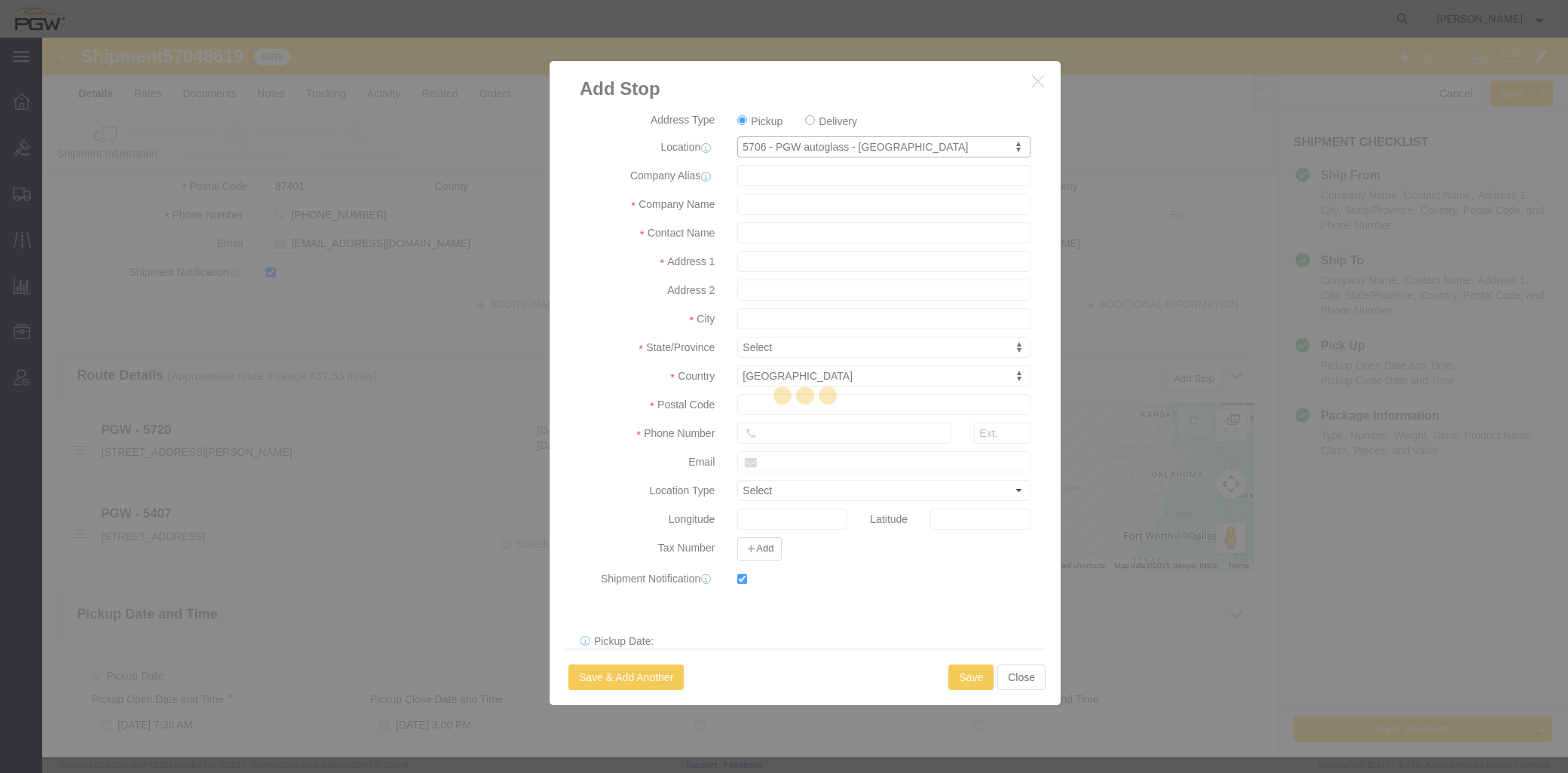
type input "5706"
type input "PGW"
type input "5706 Branch Manager"
type input "2621 Comanche Rd NE"
type input "Albuquerque"
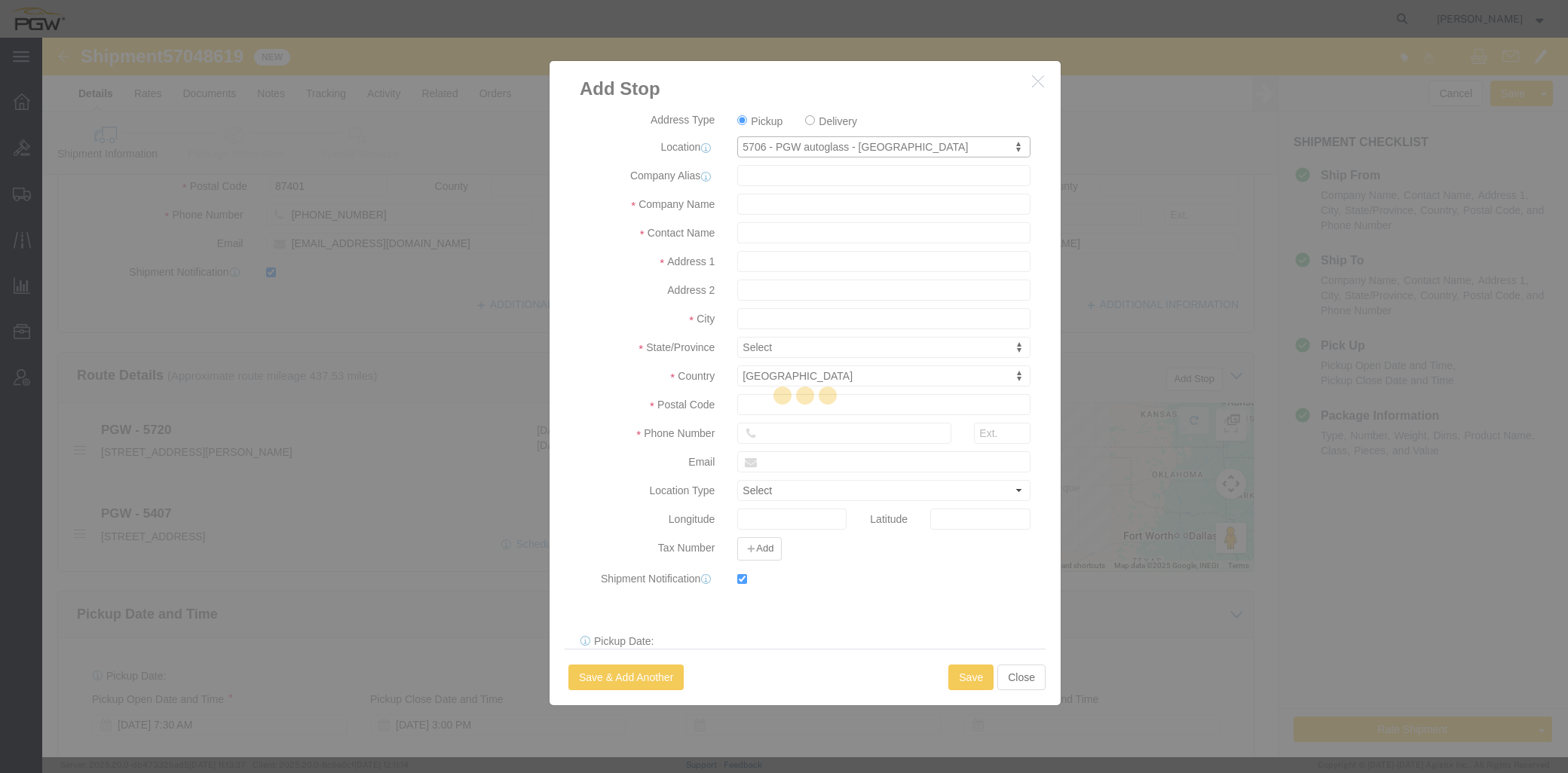
type input "87107"
type input "505-883-1974"
type input "lkqsp_o_pm_5706@pgwag.com"
checkbox input "true"
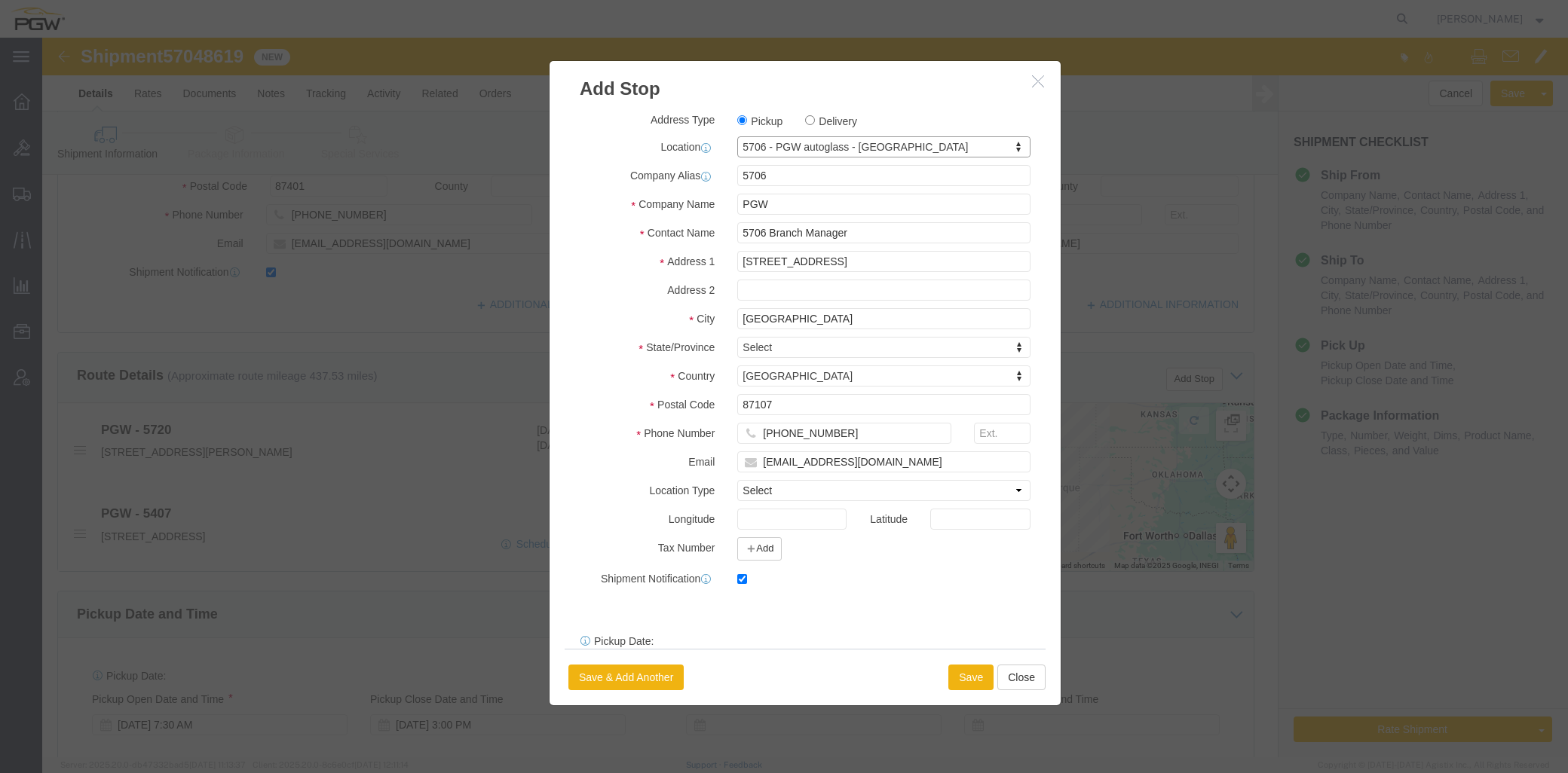
select select "NM"
click div "Save Save & Add Another Close"
click button "Save"
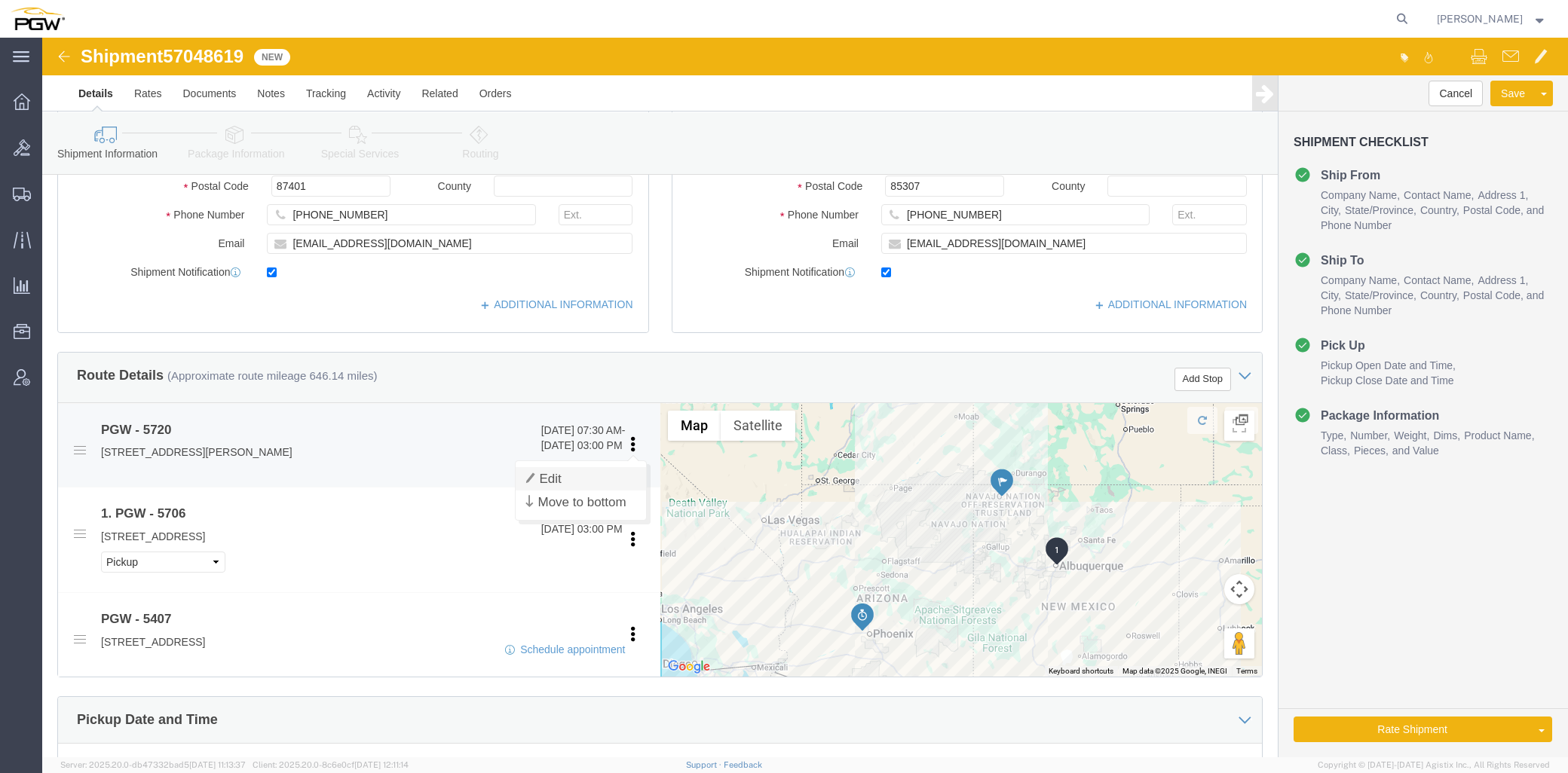
click link "Edit"
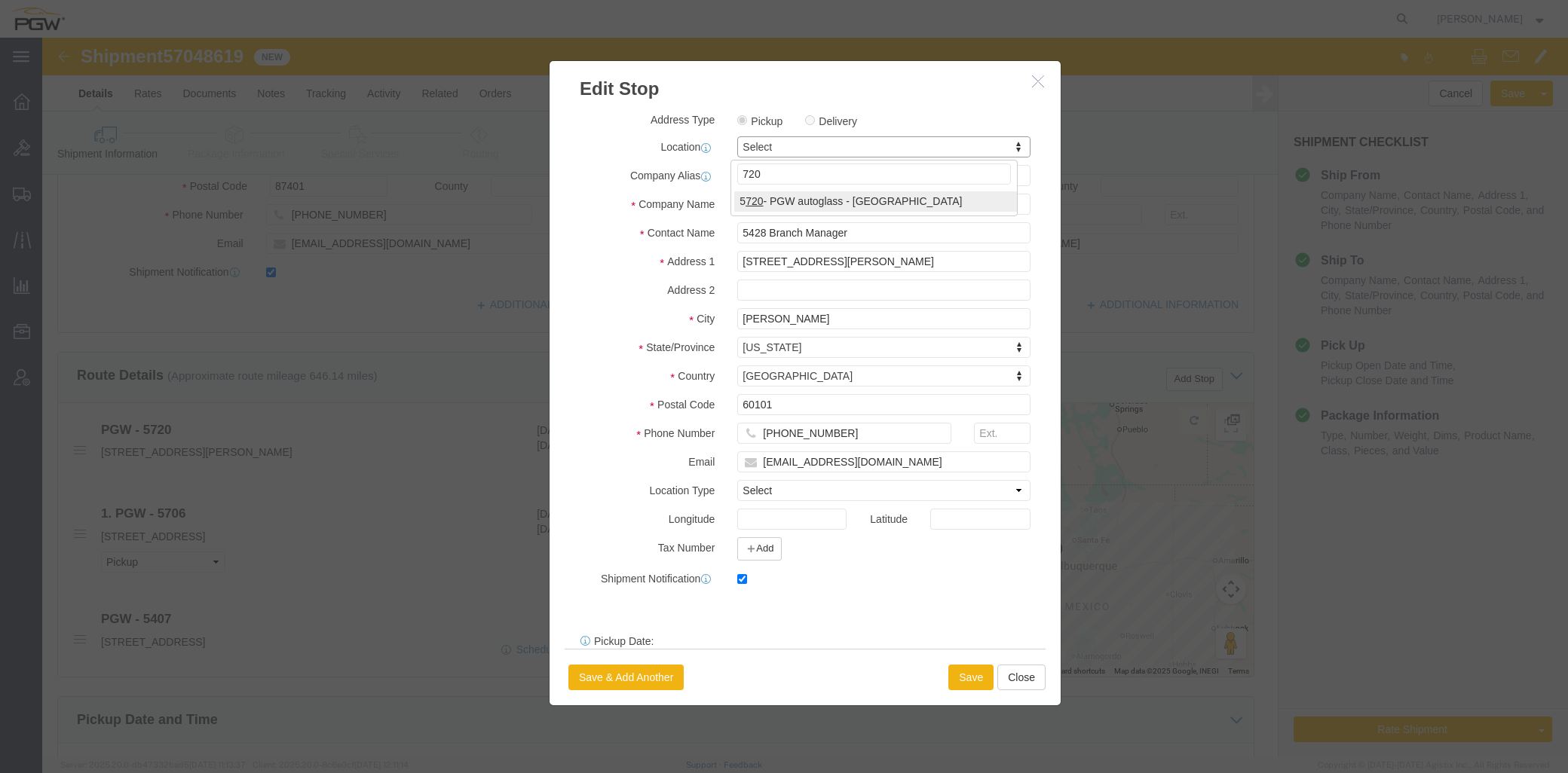
type input "720"
select select "28479"
type input "5720"
type input "5720 Branch Manager"
type input "813 W Arrington St"
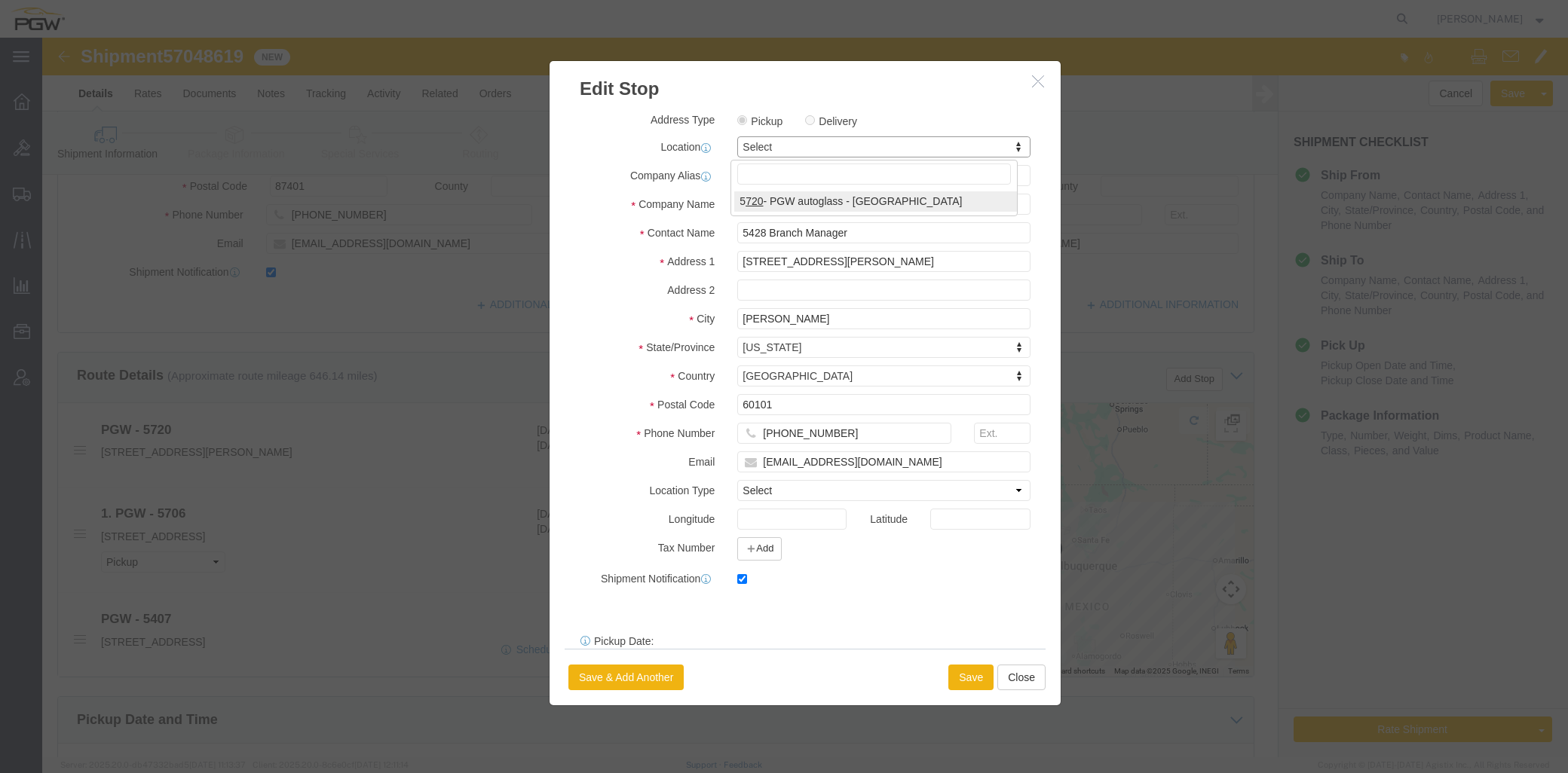
type input "Farmington"
type input "87401"
type input "505-327-9972"
type input "lkqsp_o_pm_5720@pgwag.com"
select select "NM"
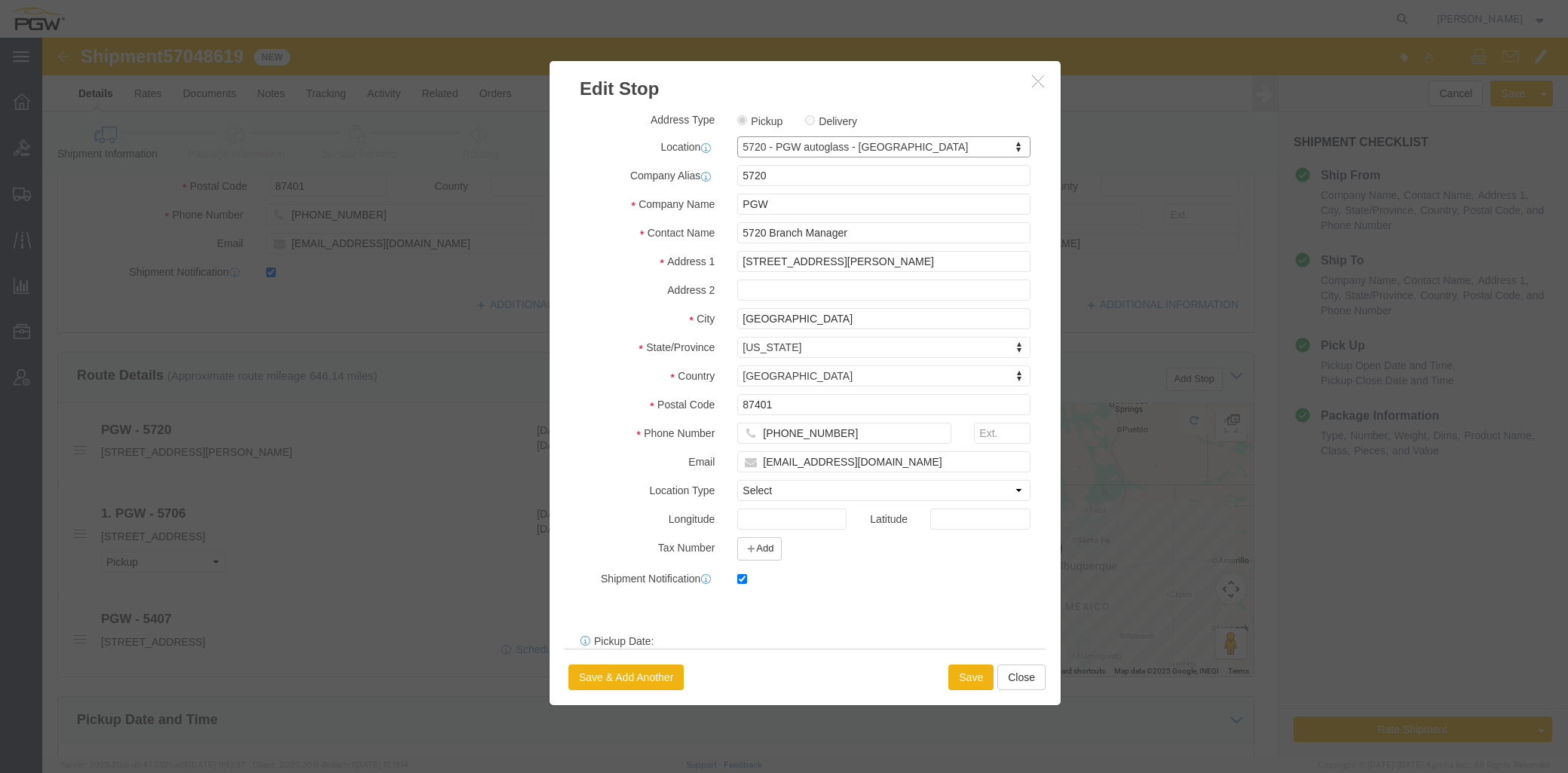
scroll to position [81, 0]
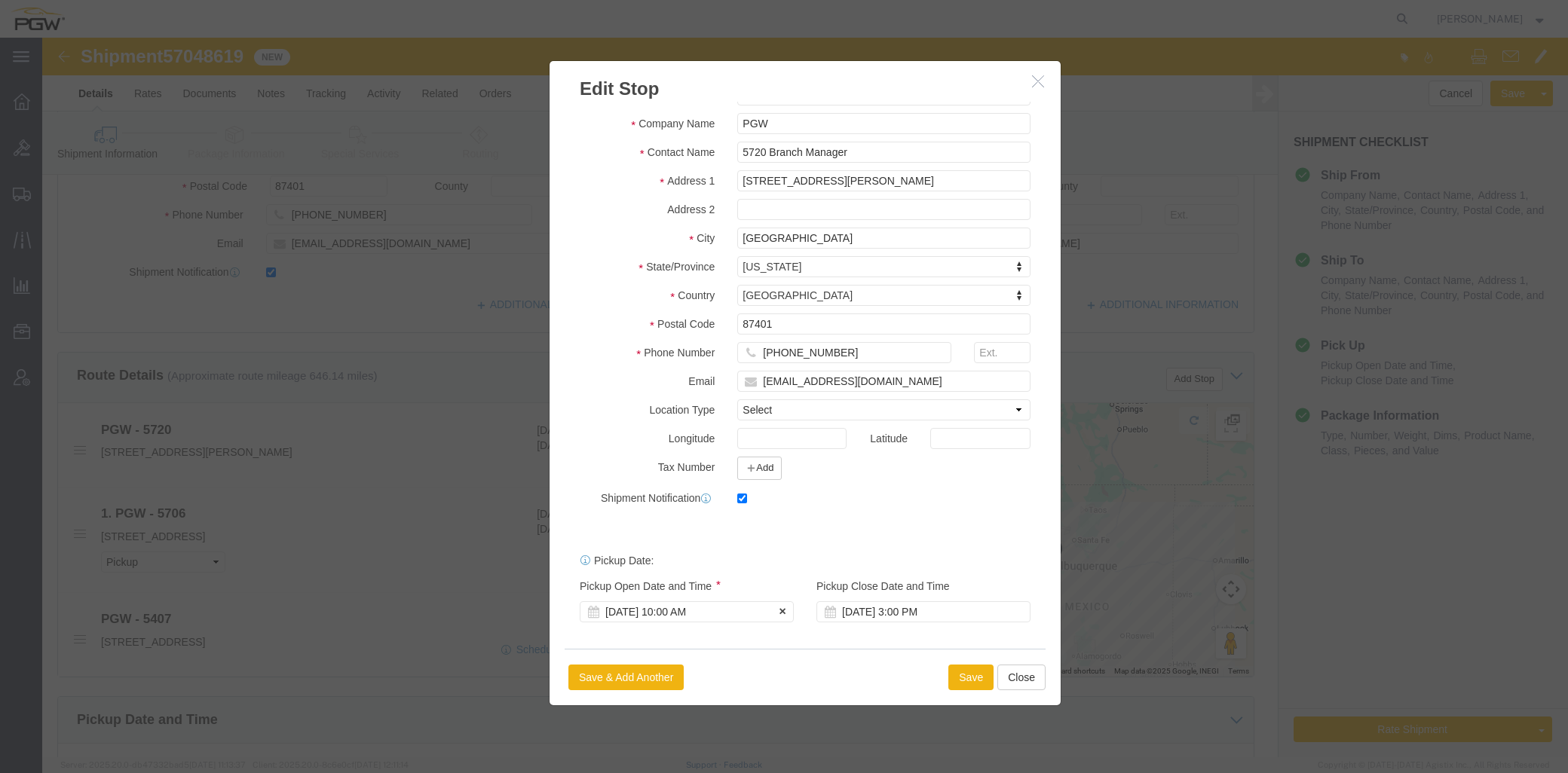
click div "[DATE] 10:00 AM"
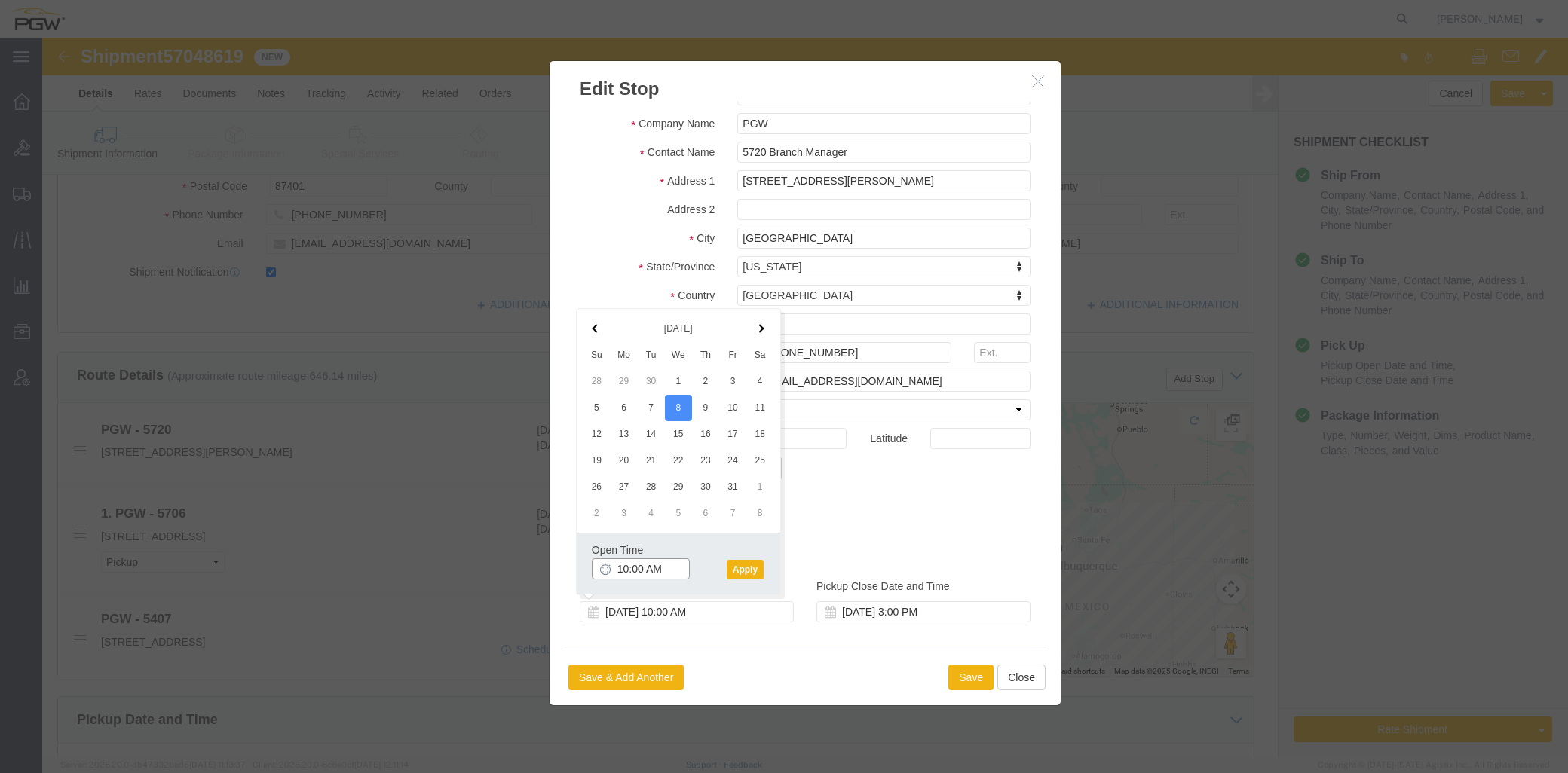
click input "10:00 AM"
type input "7:30 AM"
click button "Apply"
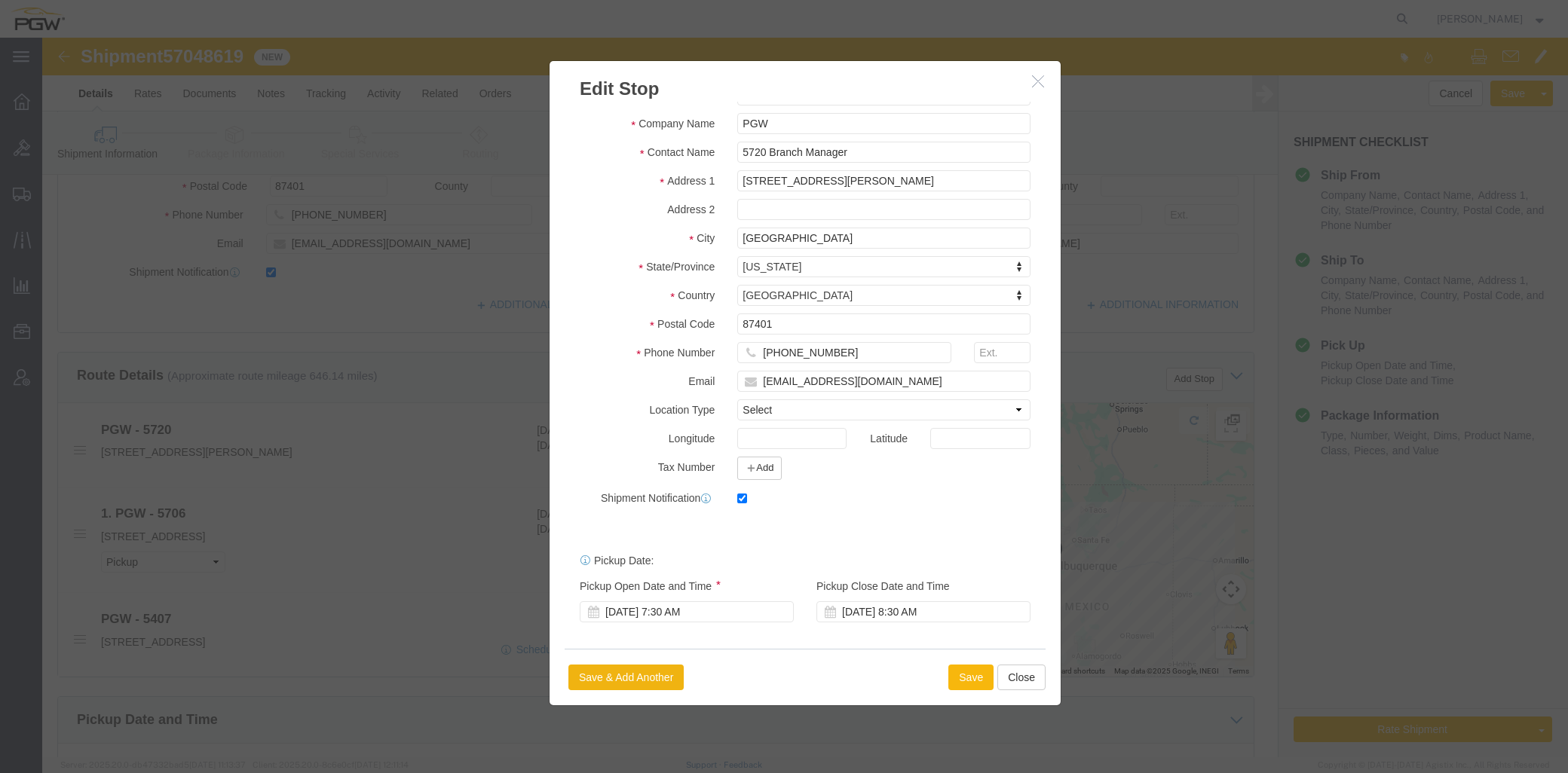
click button "Save"
click div
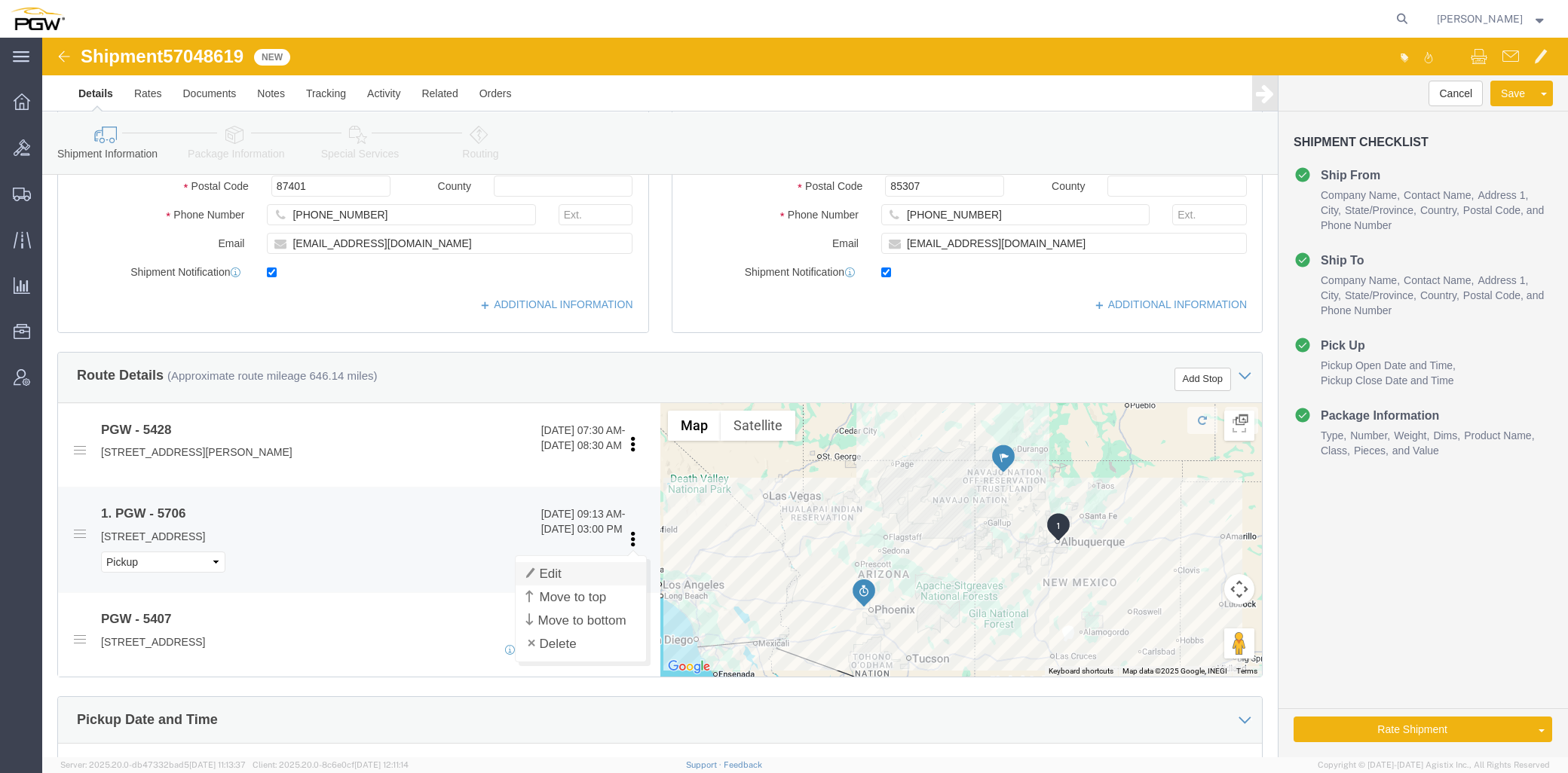
click link "Edit"
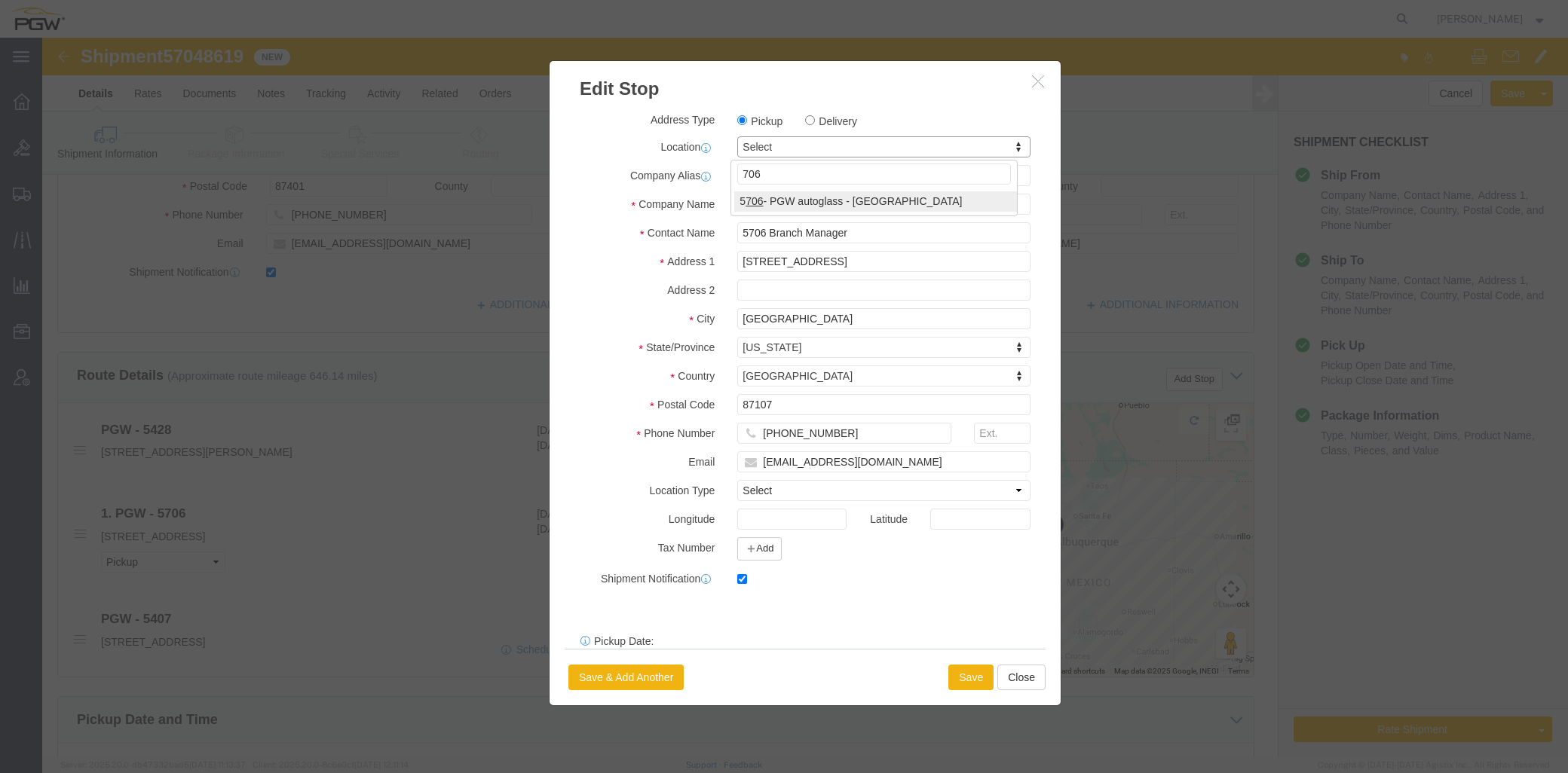
type input "706"
select select "28463"
type input "5706"
select select "NM"
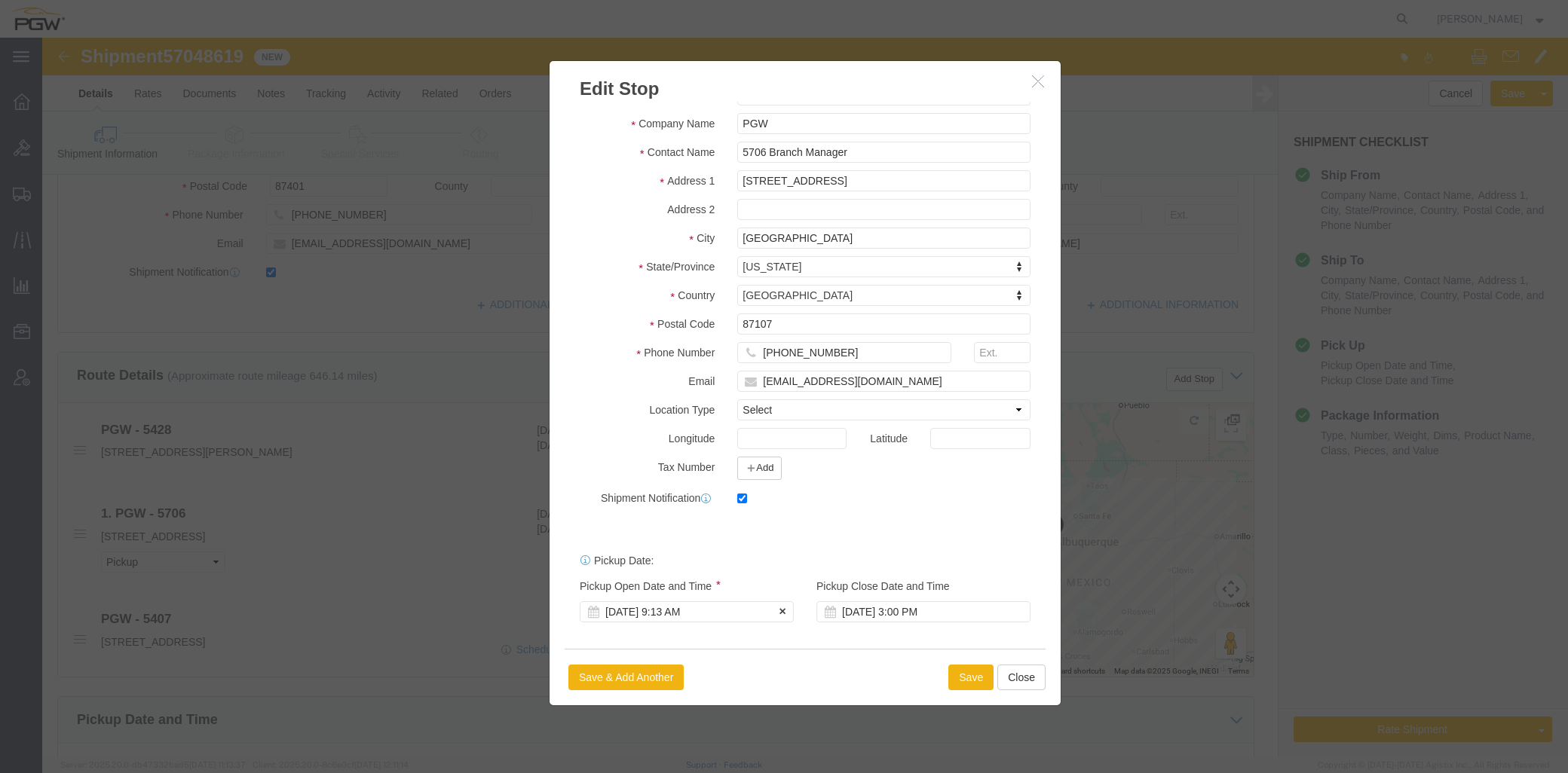
click div "Oct 07 2025 9:13 AM"
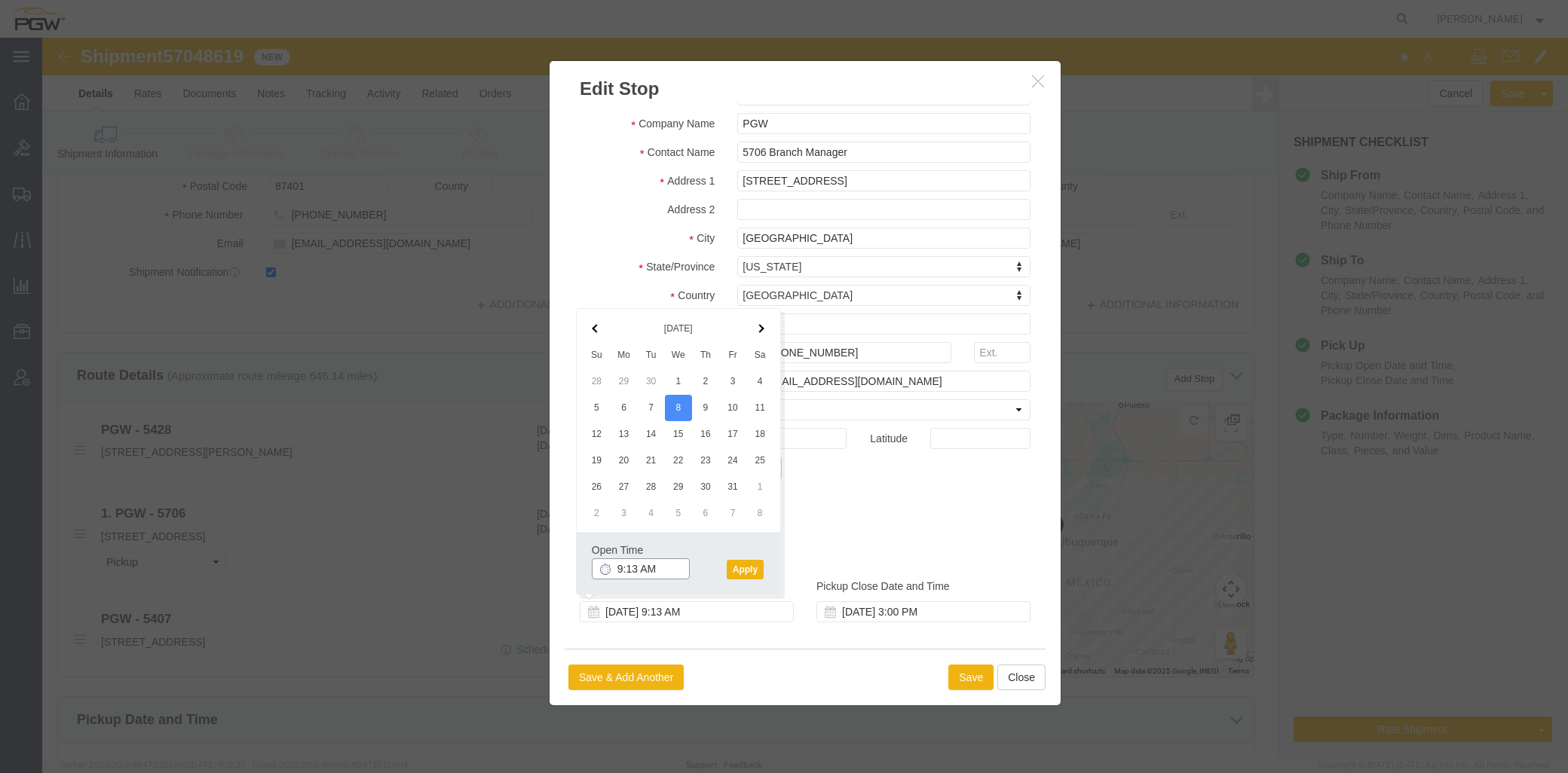
click input "9:13 AM"
type input "1:30 PM"
click button "Apply"
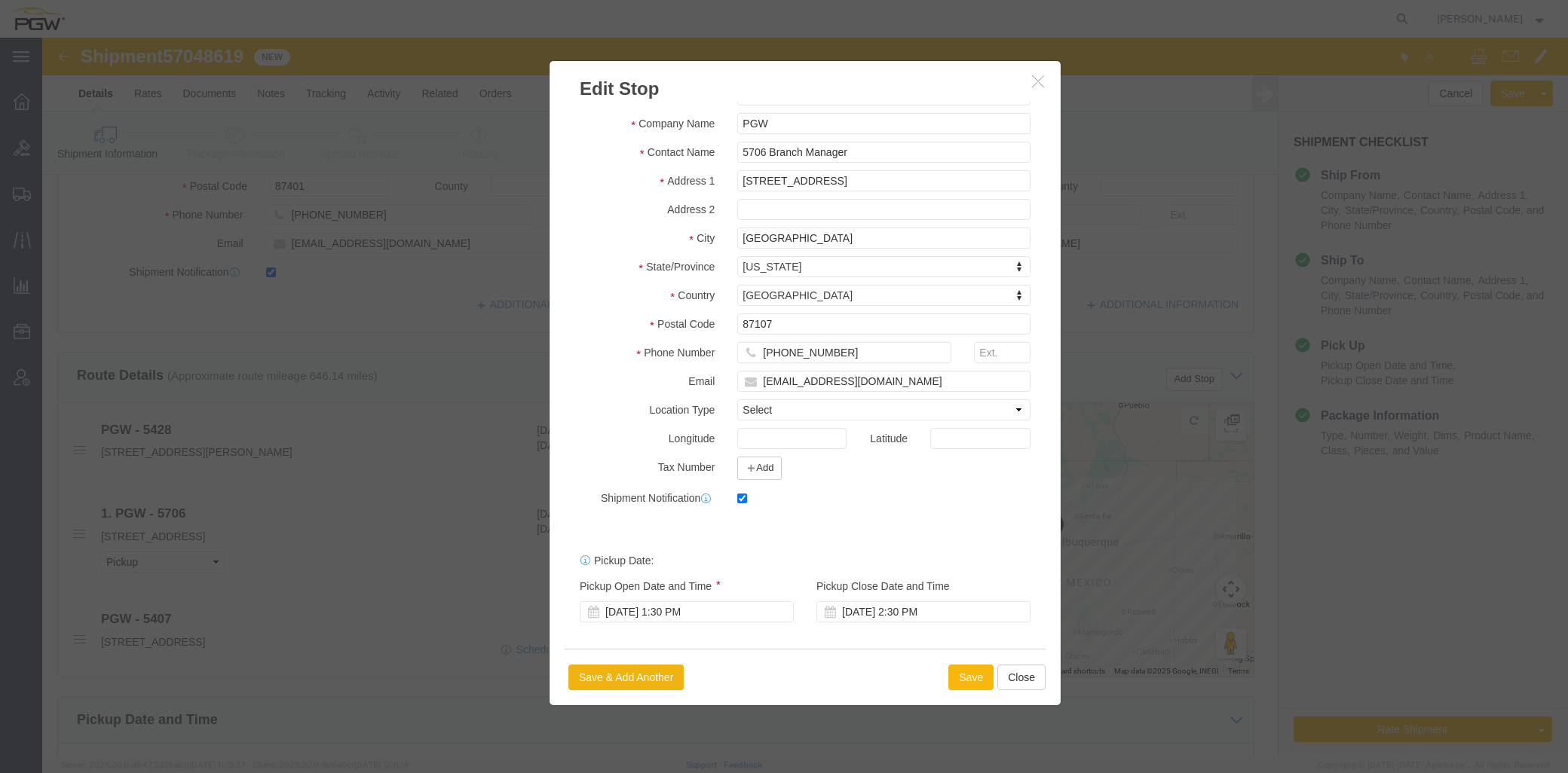
click button "Save"
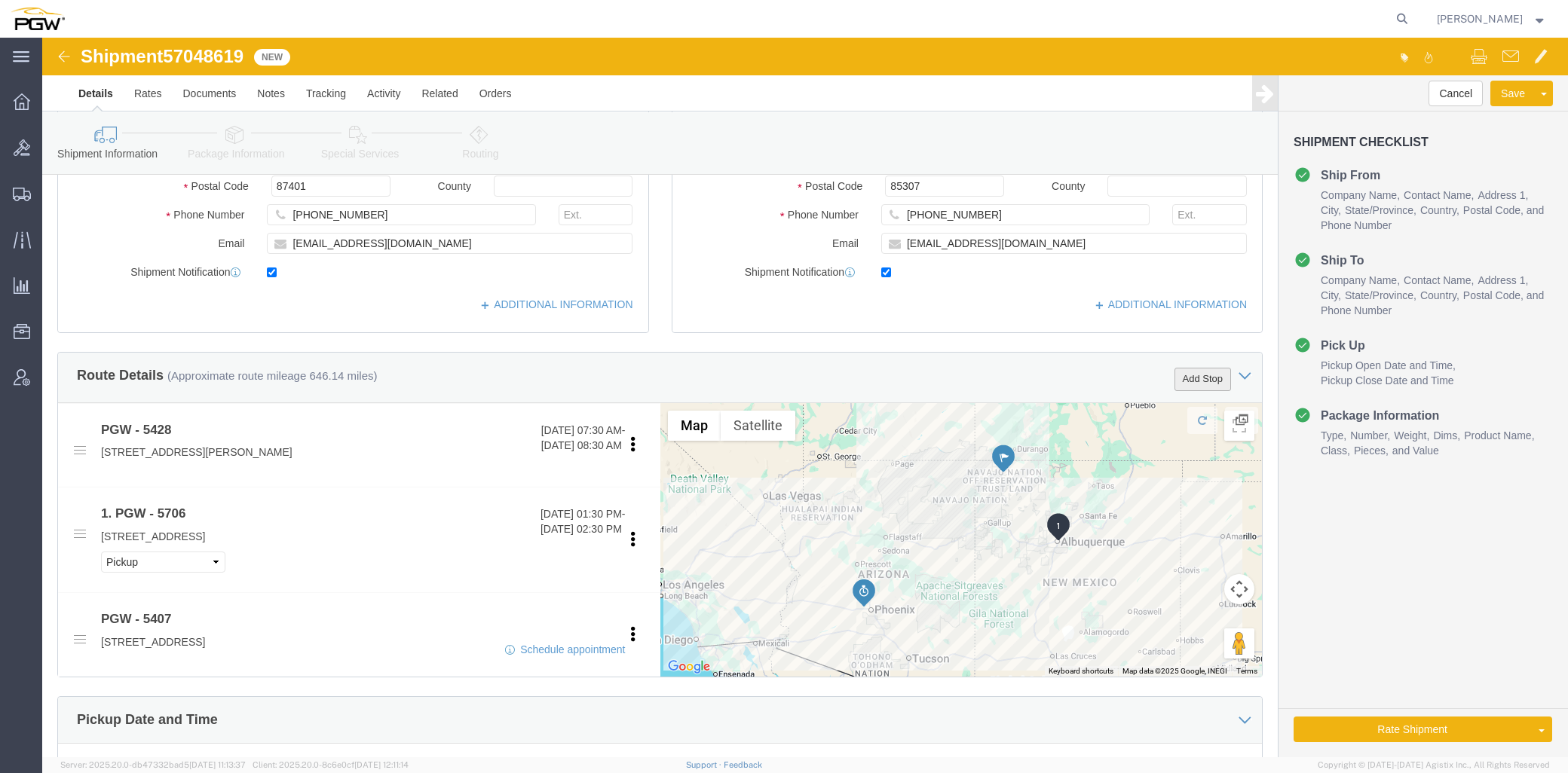
click button "Add Stop"
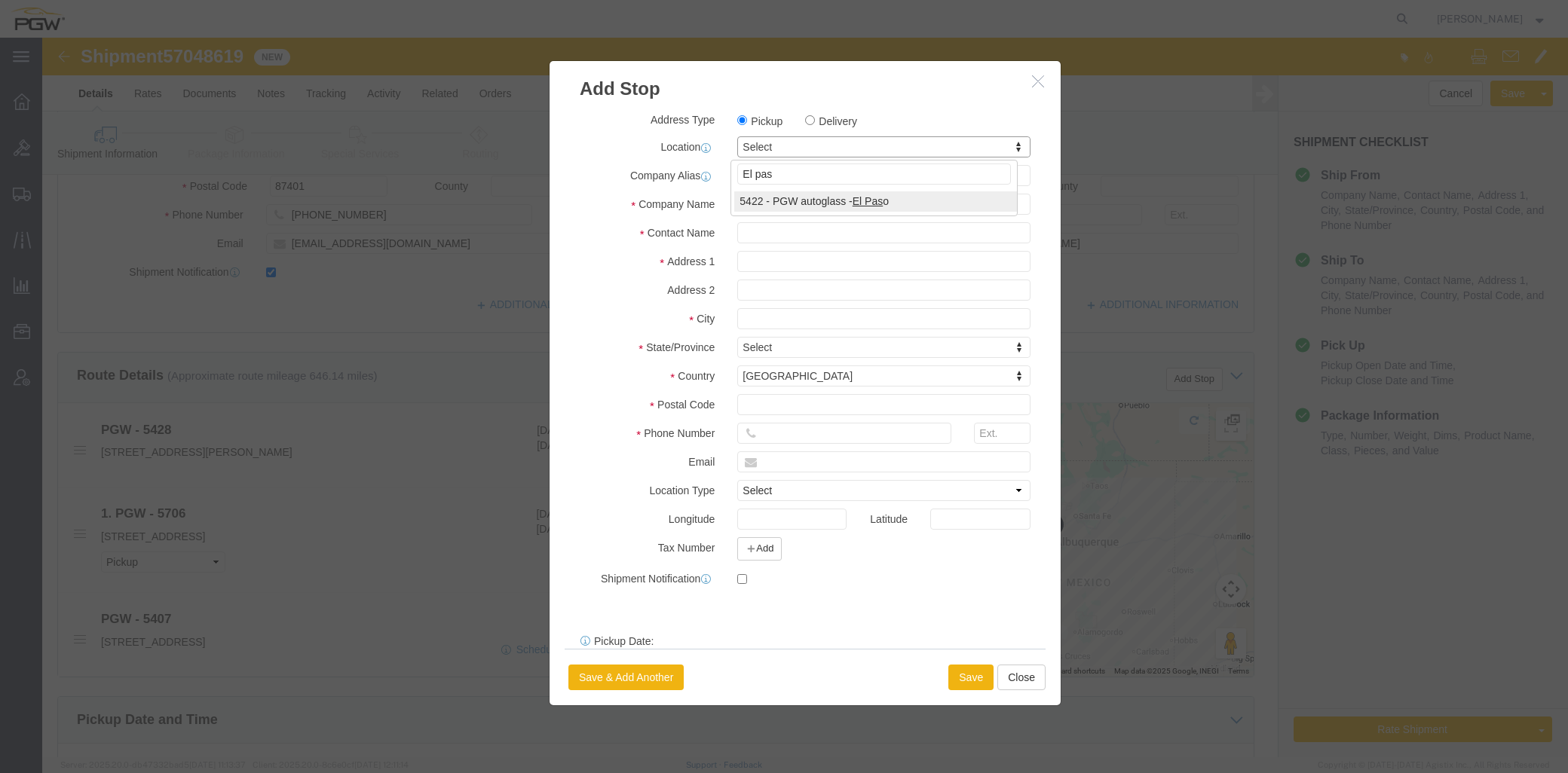
type input "El pas"
select select "28275"
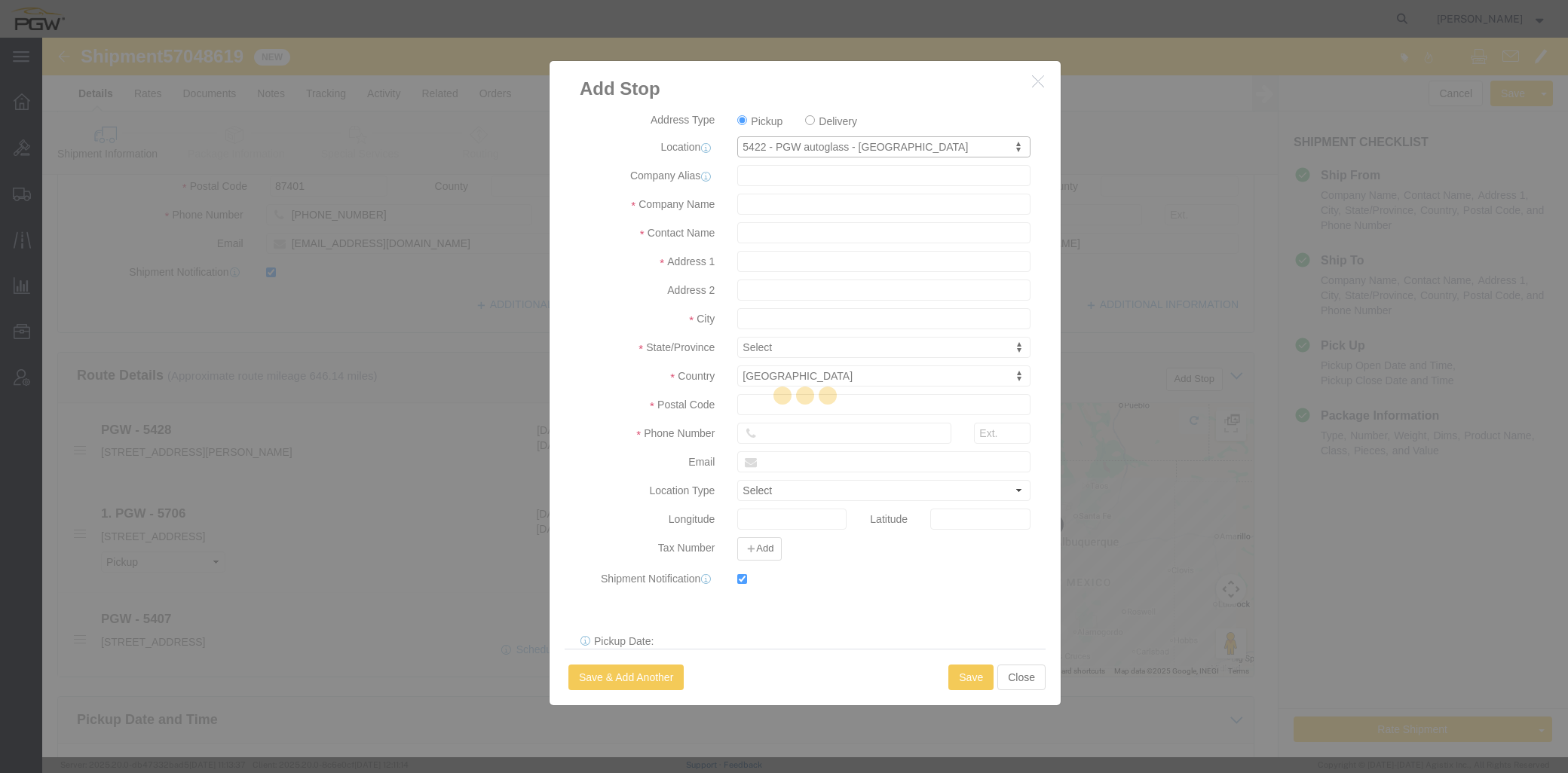
type input "5422"
type input "PGW"
type input "5422 Branch Manager"
type input "1106 E Overland Ave ST"
type input "El Paso"
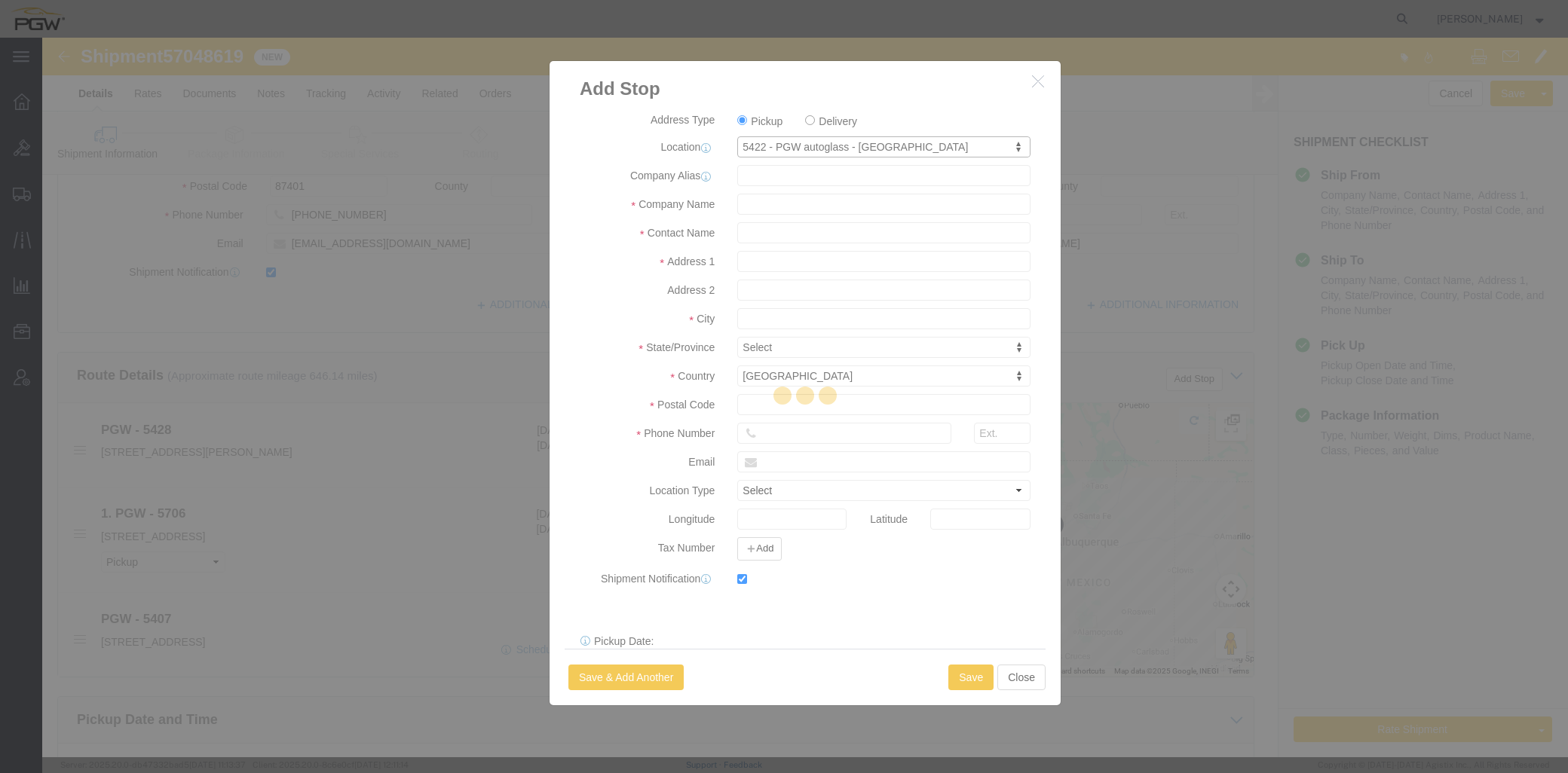
type input "79901"
type input "915-532-3208"
type input "lkqsp_o_pm_5422@pgwag.com"
checkbox input "true"
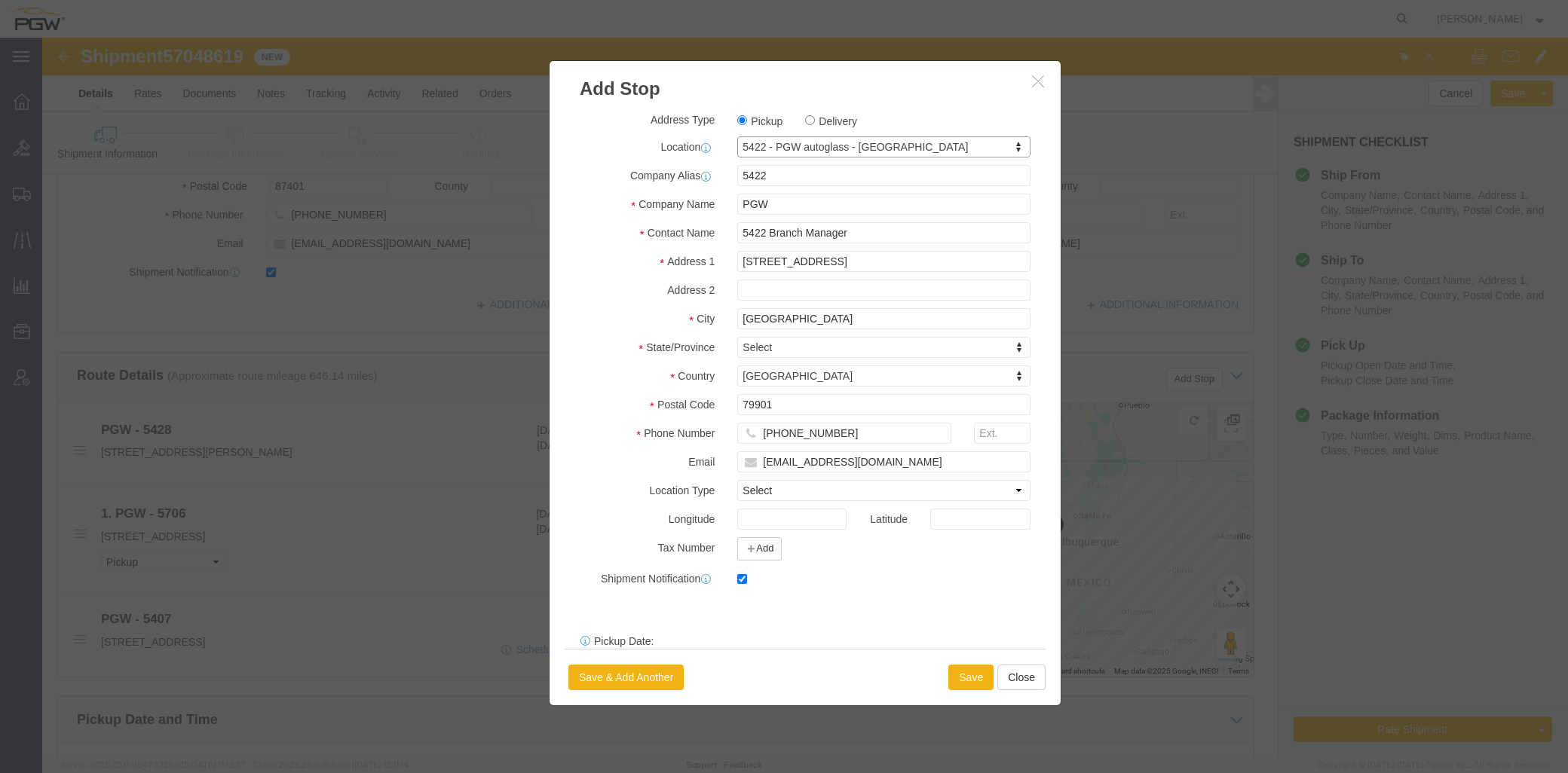
select select "TX"
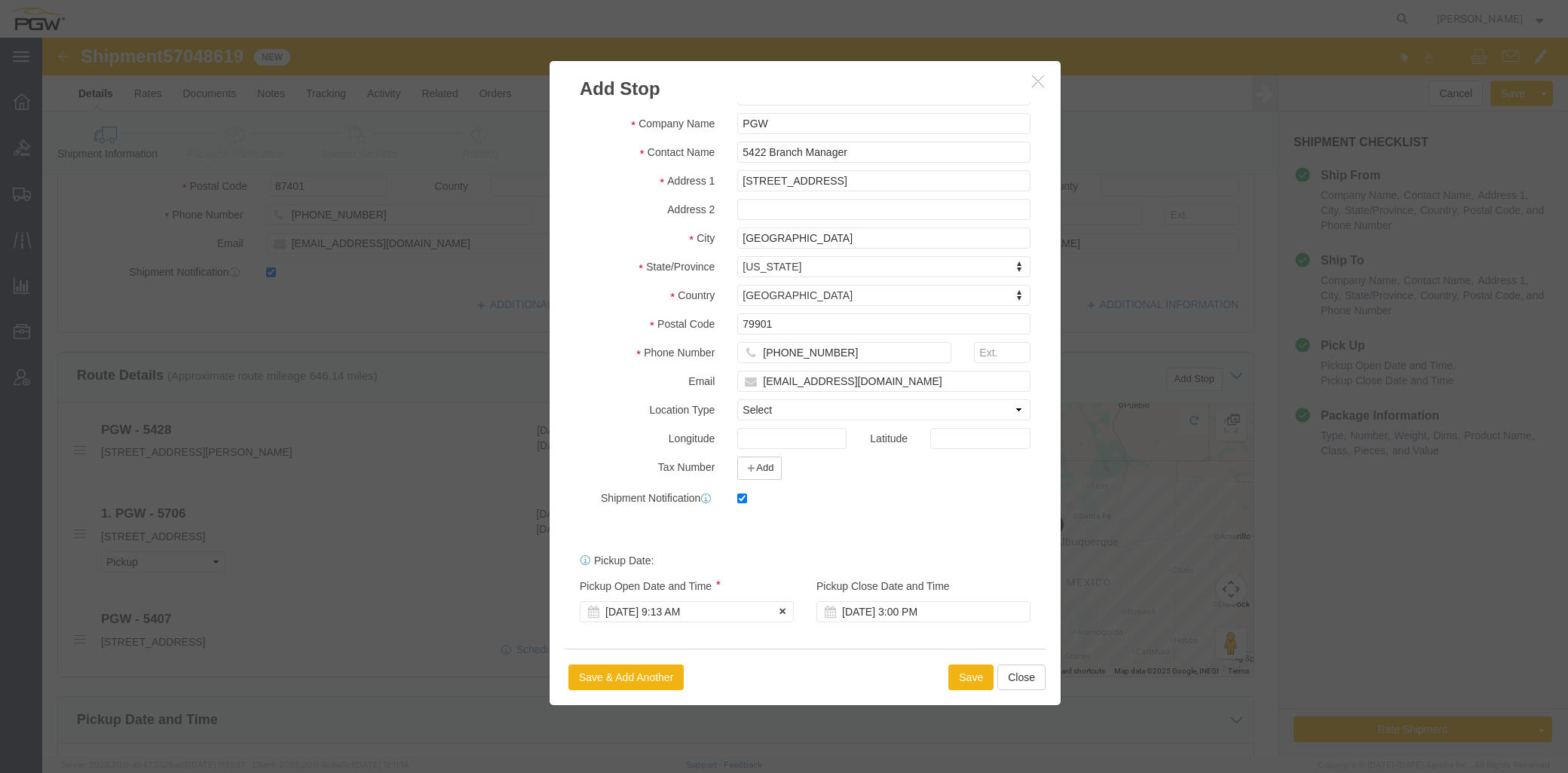
click div "Oct 07 2025 9:13 AM"
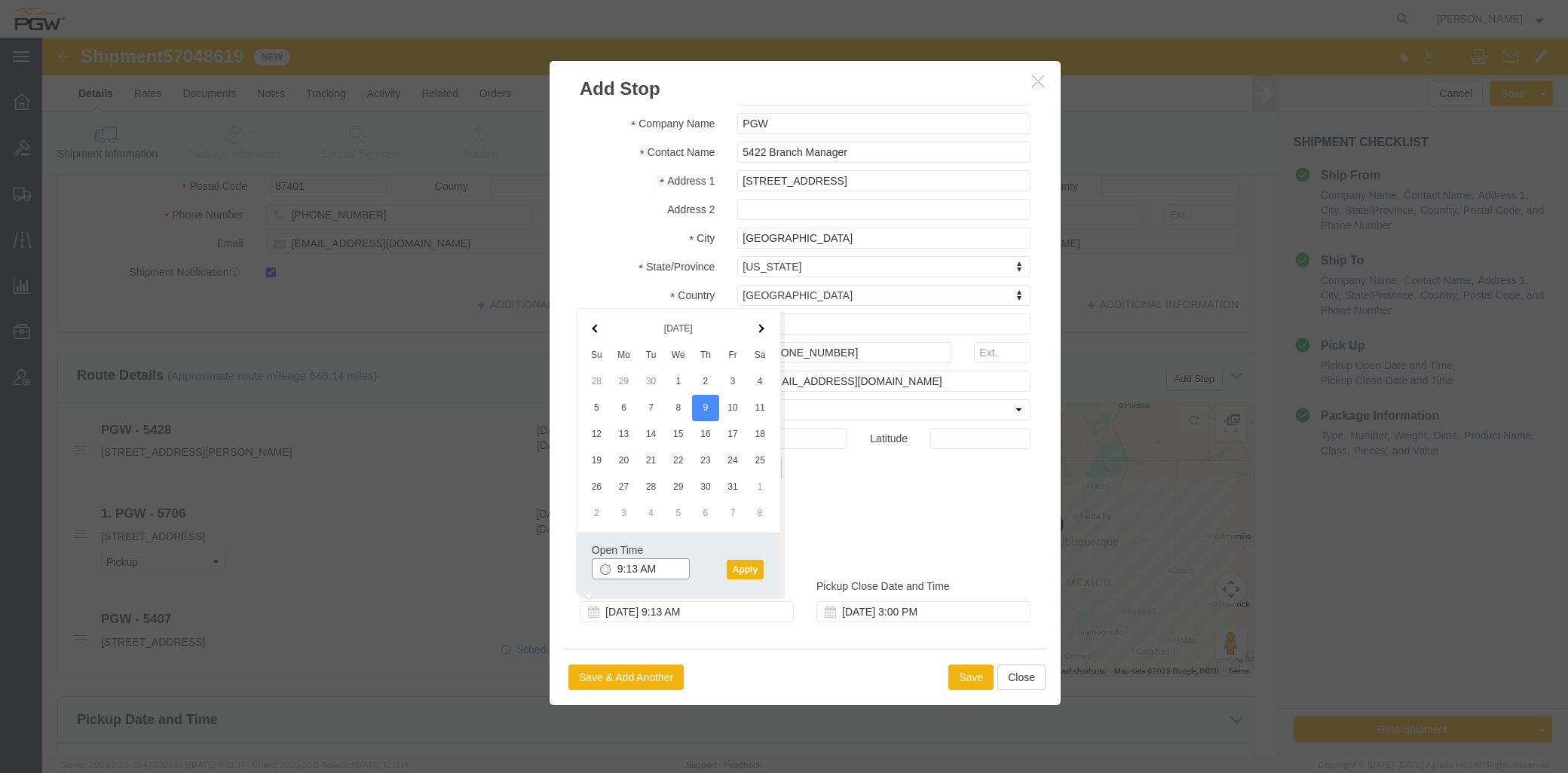
click input "9:13 AM"
type input "8:30 AM"
click button "Apply"
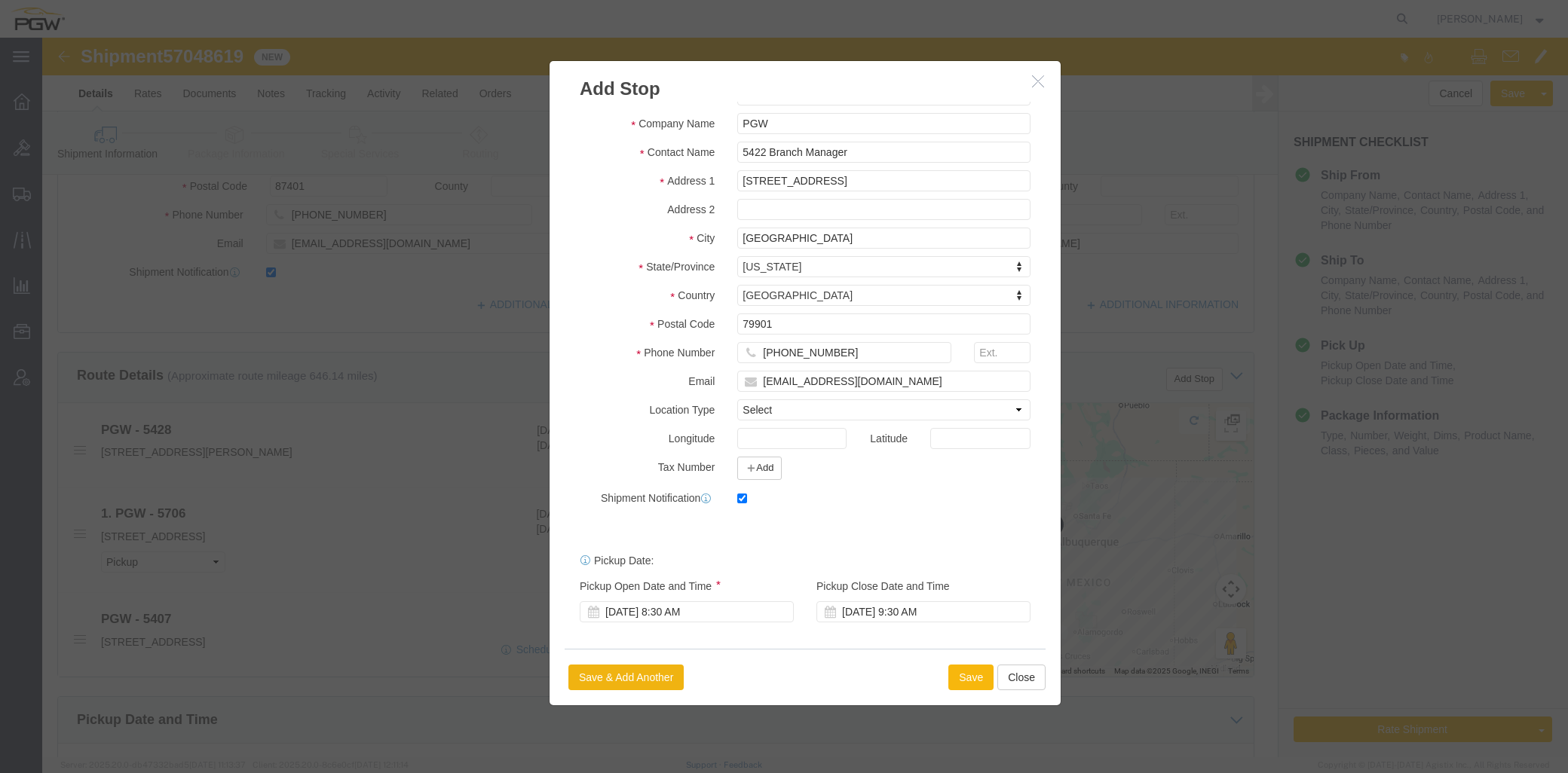
click button "Save"
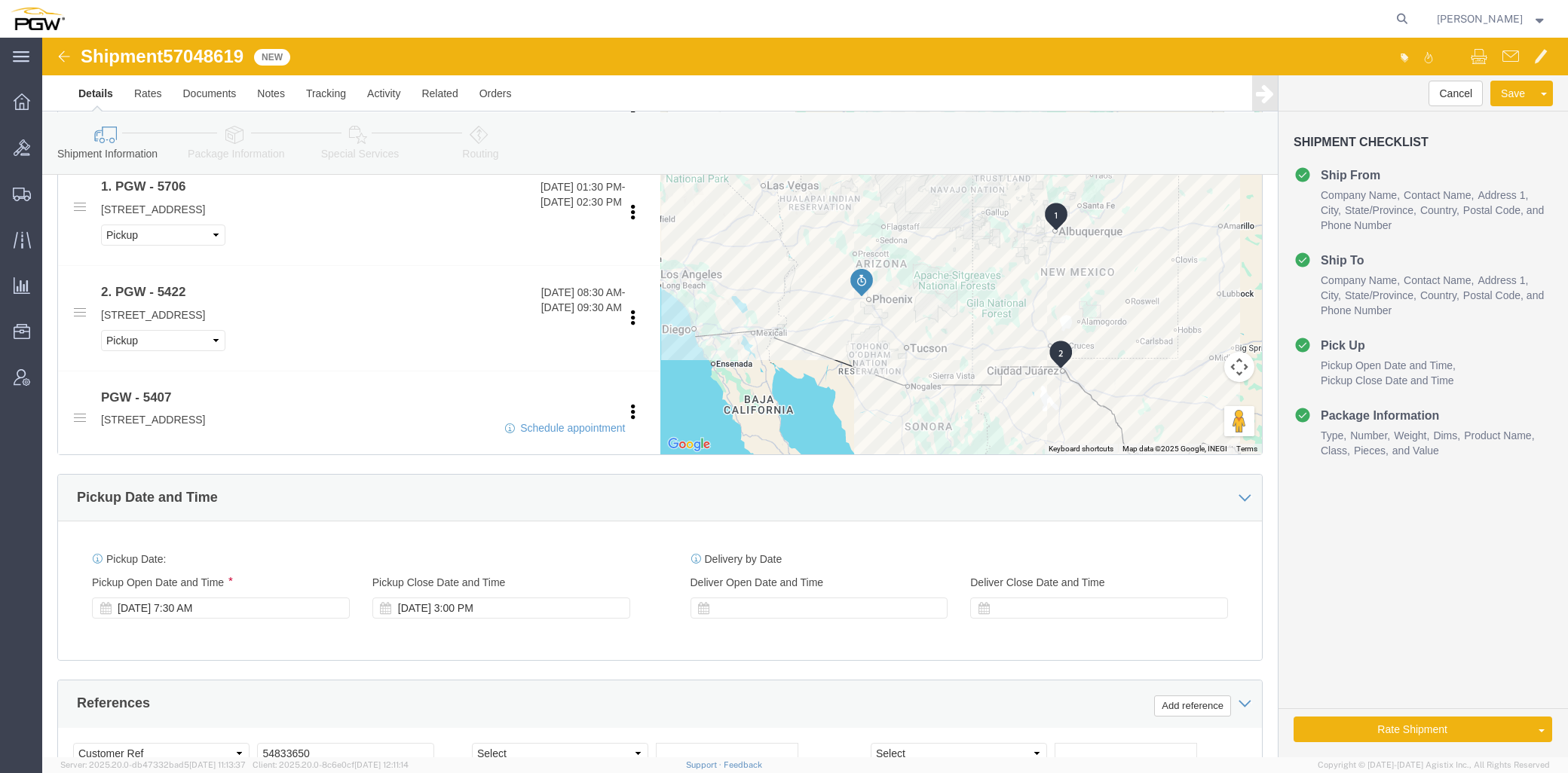
scroll to position [669, 0]
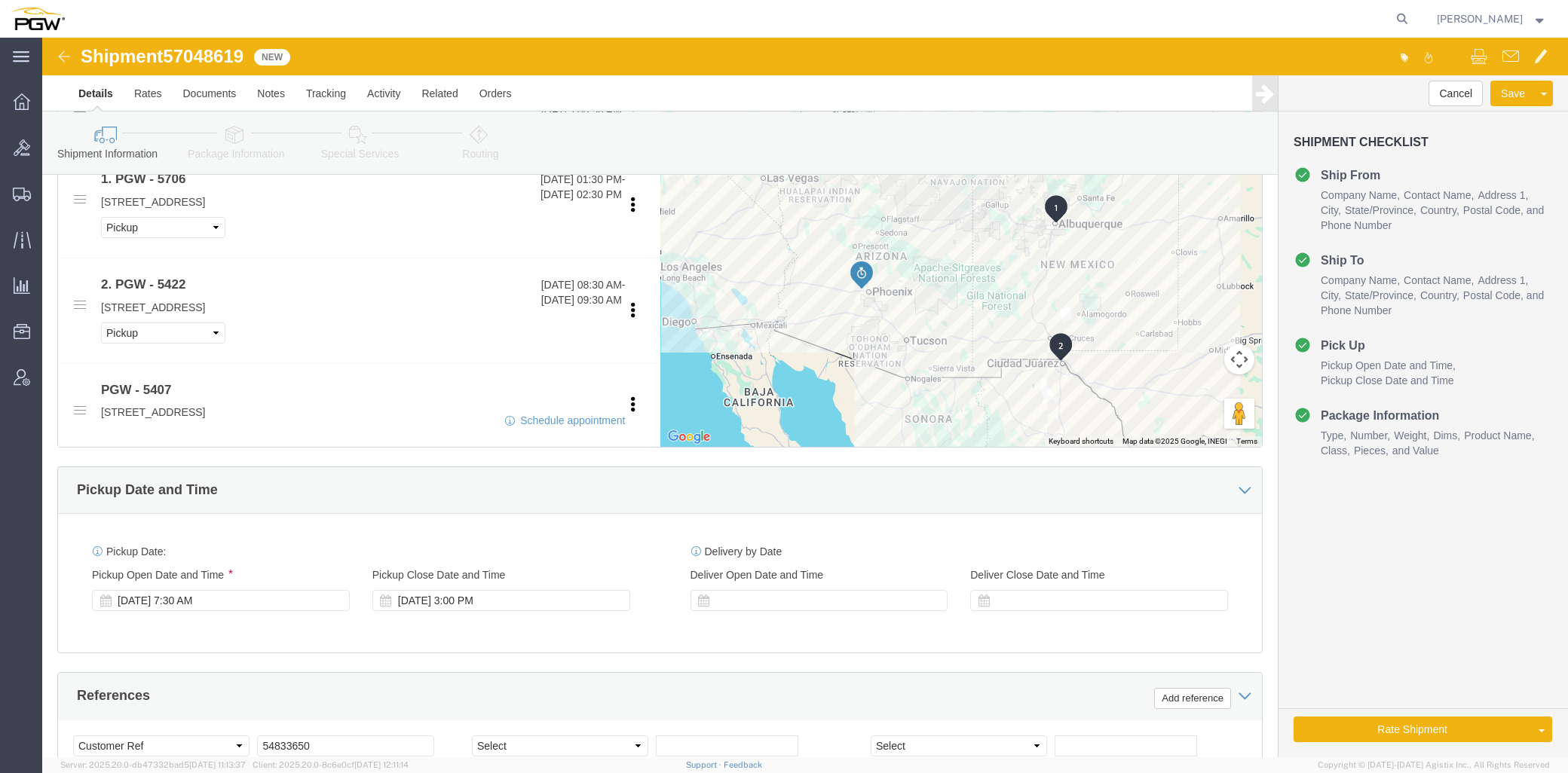
click div "Pickup Start Date Pickup Start Time Pickup Open Date and Time Oct 07 2025 7:30 …"
click div "[DATE] 7:30 AM"
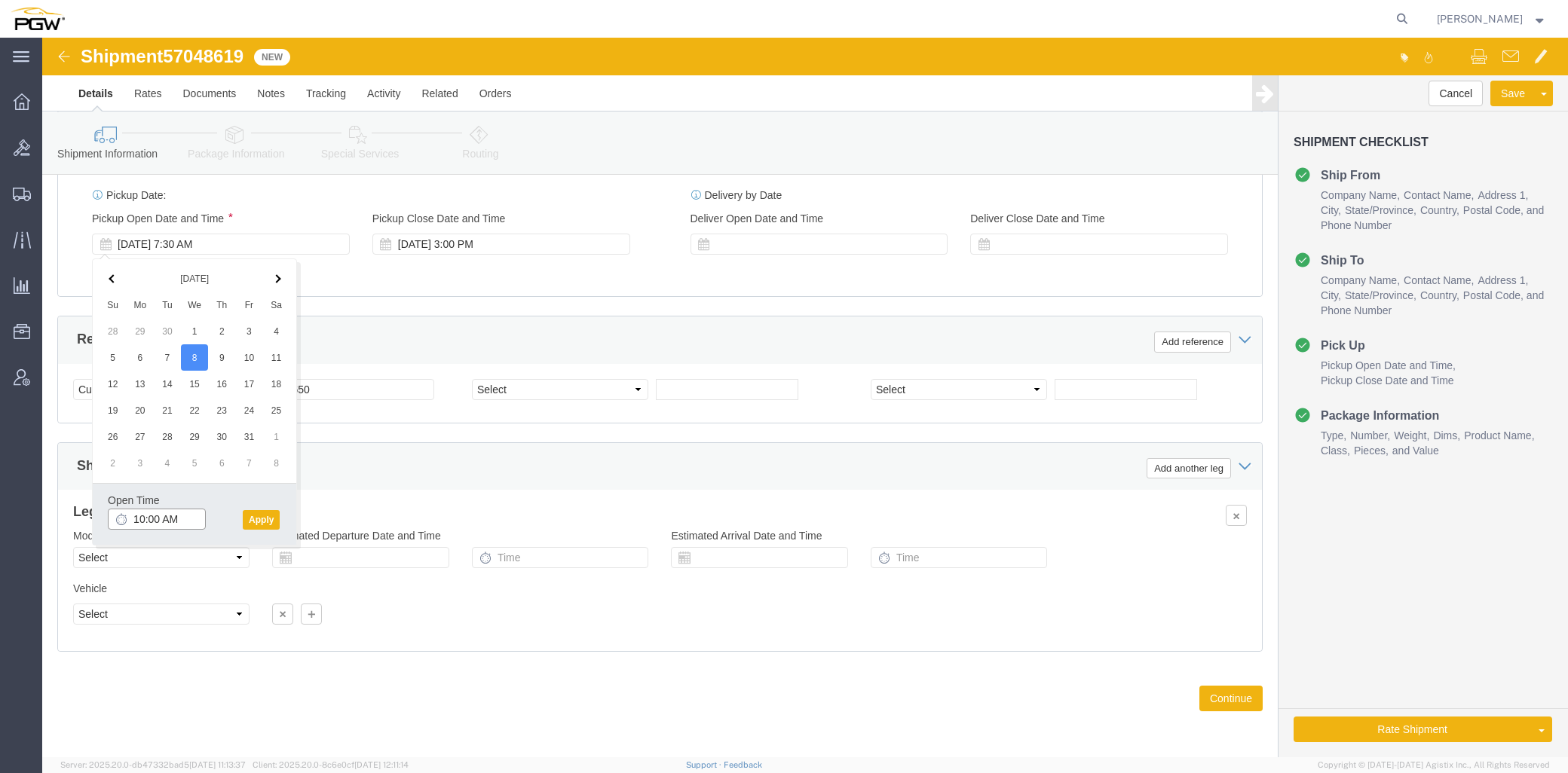
click input "10:00 AM"
type input "7:30 AM"
click button "Apply"
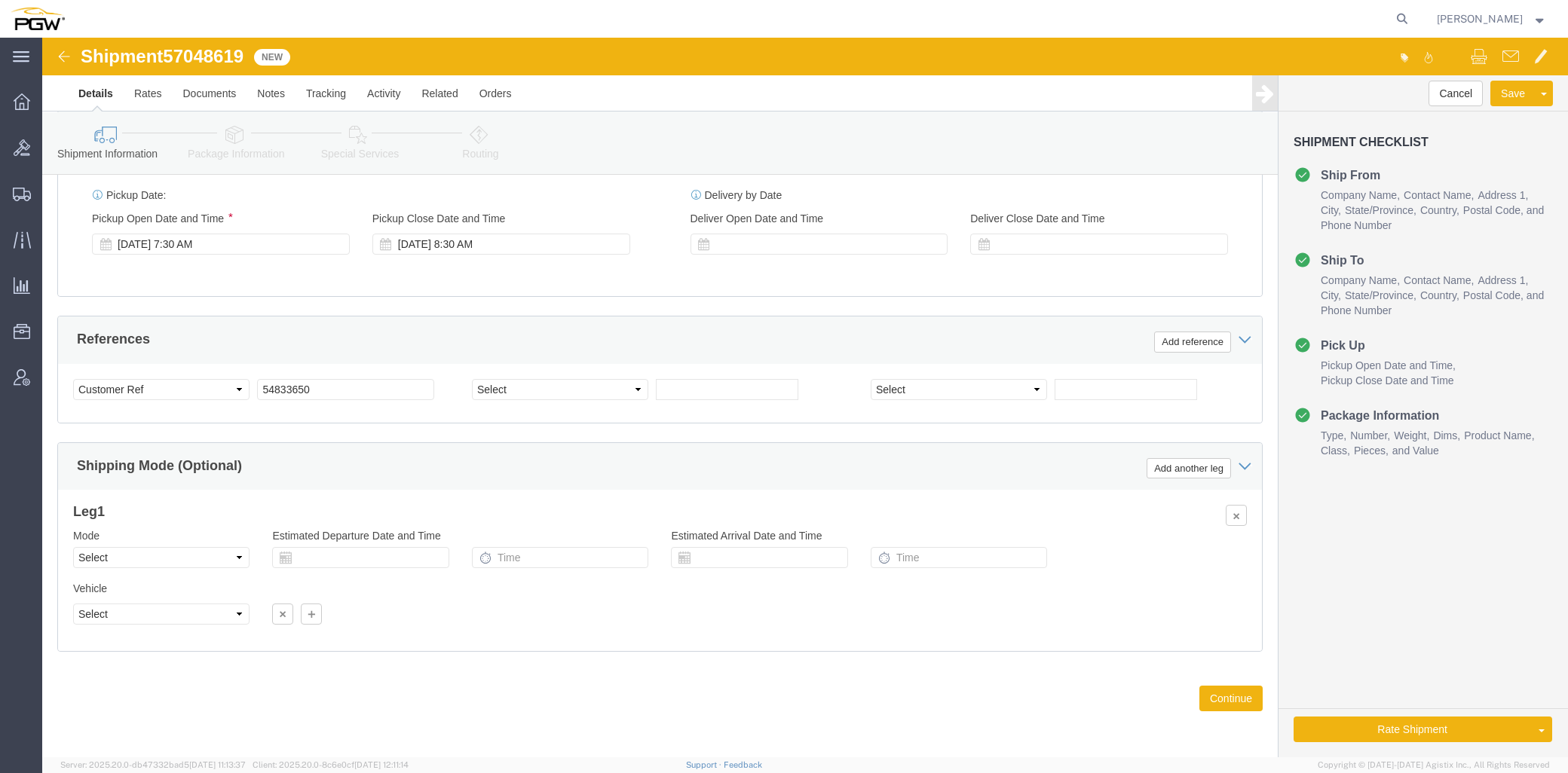
click span "57048619"
copy span "57048619"
drag, startPoint x: 257, startPoint y: 338, endPoint x: 270, endPoint y: 345, distance: 14.8
click div "Select Account Type Activity ID Airline Appointment Number ASN Batch Request # …"
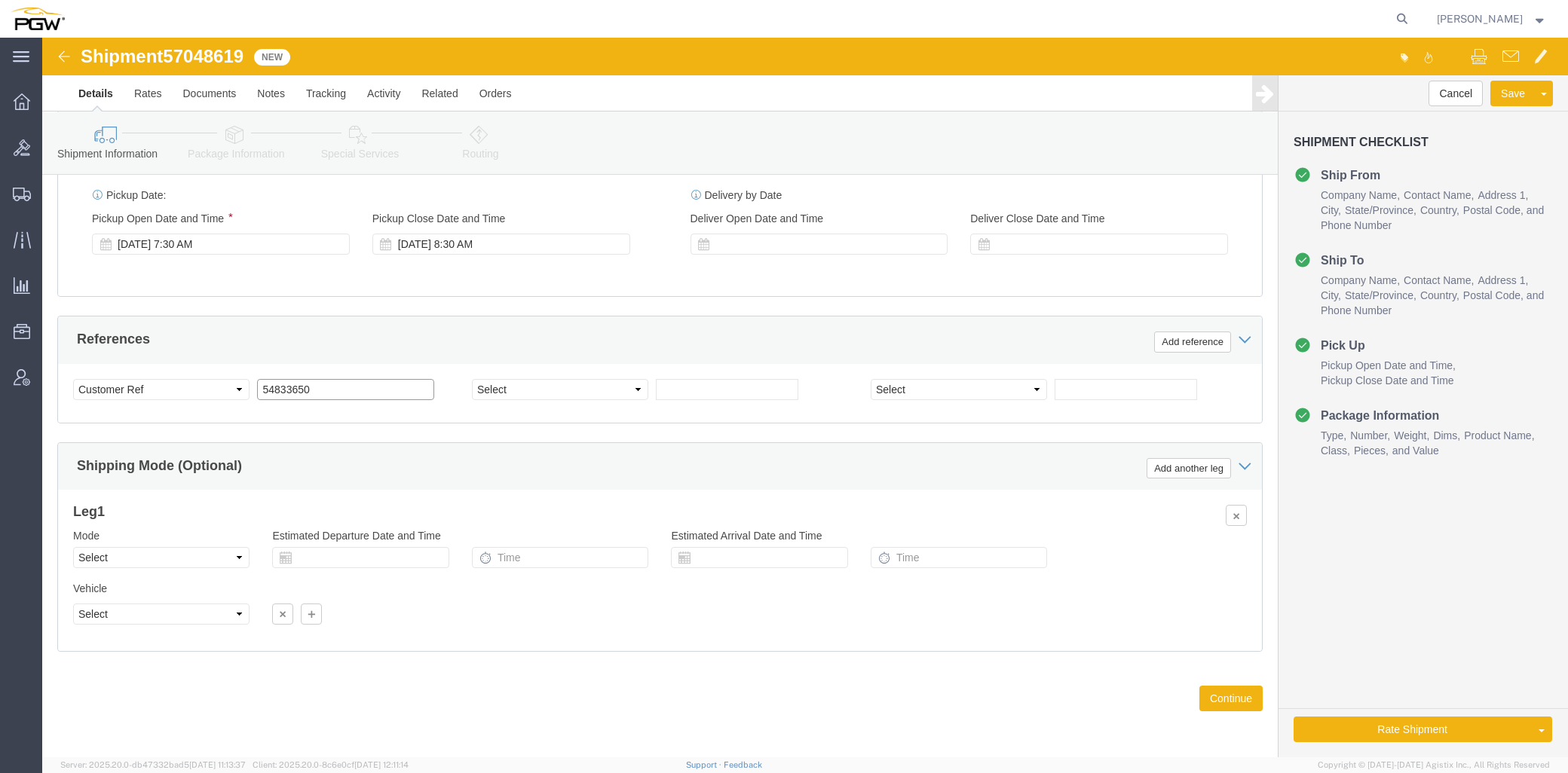
drag, startPoint x: 283, startPoint y: 350, endPoint x: 150, endPoint y: 350, distance: 133.0
click div "Select Account Type Activity ID Airline Appointment Number ASN Batch Request # …"
paste input "7048619"
click input "57048619"
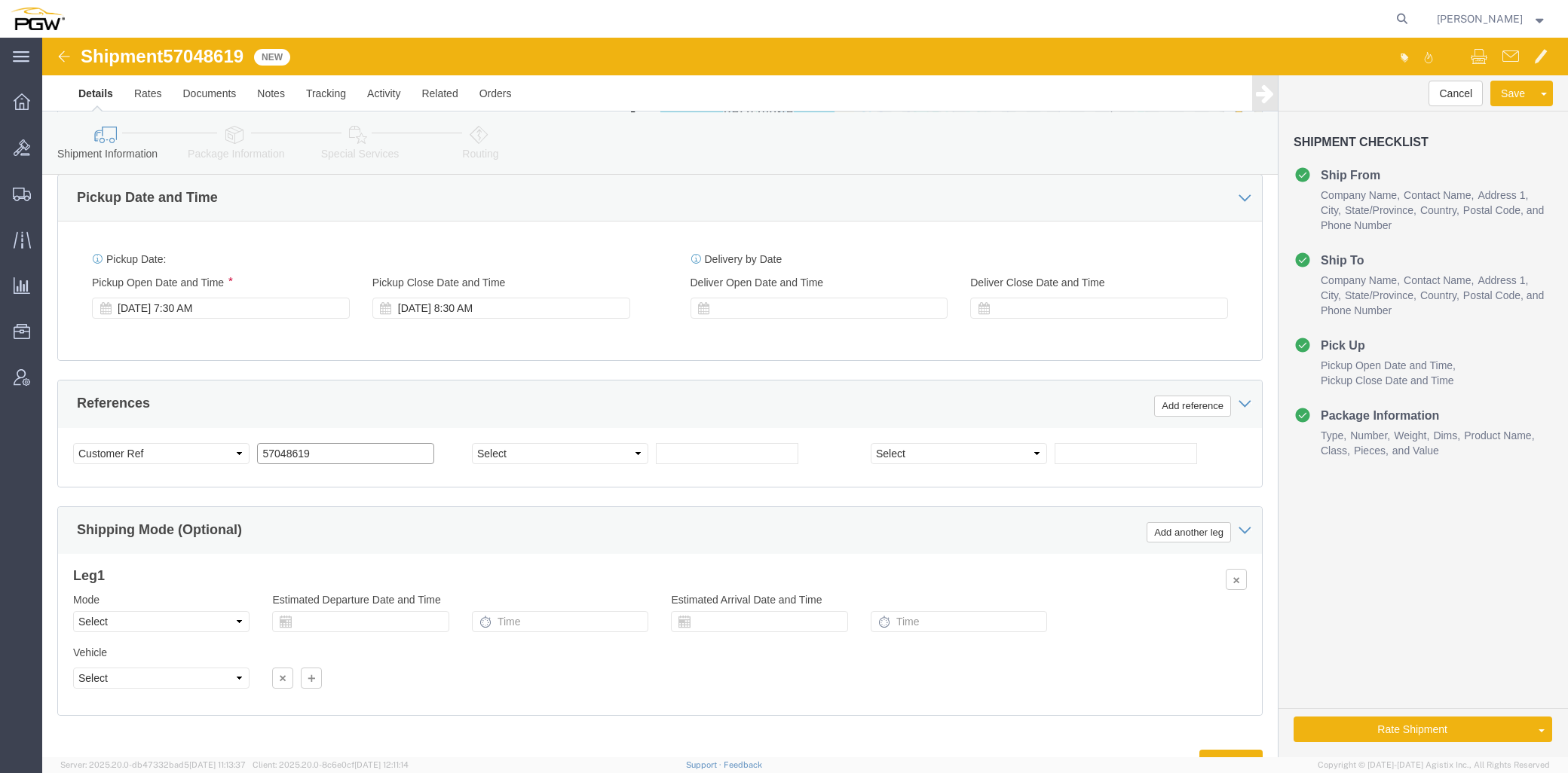
scroll to position [860, 0]
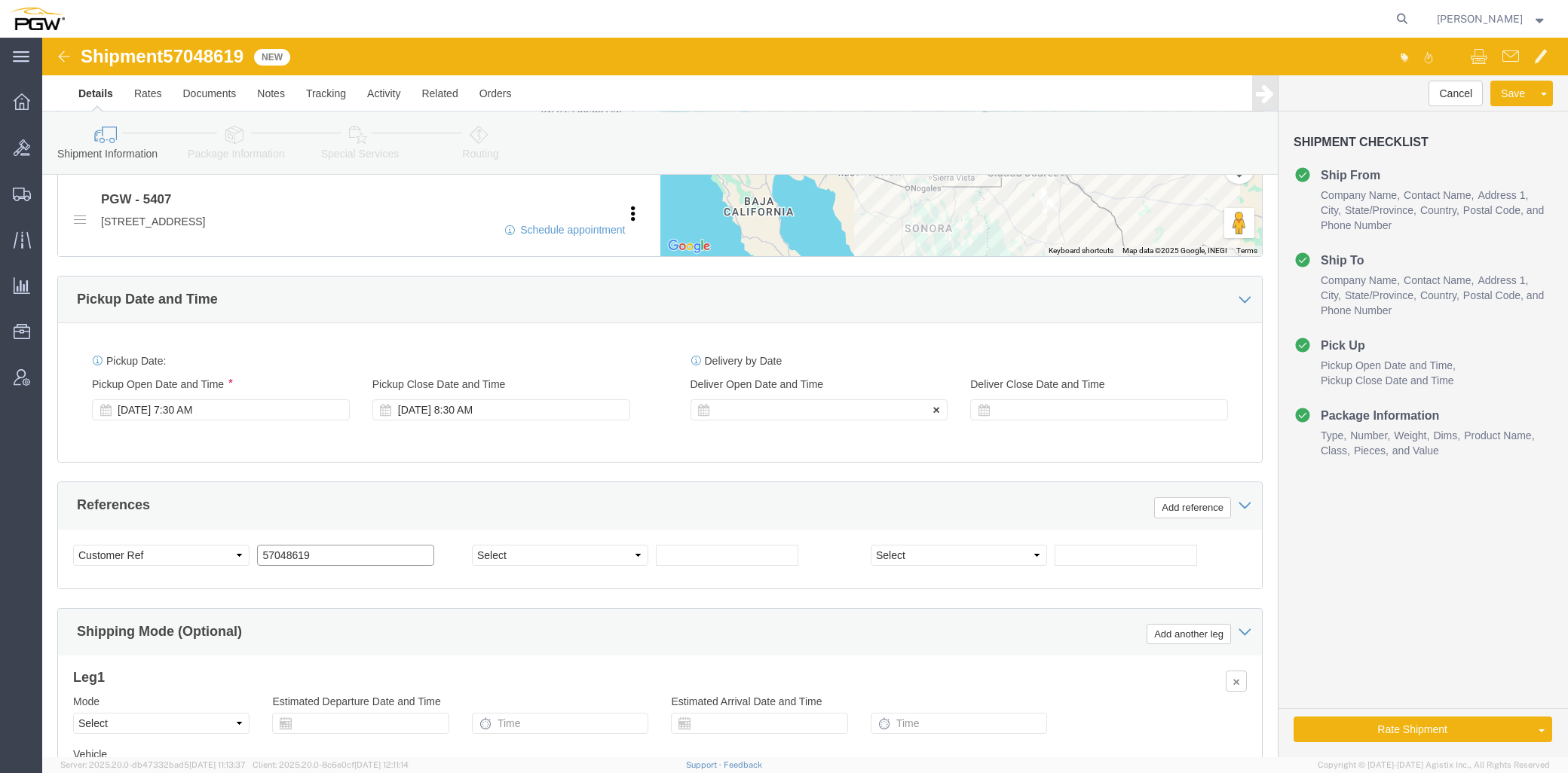
type input "57048619"
click div
click input "9:30 AM"
type input "8:30 AM"
click button "Apply"
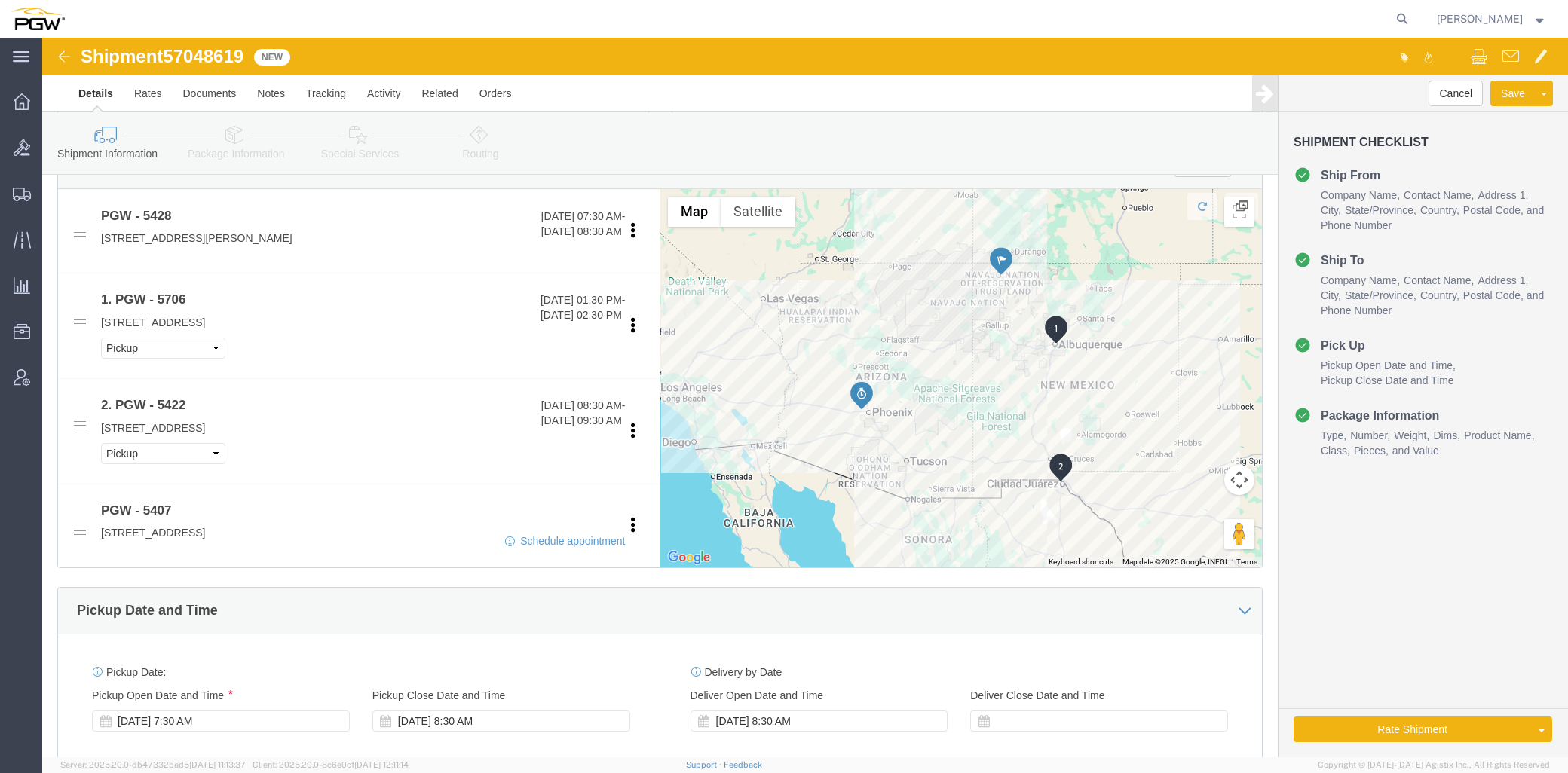
scroll to position [525, 0]
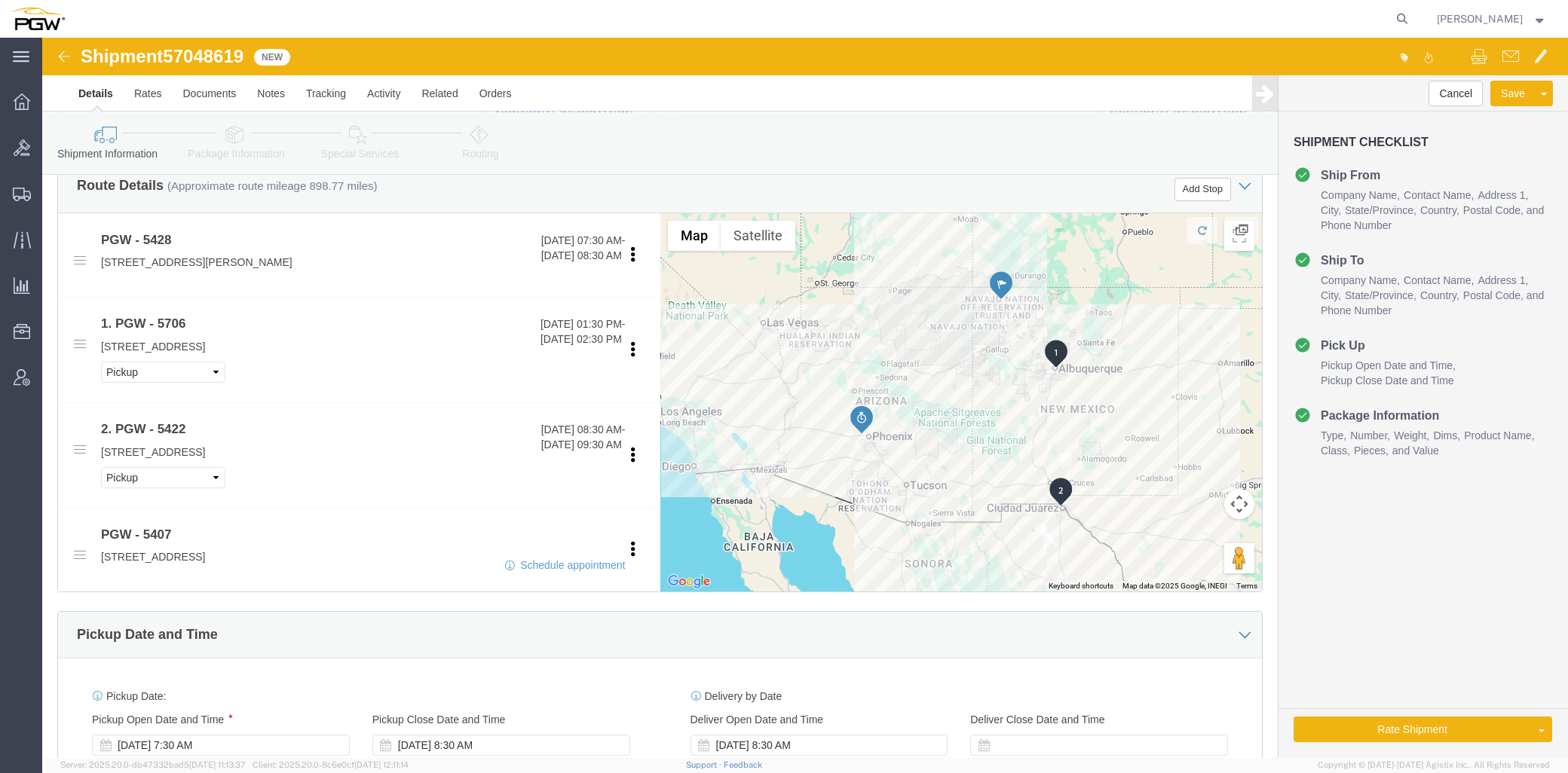
click icon
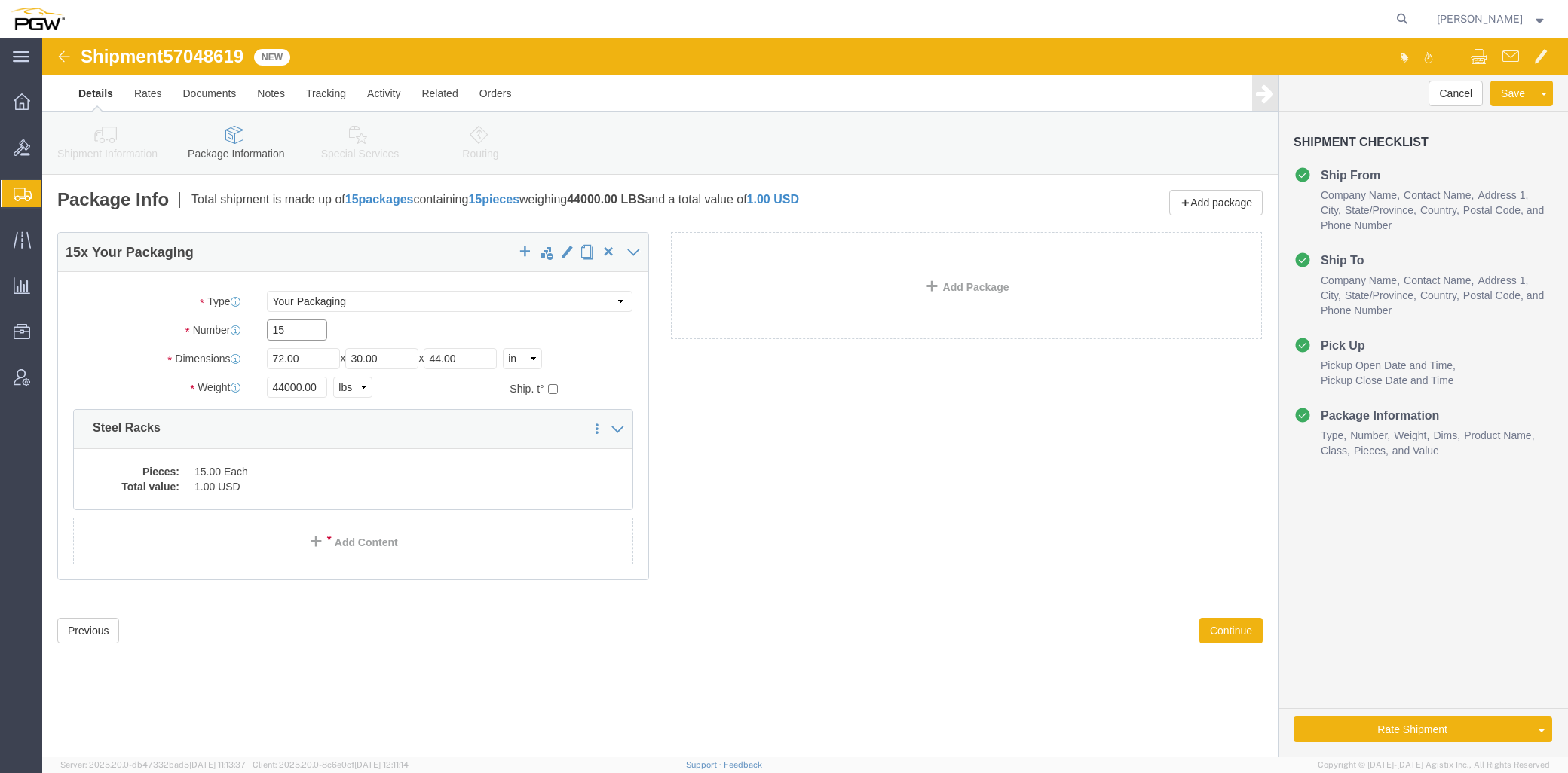
drag, startPoint x: 248, startPoint y: 295, endPoint x: 212, endPoint y: 285, distance: 37.4
click div "15"
type input "5"
click input "44000.00"
drag, startPoint x: 276, startPoint y: 350, endPoint x: 20, endPoint y: 340, distance: 256.2
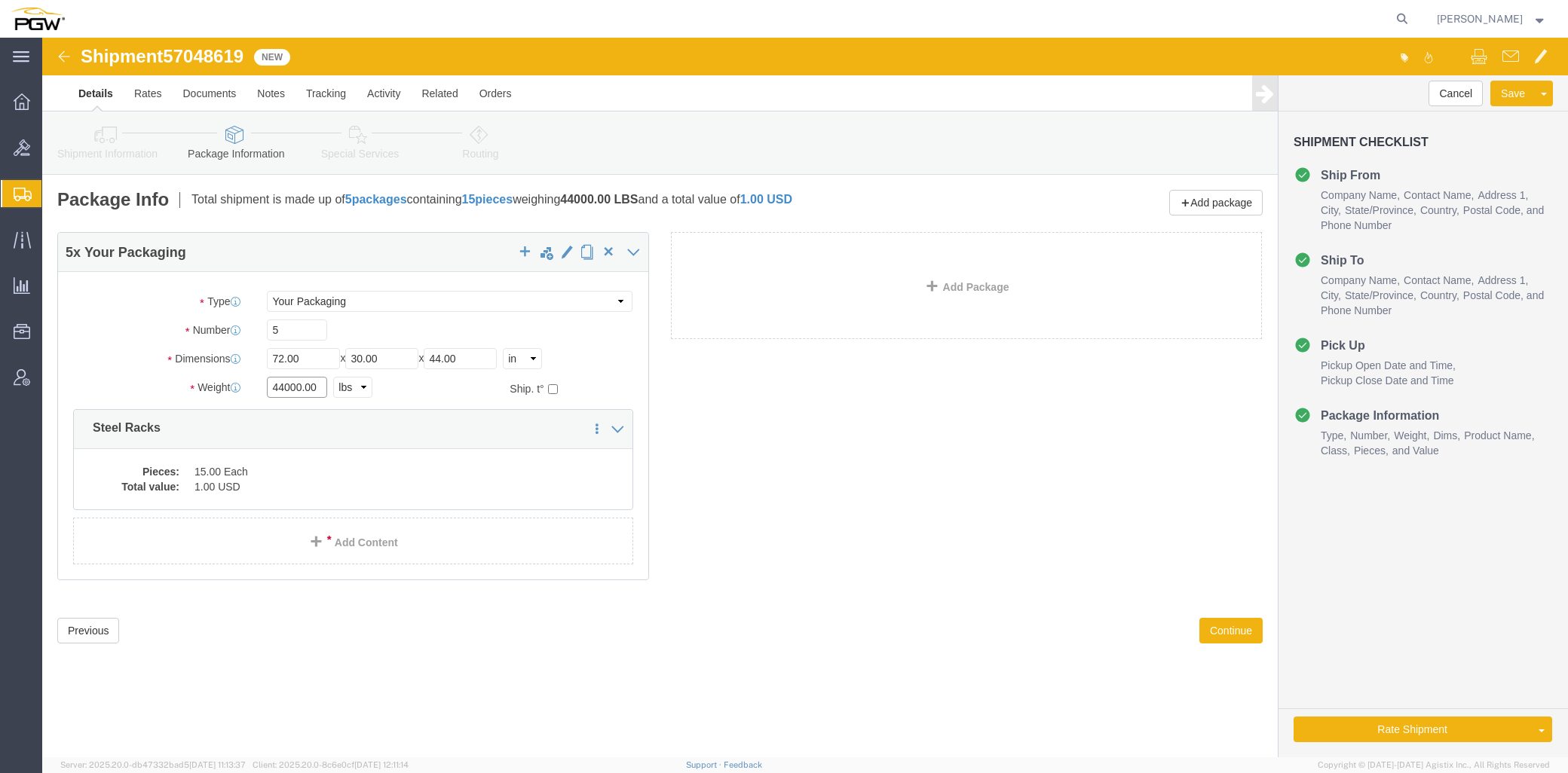
click div "Package Type Select Bale(s) Basket(s) Bolt(s) Bottle(s) Buckets Bulk Bundle(s) …"
type input "14000.00"
click dd "15.00 Each"
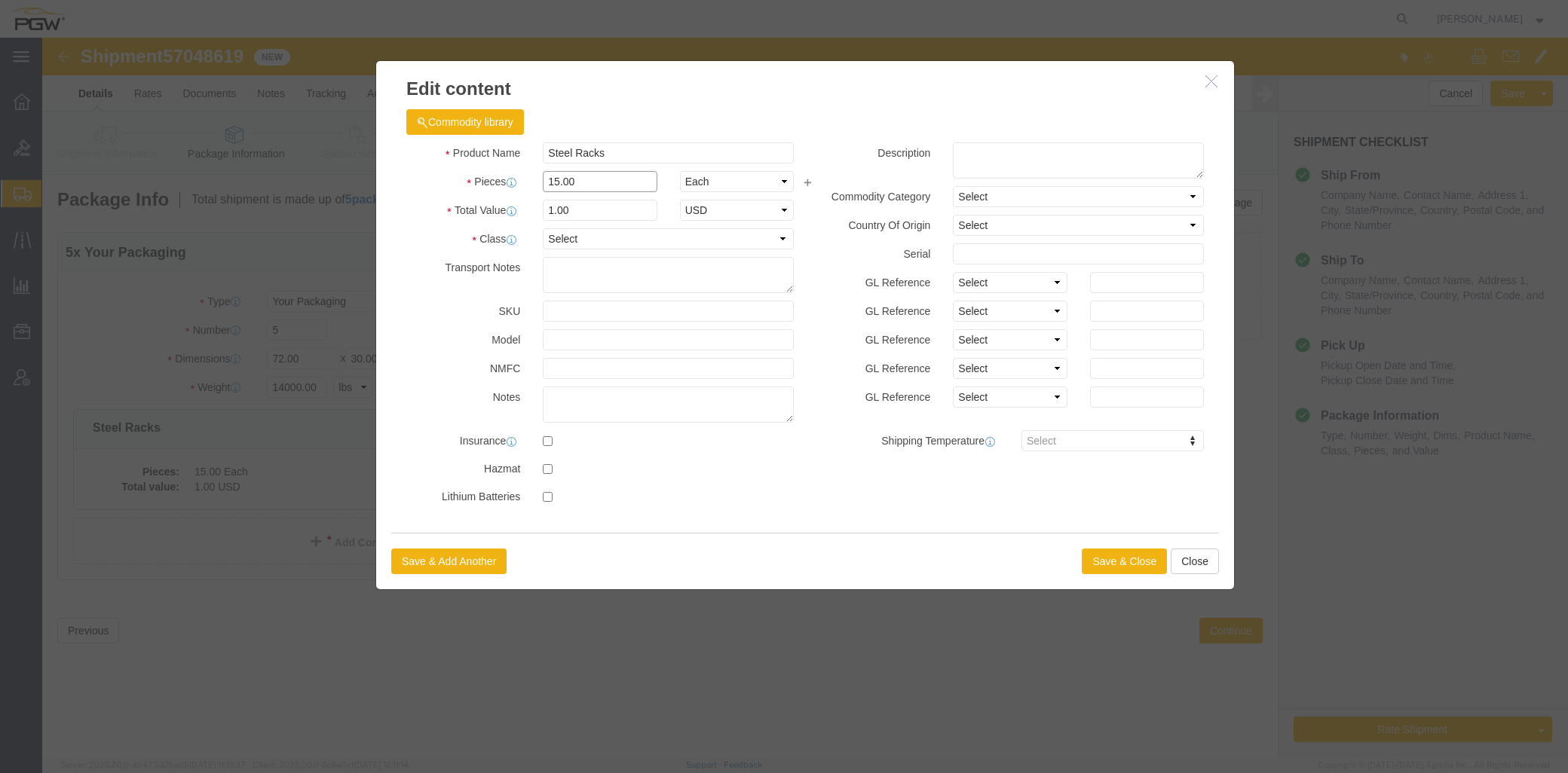
drag, startPoint x: 537, startPoint y: 144, endPoint x: 410, endPoint y: 118, distance: 129.6
click div "Product Name Steel Racks Pieces 15.00 Select Bag Barrels 100Board Feet Bottle B…"
type input "5.00"
click input "0.33"
drag, startPoint x: 551, startPoint y: 168, endPoint x: 327, endPoint y: 166, distance: 224.0
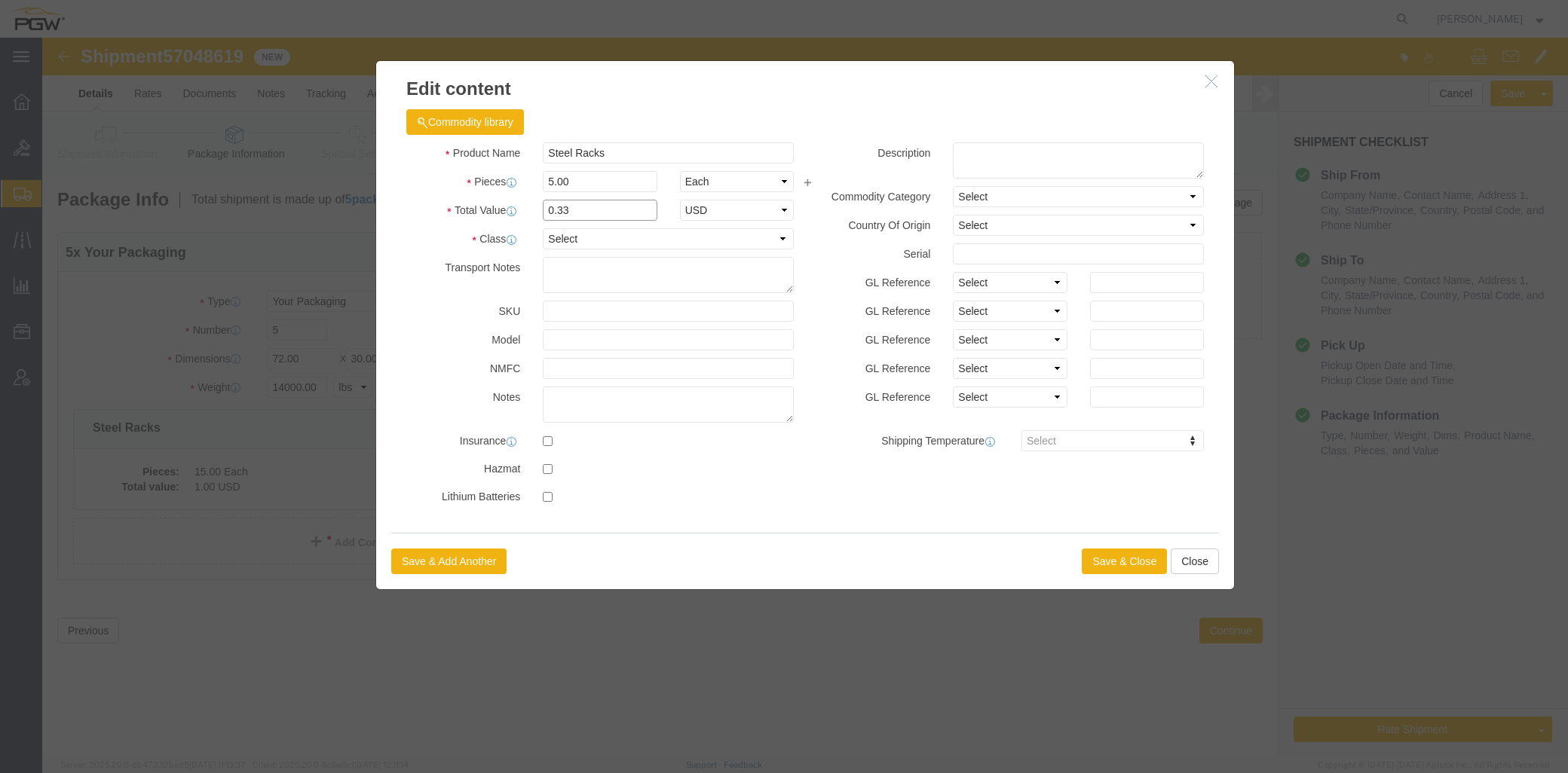
click div "Commodity library Product Name Steel Racks Pieces 5.00 Select Bag Barrels 100Bo…"
type input "1.00"
click button "Save & Close"
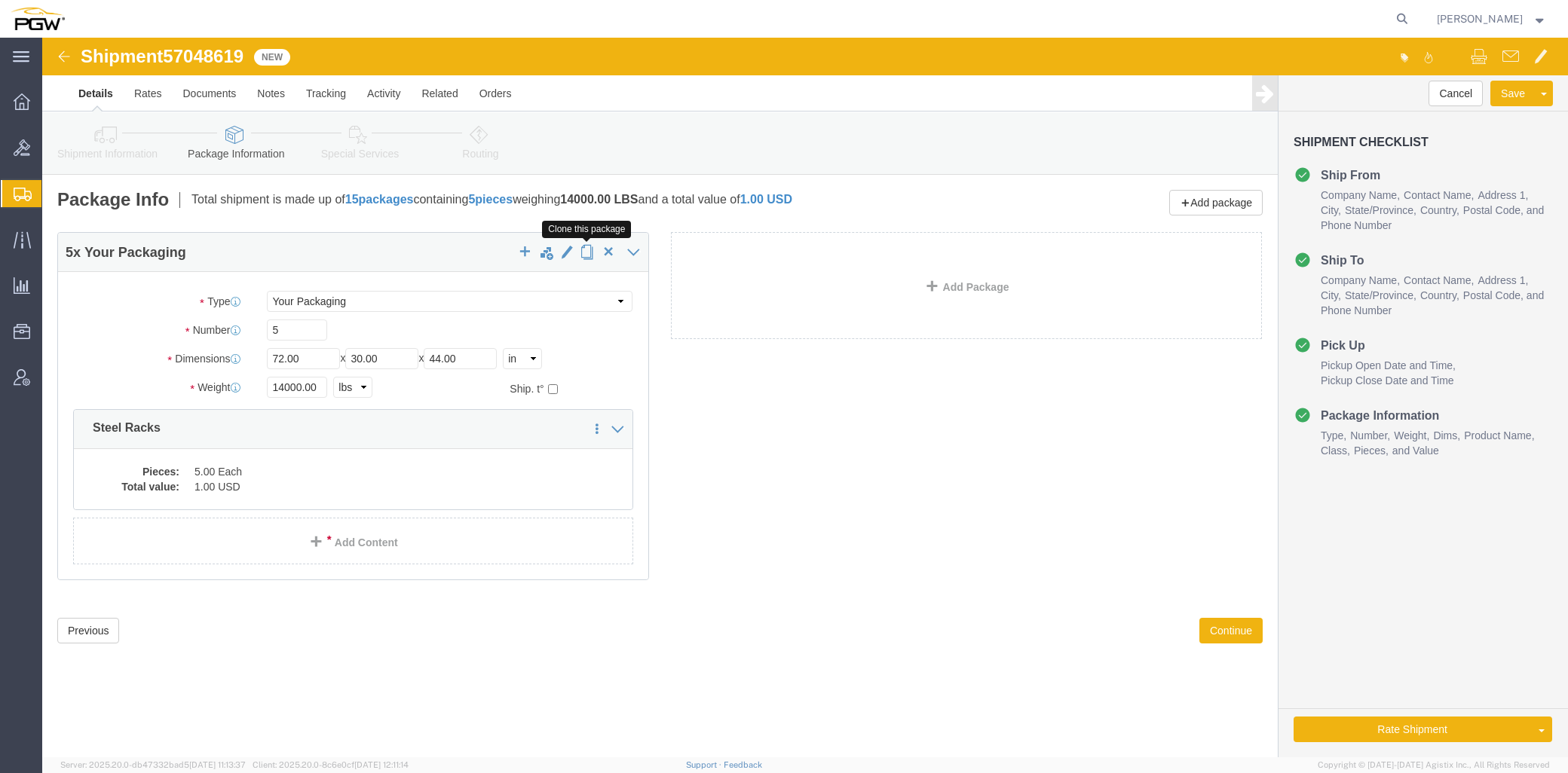
click span "button"
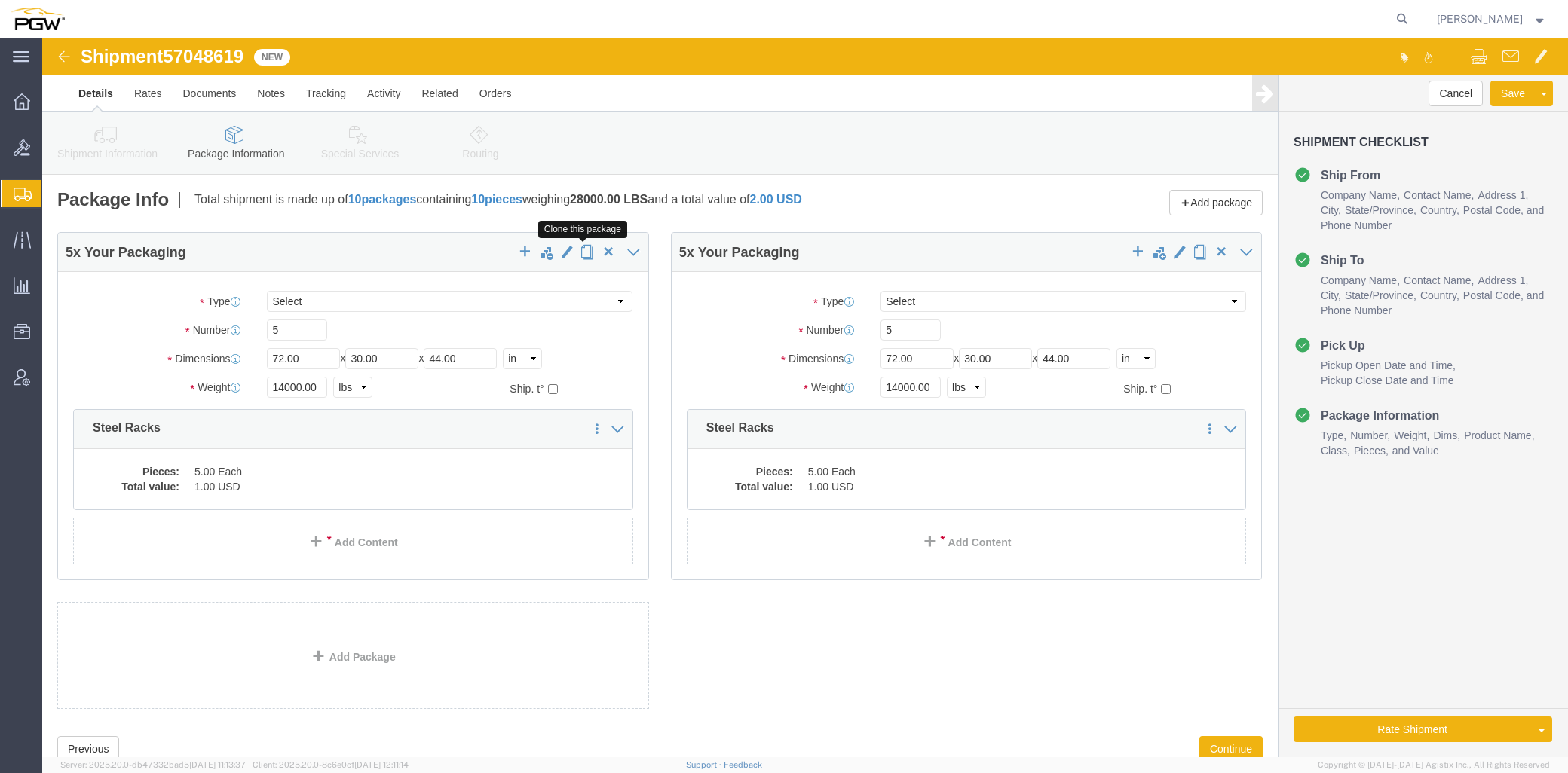
click span "button"
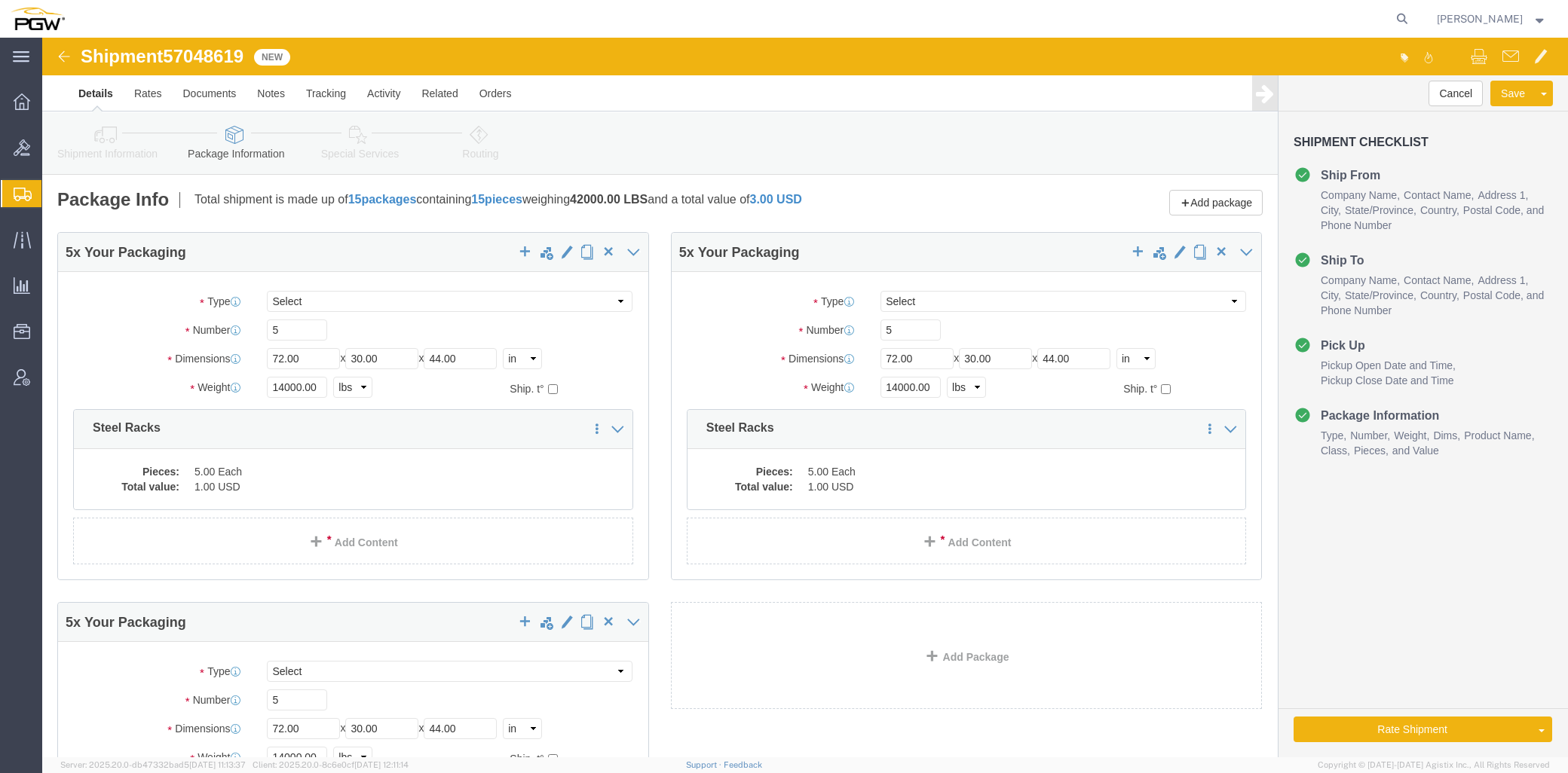
click link "Special Services"
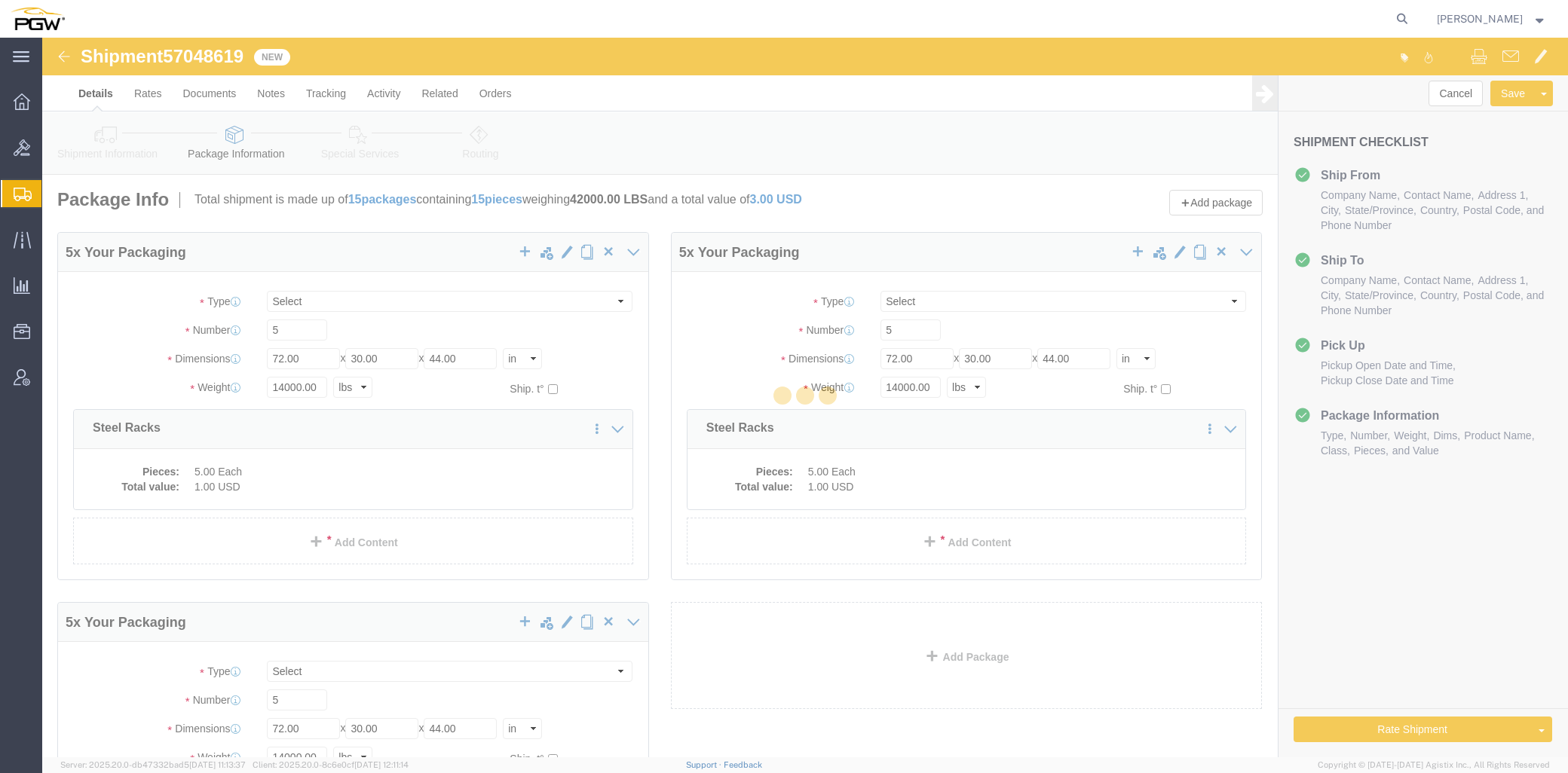
select select
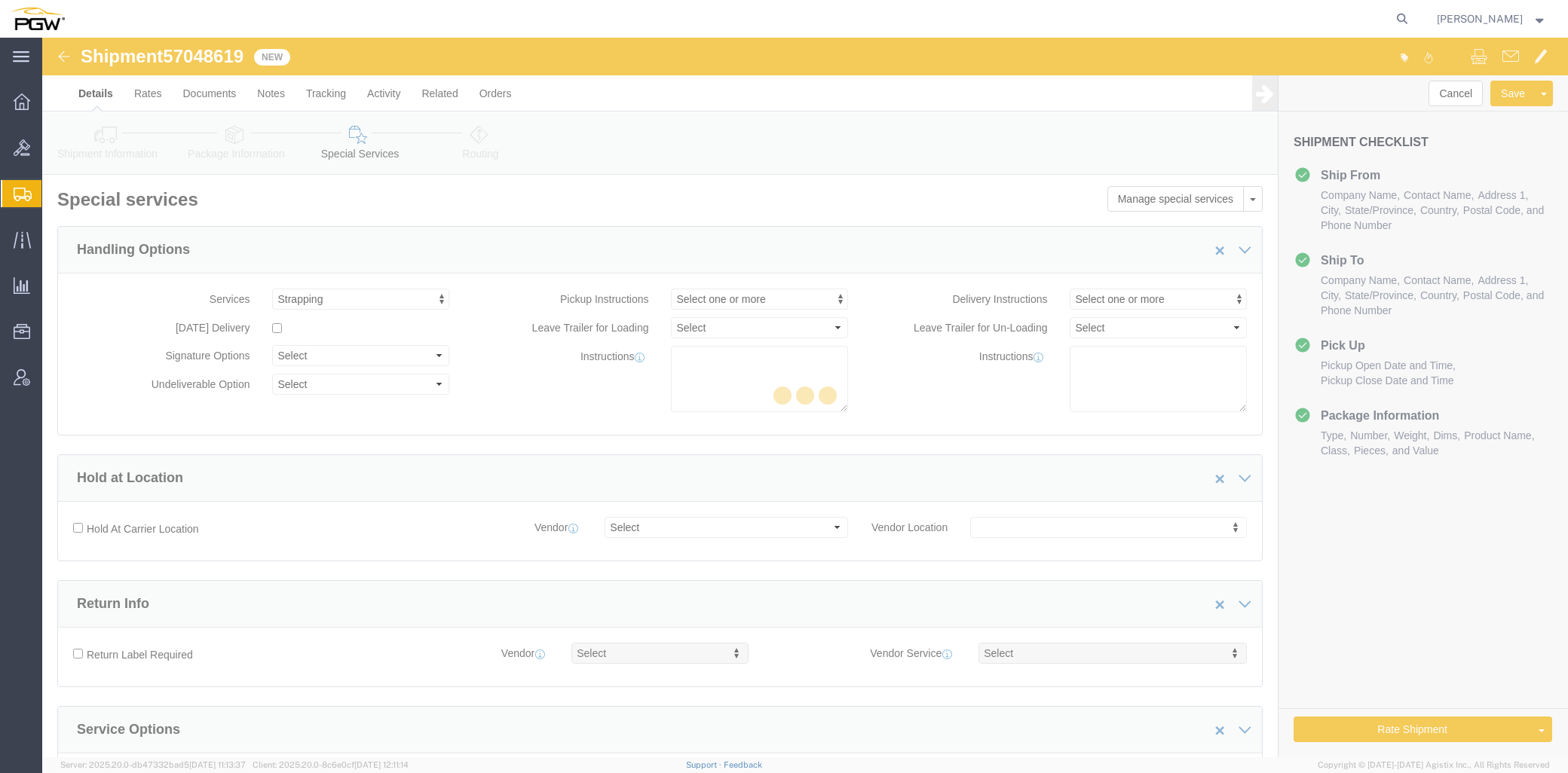
select select "COSTCENTER"
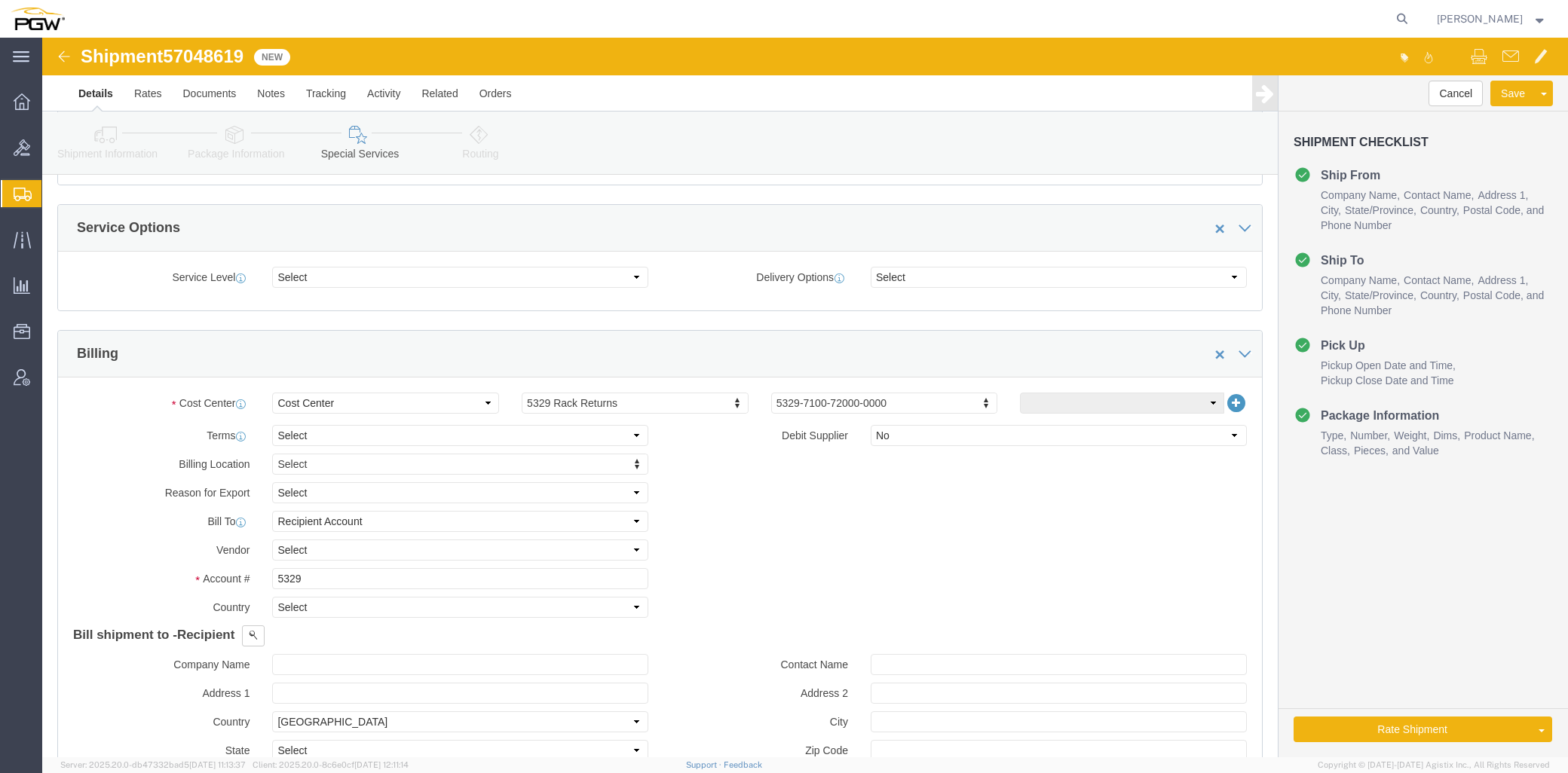
scroll to position [669, 0]
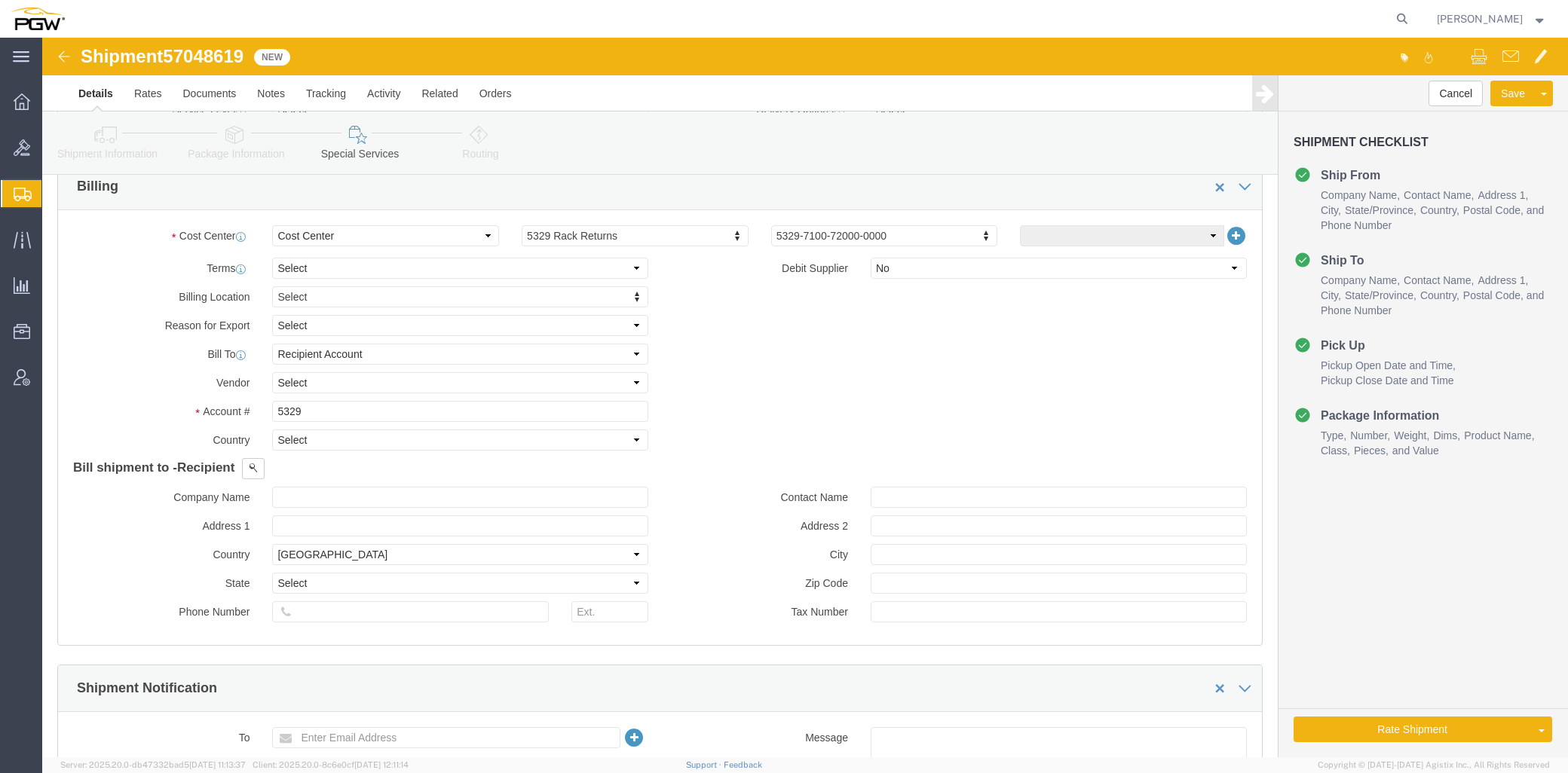
drag, startPoint x: 533, startPoint y: 199, endPoint x: 544, endPoint y: 194, distance: 12.1
type input "5407"
click input "5329"
drag, startPoint x: 291, startPoint y: 382, endPoint x: -108, endPoint y: 333, distance: 402.0
click html "Shipment 57048619 New Details Rates Documents Notes Tracking Activity Related O…"
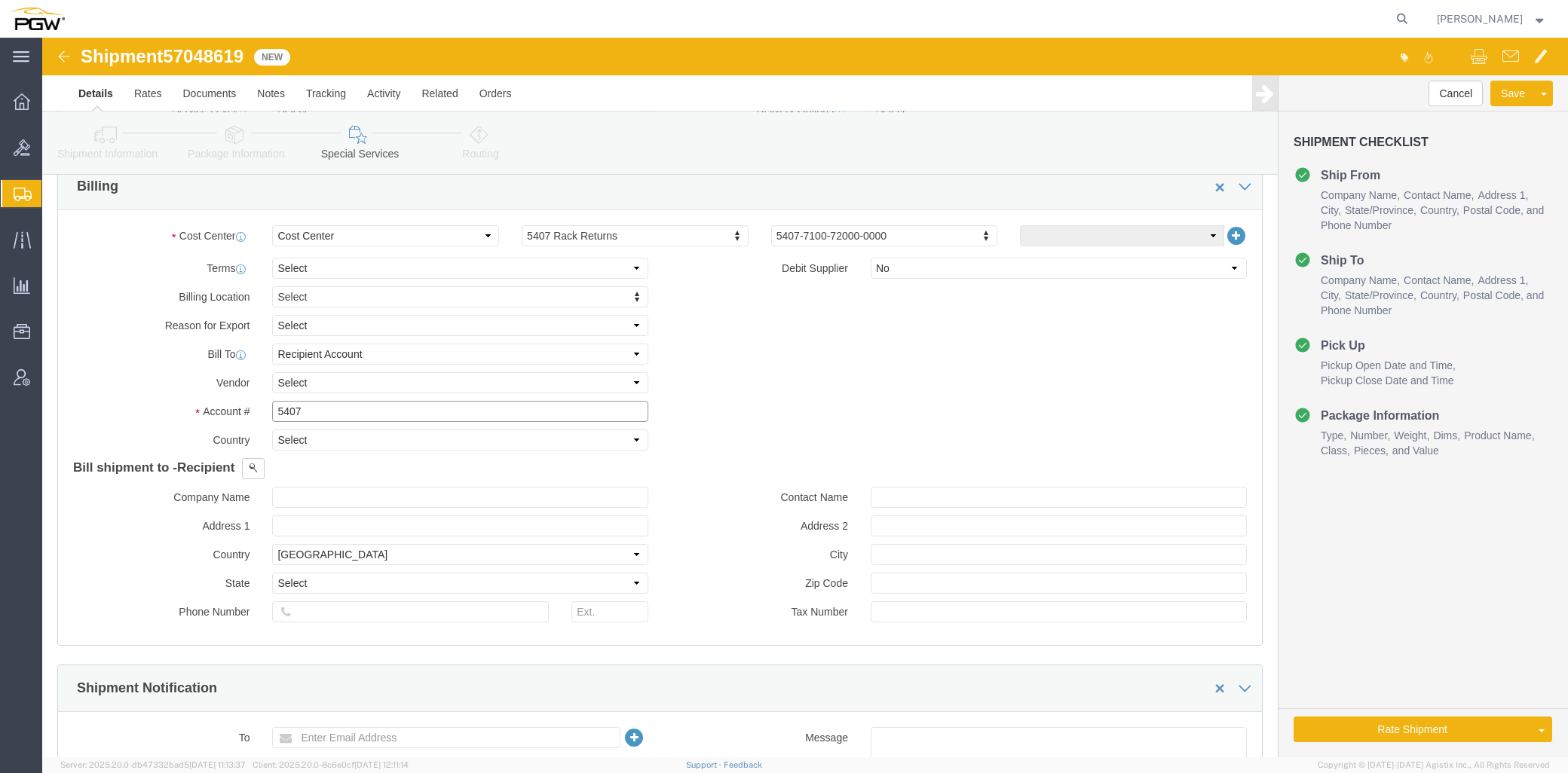
type input "5407"
click link "Routing"
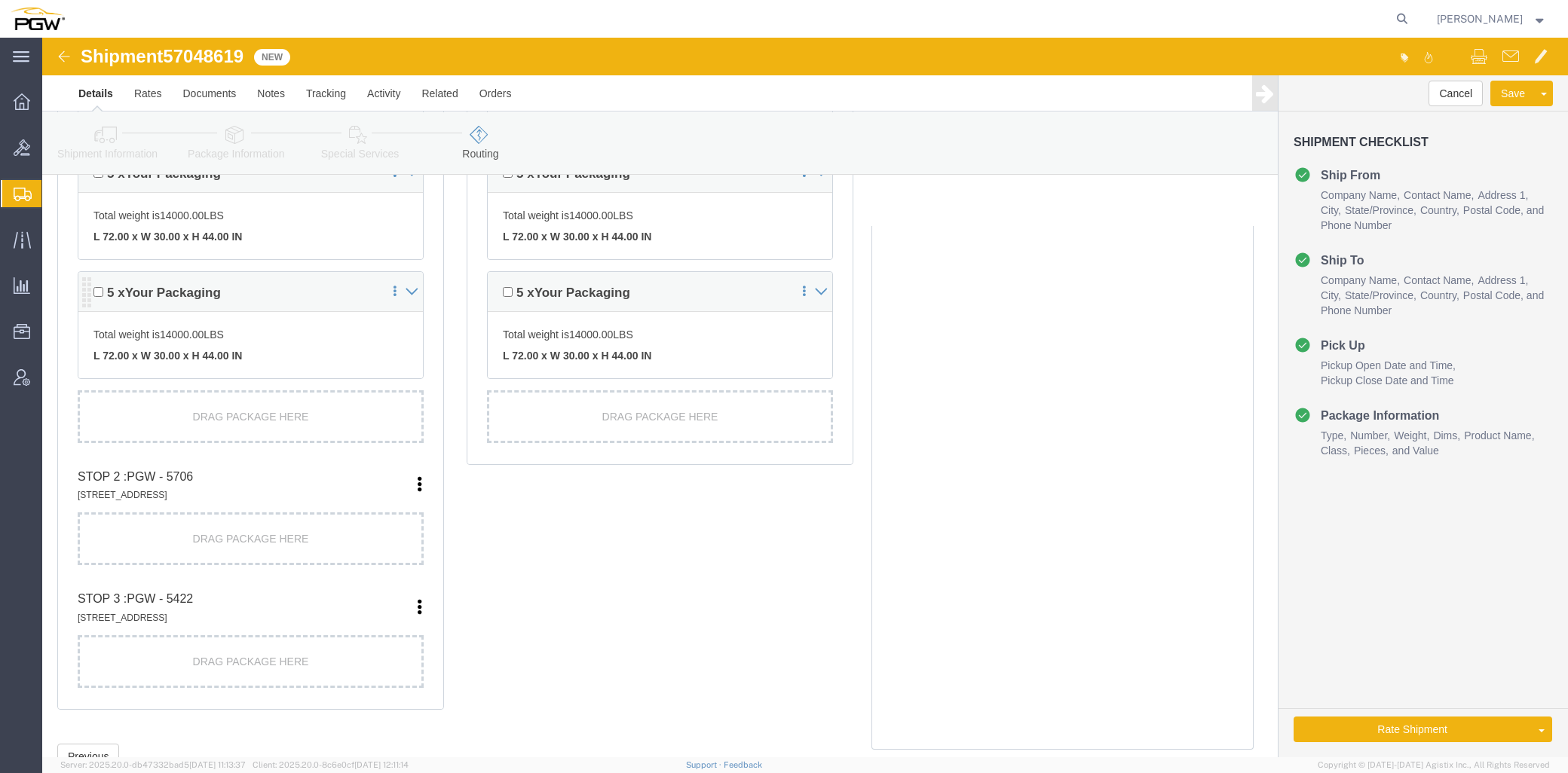
scroll to position [585, 0]
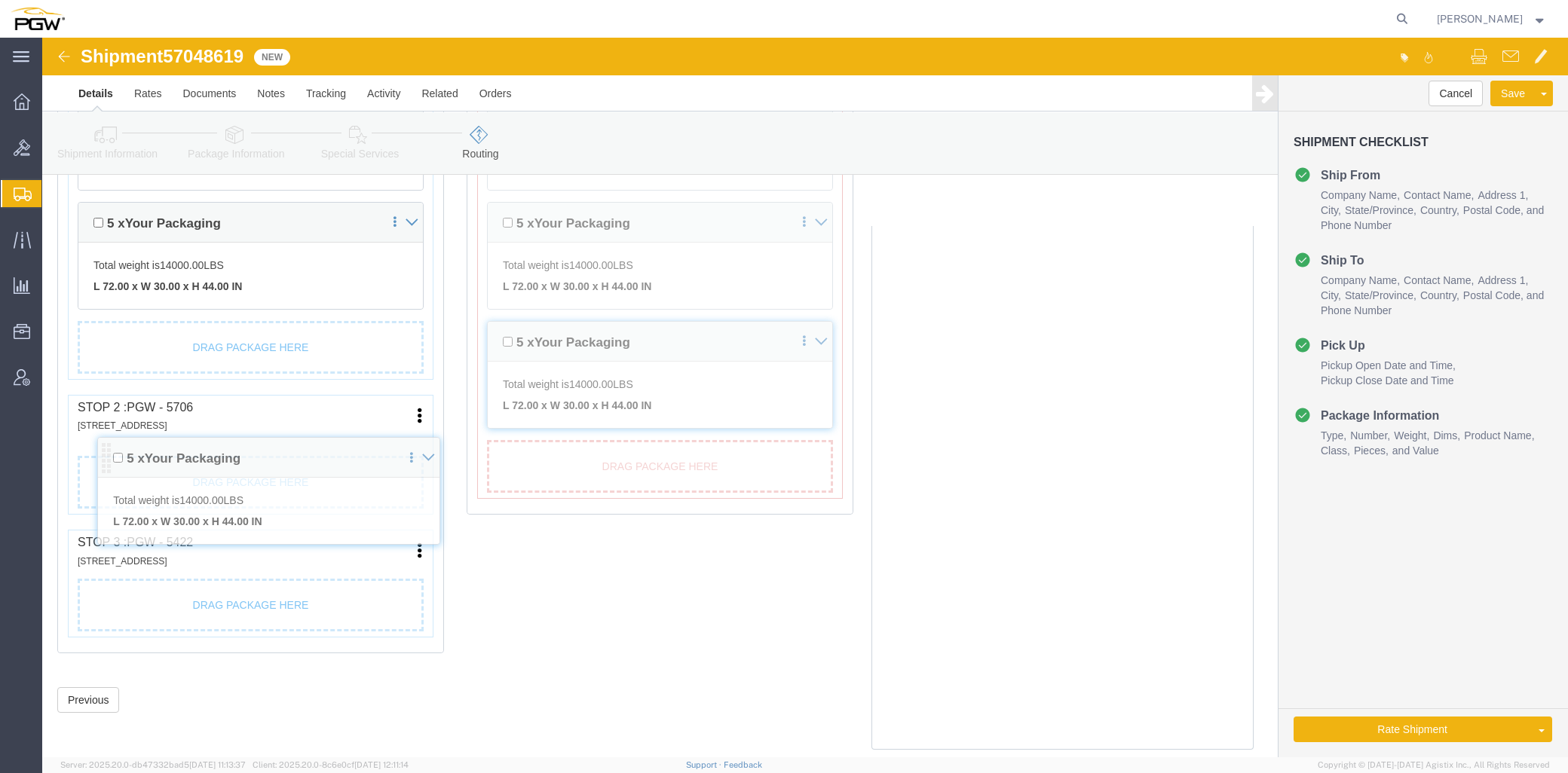
drag, startPoint x: 41, startPoint y: 312, endPoint x: 52, endPoint y: 414, distance: 102.6
click div "Pickups + Add Stop From : PGW - 5720 813 W Arrington St, Farmington, NM, 87401,…"
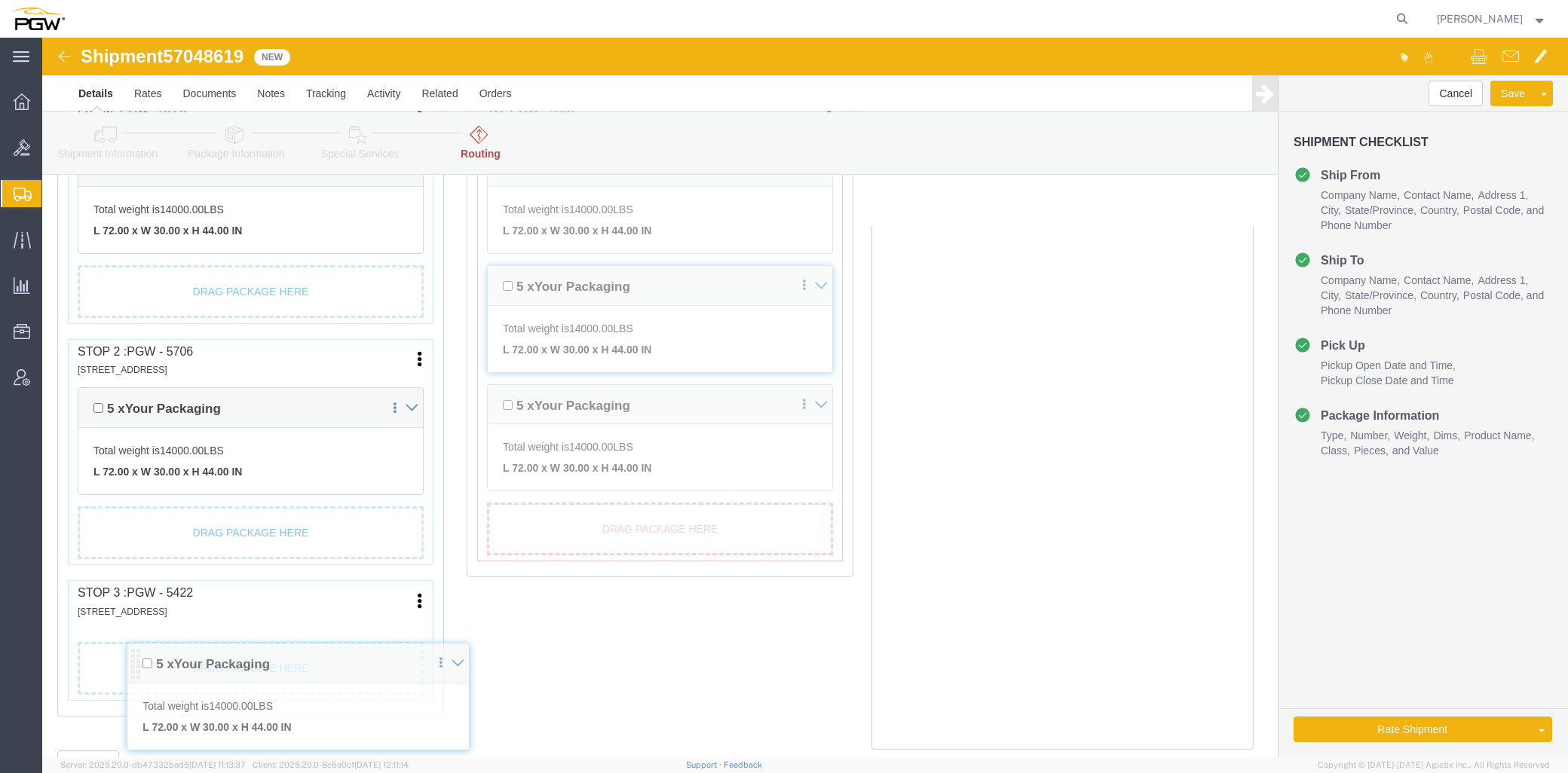
drag, startPoint x: 46, startPoint y: 509, endPoint x: 90, endPoint y: 626, distance: 125.0
click div "Pickups + Add Stop From : PGW - 5720 813 W Arrington St, Farmington, NM, 87401,…"
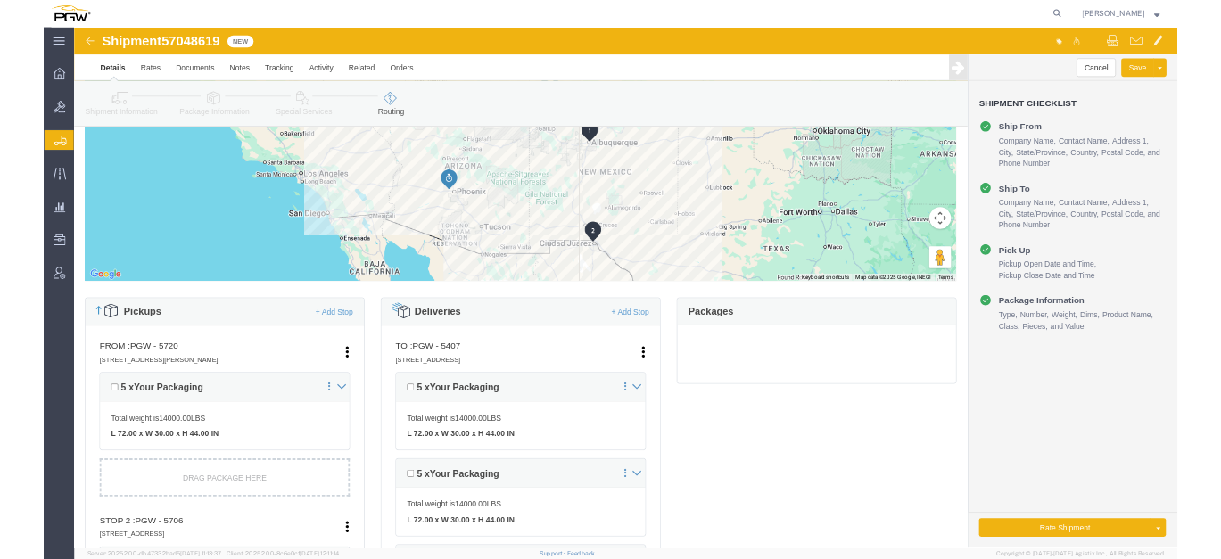
scroll to position [122, 0]
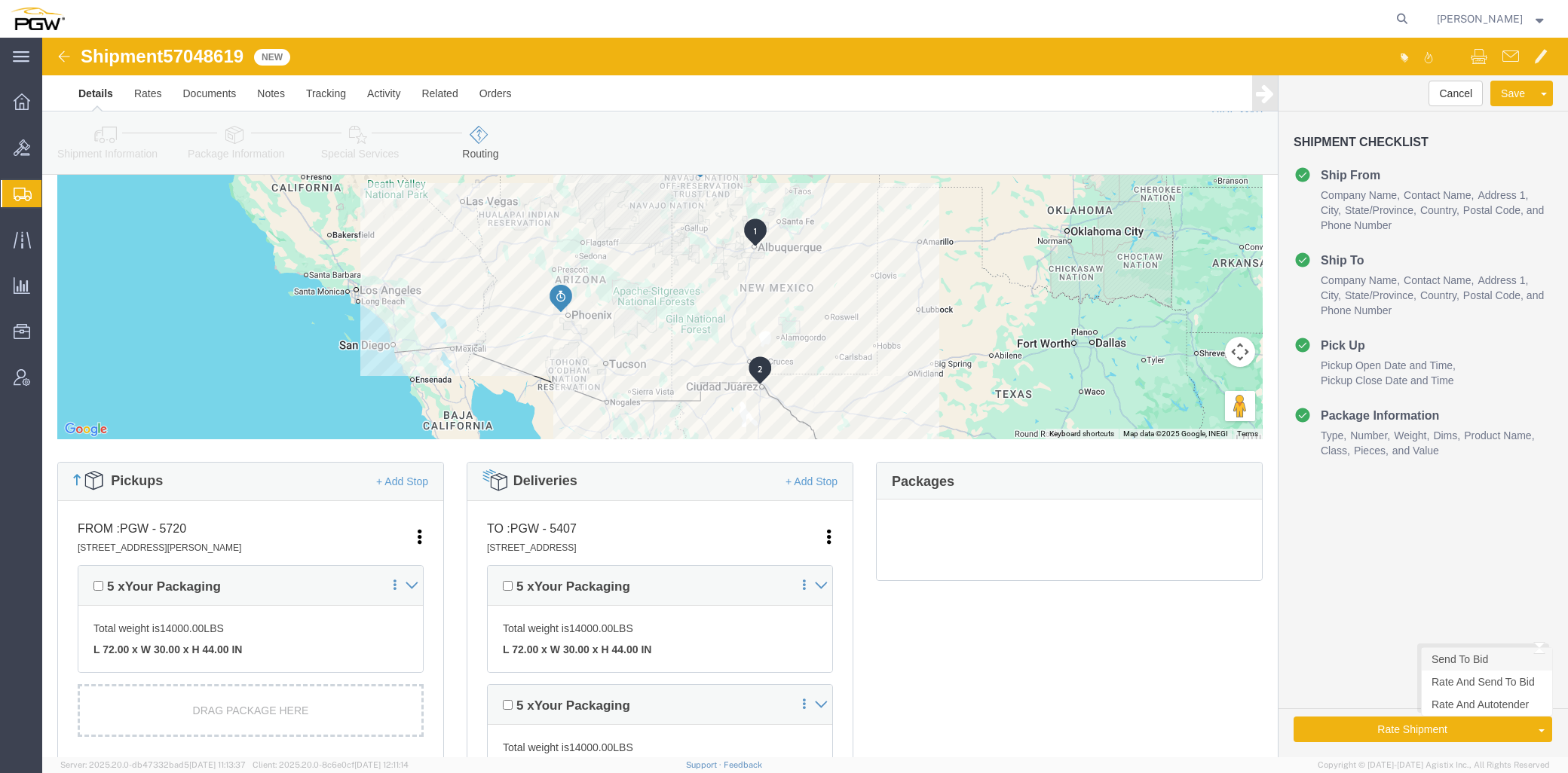
click link "Send To Bid"
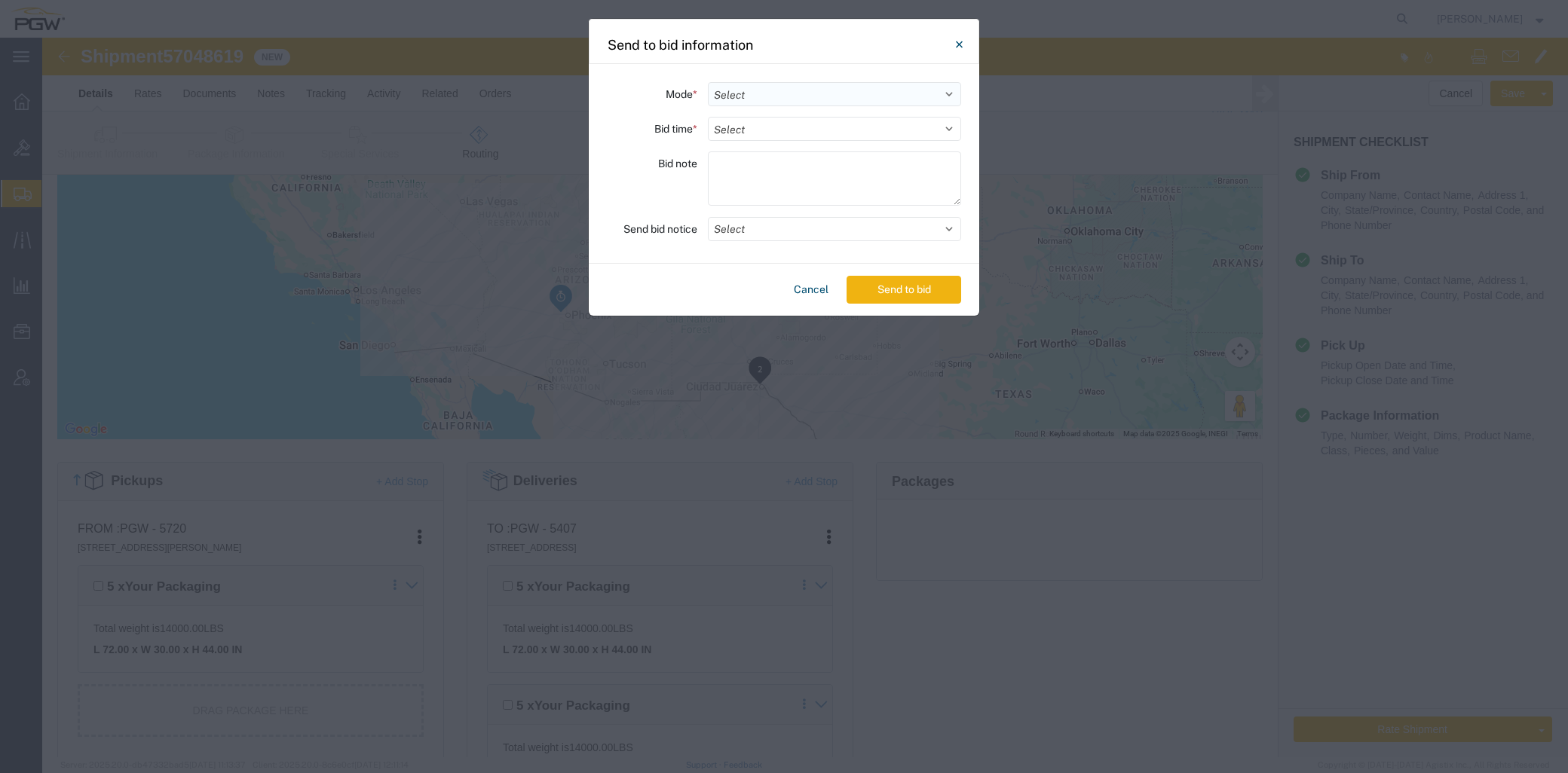
click at [750, 94] on select "Select Small Parcel Truckload Air Rail Less than Truckload Ocean Freight Multi-…" at bounding box center [834, 94] width 254 height 24
select select "TL"
click at [708, 82] on select "Select Small Parcel Truckload Air Rail Less than Truckload Ocean Freight Multi-…" at bounding box center [834, 94] width 254 height 24
click at [758, 123] on select "Select 30 Min (Rush) 1 Hour (Rush) 2 Hours (Rush) 4 Hours (Rush) 8 Hours (Rush)…" at bounding box center [834, 128] width 254 height 24
select select "24"
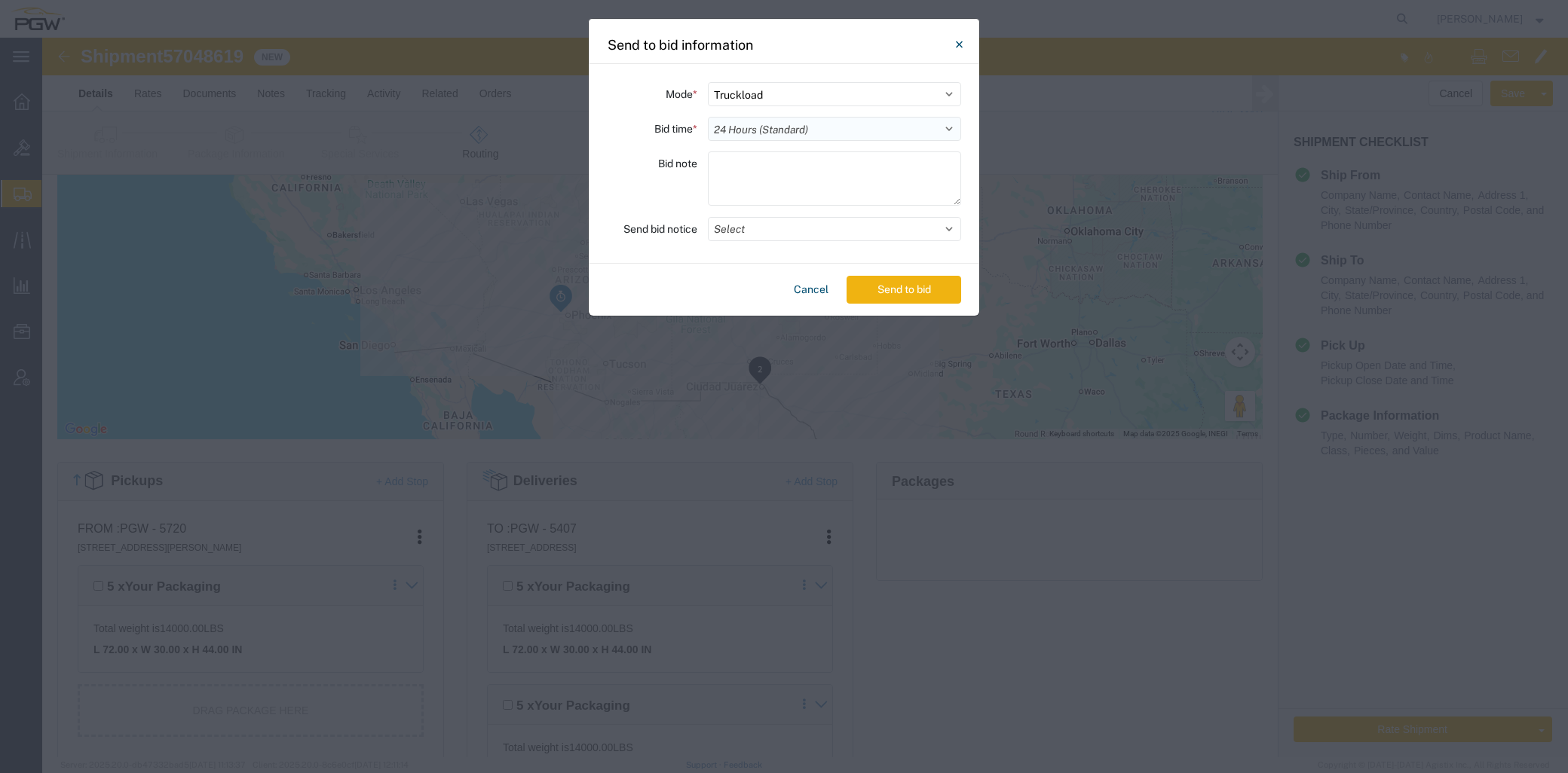
click at [708, 117] on select "Select 30 Min (Rush) 1 Hour (Rush) 2 Hours (Rush) 4 Hours (Rush) 8 Hours (Rush)…" at bounding box center [834, 128] width 254 height 24
click at [772, 237] on button "Select" at bounding box center [834, 229] width 254 height 24
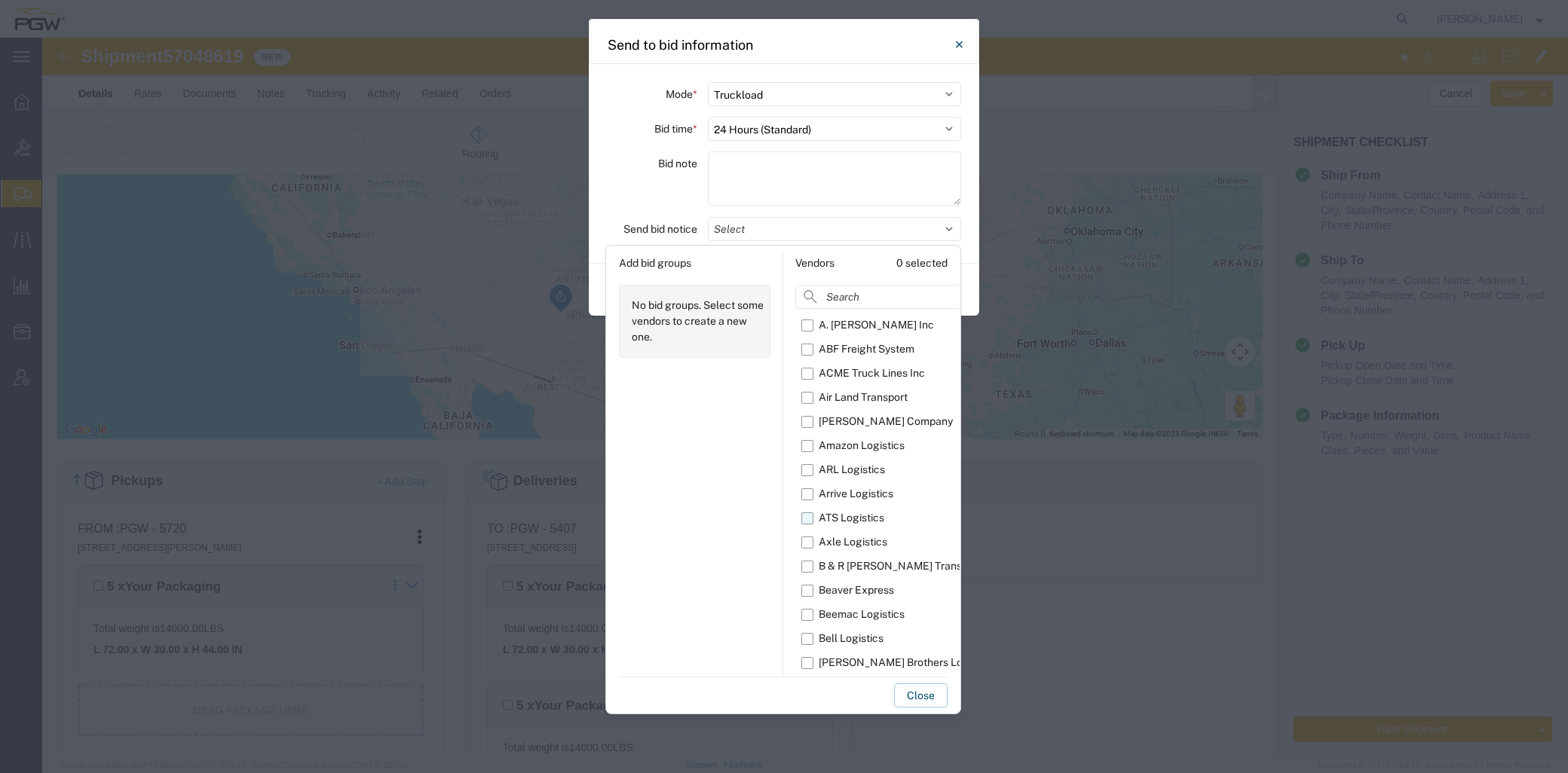
click at [806, 524] on label "ATS Logistics" at bounding box center [917, 518] width 232 height 24
click at [0, 0] on input "ATS Logistics" at bounding box center [0, 0] width 0 height 0
click at [903, 698] on button "Close" at bounding box center [921, 695] width 53 height 24
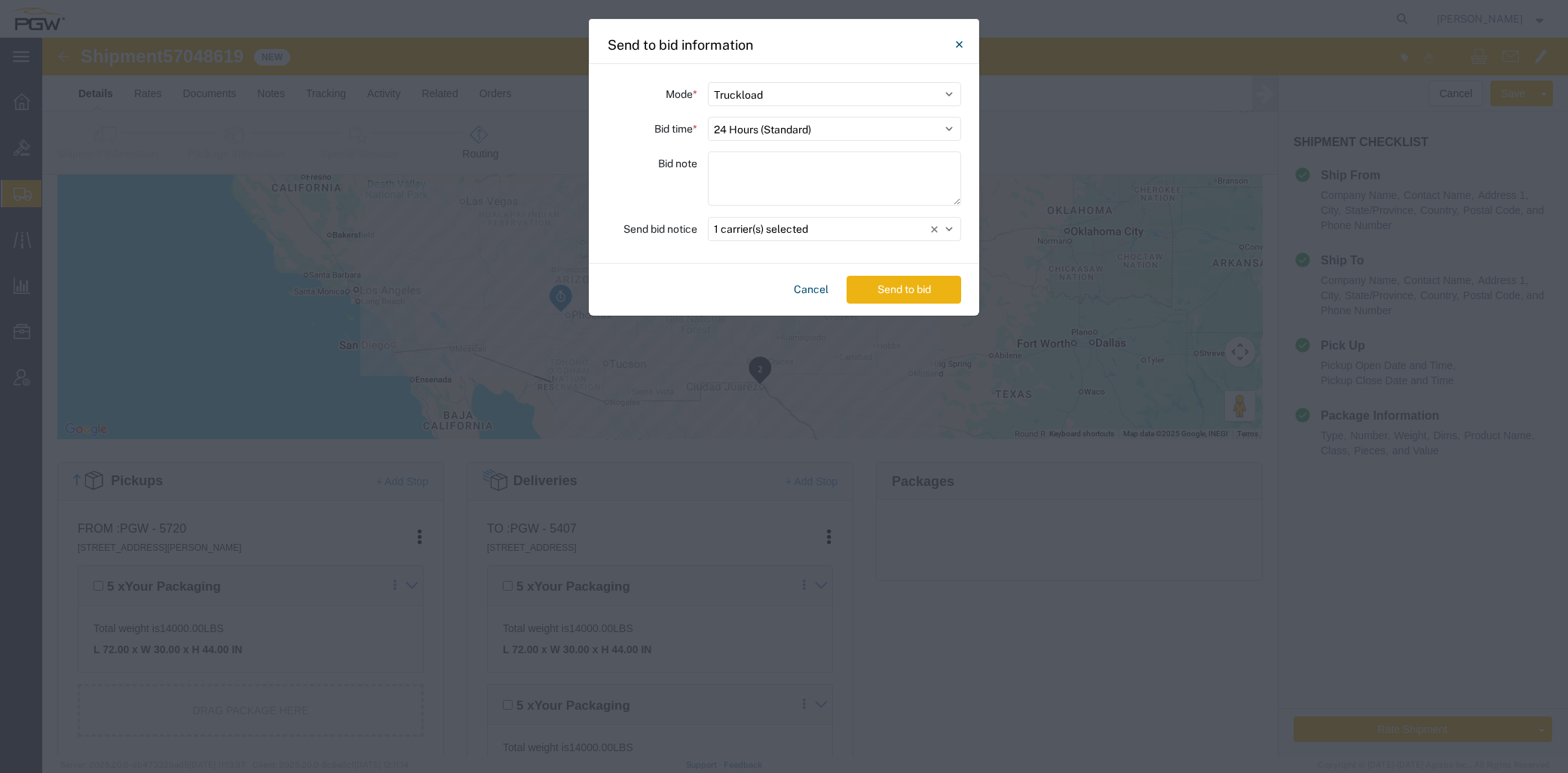
click at [897, 280] on button "Send to bid" at bounding box center [904, 289] width 115 height 28
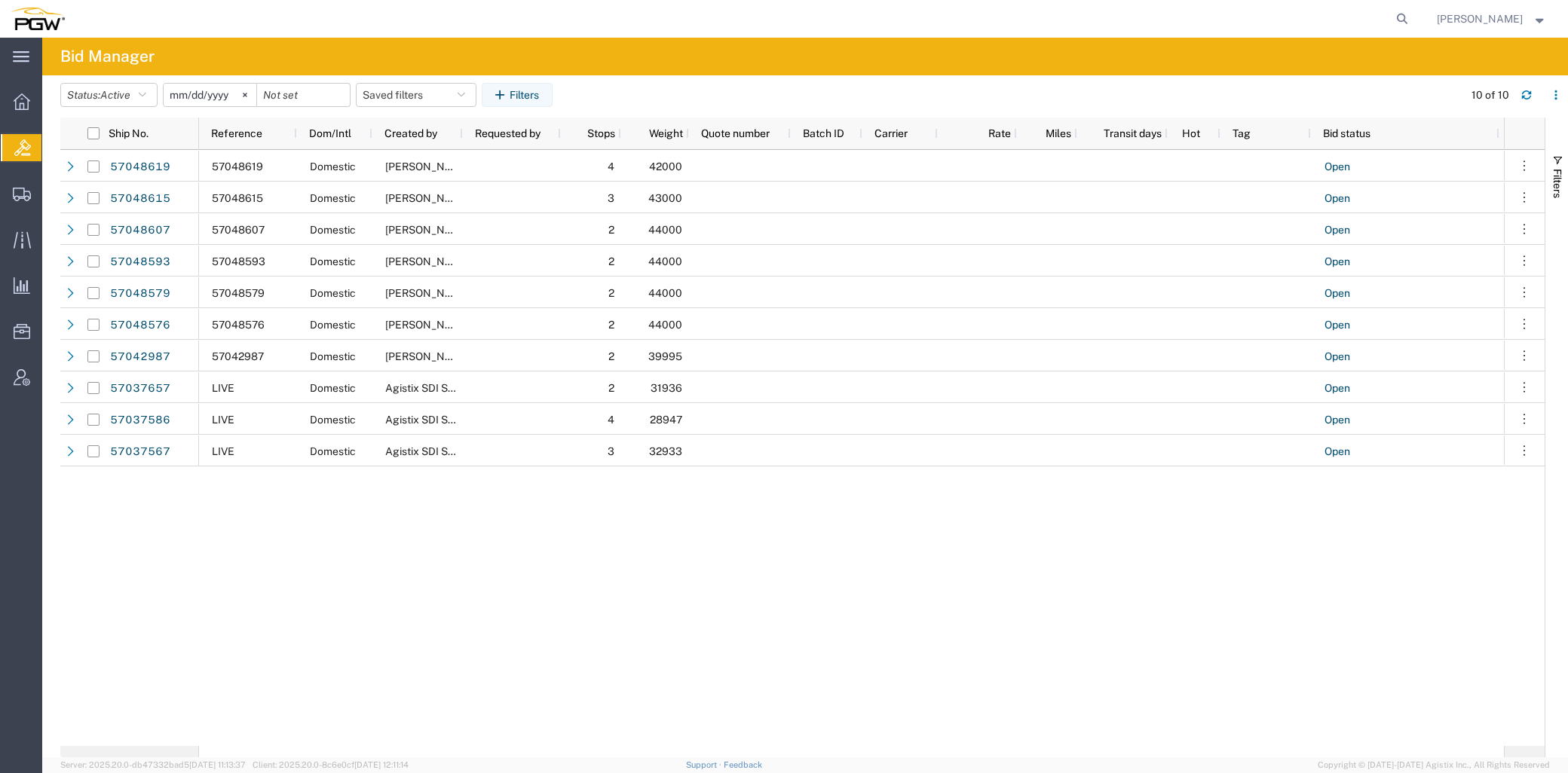
click at [943, 665] on div "57048619 Domestic Jesse Dawson 4 42000 Open 0 57048615 Domestic Jesse Dawson 3 …" at bounding box center [851, 447] width 1305 height 596
